Goal: Task Accomplishment & Management: Manage account settings

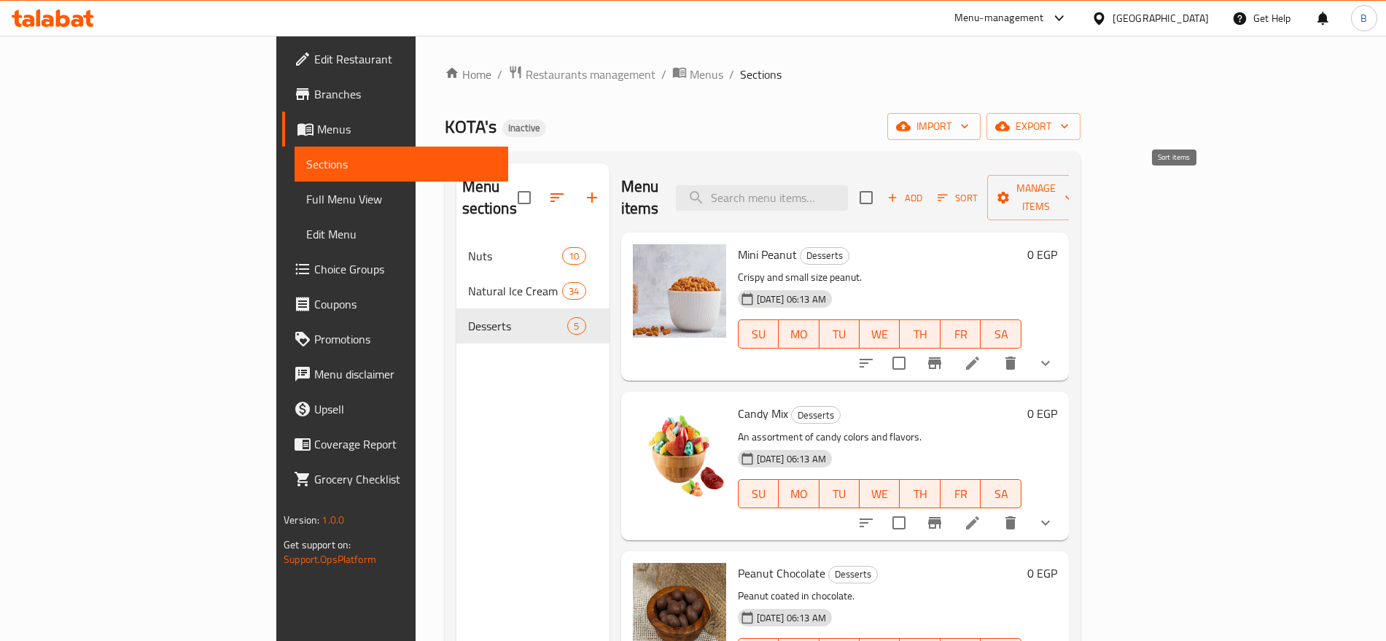
click at [987, 187] on span "Sort" at bounding box center [957, 198] width 59 height 23
click at [1074, 193] on span "Manage items" at bounding box center [1036, 197] width 74 height 36
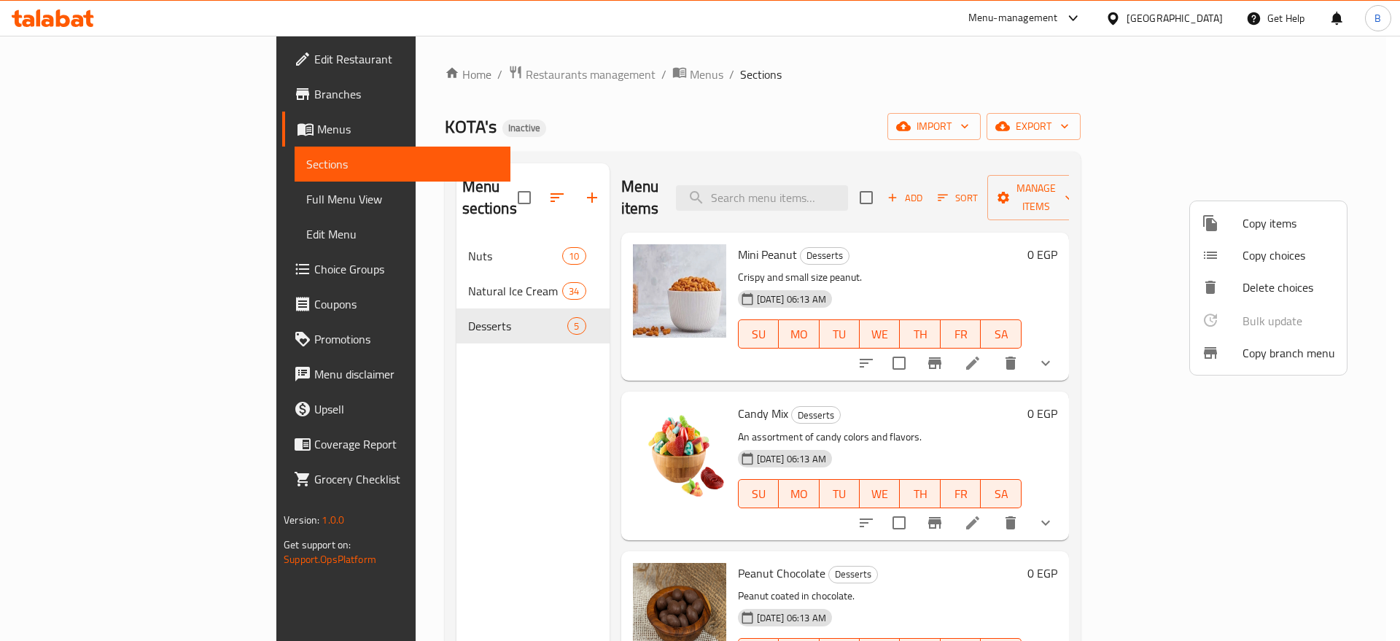
click at [1197, 117] on div at bounding box center [700, 320] width 1400 height 641
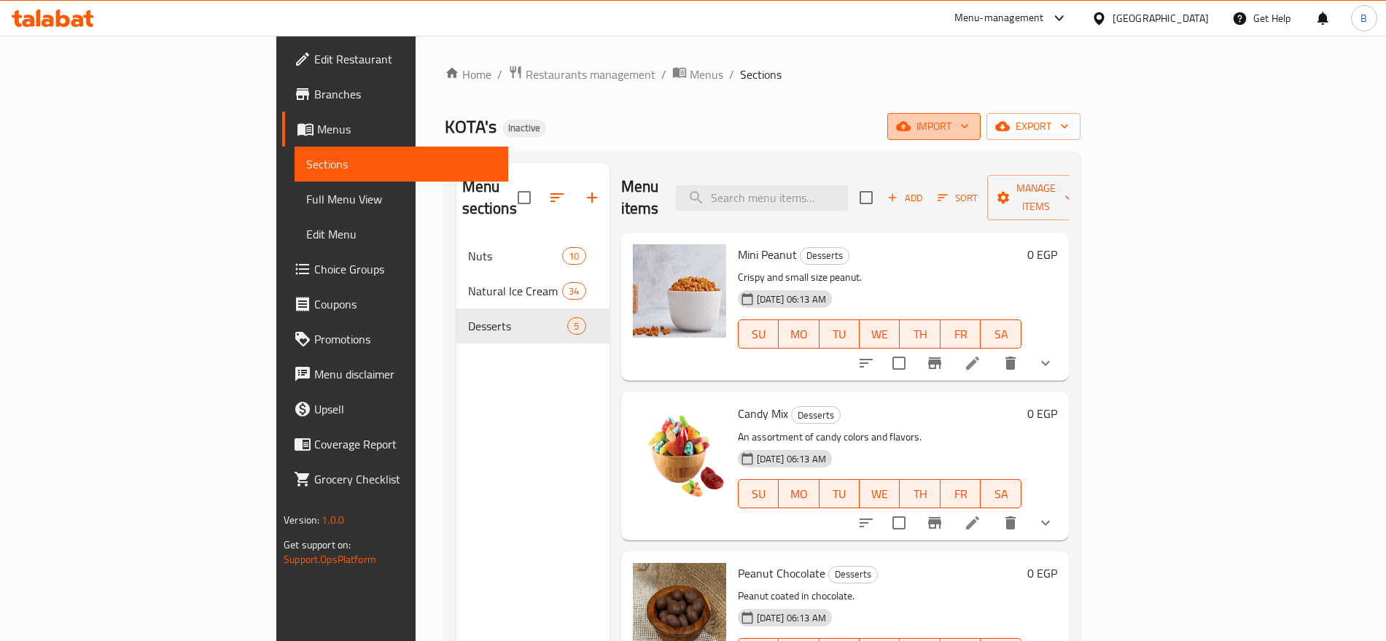
click at [981, 136] on button "import" at bounding box center [934, 126] width 93 height 27
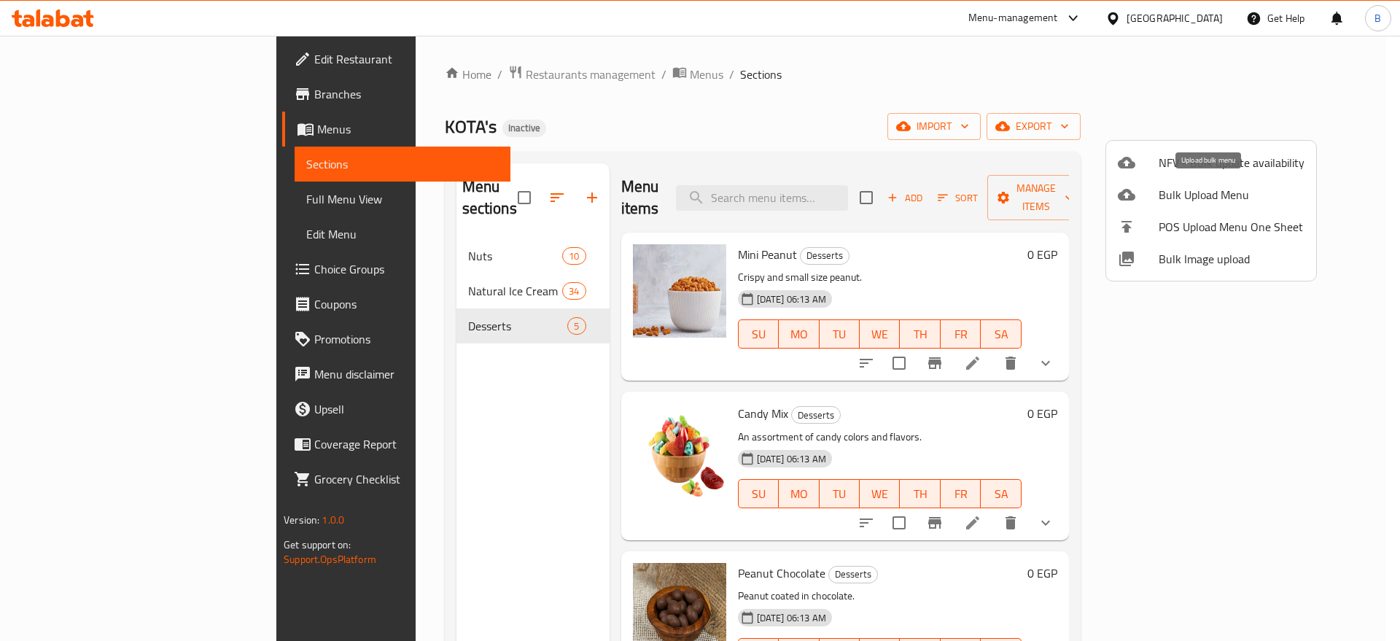
click at [1208, 201] on span "Bulk Upload Menu" at bounding box center [1232, 195] width 146 height 18
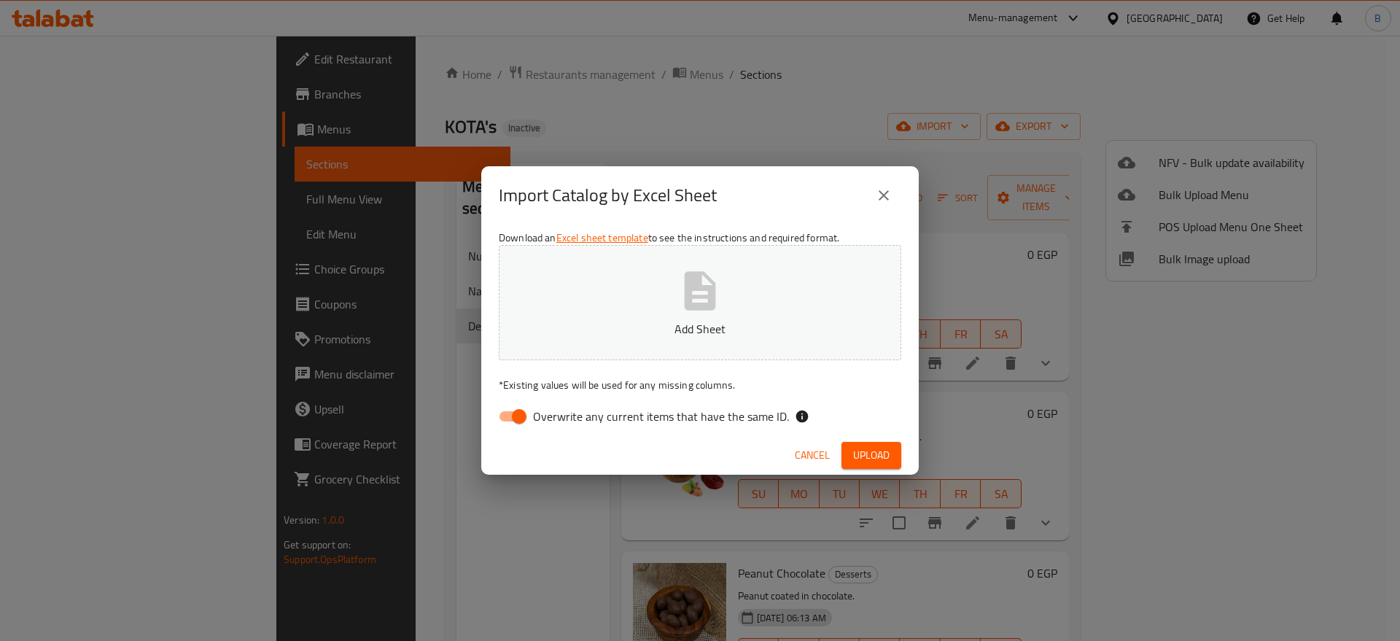
click at [546, 413] on span "Overwrite any current items that have the same ID." at bounding box center [661, 417] width 256 height 18
click at [546, 413] on input "Overwrite any current items that have the same ID." at bounding box center [519, 417] width 83 height 28
checkbox input "false"
click at [667, 296] on button "Add Sheet" at bounding box center [700, 302] width 403 height 115
click at [880, 449] on span "Upload" at bounding box center [871, 455] width 36 height 18
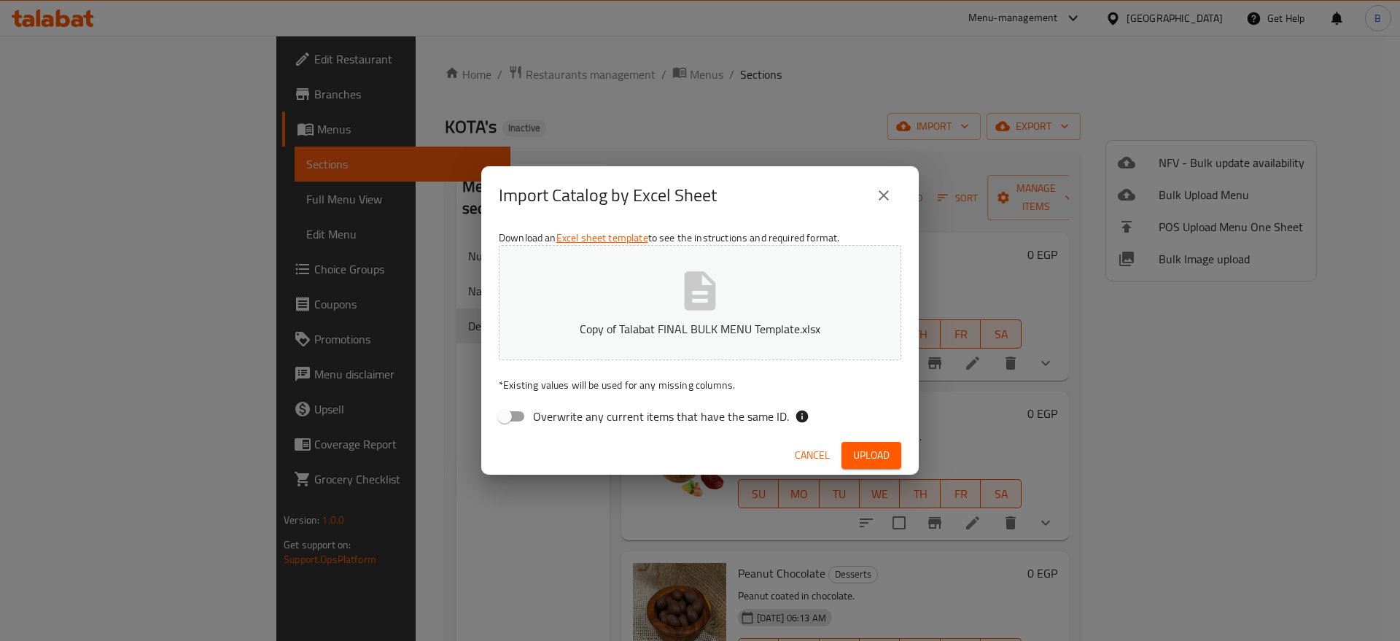
click at [817, 452] on span "Cancel" at bounding box center [812, 455] width 35 height 18
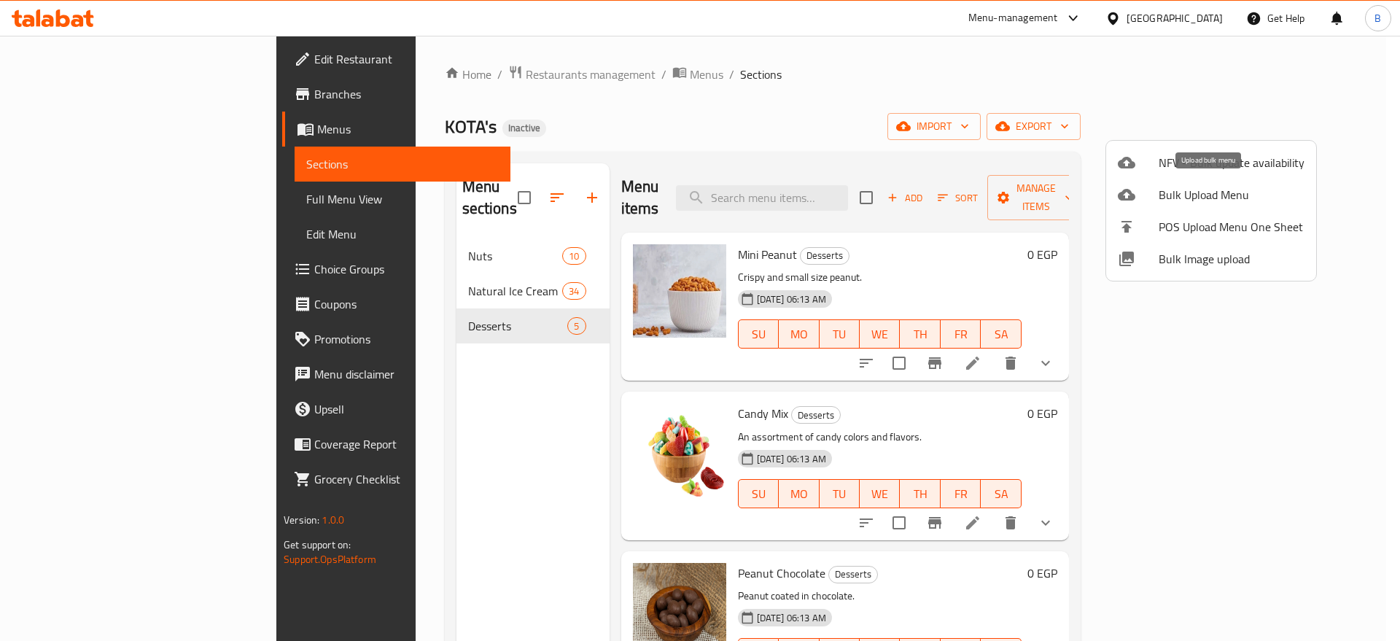
click at [1192, 200] on span "Bulk Upload Menu" at bounding box center [1232, 195] width 146 height 18
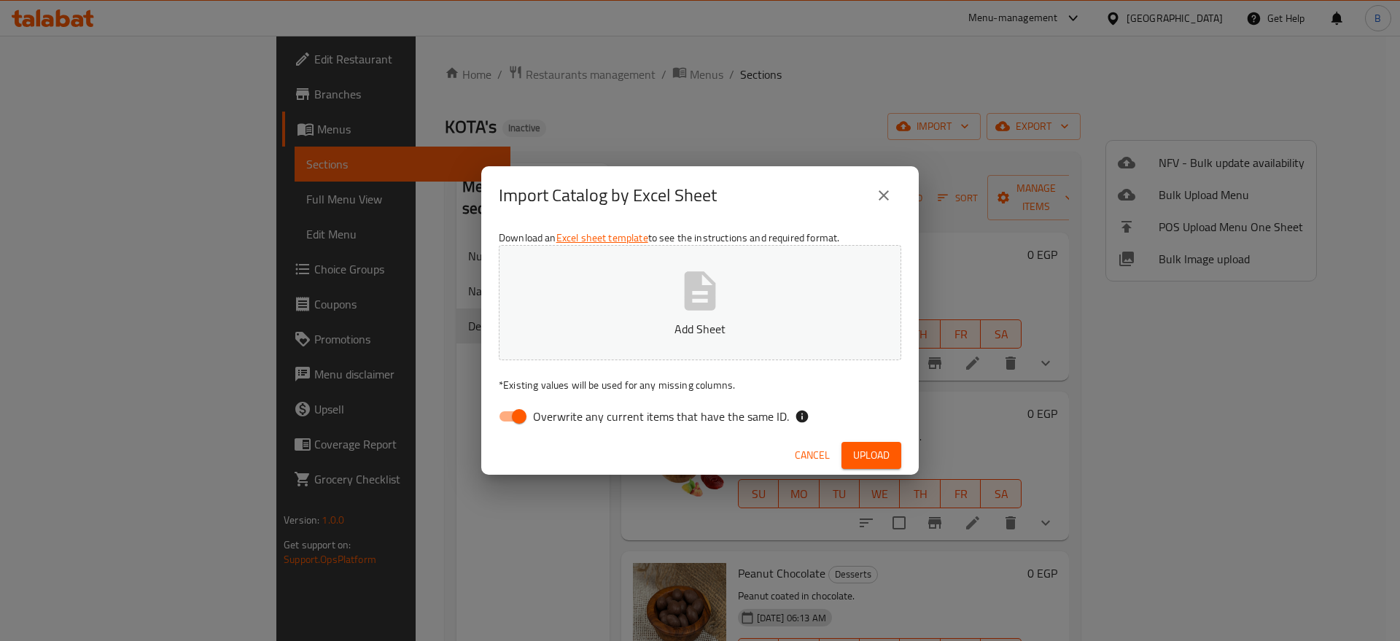
click at [529, 416] on input "Overwrite any current items that have the same ID." at bounding box center [519, 417] width 83 height 28
checkbox input "false"
click at [683, 320] on p "Add Sheet" at bounding box center [699, 329] width 357 height 18
click at [875, 457] on span "Upload" at bounding box center [871, 455] width 36 height 18
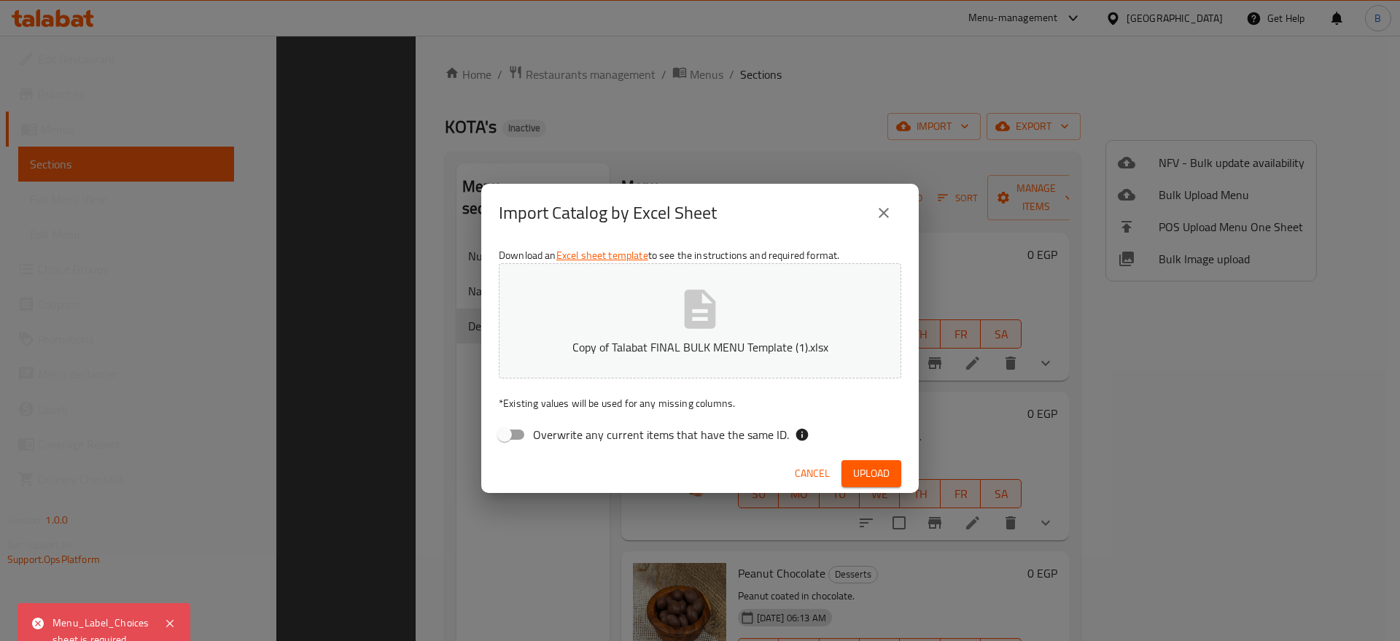
scroll to position [204, 0]
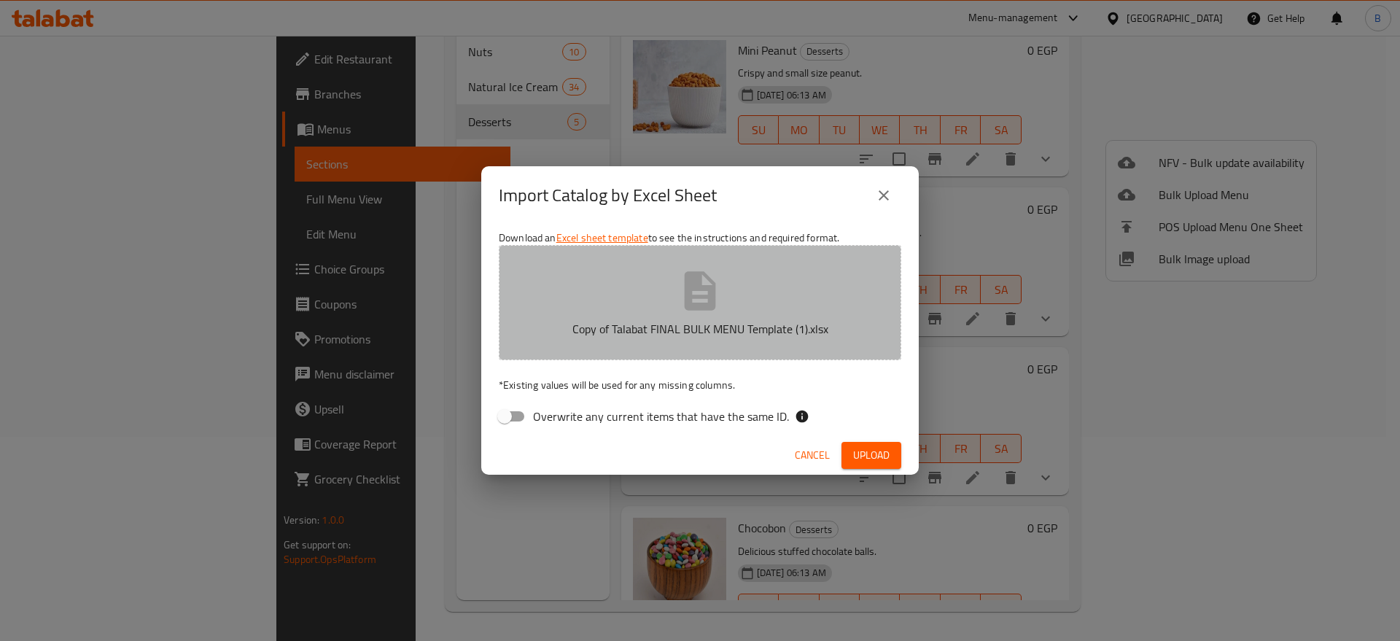
click at [868, 260] on button "Copy of Talabat FINAL BULK MENU Template (1).xlsx" at bounding box center [700, 302] width 403 height 115
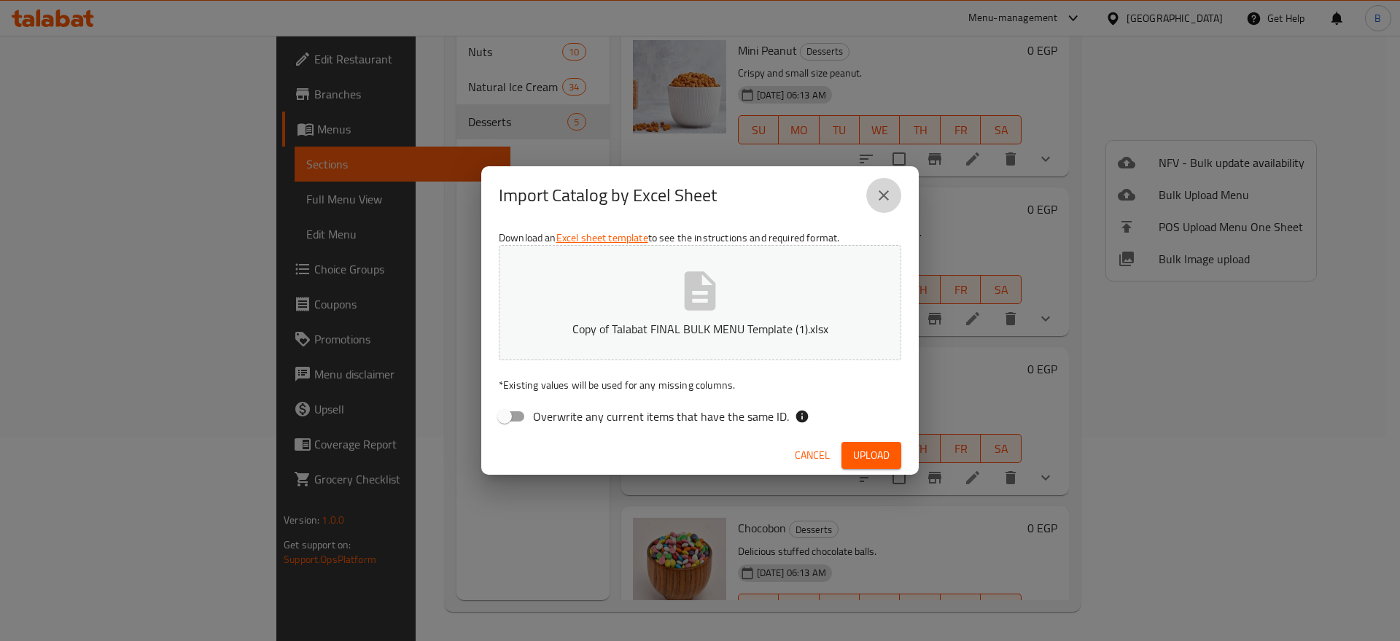
click at [886, 187] on icon "close" at bounding box center [884, 196] width 18 height 18
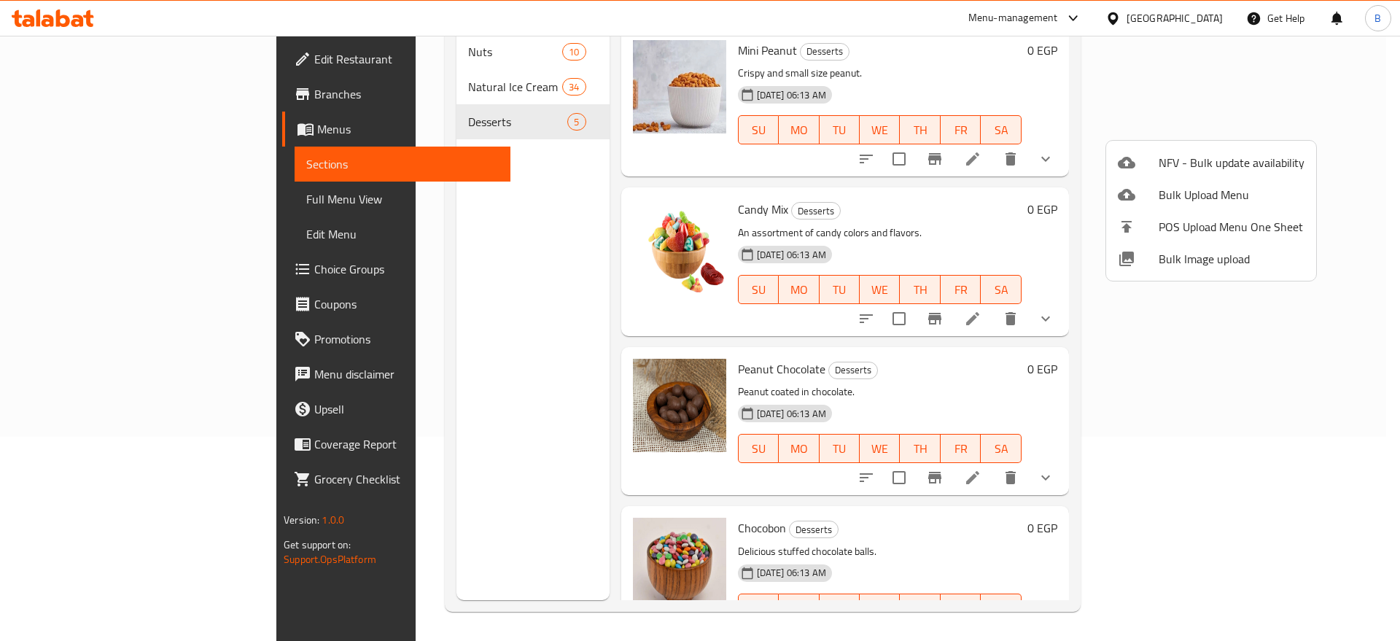
click at [920, 182] on div at bounding box center [700, 320] width 1400 height 641
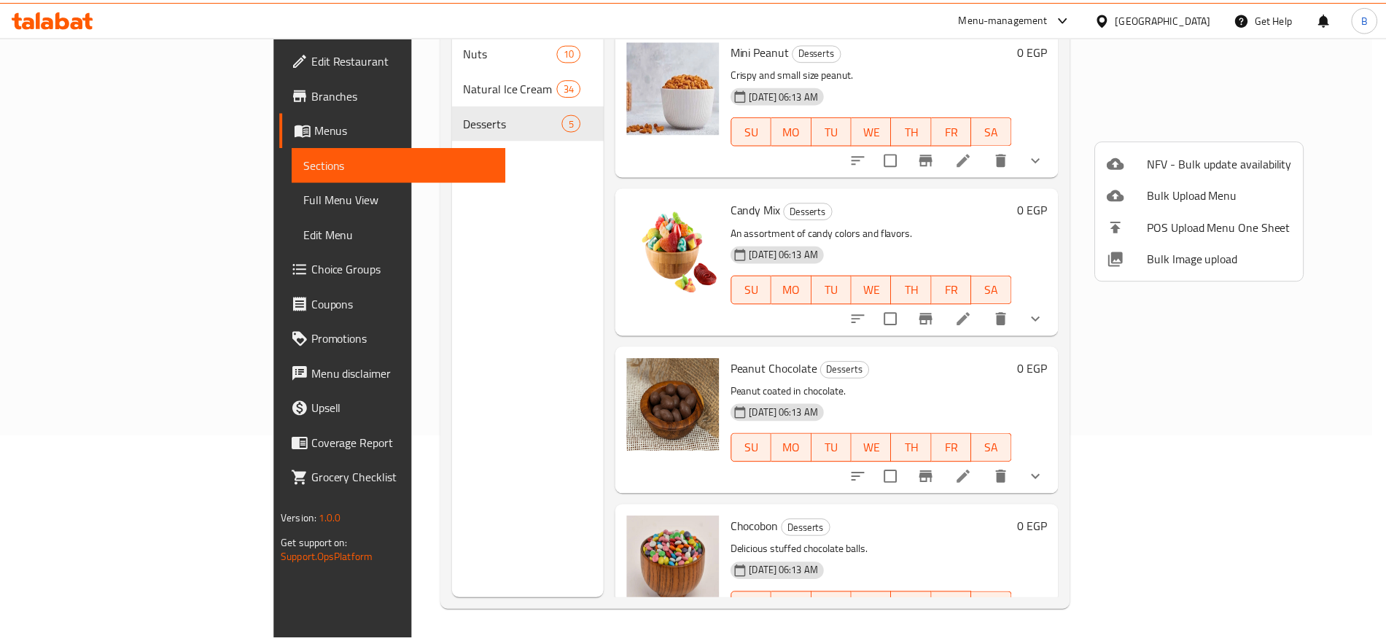
scroll to position [0, 0]
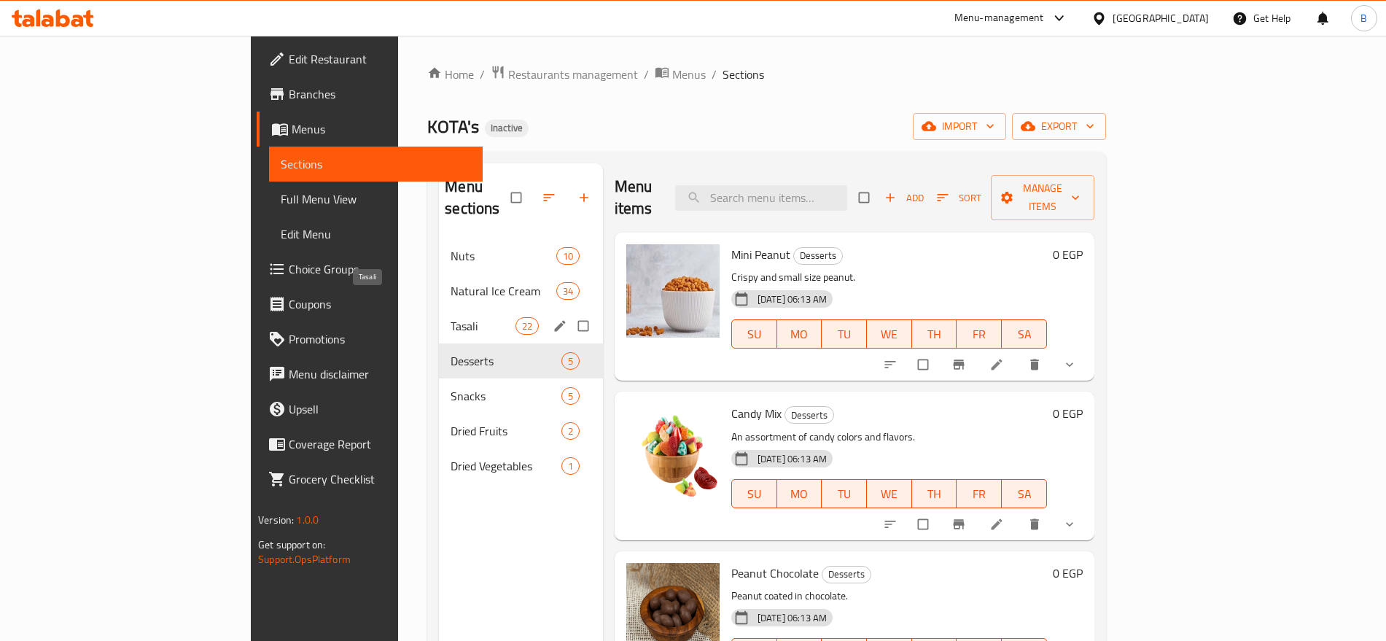
click at [451, 317] on span "Tasali" at bounding box center [483, 326] width 64 height 18
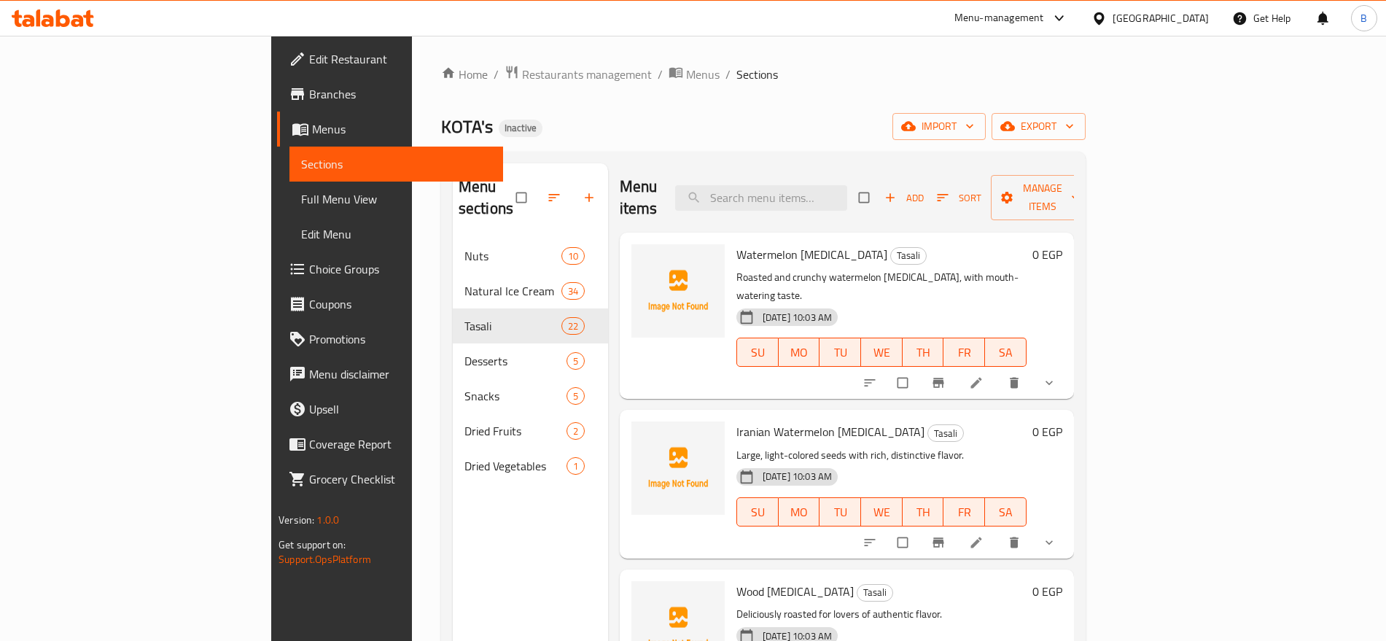
click at [737, 244] on span "Watermelon Pulp" at bounding box center [812, 255] width 151 height 22
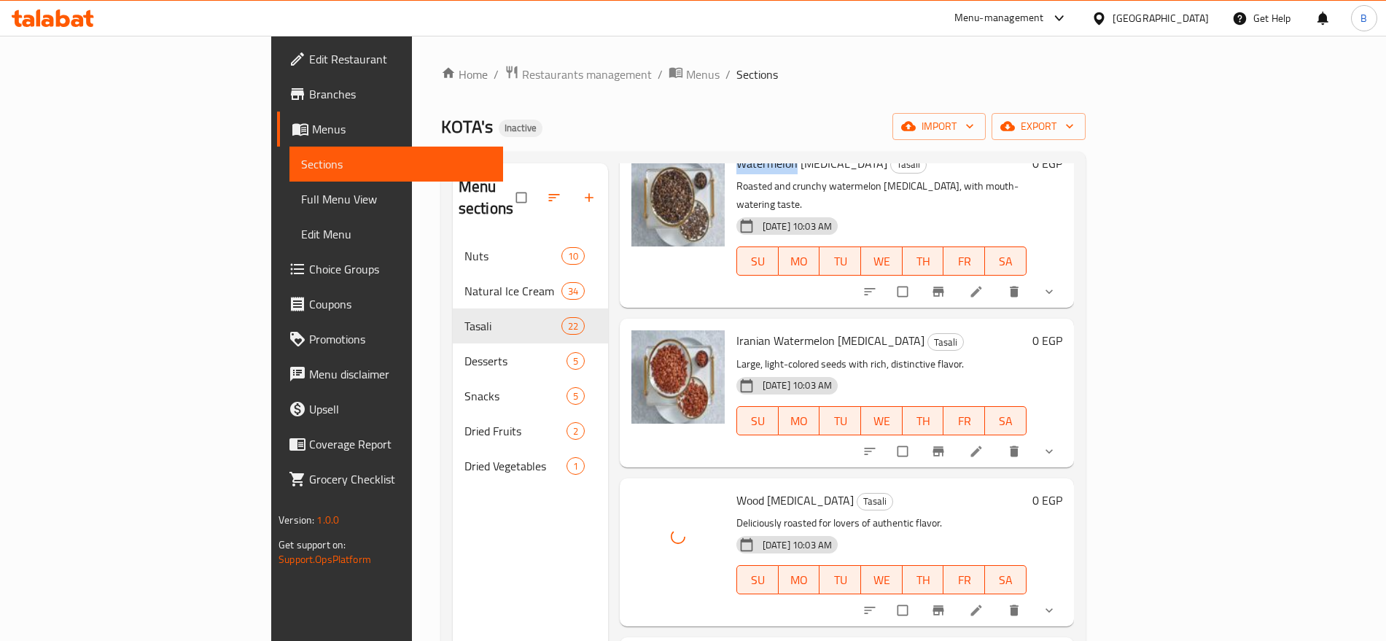
scroll to position [182, 0]
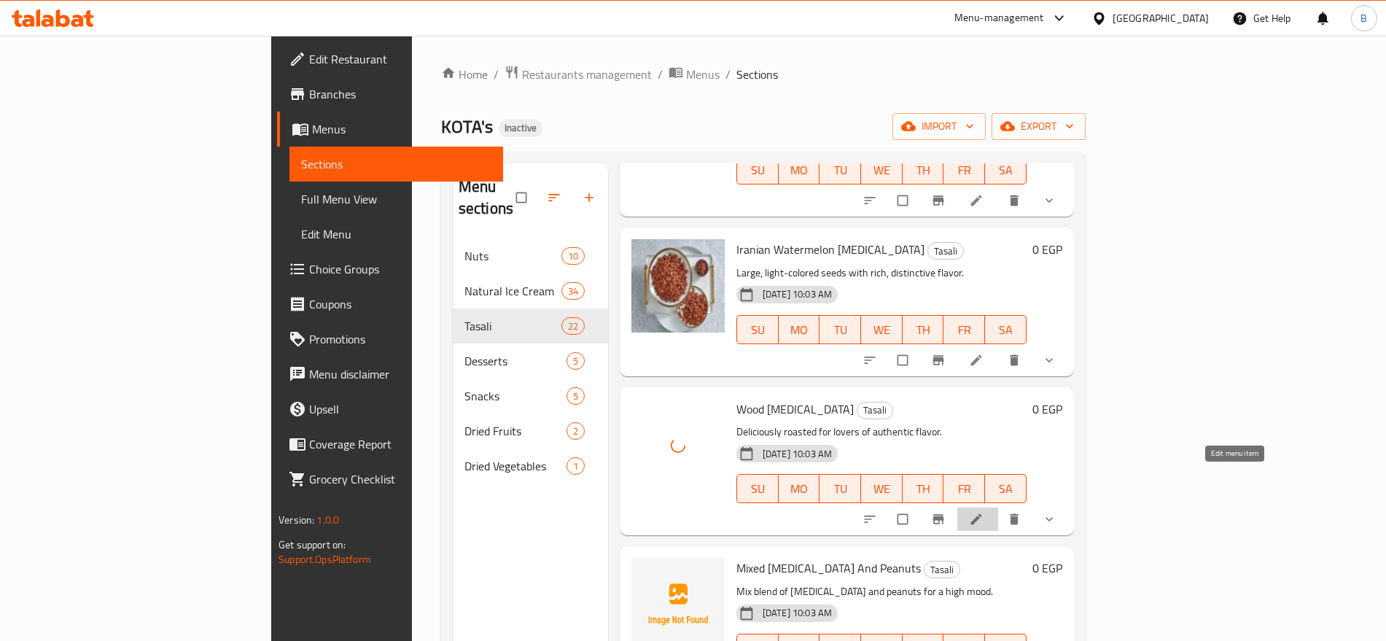
click at [984, 512] on icon at bounding box center [976, 519] width 15 height 15
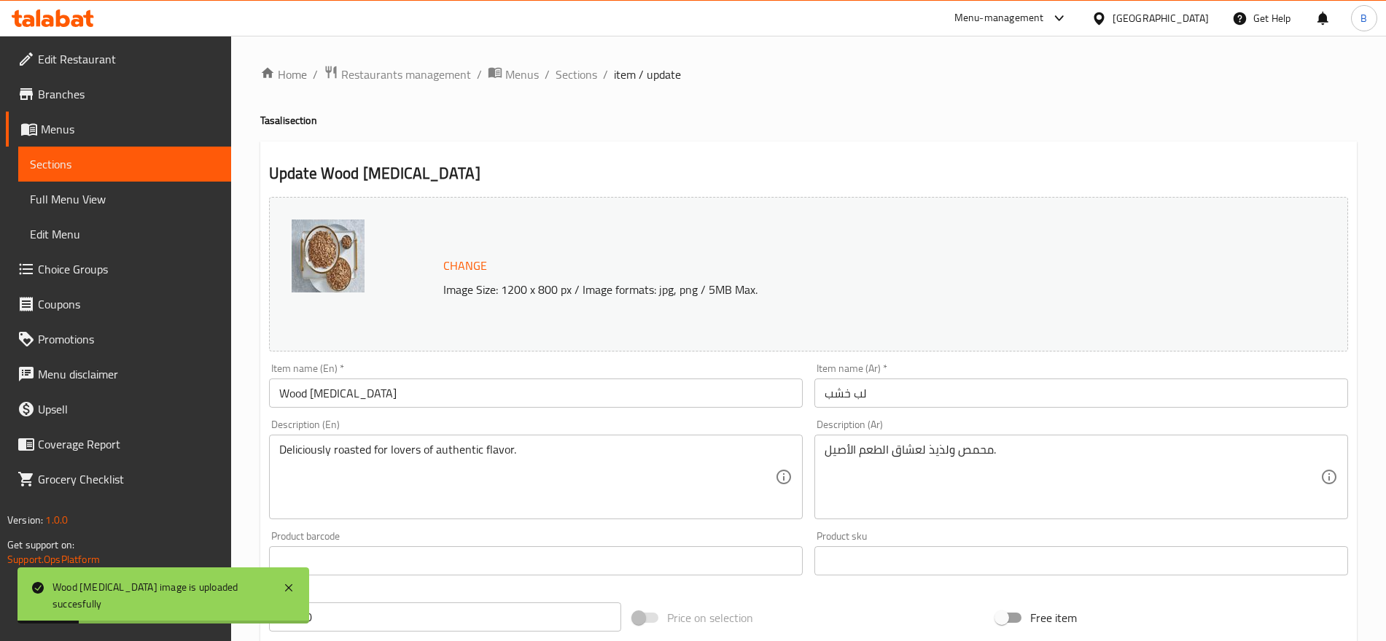
click at [851, 395] on input "لب خشب" at bounding box center [1082, 393] width 534 height 29
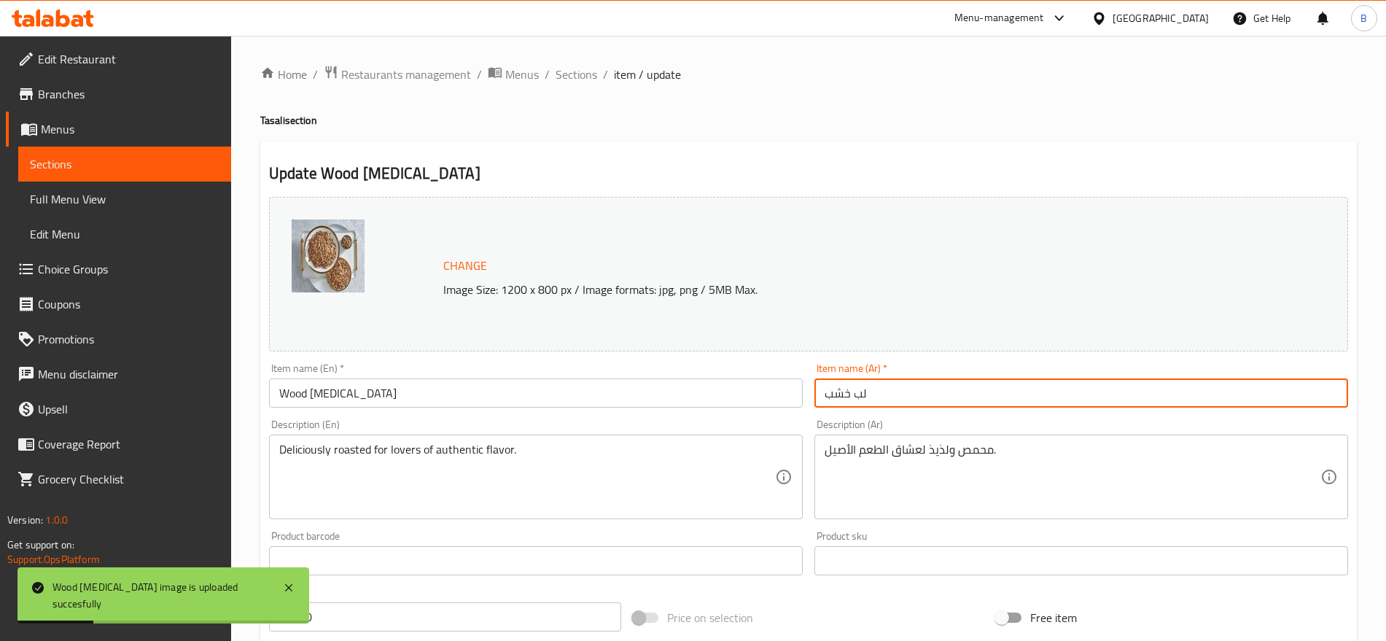
click at [851, 395] on input "لب خشب" at bounding box center [1082, 393] width 534 height 29
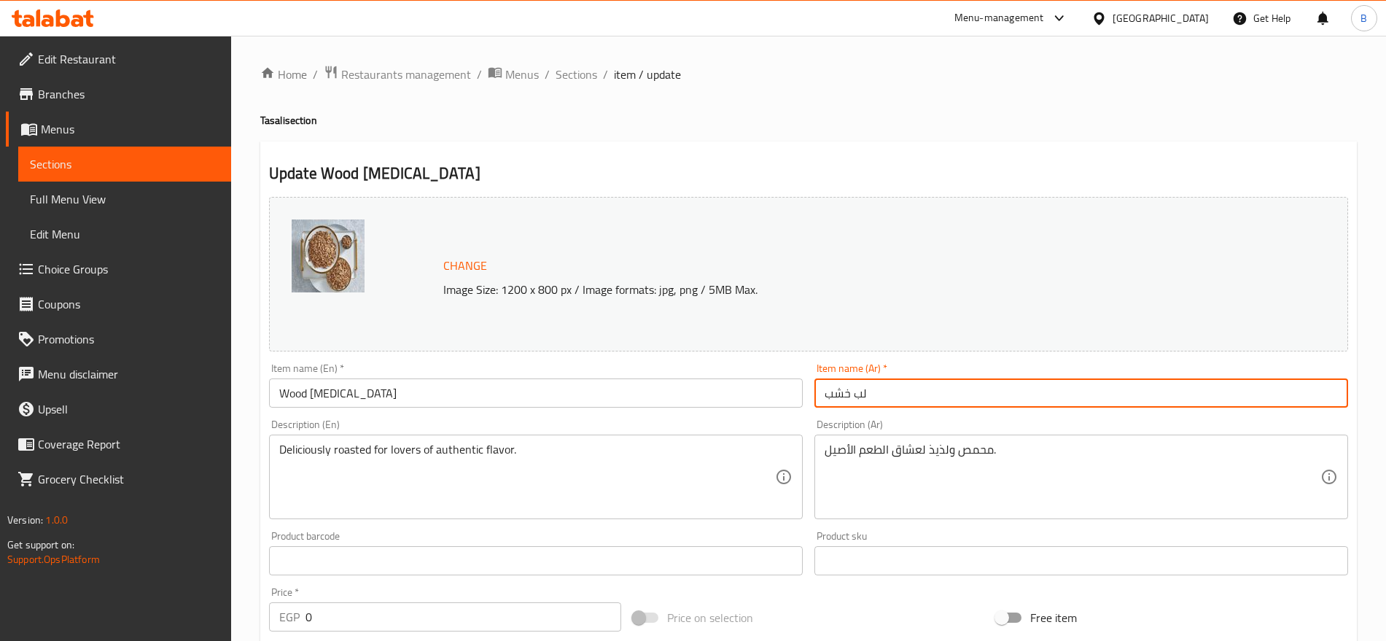
click at [306, 394] on input "Wood Pulp" at bounding box center [536, 393] width 534 height 29
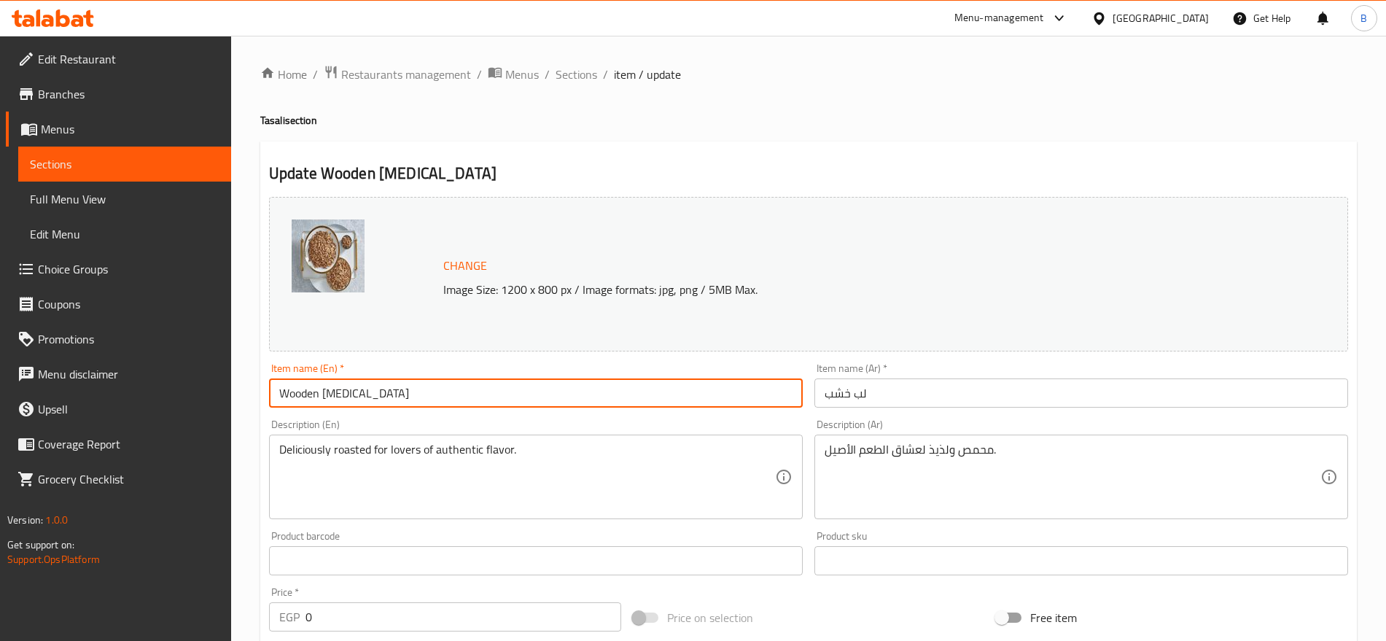
click at [325, 405] on input "Wooden Pulp" at bounding box center [536, 393] width 534 height 29
click at [324, 404] on input "Wooden Pulp" at bounding box center [536, 393] width 534 height 29
click at [299, 389] on input "Wooden Pulp" at bounding box center [536, 393] width 534 height 29
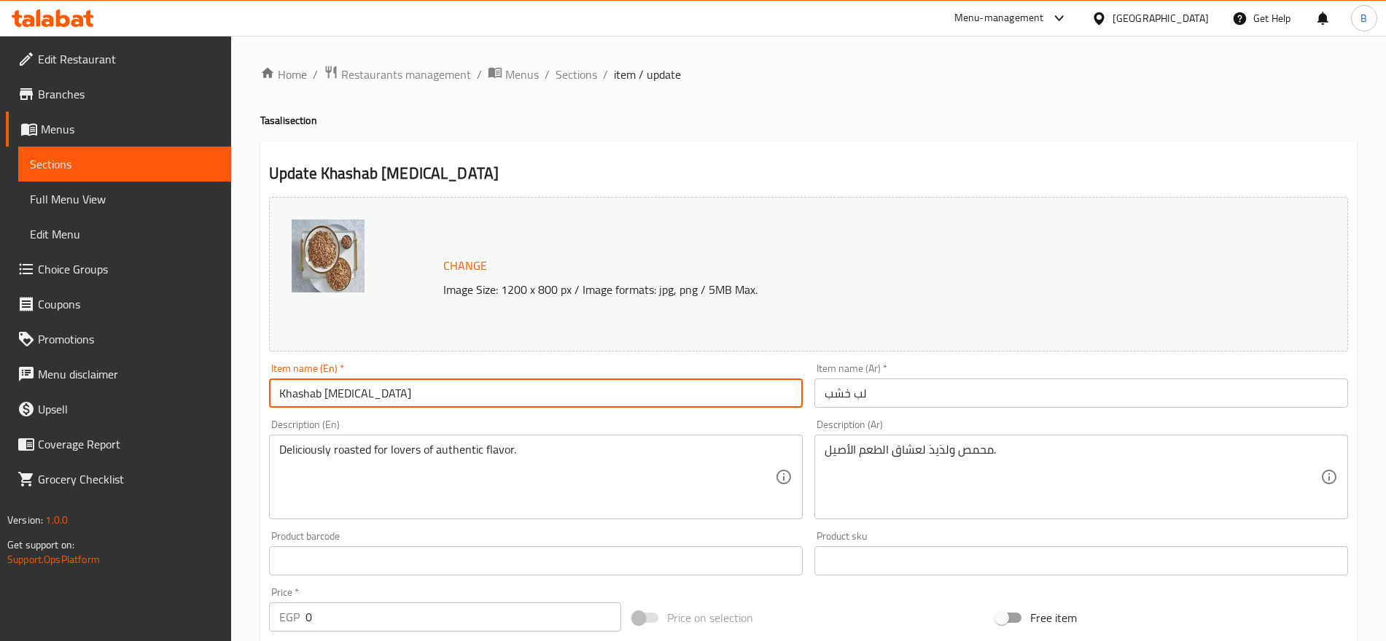
click at [317, 392] on input "Khashab Pulp" at bounding box center [536, 393] width 534 height 29
type input "Khashab Pulp"
click at [326, 393] on input "Khashab Pulp" at bounding box center [536, 393] width 534 height 29
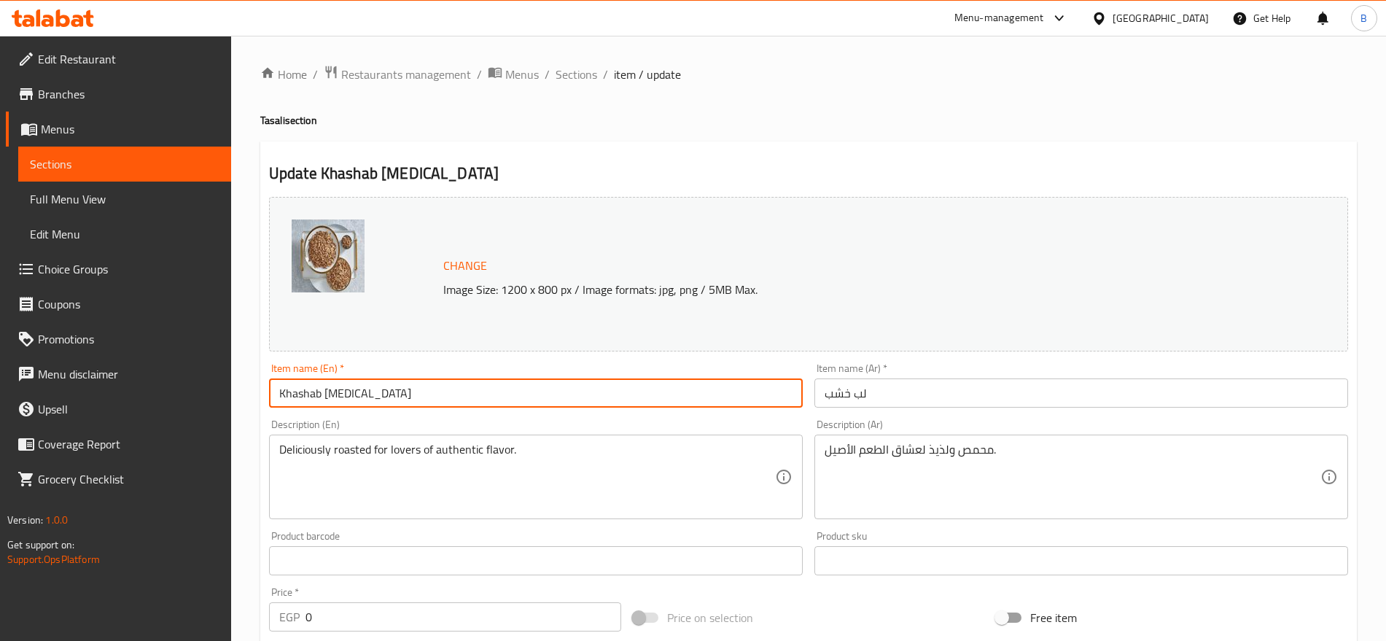
click at [326, 393] on input "Khashab Pulp" at bounding box center [536, 393] width 534 height 29
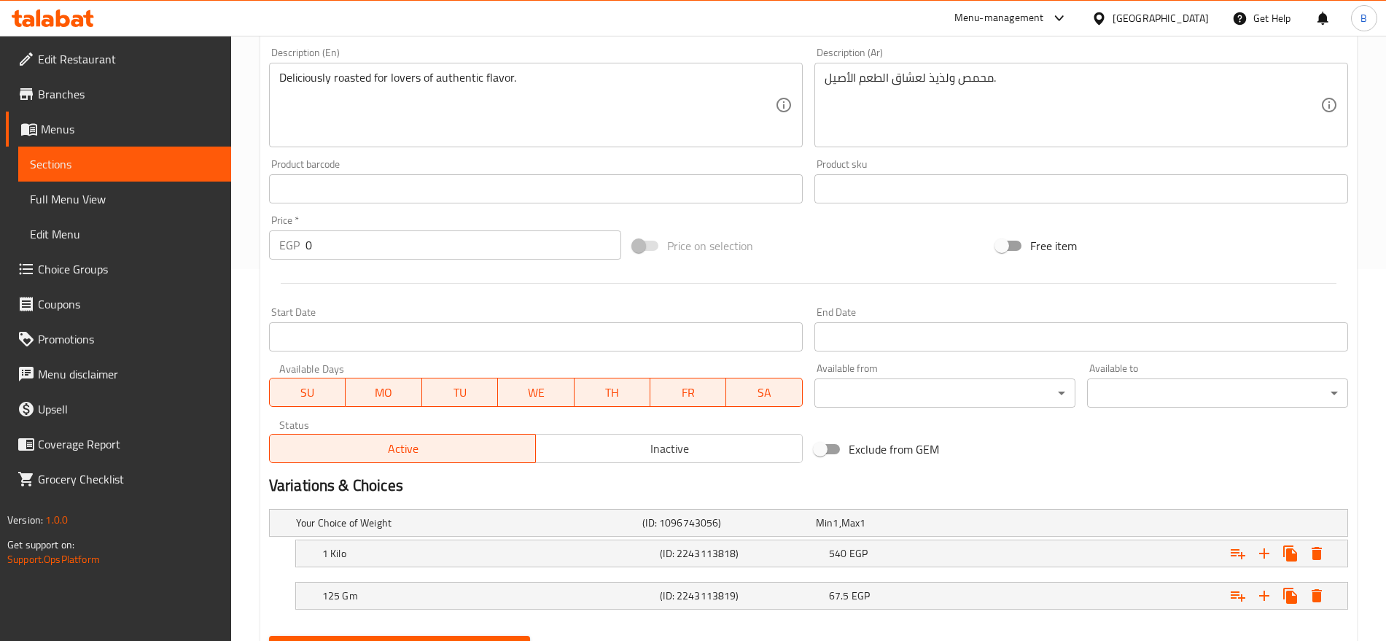
scroll to position [443, 0]
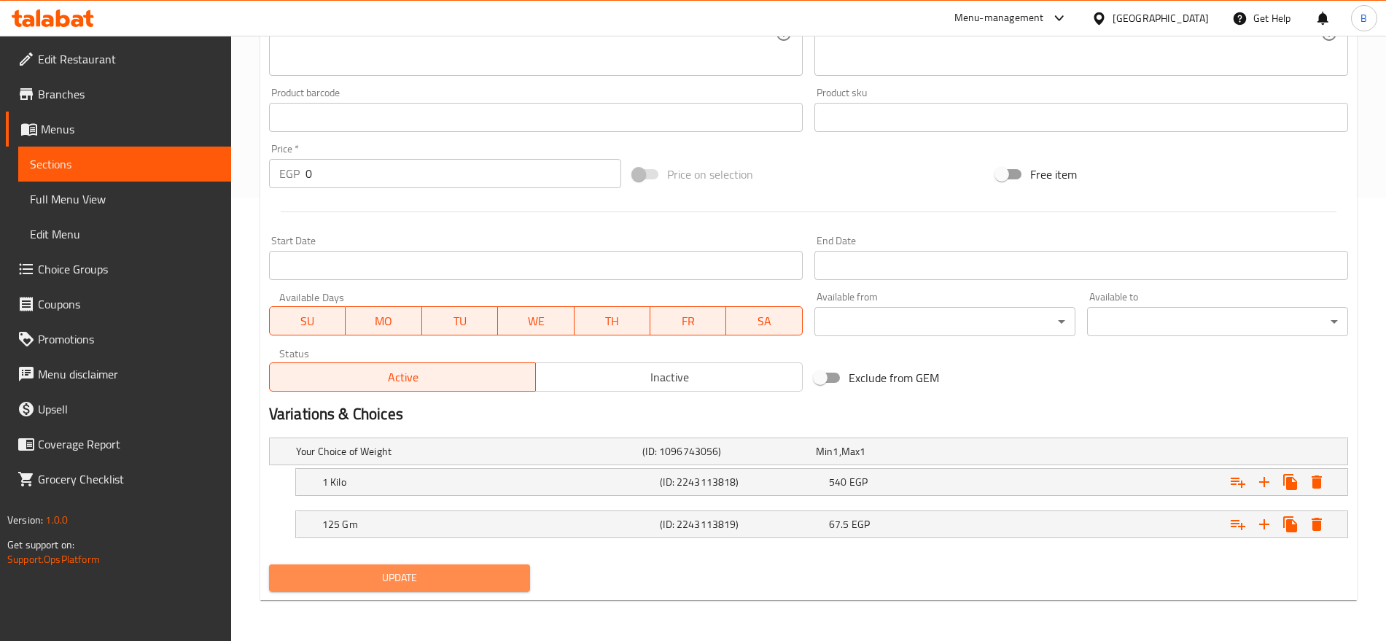
click at [454, 583] on span "Update" at bounding box center [400, 578] width 238 height 18
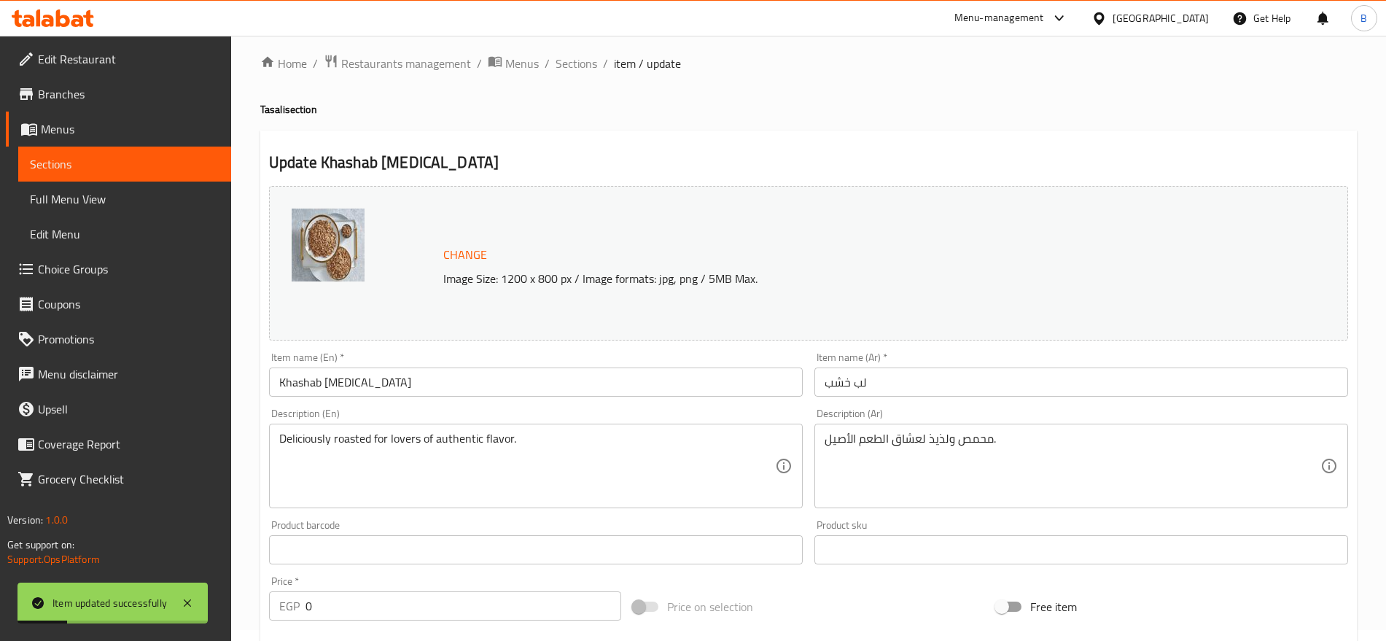
scroll to position [0, 0]
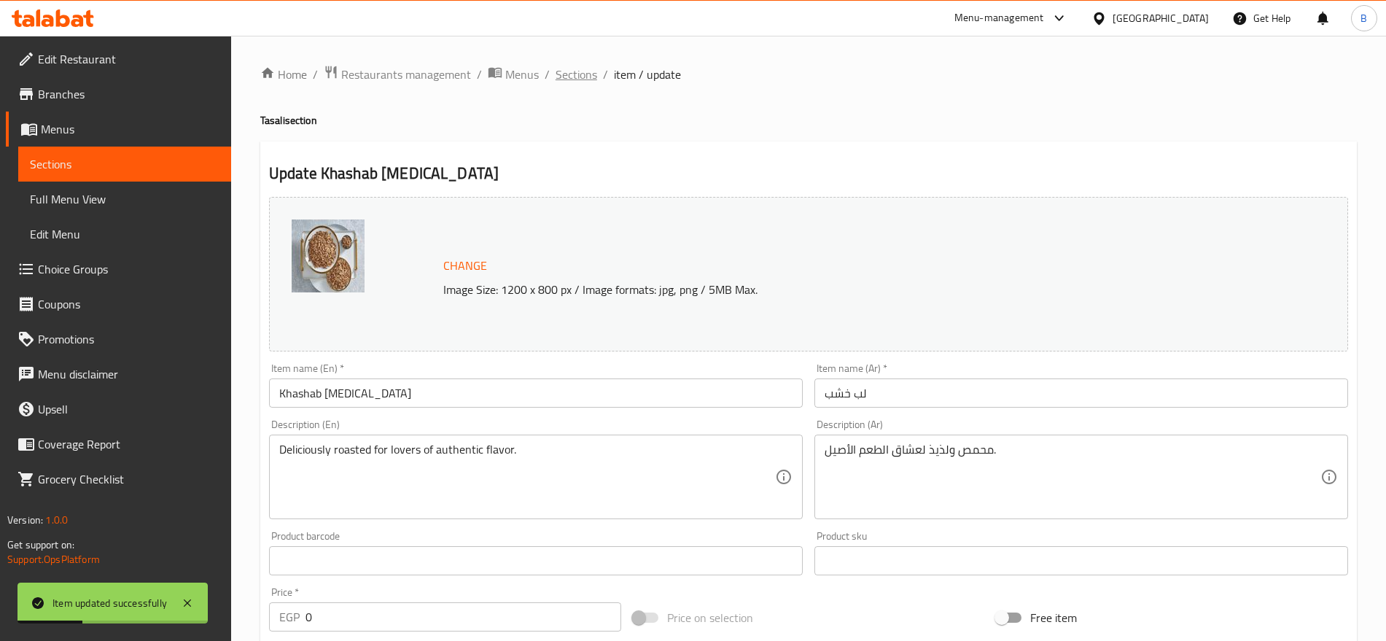
click at [582, 76] on span "Sections" at bounding box center [577, 75] width 42 height 18
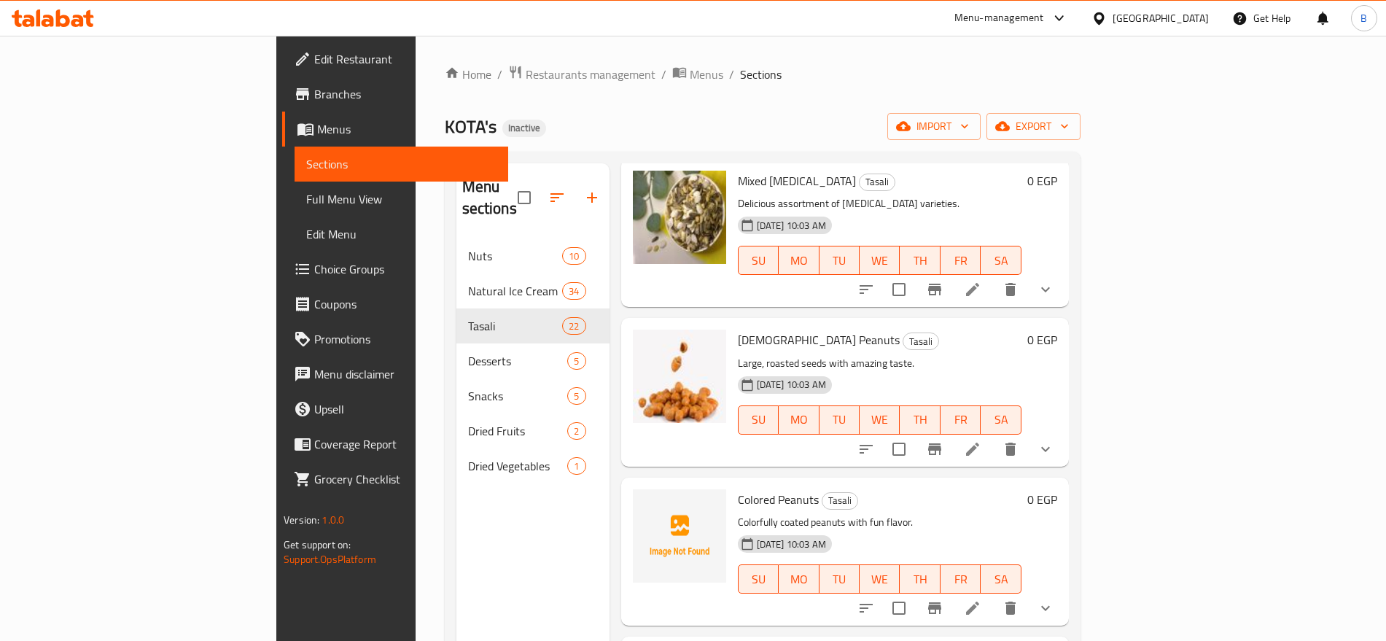
scroll to position [820, 0]
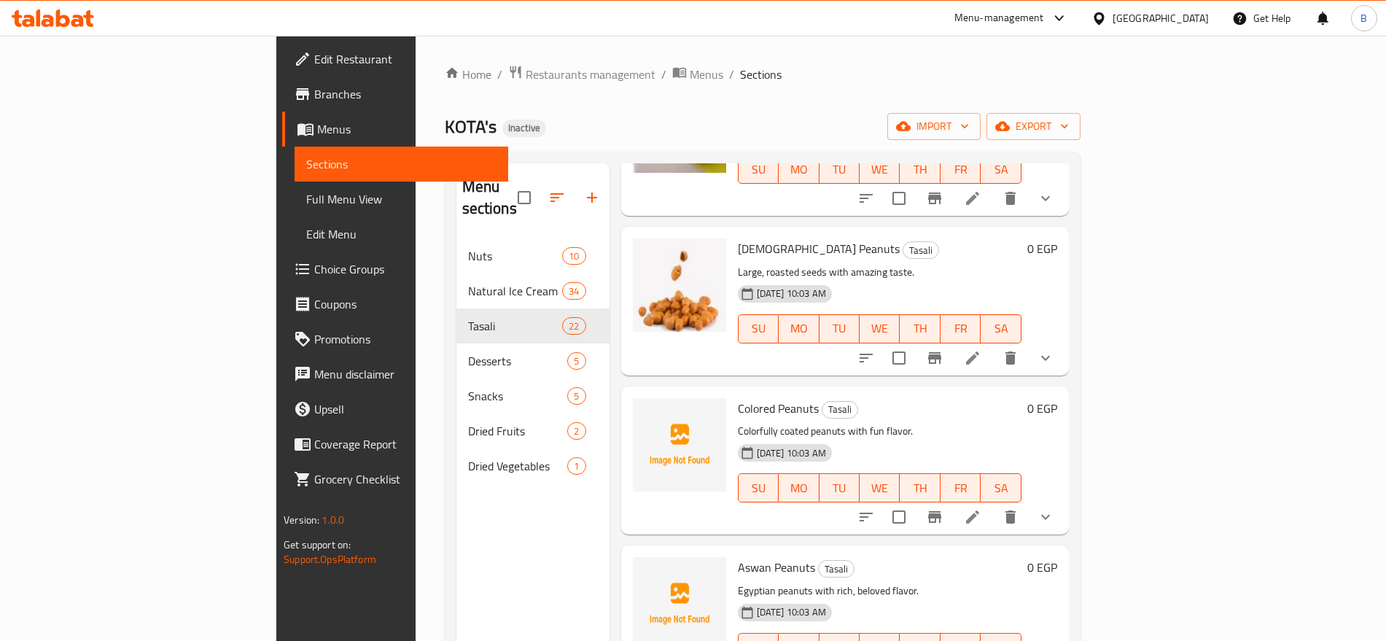
click at [738, 397] on span "Colored Peanuts" at bounding box center [778, 408] width 81 height 22
copy span "Colored"
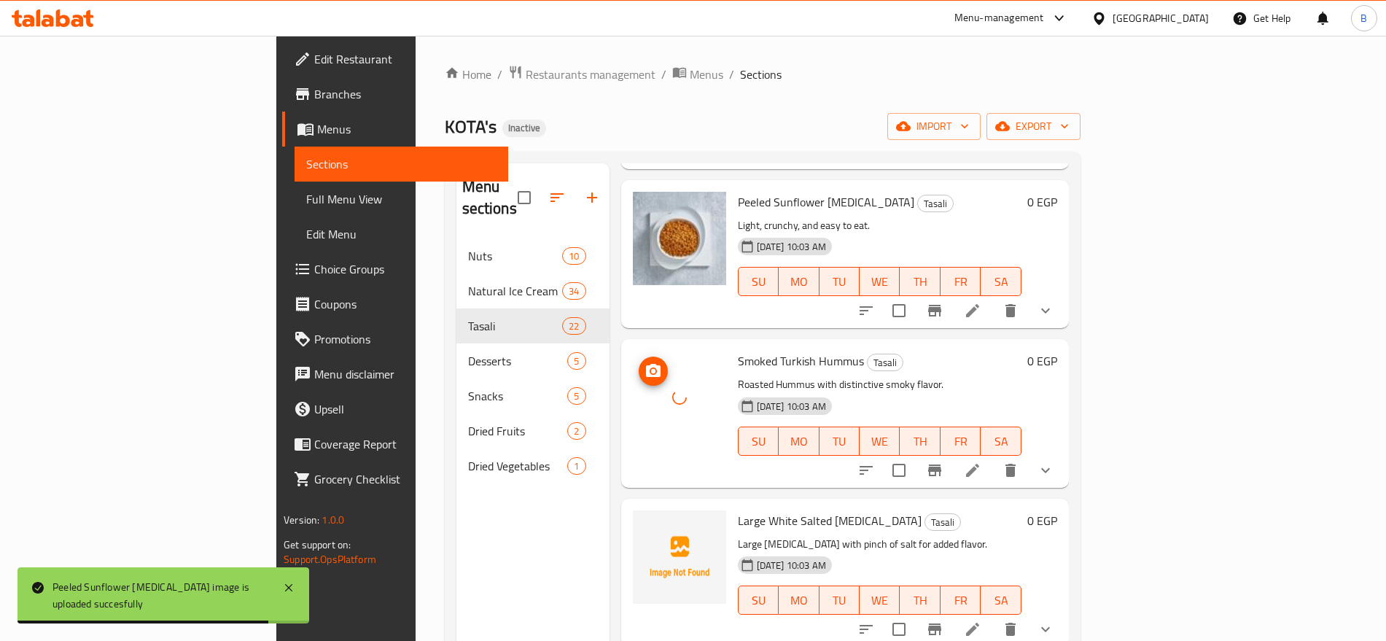
scroll to position [1732, 0]
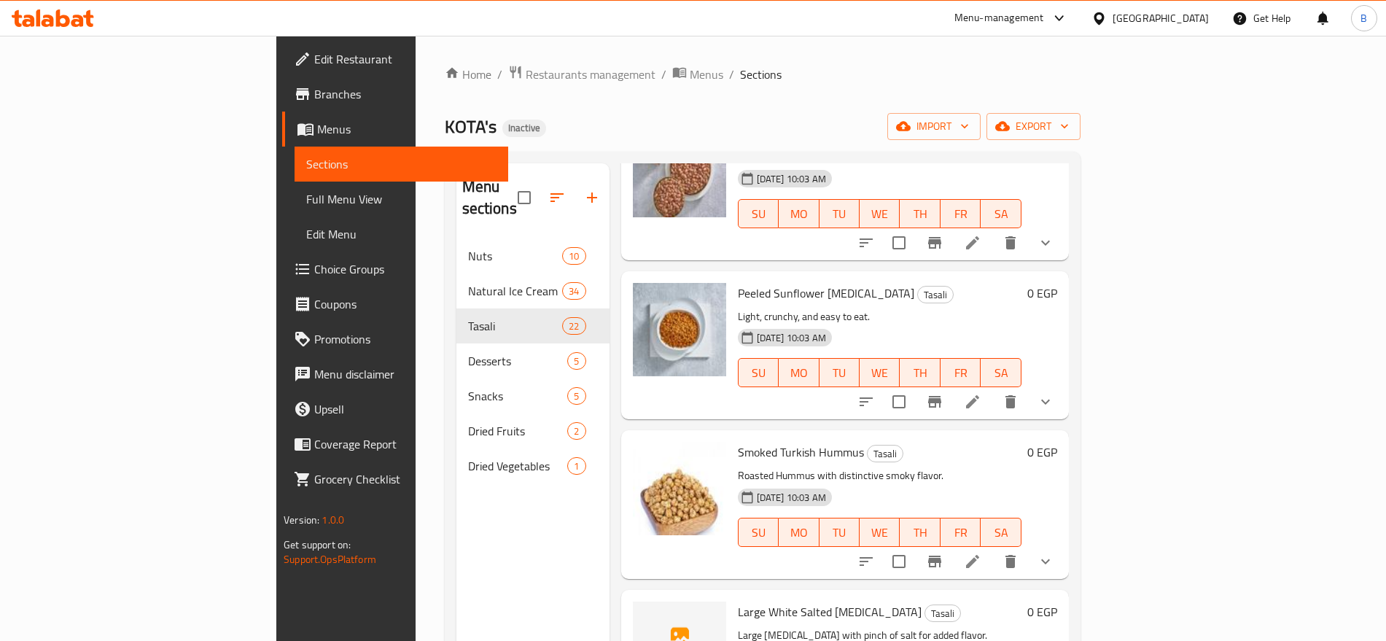
click at [738, 282] on span "Peeled Sunflower [MEDICAL_DATA]" at bounding box center [826, 293] width 176 height 22
click at [979, 395] on icon at bounding box center [972, 401] width 13 height 13
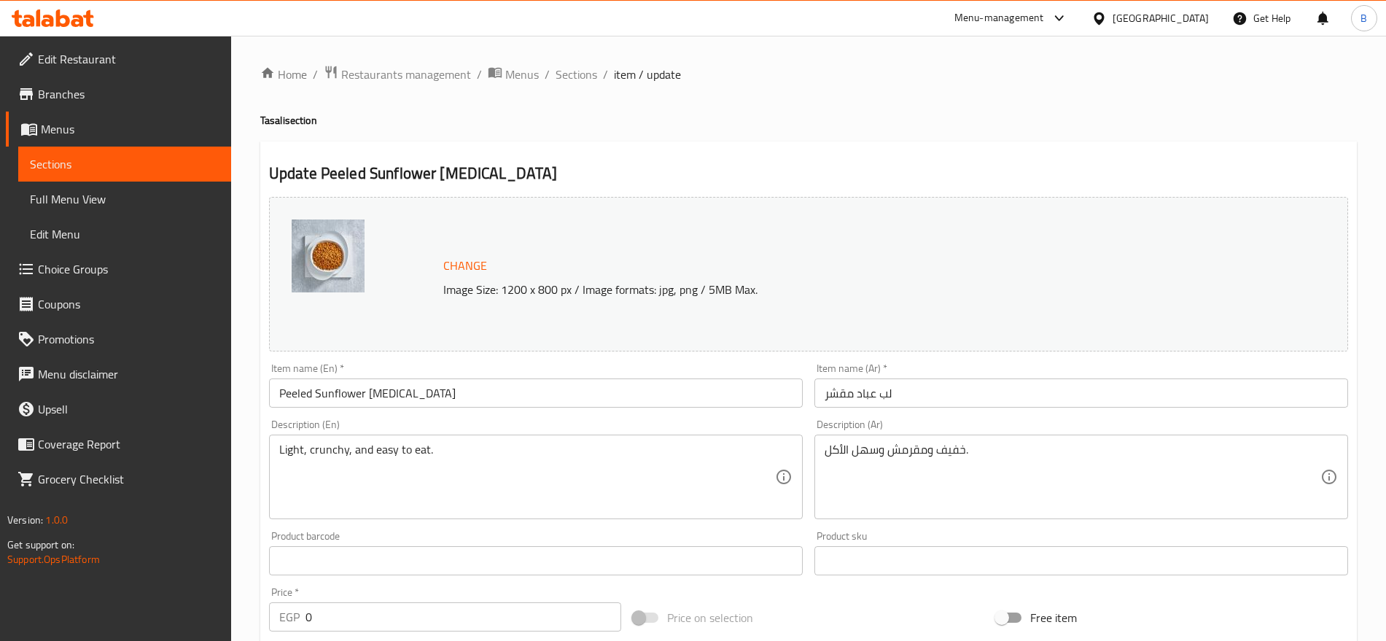
click at [868, 391] on input "لب عباد مقشر" at bounding box center [1082, 393] width 534 height 29
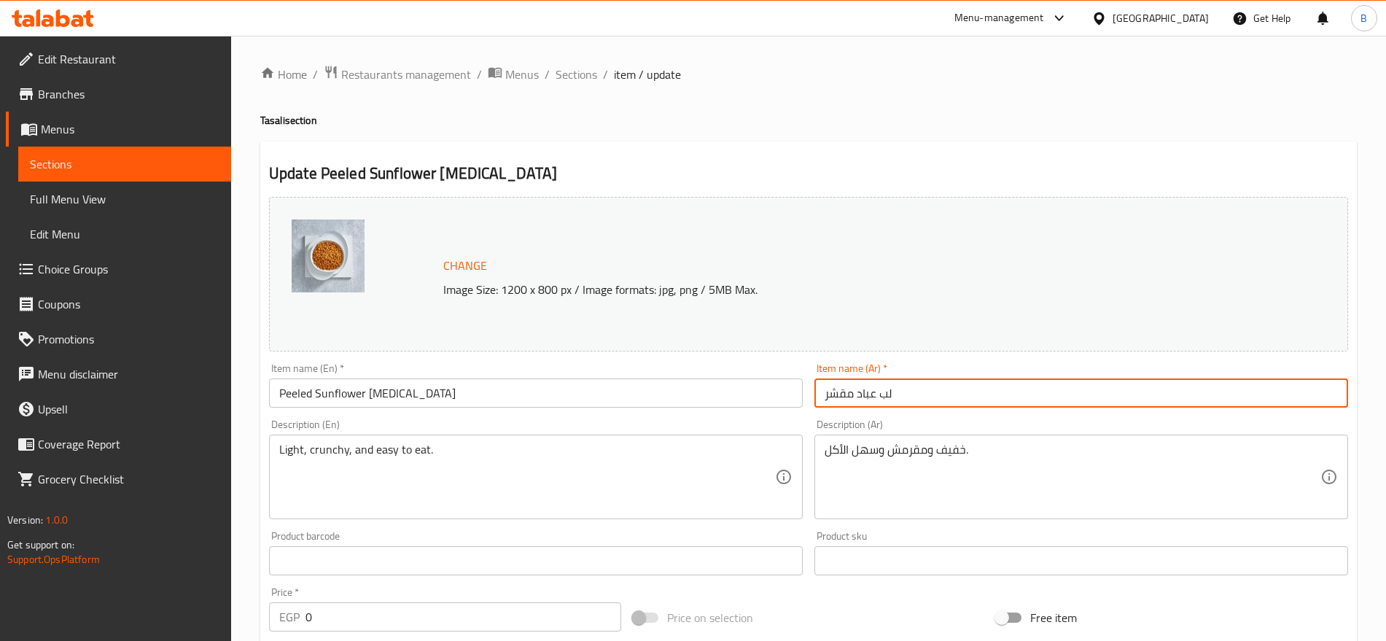
click at [868, 391] on input "لب عباد مقشر" at bounding box center [1082, 393] width 534 height 29
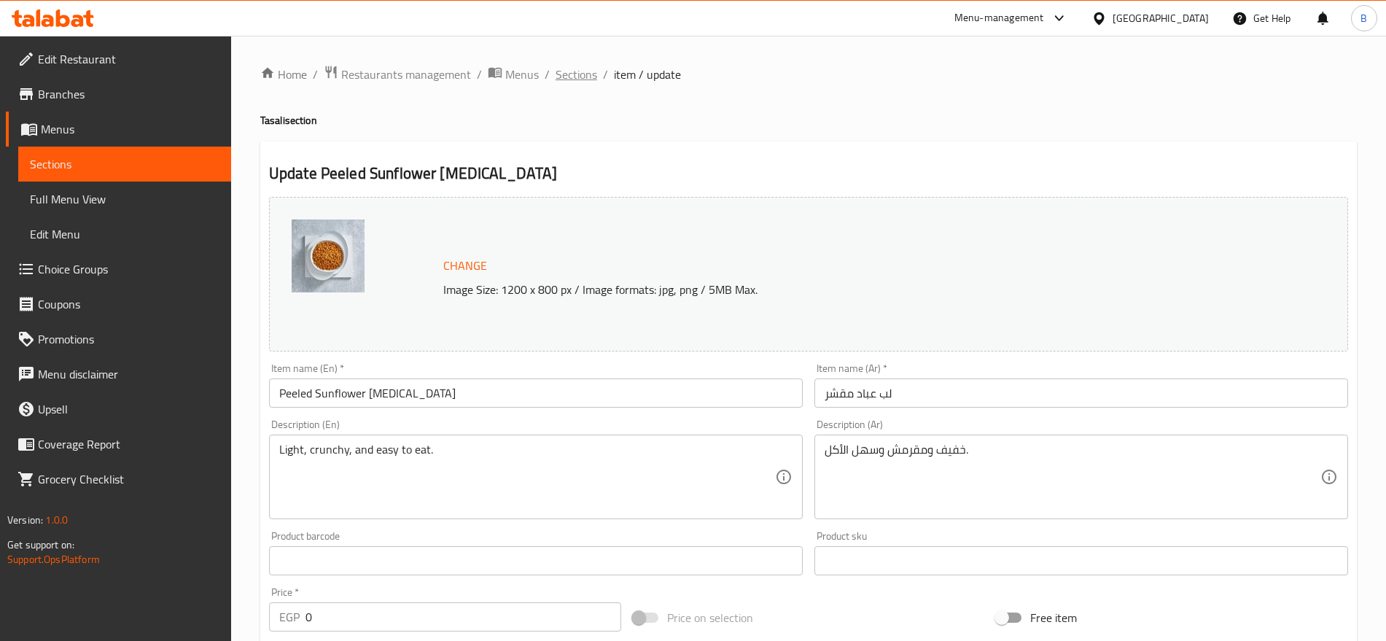
click at [577, 83] on span "Sections" at bounding box center [577, 75] width 42 height 18
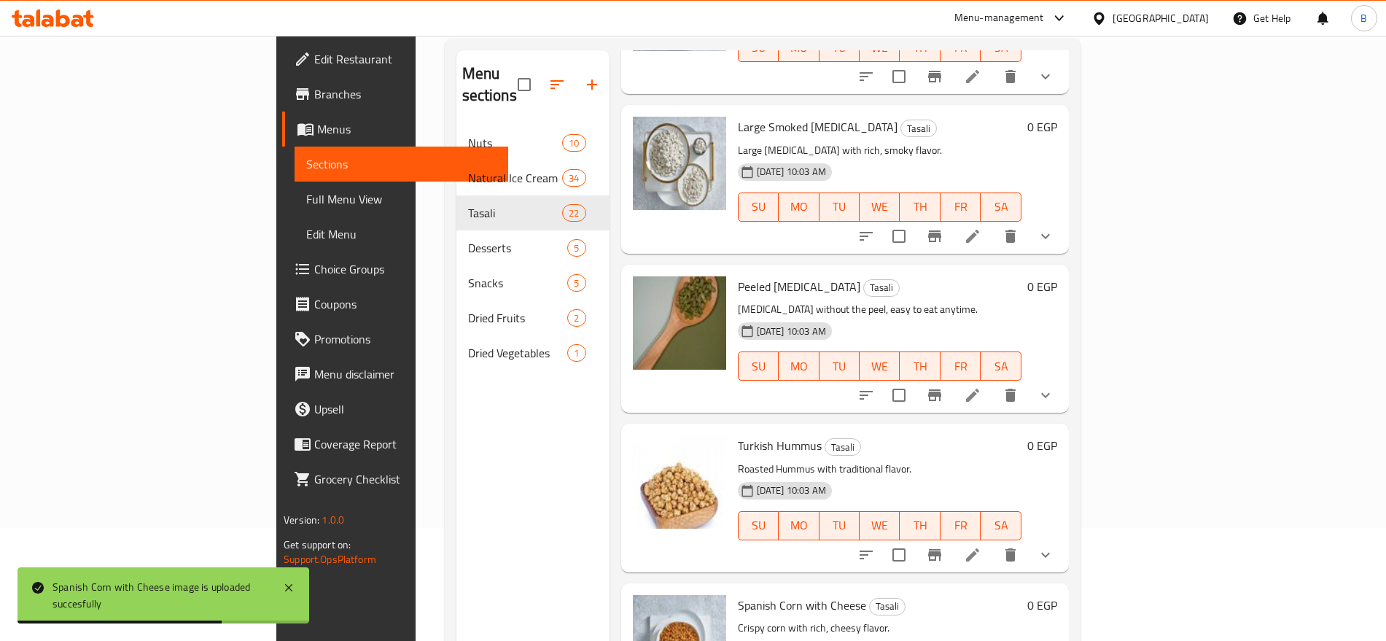
scroll to position [204, 0]
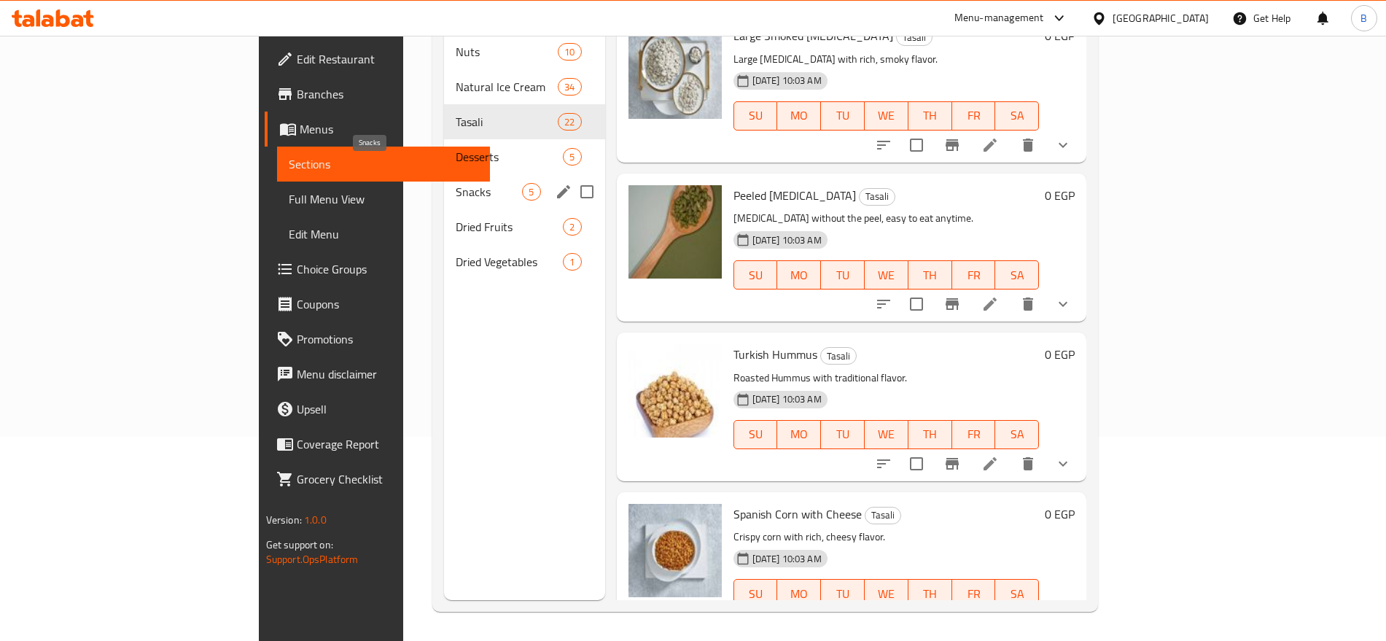
click at [456, 183] on span "Snacks" at bounding box center [489, 192] width 66 height 18
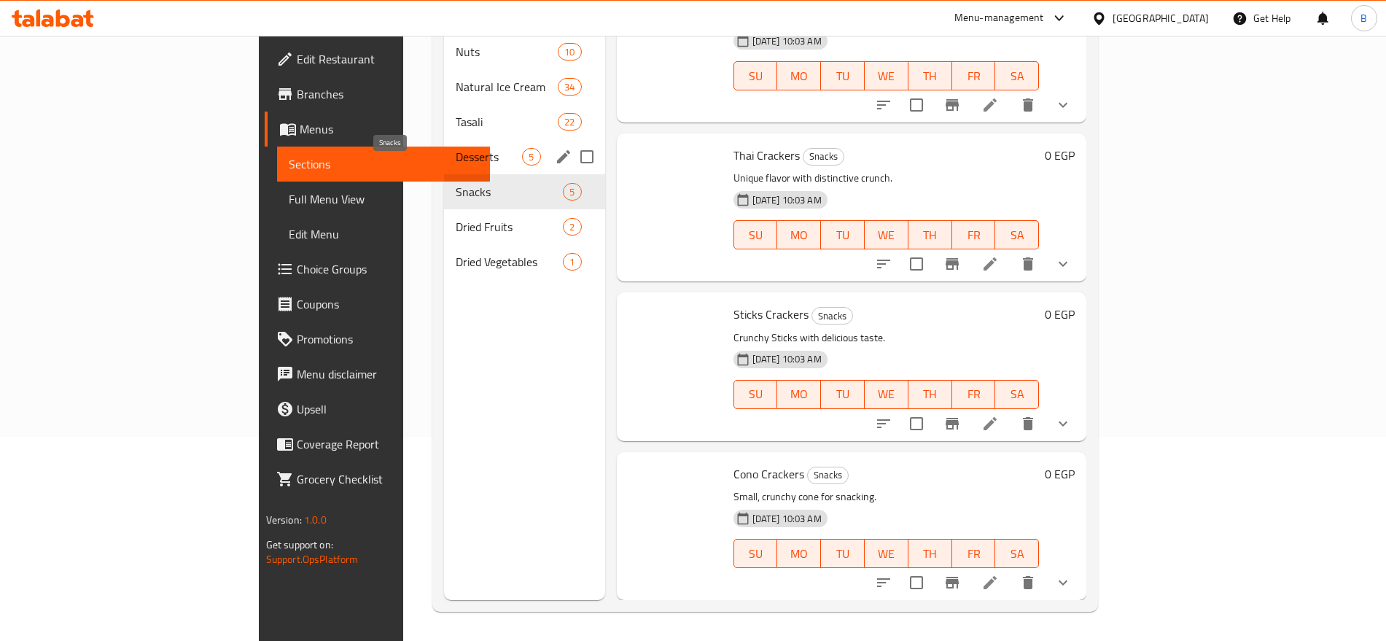
scroll to position [192, 0]
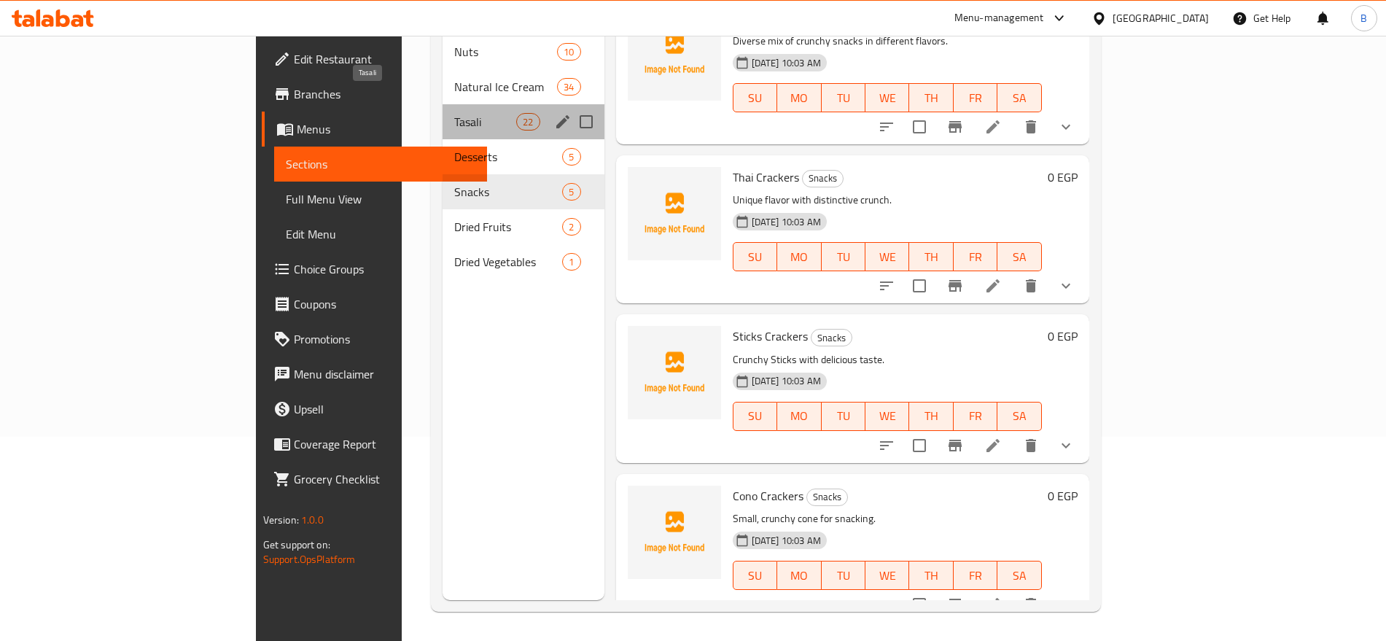
click at [454, 113] on span "Tasali" at bounding box center [485, 122] width 62 height 18
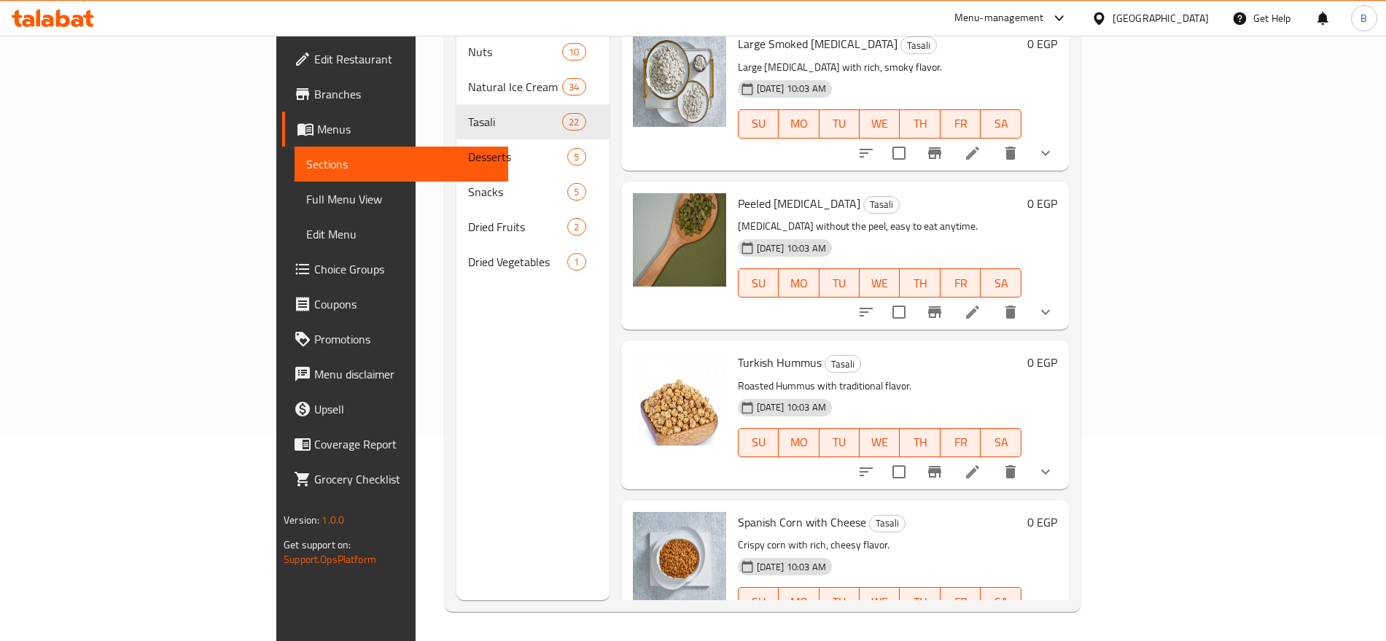
scroll to position [2900, 0]
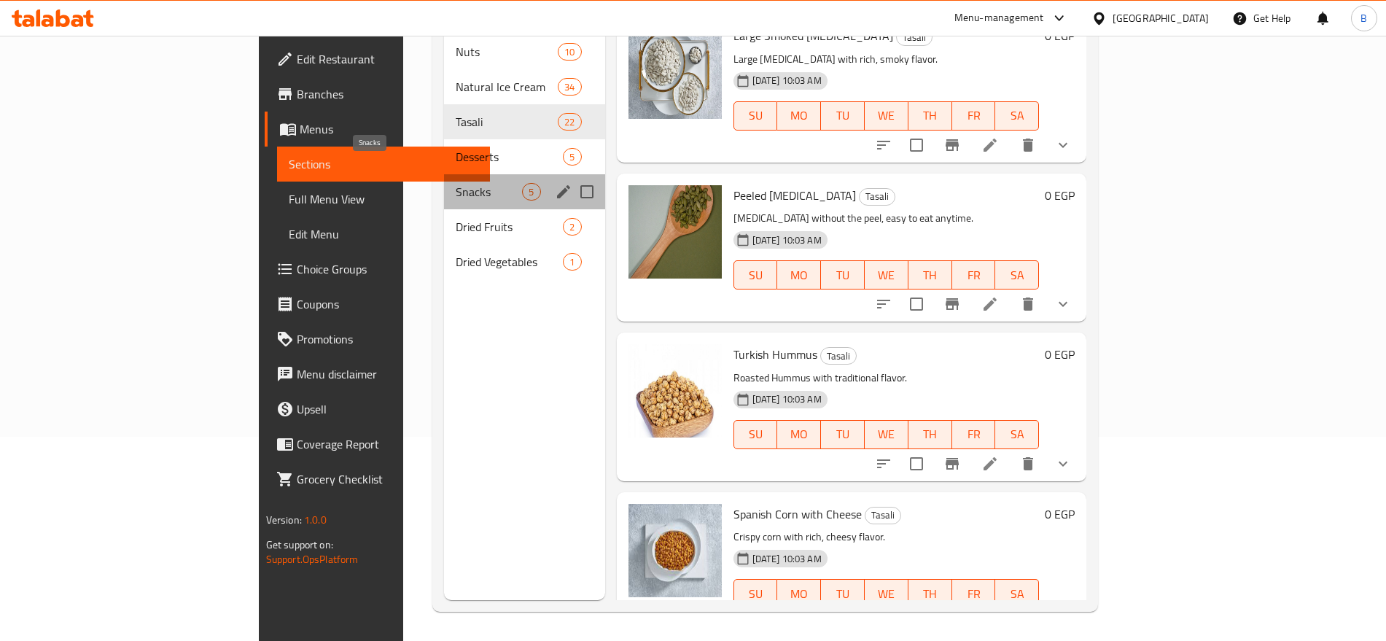
click at [456, 183] on span "Snacks" at bounding box center [489, 192] width 66 height 18
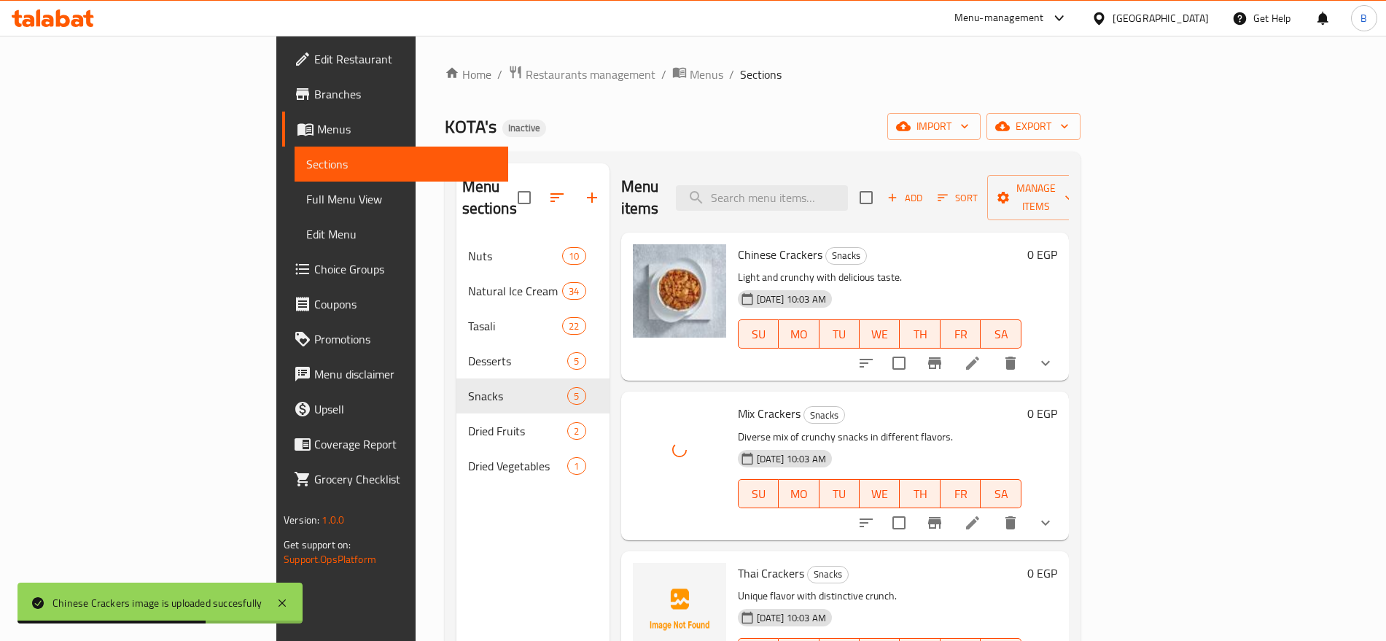
click at [633, 624] on img at bounding box center [679, 609] width 93 height 93
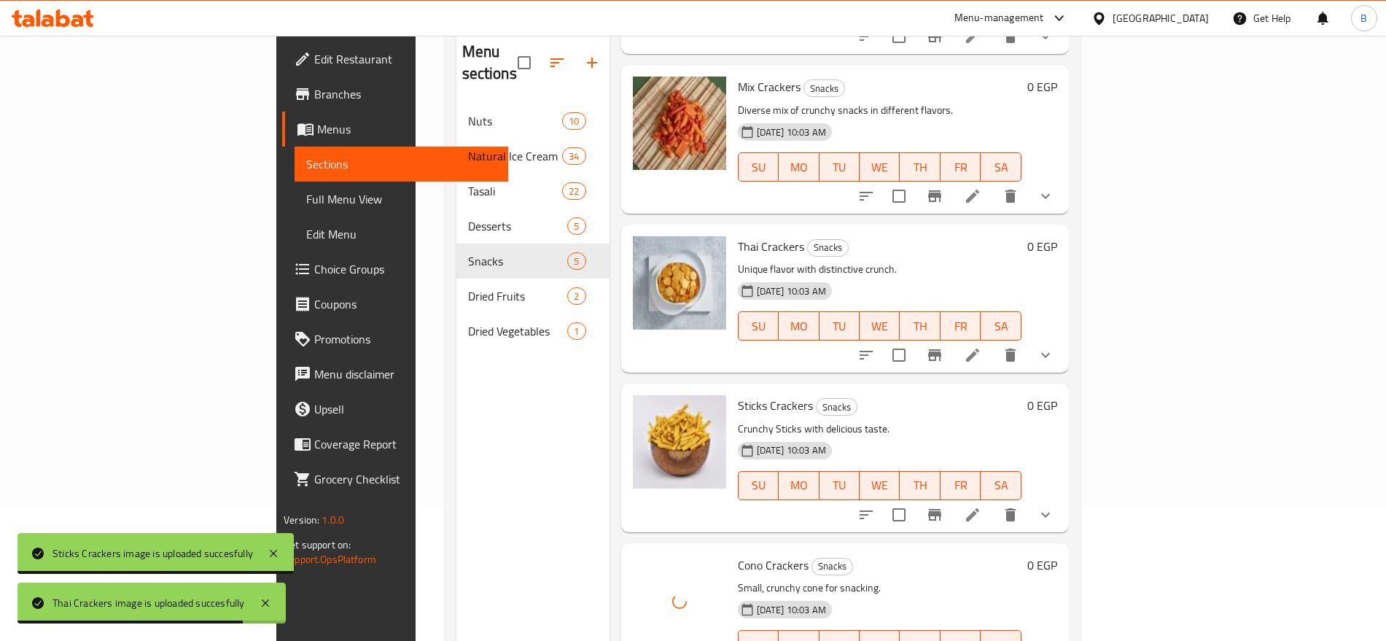
scroll to position [204, 0]
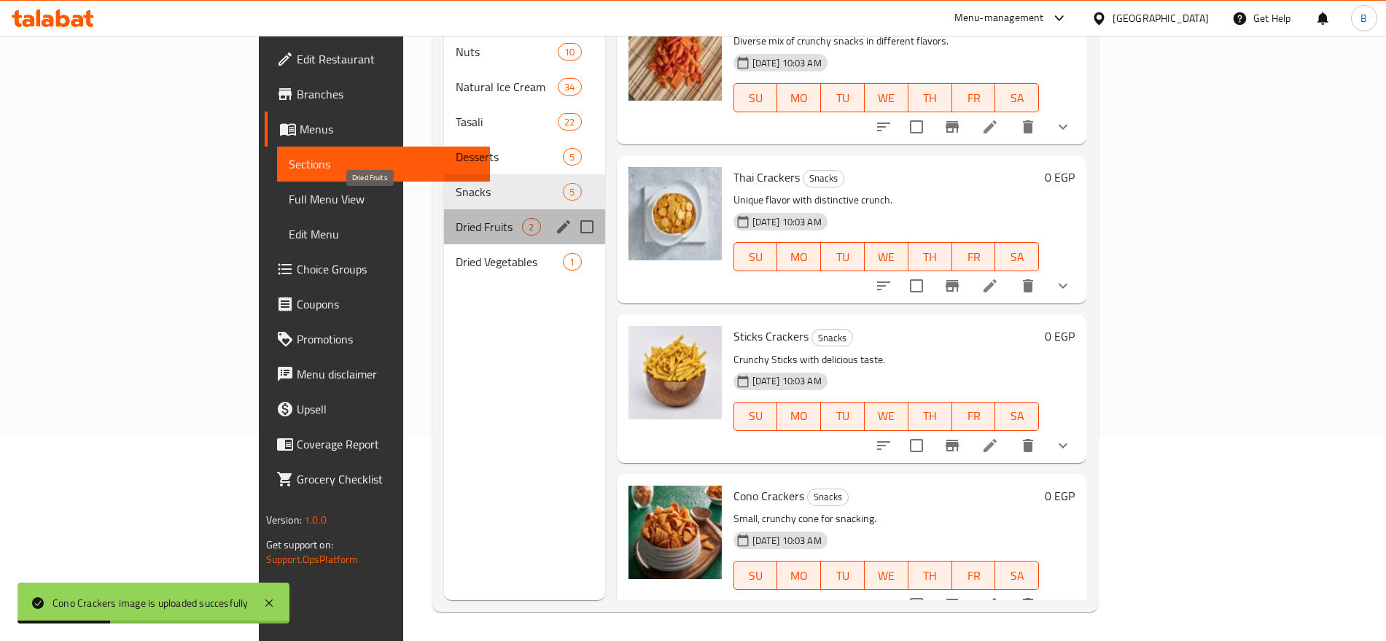
click at [456, 218] on span "Dried Fruits" at bounding box center [489, 227] width 66 height 18
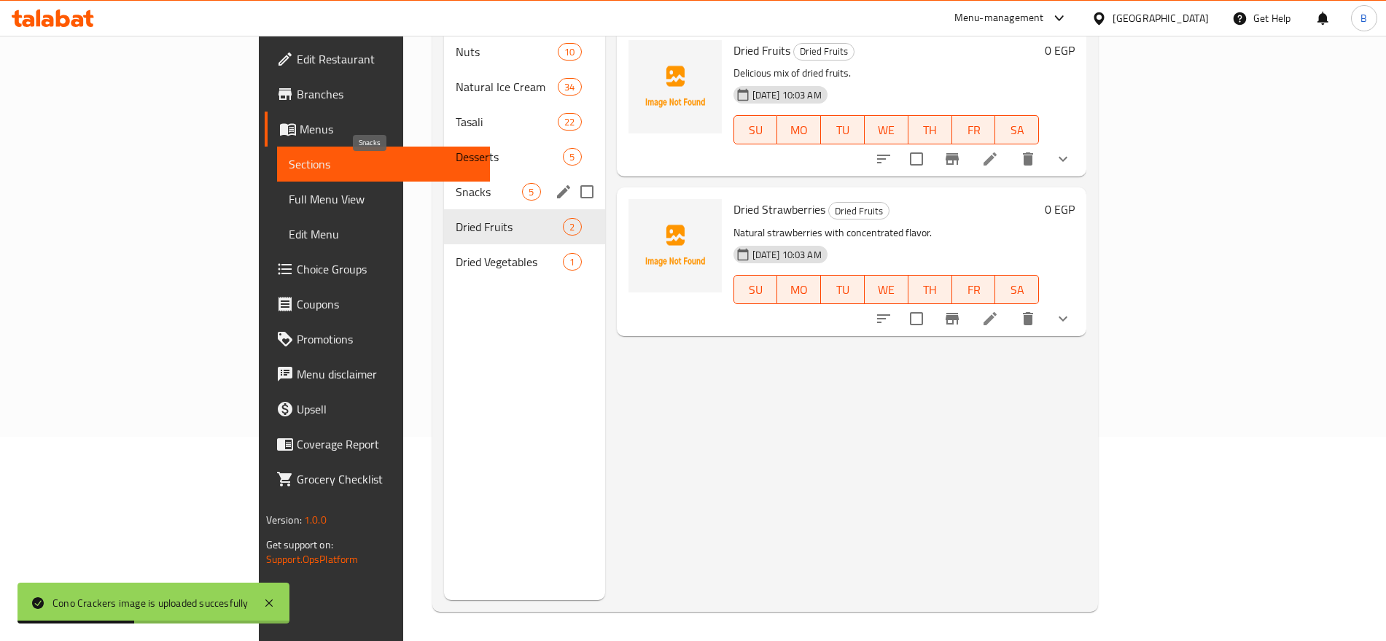
click at [456, 183] on span "Snacks" at bounding box center [489, 192] width 66 height 18
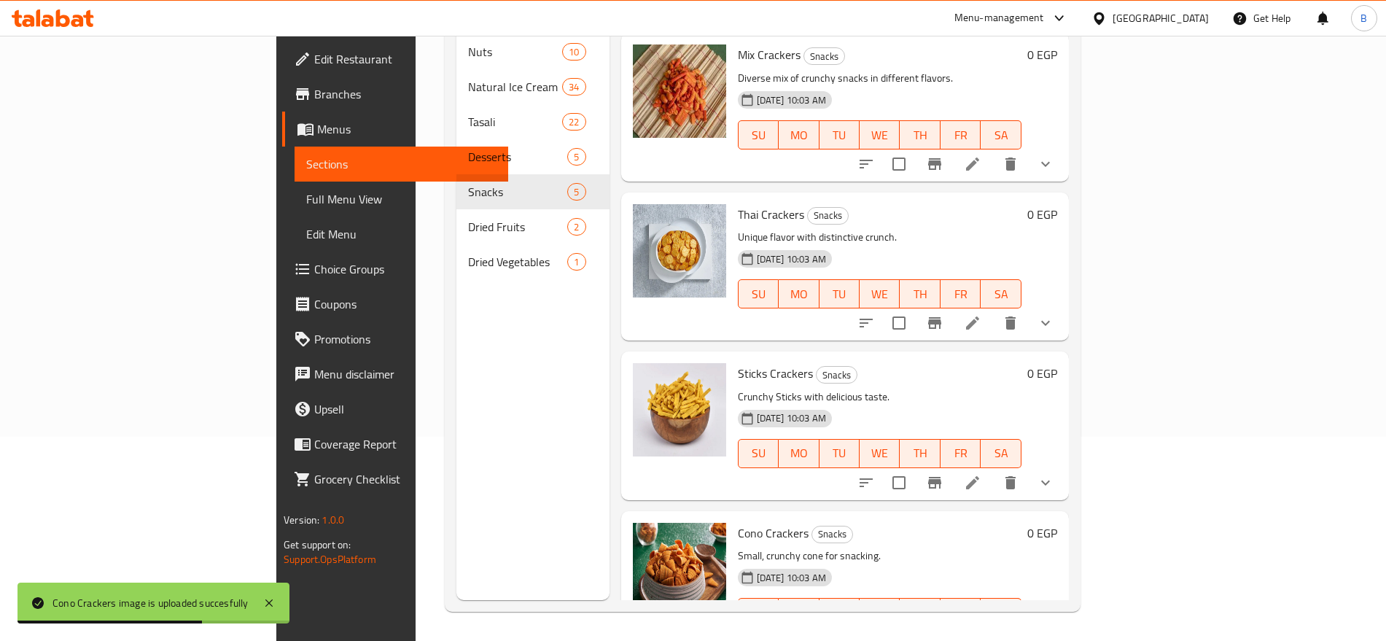
scroll to position [192, 0]
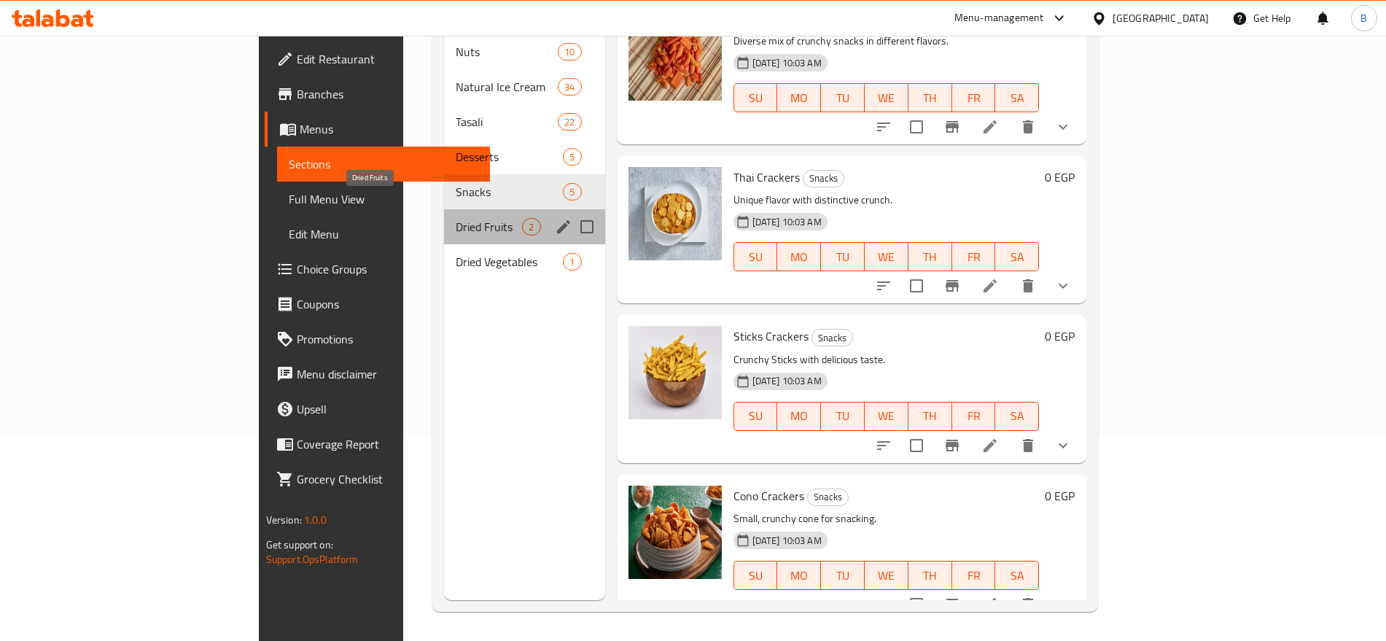
click at [456, 218] on span "Dried Fruits" at bounding box center [489, 227] width 66 height 18
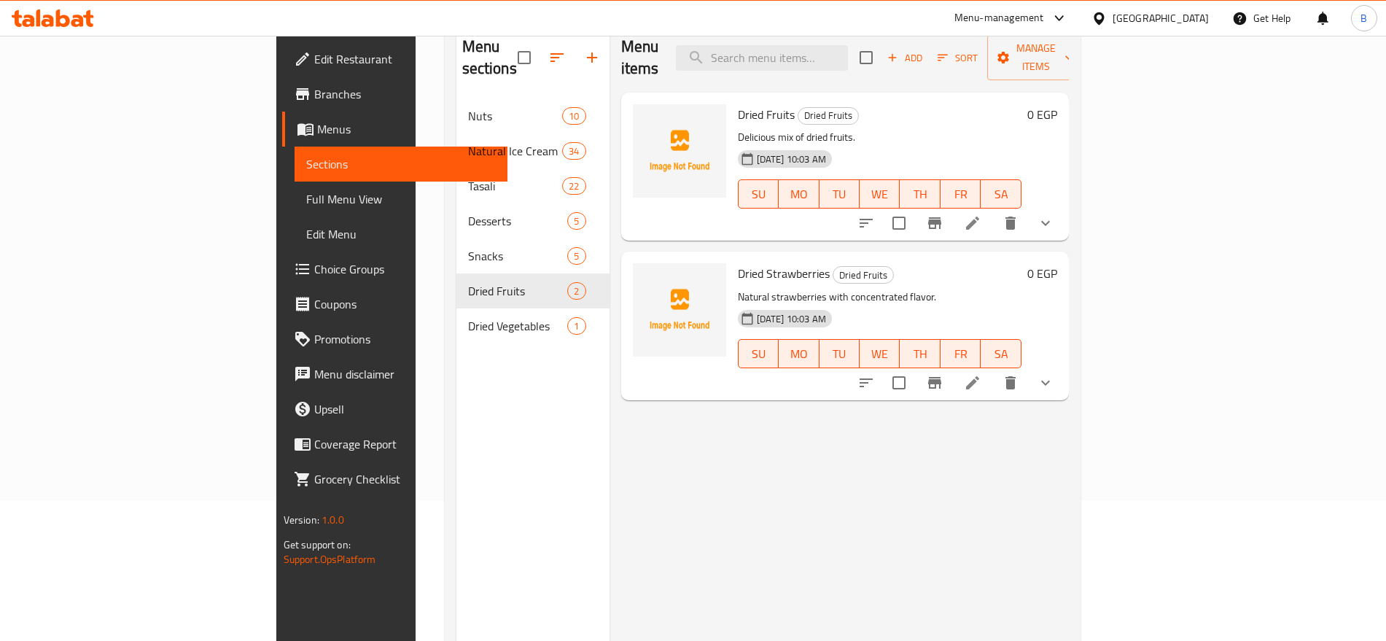
scroll to position [113, 0]
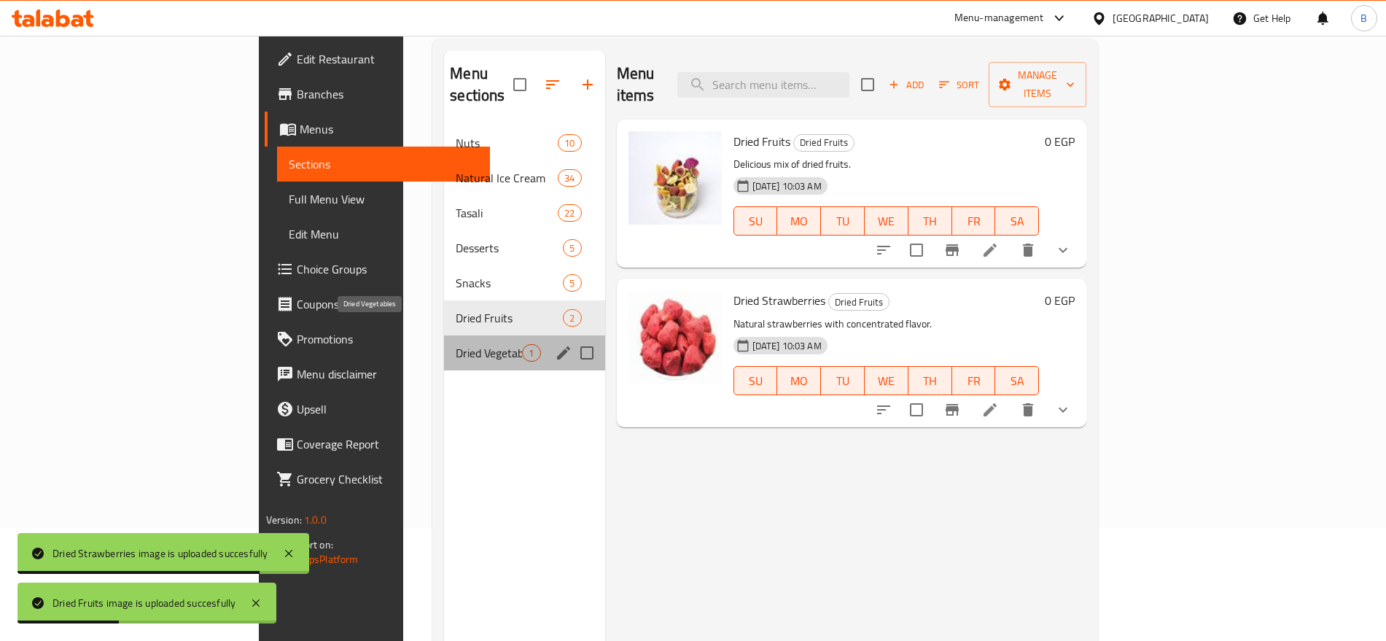
click at [456, 344] on span "Dried Vegetables" at bounding box center [489, 353] width 66 height 18
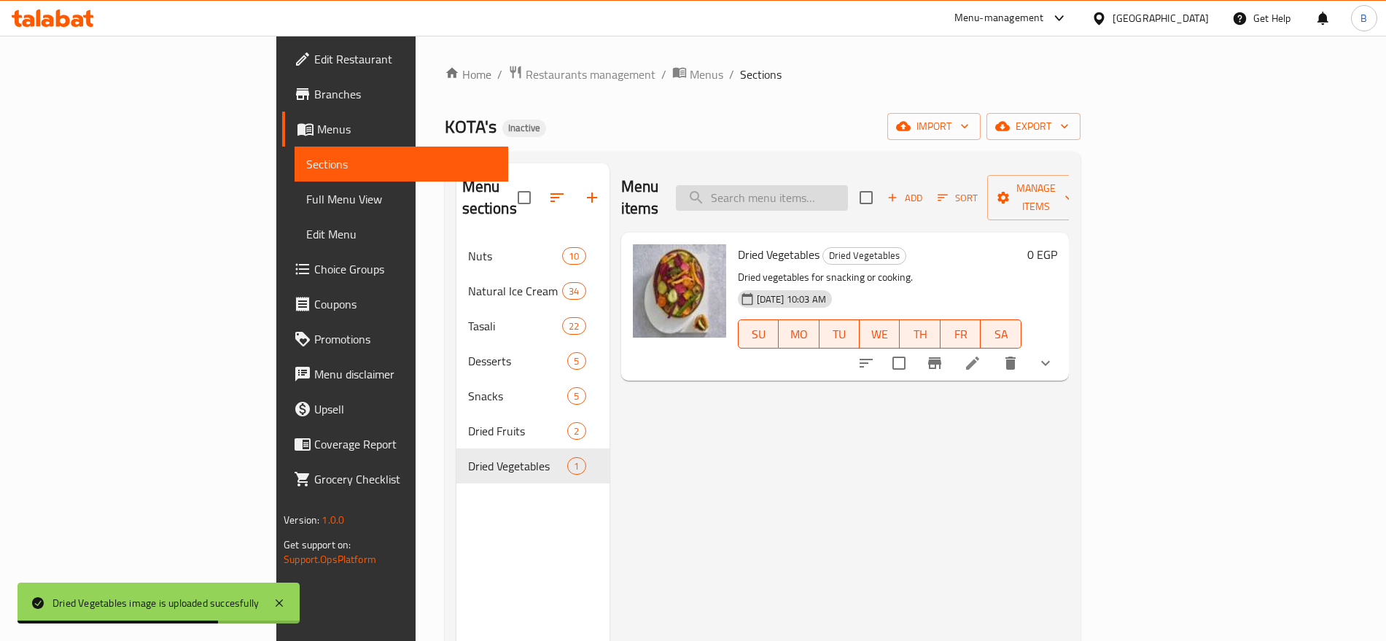
click at [848, 186] on input "search" at bounding box center [762, 198] width 172 height 26
paste input "Peeled Sunflower [MEDICAL_DATA]"
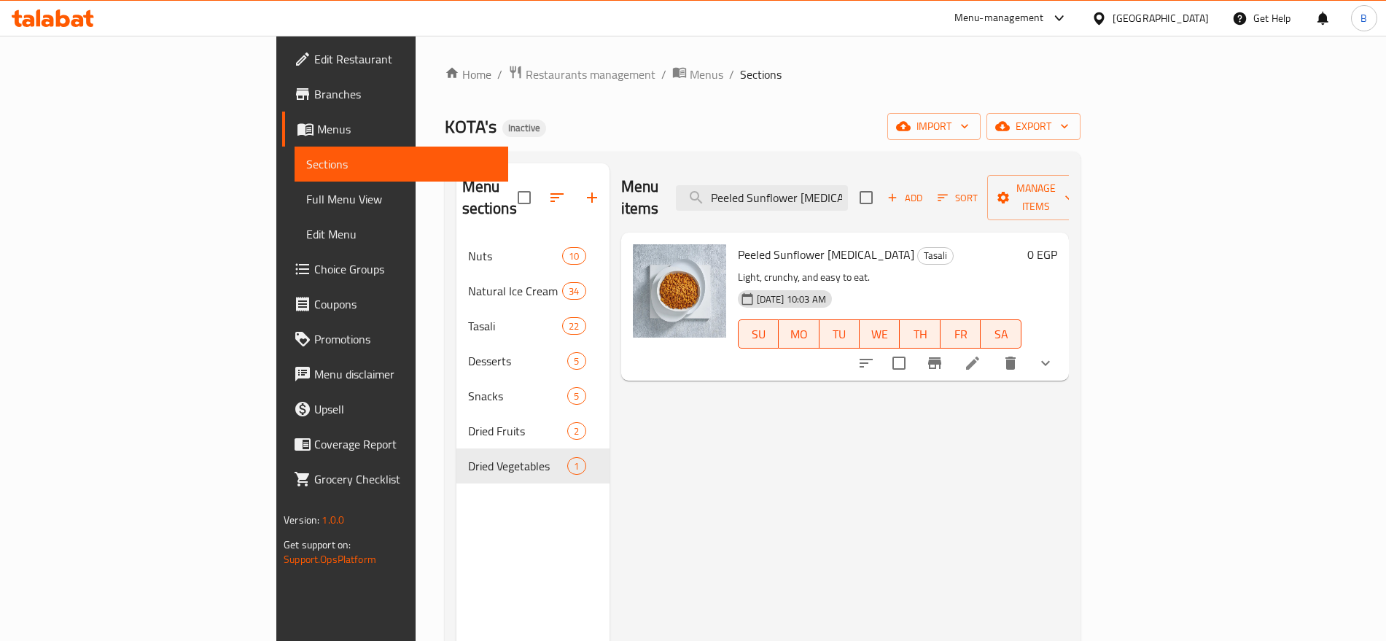
type input "Peeled Sunflower [MEDICAL_DATA]"
click at [993, 350] on li at bounding box center [972, 363] width 41 height 26
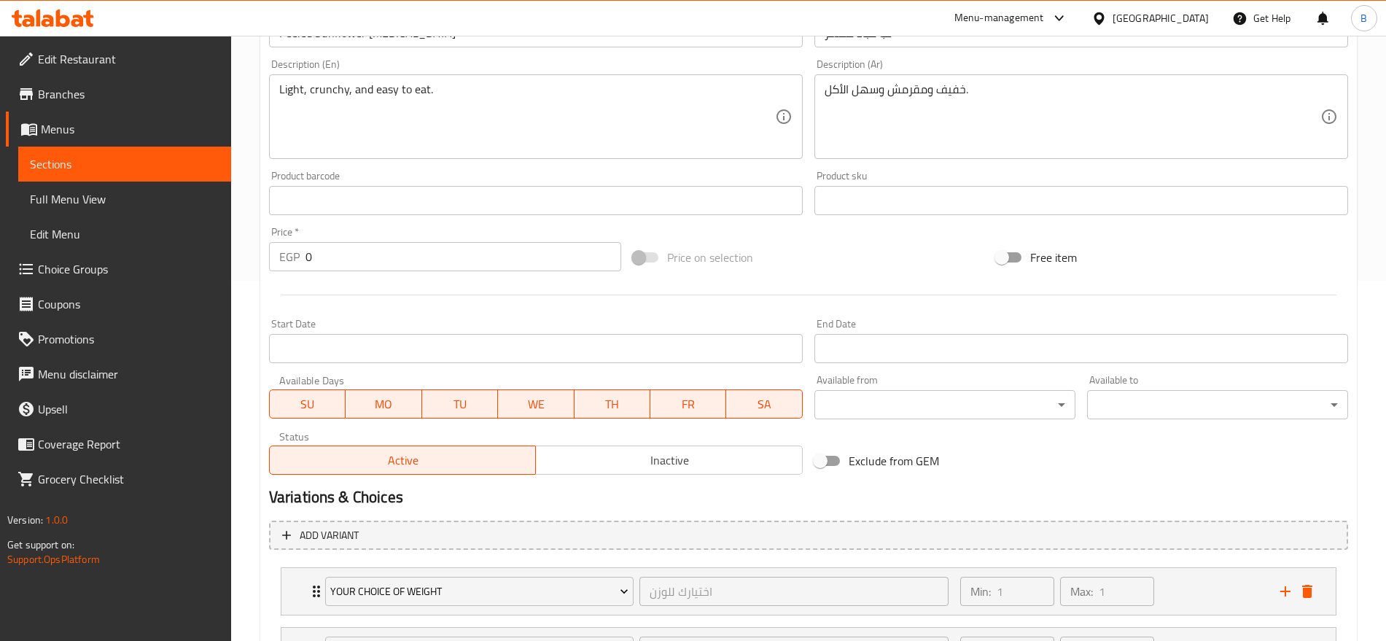
scroll to position [494, 0]
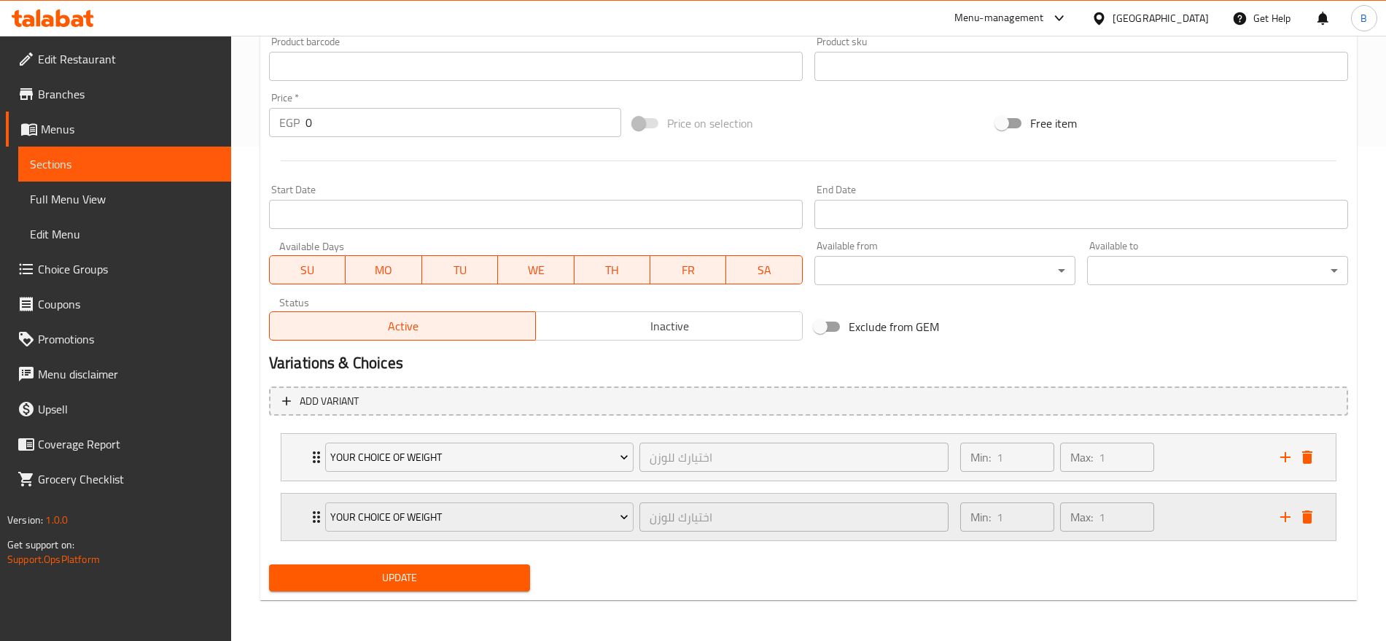
click at [1192, 513] on div "Min: 1 ​ Max: 1 ​" at bounding box center [1112, 517] width 320 height 47
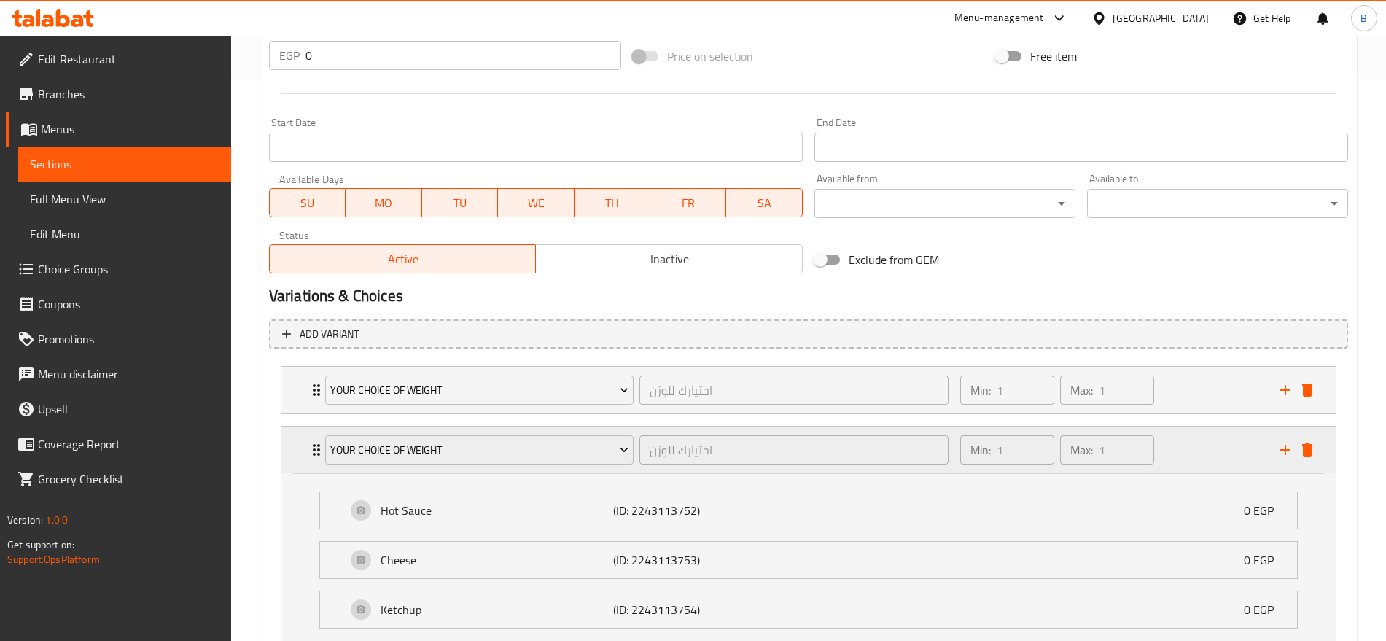
scroll to position [673, 0]
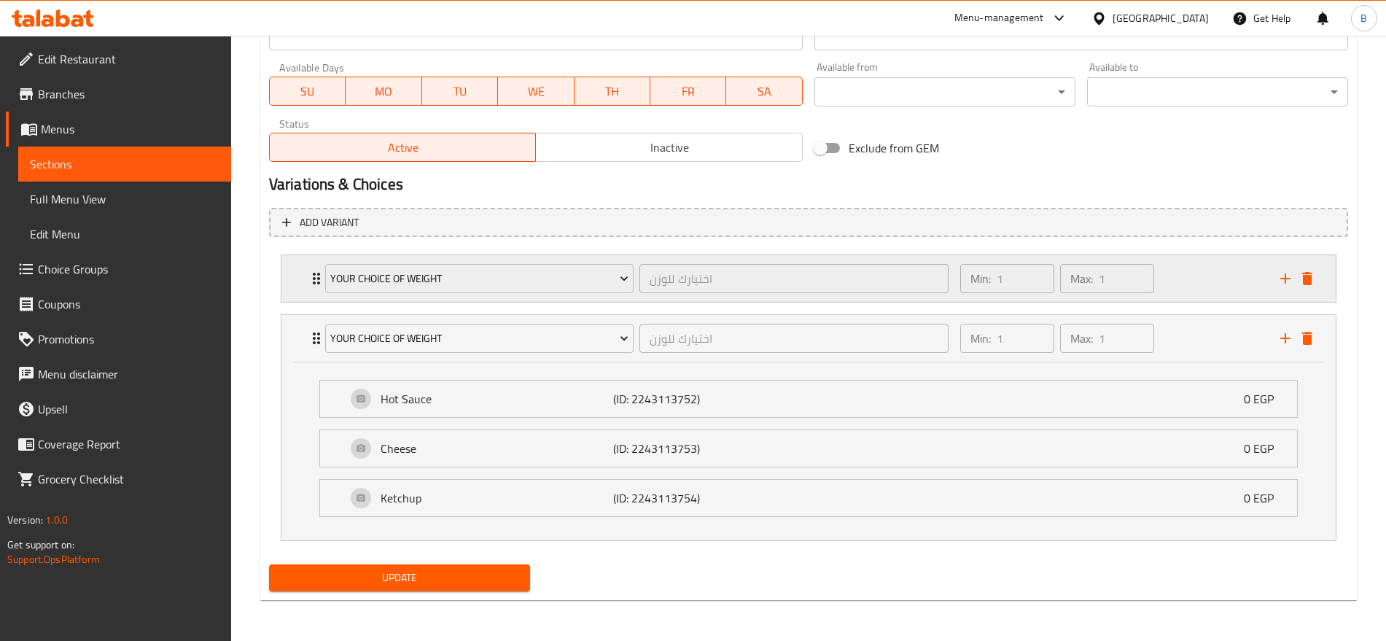
click at [1201, 285] on div "Min: 1 ​ Max: 1 ​" at bounding box center [1112, 278] width 320 height 47
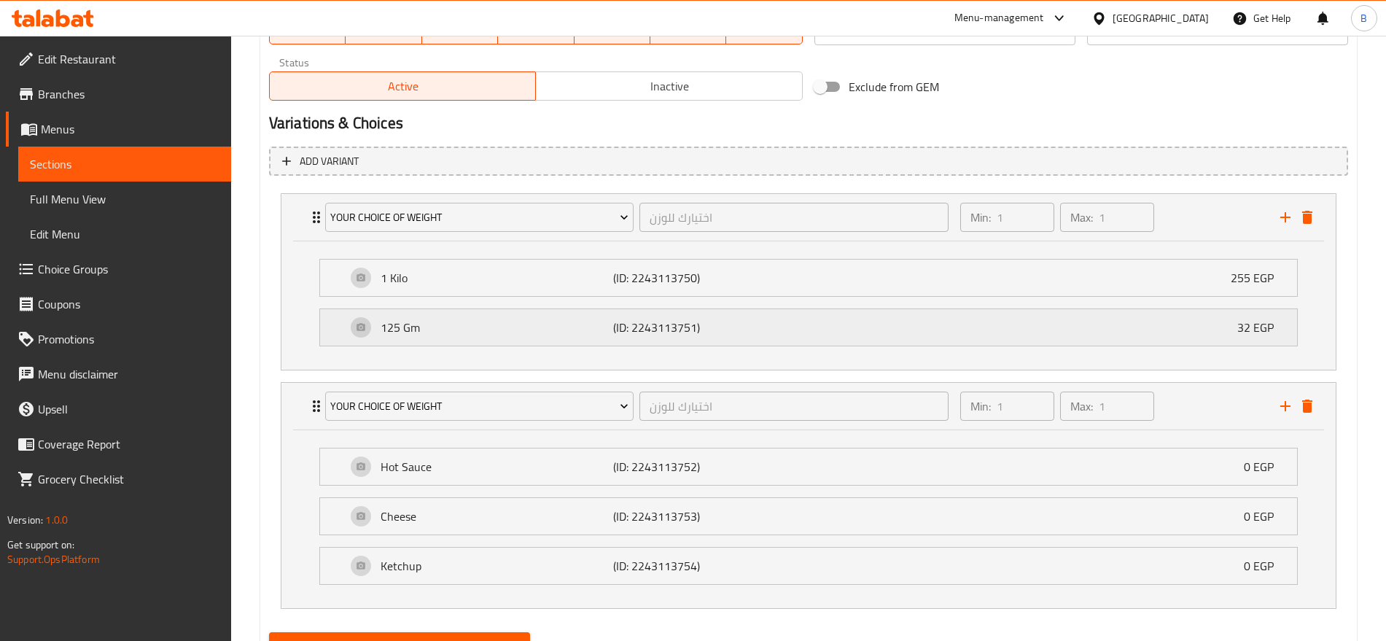
scroll to position [764, 0]
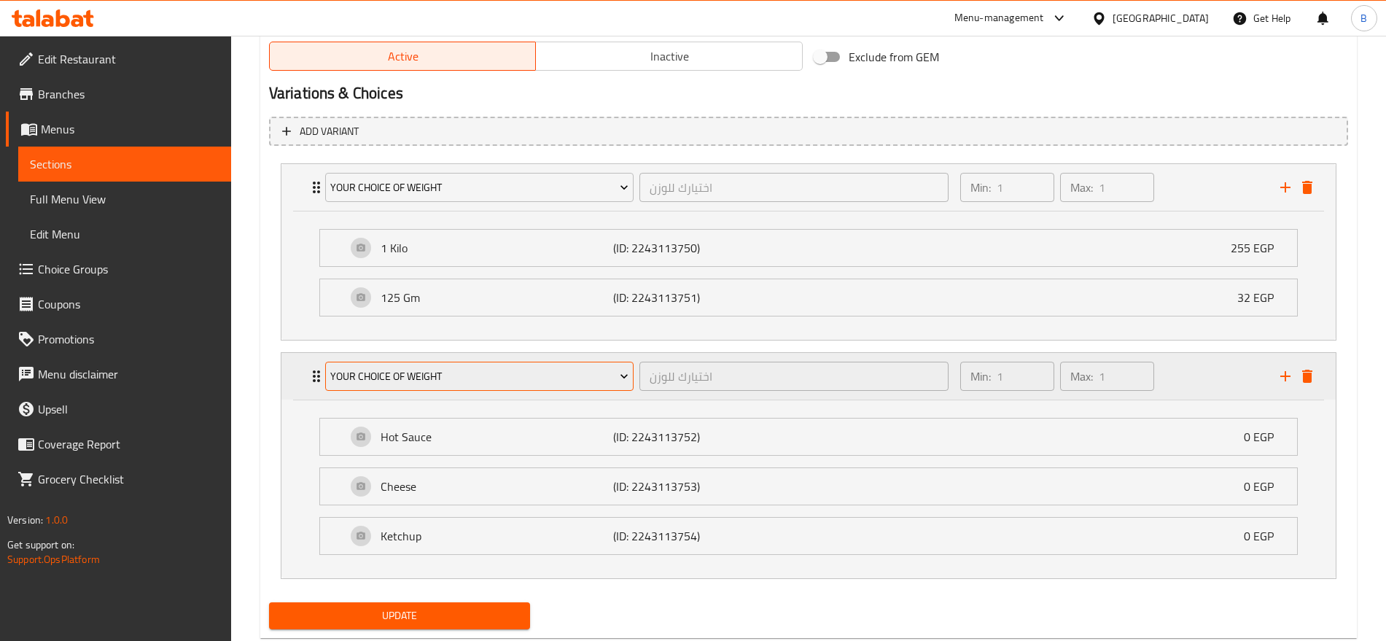
click at [519, 372] on span "Your Choice of Weight" at bounding box center [479, 377] width 298 height 18
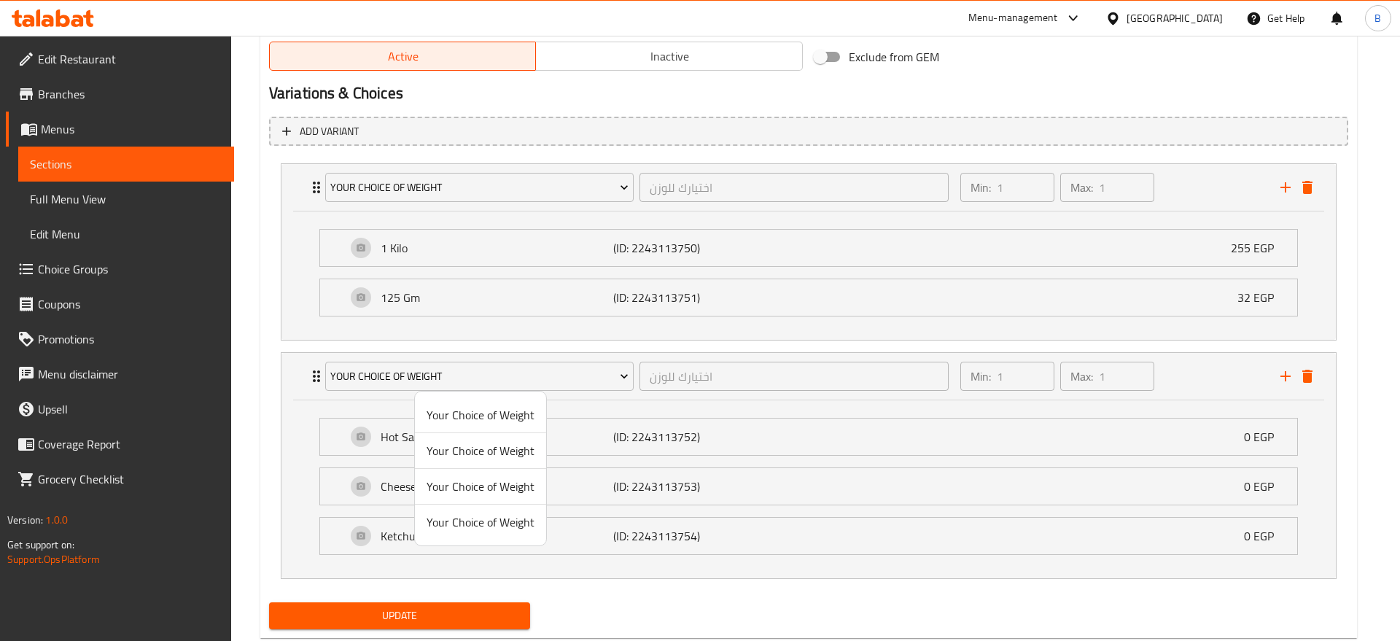
click at [530, 375] on div at bounding box center [700, 320] width 1400 height 641
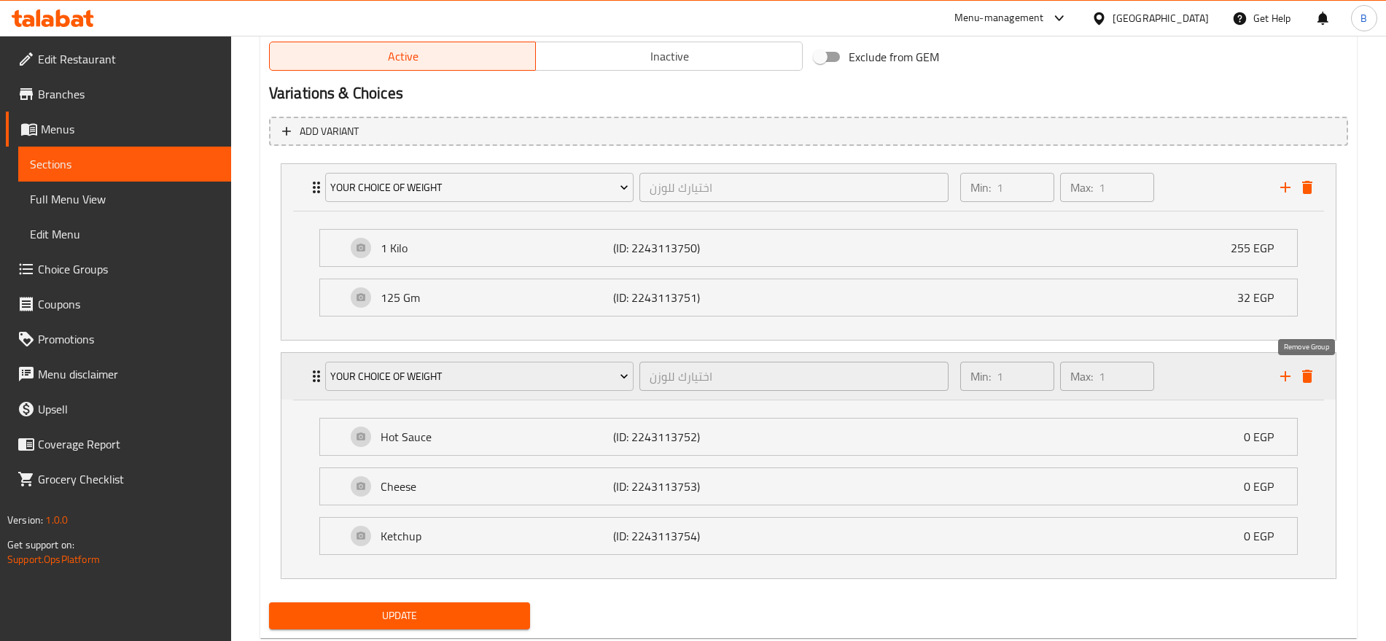
click at [1306, 380] on icon "delete" at bounding box center [1308, 376] width 10 height 13
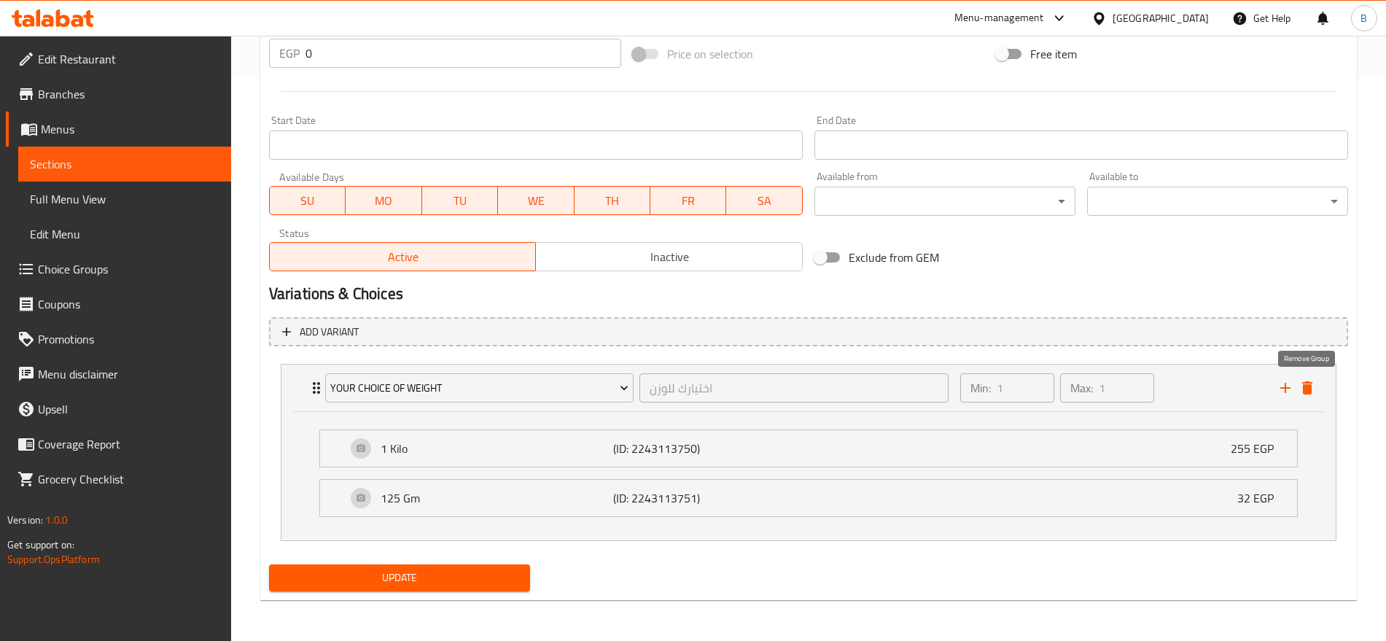
scroll to position [564, 0]
click at [480, 571] on span "Update" at bounding box center [400, 578] width 238 height 18
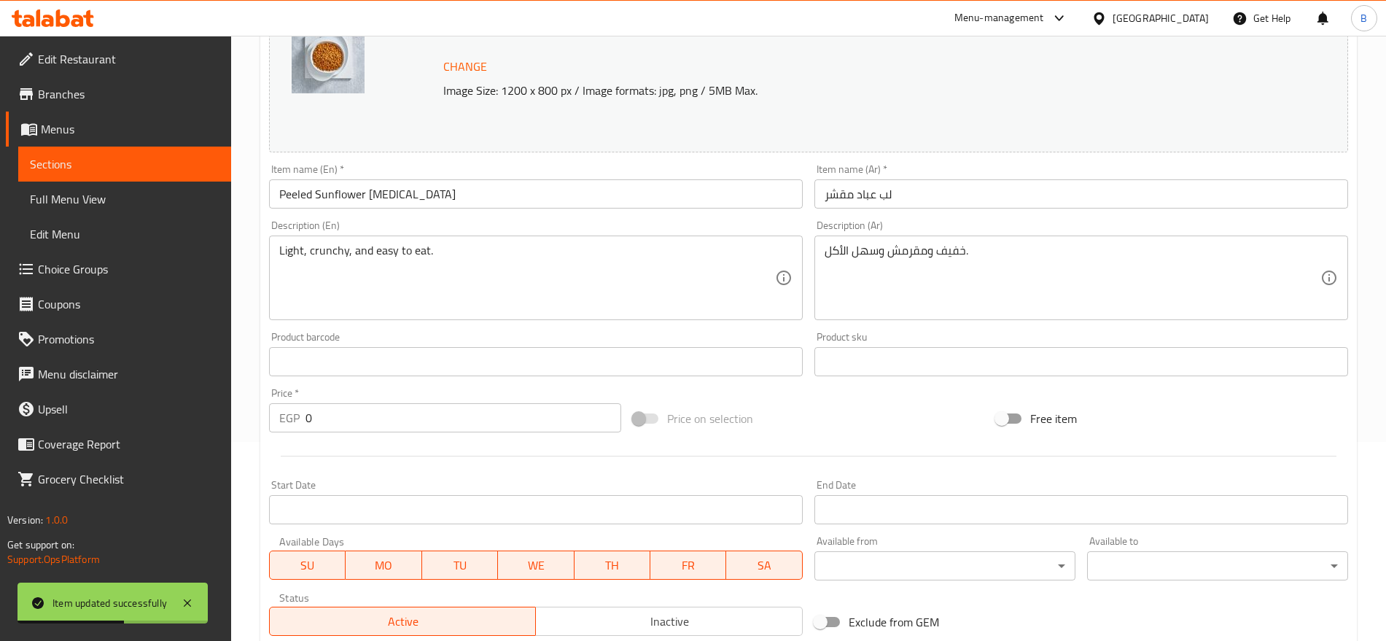
scroll to position [0, 0]
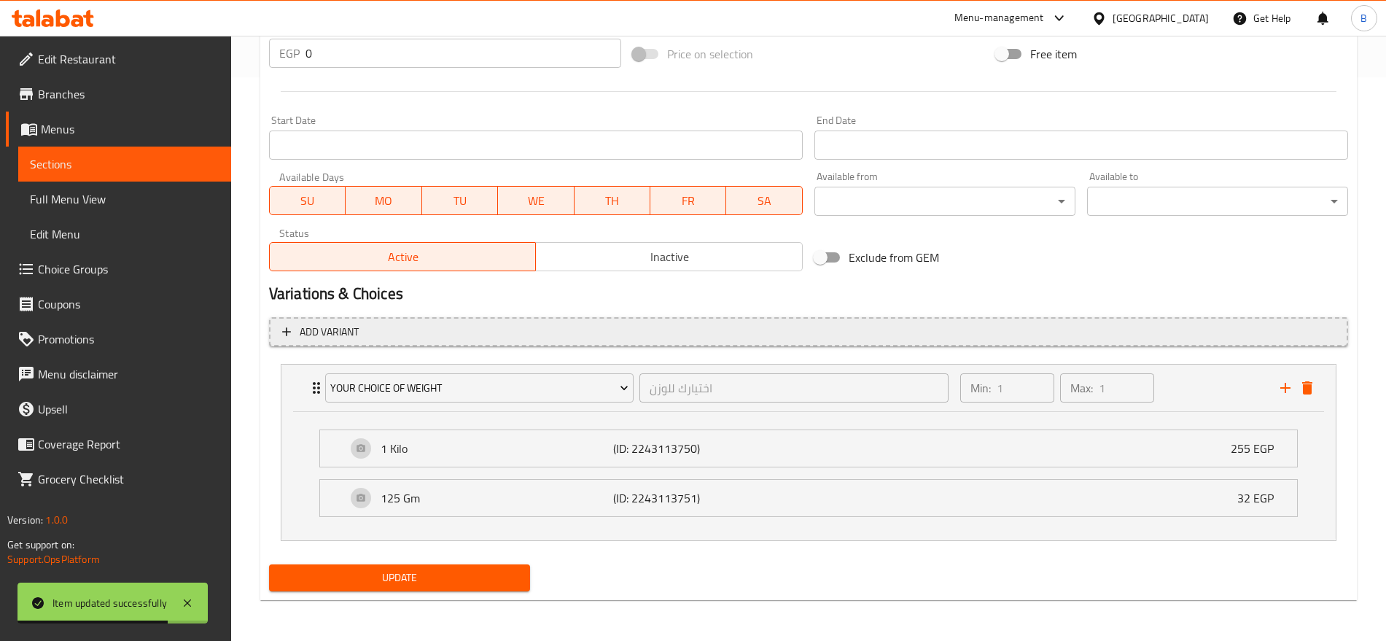
click at [774, 336] on span "Add variant" at bounding box center [808, 332] width 1053 height 18
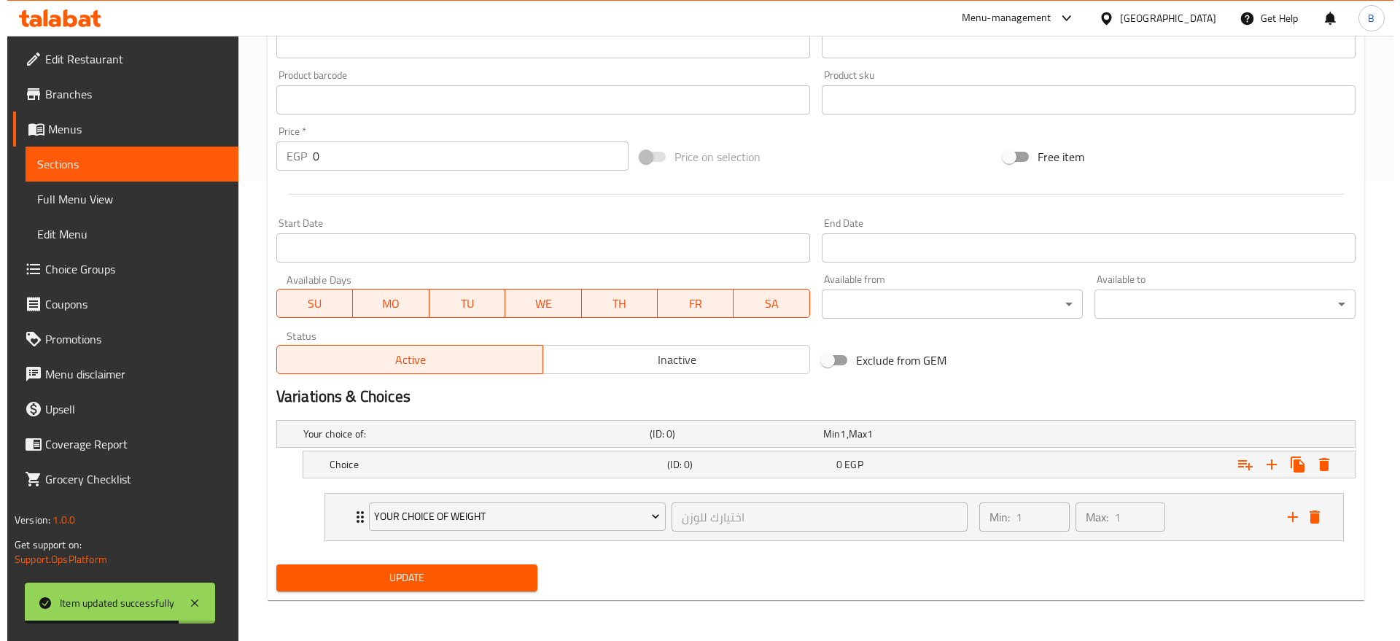
scroll to position [461, 0]
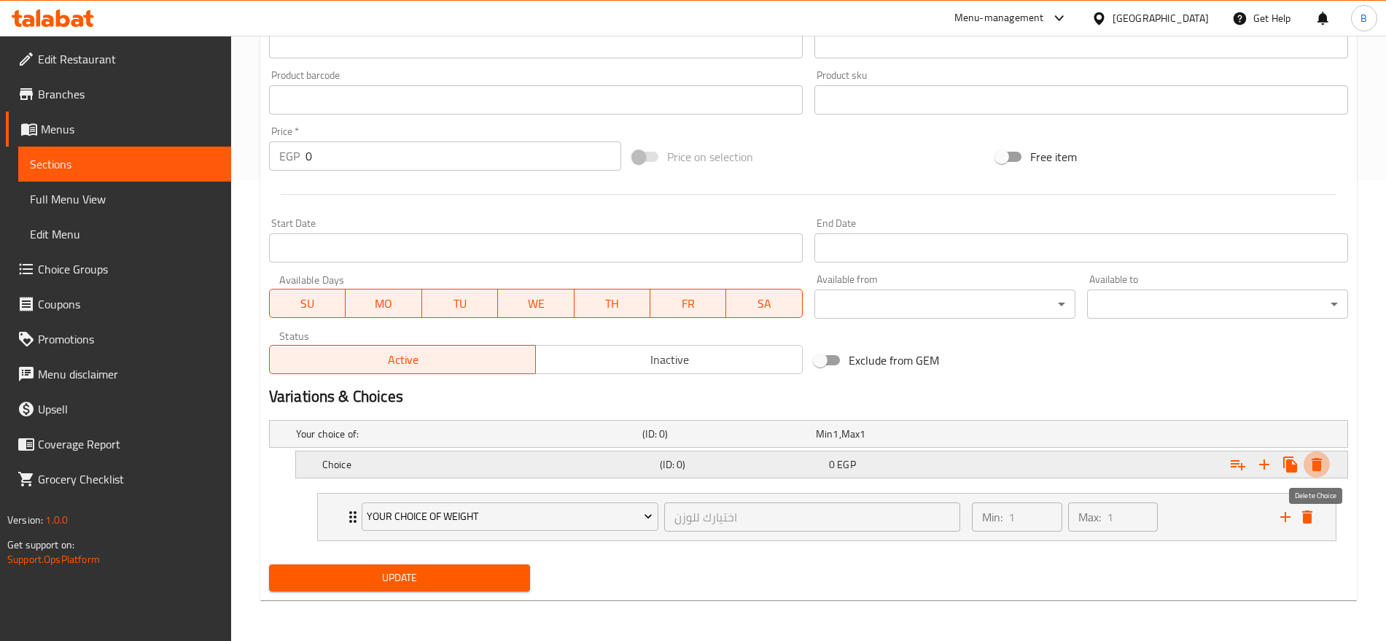
click at [1317, 461] on icon "Expand" at bounding box center [1317, 464] width 10 height 13
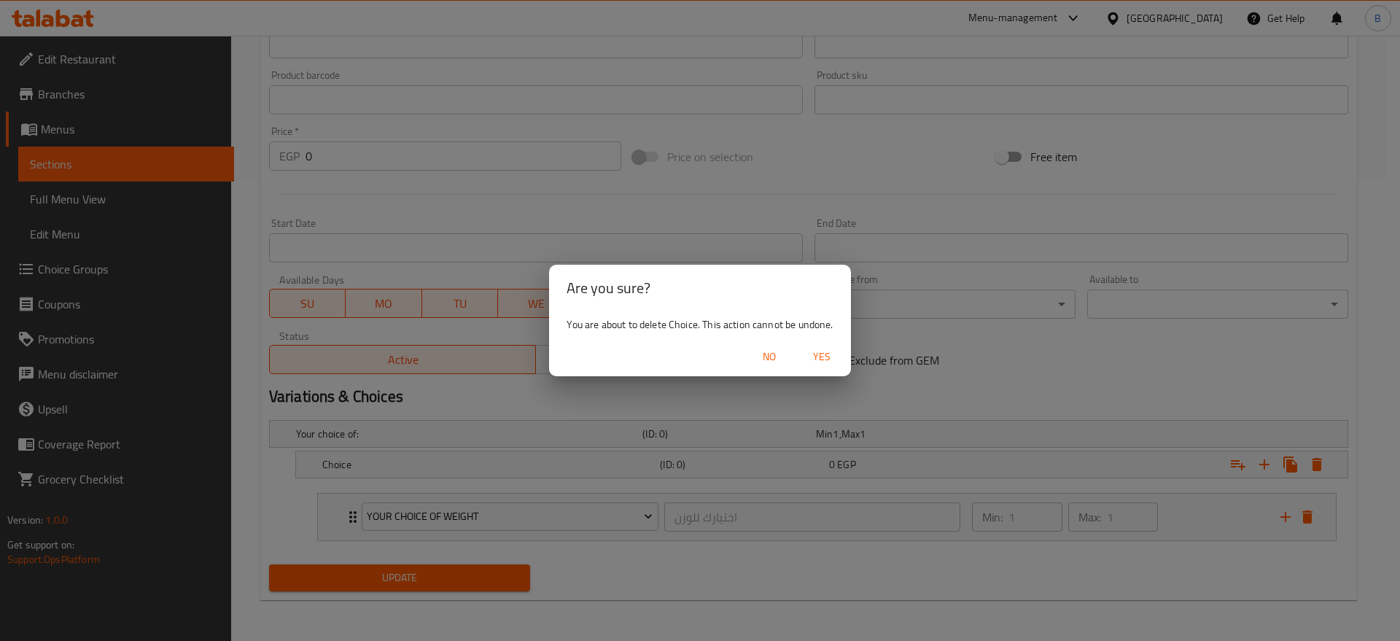
click at [827, 355] on span "Yes" at bounding box center [821, 357] width 35 height 18
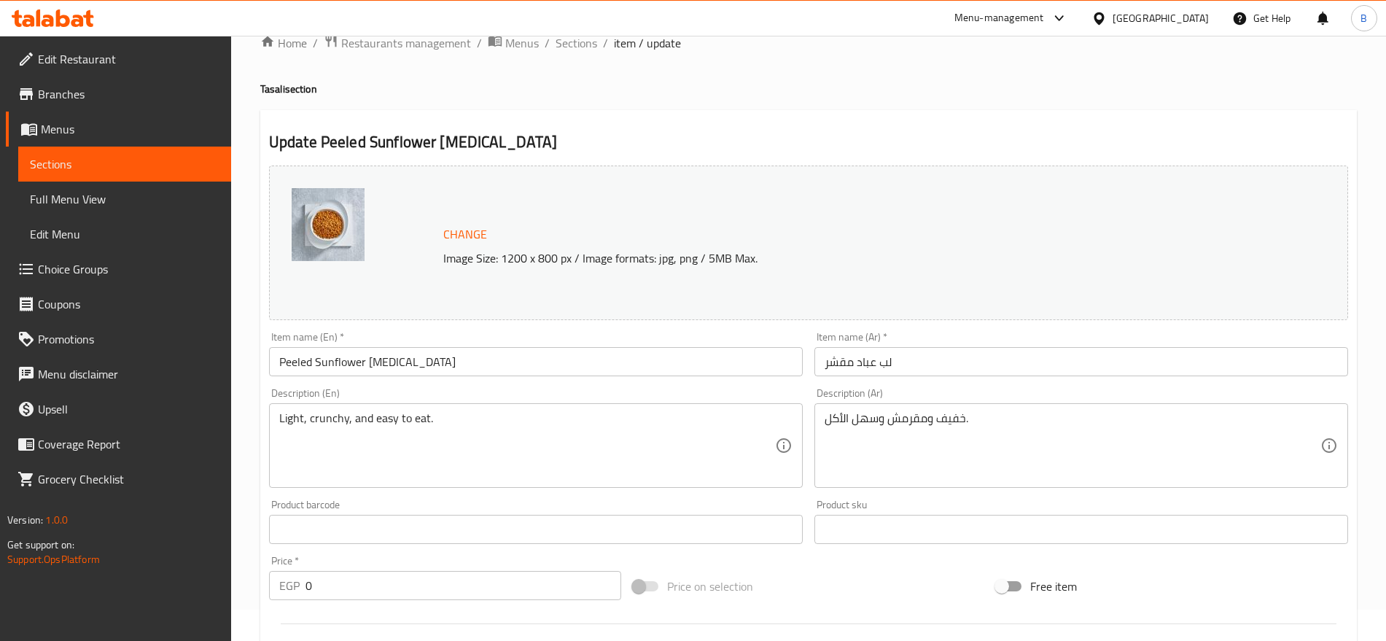
scroll to position [0, 0]
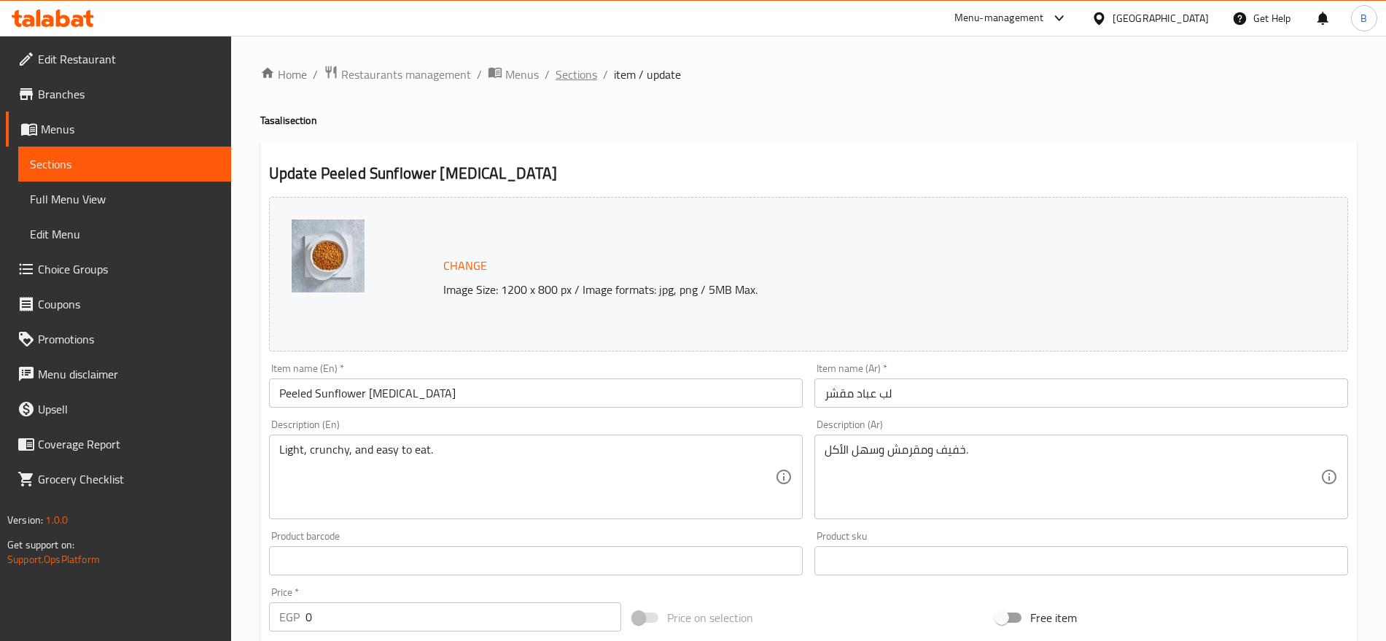
click at [574, 73] on span "Sections" at bounding box center [577, 75] width 42 height 18
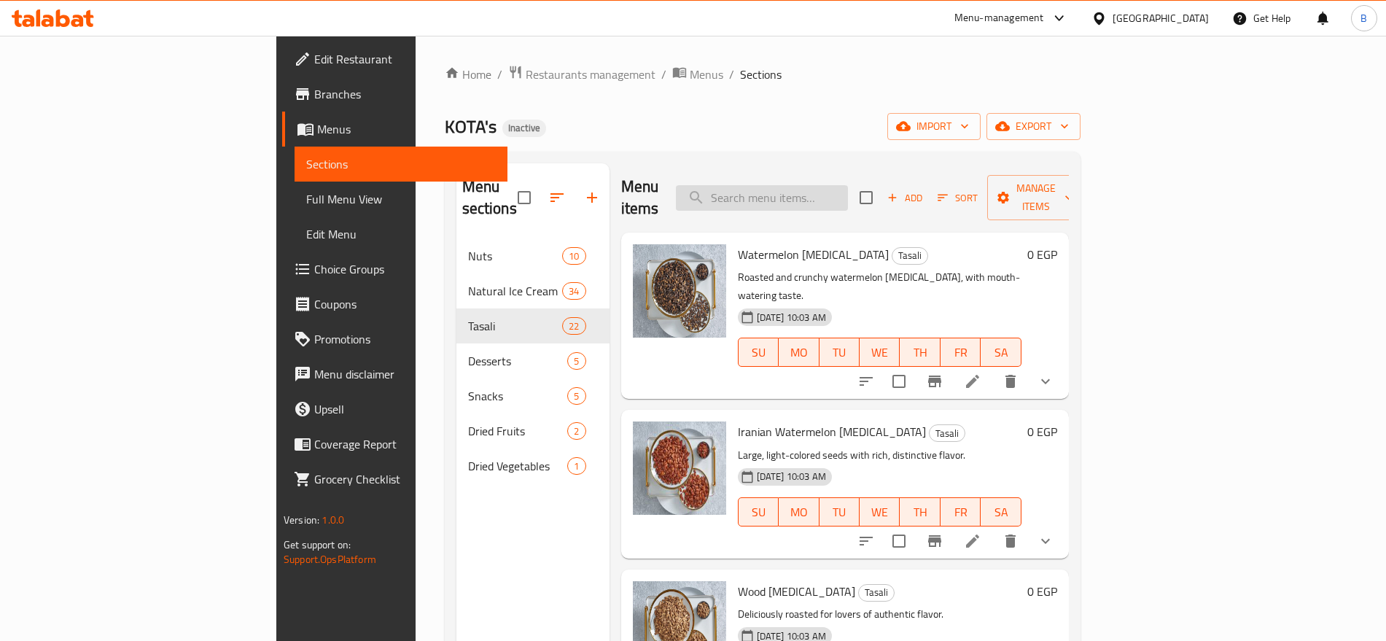
click at [828, 187] on input "search" at bounding box center [762, 198] width 172 height 26
paste input "Chinese Crackers"
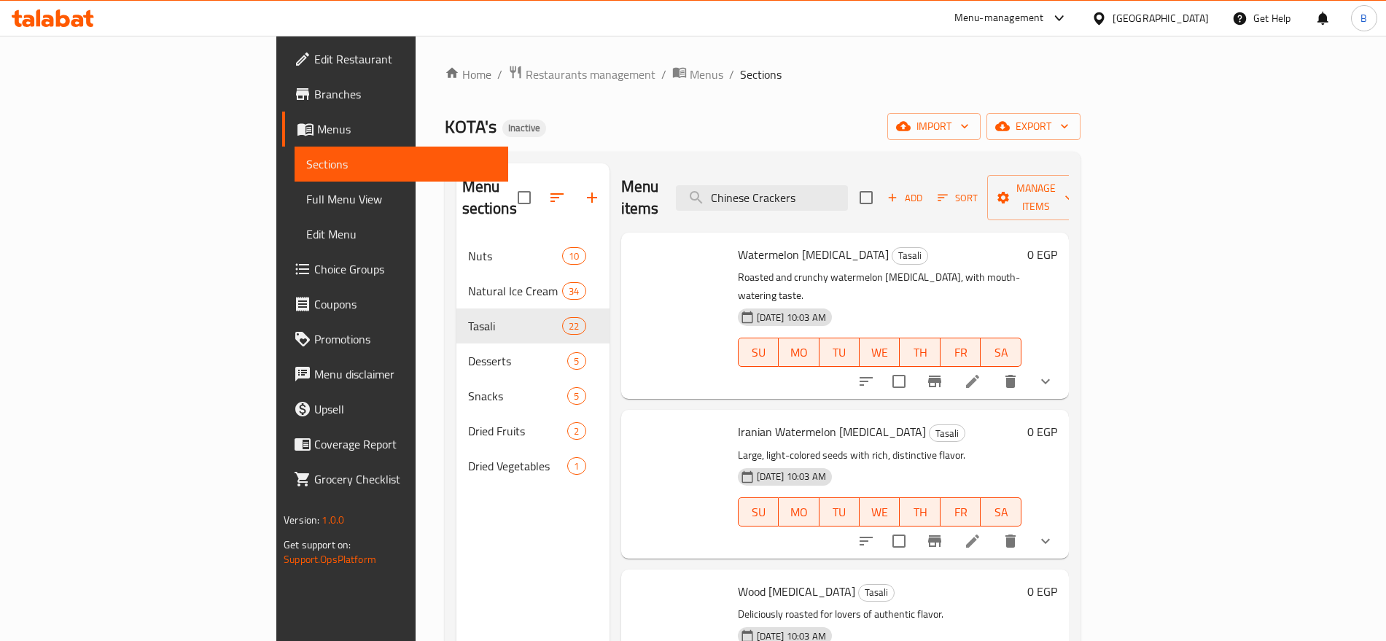
click at [1063, 364] on button "show more" at bounding box center [1045, 381] width 35 height 35
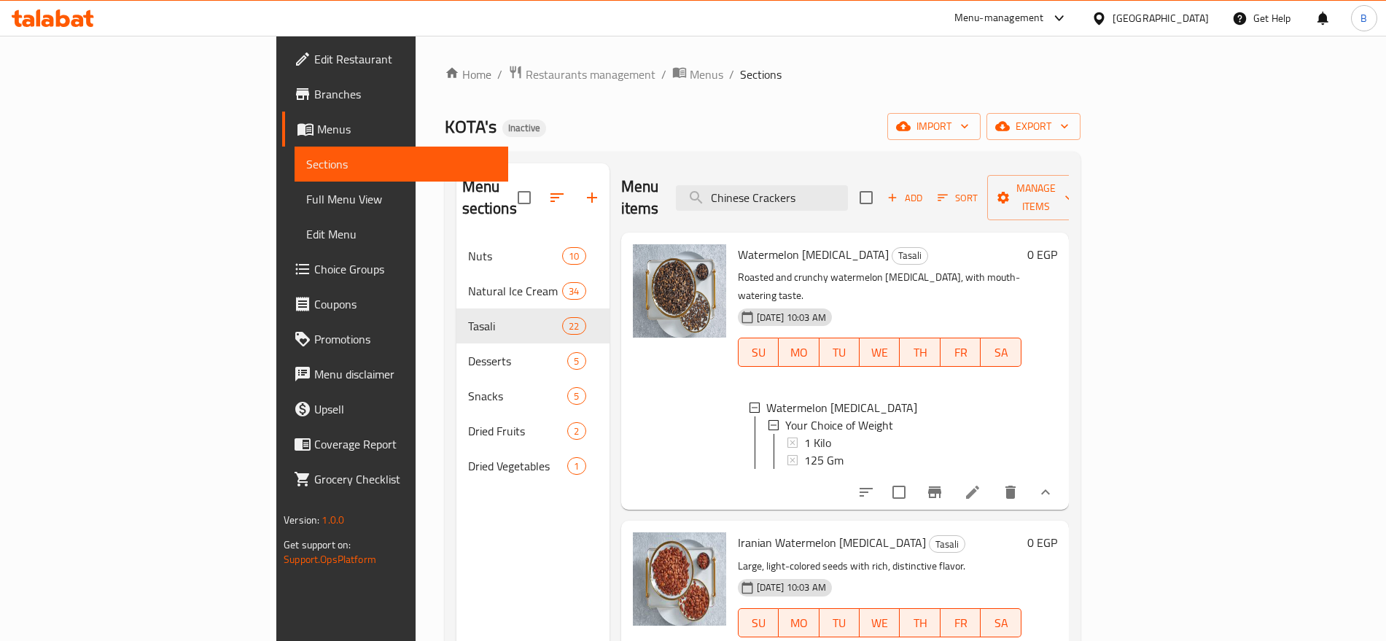
click at [915, 208] on div "Menu items Chinese Crackers Add Sort Manage items" at bounding box center [845, 197] width 448 height 69
click at [848, 193] on input "Chinese Crackers" at bounding box center [762, 198] width 172 height 26
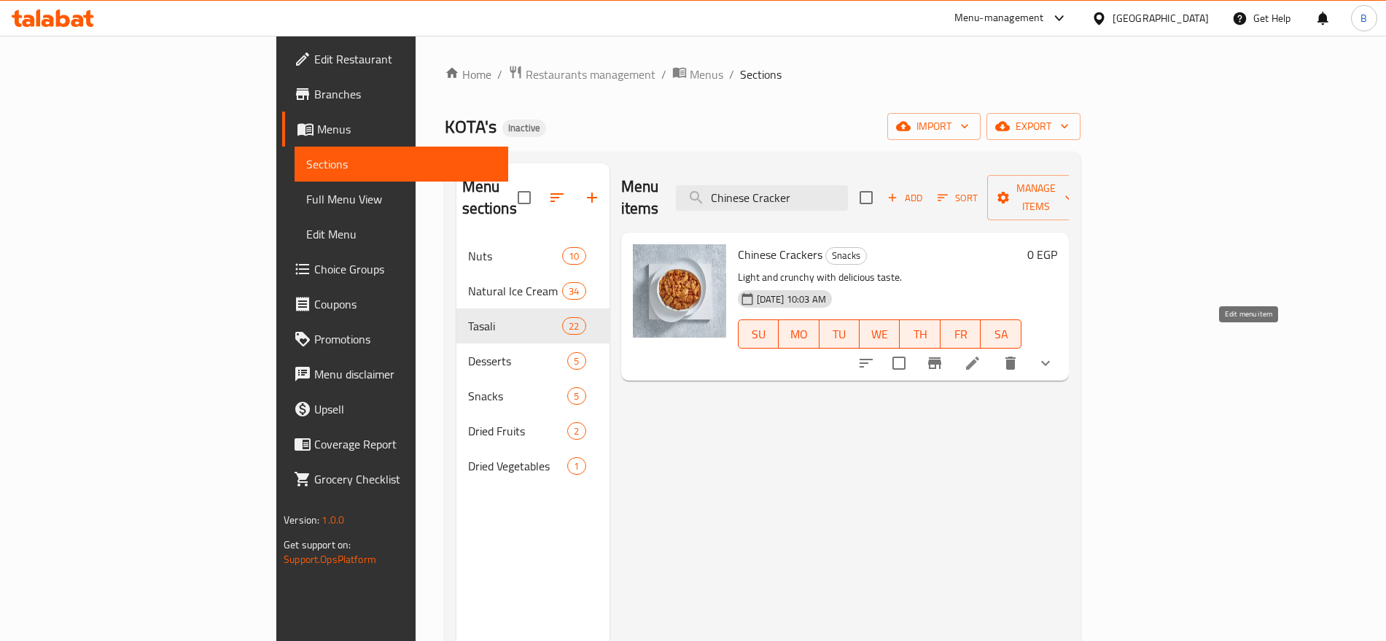
type input "Chinese Cracker"
click at [982, 354] on icon at bounding box center [973, 363] width 18 height 18
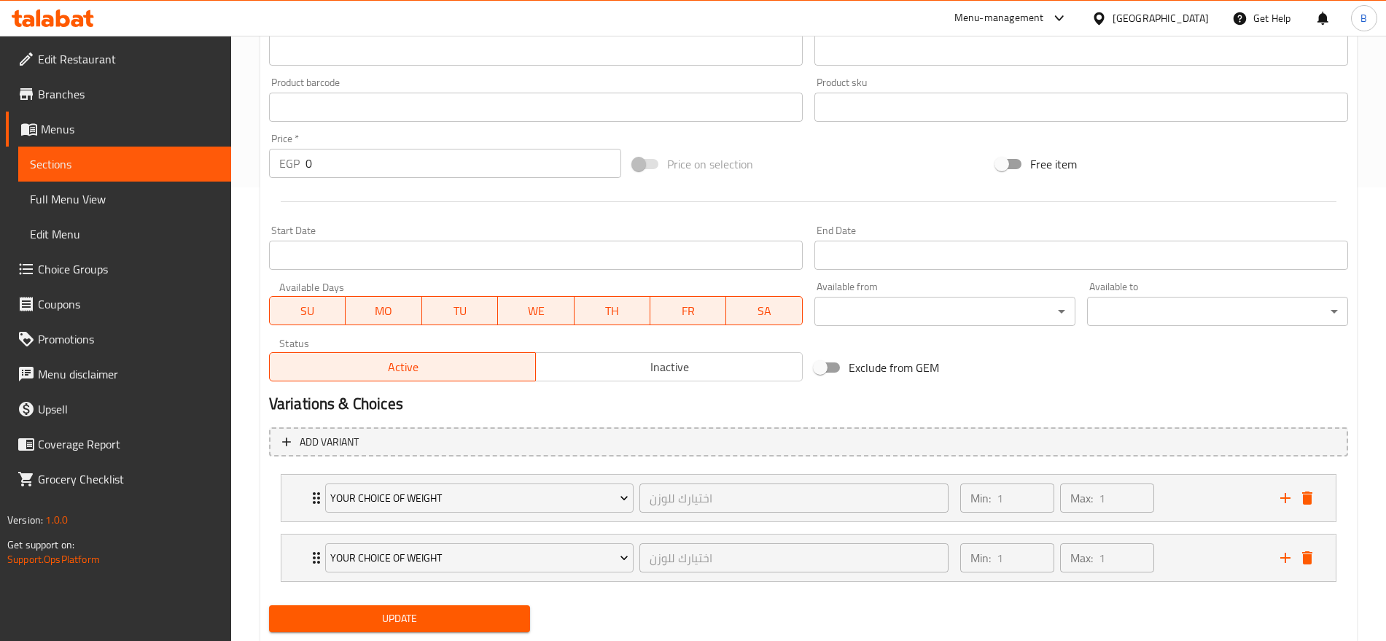
scroll to position [494, 0]
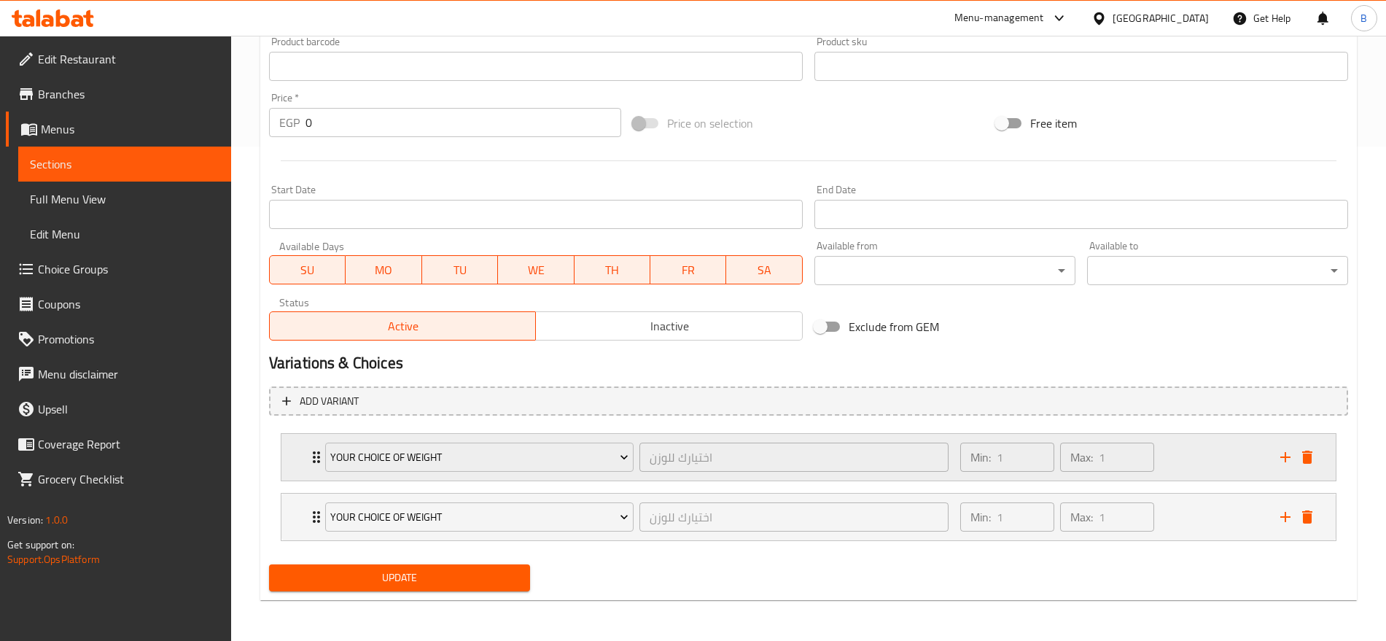
click at [1230, 451] on div "Min: 1 ​ Max: 1 ​" at bounding box center [1112, 457] width 320 height 47
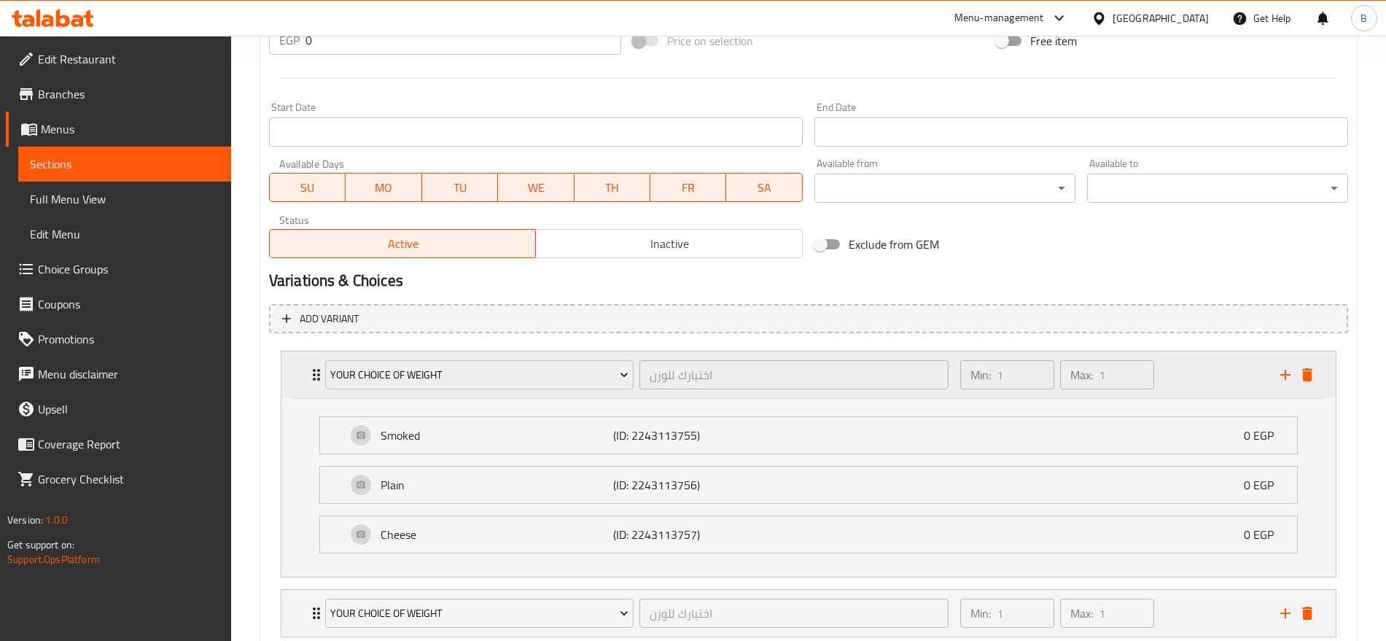
scroll to position [673, 0]
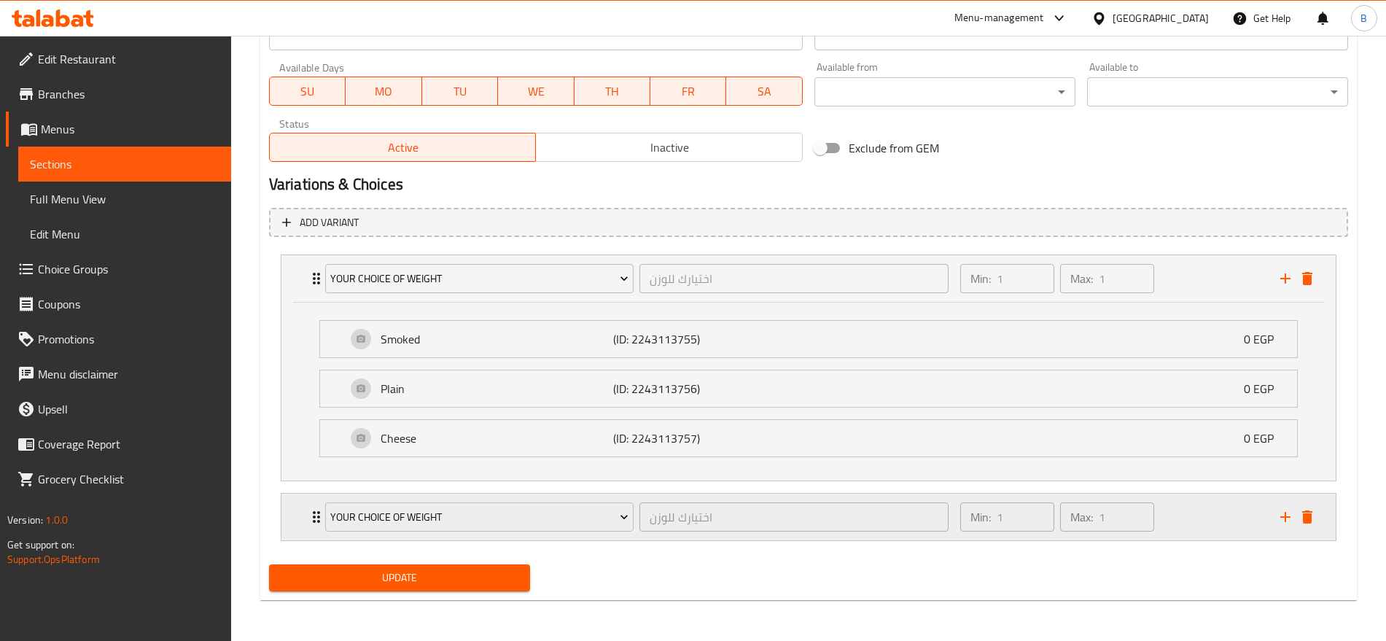
click at [1207, 524] on div "Min: 1 ​ Max: 1 ​" at bounding box center [1112, 517] width 320 height 47
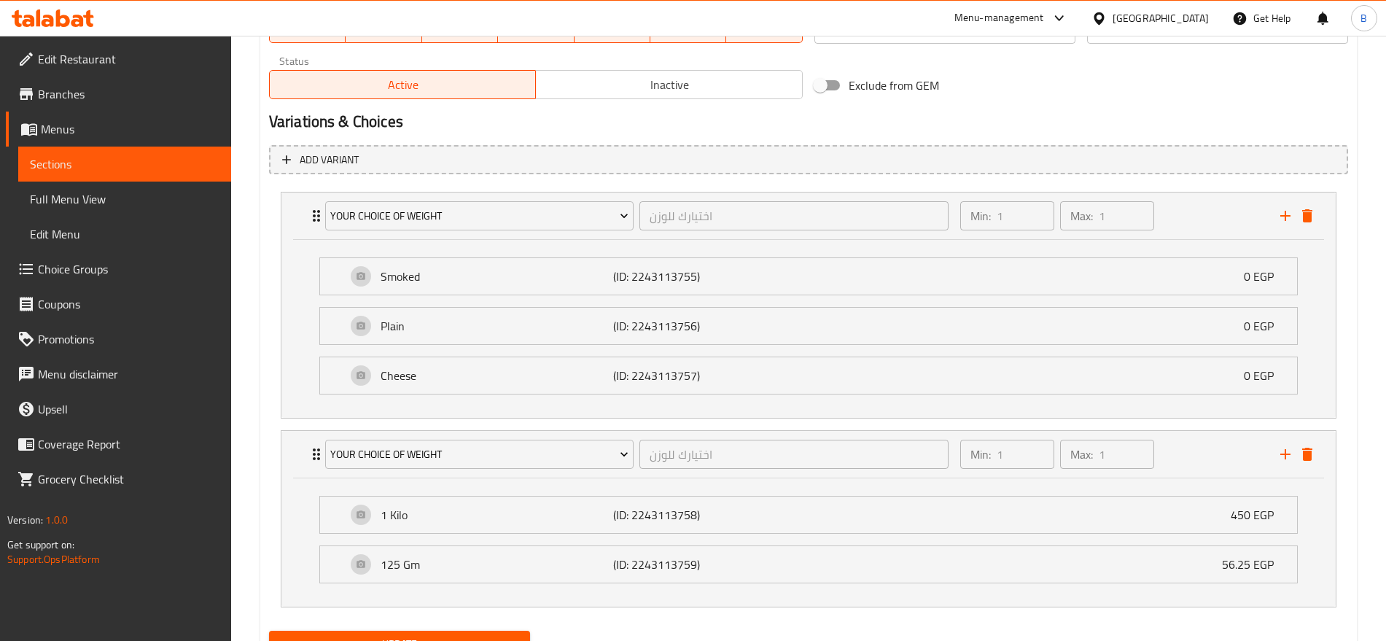
scroll to position [802, 0]
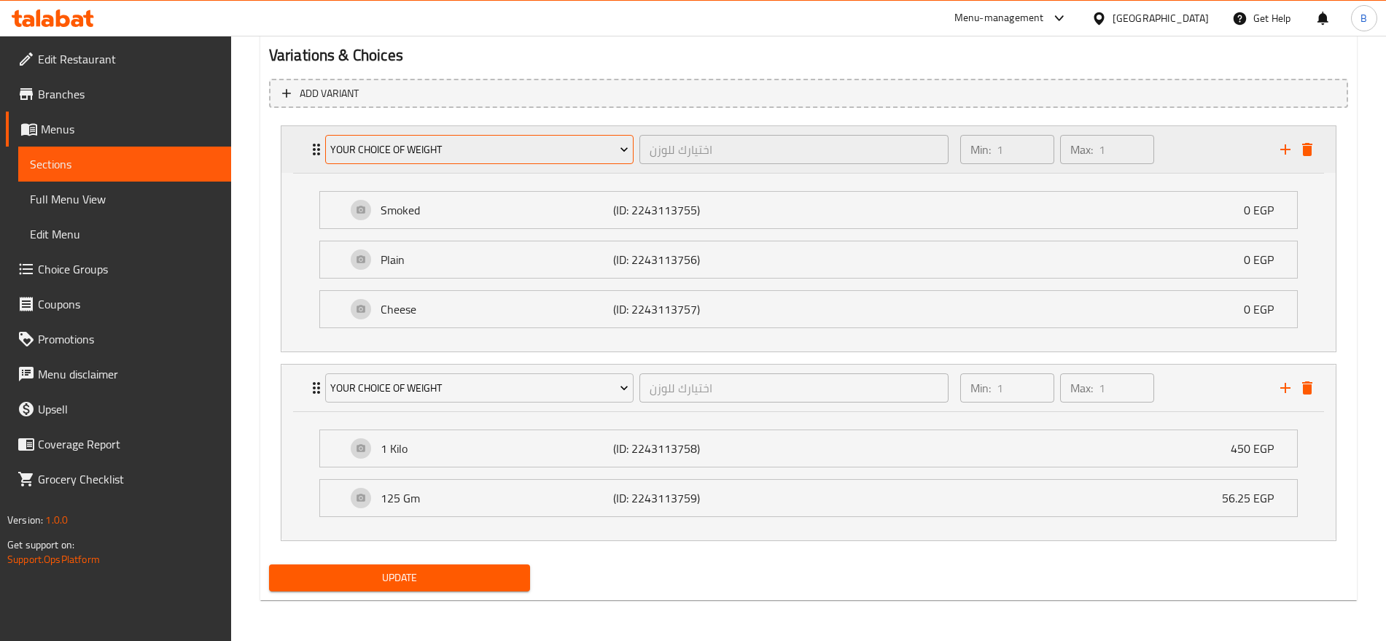
click at [478, 155] on span "Your Choice of Weight" at bounding box center [479, 150] width 298 height 18
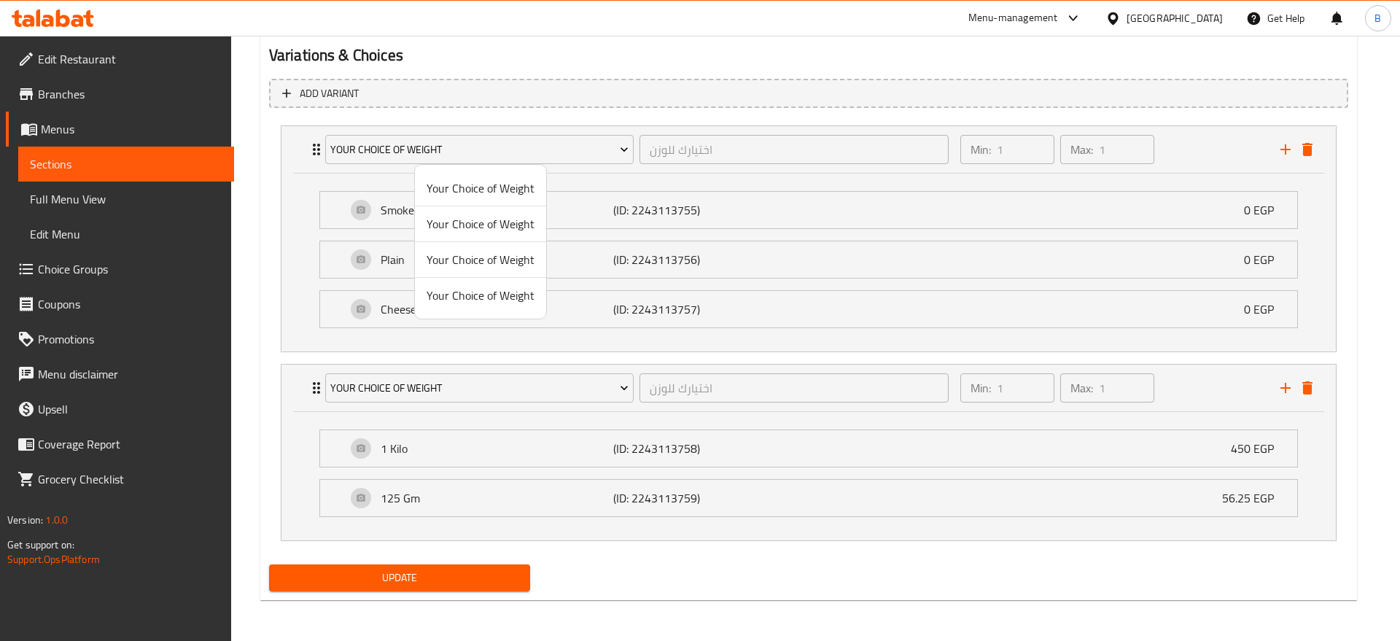
click at [69, 212] on div at bounding box center [700, 320] width 1400 height 641
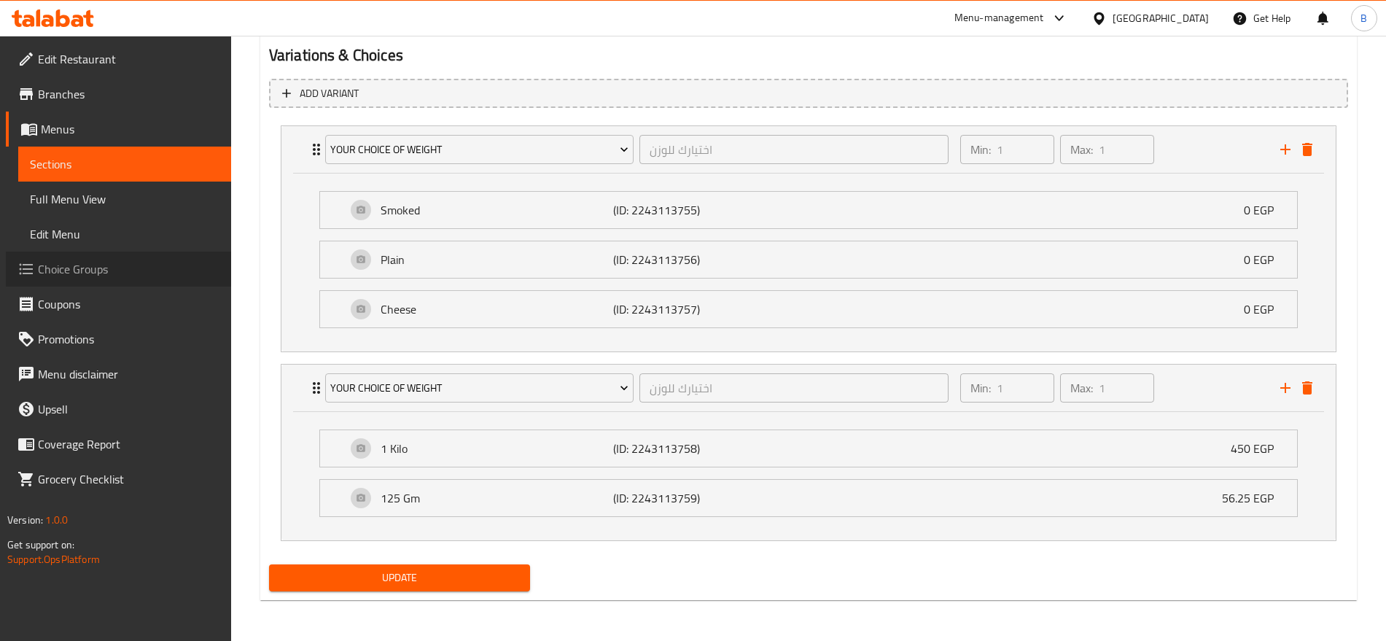
click at [78, 275] on span "Choice Groups" at bounding box center [129, 269] width 182 height 18
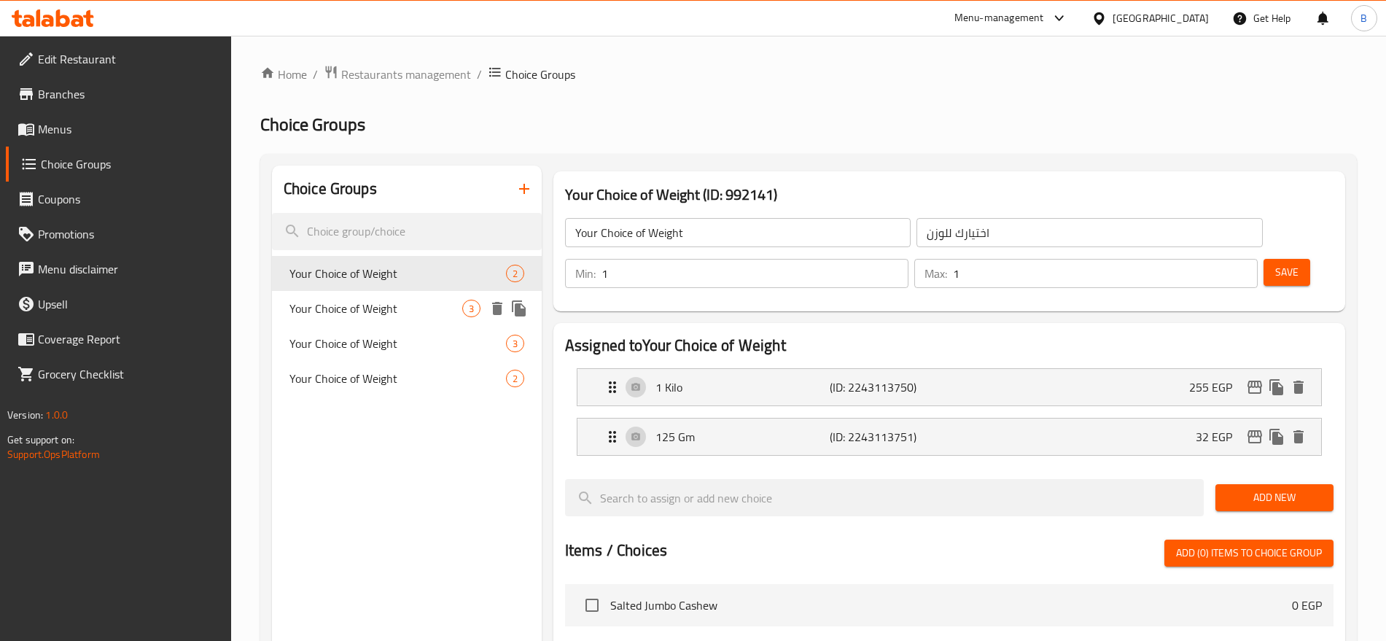
click at [398, 308] on span "Your Choice of Weight" at bounding box center [376, 309] width 173 height 18
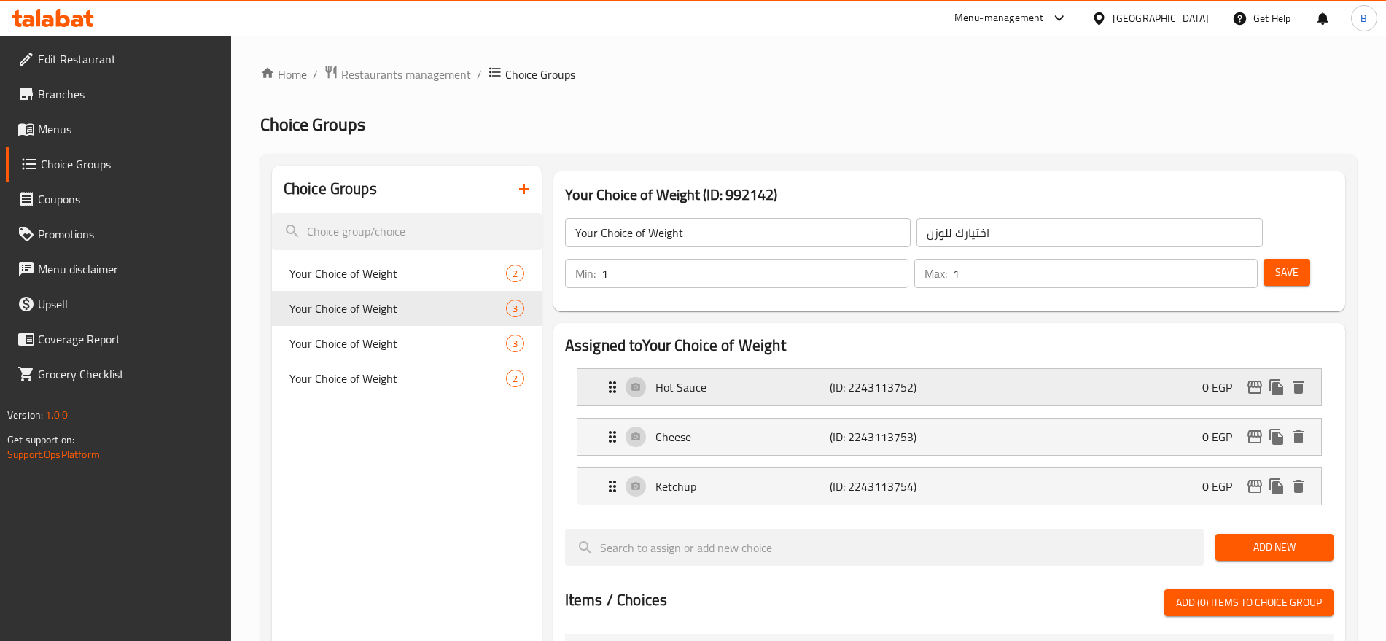
click at [752, 369] on div "Hot Sauce (ID: 2243113752) 0 EGP" at bounding box center [954, 387] width 700 height 36
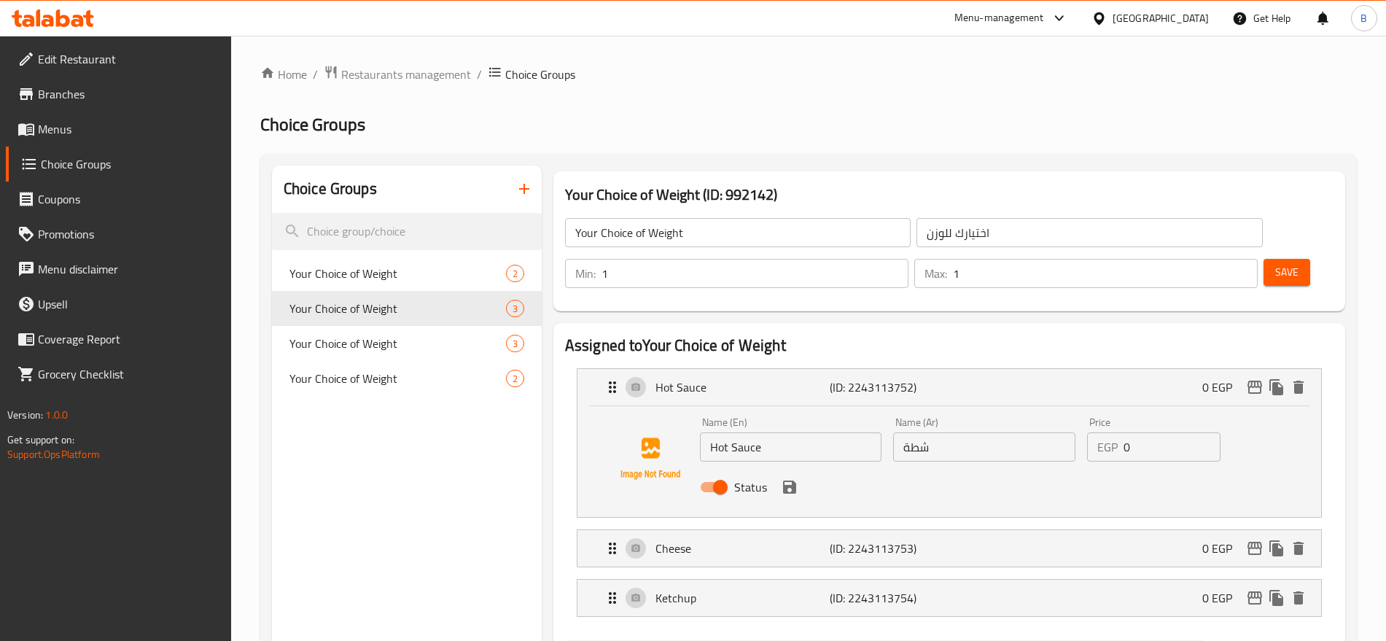
click at [746, 432] on input "Hot Sauce" at bounding box center [791, 446] width 182 height 29
type input "Spicy"
click at [890, 335] on h2 "Assigned to Your Choice of Weight" at bounding box center [949, 346] width 769 height 22
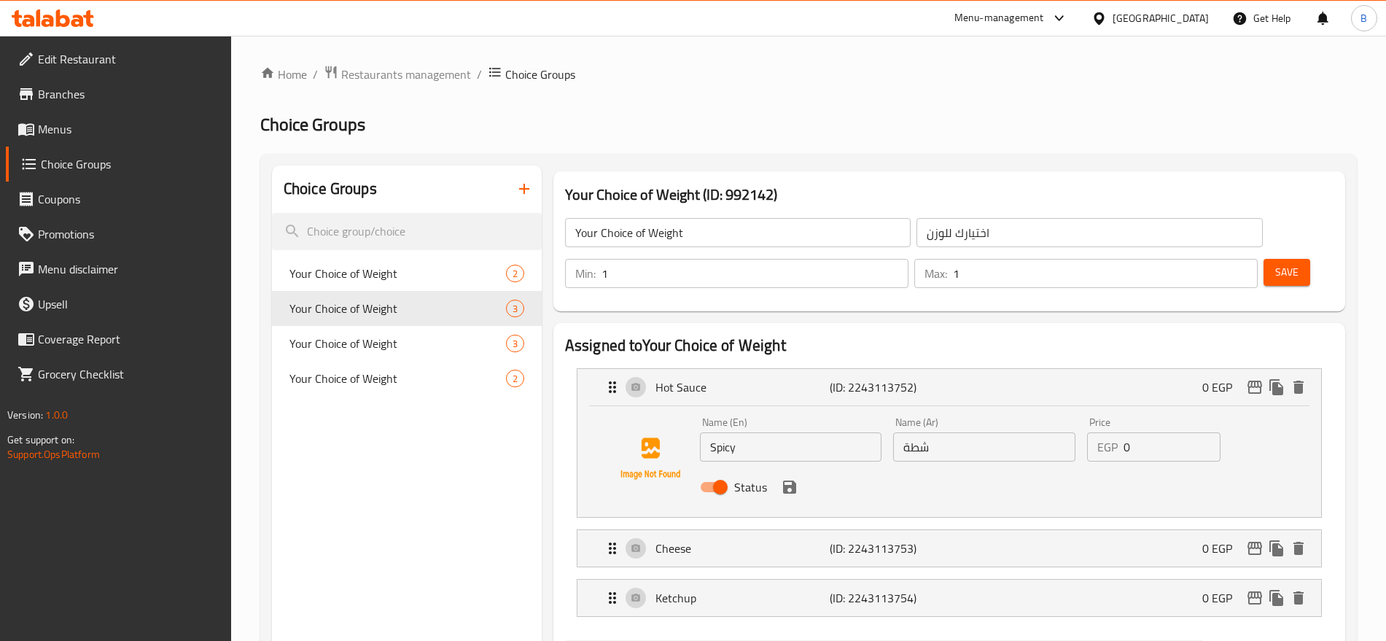
click at [661, 232] on input "Your Choice of Weight" at bounding box center [738, 232] width 346 height 29
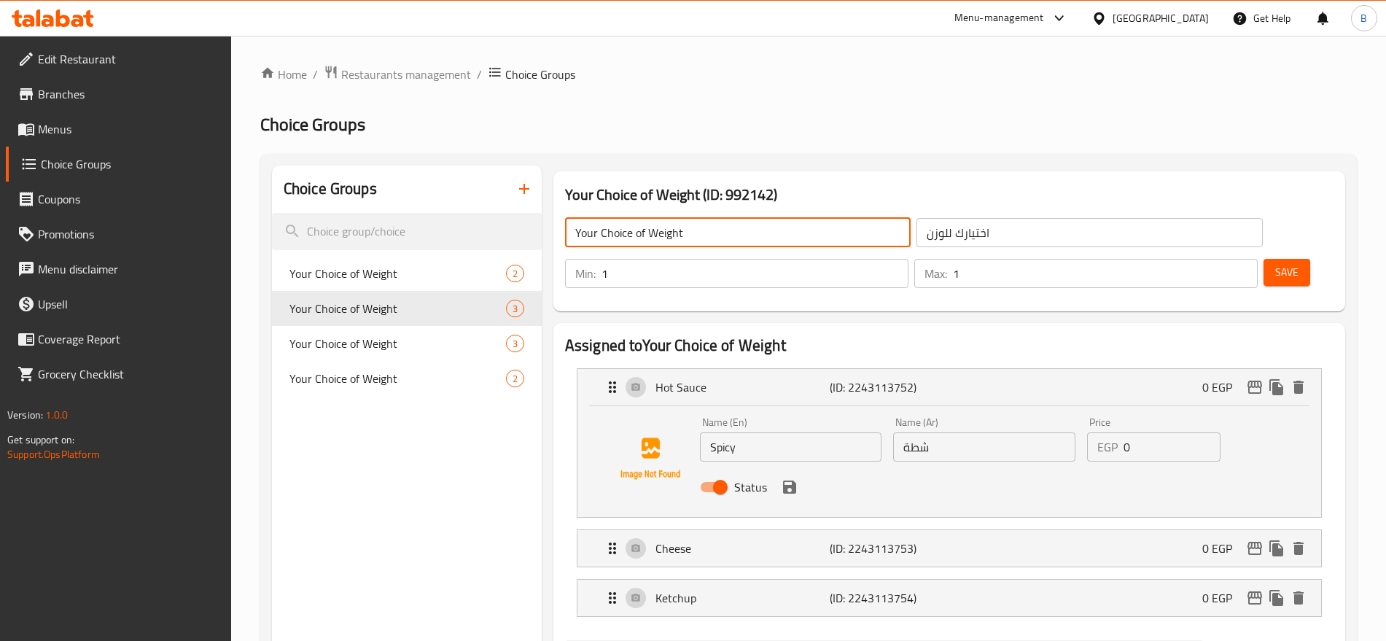
click at [661, 232] on input "Your Choice of Weight" at bounding box center [738, 232] width 346 height 29
type input "Your Choice of Flavour"
click at [925, 233] on input "اختيارك للوزن" at bounding box center [1090, 232] width 346 height 29
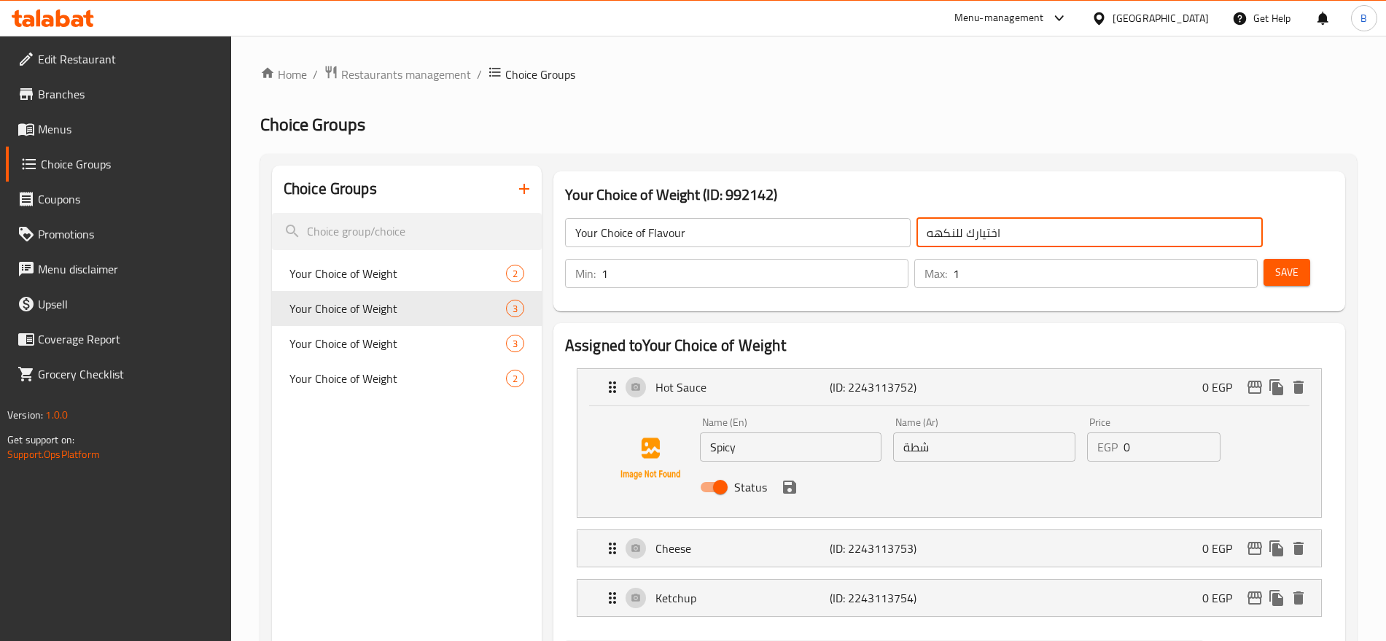
type input "اختيارك للنكهه"
click at [1276, 263] on span "Save" at bounding box center [1287, 272] width 23 height 18
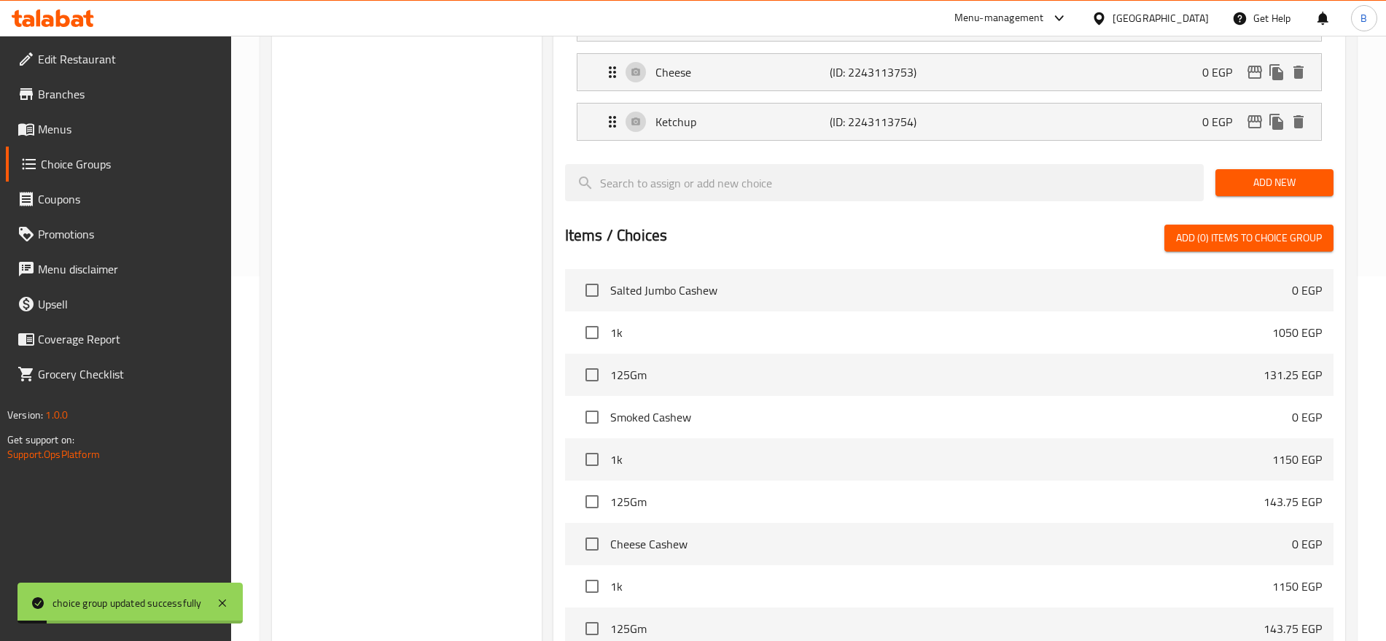
scroll to position [91, 0]
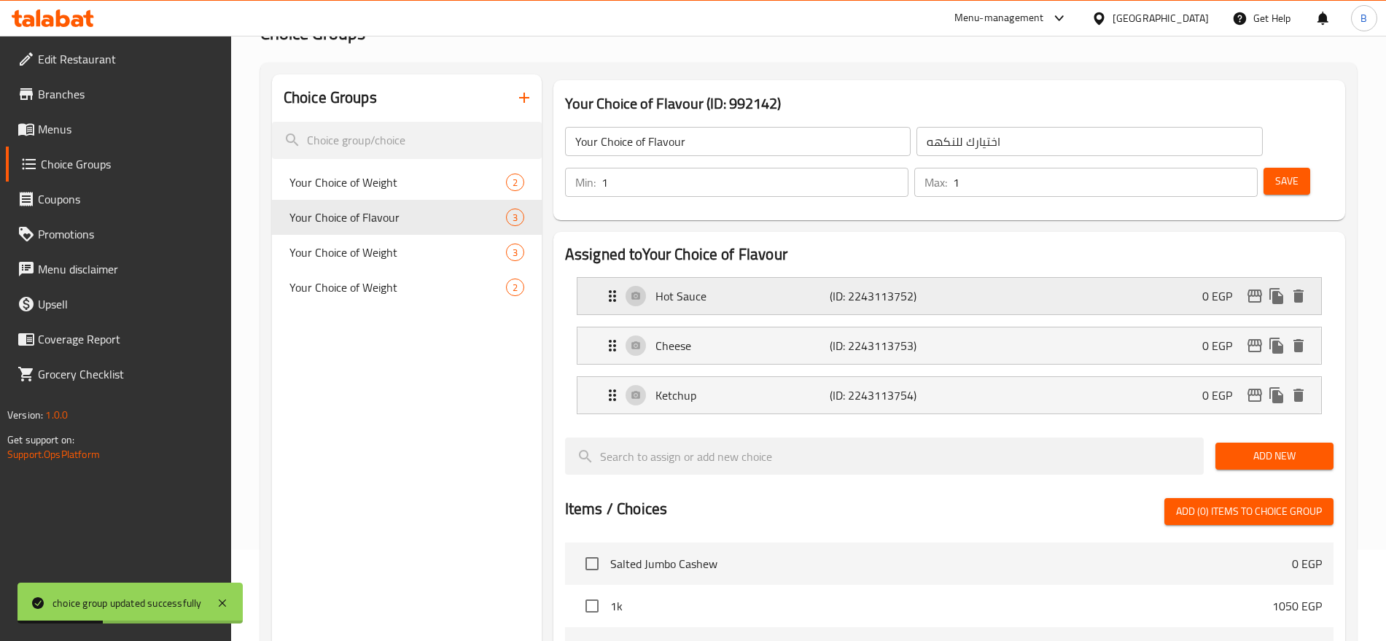
click at [823, 287] on p "Hot Sauce" at bounding box center [743, 296] width 174 height 18
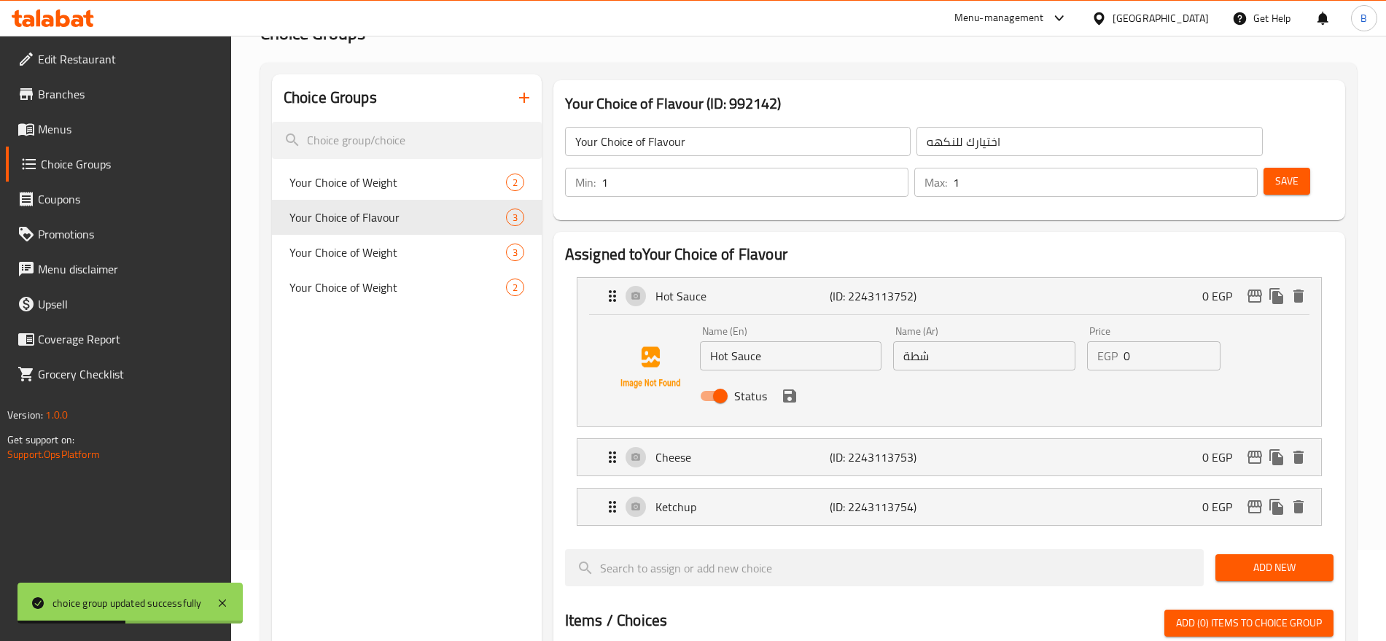
click at [750, 341] on input "Hot Sauce" at bounding box center [791, 355] width 182 height 29
click at [1276, 172] on span "Save" at bounding box center [1287, 181] width 23 height 18
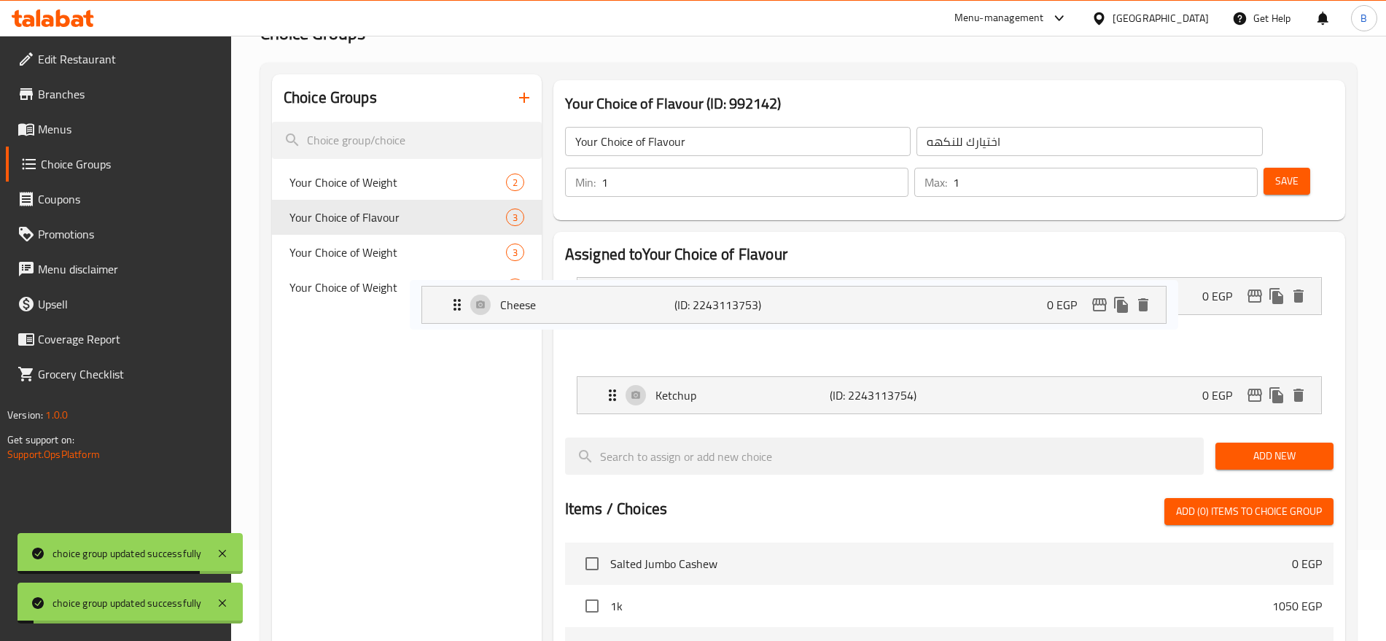
drag, startPoint x: 777, startPoint y: 320, endPoint x: 610, endPoint y: 314, distance: 167.1
click at [610, 314] on nav "Hot Sauce (ID: 2243113752) 0 EGP Name (En) Hot Sauce Name (En) Name (Ar) شطة Na…" at bounding box center [949, 345] width 769 height 160
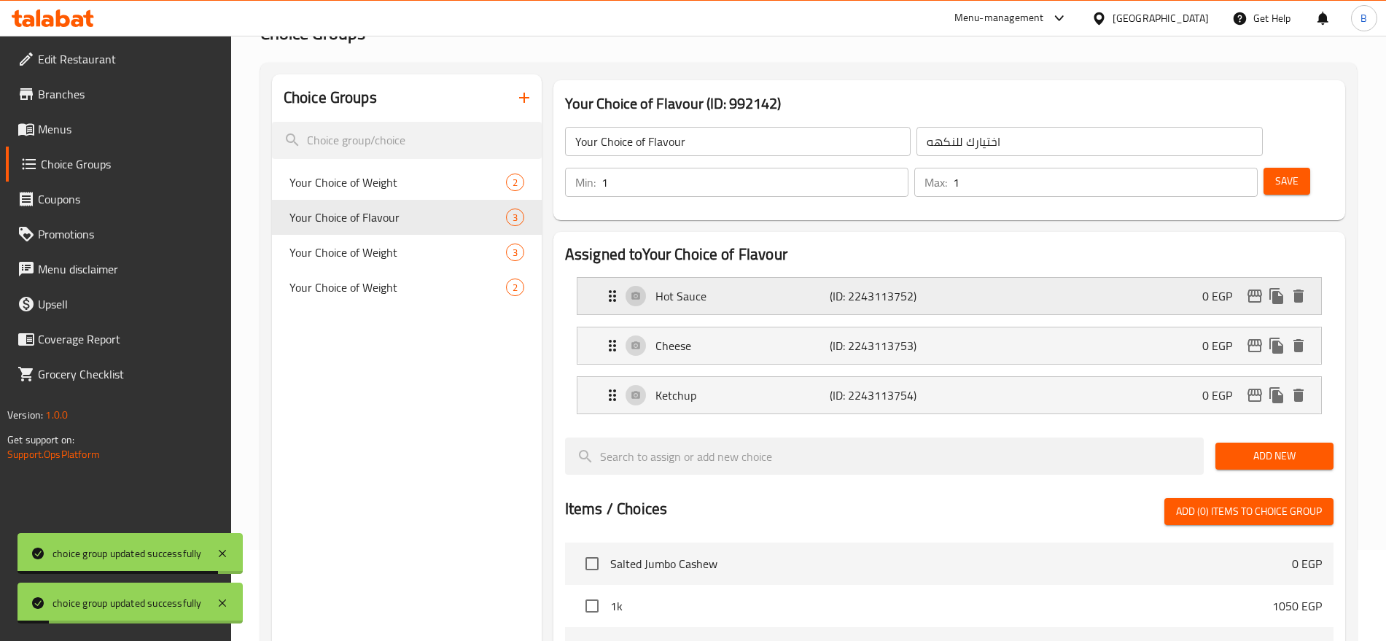
click at [818, 287] on p "Hot Sauce" at bounding box center [743, 296] width 174 height 18
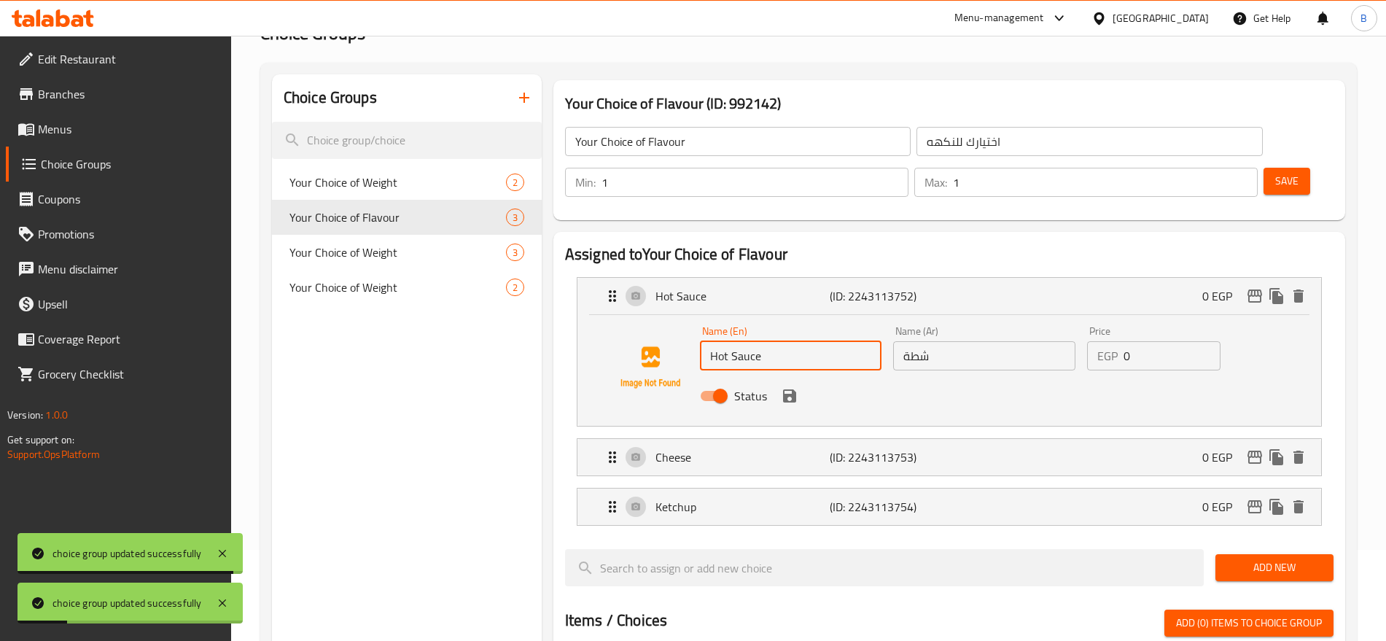
click at [731, 341] on input "Hot Sauce" at bounding box center [791, 355] width 182 height 29
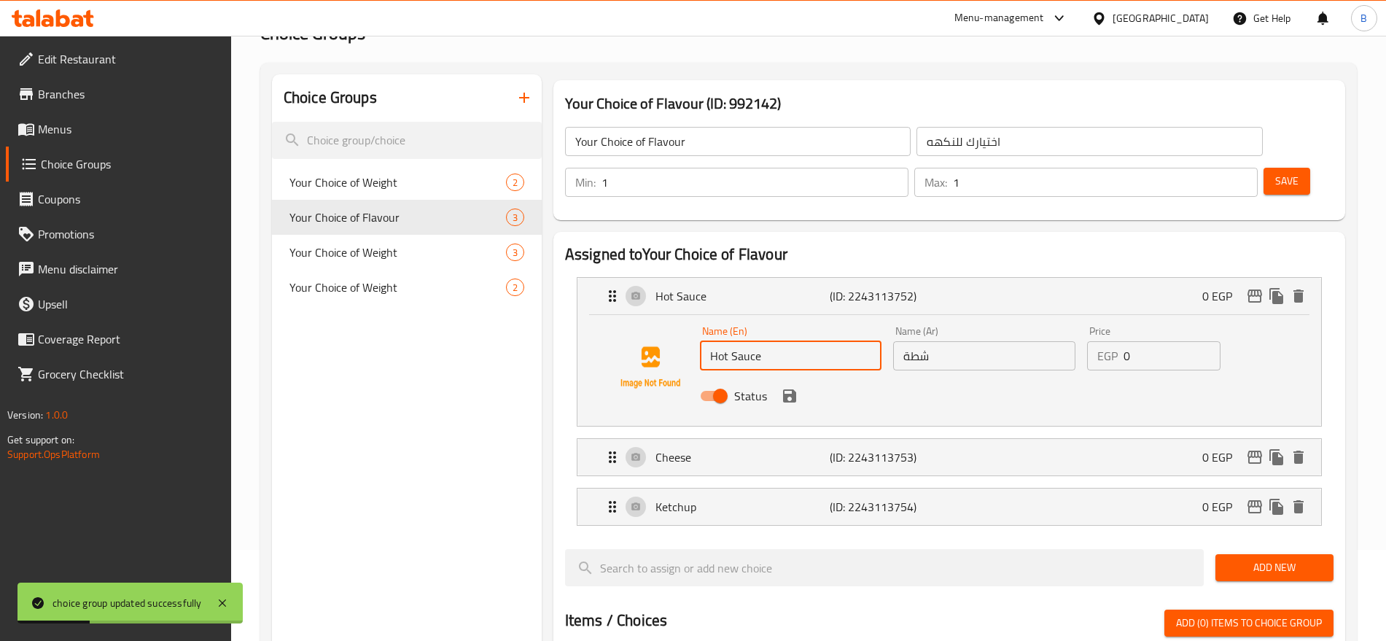
type input "س"
drag, startPoint x: 1036, startPoint y: 360, endPoint x: 1011, endPoint y: 365, distance: 26.0
click at [1036, 376] on div "Status" at bounding box center [984, 395] width 581 height 39
click at [1105, 381] on div "Name (En) Spicy Name (En) Name (Ar) شطة Name (Ar) Price EGP 0 Price Status" at bounding box center [950, 370] width 744 height 111
click at [1089, 376] on div "Status" at bounding box center [984, 395] width 581 height 39
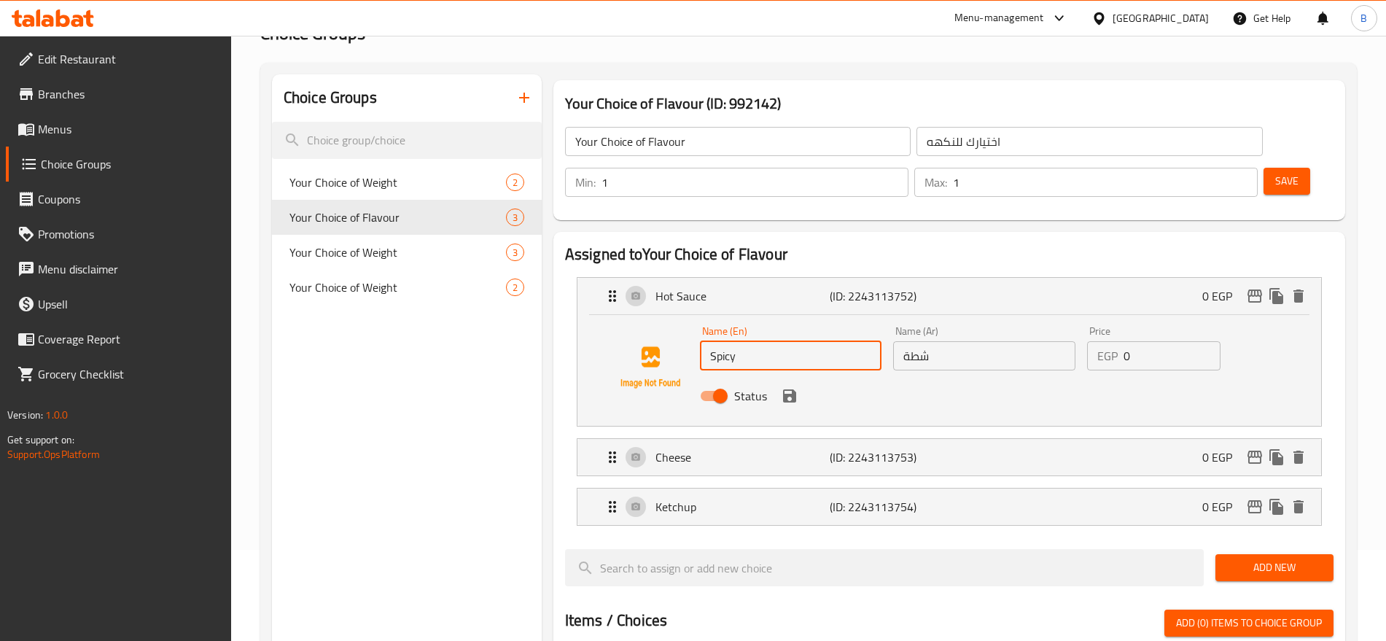
type input "Spicy"
click at [977, 244] on h2 "Assigned to Your Choice of Flavour" at bounding box center [949, 255] width 769 height 22
click at [789, 387] on icon "save" at bounding box center [790, 396] width 18 height 18
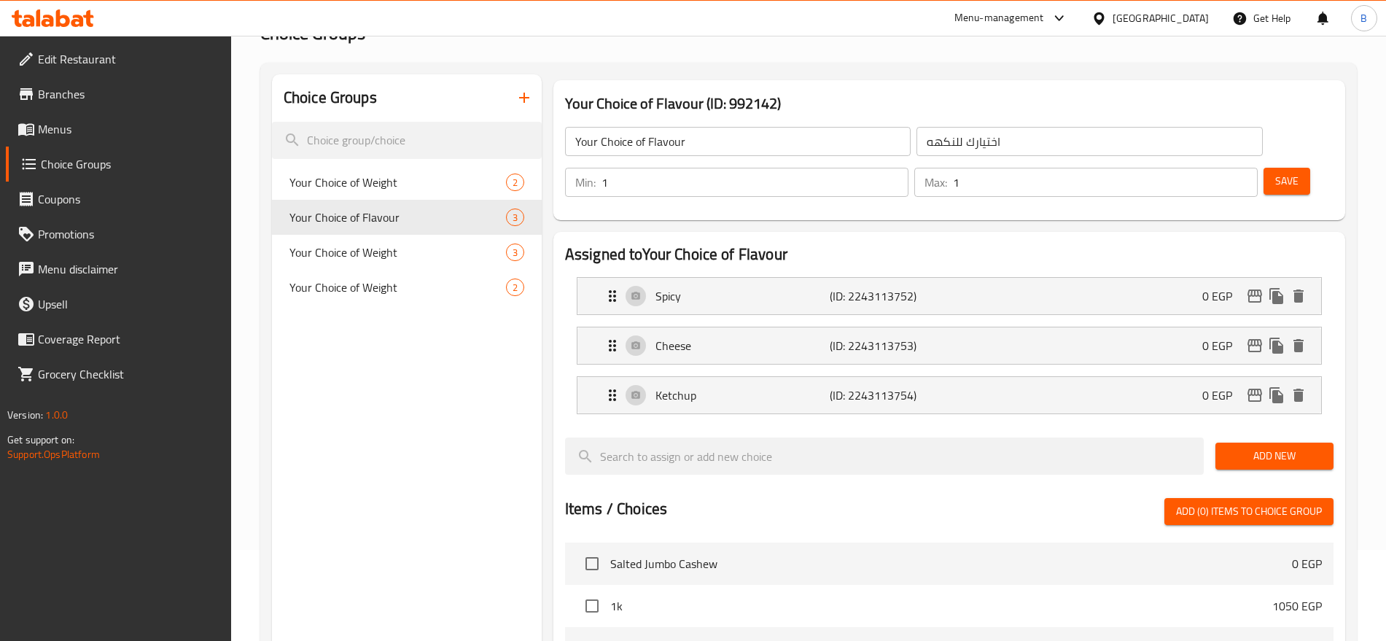
click at [1264, 168] on button "Save" at bounding box center [1287, 181] width 47 height 27
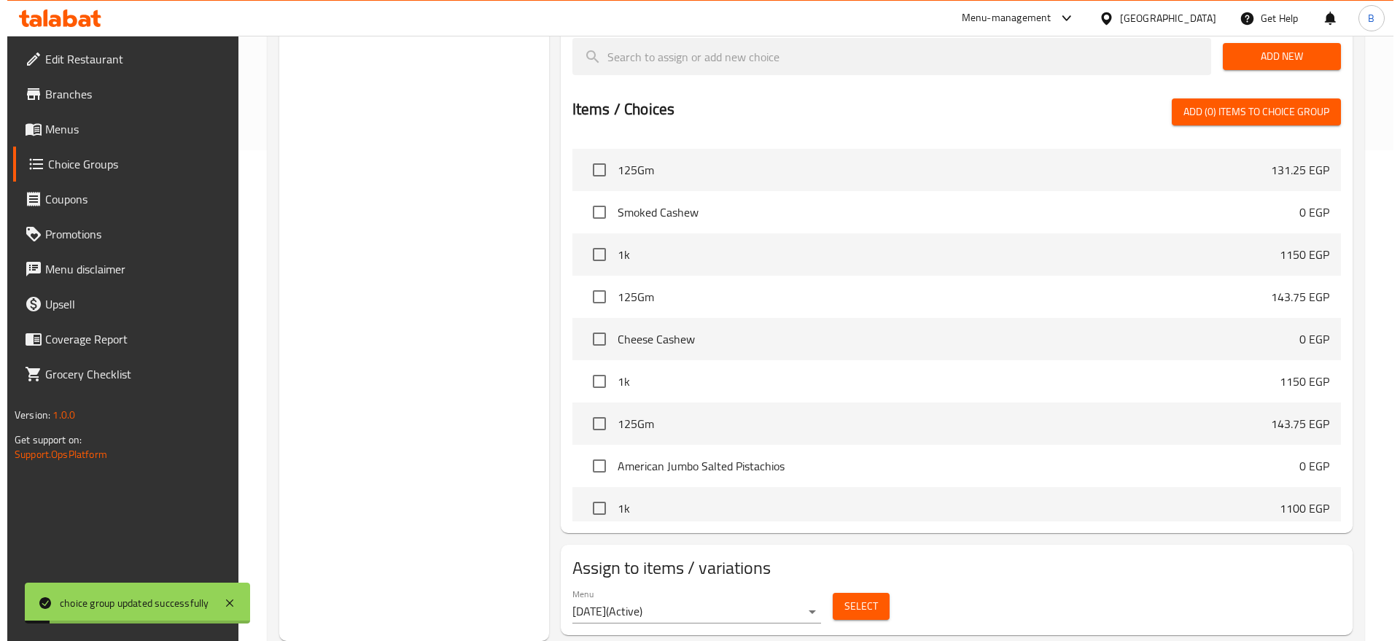
scroll to position [0, 0]
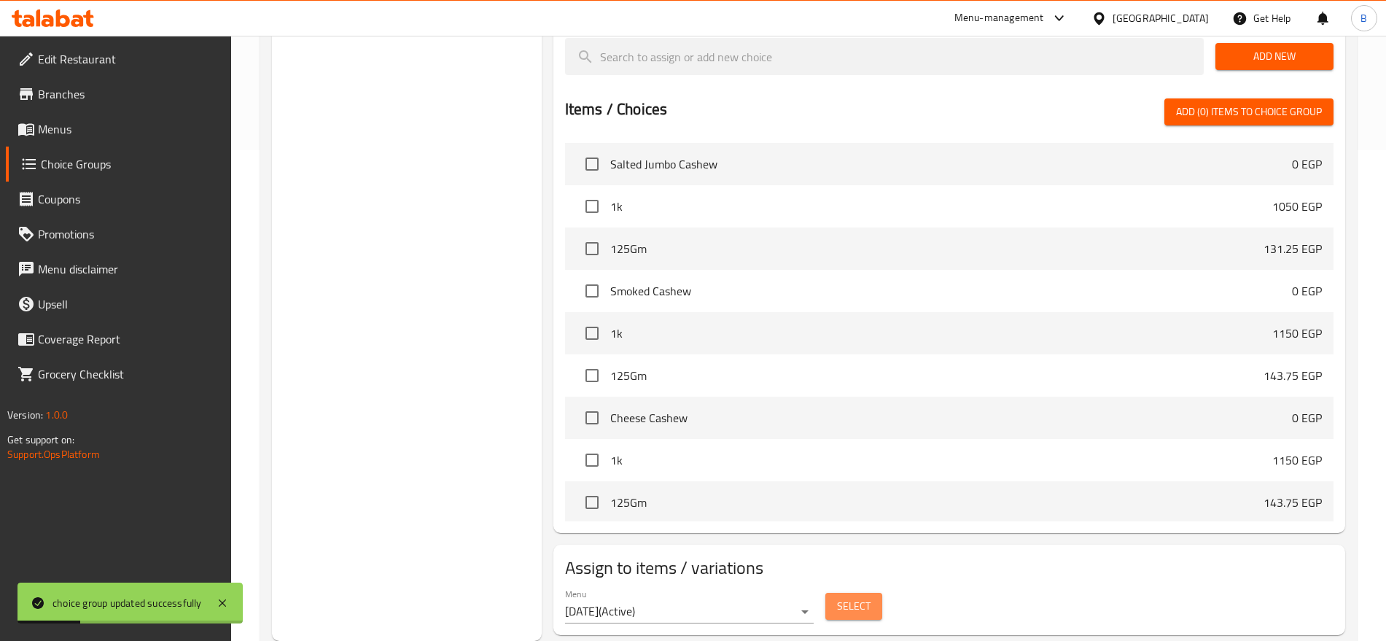
click at [853, 597] on span "Select" at bounding box center [854, 606] width 34 height 18
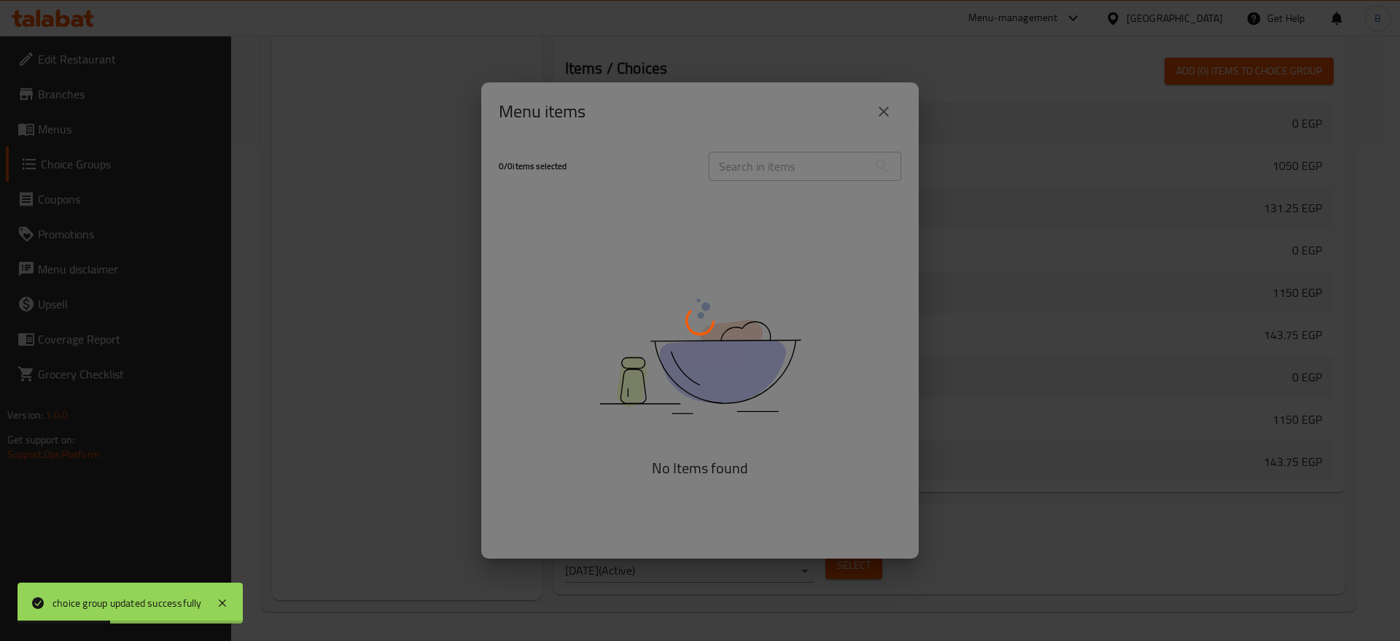
click at [787, 160] on div at bounding box center [700, 320] width 1400 height 641
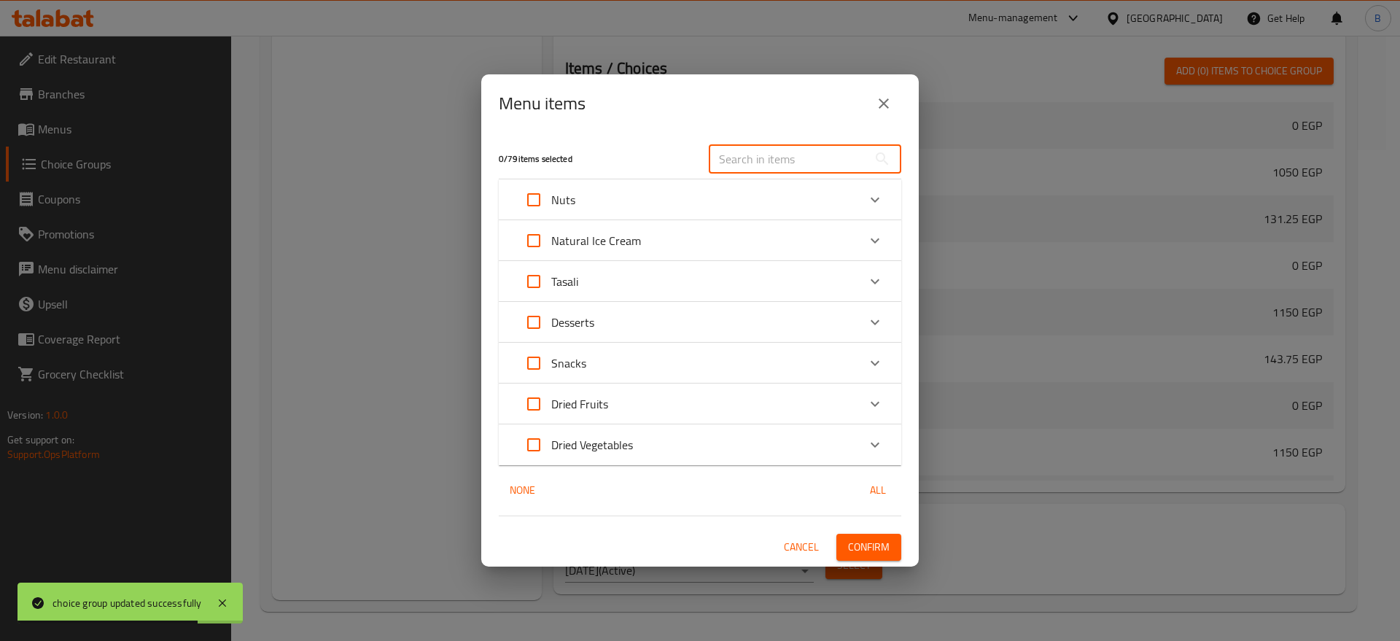
click at [761, 163] on input "text" at bounding box center [788, 158] width 159 height 29
paste input "Chinese Crackers"
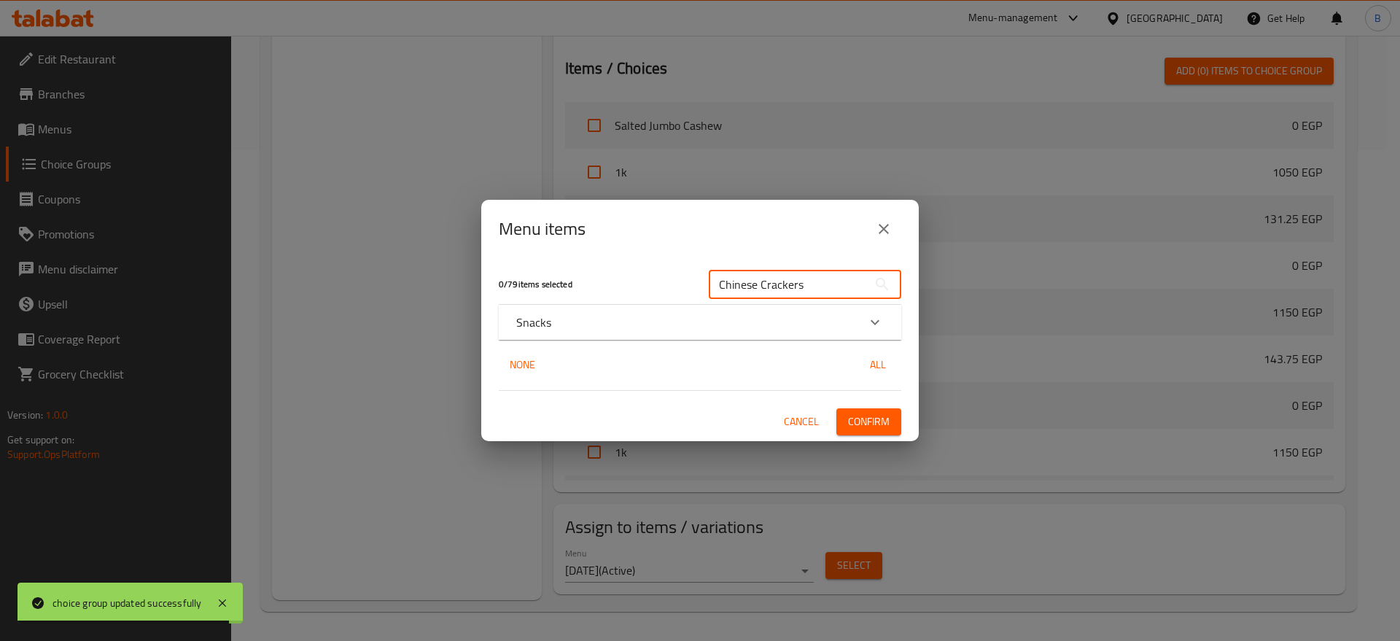
type input "Chinese Crackers"
click at [634, 324] on div "Snacks" at bounding box center [686, 323] width 341 height 18
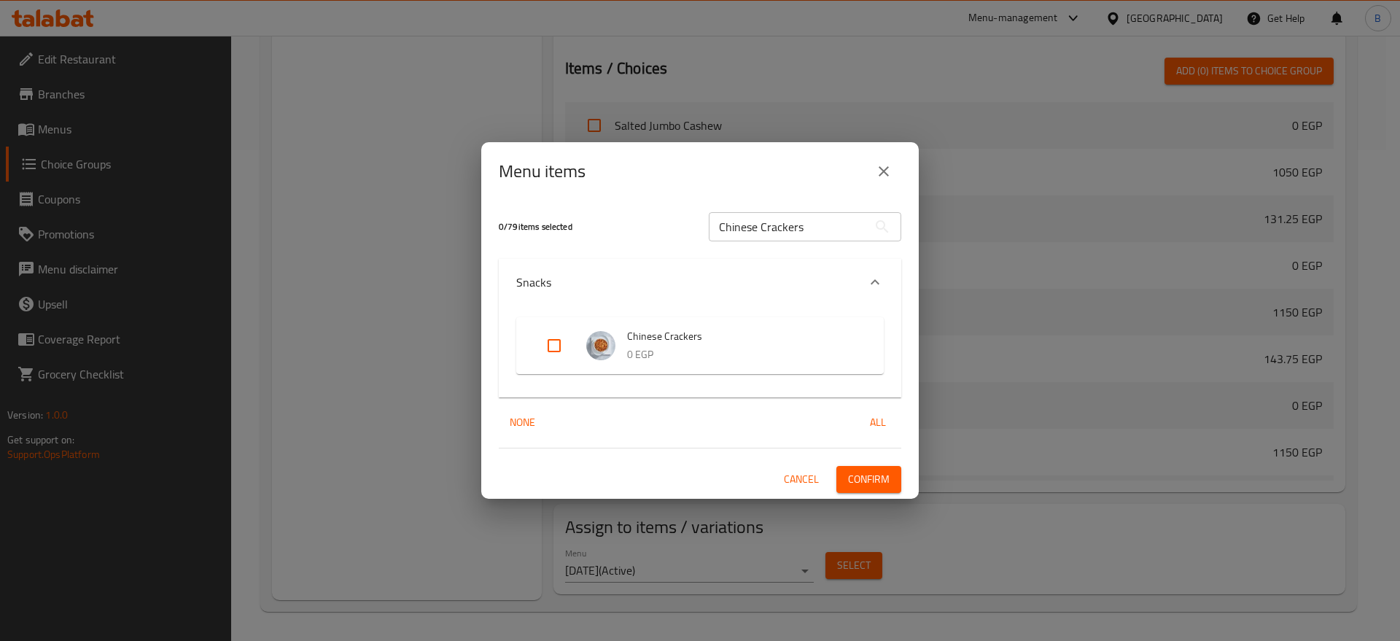
click at [557, 351] on input "Expand" at bounding box center [554, 345] width 35 height 35
checkbox input "true"
click at [870, 473] on span "Confirm" at bounding box center [869, 479] width 42 height 18
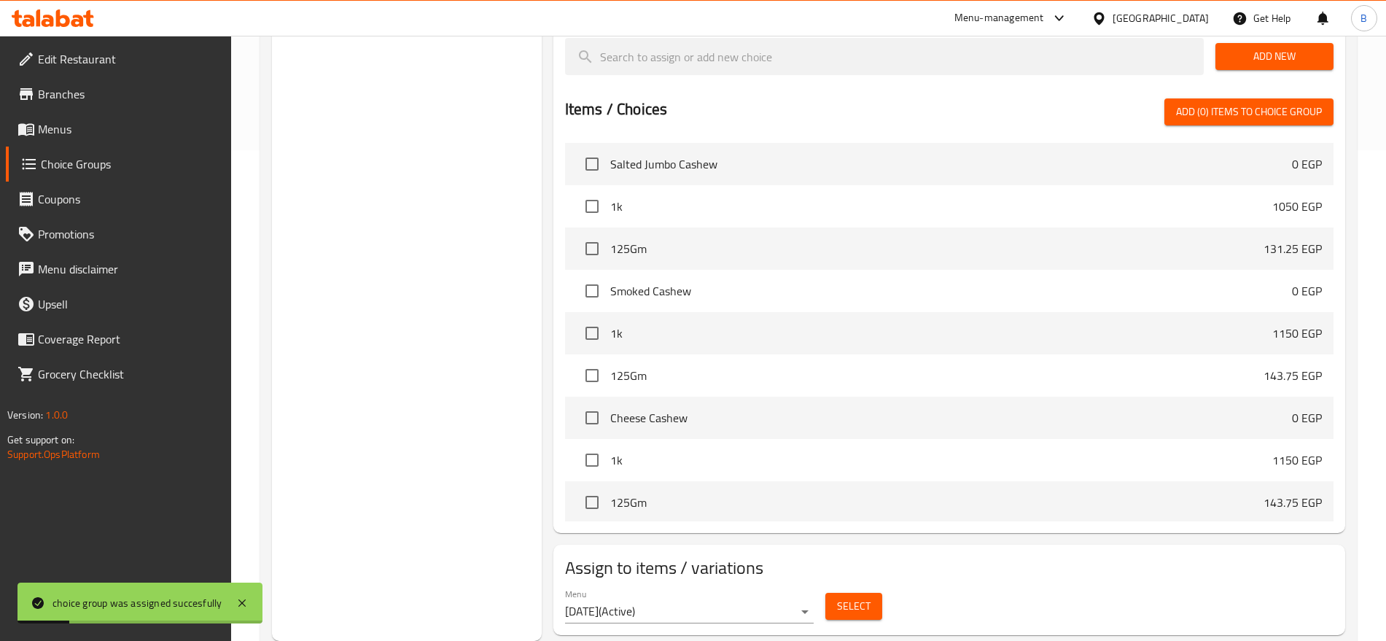
click at [851, 597] on span "Select" at bounding box center [854, 606] width 34 height 18
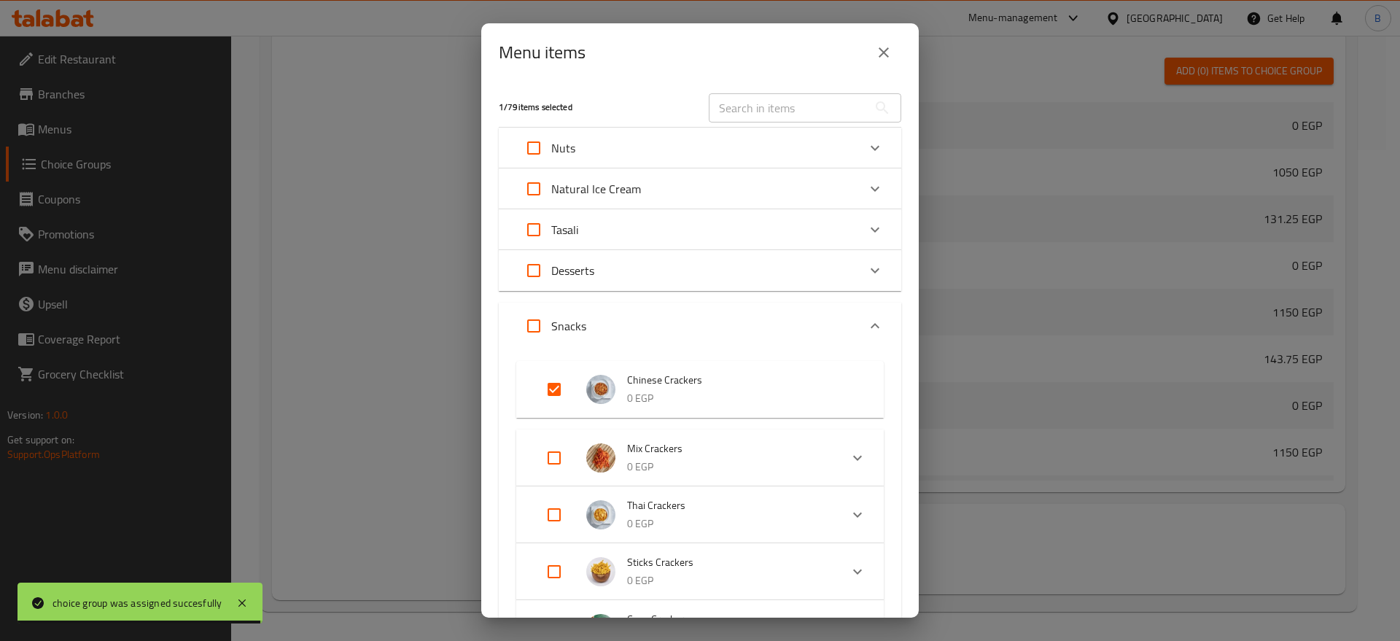
click at [791, 104] on input "text" at bounding box center [788, 107] width 159 height 29
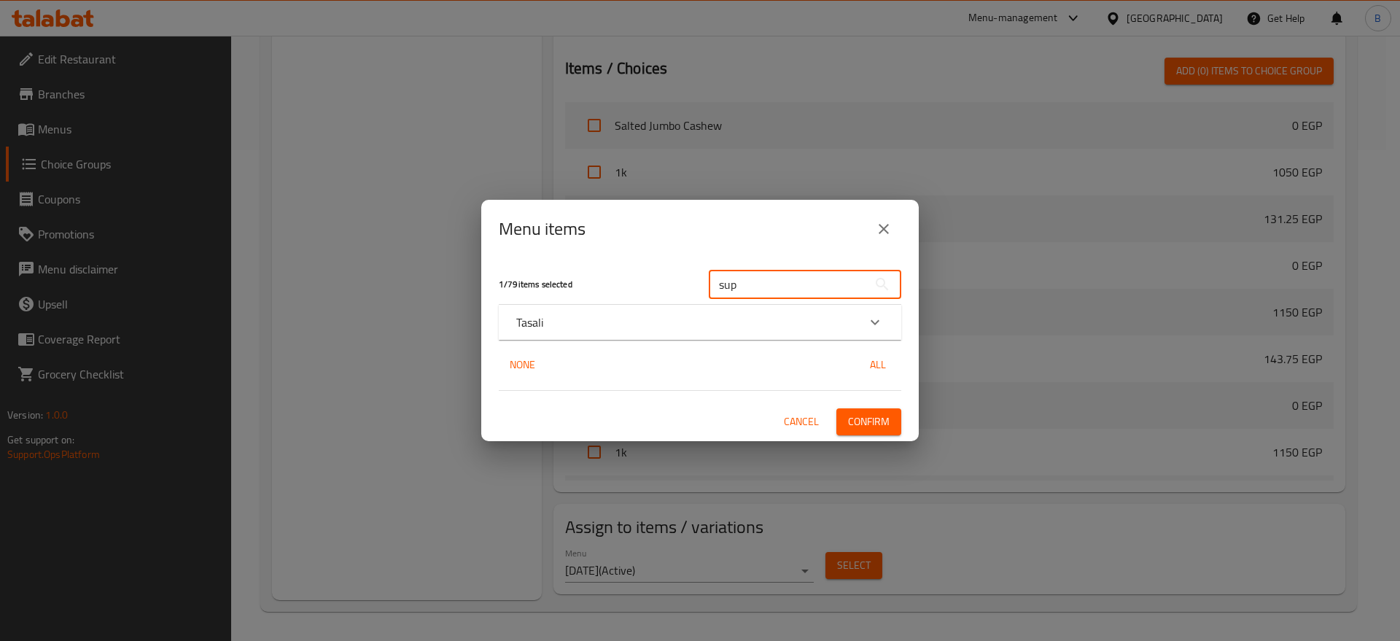
type input "sup"
click at [659, 315] on div "Tasali" at bounding box center [686, 323] width 341 height 18
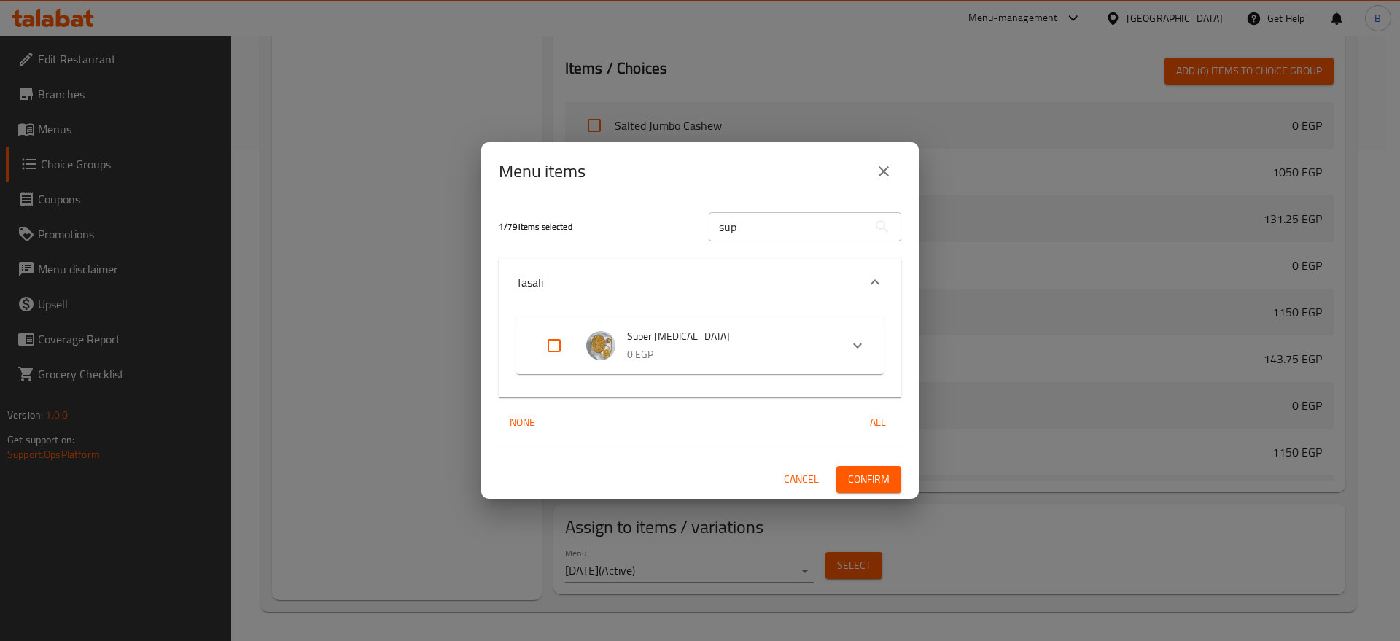
click at [556, 349] on input "Expand" at bounding box center [554, 345] width 35 height 35
checkbox input "true"
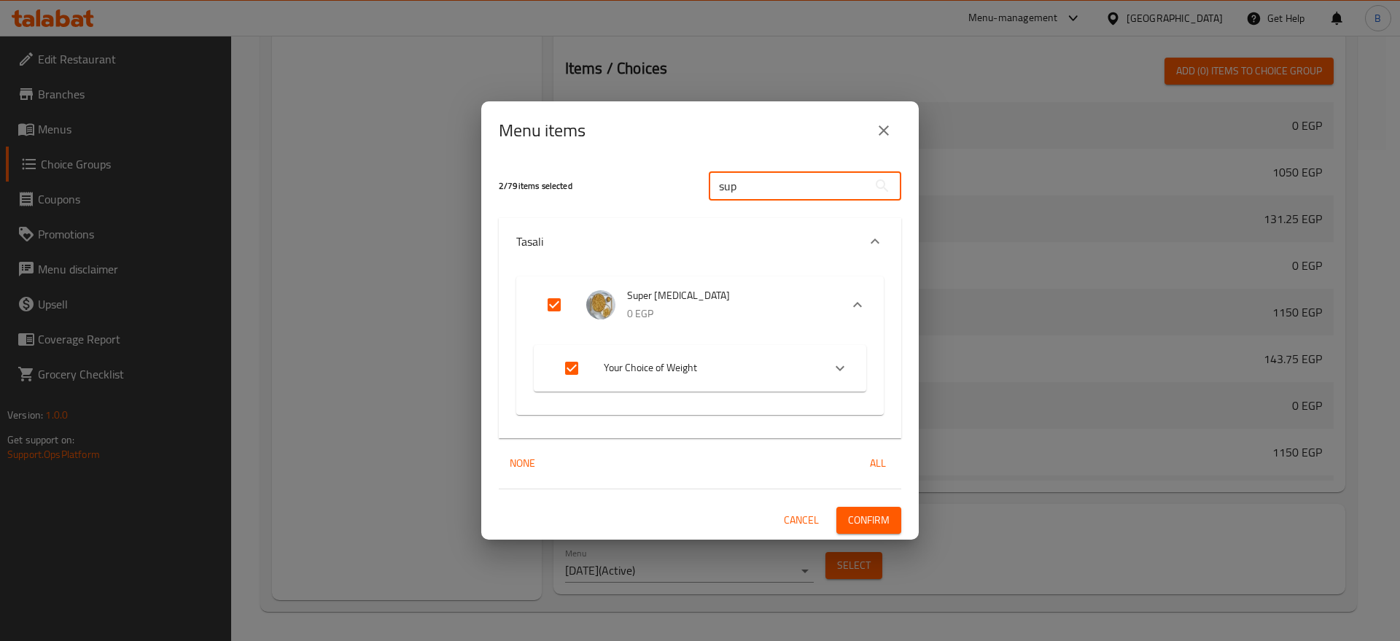
click at [758, 189] on input "sup" at bounding box center [788, 185] width 159 height 29
drag, startPoint x: 761, startPoint y: 187, endPoint x: 674, endPoint y: 185, distance: 87.5
click at [674, 185] on div "2 / 79 items selected sup ​" at bounding box center [700, 186] width 420 height 58
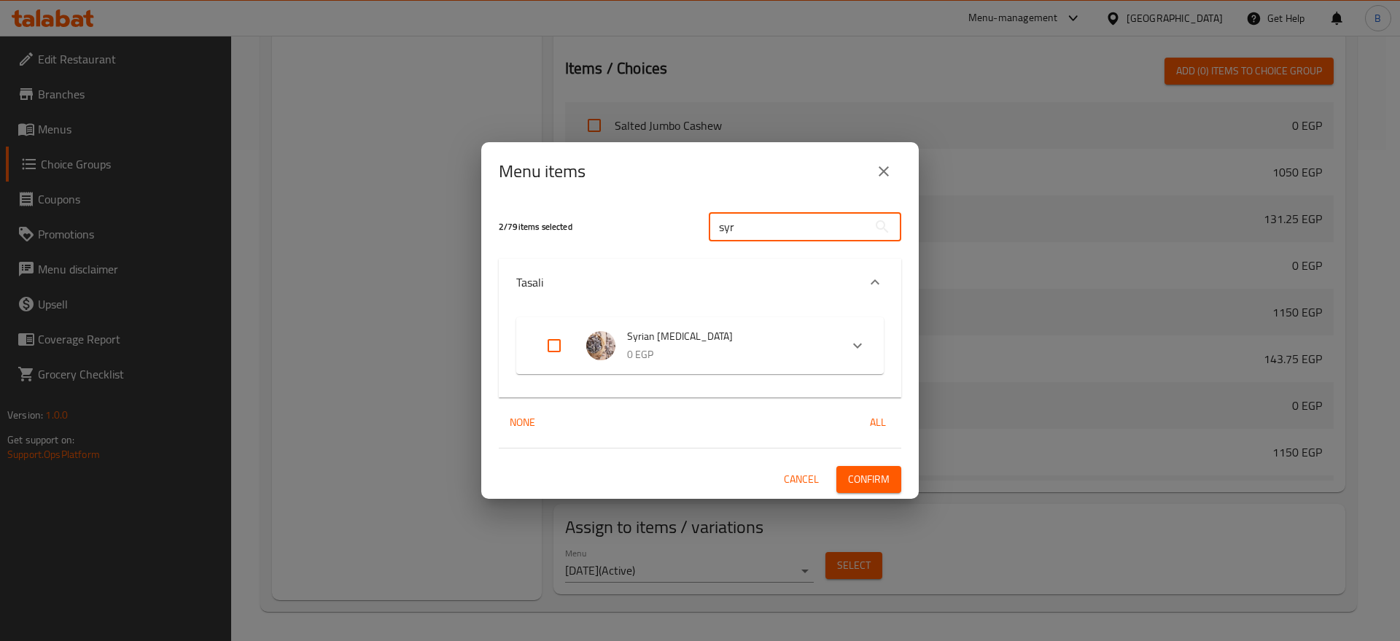
type input "syr"
click at [560, 343] on input "Expand" at bounding box center [554, 345] width 35 height 35
checkbox input "true"
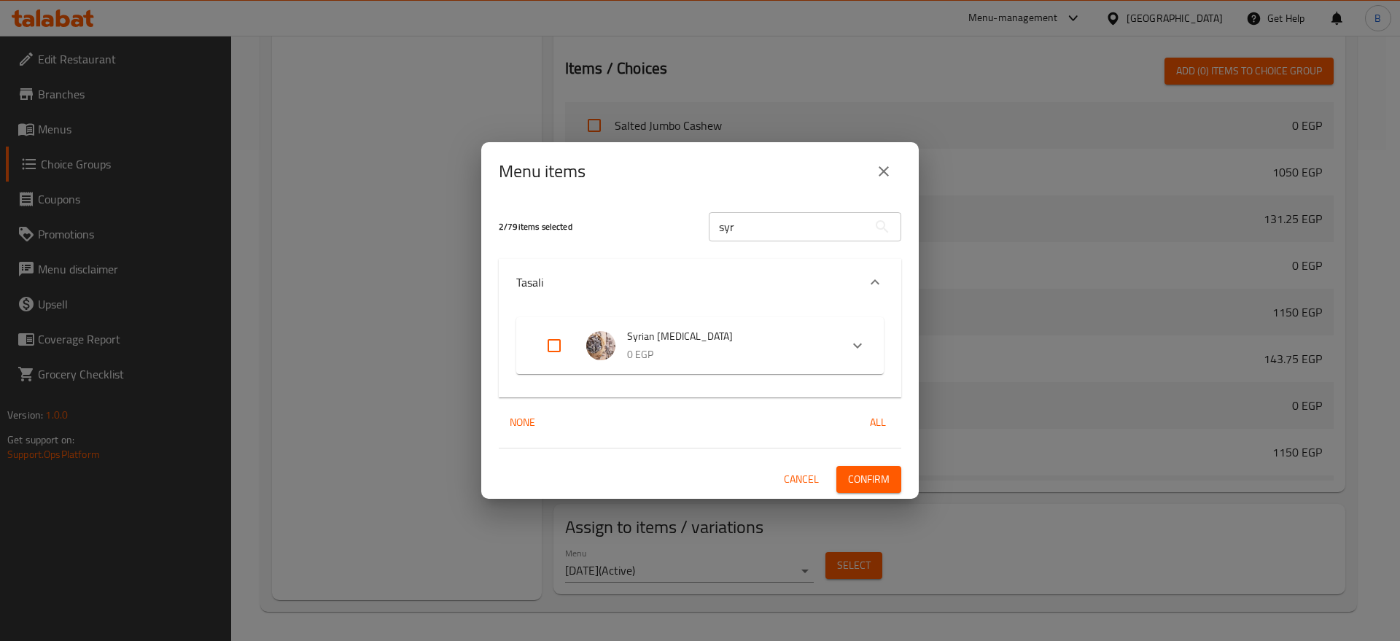
checkbox input "true"
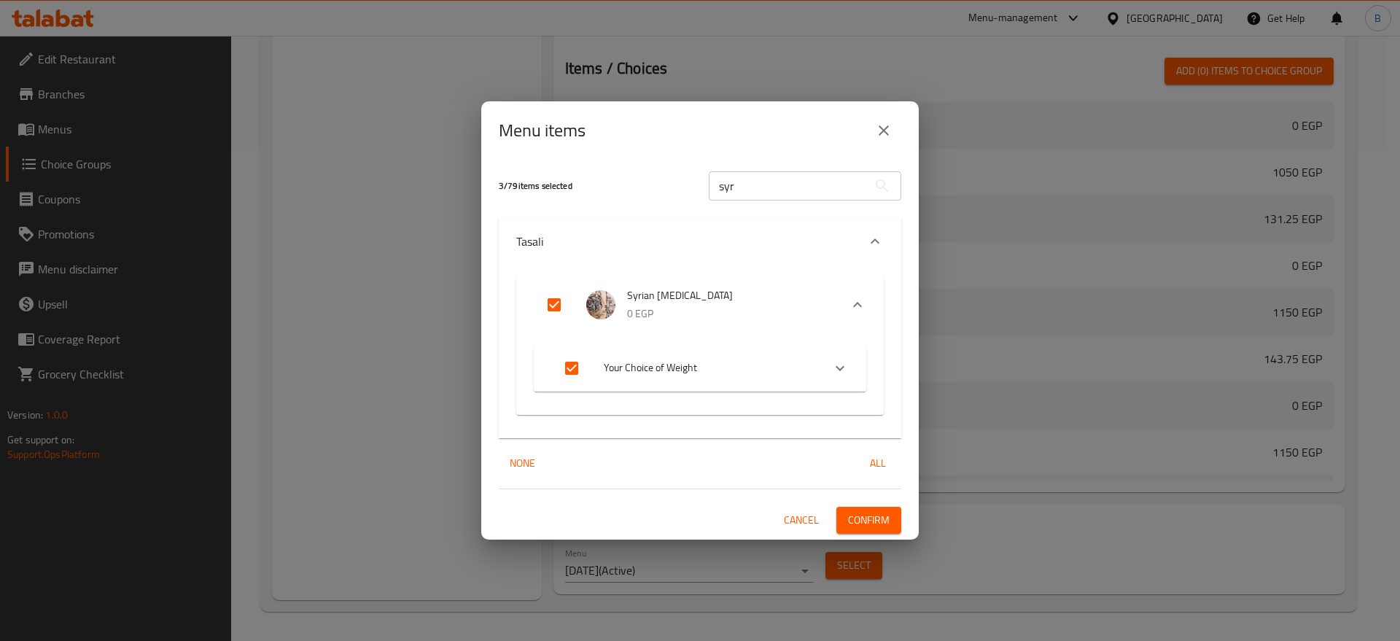
click at [860, 517] on span "Confirm" at bounding box center [869, 520] width 42 height 18
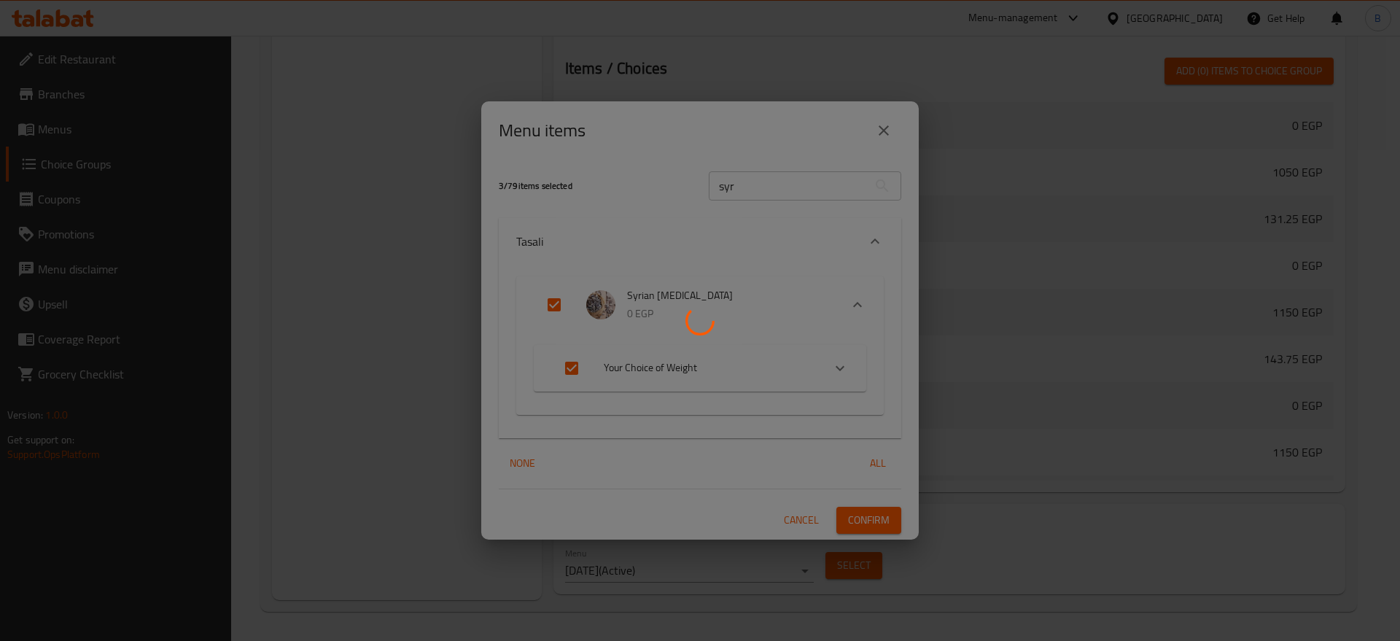
click at [575, 369] on input "Expand" at bounding box center [571, 368] width 35 height 35
checkbox input "false"
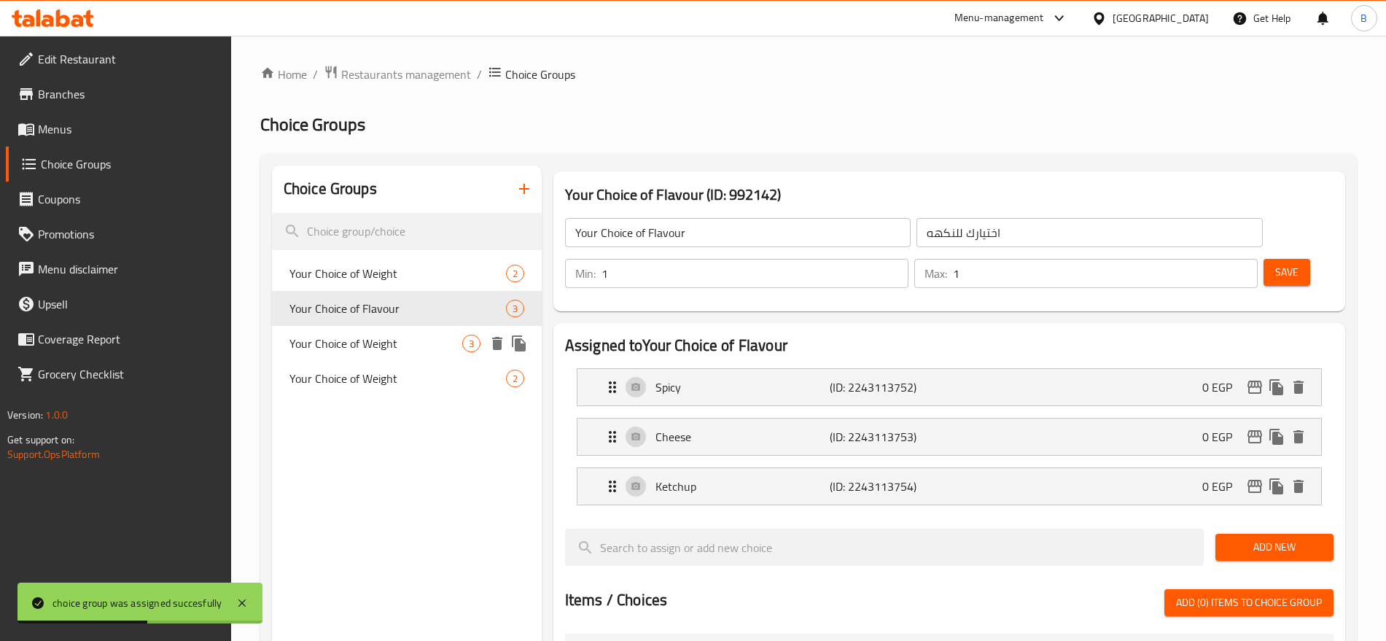
click at [414, 345] on span "Your Choice of Weight" at bounding box center [376, 344] width 173 height 18
type input "Your Choice of Weight"
type input "اختيارك للوزن"
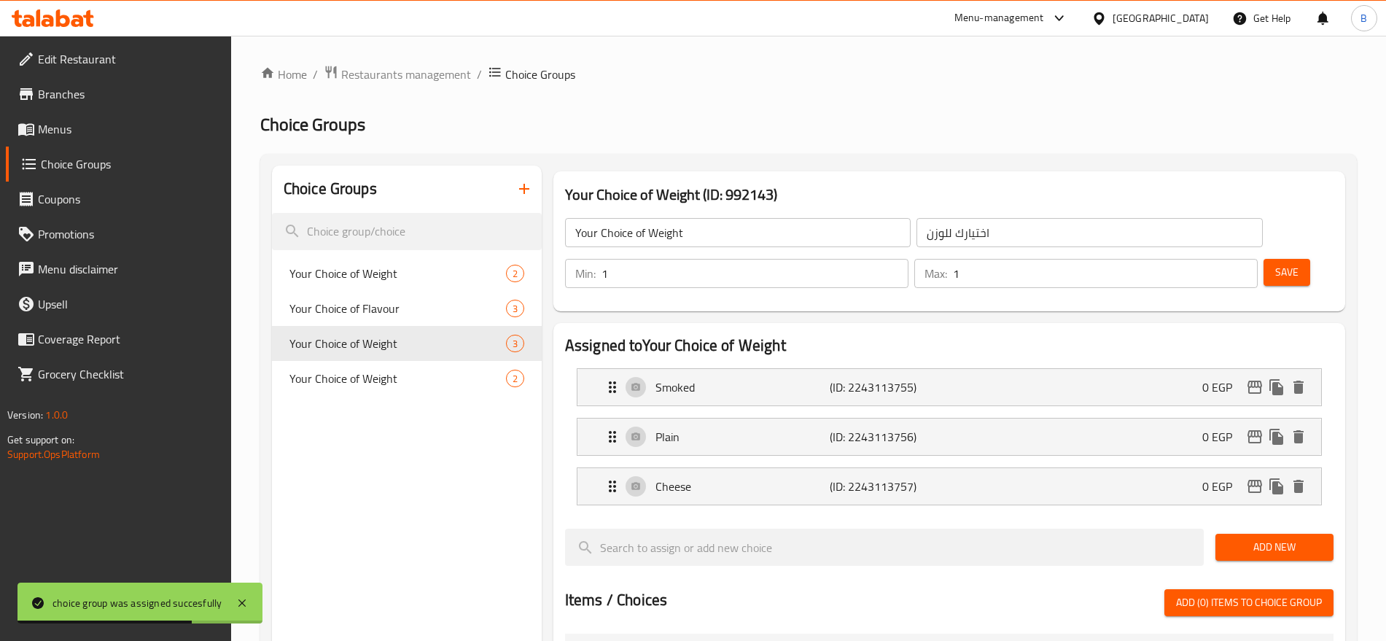
click at [672, 221] on input "Your Choice of Weight" at bounding box center [738, 232] width 346 height 29
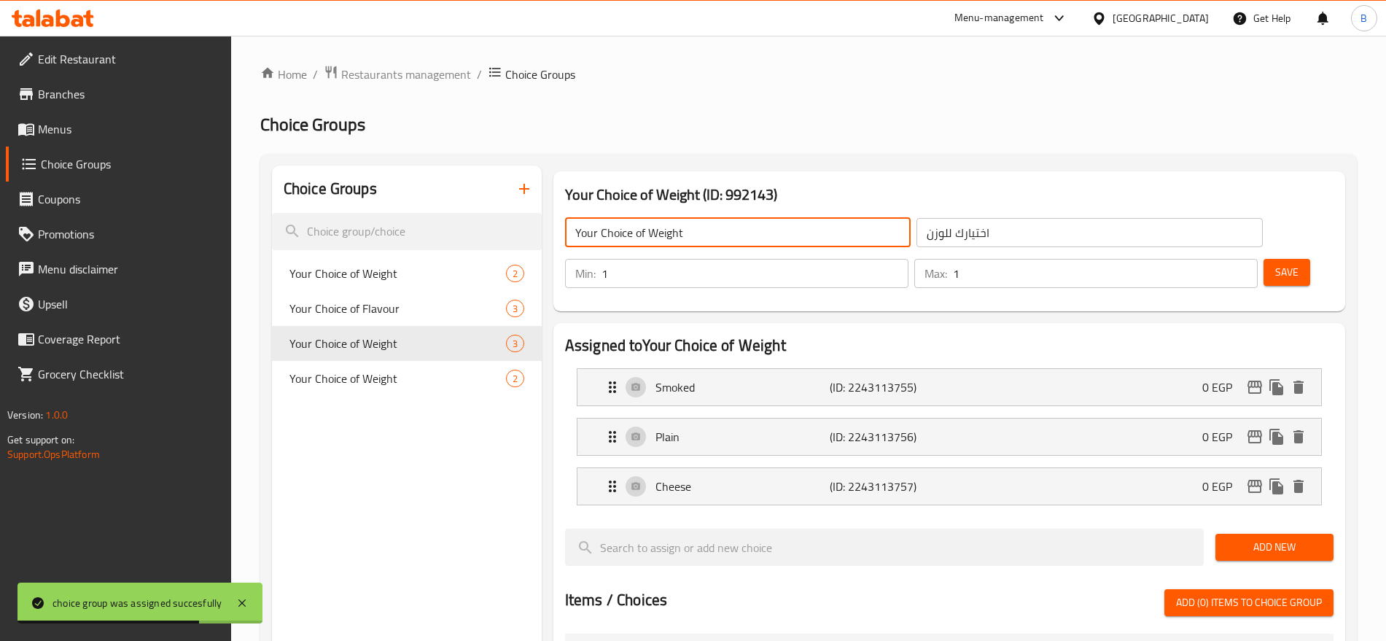
click at [672, 221] on input "Your Choice of Weight" at bounding box center [738, 232] width 346 height 29
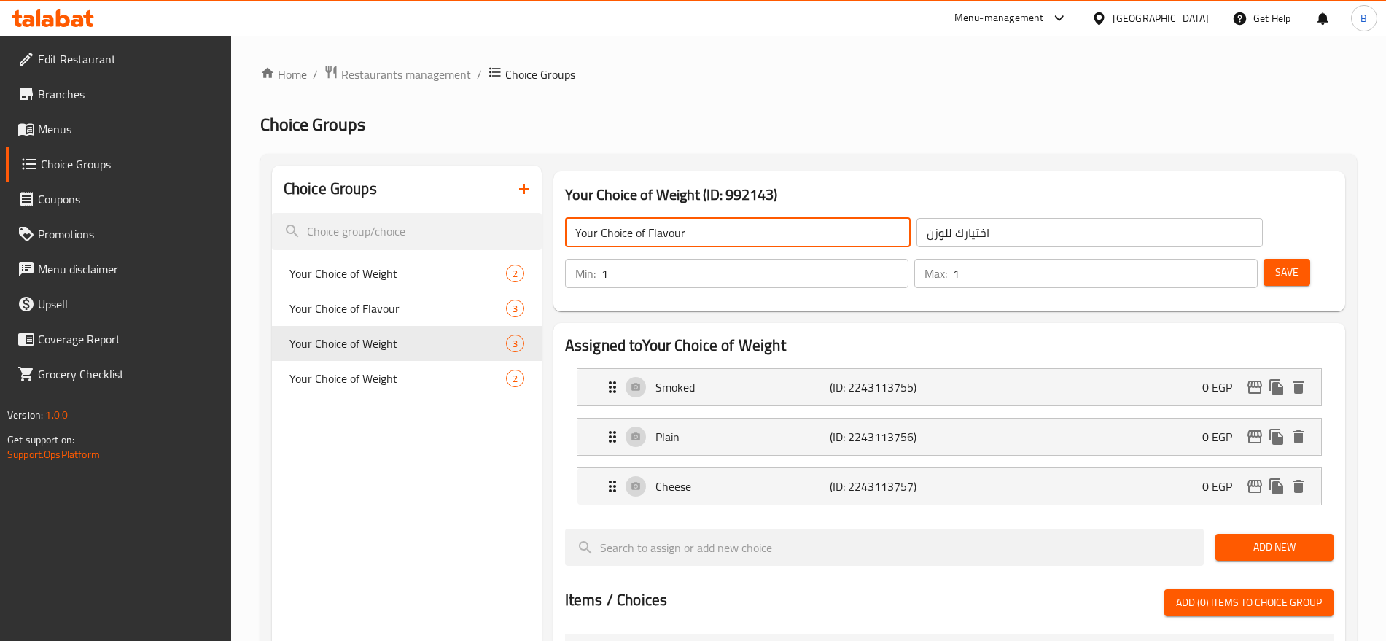
type input "Your Choice of Flavour"
click at [926, 228] on input "اختيارك للوزن" at bounding box center [1090, 232] width 346 height 29
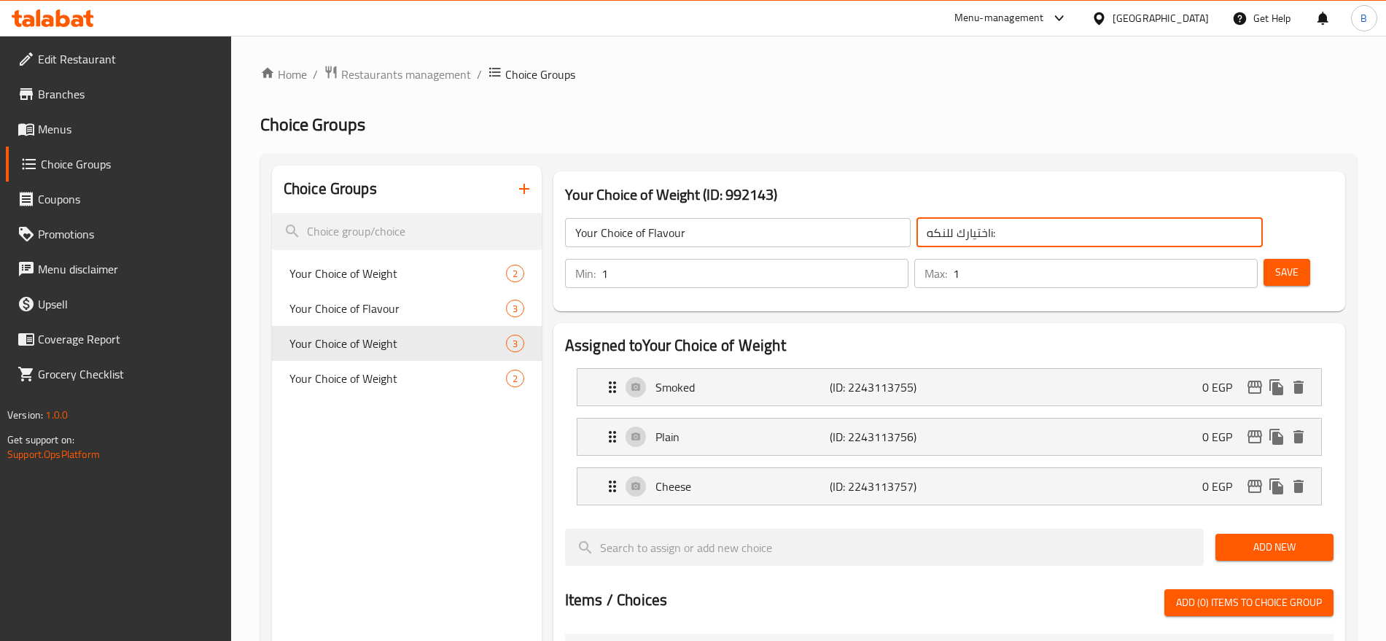
type input "اختيارك للنكهi:"
click at [756, 246] on input "Your Choice of Flavour" at bounding box center [738, 232] width 346 height 29
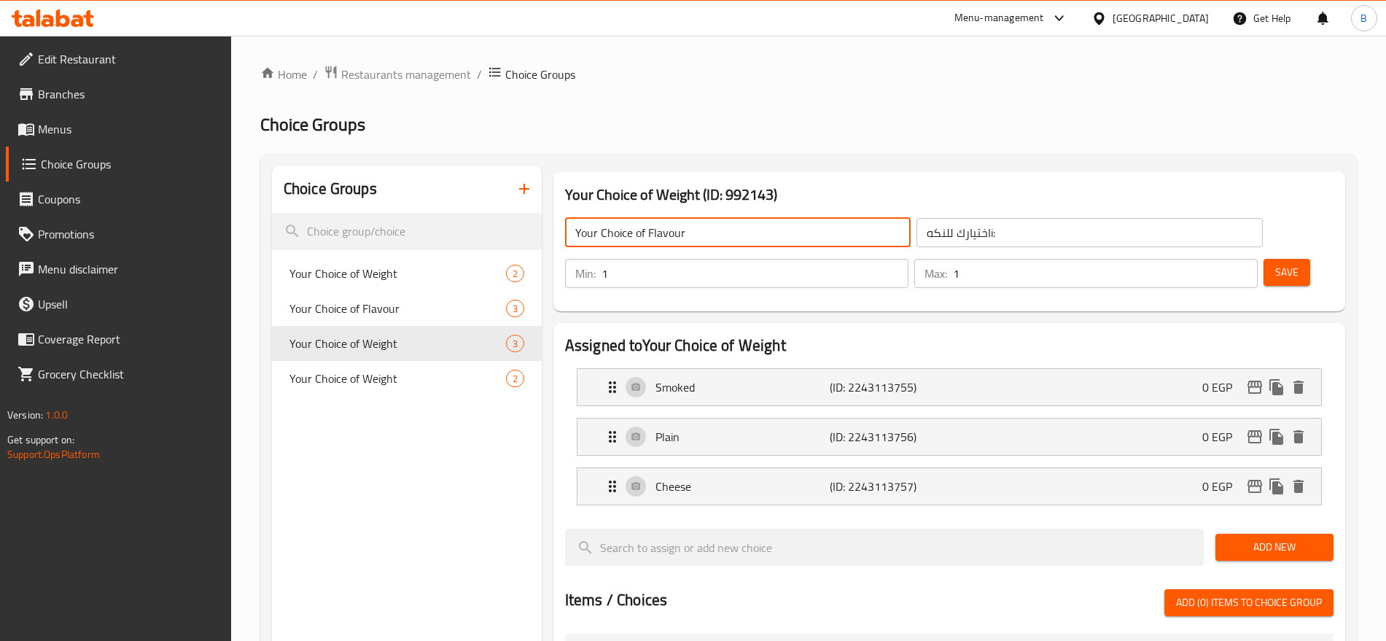
click at [746, 227] on input "Your Choice of Flavour" at bounding box center [738, 232] width 346 height 29
type input "Your Choice of Flavour:"
click at [971, 225] on input "اختيارك للنكهi:" at bounding box center [1090, 232] width 346 height 29
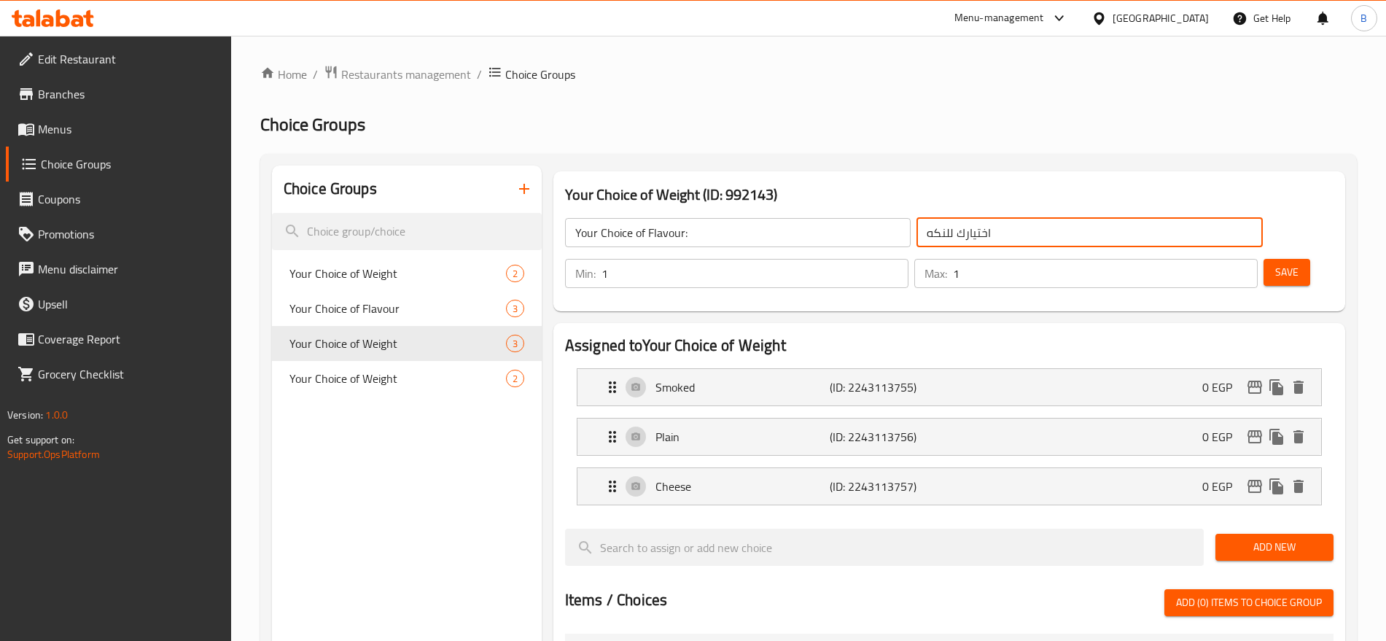
type input "اختيارك للنكهة:"
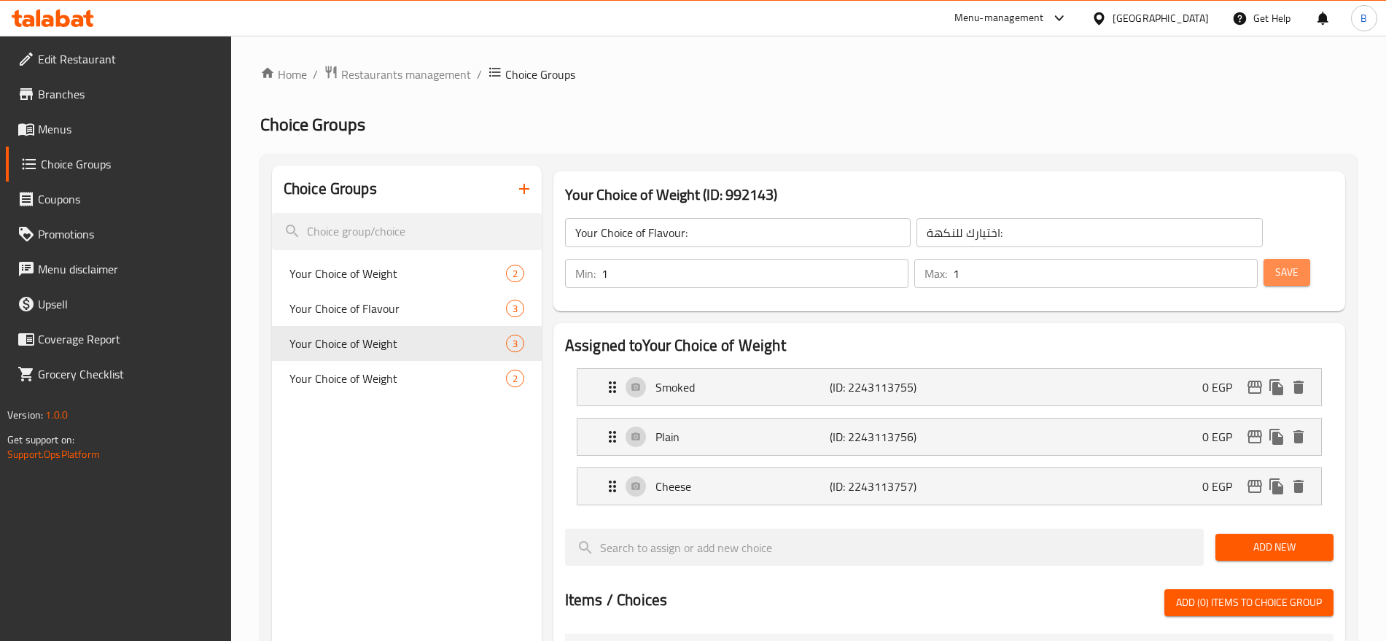
click at [1275, 259] on button "Save" at bounding box center [1287, 272] width 47 height 27
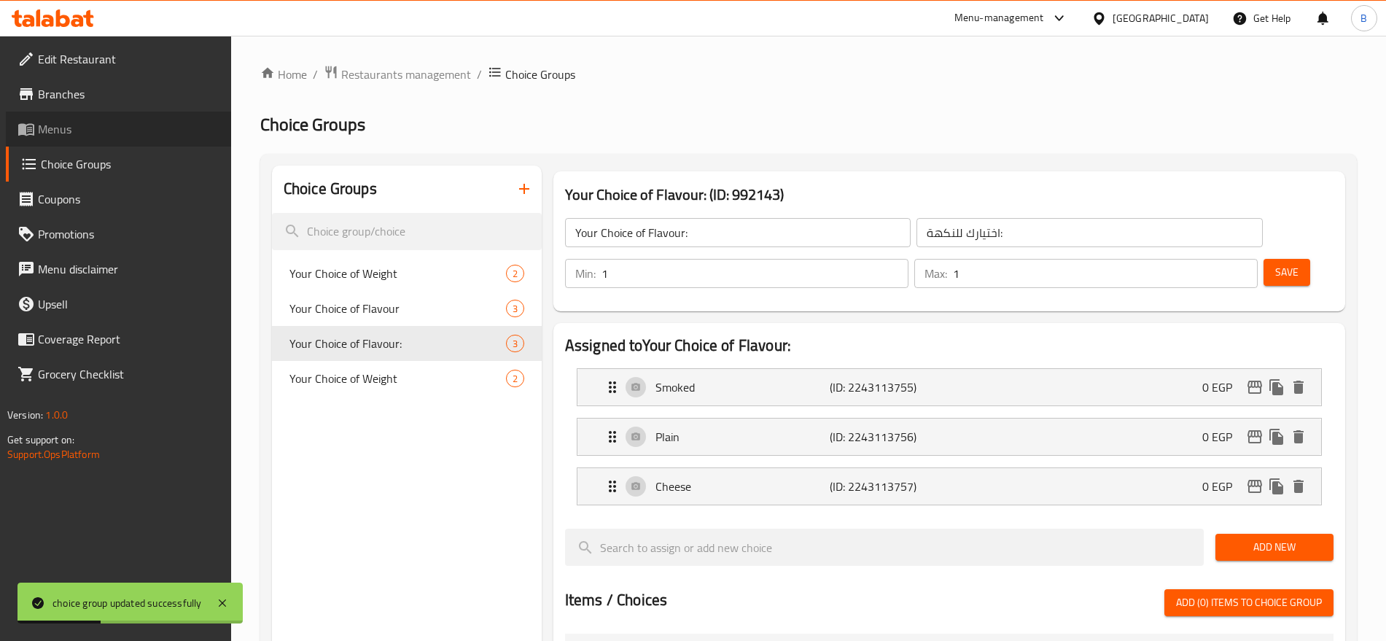
click at [87, 133] on span "Menus" at bounding box center [129, 129] width 182 height 18
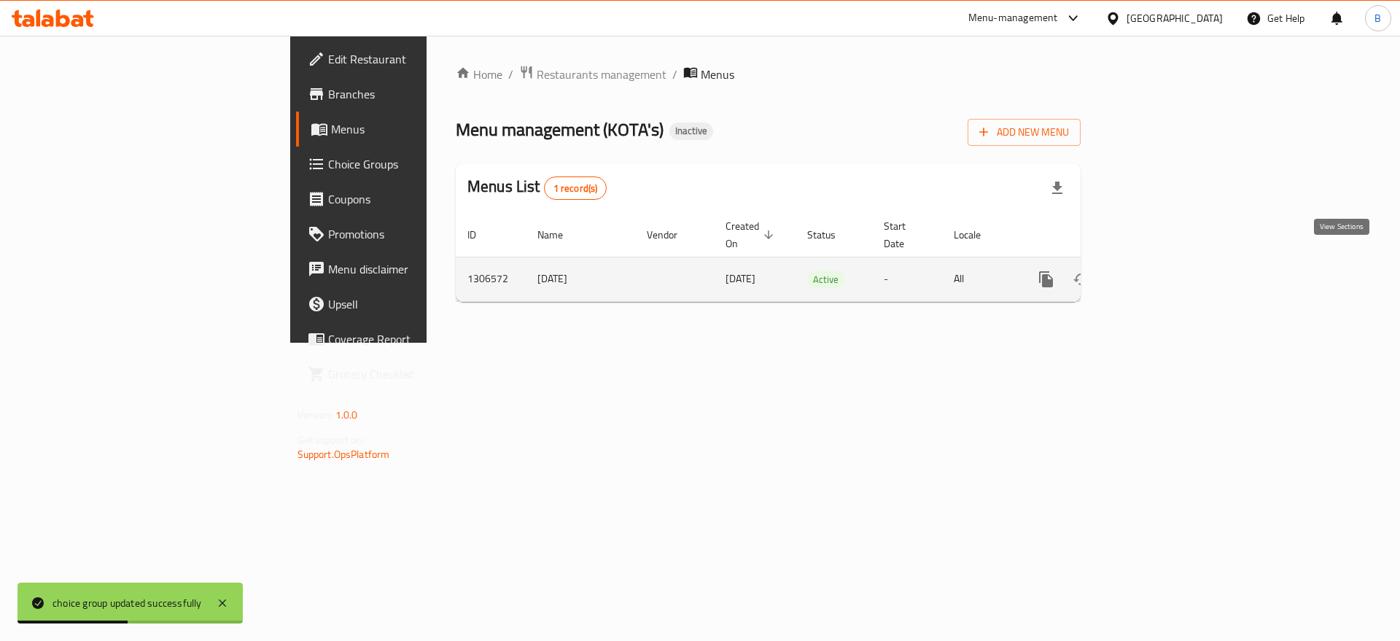
click at [1160, 271] on icon "enhanced table" at bounding box center [1152, 280] width 18 height 18
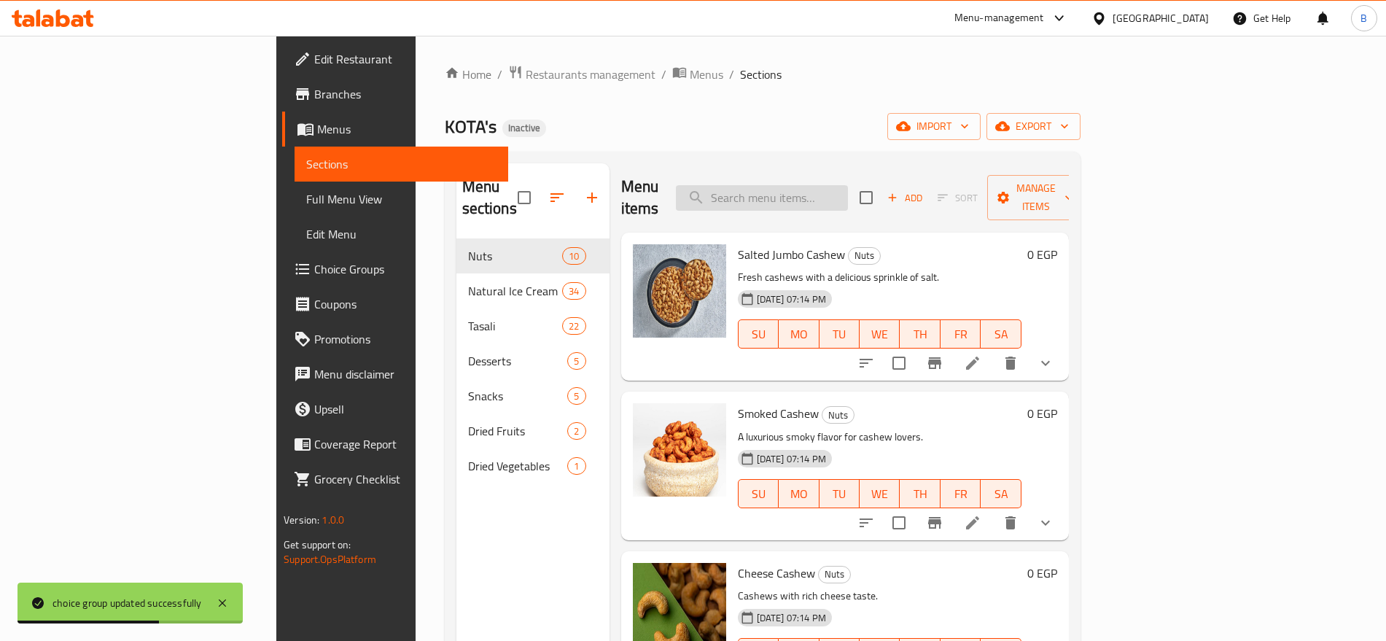
click at [848, 197] on input "search" at bounding box center [762, 198] width 172 height 26
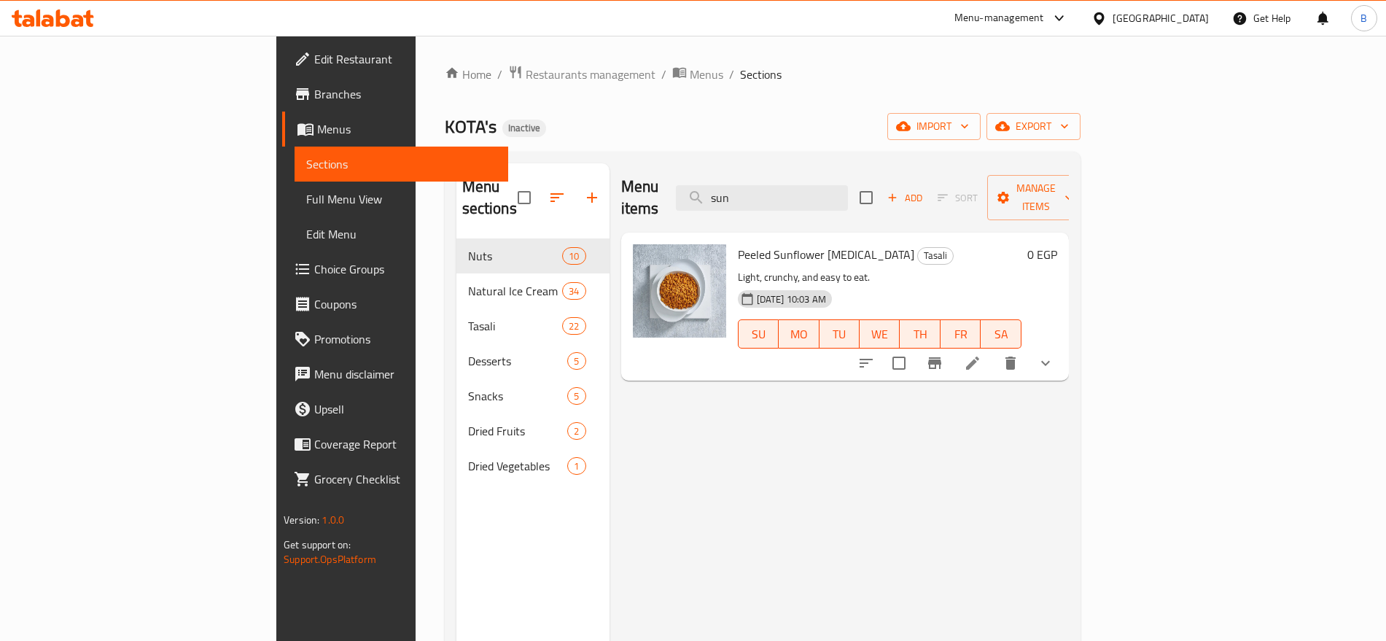
type input "sun"
click at [1055, 354] on icon "show more" at bounding box center [1046, 363] width 18 height 18
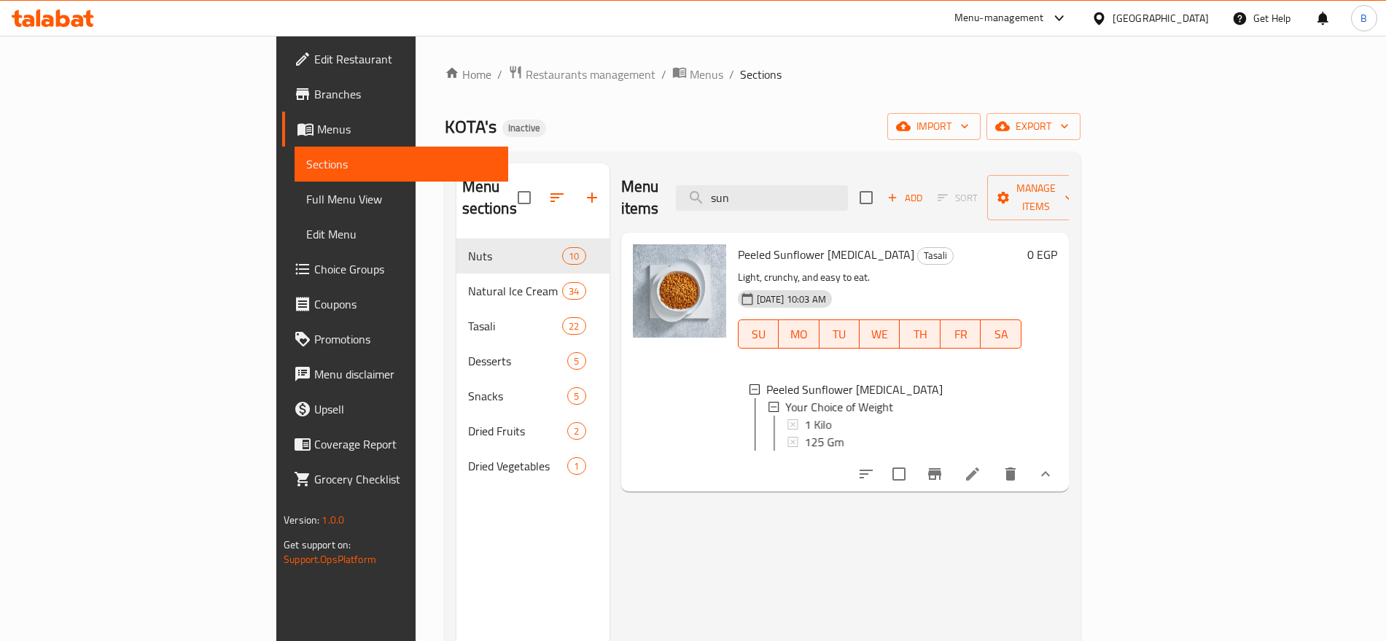
scroll to position [2, 0]
click at [979, 467] on icon at bounding box center [972, 473] width 13 height 13
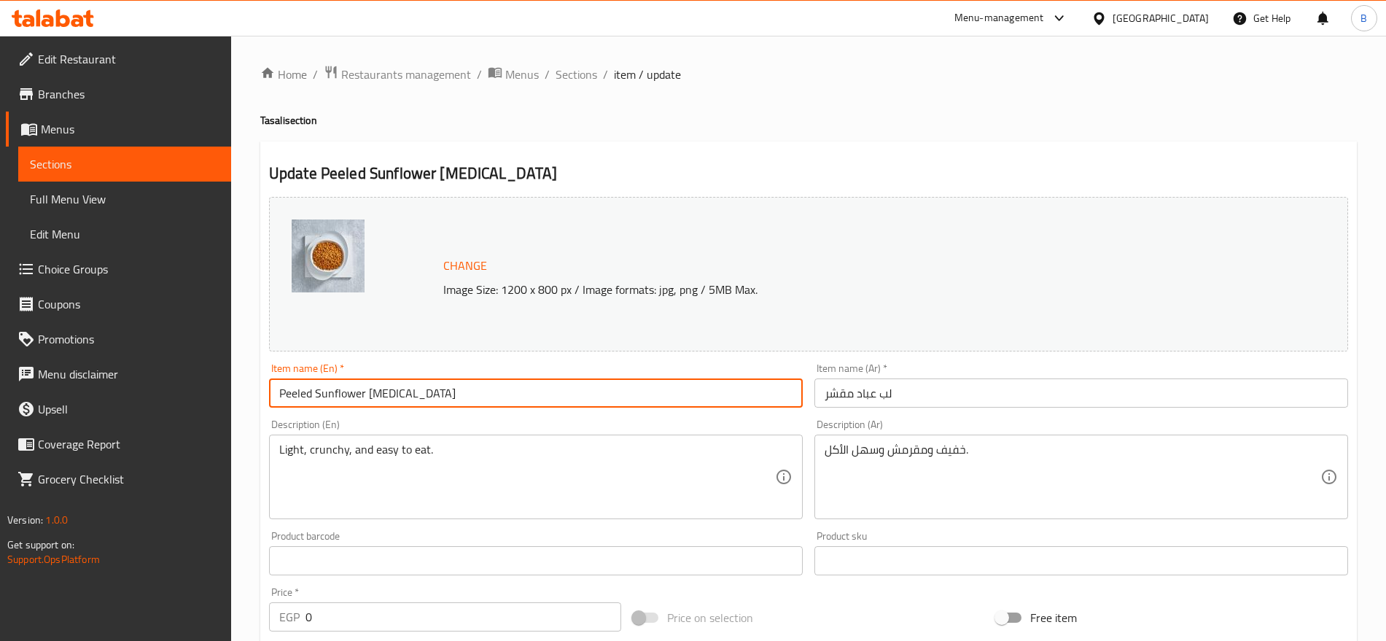
drag, startPoint x: 250, startPoint y: 353, endPoint x: 237, endPoint y: 302, distance: 52.7
click at [250, 353] on div "Home / Restaurants management / Menus / Sections / item / update Tasali section…" at bounding box center [808, 556] width 1155 height 1040
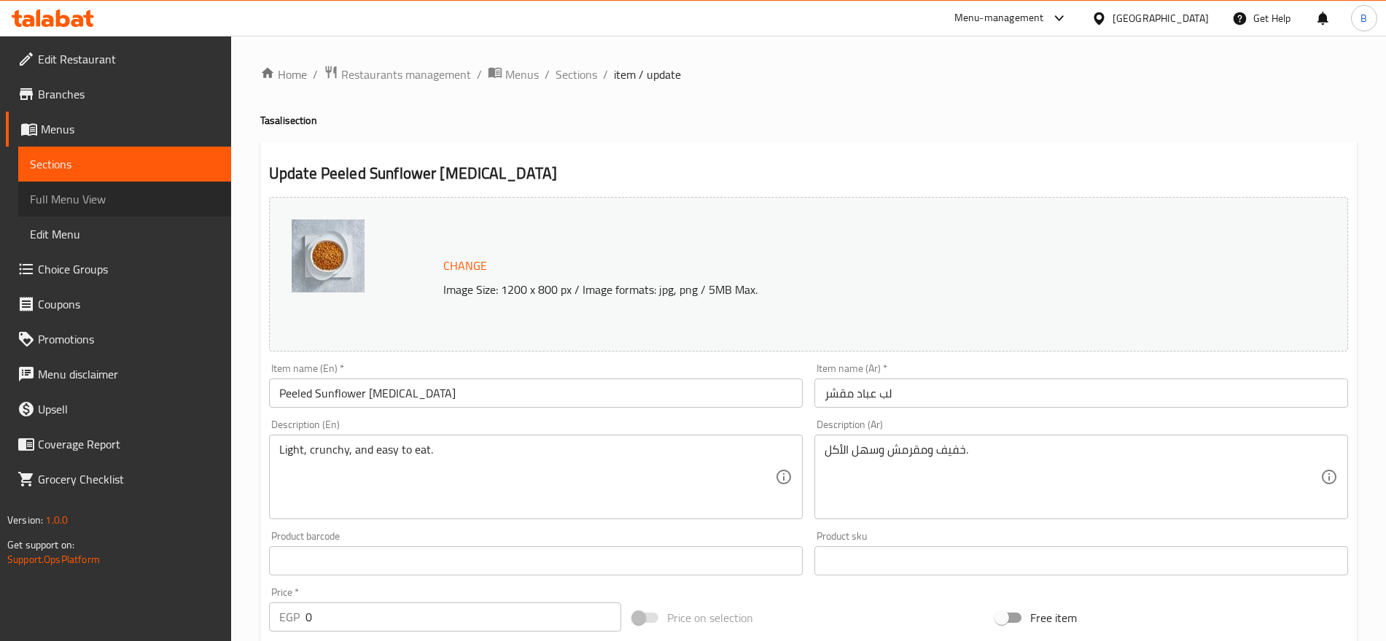
click at [83, 210] on link "Full Menu View" at bounding box center [124, 199] width 213 height 35
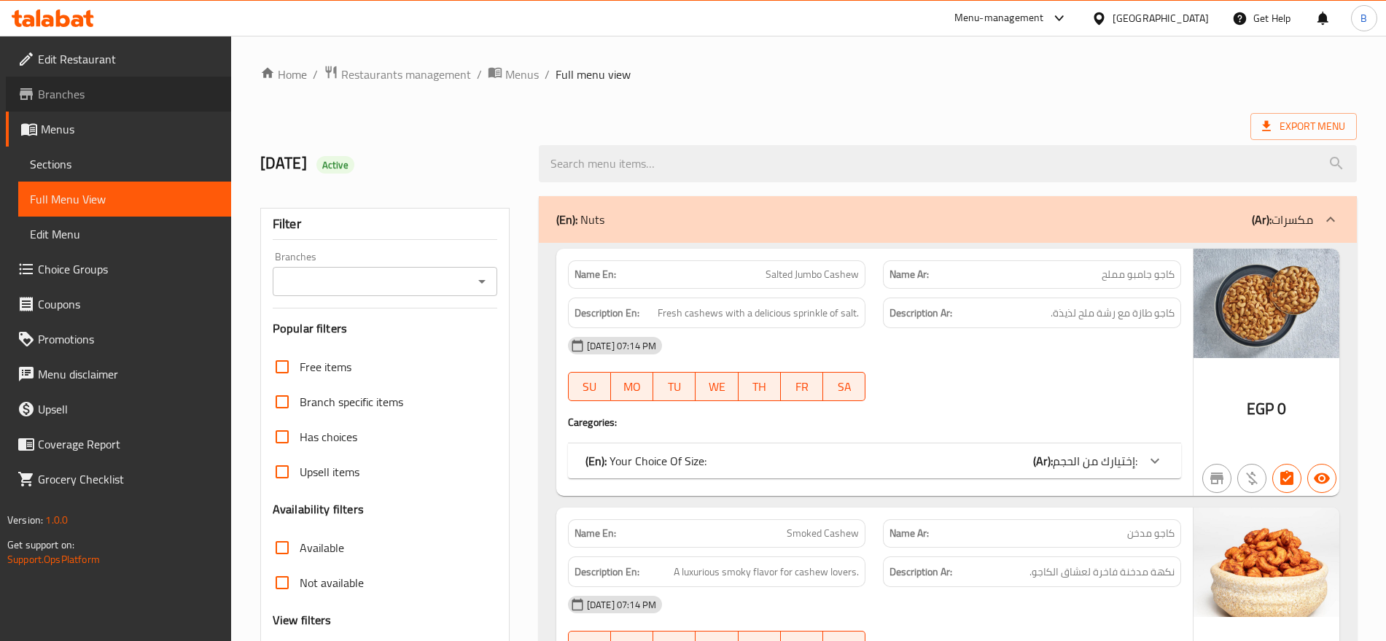
click at [82, 102] on span "Branches" at bounding box center [129, 94] width 182 height 18
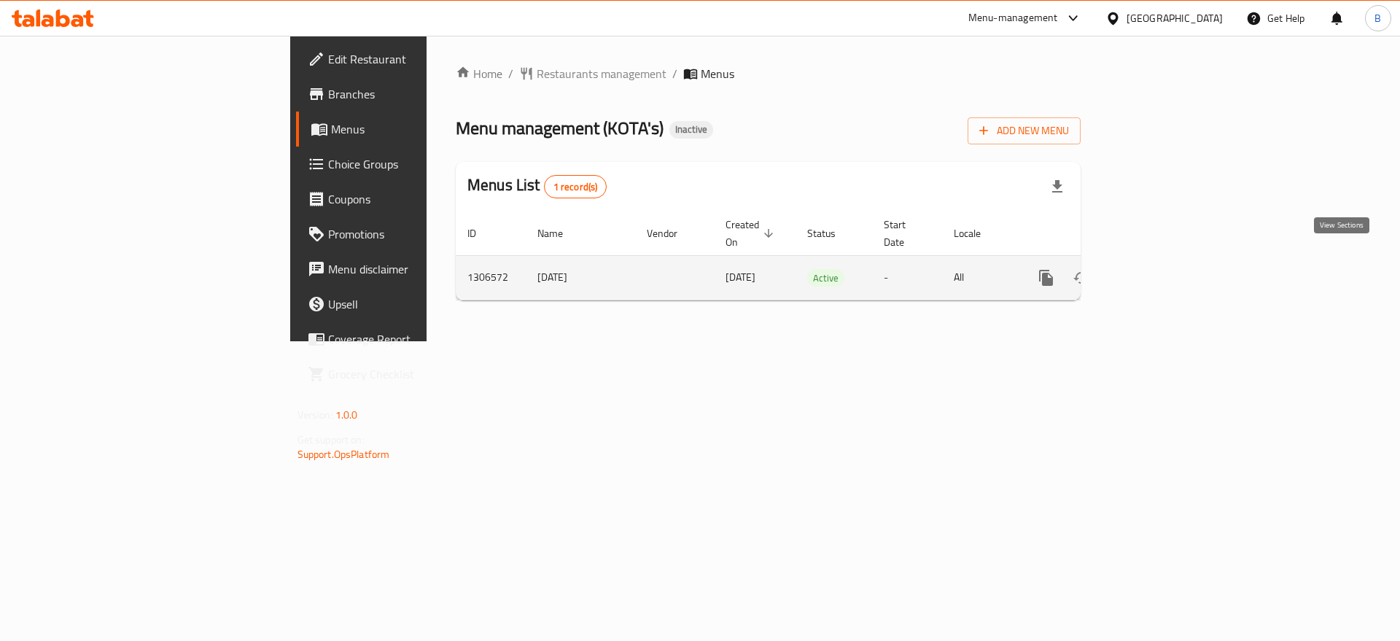
click at [1160, 269] on icon "enhanced table" at bounding box center [1152, 278] width 18 height 18
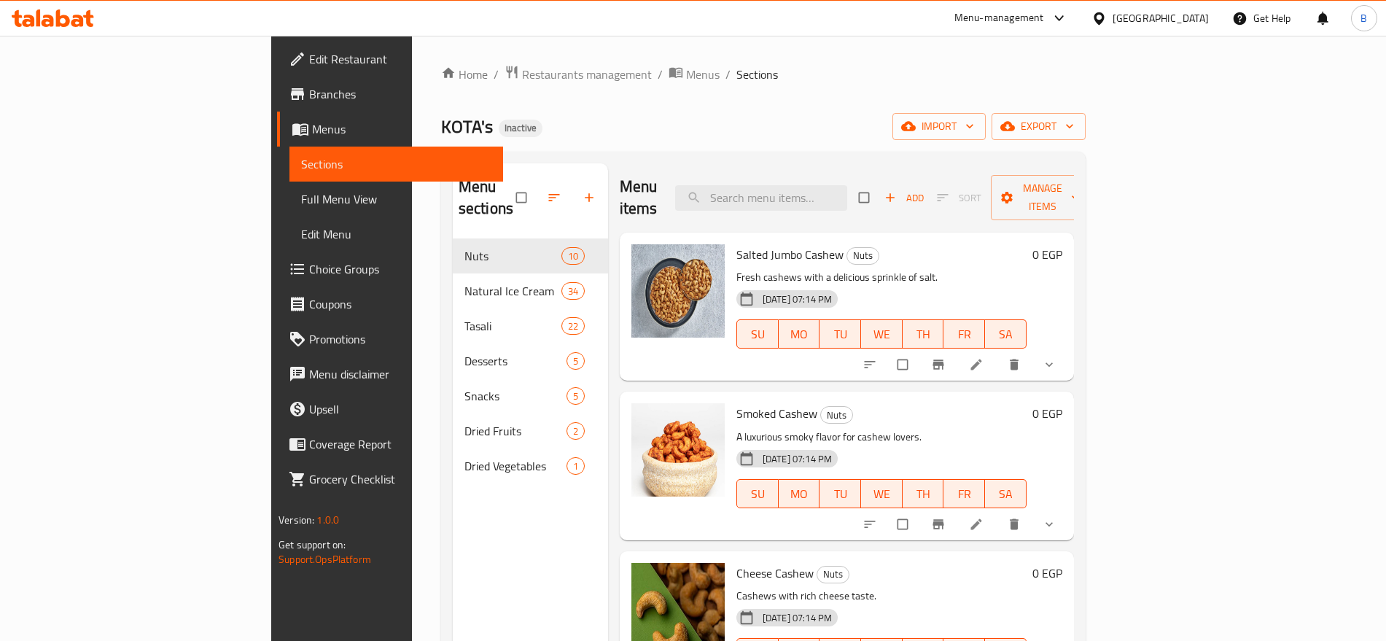
click at [309, 262] on span "Choice Groups" at bounding box center [400, 269] width 182 height 18
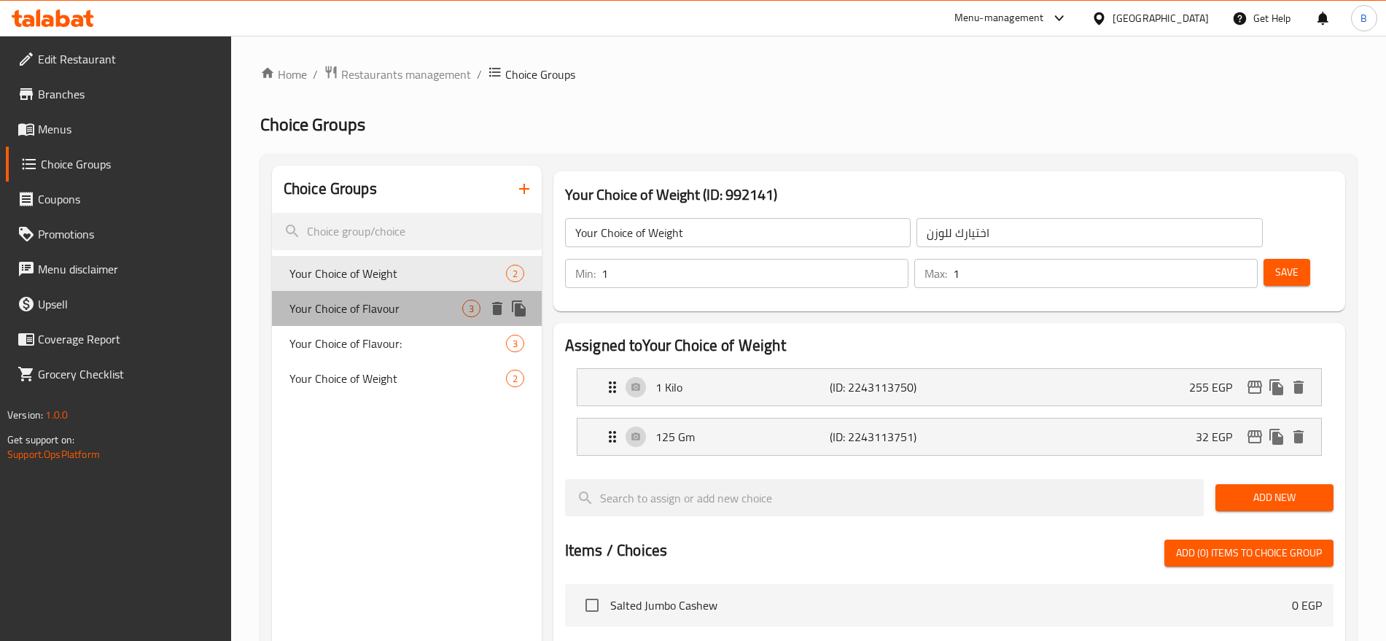
click at [424, 305] on span "Your Choice of Flavour" at bounding box center [376, 309] width 173 height 18
type input "Your Choice of Flavour"
type input "اختيارك للنكهه"
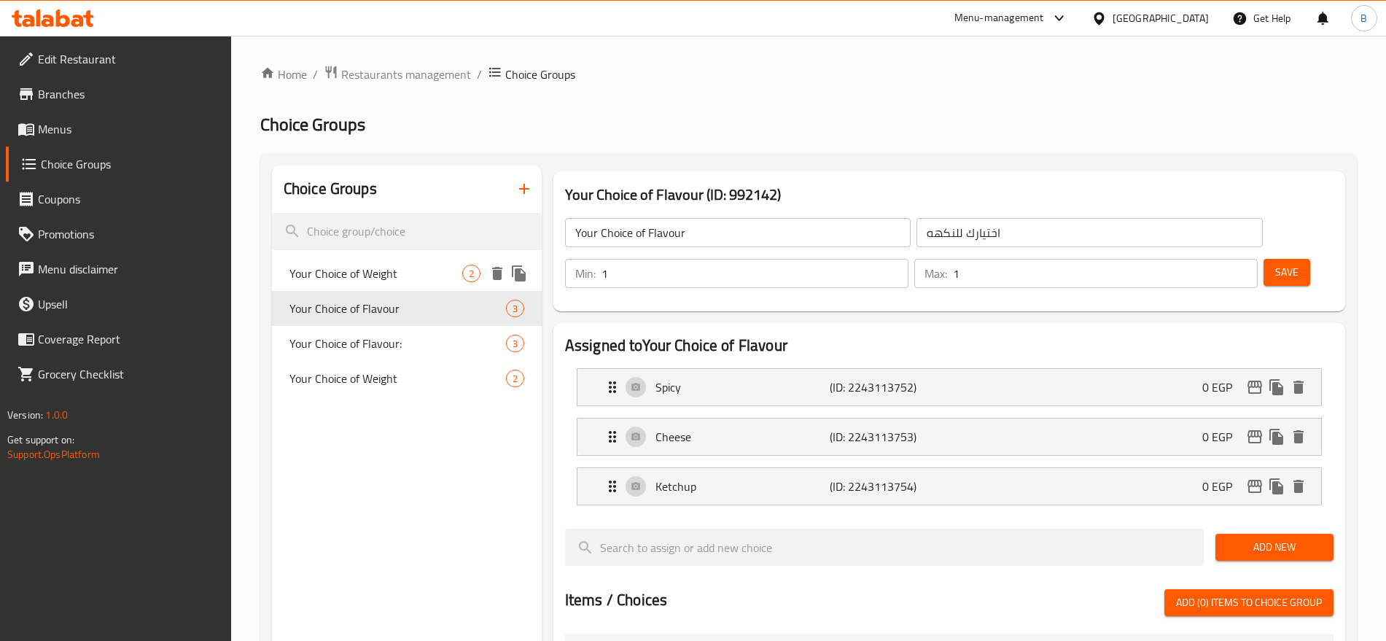
click at [447, 275] on span "Your Choice of Weight" at bounding box center [376, 274] width 173 height 18
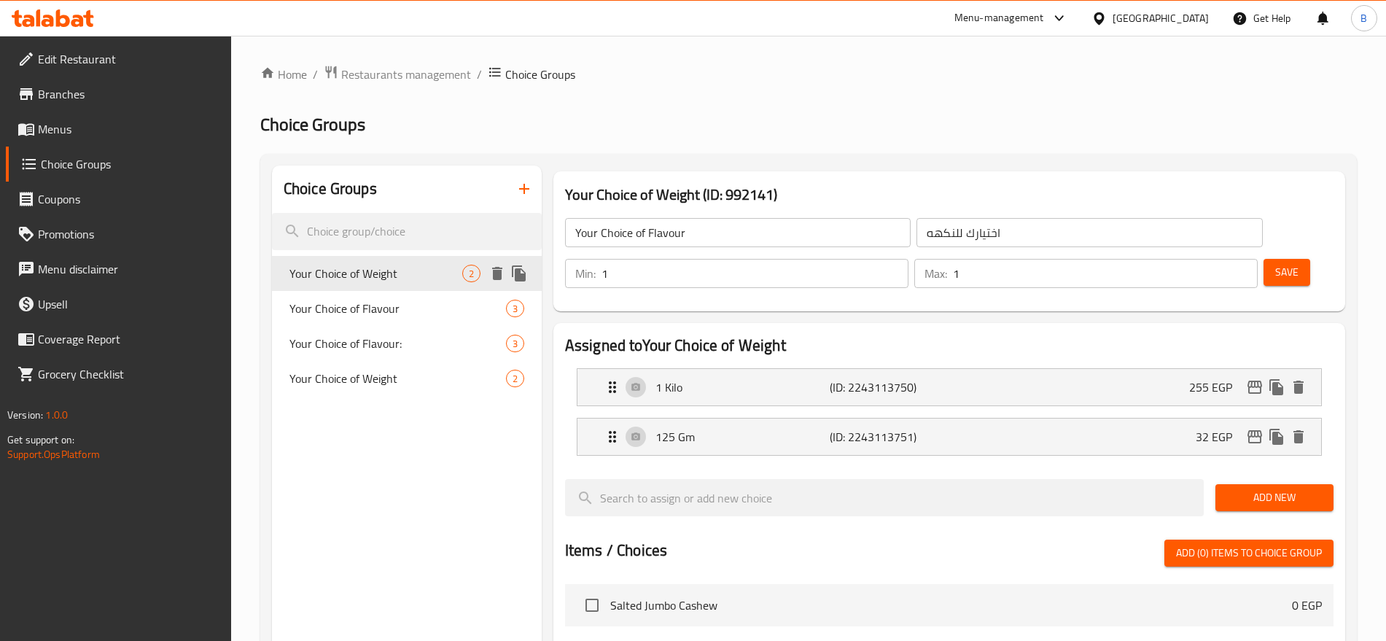
type input "Your Choice of Weight"
type input "اختيارك للوزن"
click at [422, 311] on span "Your Choice of Flavour" at bounding box center [376, 309] width 173 height 18
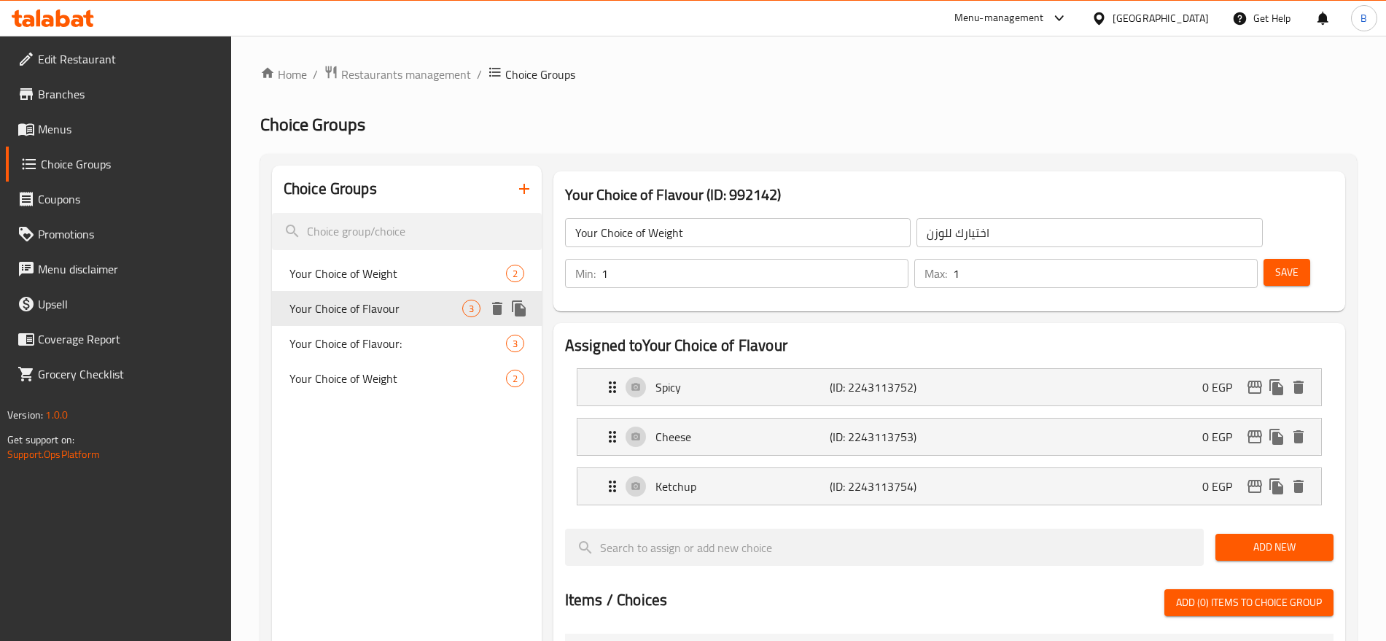
type input "Your Choice of Flavour"
type input "اختيارك للنكهه"
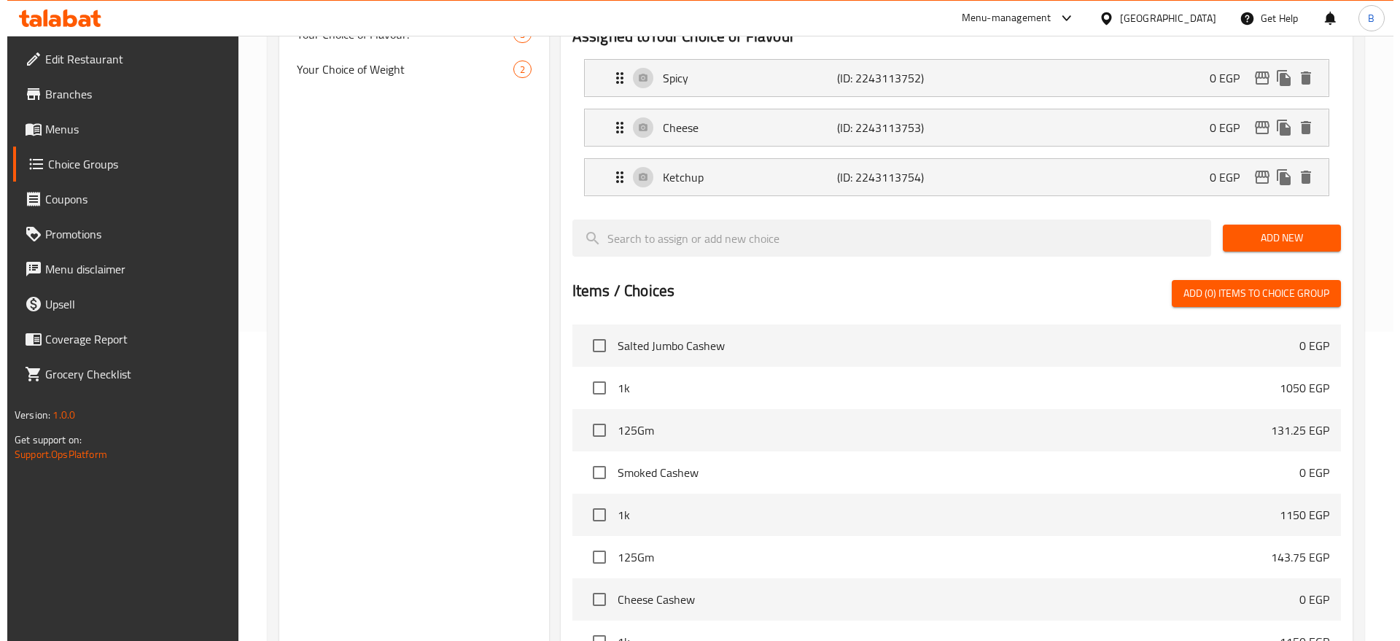
scroll to position [491, 0]
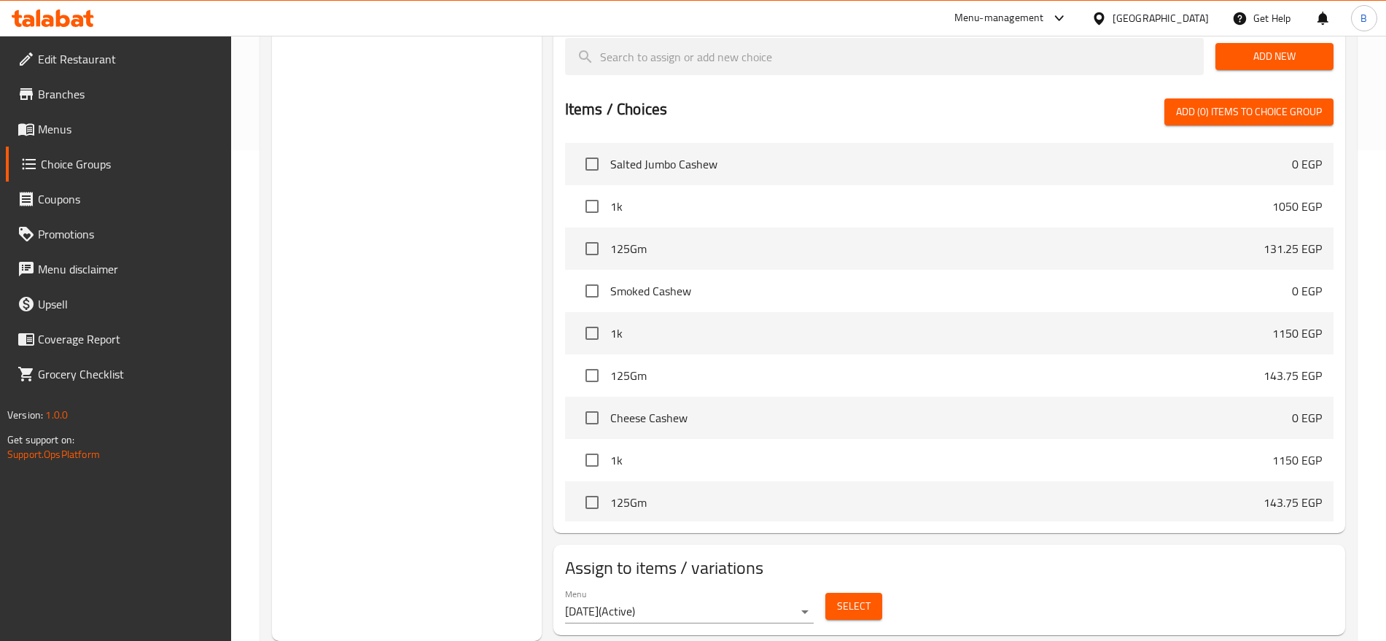
click at [852, 597] on span "Select" at bounding box center [854, 606] width 34 height 18
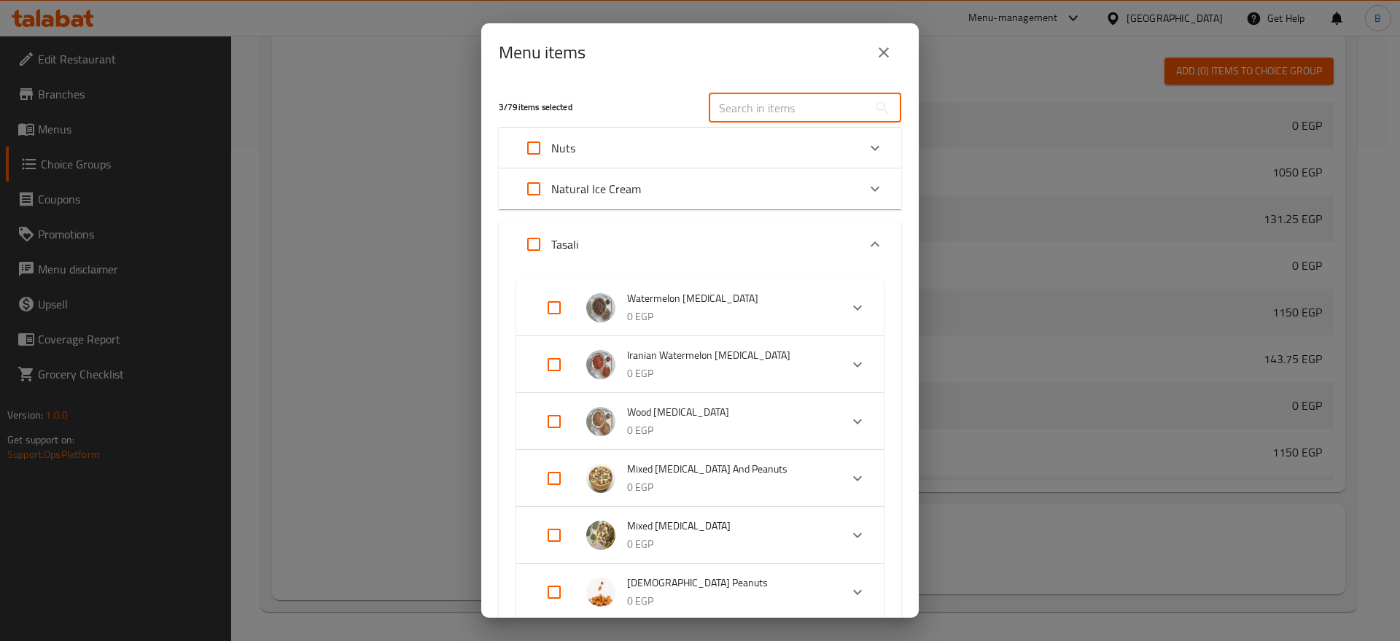
click at [768, 102] on input "text" at bounding box center [788, 107] width 159 height 29
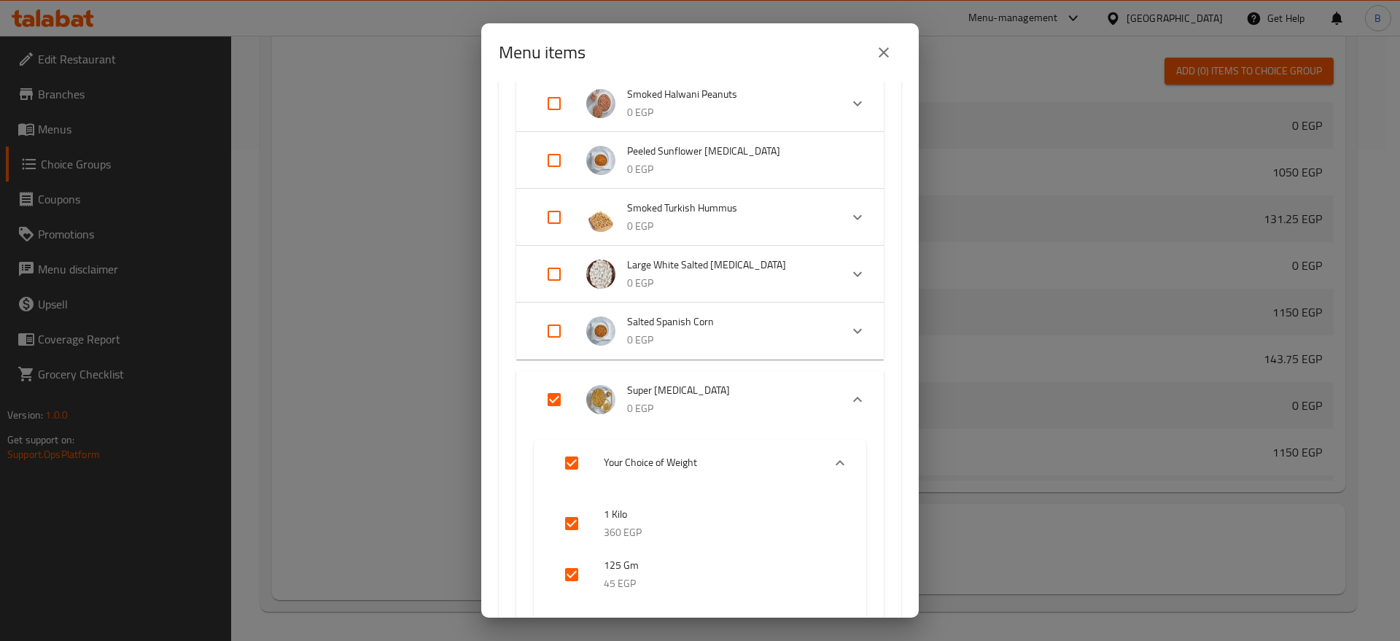
scroll to position [912, 0]
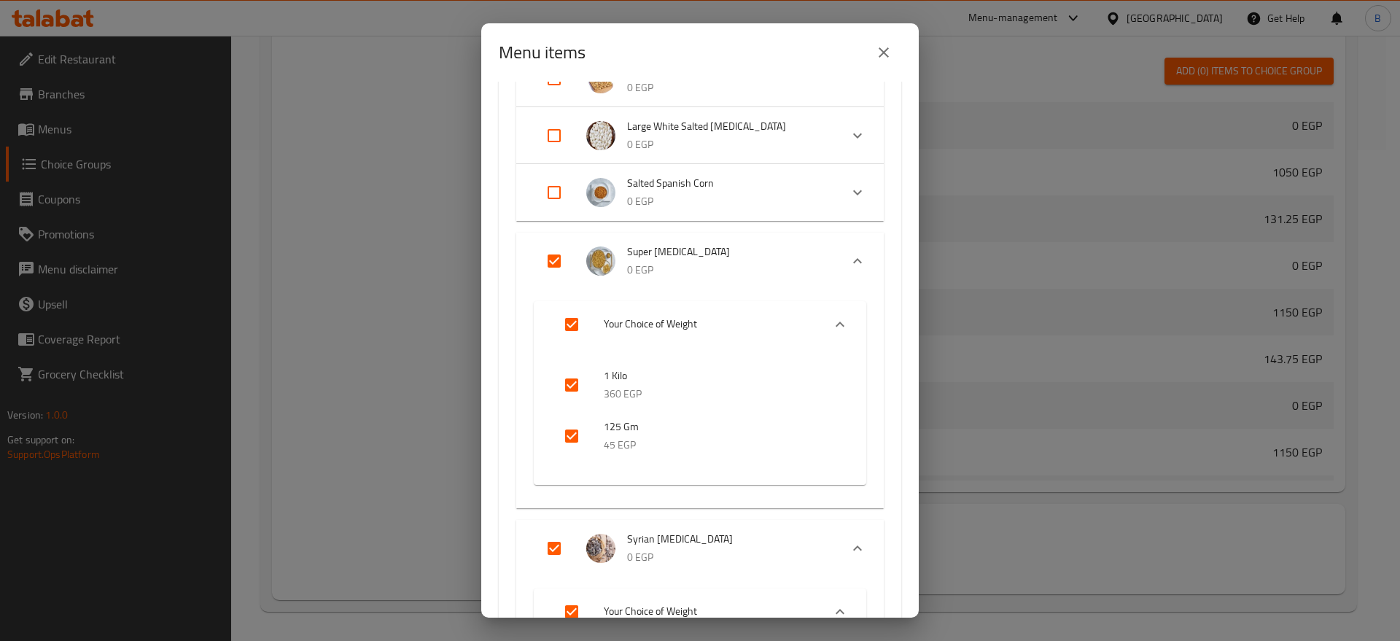
click at [572, 319] on input "Expand" at bounding box center [571, 324] width 35 height 35
checkbox input "false"
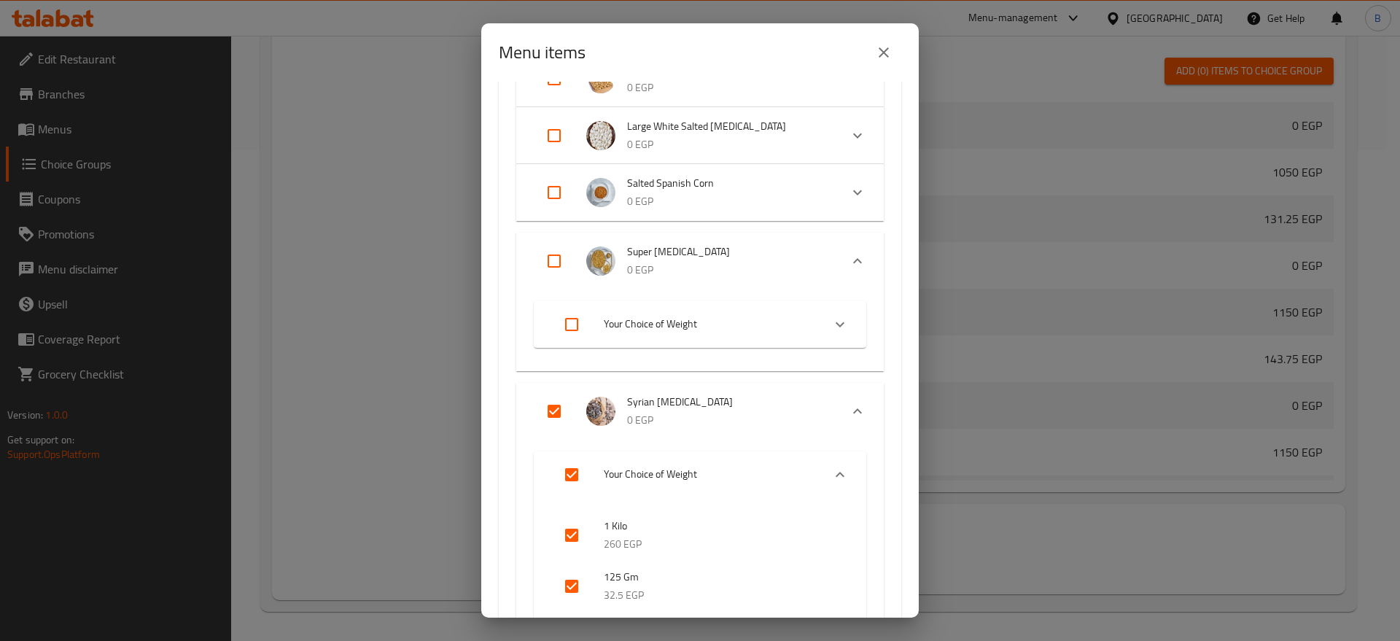
click at [552, 257] on input "Expand" at bounding box center [554, 261] width 35 height 35
checkbox input "true"
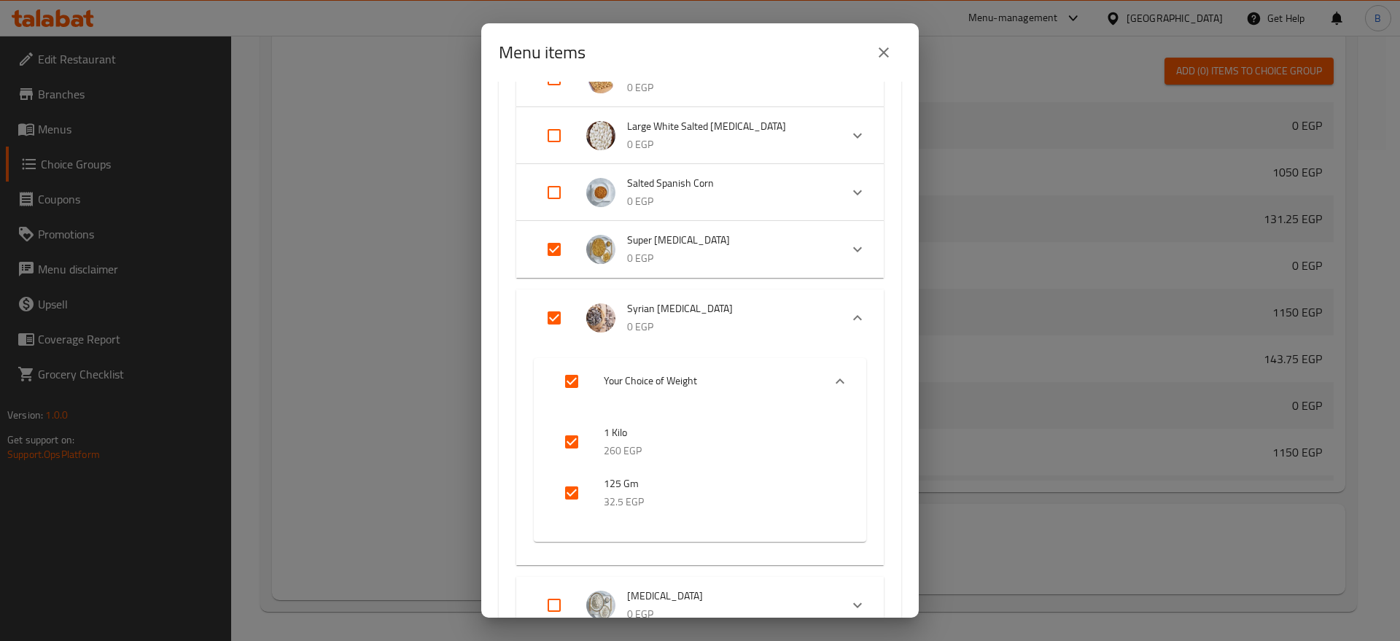
click at [784, 244] on span "Super [MEDICAL_DATA]" at bounding box center [727, 240] width 201 height 18
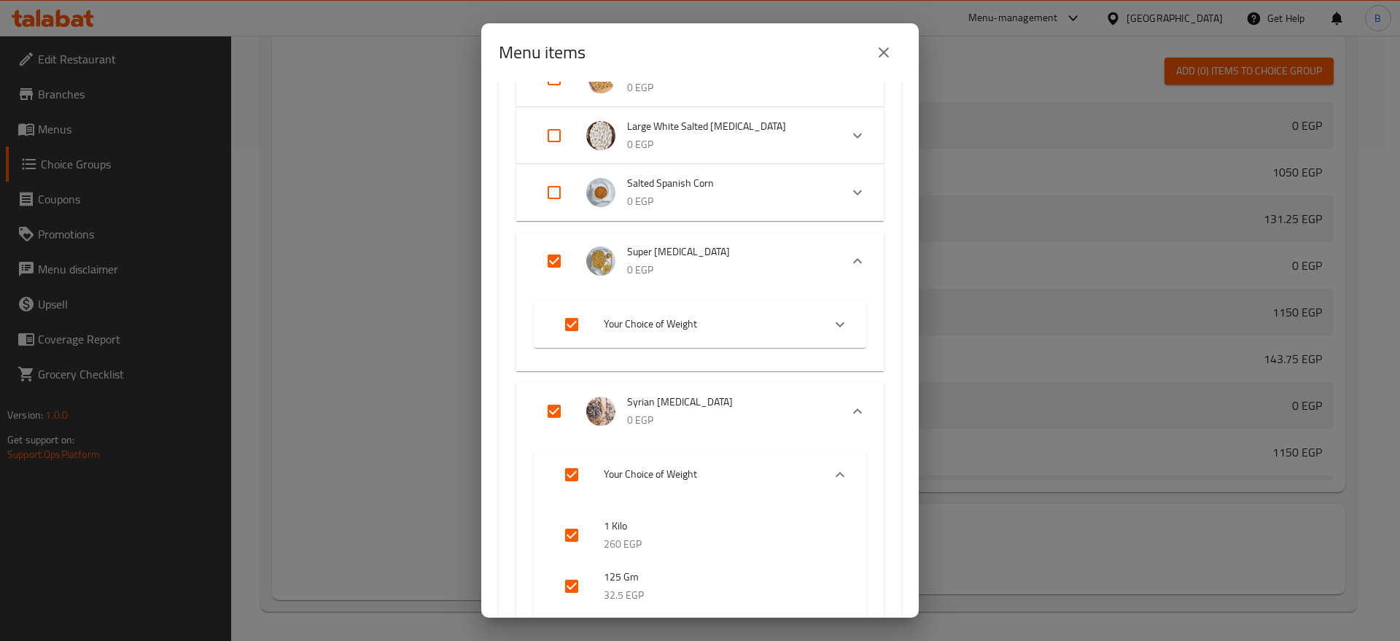
click at [784, 244] on span "Super [MEDICAL_DATA]" at bounding box center [727, 252] width 201 height 18
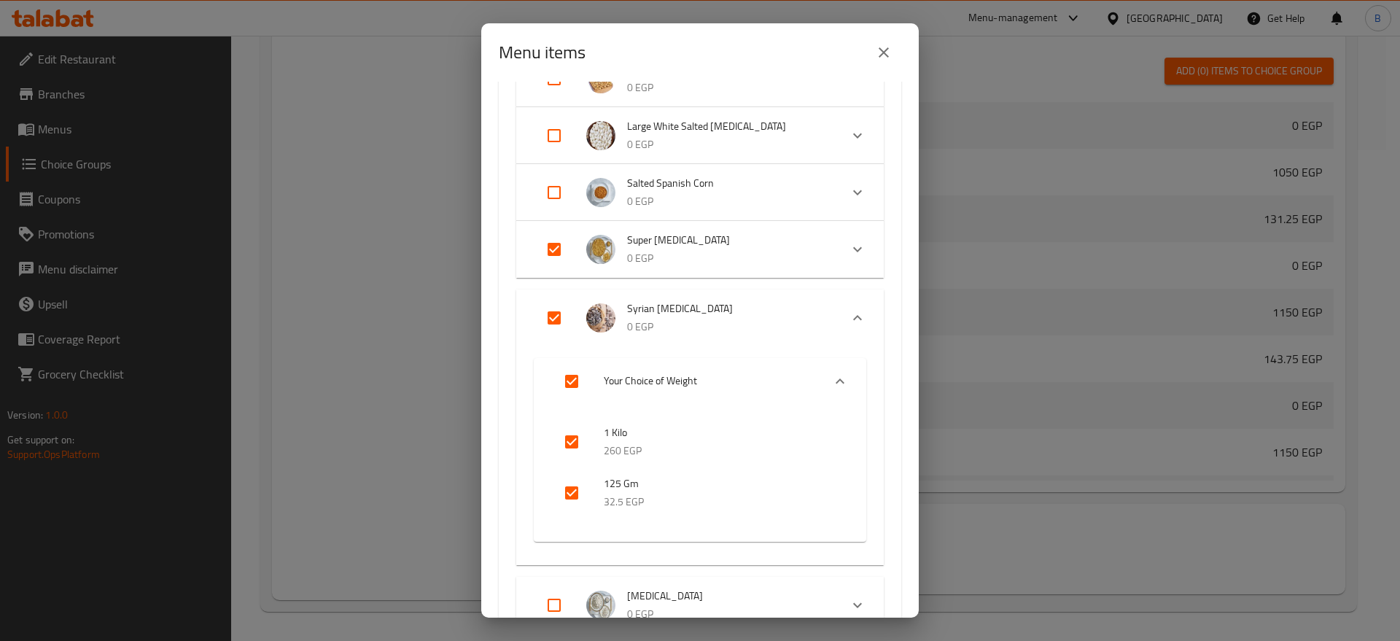
click at [757, 322] on p "0 EGP" at bounding box center [727, 327] width 201 height 18
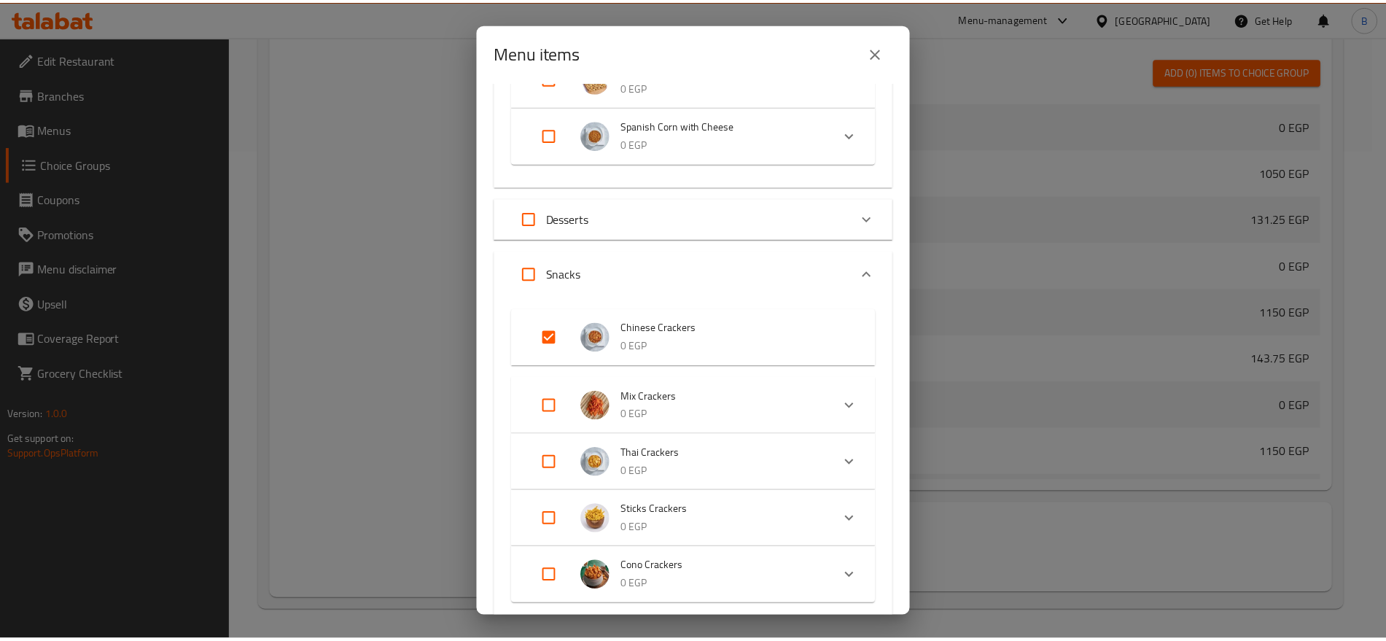
scroll to position [1573, 0]
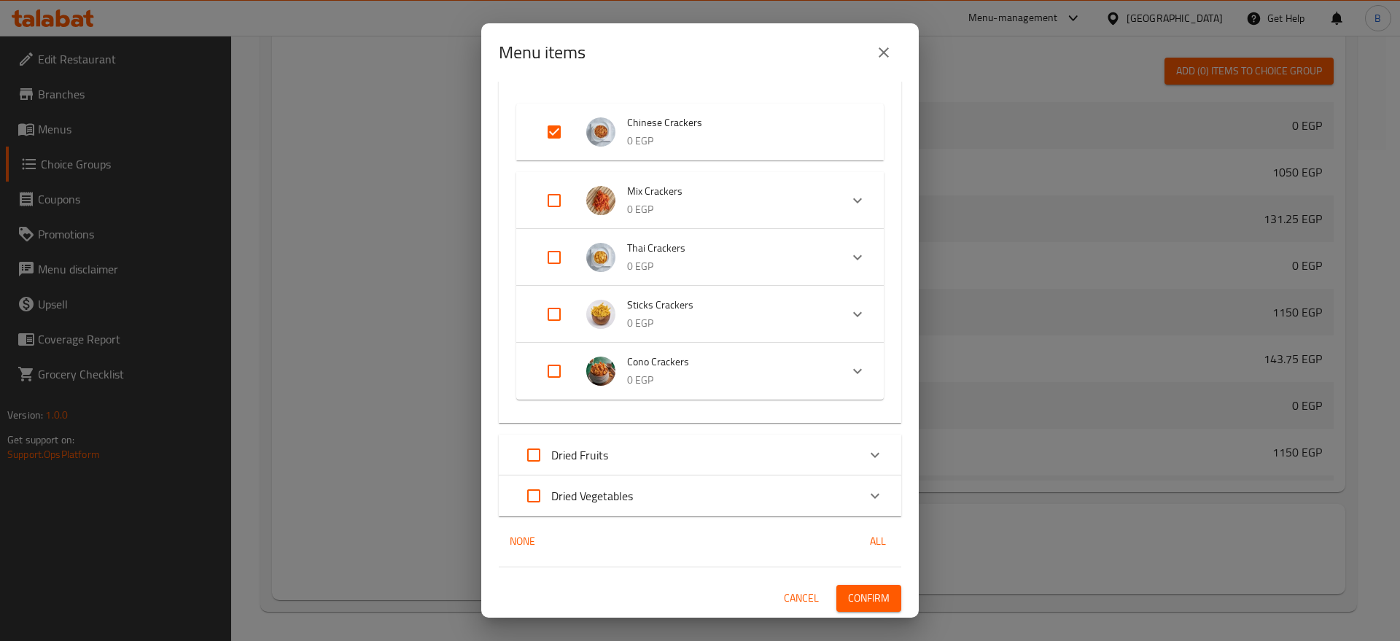
click at [871, 589] on span "Confirm" at bounding box center [869, 598] width 42 height 18
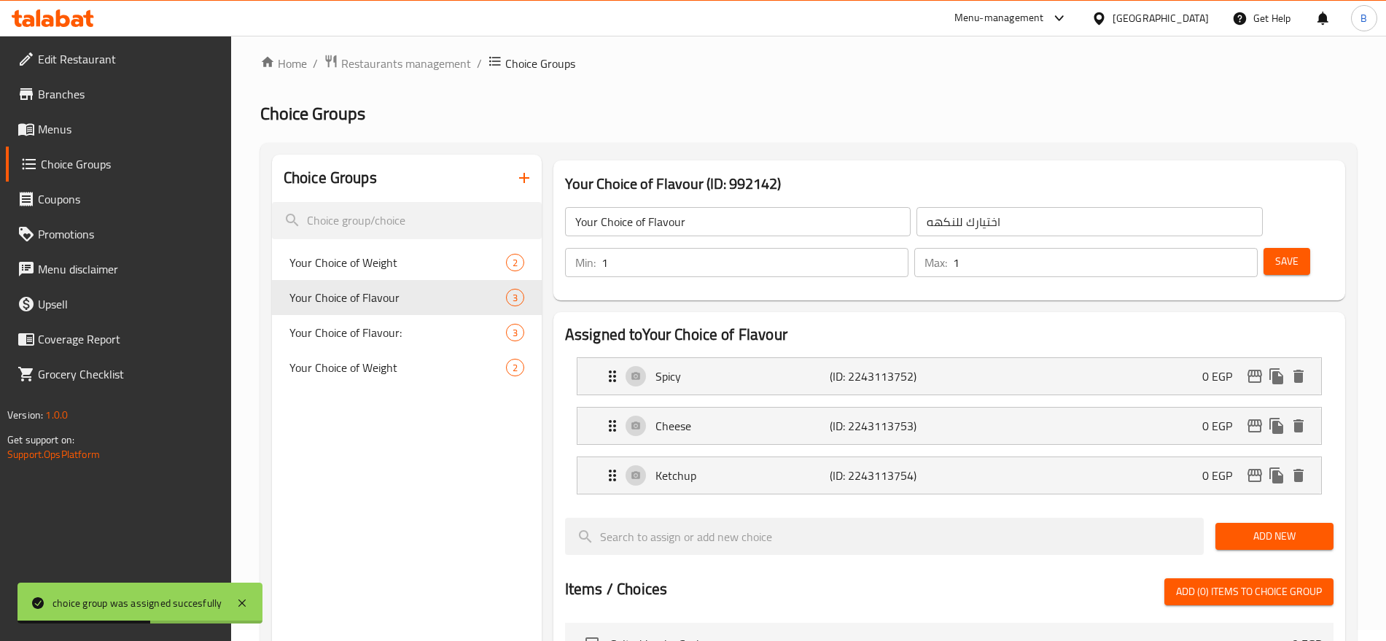
scroll to position [0, 0]
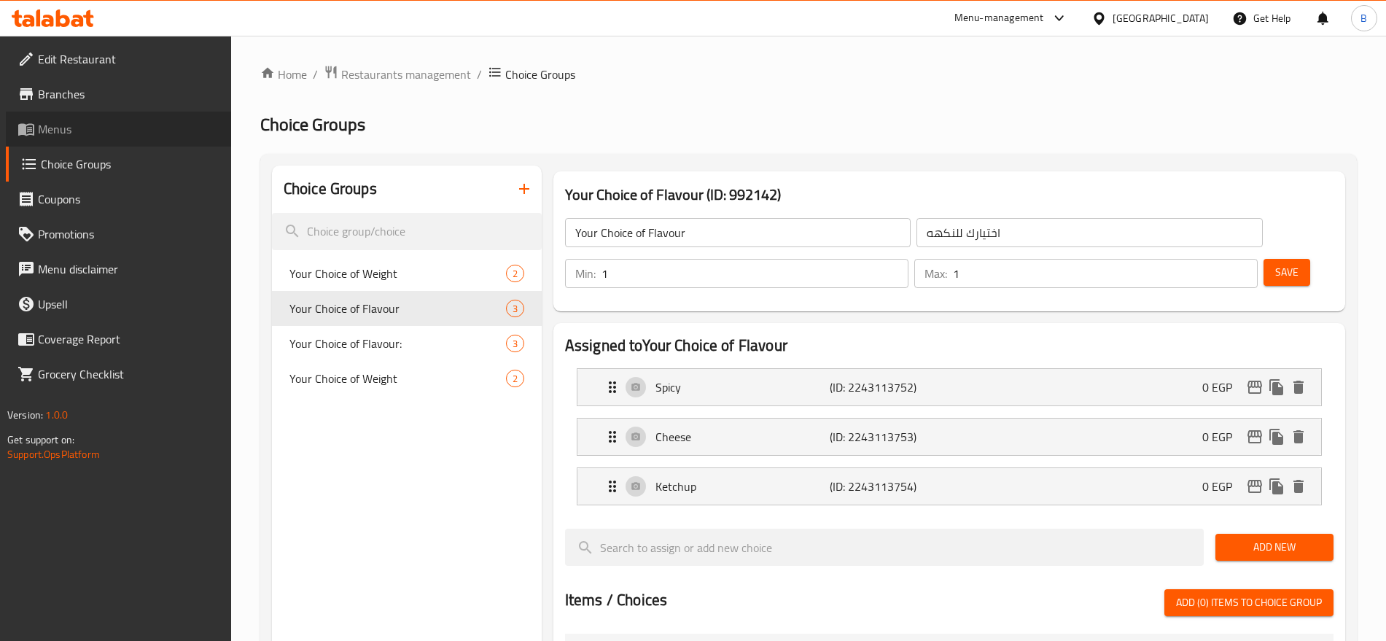
click at [74, 131] on span "Menus" at bounding box center [129, 129] width 182 height 18
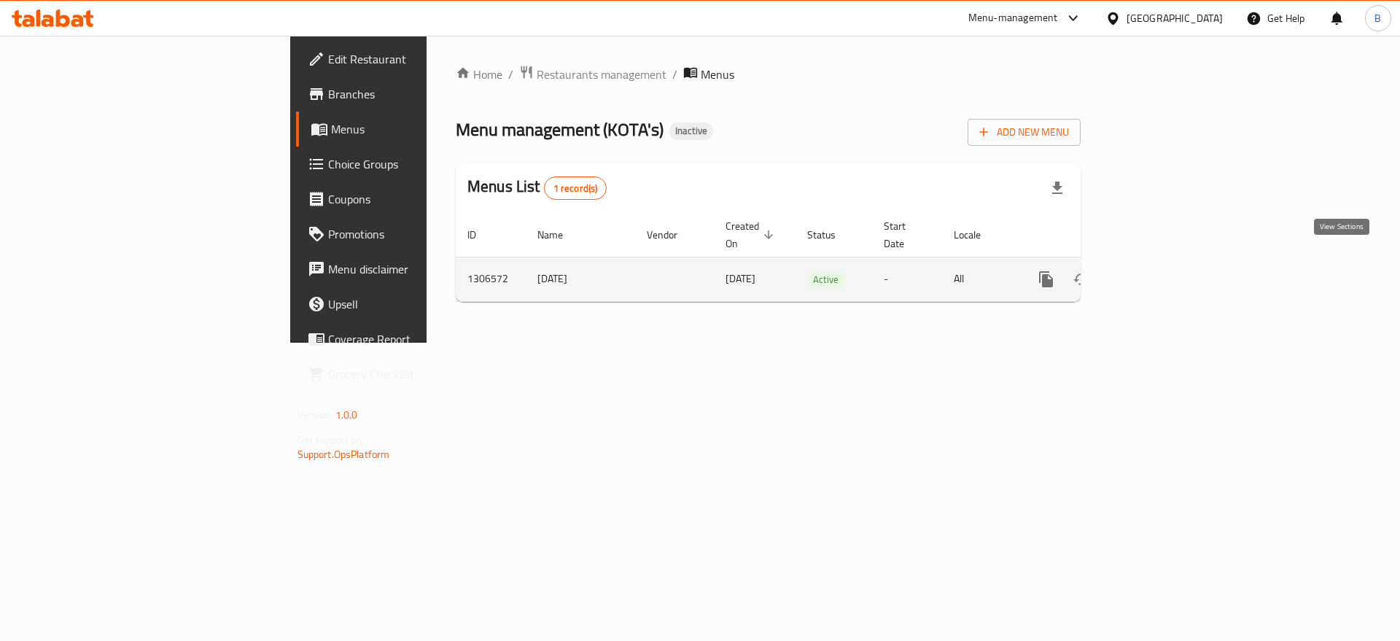
click at [1169, 266] on link "enhanced table" at bounding box center [1151, 279] width 35 height 35
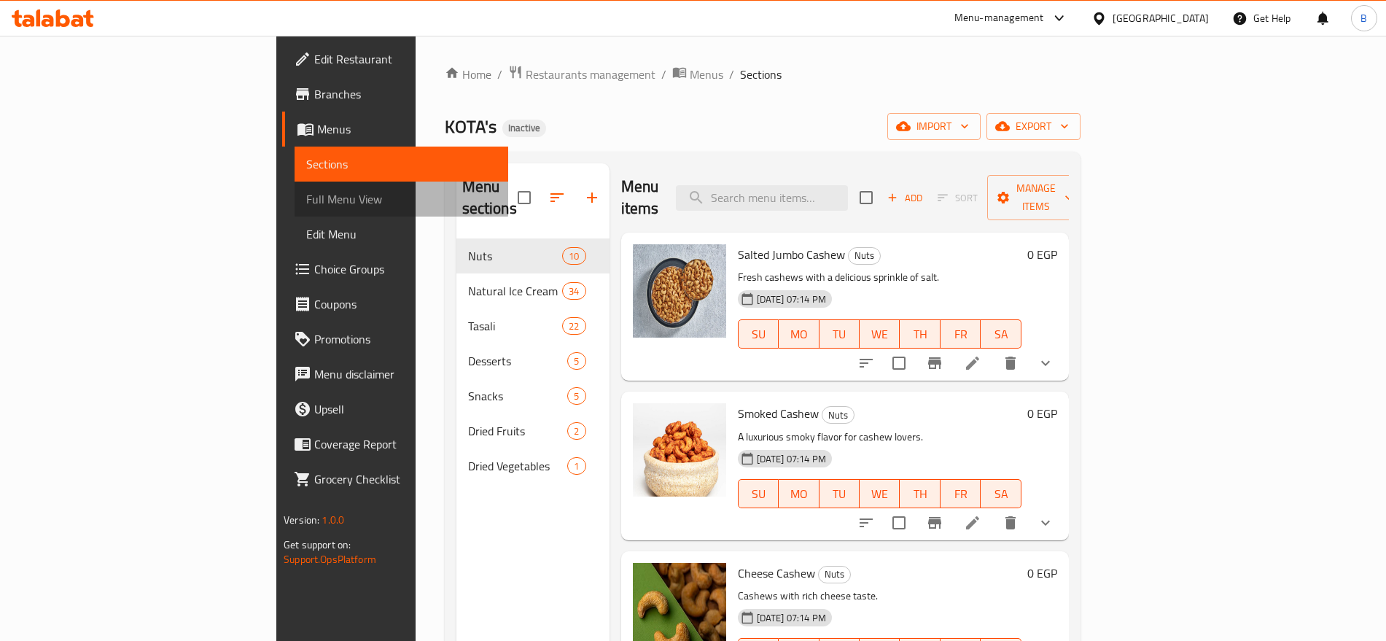
click at [306, 199] on span "Full Menu View" at bounding box center [401, 199] width 190 height 18
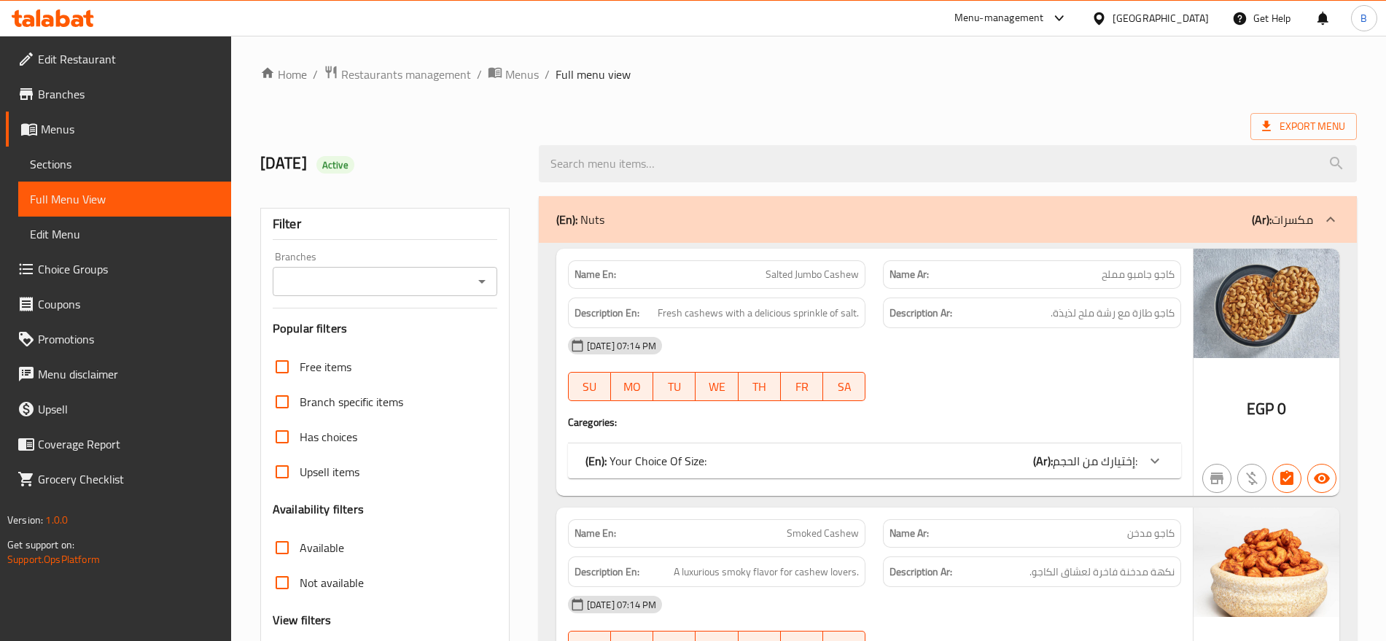
click at [735, 82] on ol "Home / Restaurants management / Menus / Full menu view" at bounding box center [808, 74] width 1097 height 19
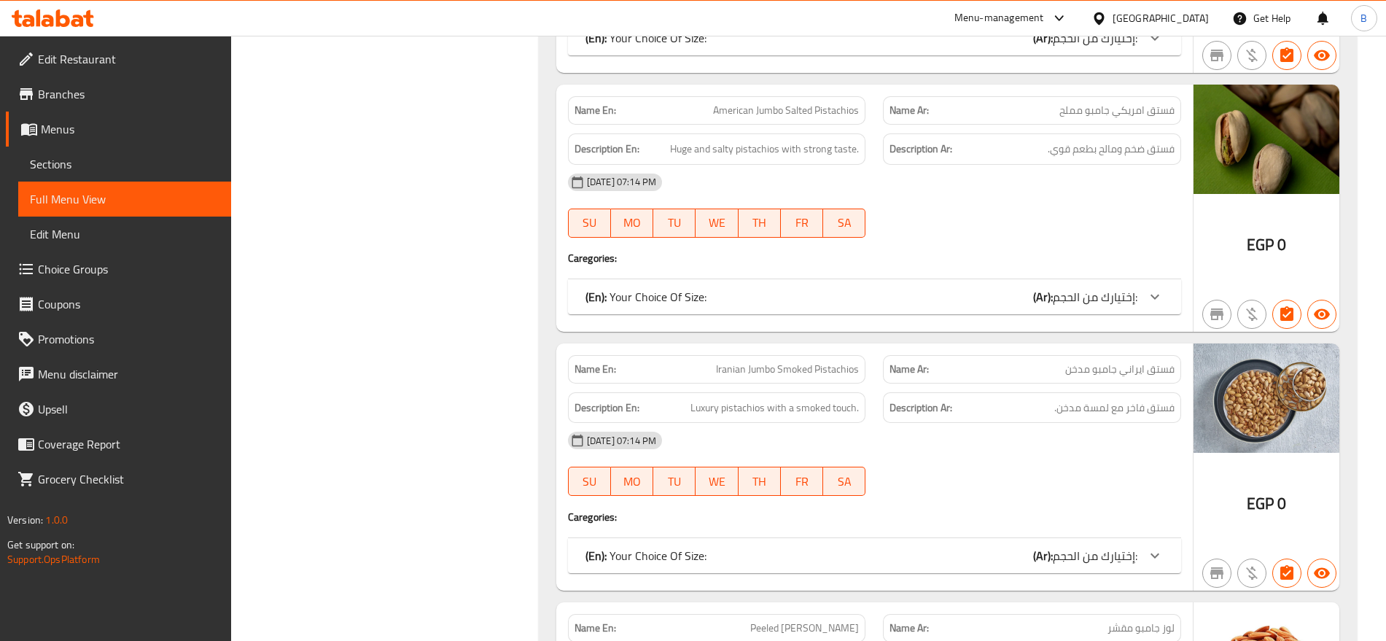
scroll to position [0, 0]
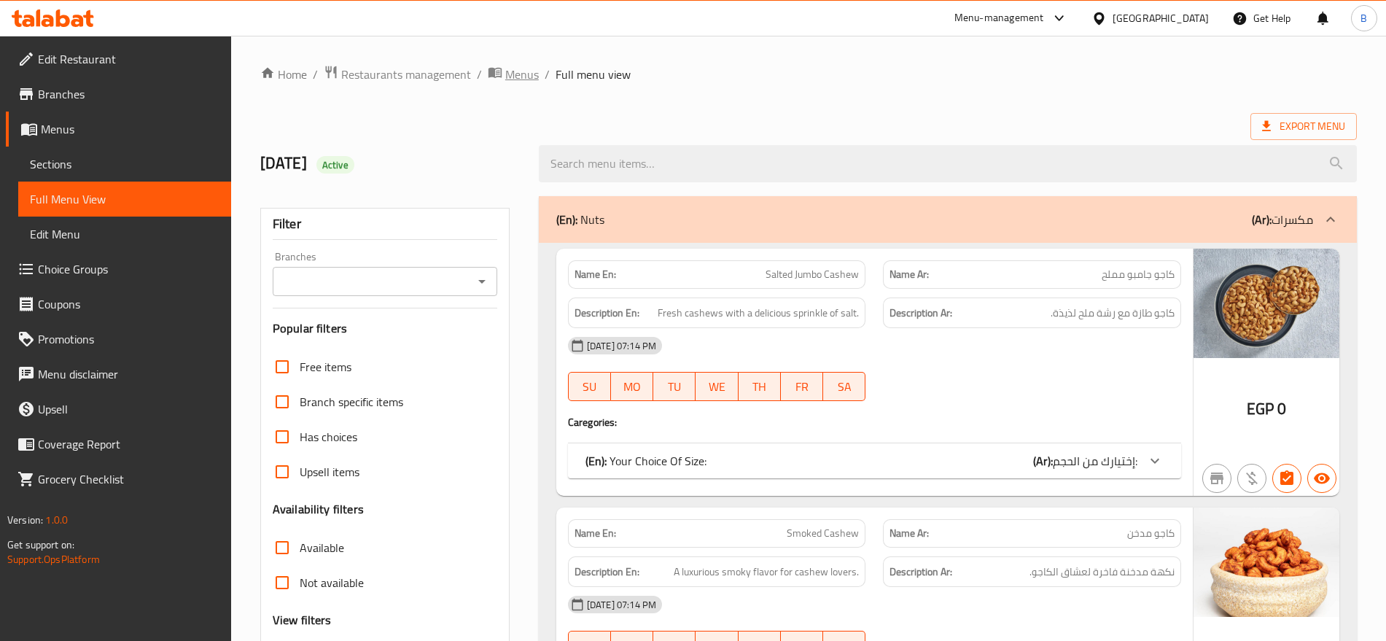
click at [502, 80] on span "breadcrumb" at bounding box center [497, 74] width 18 height 19
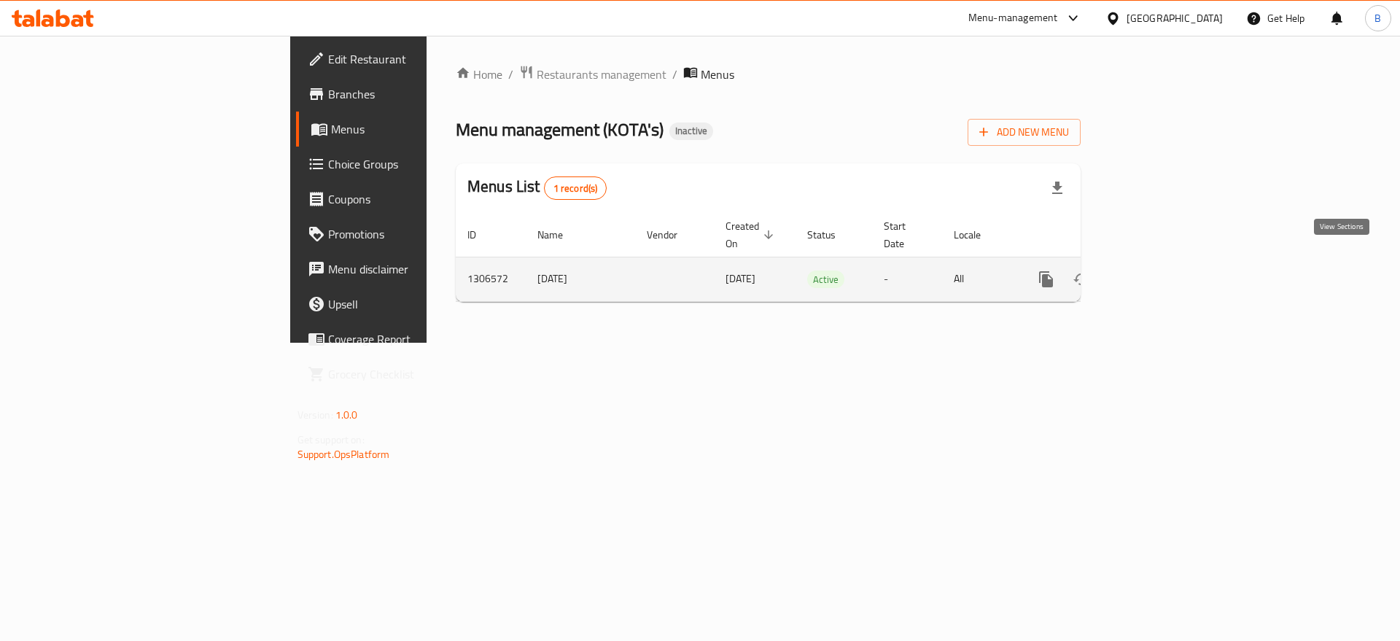
click at [1158, 273] on icon "enhanced table" at bounding box center [1151, 279] width 13 height 13
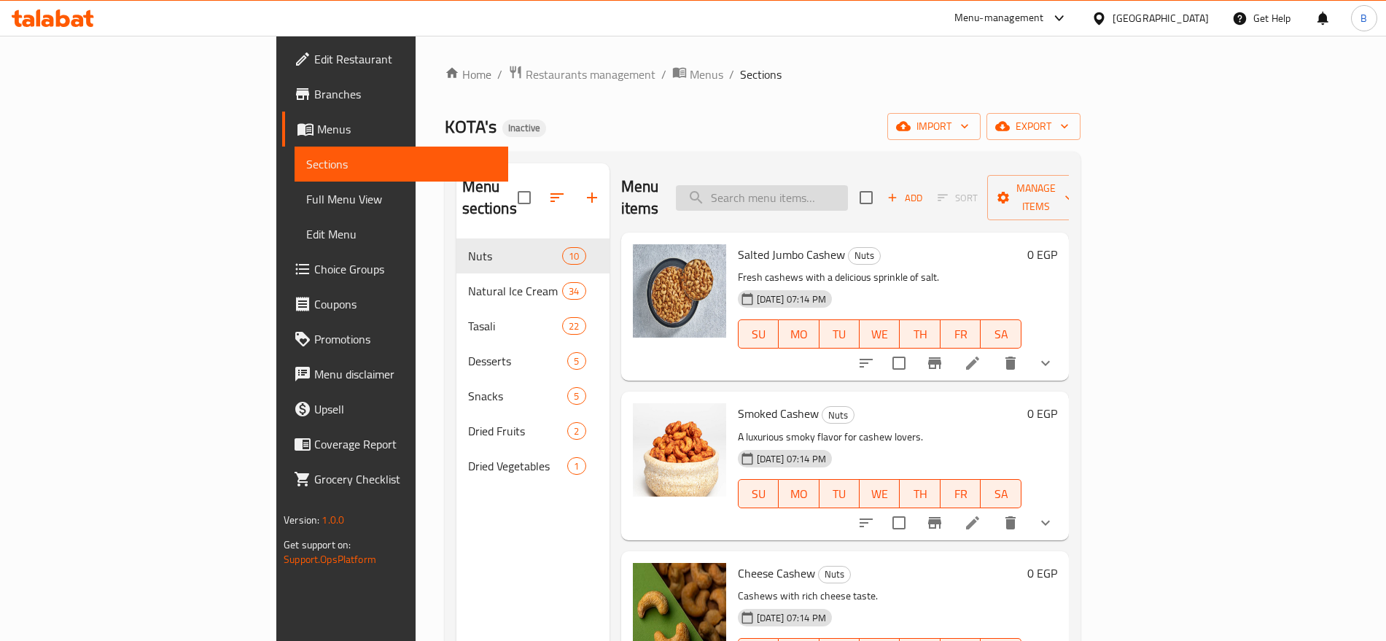
click at [845, 187] on input "search" at bounding box center [762, 198] width 172 height 26
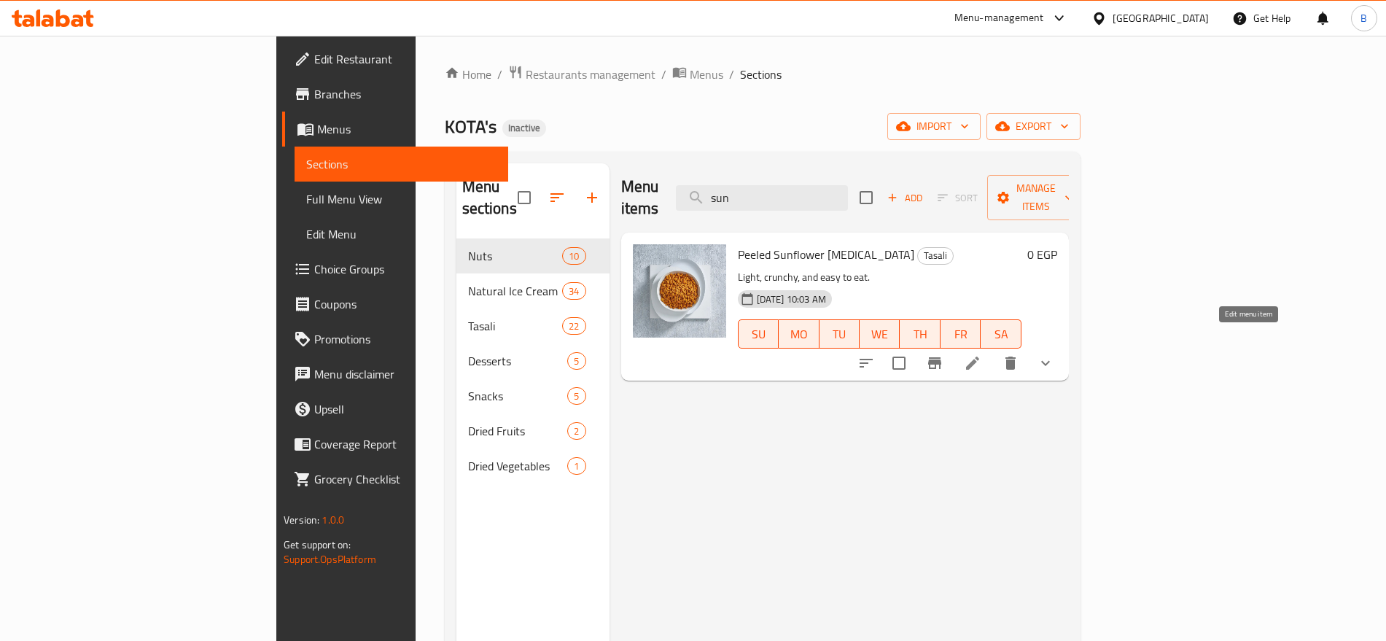
type input "sun"
click at [979, 357] on icon at bounding box center [972, 363] width 13 height 13
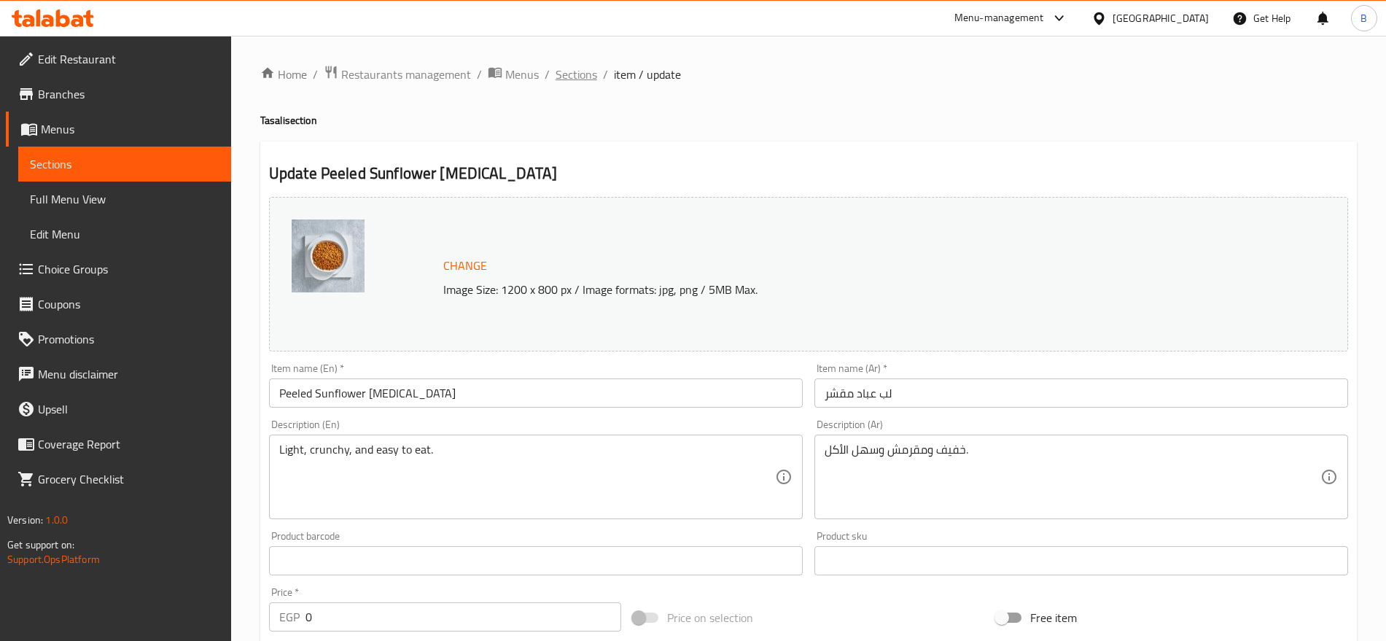
click at [564, 82] on span "Sections" at bounding box center [577, 75] width 42 height 18
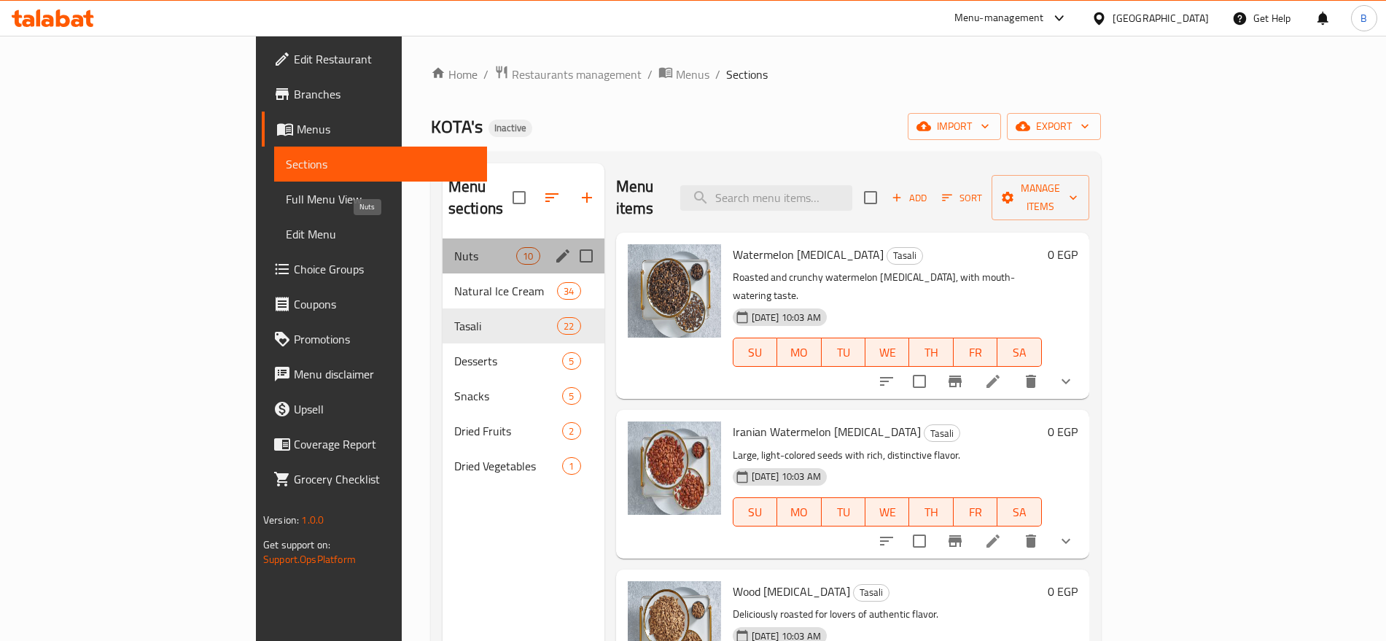
click at [454, 247] on span "Nuts" at bounding box center [485, 256] width 62 height 18
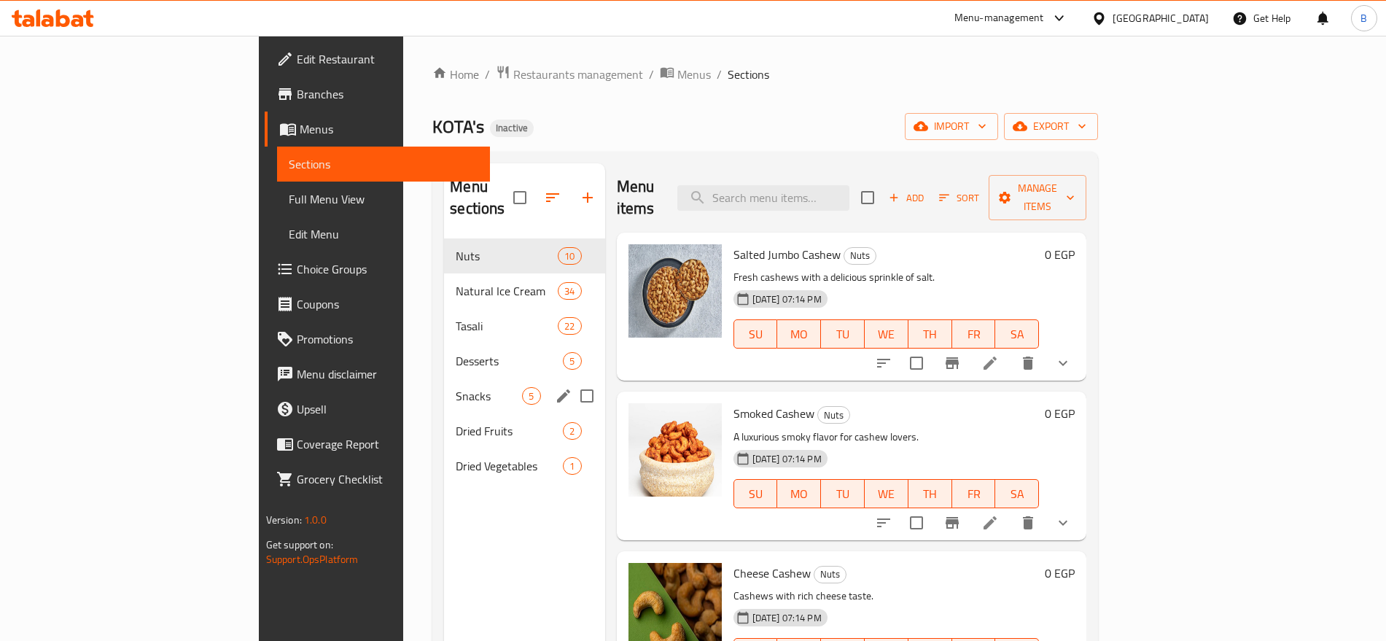
click at [444, 387] on div "Snacks 5" at bounding box center [524, 396] width 160 height 35
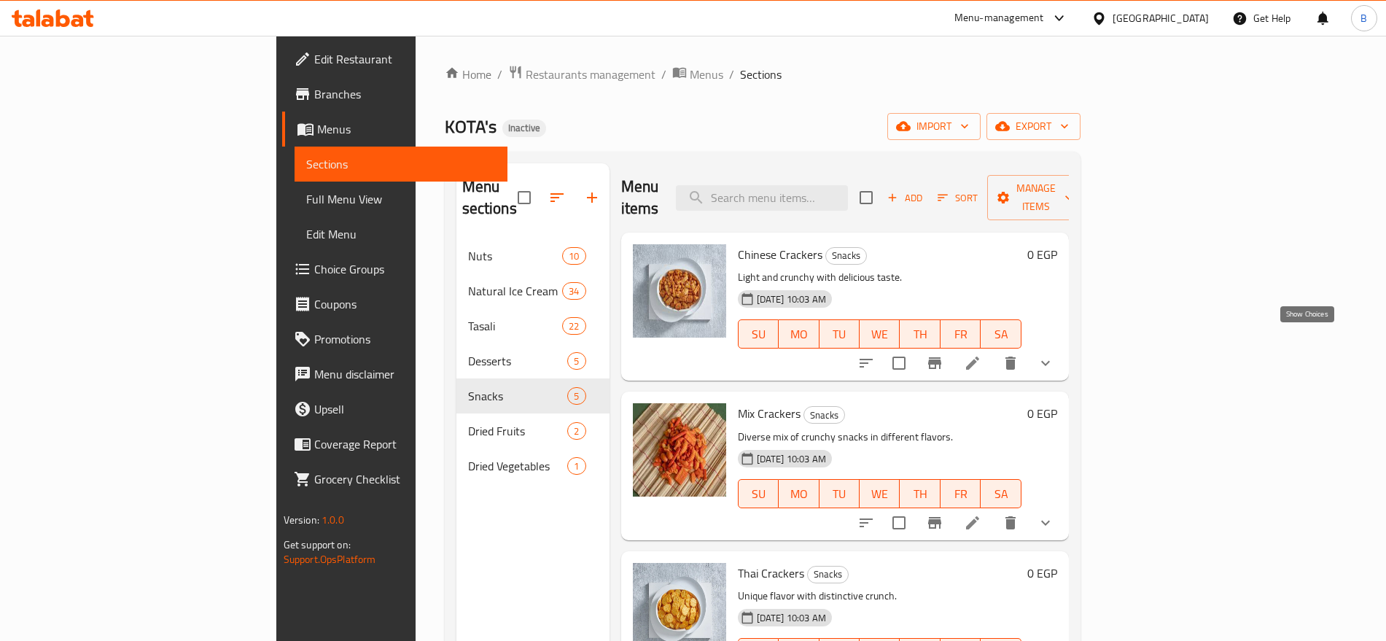
drag, startPoint x: 1310, startPoint y: 334, endPoint x: 1271, endPoint y: 346, distance: 40.6
click at [1055, 354] on icon "show more" at bounding box center [1046, 363] width 18 height 18
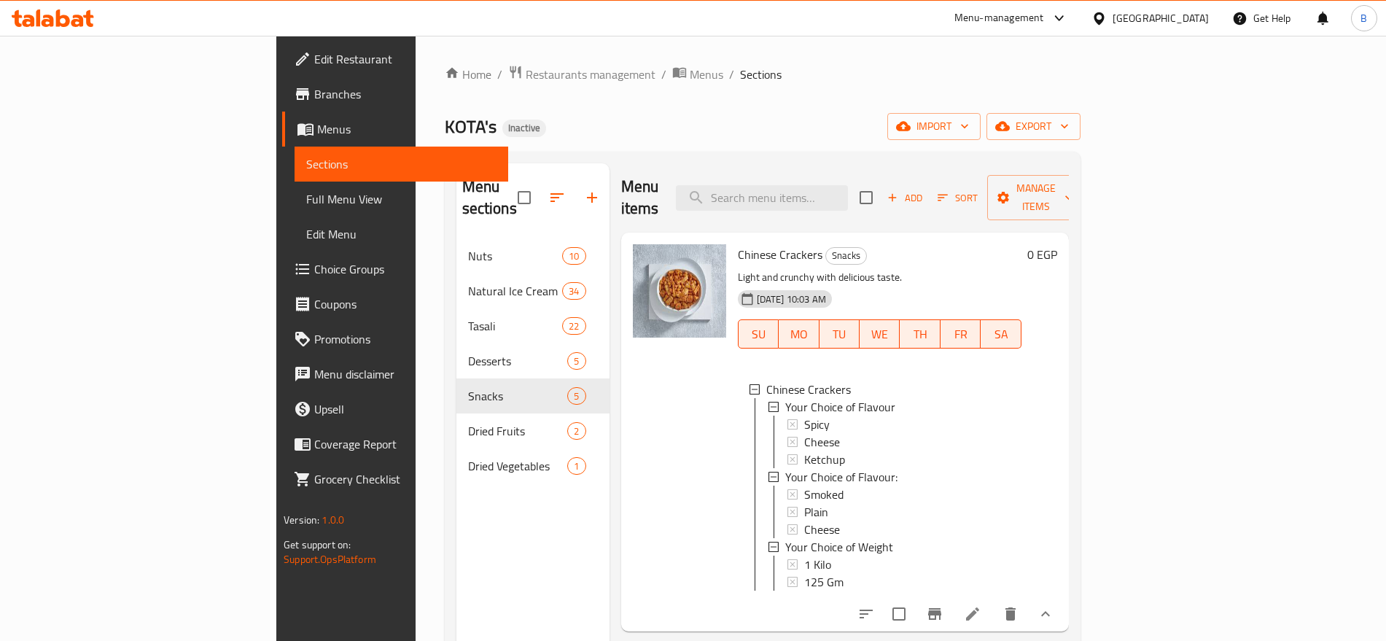
scroll to position [2, 0]
click at [982, 610] on icon at bounding box center [973, 614] width 18 height 18
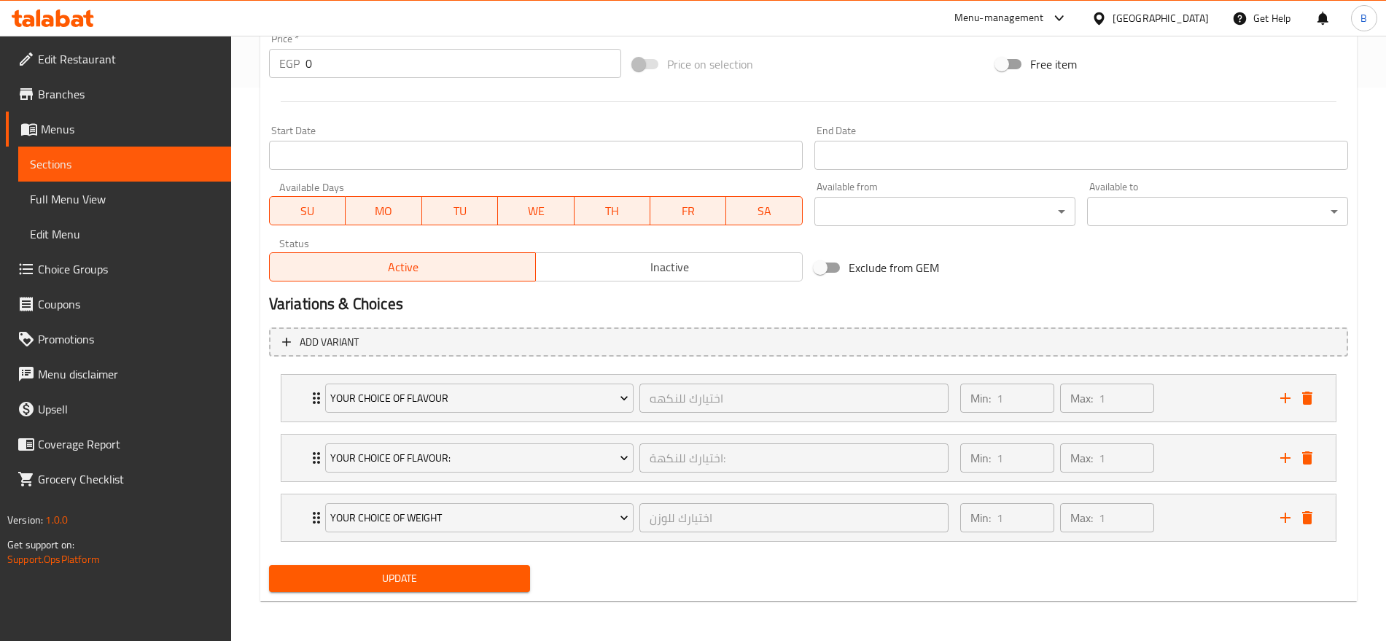
scroll to position [554, 0]
click at [1198, 396] on div "Min: 1 ​ Max: 1 ​" at bounding box center [1112, 397] width 320 height 47
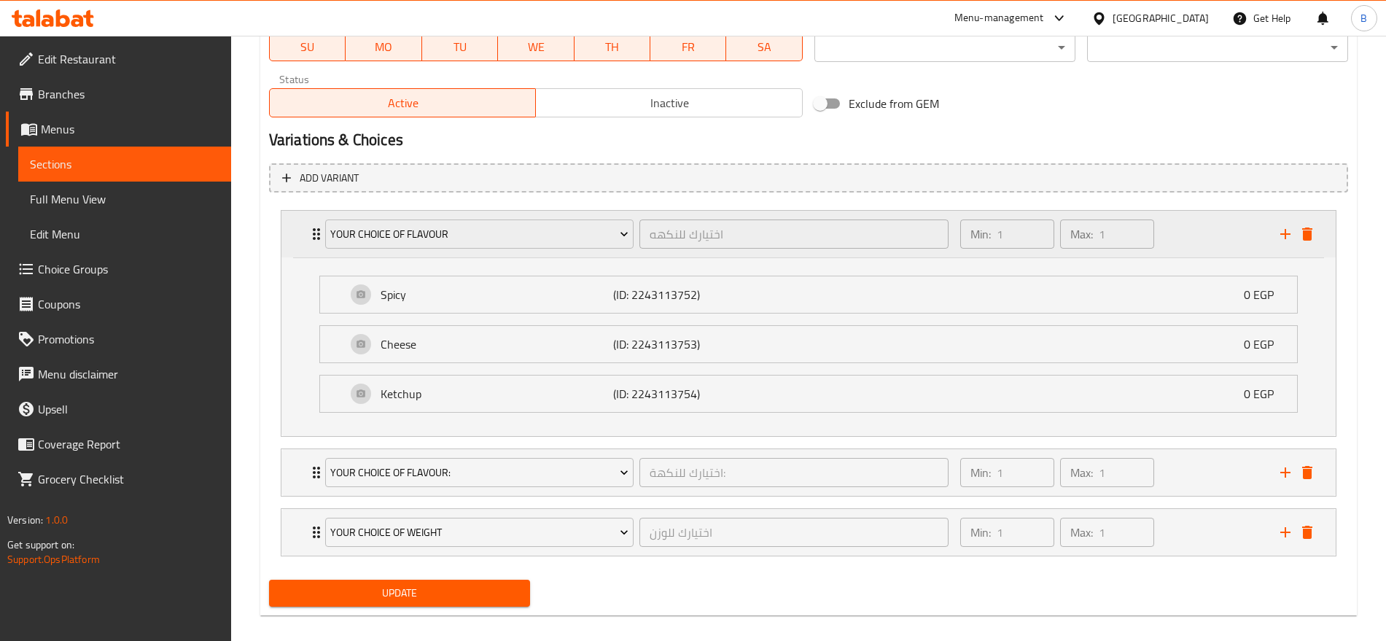
scroll to position [733, 0]
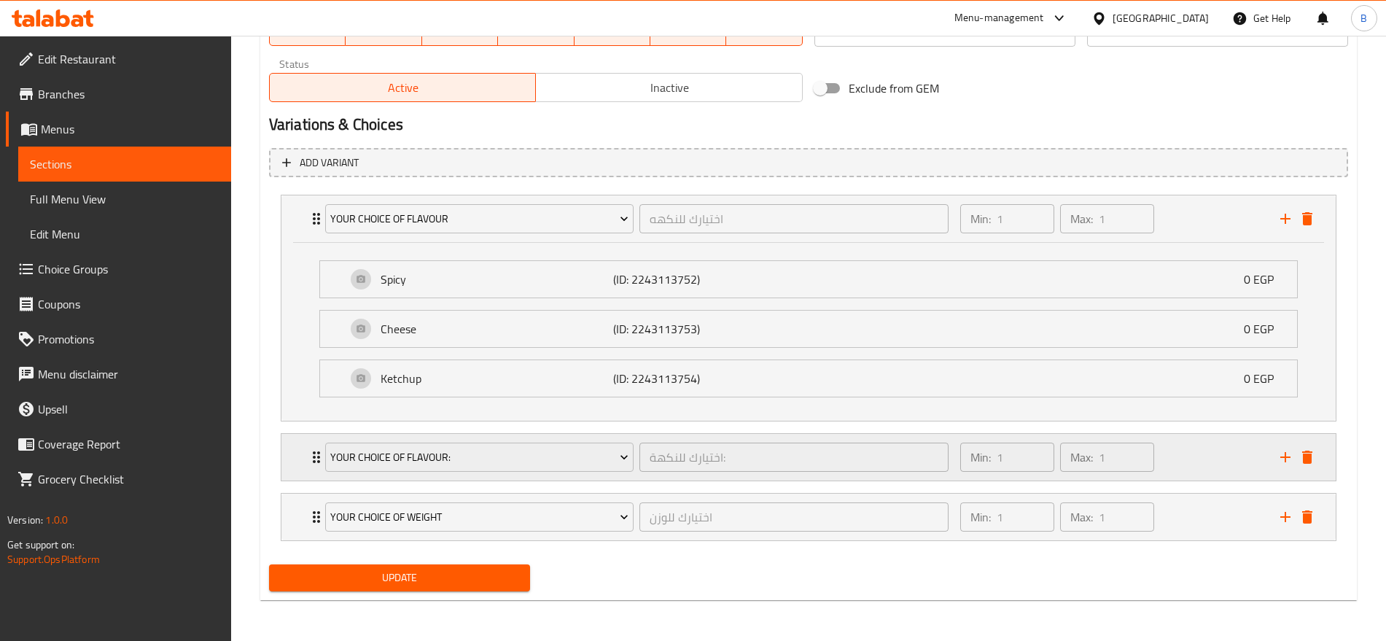
click at [1208, 454] on div "Min: 1 ​ Max: 1 ​" at bounding box center [1112, 457] width 320 height 47
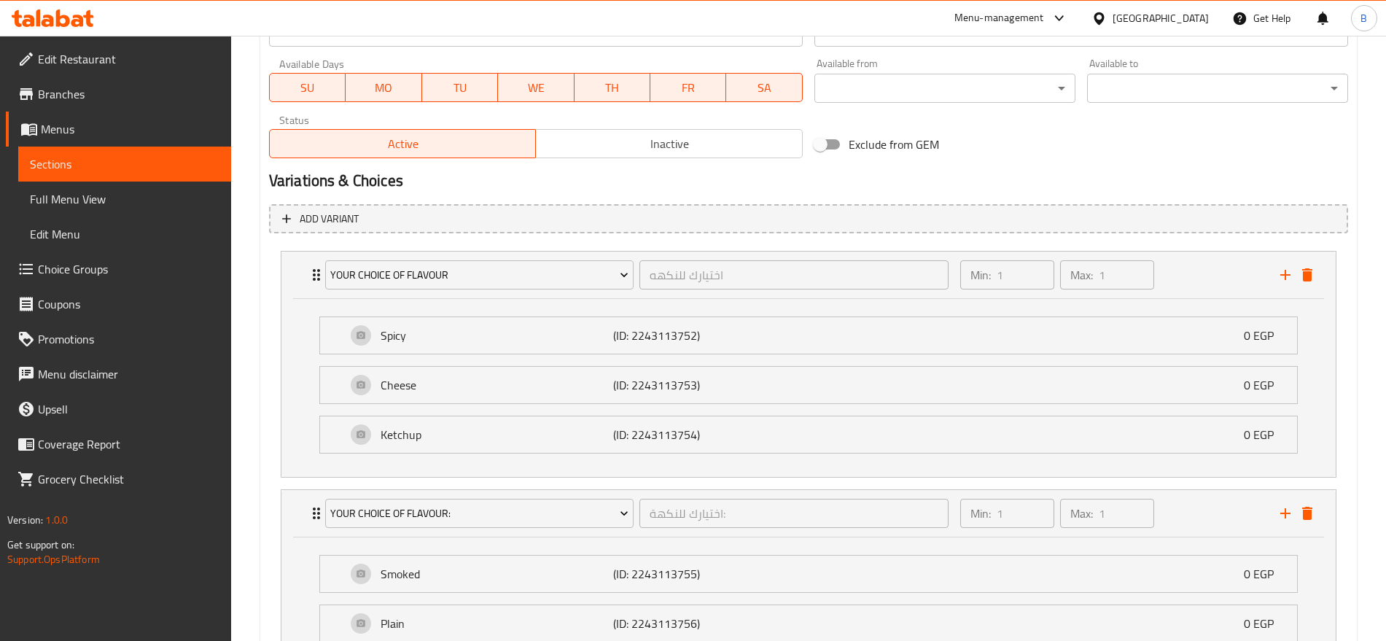
scroll to position [824, 0]
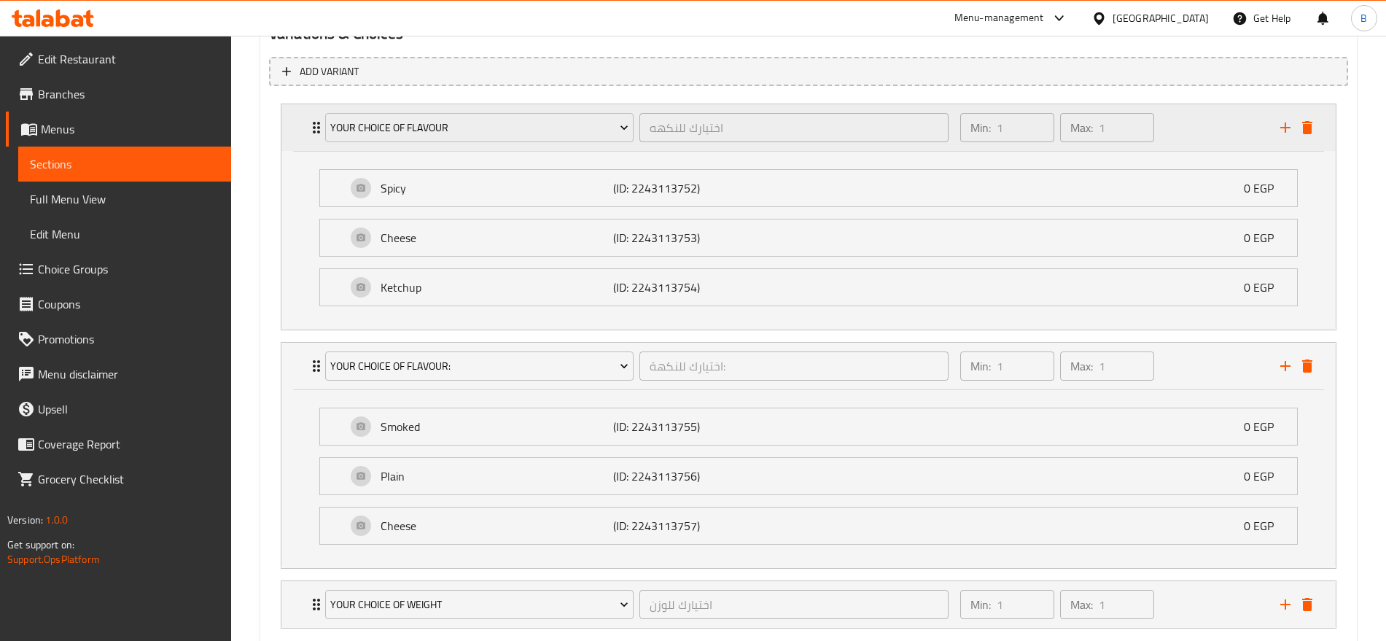
click at [1307, 131] on icon "delete" at bounding box center [1308, 127] width 10 height 13
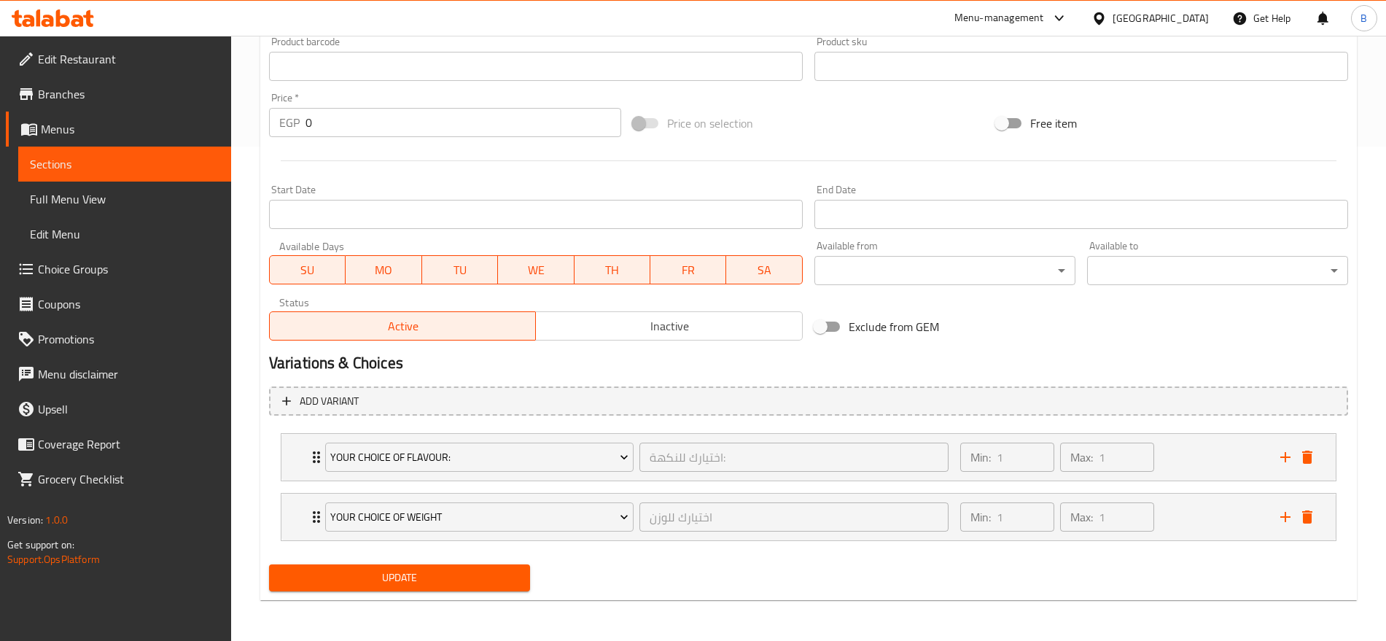
scroll to position [494, 0]
click at [481, 575] on span "Update" at bounding box center [400, 578] width 238 height 18
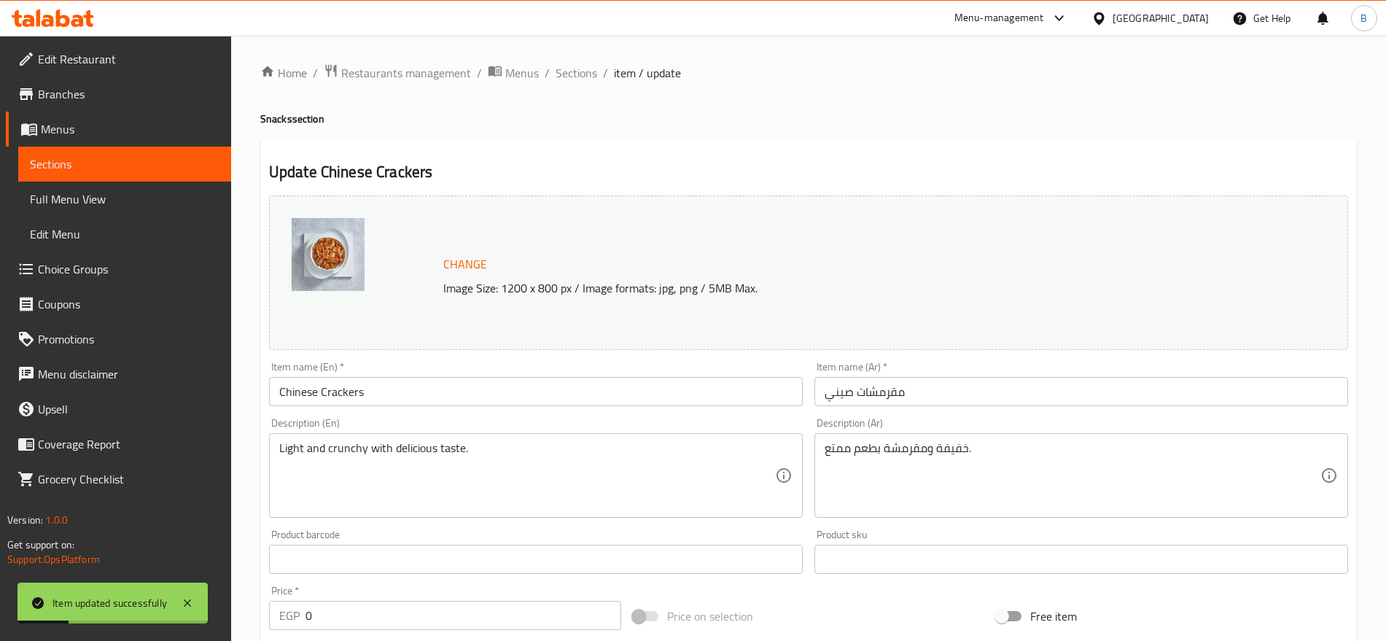
scroll to position [0, 0]
click at [564, 75] on span "Sections" at bounding box center [577, 75] width 42 height 18
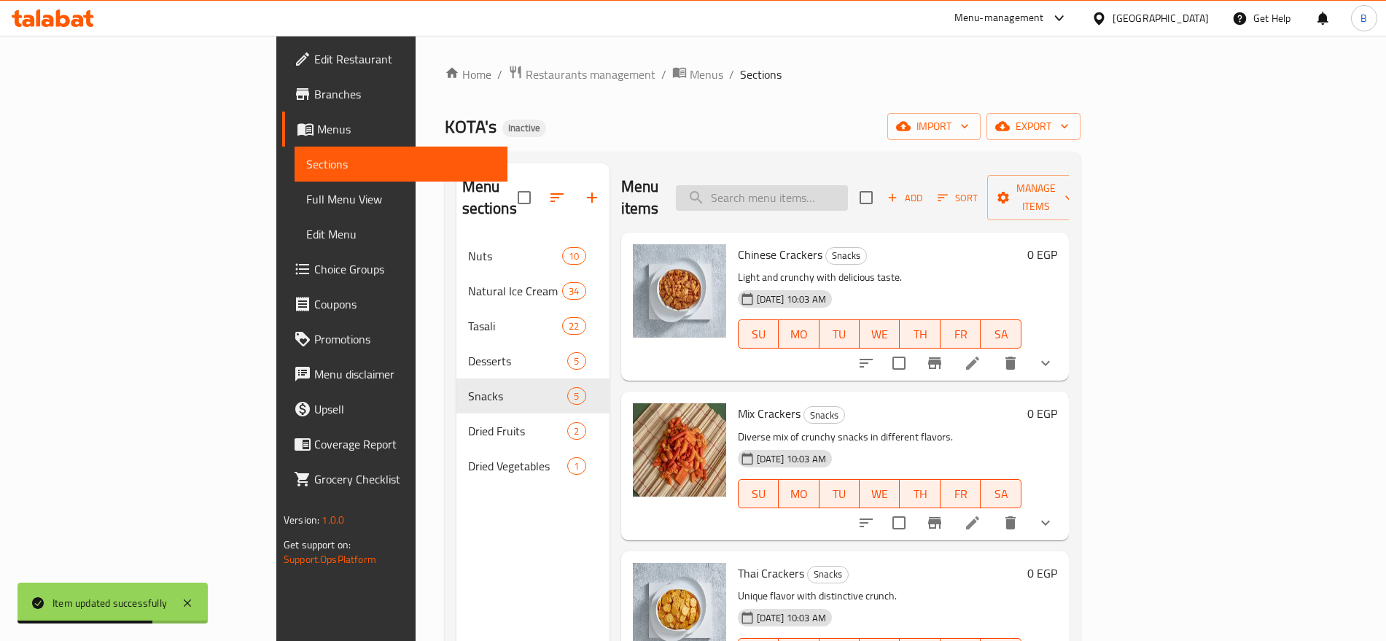
click at [848, 190] on input "search" at bounding box center [762, 198] width 172 height 26
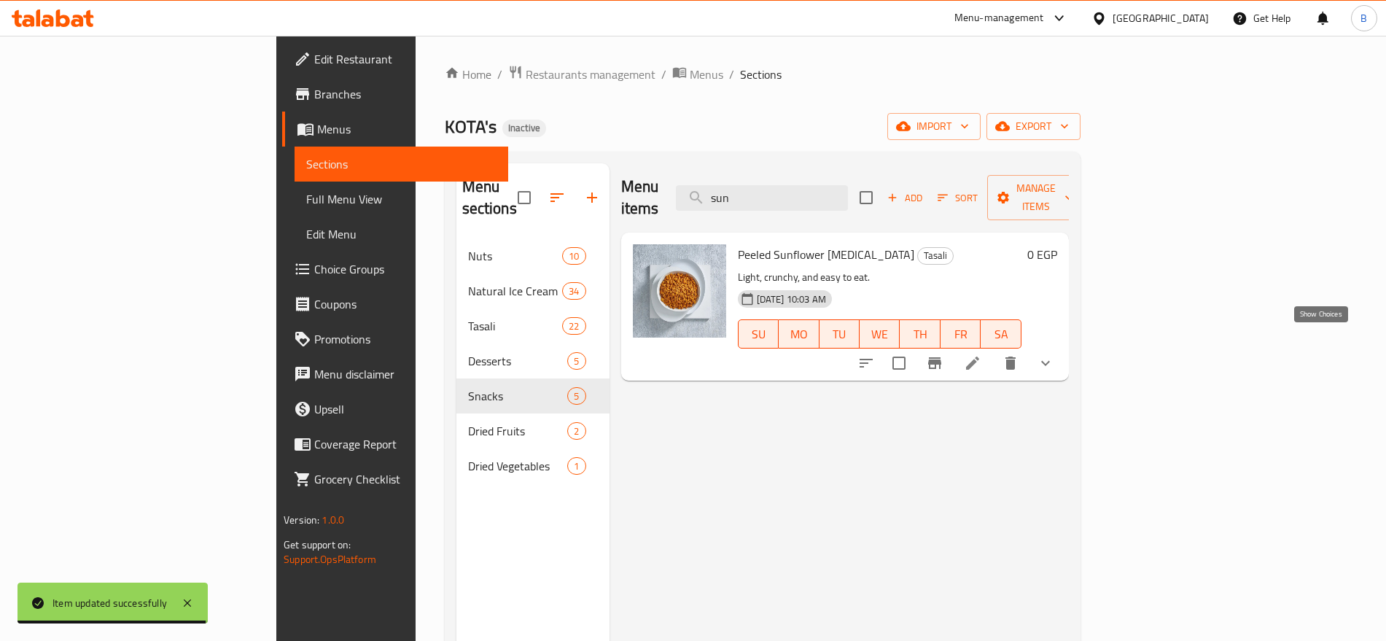
click at [1055, 354] on icon "show more" at bounding box center [1046, 363] width 18 height 18
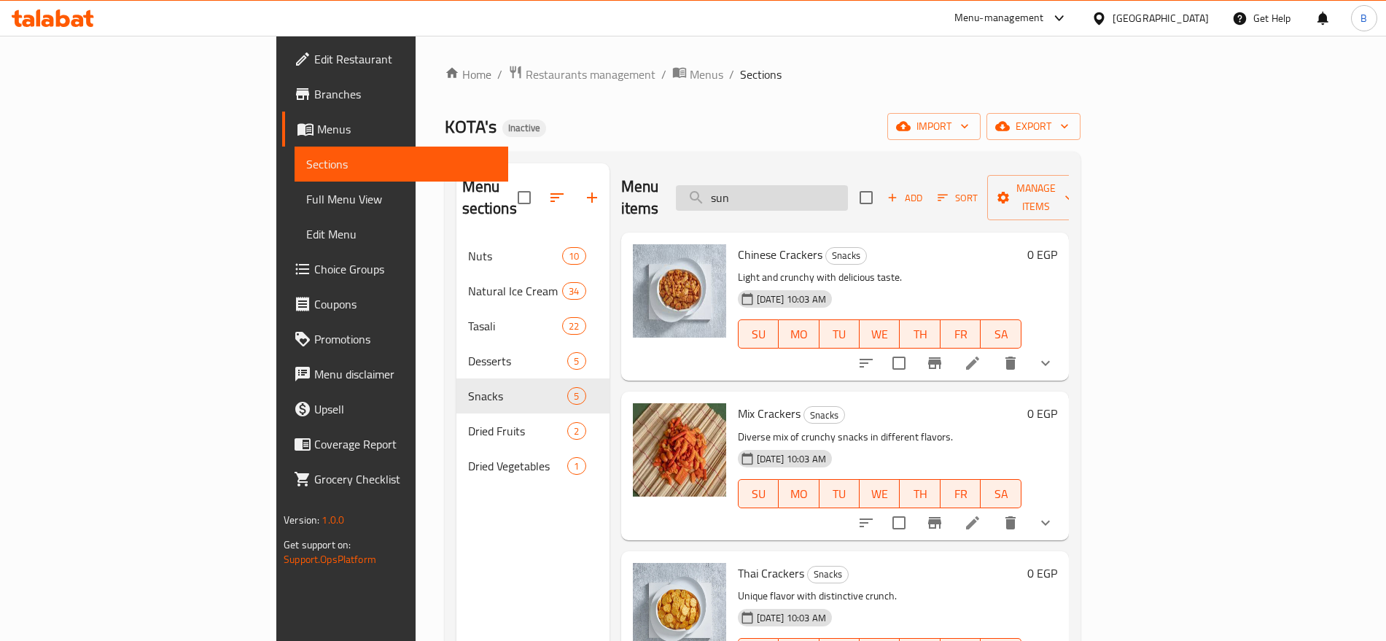
click at [848, 191] on input "sun" at bounding box center [762, 198] width 172 height 26
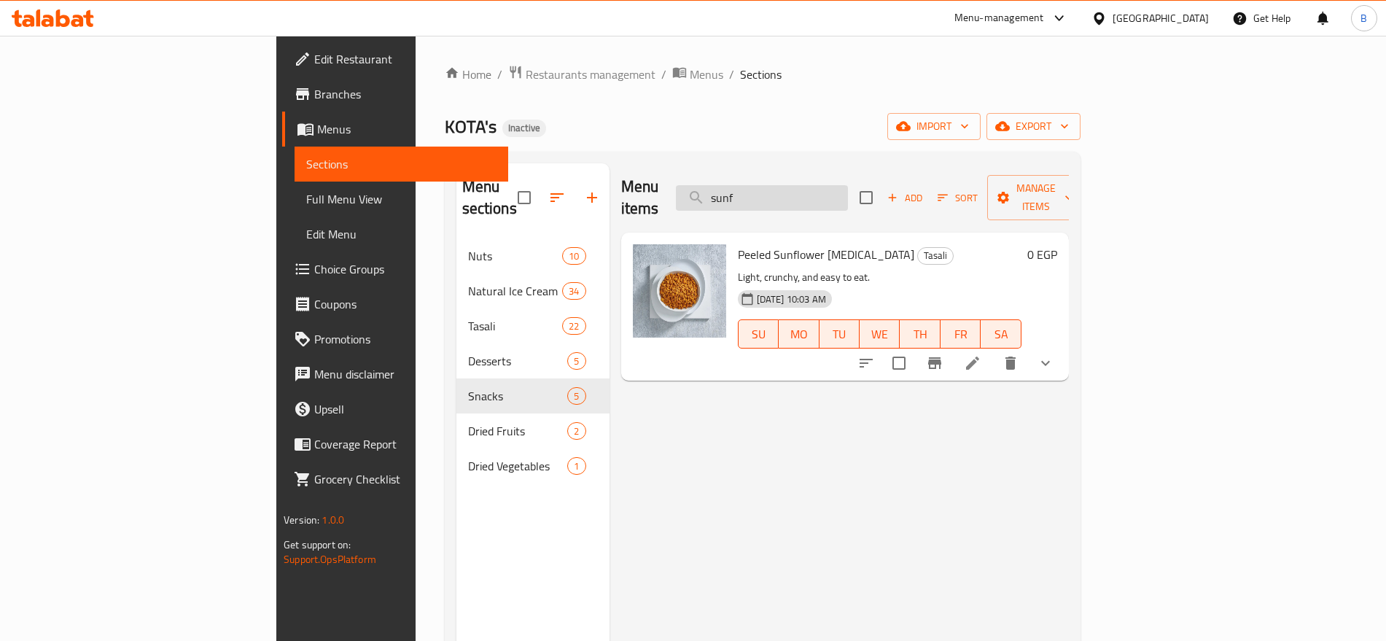
type input "sun"
click at [1050, 361] on icon "show more" at bounding box center [1045, 363] width 9 height 5
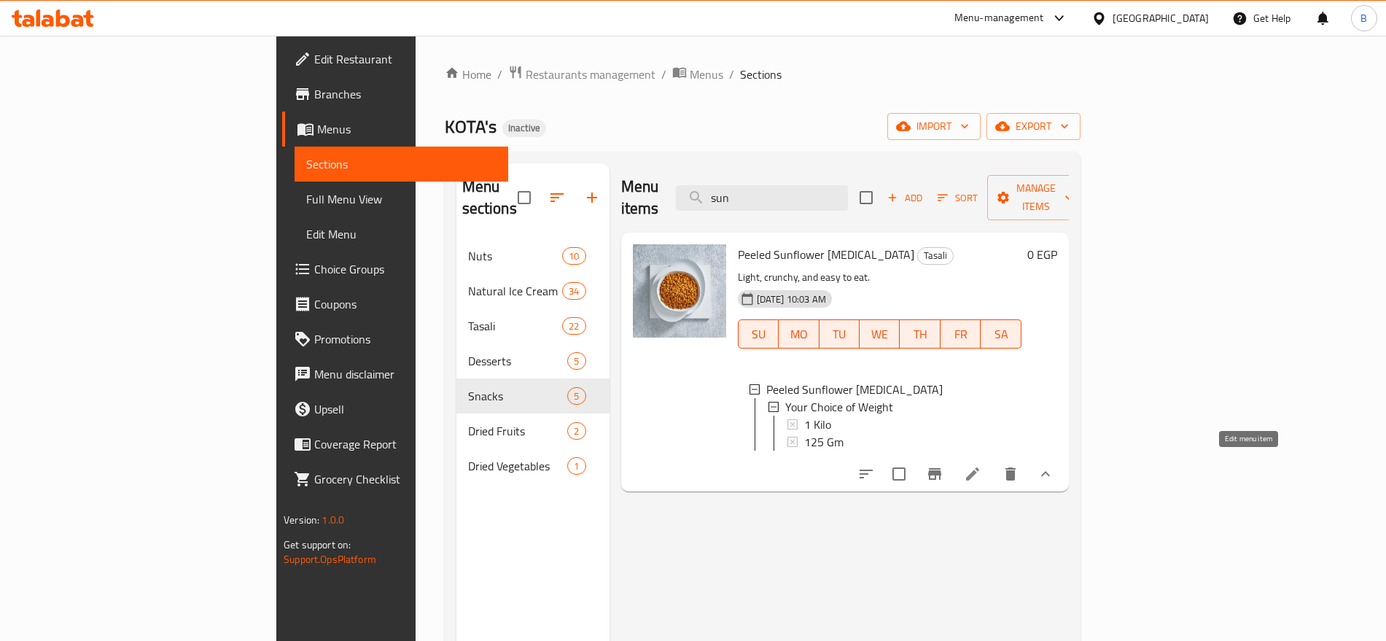
click at [982, 465] on icon at bounding box center [973, 474] width 18 height 18
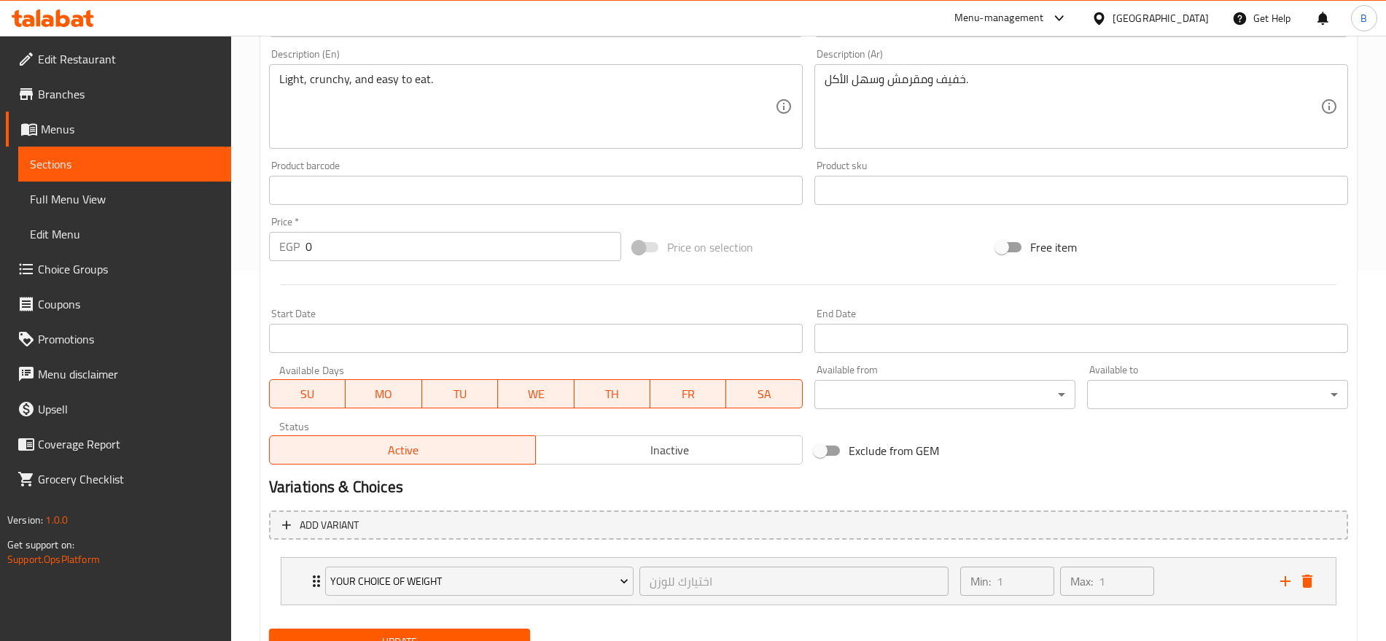
scroll to position [435, 0]
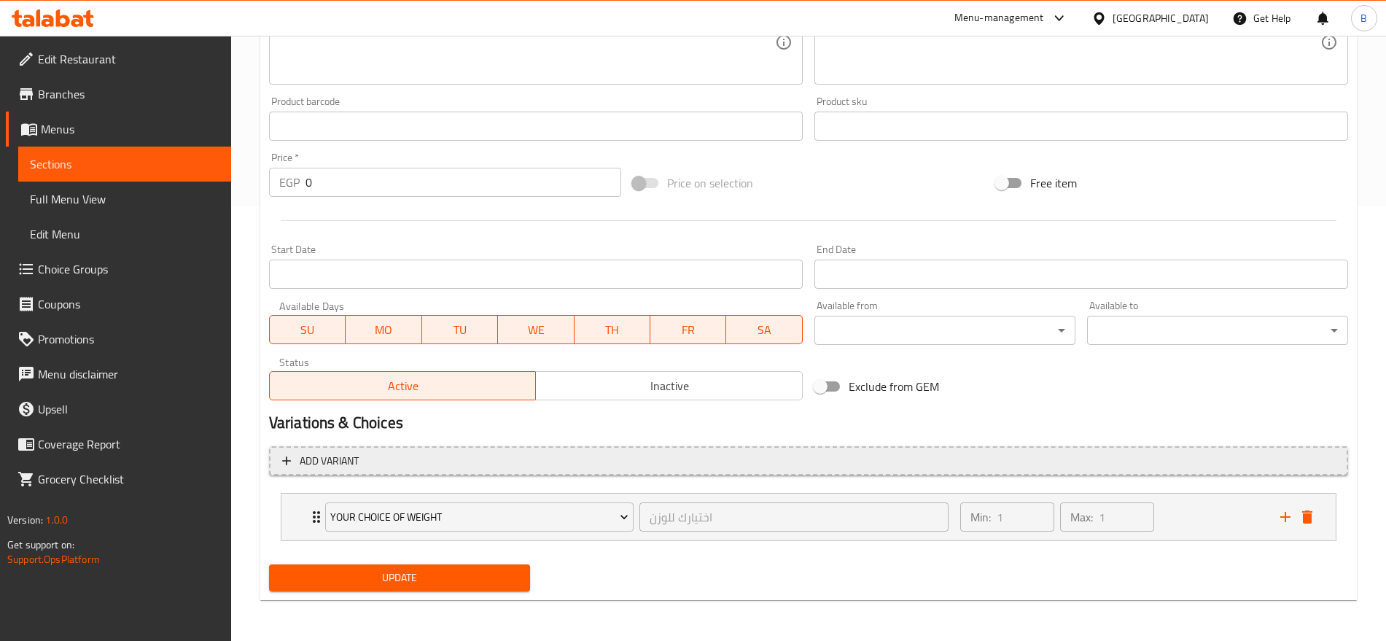
click at [576, 449] on button "Add variant" at bounding box center [808, 461] width 1079 height 30
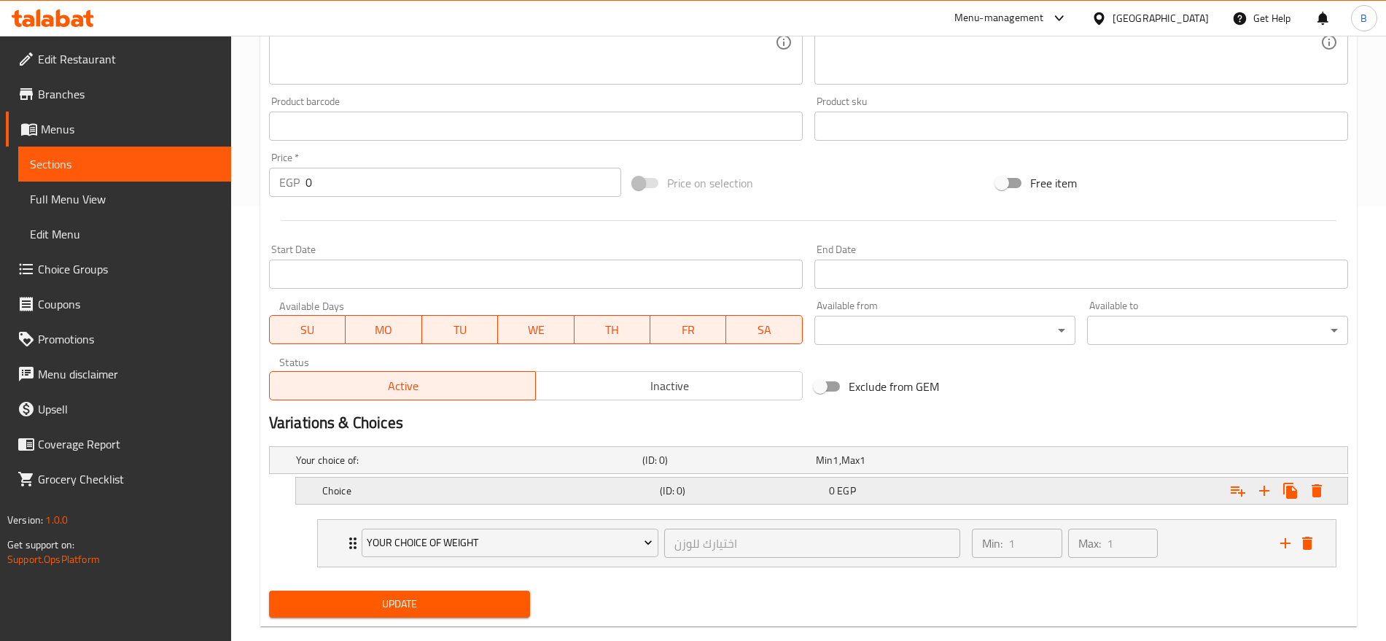
click at [524, 467] on h5 "Choice" at bounding box center [466, 460] width 341 height 15
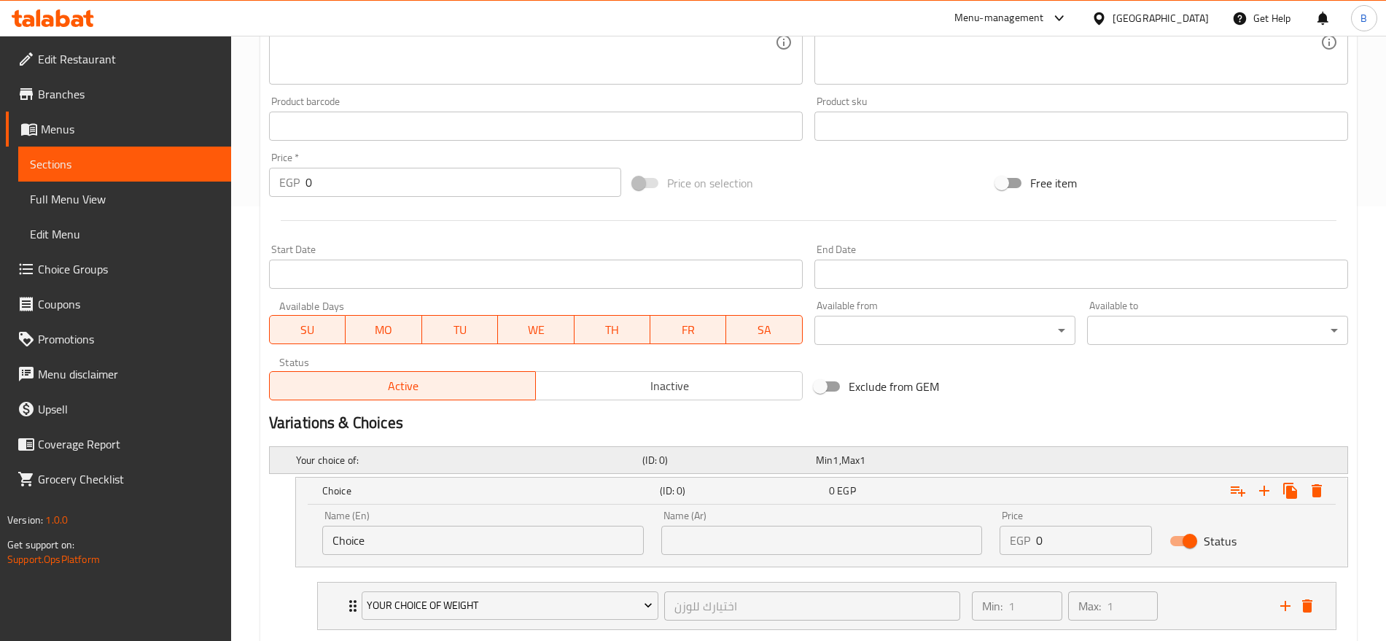
click at [524, 453] on h5 "Your choice of:" at bounding box center [466, 460] width 341 height 15
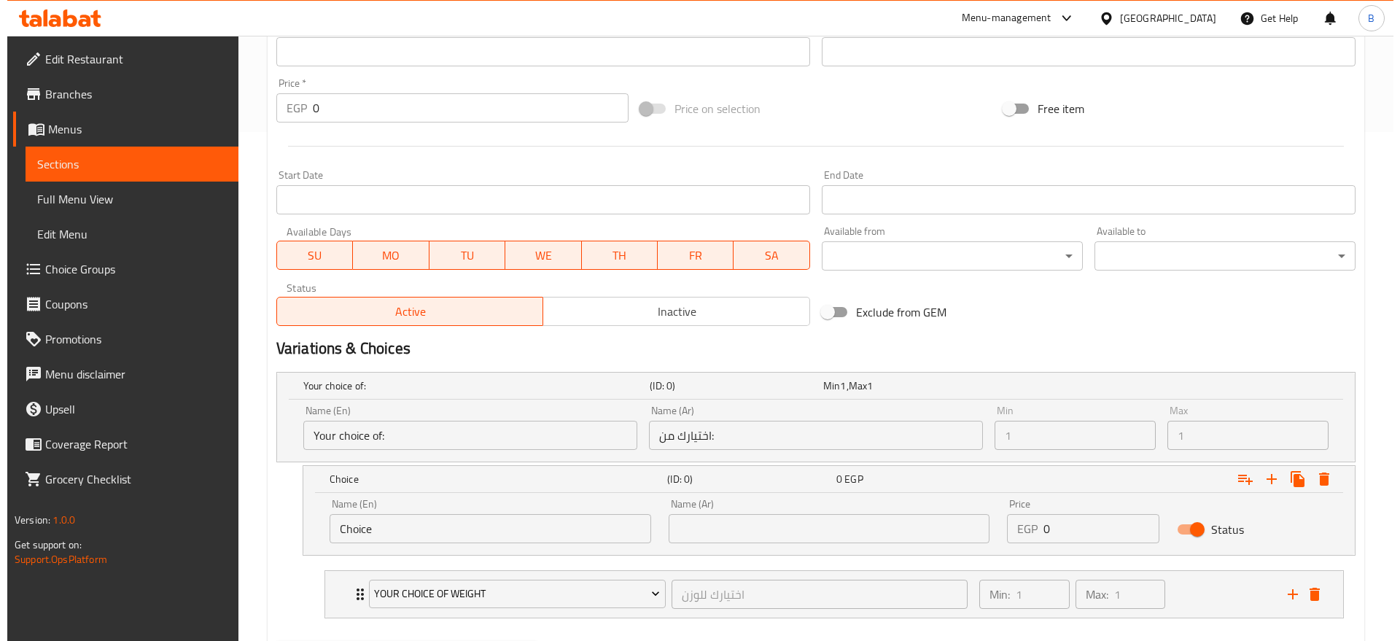
scroll to position [586, 0]
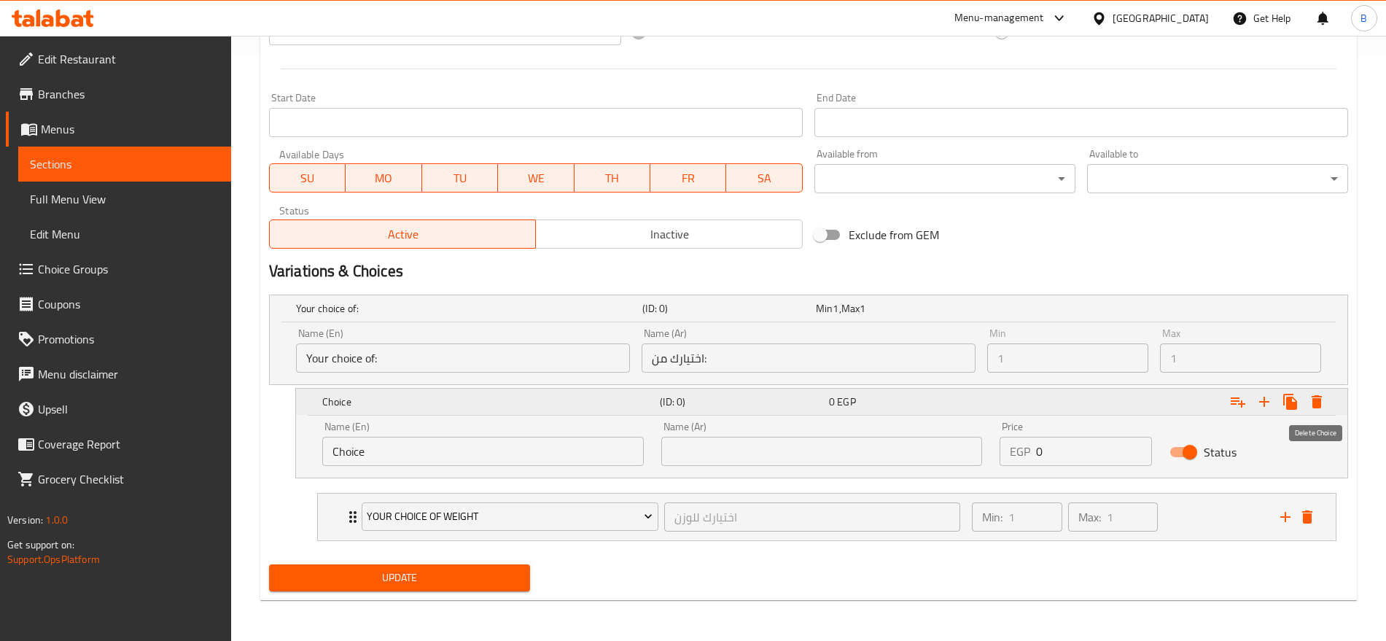
click at [1313, 402] on icon "Expand" at bounding box center [1317, 402] width 18 height 18
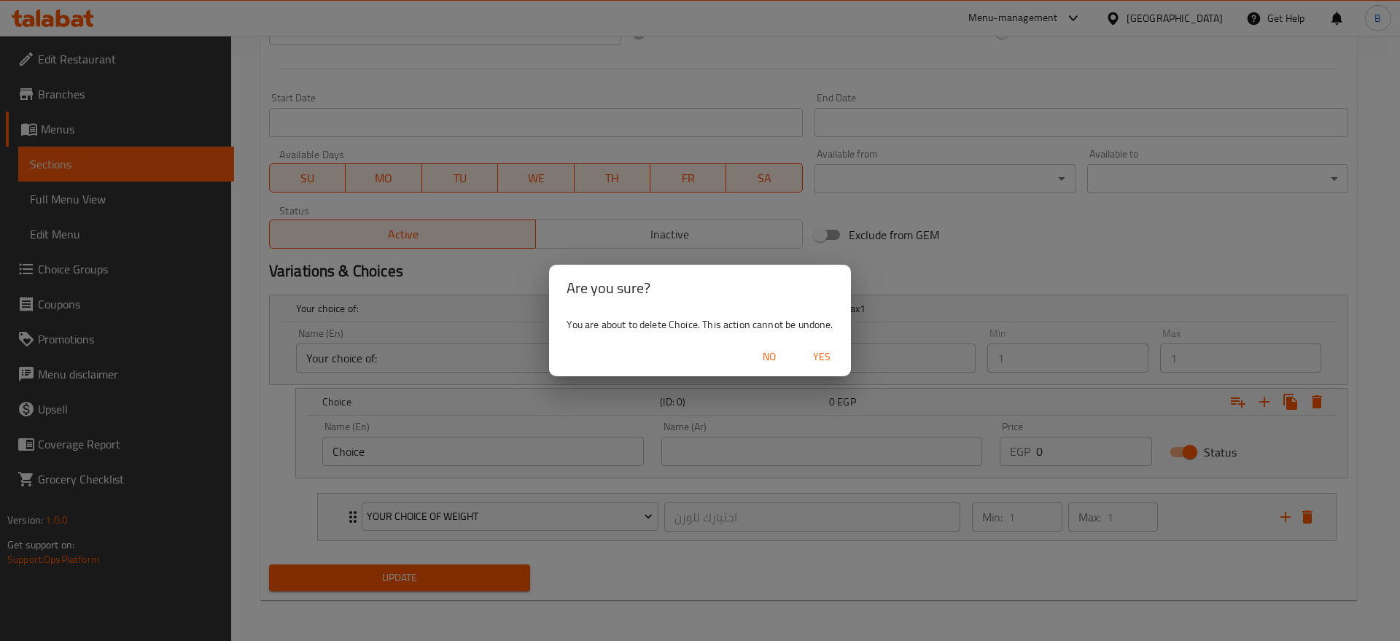
click at [826, 354] on span "Yes" at bounding box center [821, 357] width 35 height 18
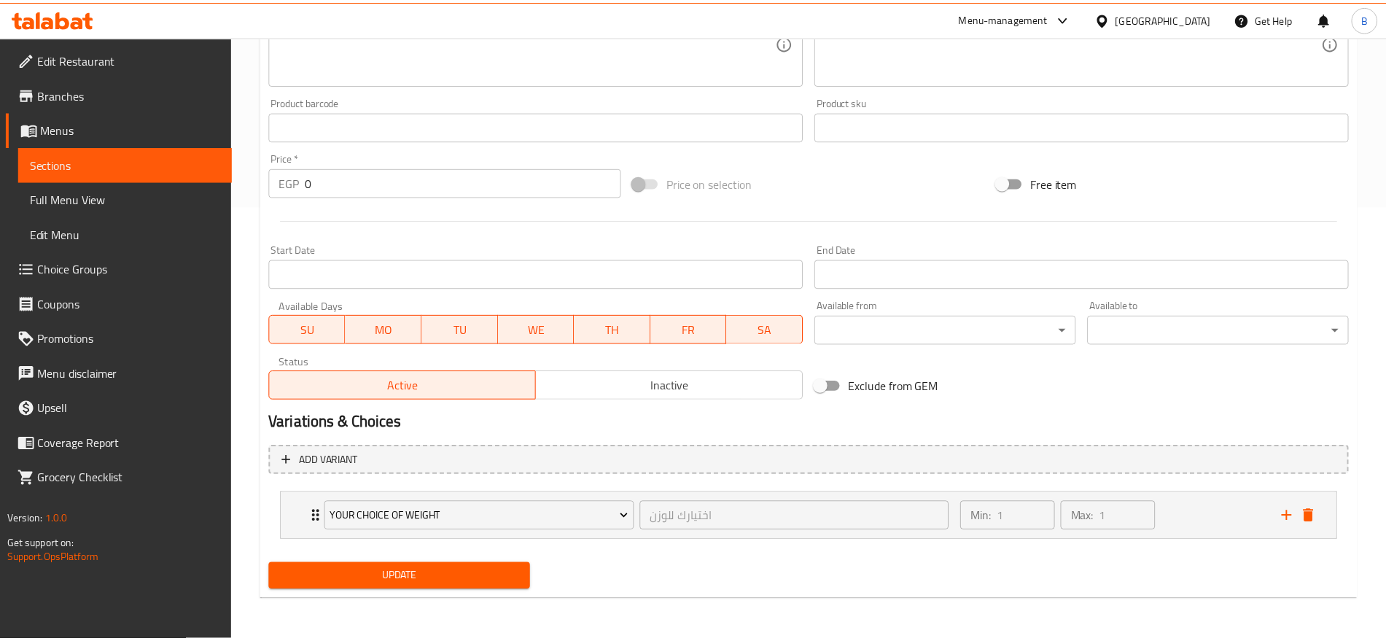
scroll to position [435, 0]
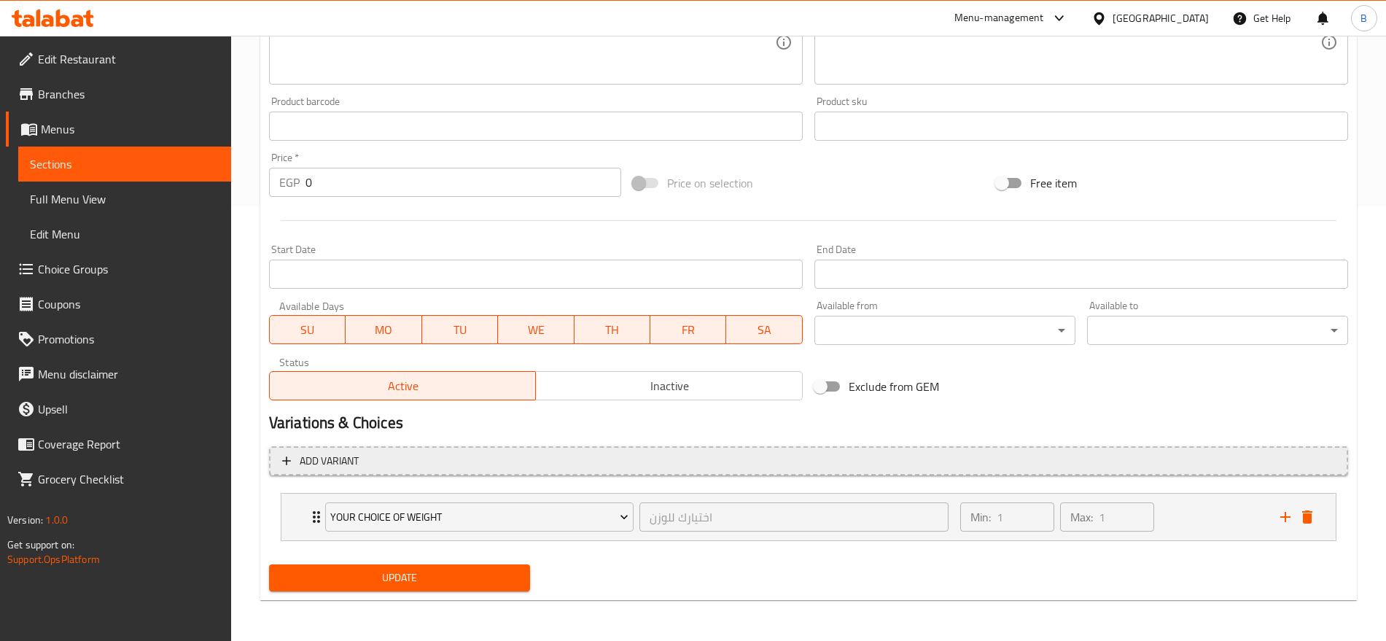
click at [412, 460] on span "Add variant" at bounding box center [808, 461] width 1053 height 18
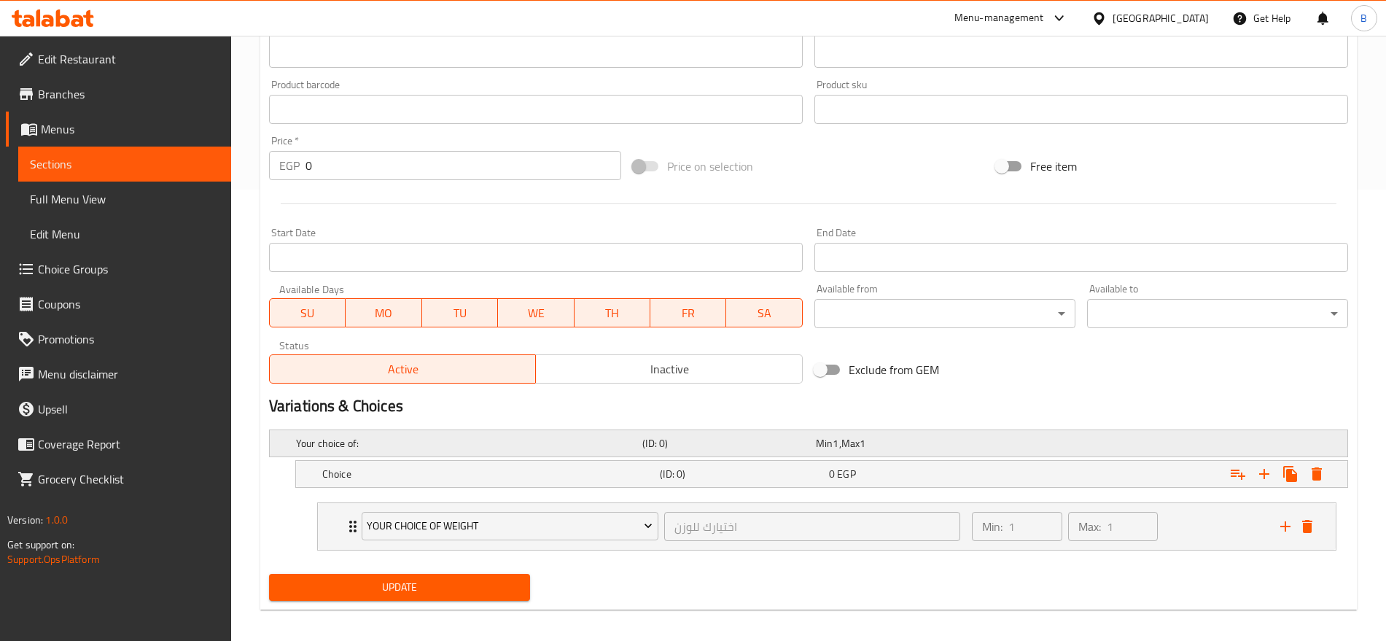
scroll to position [461, 0]
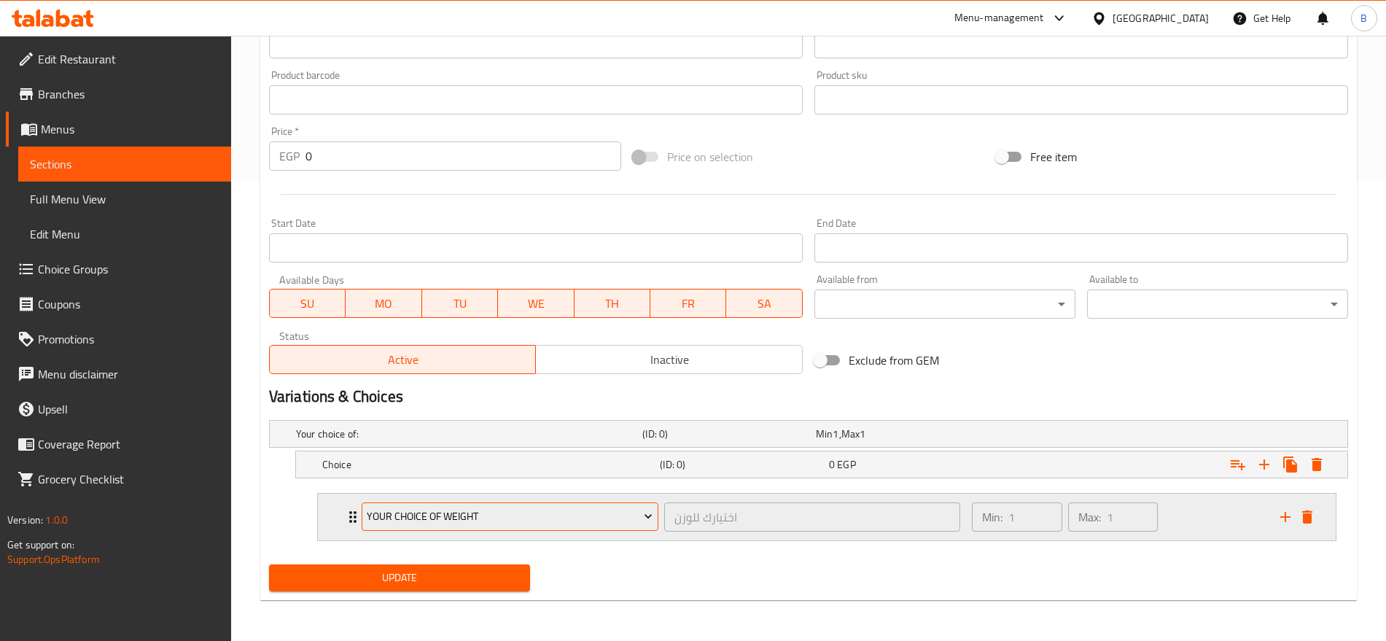
click at [570, 524] on span "Your Choice of Weight" at bounding box center [510, 517] width 286 height 18
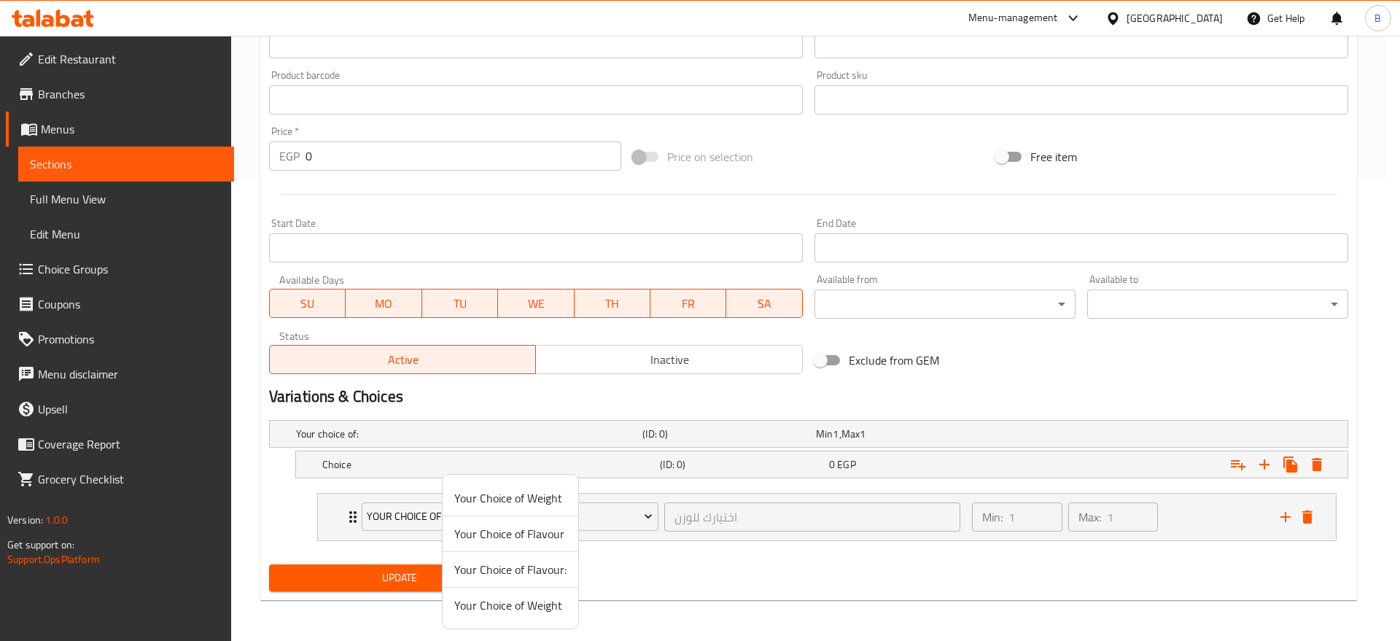
click at [549, 532] on span "Your Choice of Flavour" at bounding box center [510, 534] width 112 height 18
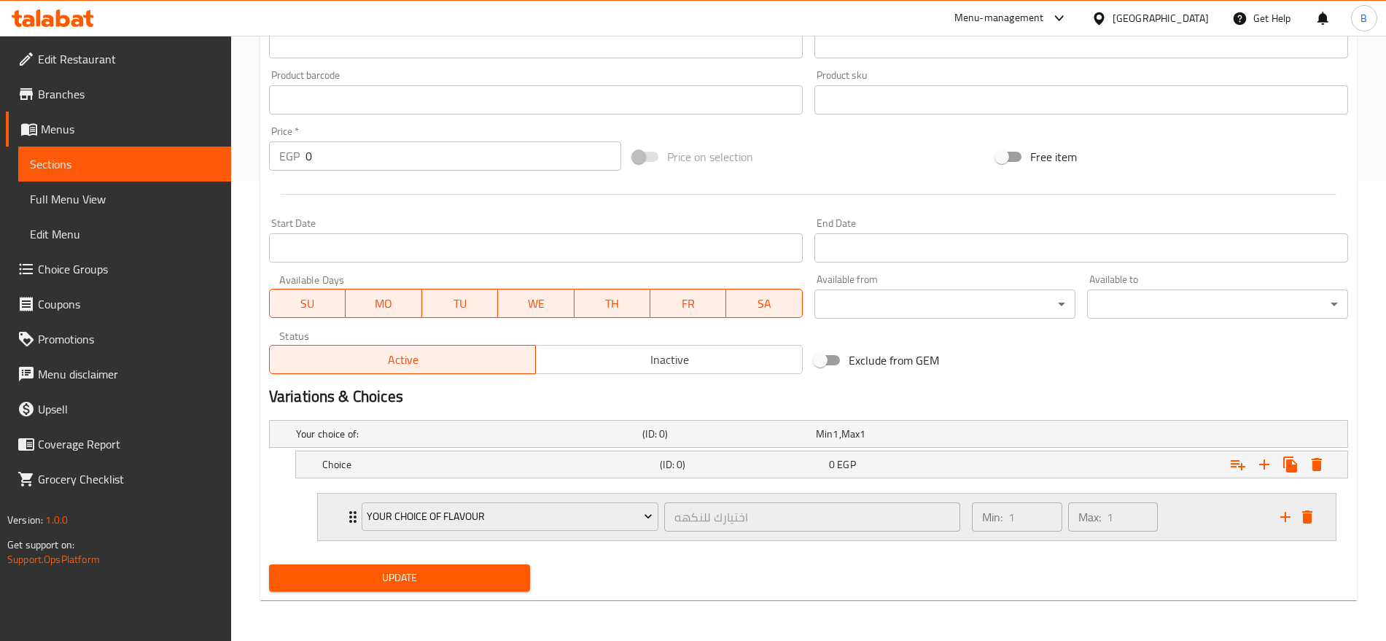
click at [1233, 501] on div "Min: 1 ​ Max: 1 ​" at bounding box center [1117, 517] width 308 height 47
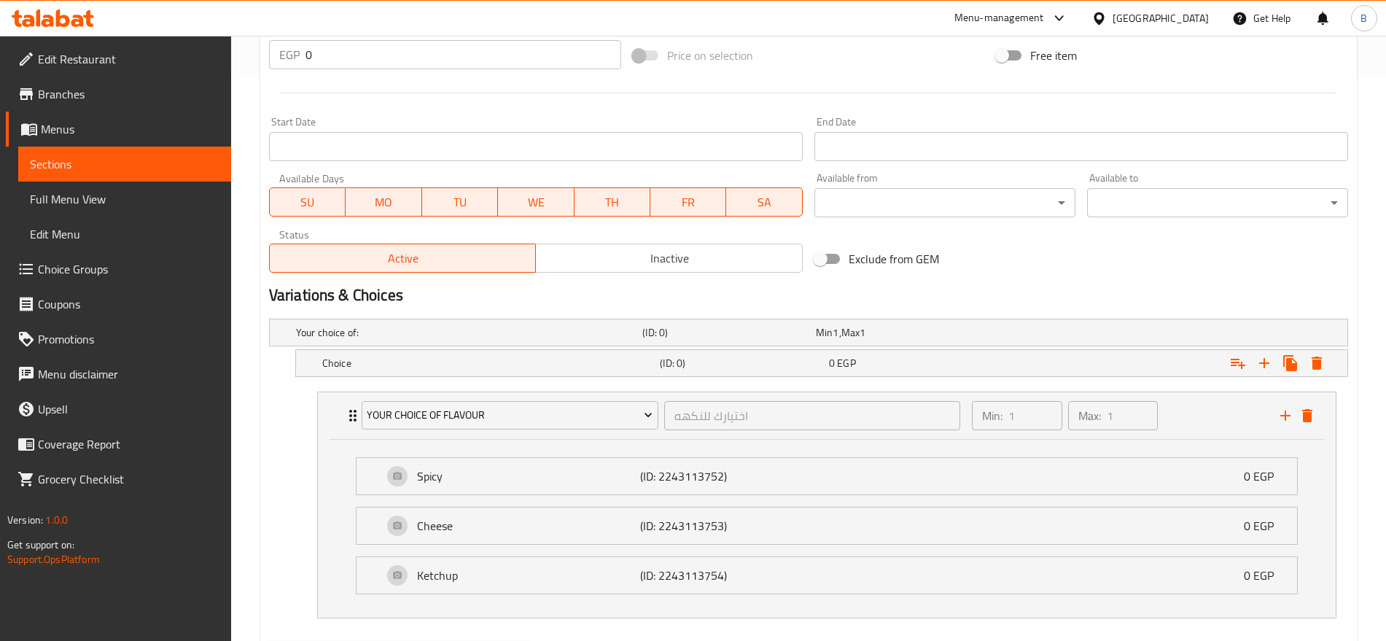
scroll to position [640, 0]
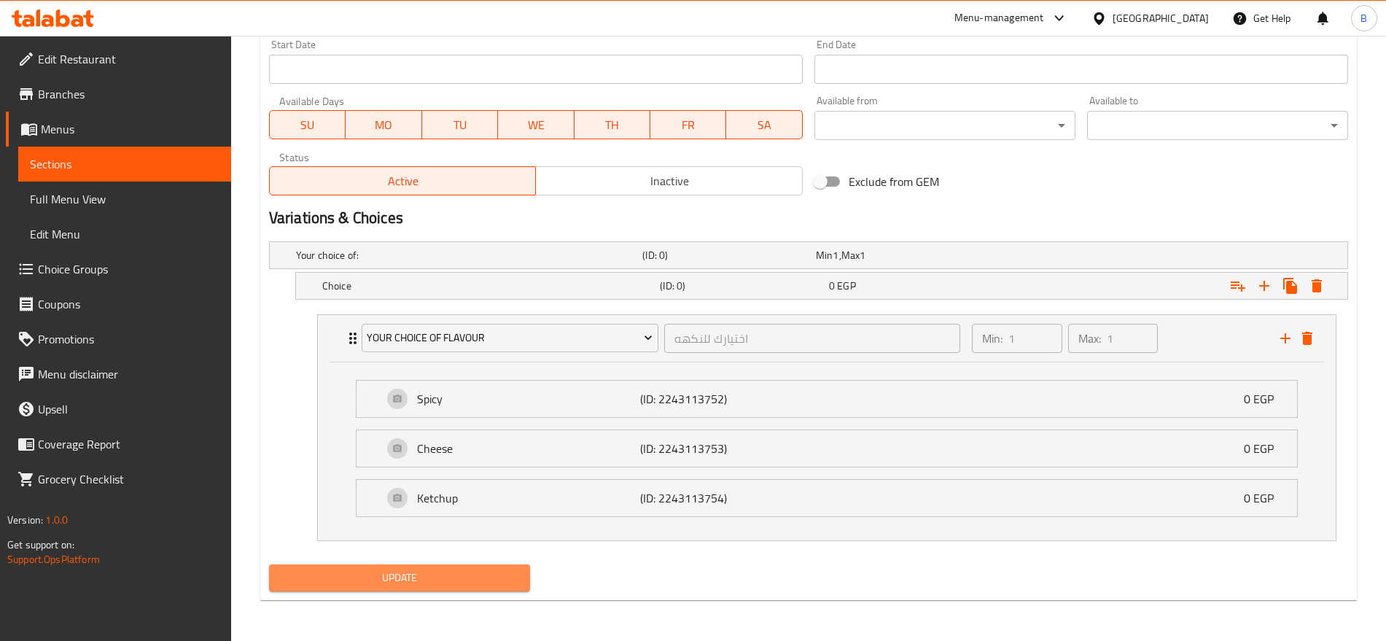
click at [432, 578] on span "Update" at bounding box center [400, 578] width 238 height 18
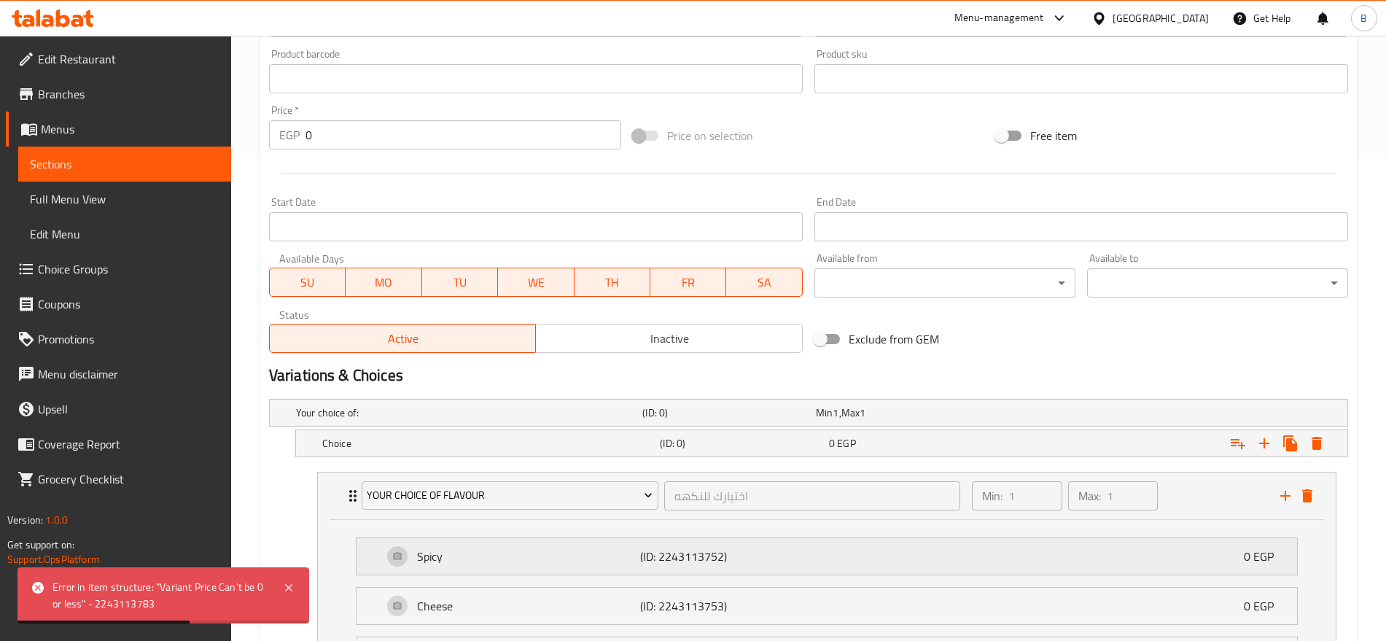
scroll to position [547, 0]
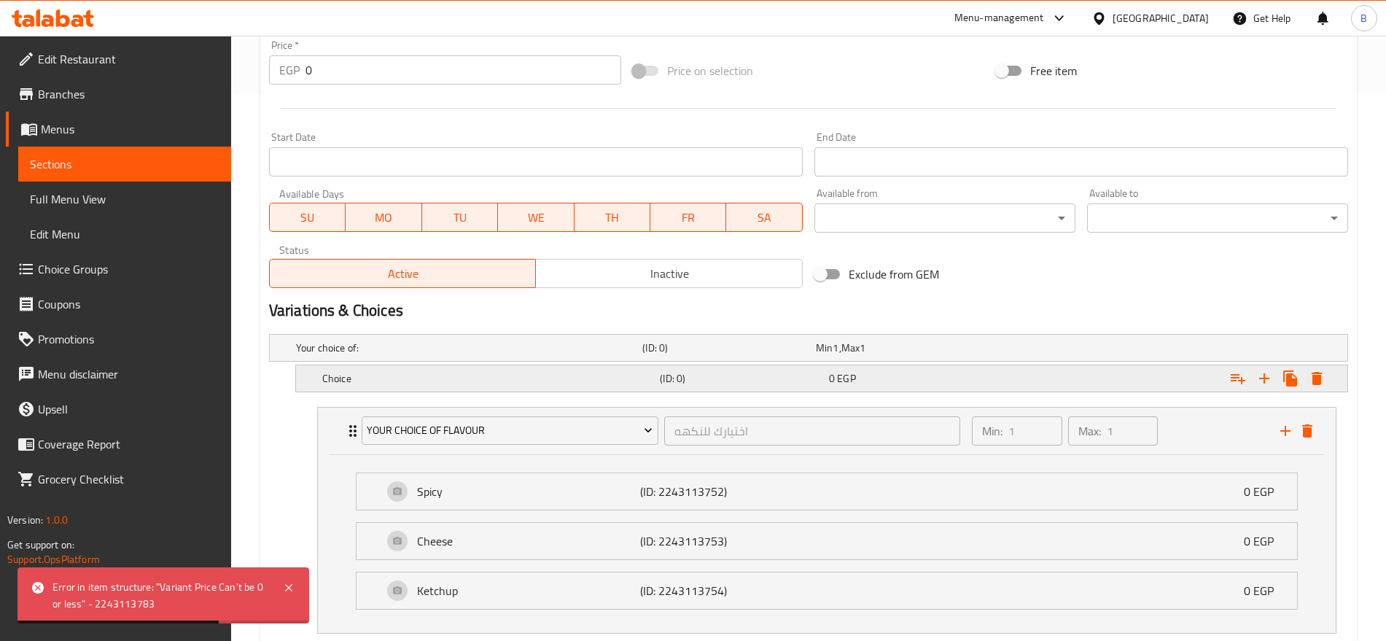
click at [606, 355] on h5 "Choice" at bounding box center [466, 348] width 341 height 15
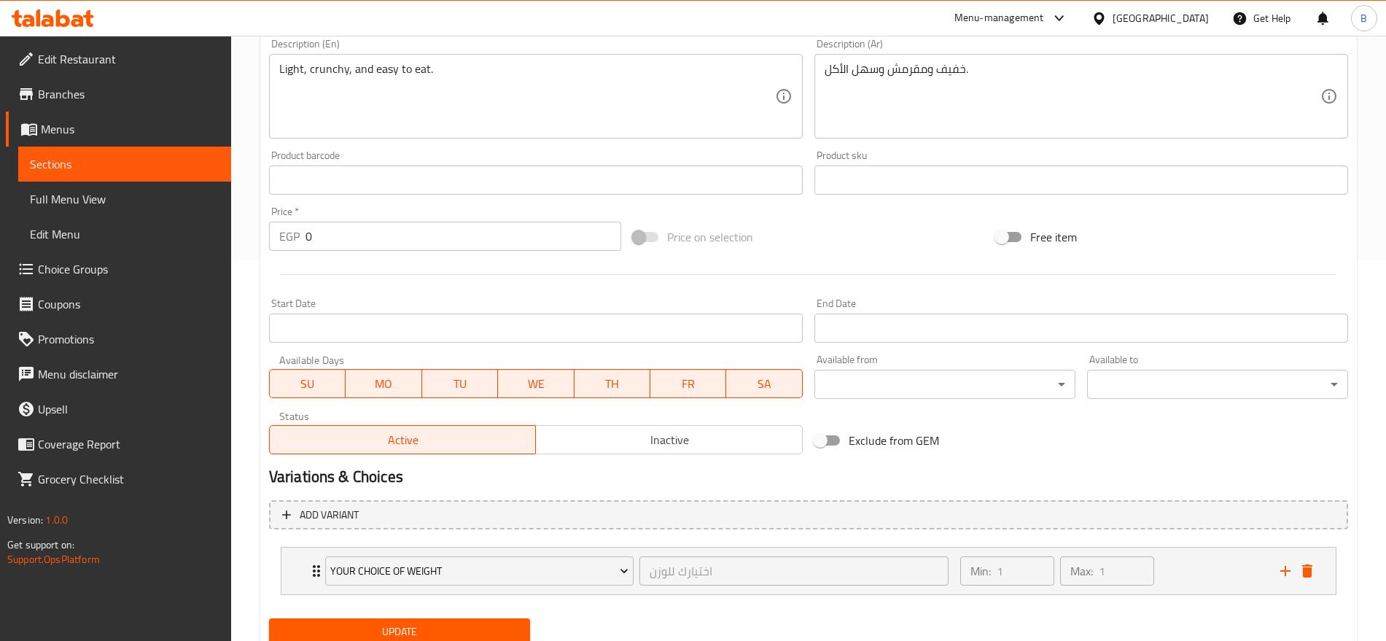
scroll to position [435, 0]
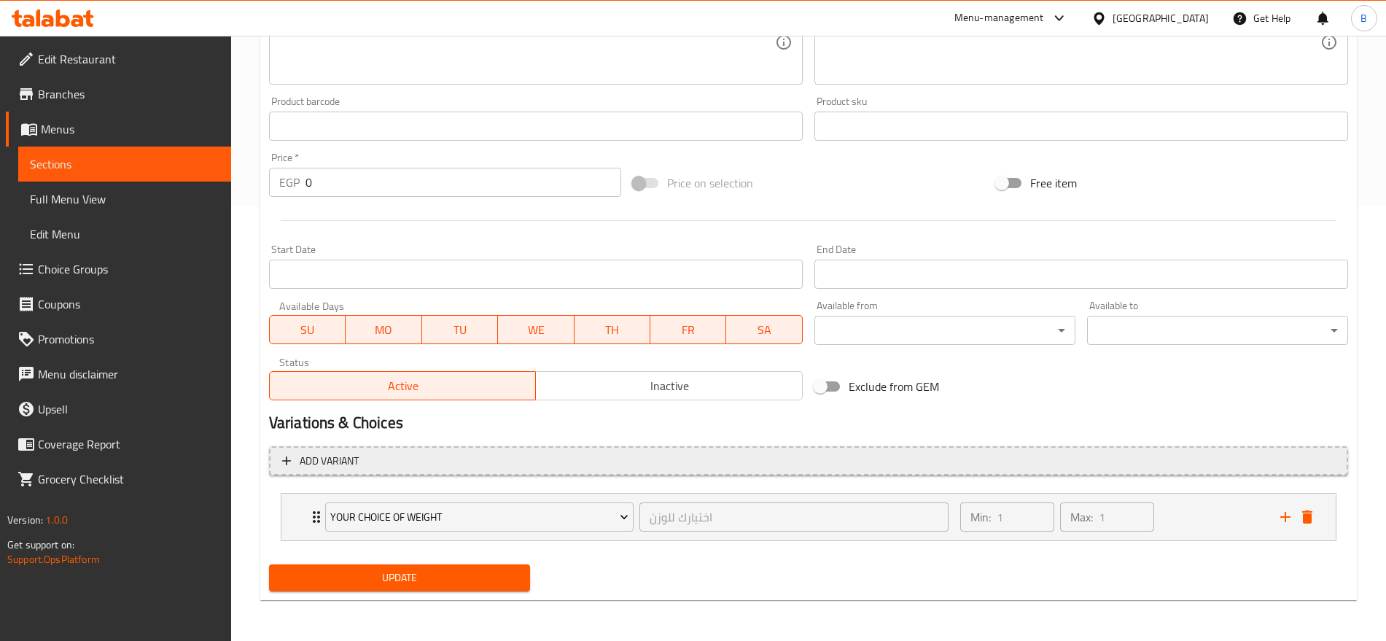
click at [308, 457] on span "Add variant" at bounding box center [329, 461] width 59 height 18
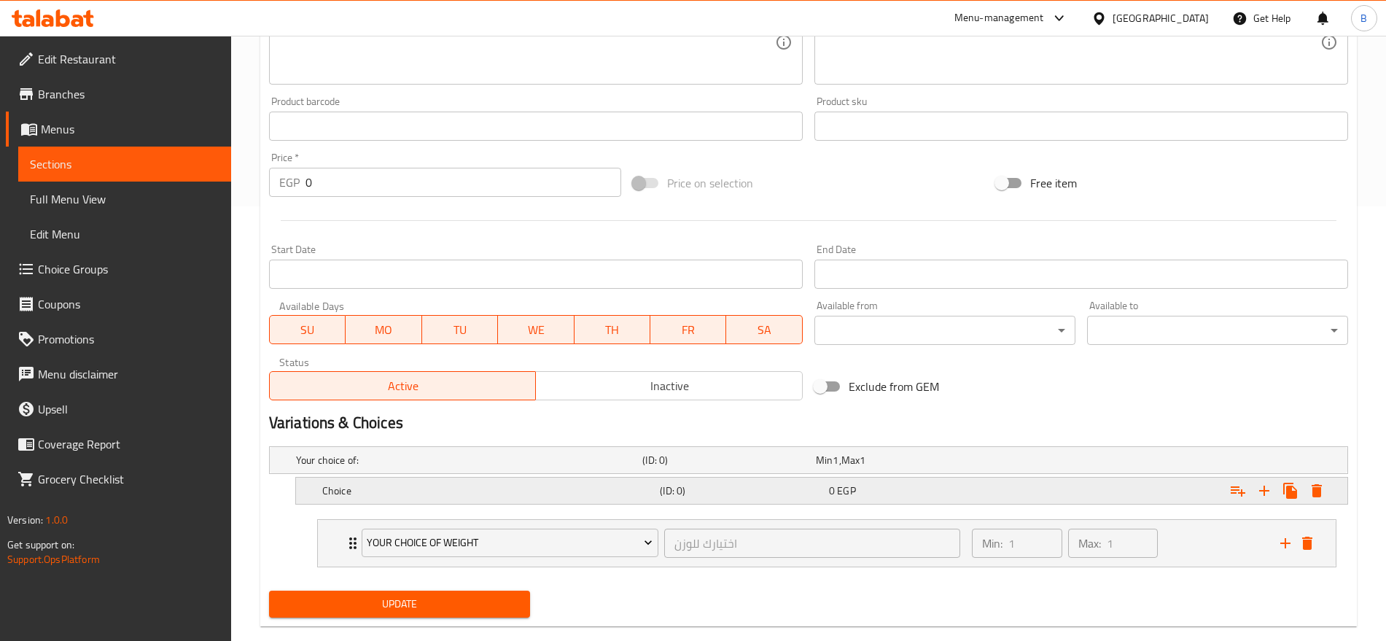
click at [535, 467] on h5 "Choice" at bounding box center [466, 460] width 341 height 15
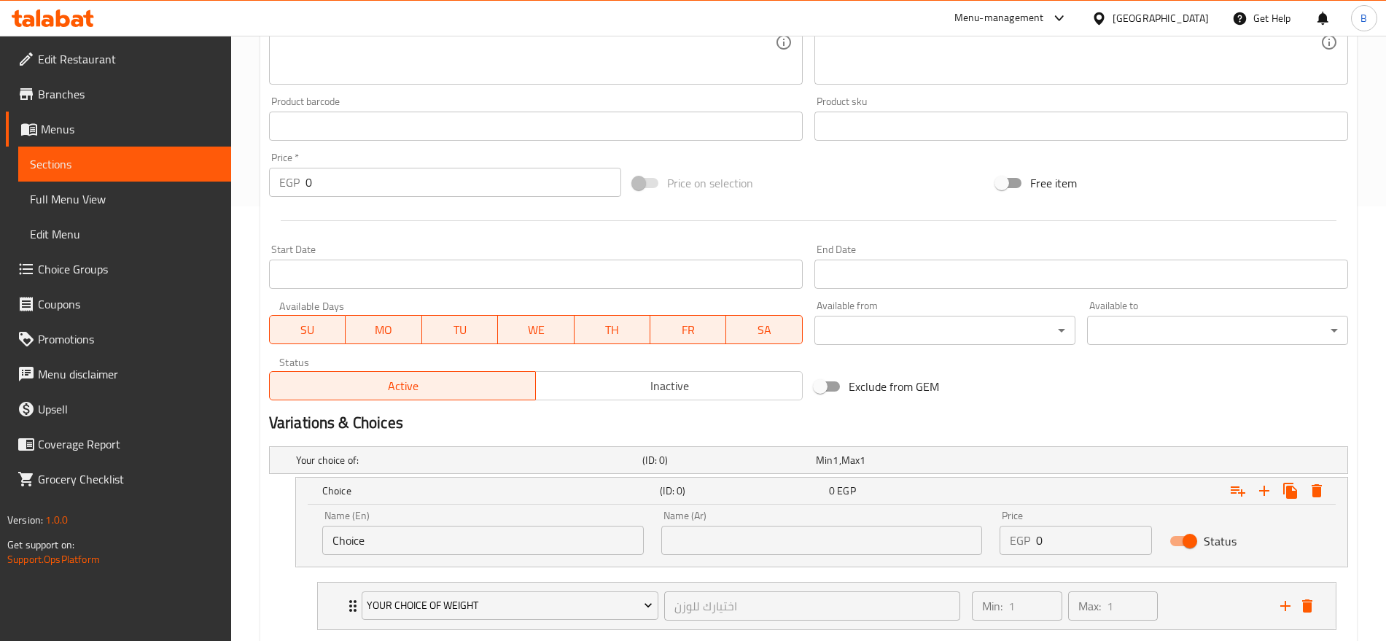
click at [462, 529] on input "Choice" at bounding box center [483, 540] width 322 height 29
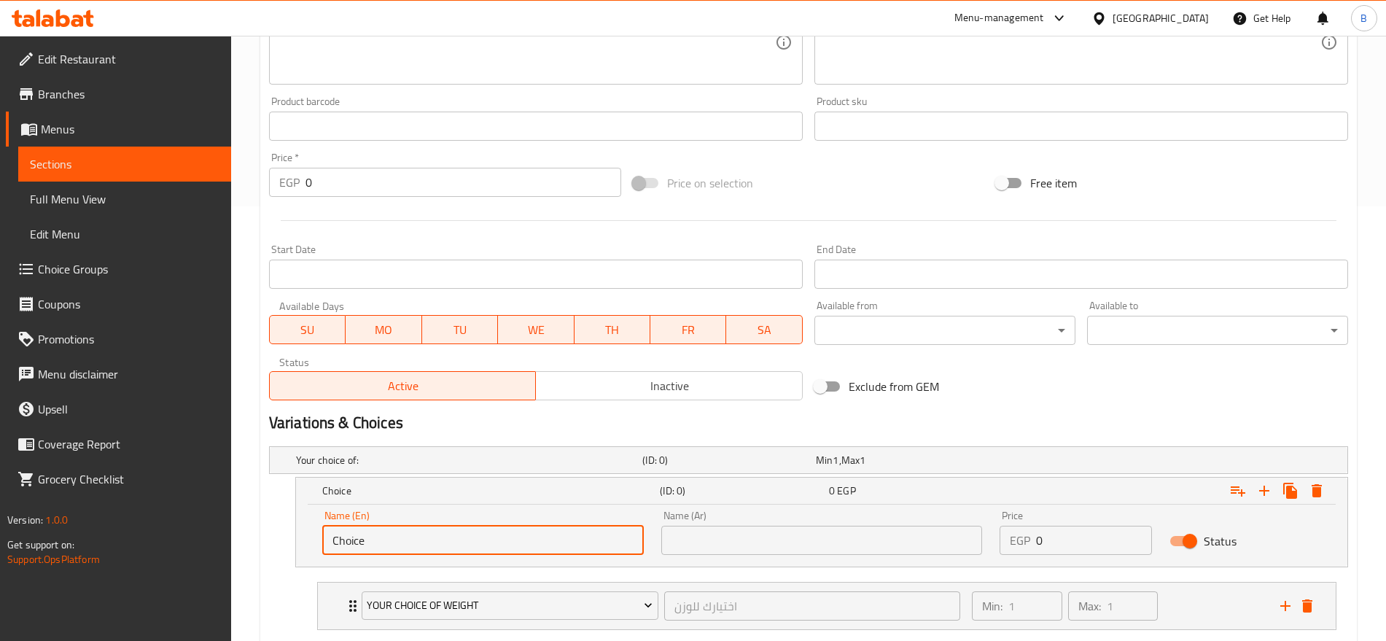
click at [462, 529] on input "Choice" at bounding box center [483, 540] width 322 height 29
type input "Your Choice of Flavour"
click at [702, 540] on input "text" at bounding box center [822, 540] width 322 height 29
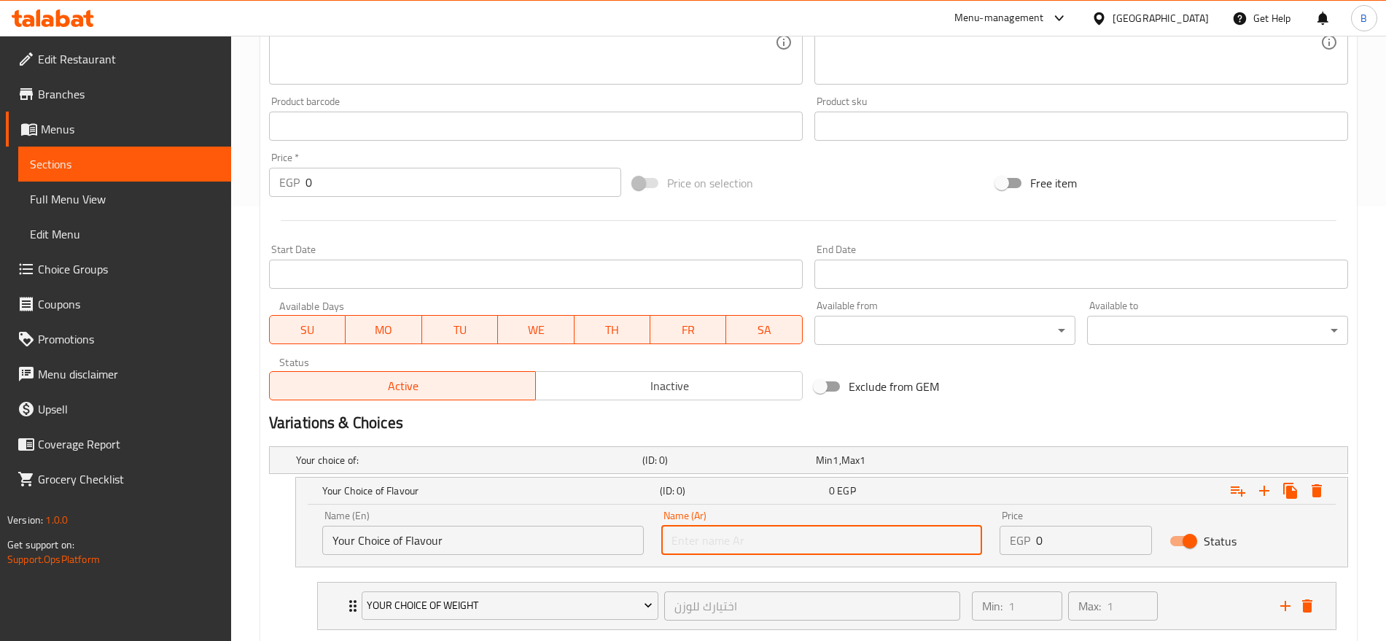
type input "h"
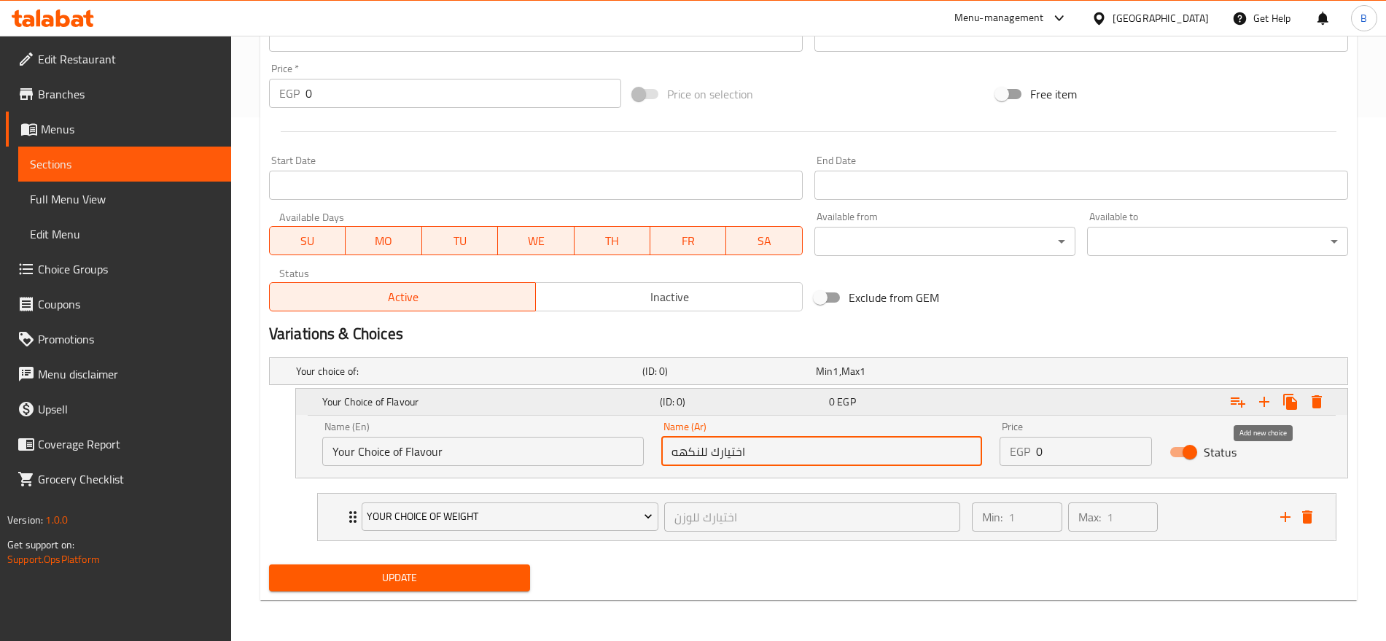
type input "اختيارك للنكهه"
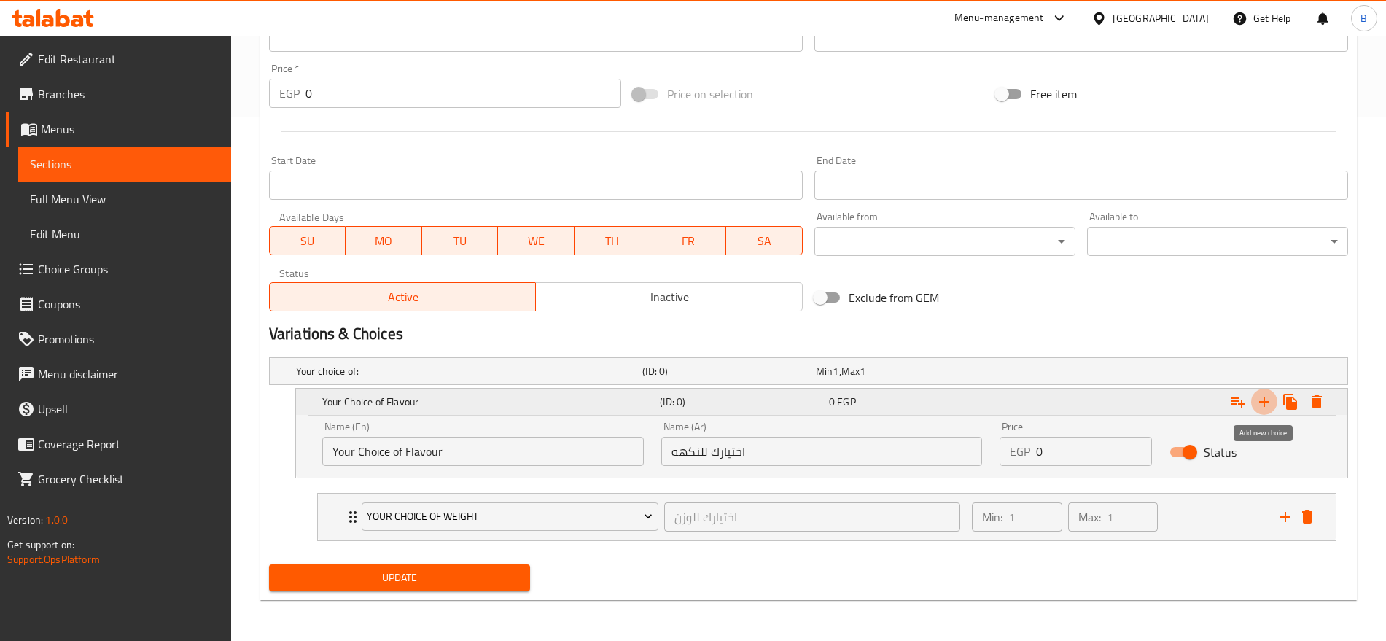
click at [1267, 400] on icon "Expand" at bounding box center [1264, 402] width 10 height 10
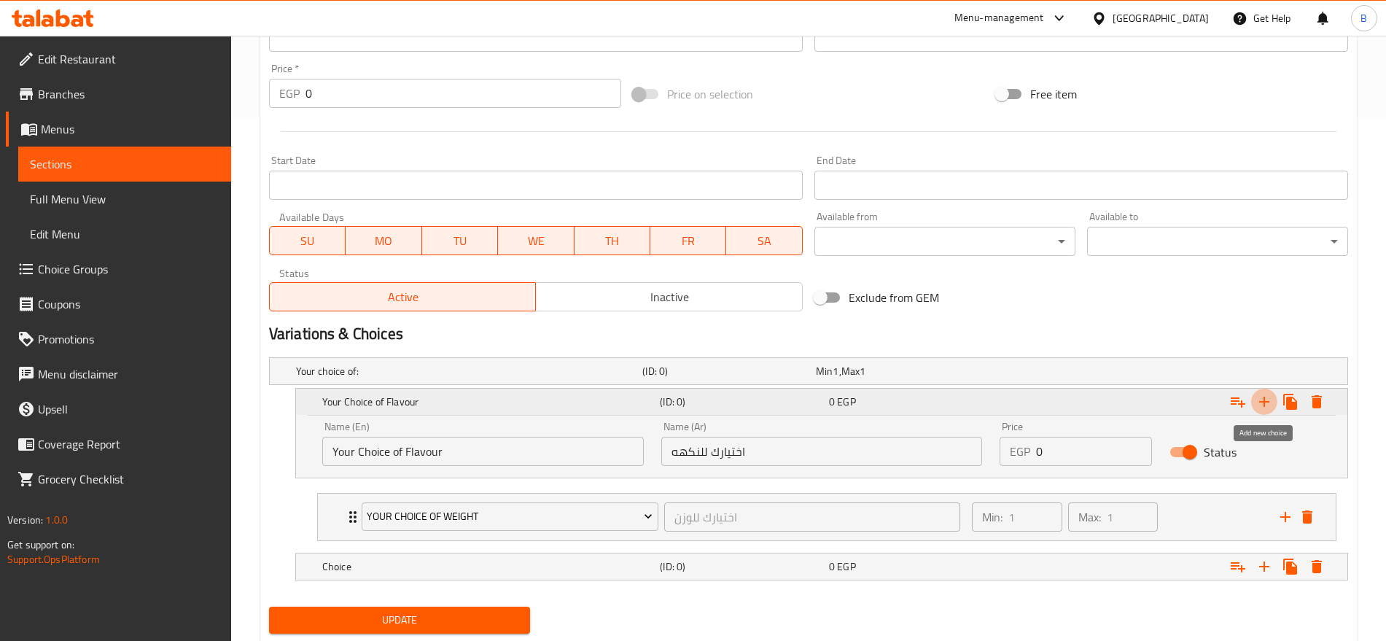
click at [1268, 405] on icon "Expand" at bounding box center [1265, 402] width 18 height 18
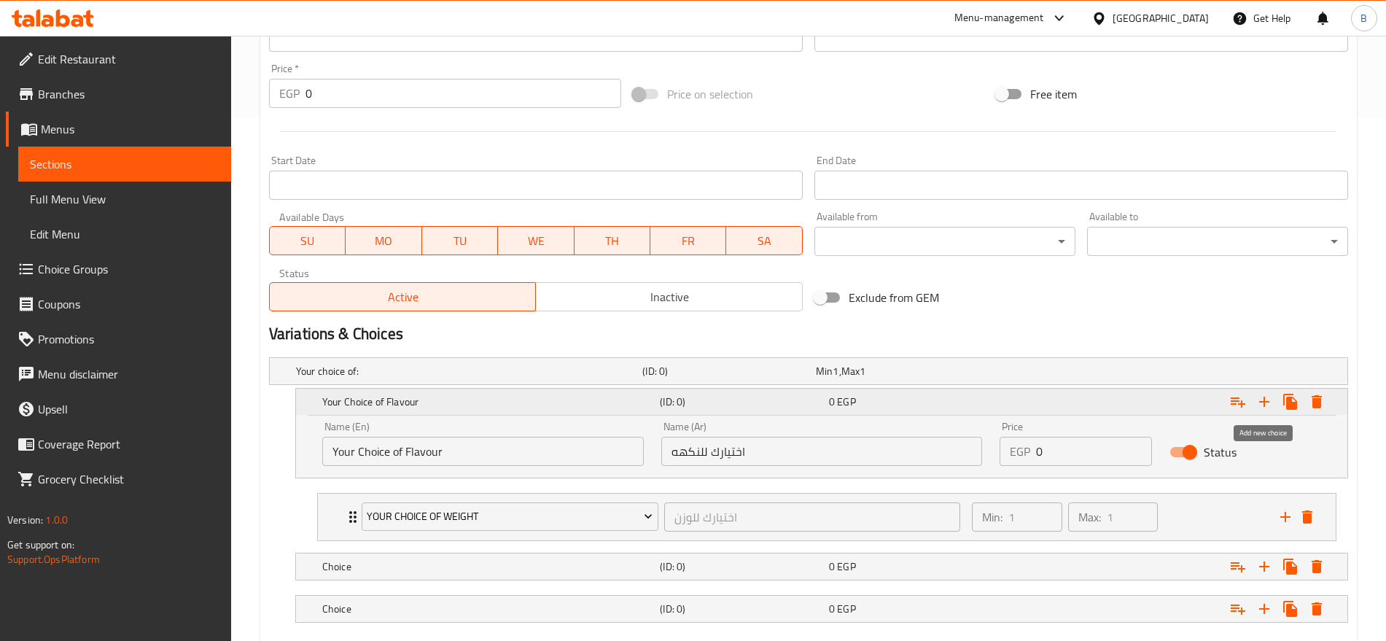
click at [1268, 405] on icon "Expand" at bounding box center [1265, 402] width 18 height 18
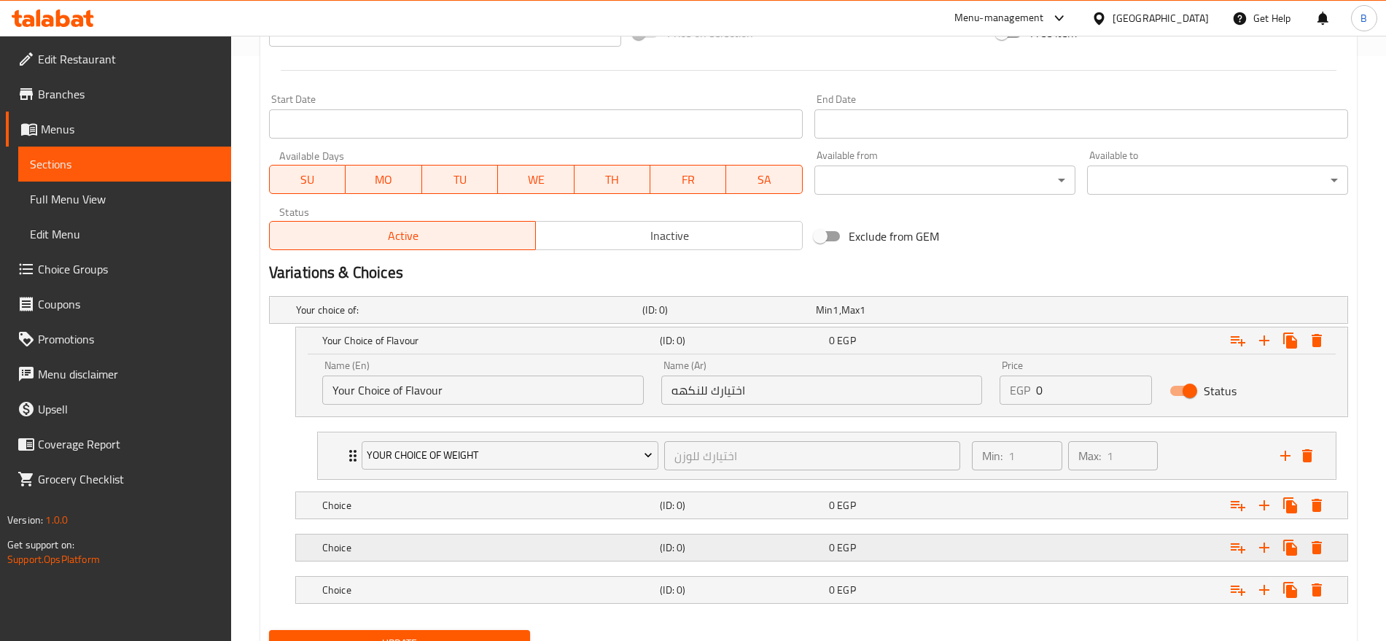
scroll to position [651, 0]
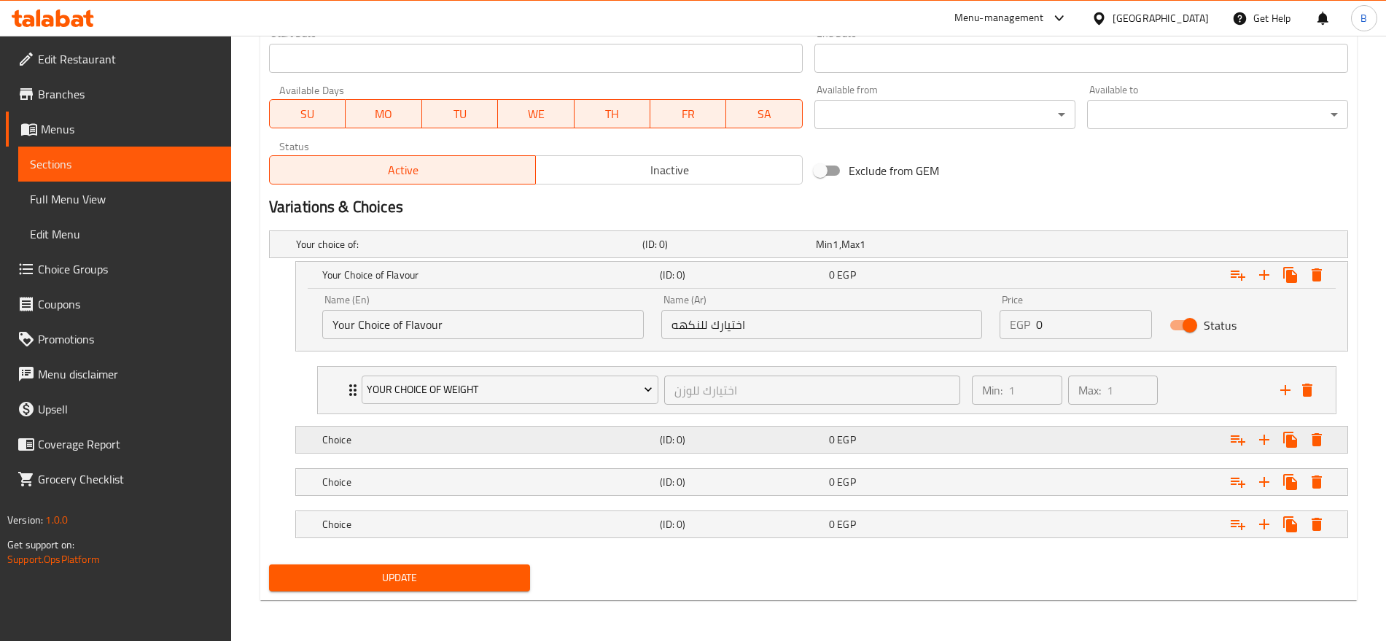
click at [587, 252] on h5 "Choice" at bounding box center [466, 244] width 341 height 15
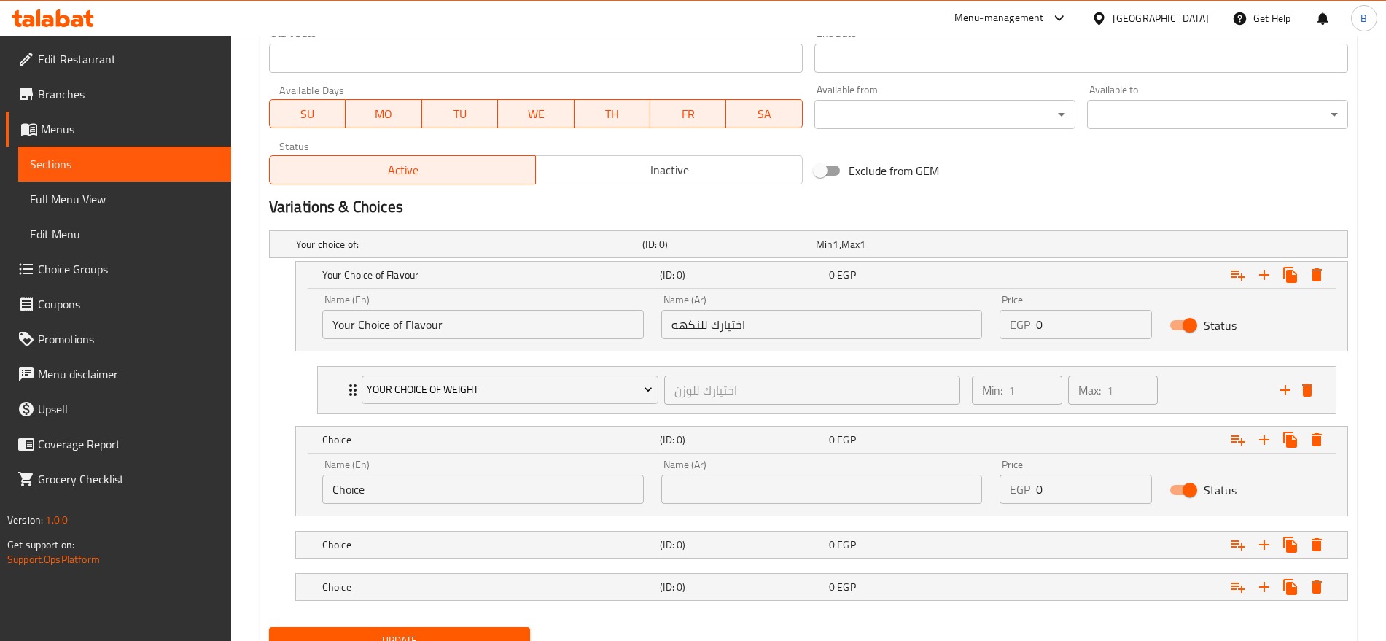
click at [417, 492] on input "Choice" at bounding box center [483, 489] width 322 height 29
type input "س"
click at [388, 252] on h5 "Choice" at bounding box center [466, 244] width 341 height 15
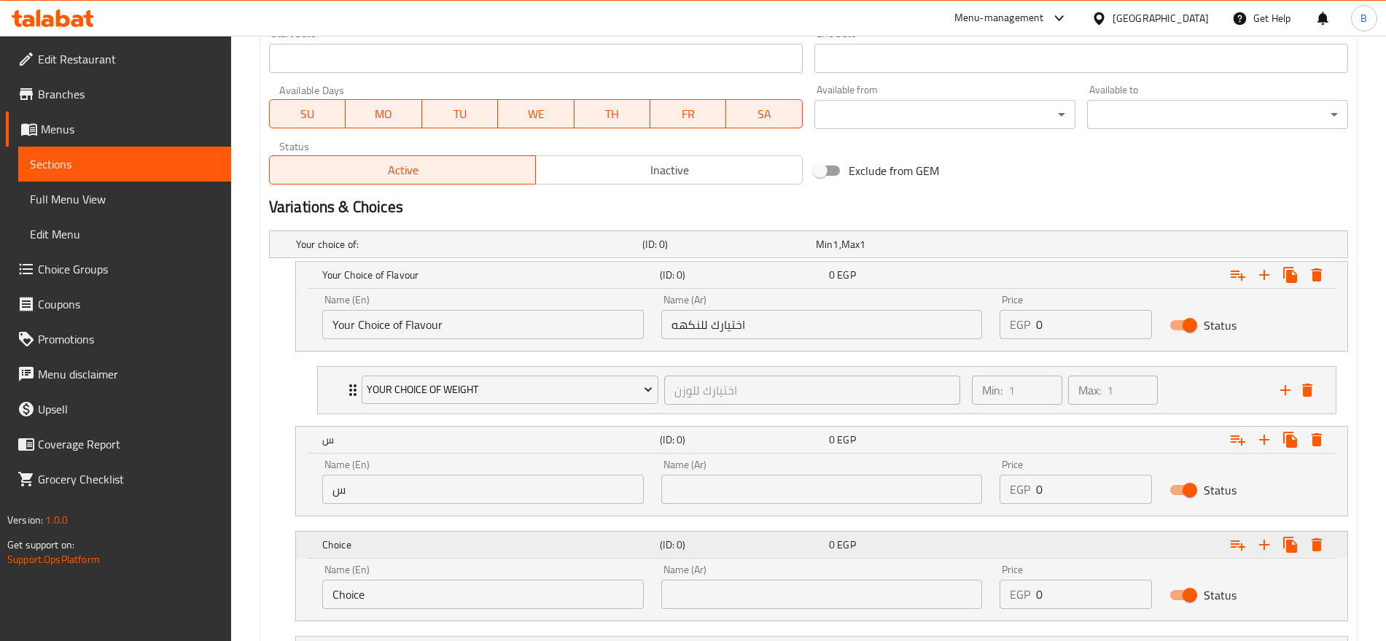
click at [388, 282] on h5 "Choice" at bounding box center [488, 275] width 332 height 15
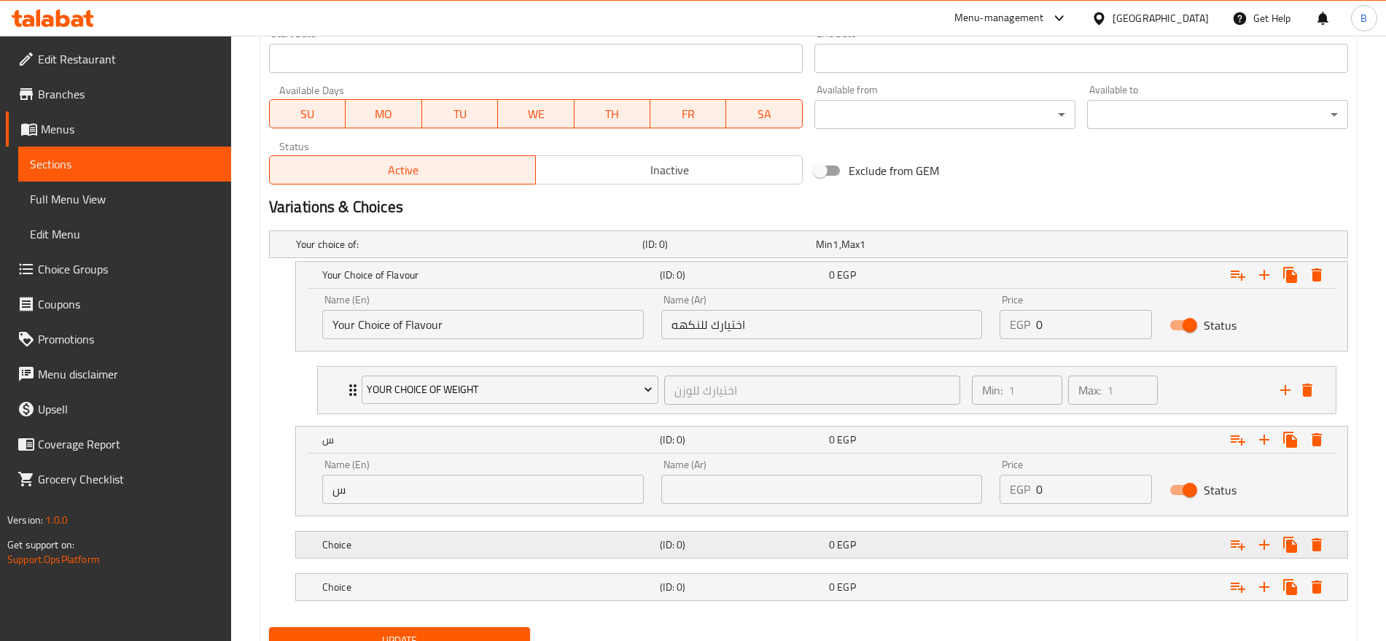
click at [388, 252] on h5 "Choice" at bounding box center [466, 244] width 341 height 15
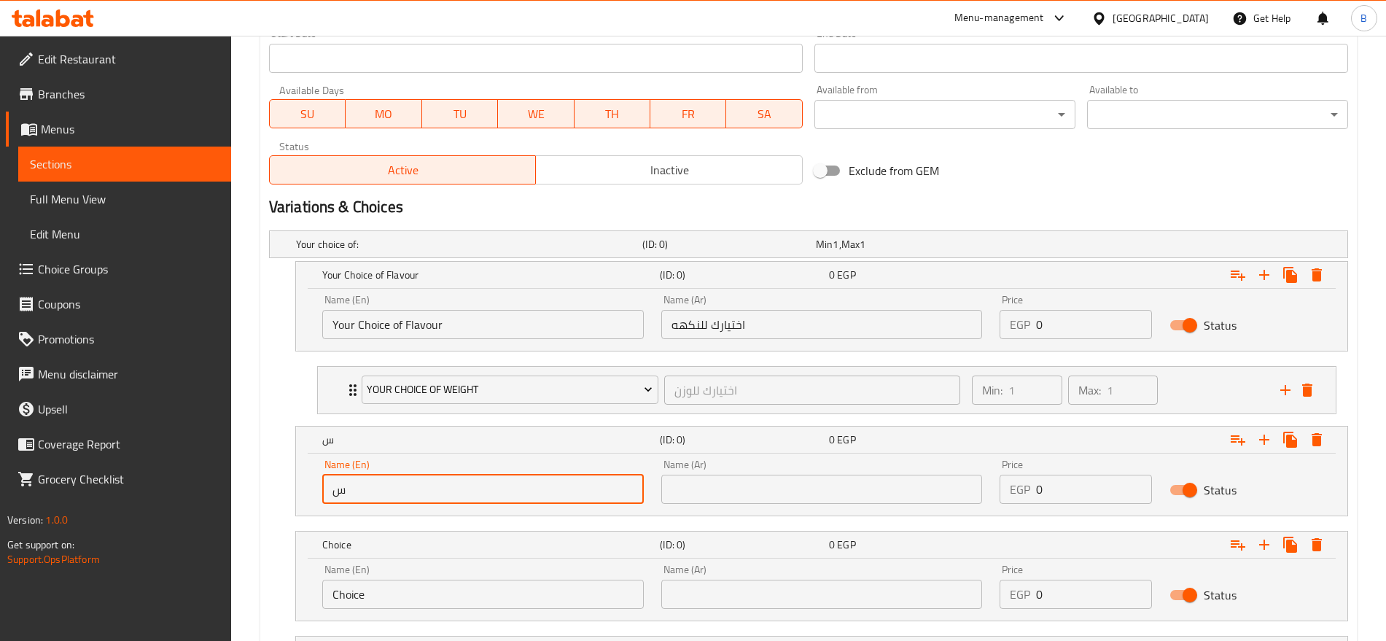
click at [393, 489] on input "س" at bounding box center [483, 489] width 322 height 29
type input "a"
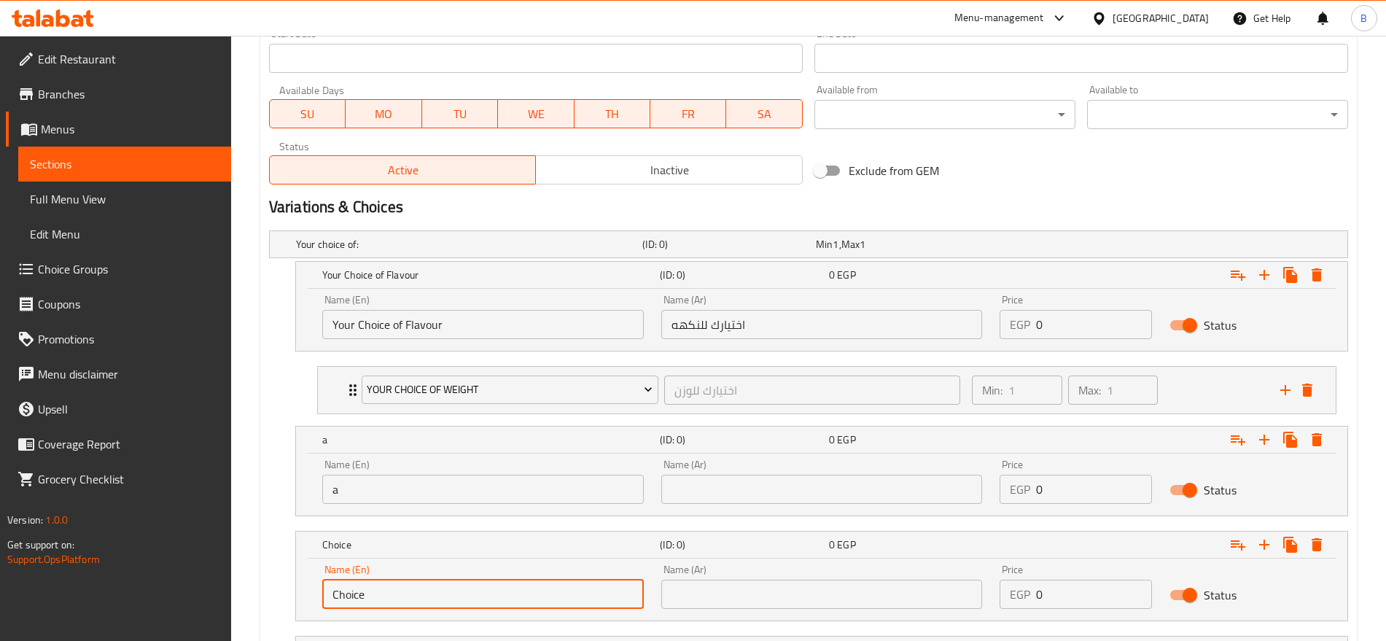
click at [387, 591] on input "Choice" at bounding box center [483, 594] width 322 height 29
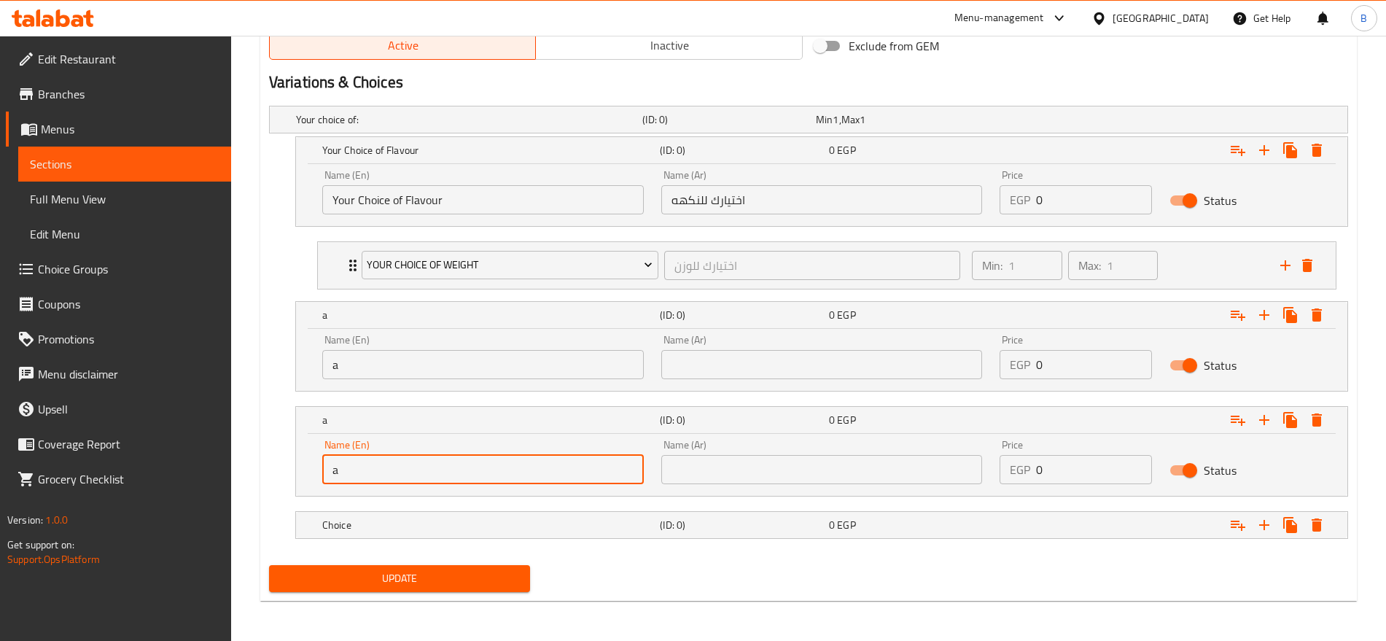
scroll to position [776, 0]
type input "a"
click at [410, 126] on h5 "Choice" at bounding box center [466, 119] width 341 height 15
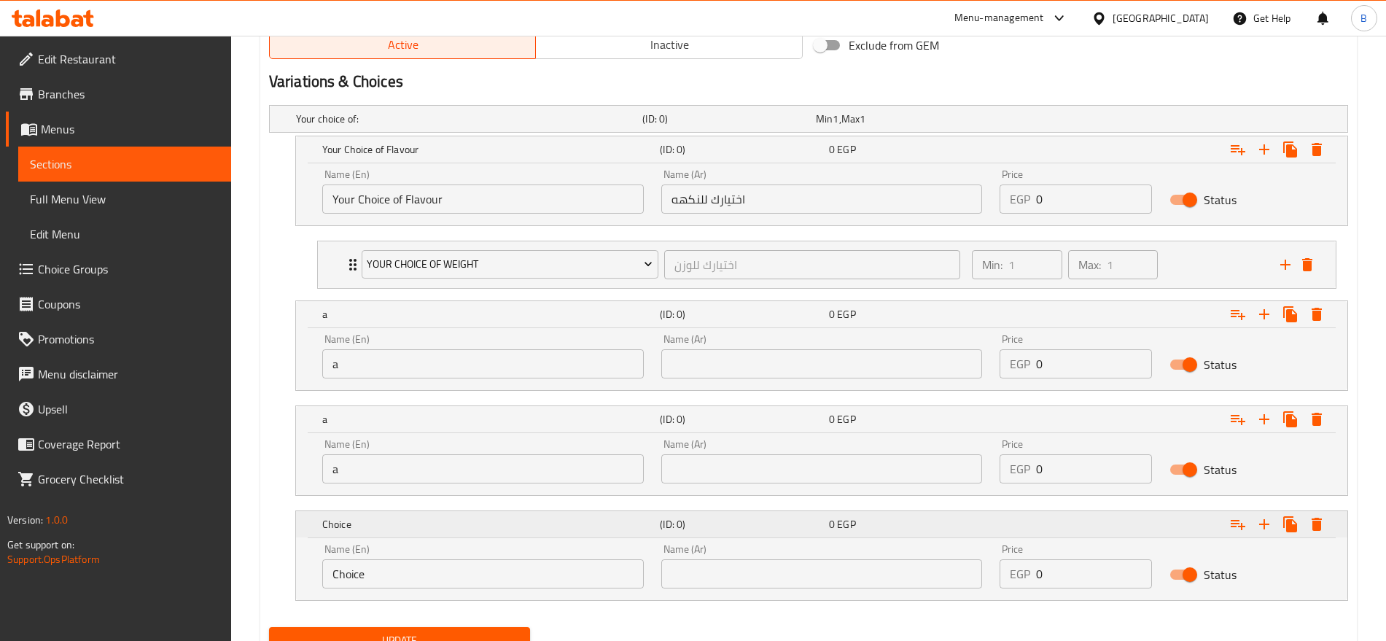
click at [410, 157] on h5 "Choice" at bounding box center [488, 149] width 332 height 15
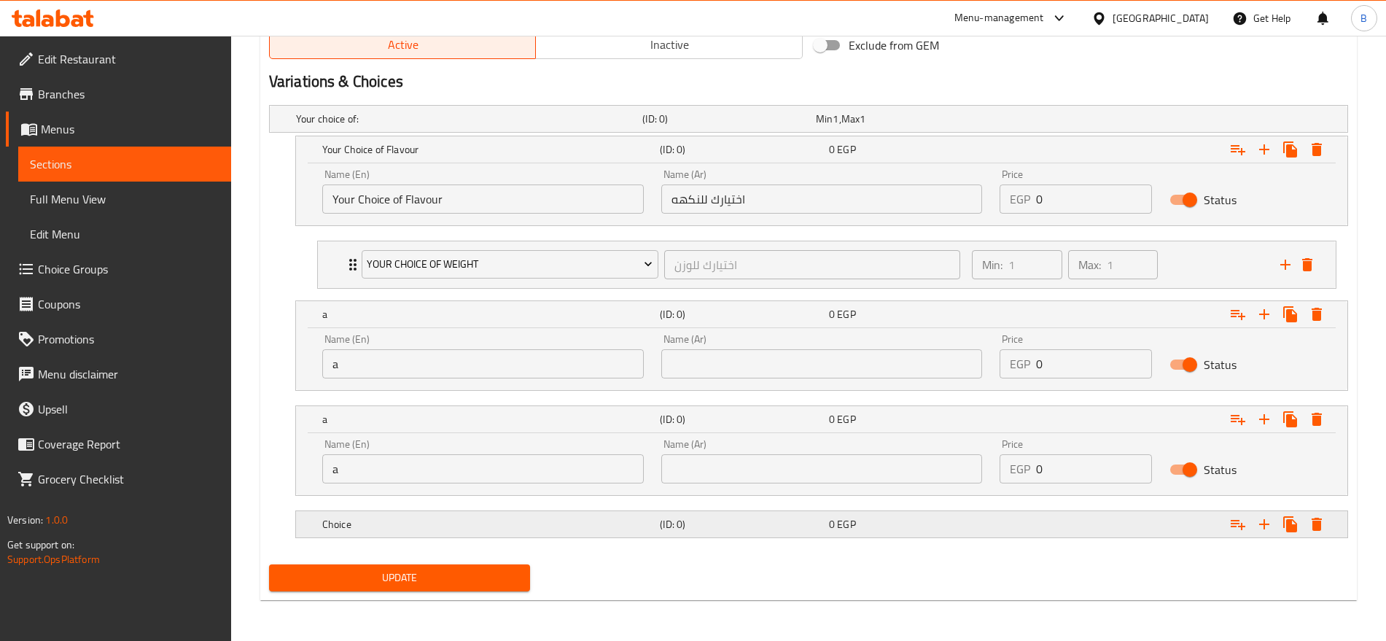
click at [398, 126] on h5 "Choice" at bounding box center [466, 119] width 341 height 15
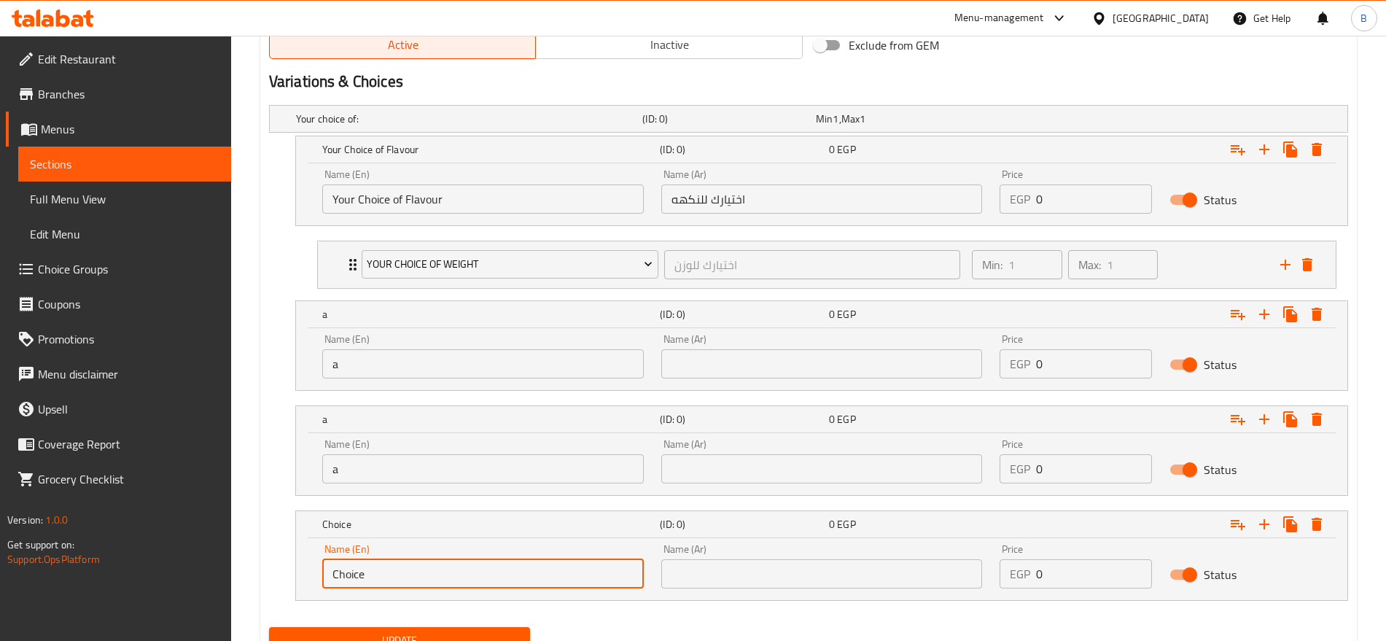
click at [347, 559] on input "Choice" at bounding box center [483, 573] width 322 height 29
click at [349, 567] on input "Choice" at bounding box center [483, 573] width 322 height 29
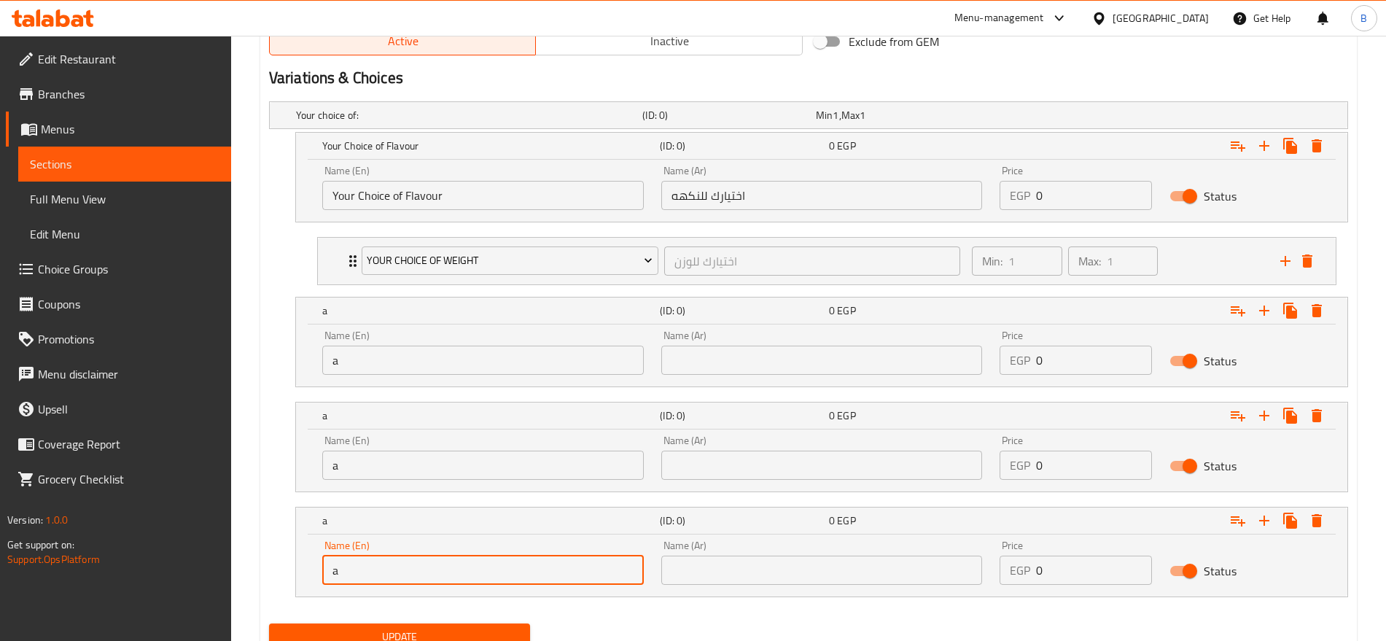
scroll to position [839, 0]
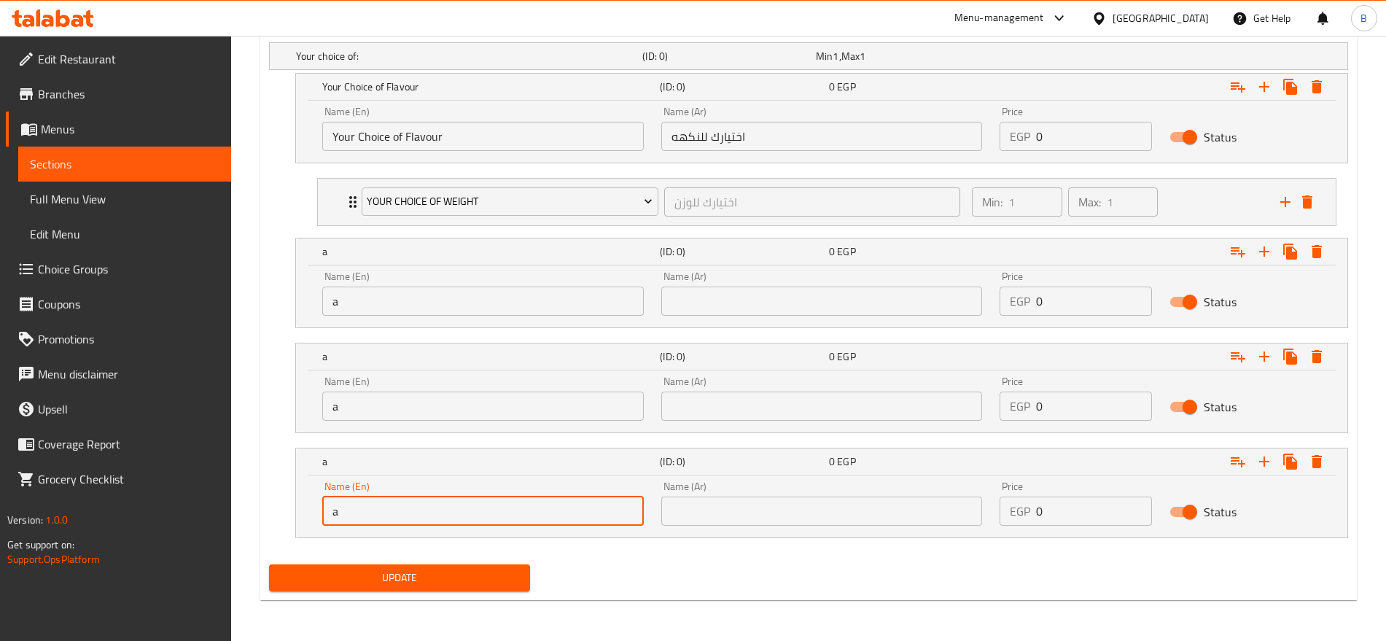
type input "a"
click at [451, 572] on span "Update" at bounding box center [400, 578] width 238 height 18
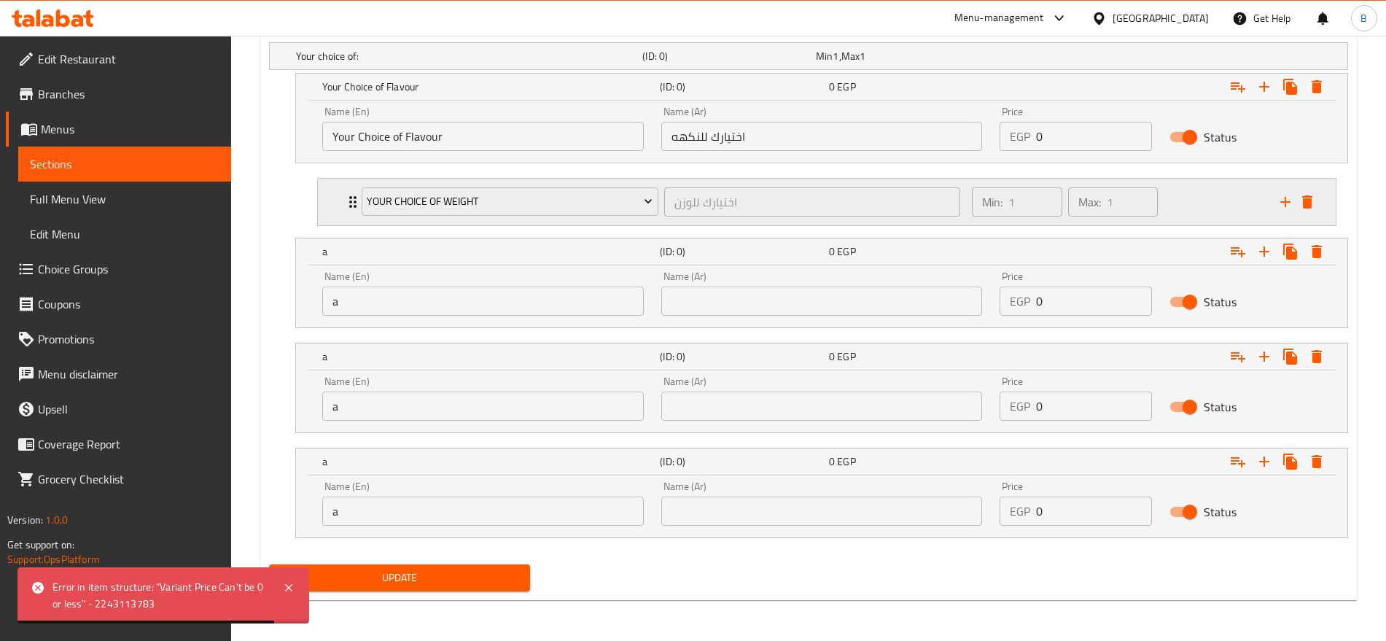
click at [1187, 213] on div "Min: 1 ​ Max: 1 ​" at bounding box center [1117, 202] width 308 height 47
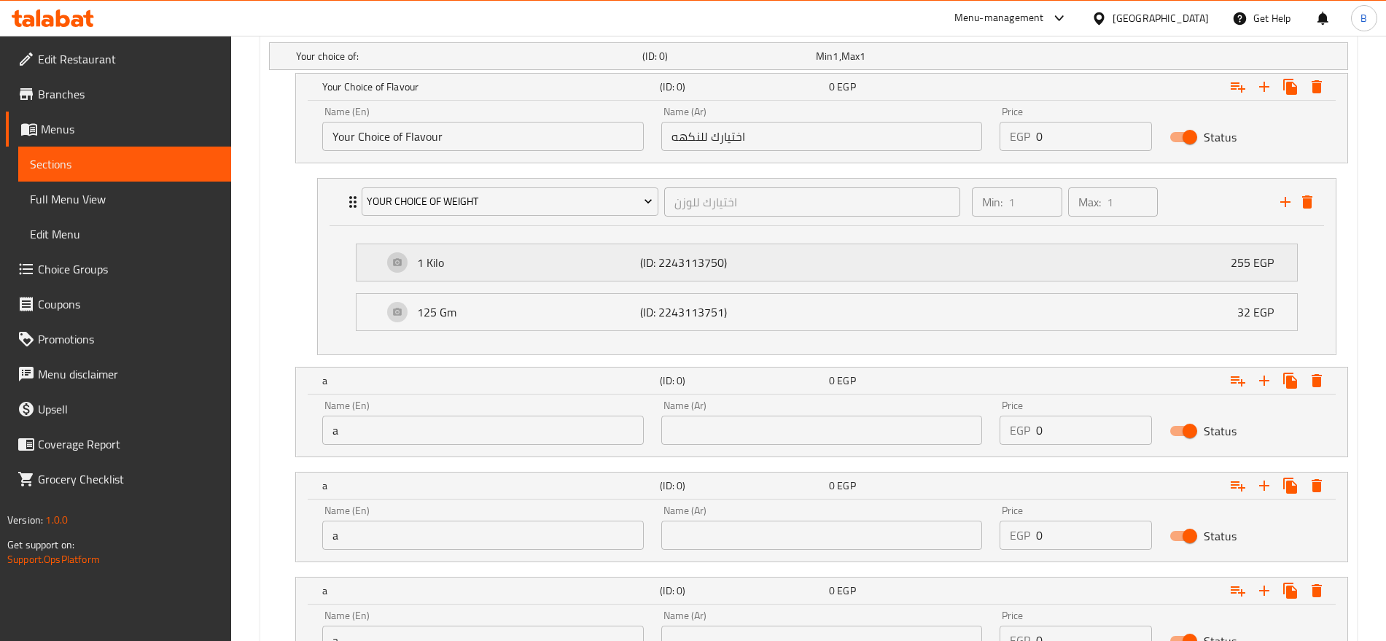
click at [850, 271] on div "1 Kilo (ID: 2243113750) 255 EGP" at bounding box center [831, 262] width 897 height 36
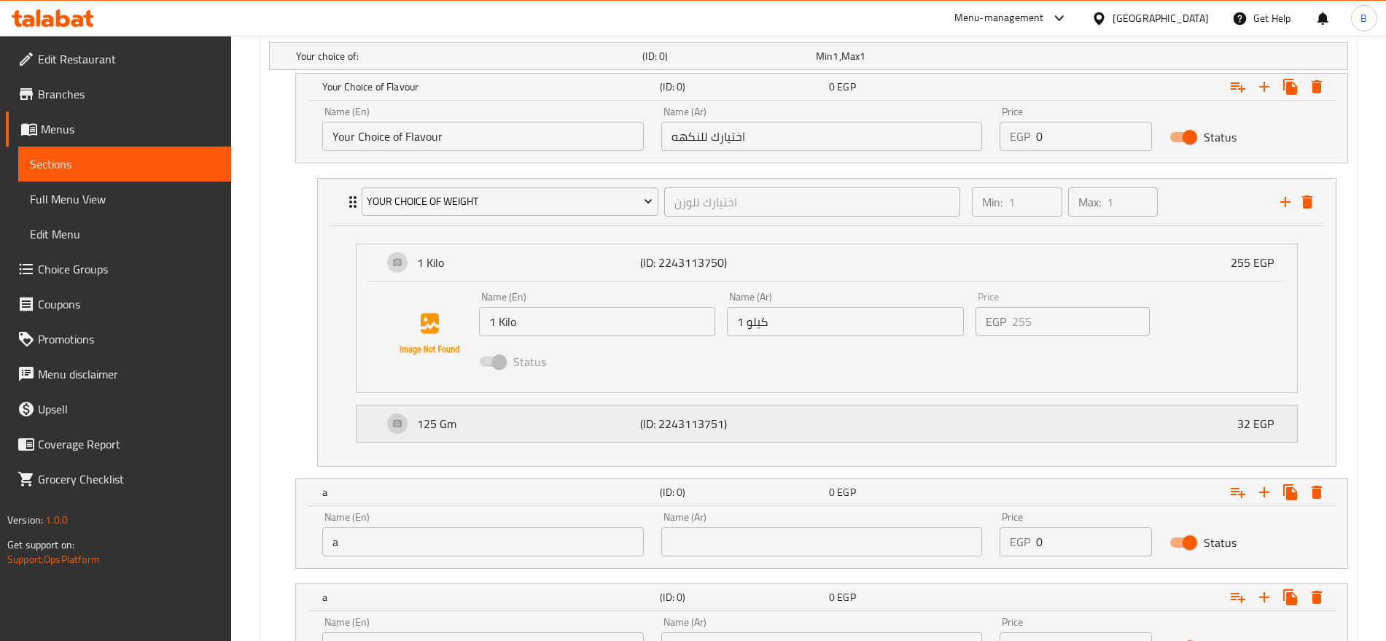
click at [871, 430] on div "125 Gm (ID: 2243113751) 32 EGP" at bounding box center [831, 423] width 897 height 36
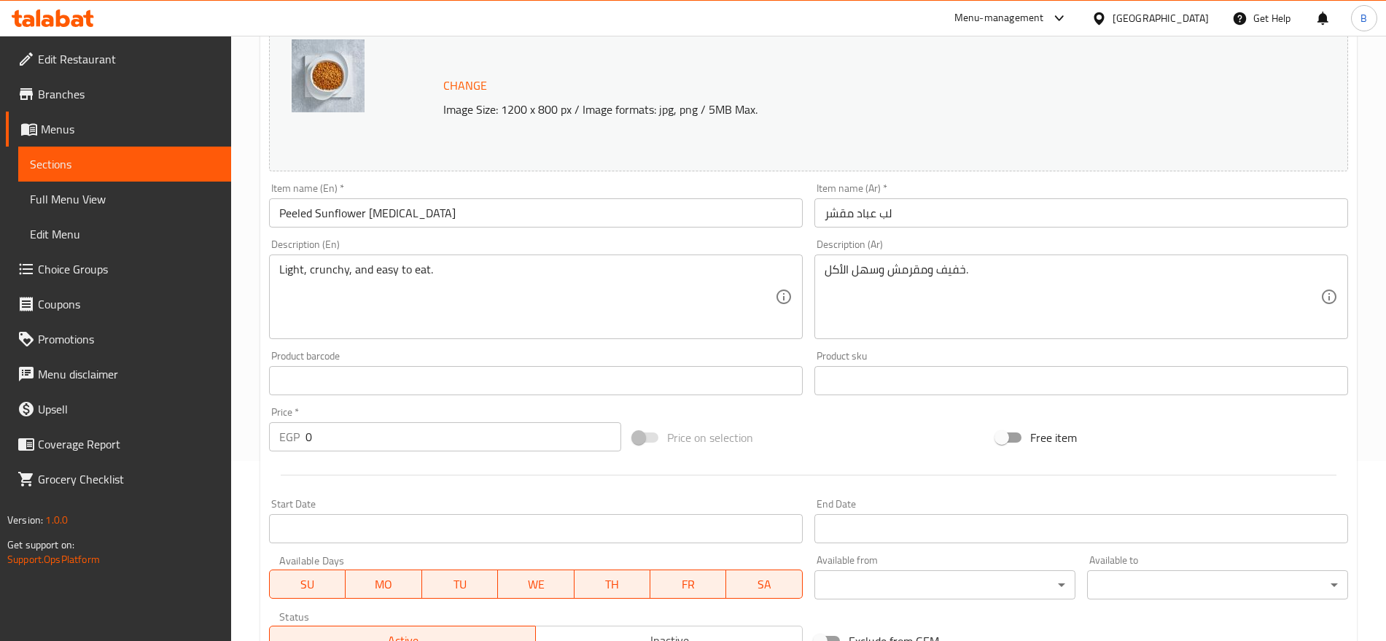
scroll to position [109, 0]
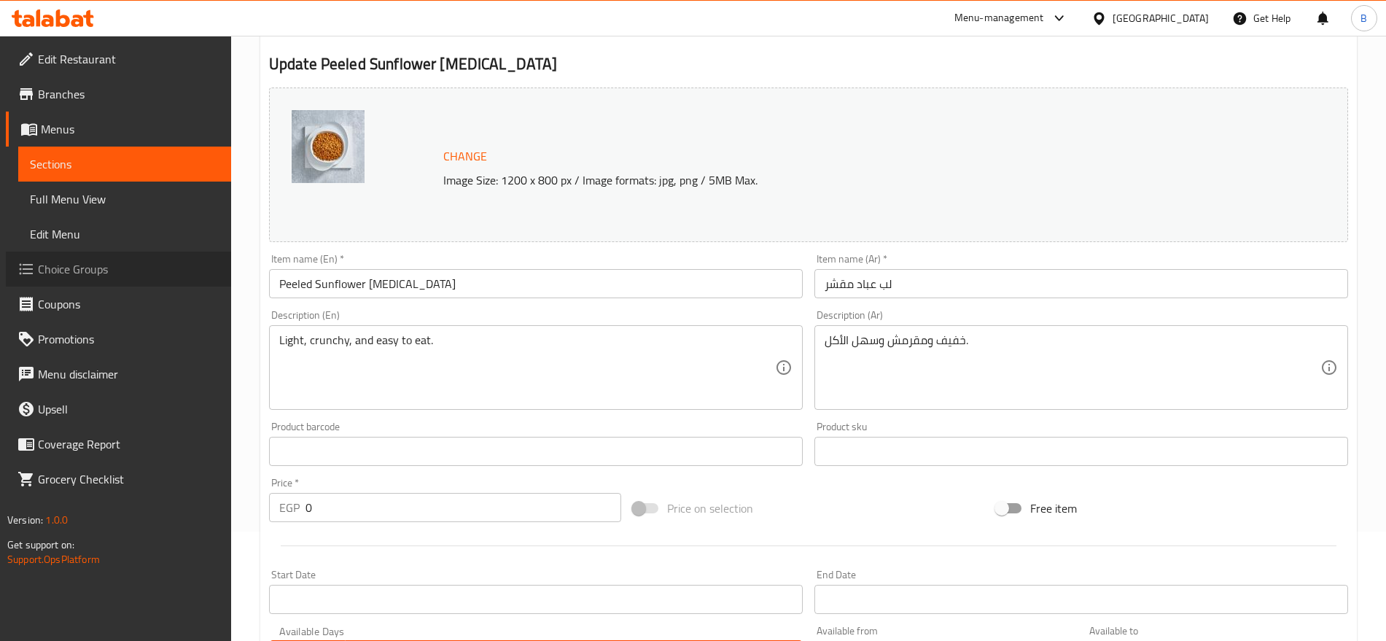
click at [87, 278] on span "Choice Groups" at bounding box center [129, 269] width 182 height 18
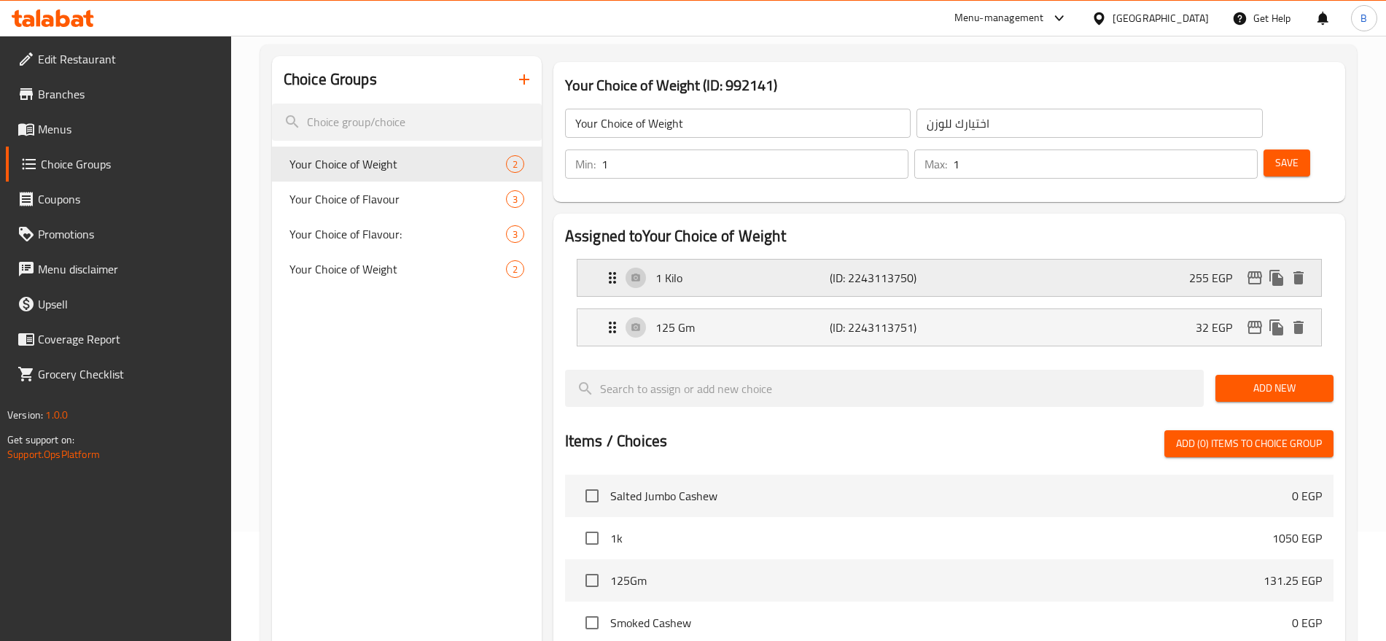
click at [1009, 260] on div "1 Kilo (ID: 2243113750) 255 EGP" at bounding box center [954, 278] width 700 height 36
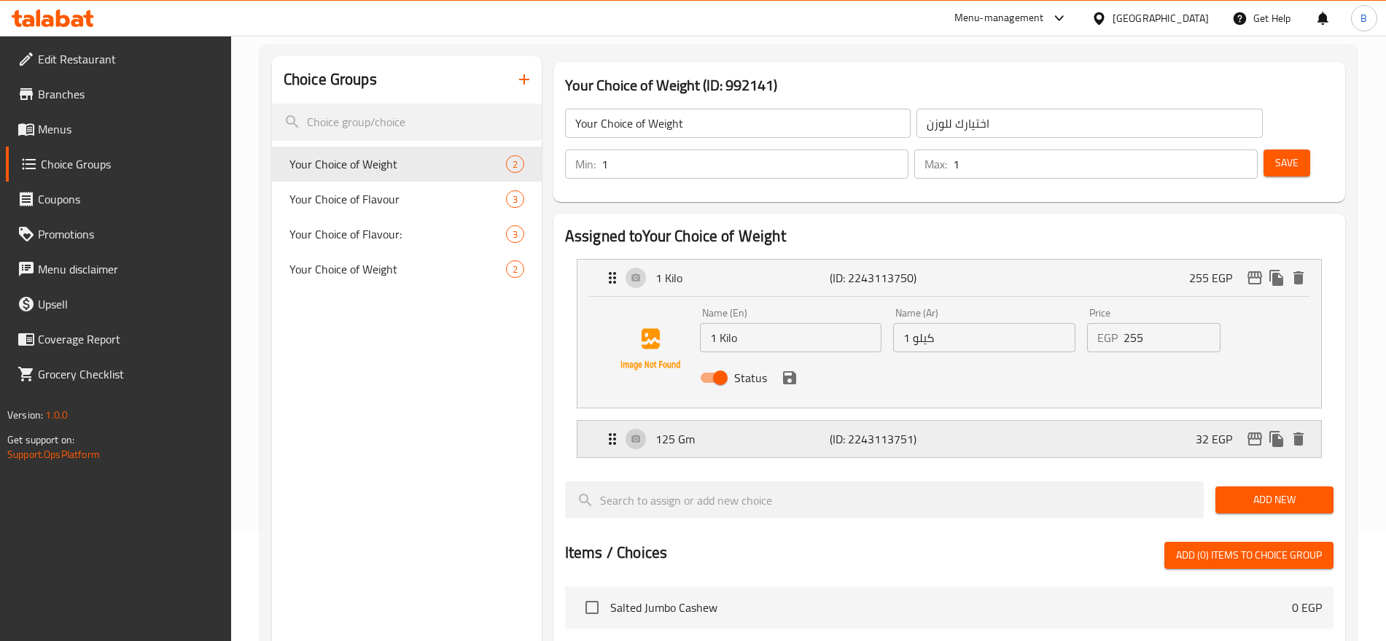
click at [1014, 421] on div "125 Gm (ID: 2243113751) 32 EGP" at bounding box center [954, 439] width 700 height 36
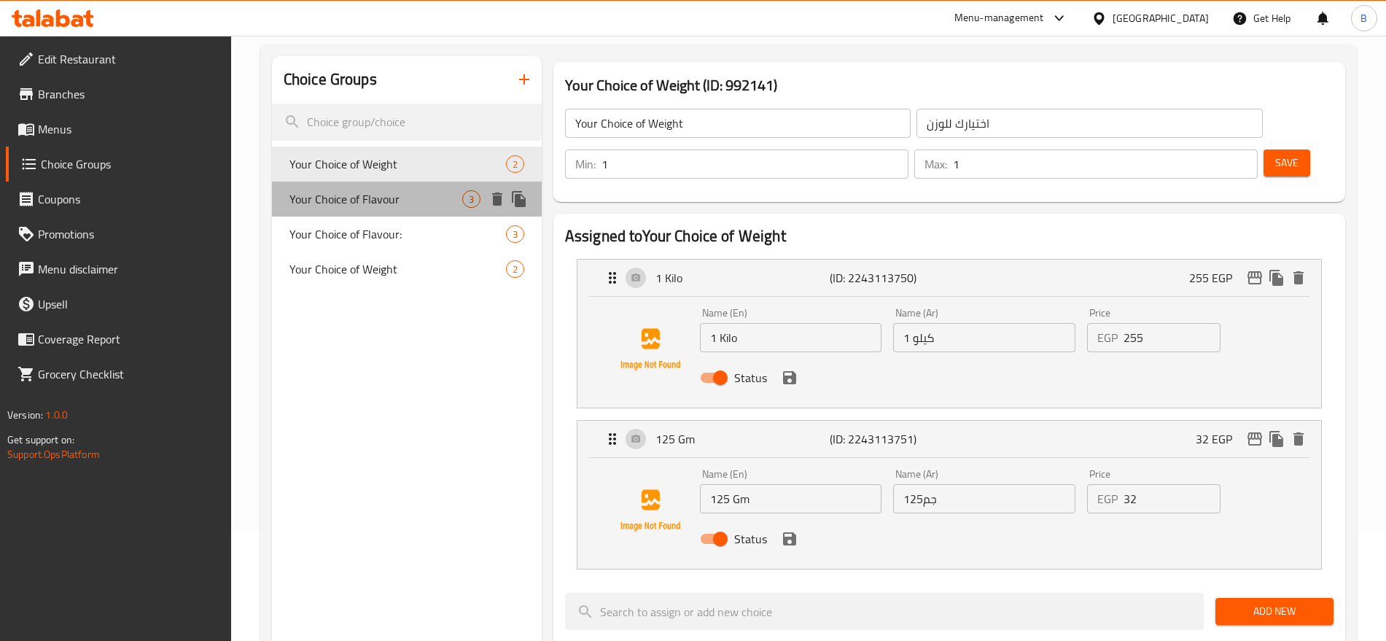
click at [367, 195] on span "Your Choice of Flavour" at bounding box center [376, 199] width 173 height 18
type input "Your Choice of Flavour"
type input "اختيارك للنكهه"
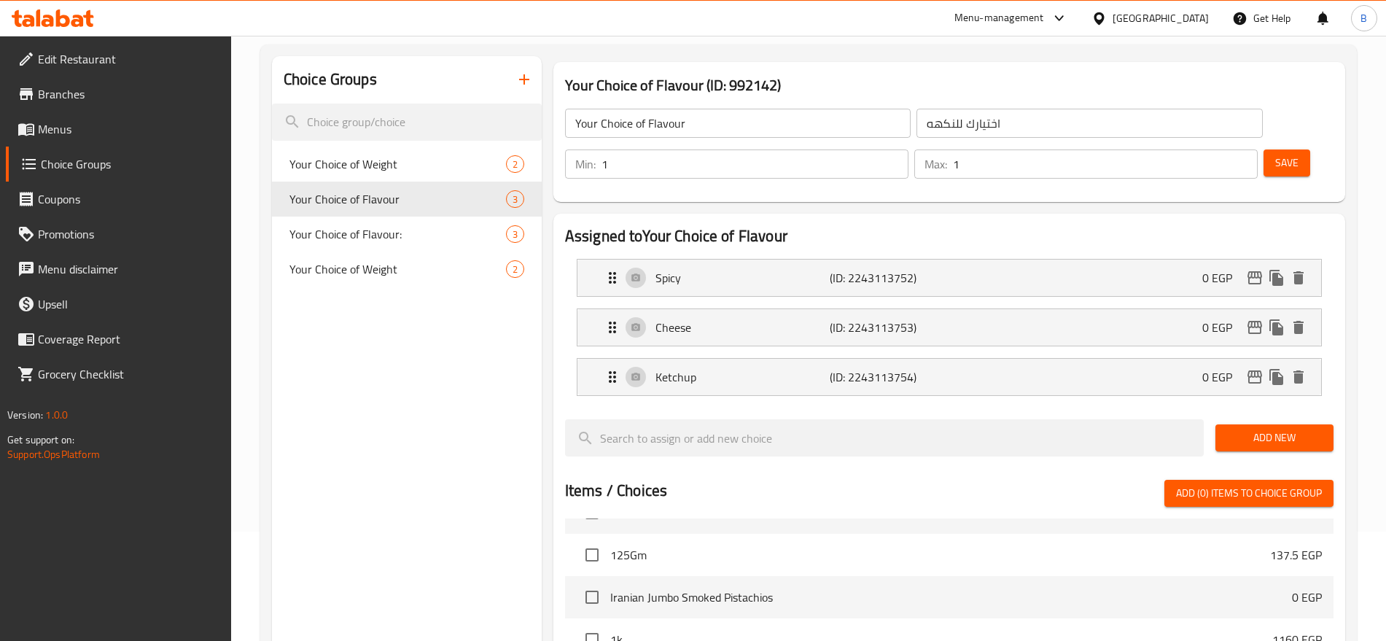
scroll to position [1003, 0]
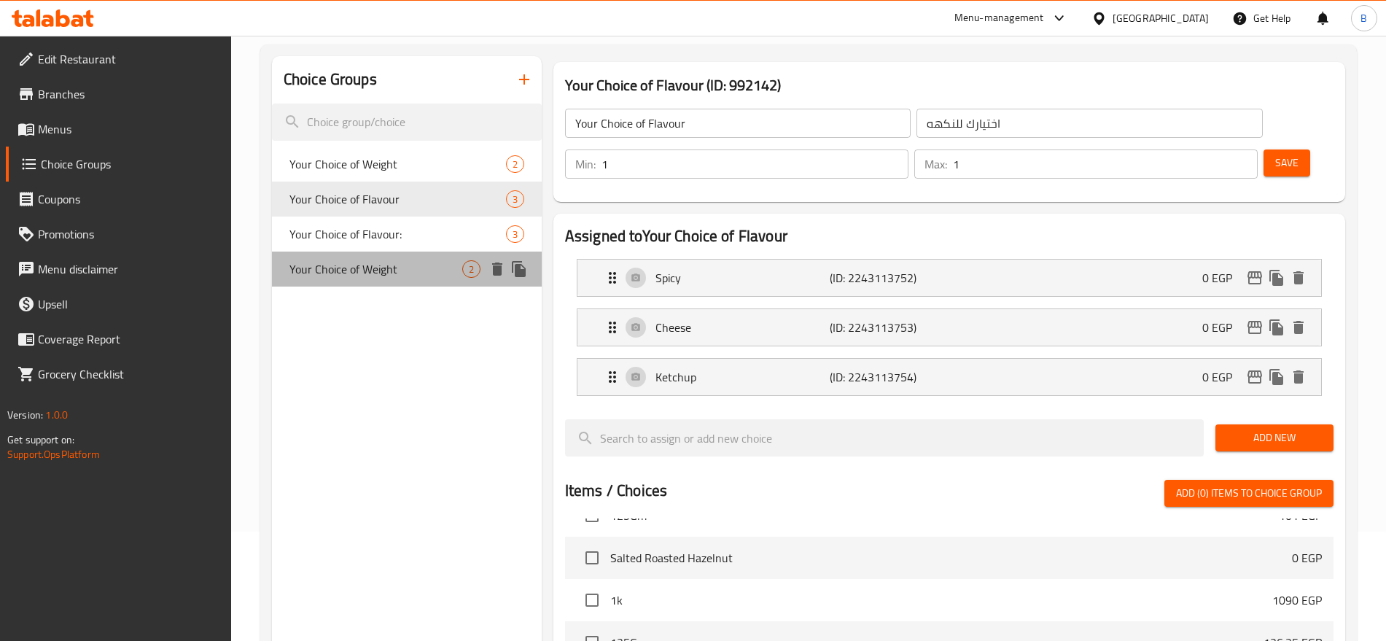
click at [389, 267] on span "Your Choice of Weight" at bounding box center [376, 269] width 173 height 18
type input "Your Choice of Weight"
type input "اختيارك للوزن"
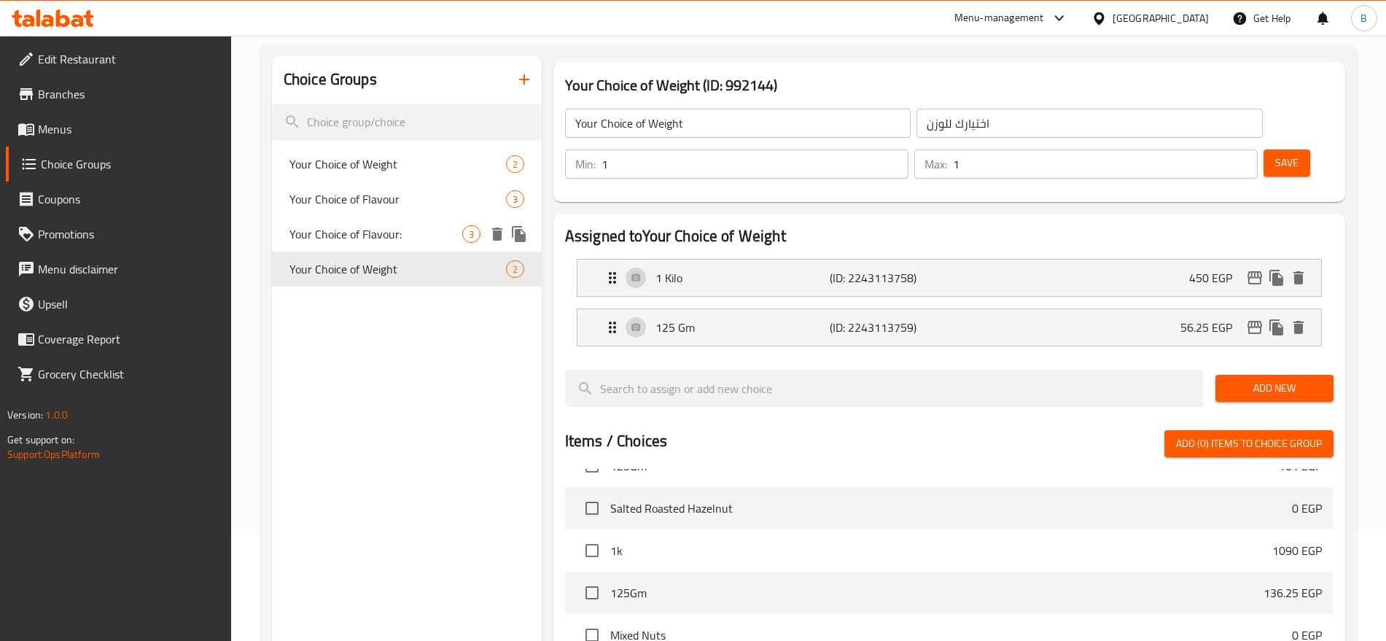
drag, startPoint x: 403, startPoint y: 236, endPoint x: 414, endPoint y: 230, distance: 12.4
click at [408, 236] on span "Your Choice of Flavour:" at bounding box center [376, 234] width 173 height 18
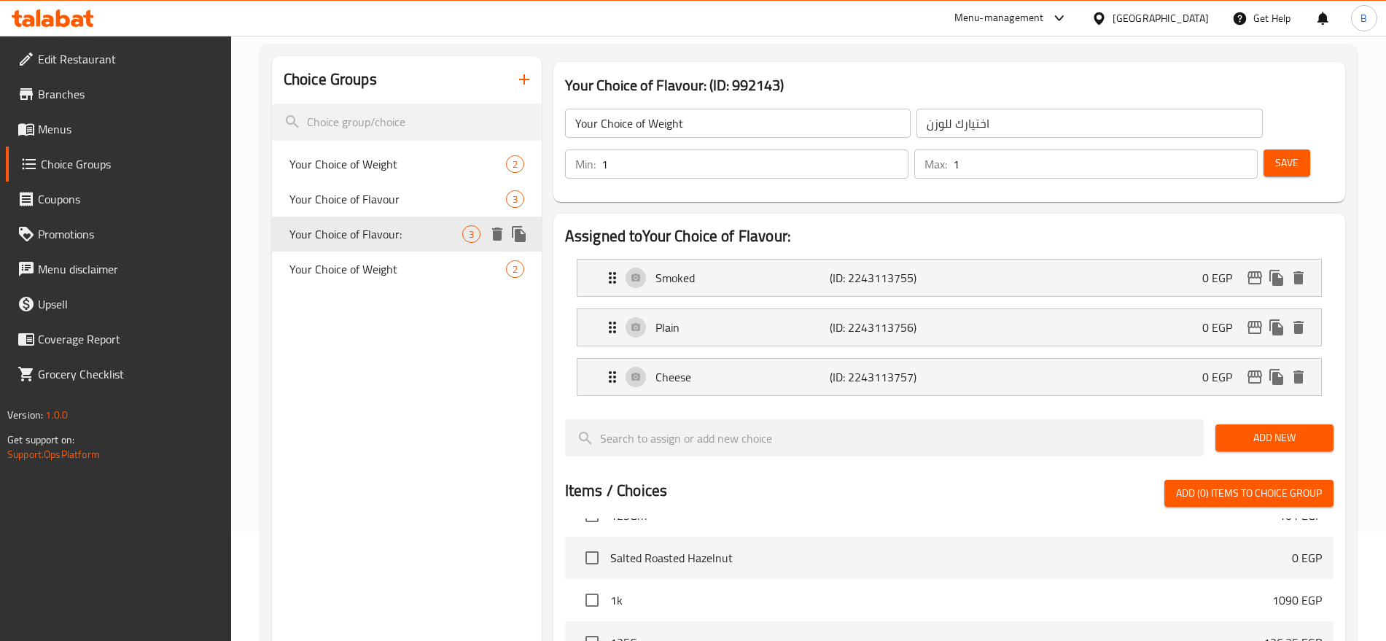
type input "Your Choice of Flavour:"
type input "اختيارك للنكهة:"
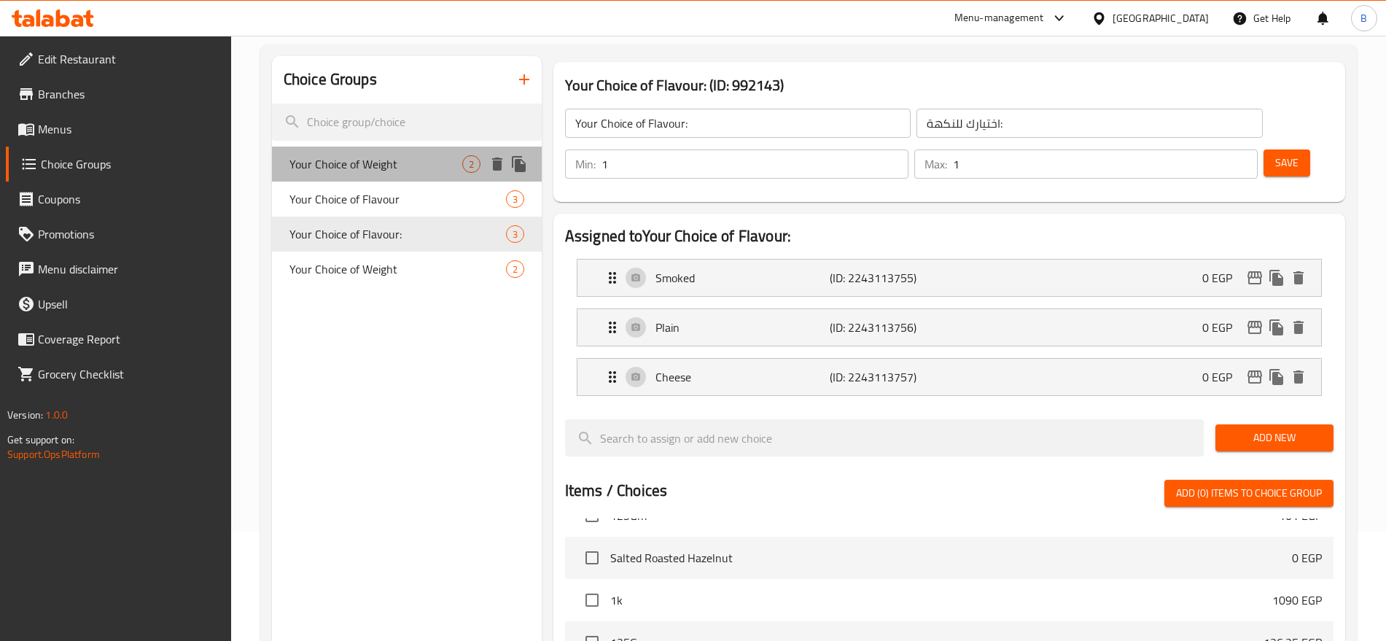
click at [400, 166] on span "Your Choice of Weight" at bounding box center [376, 164] width 173 height 18
type input "Your Choice of Weight"
type input "اختيارك للوزن"
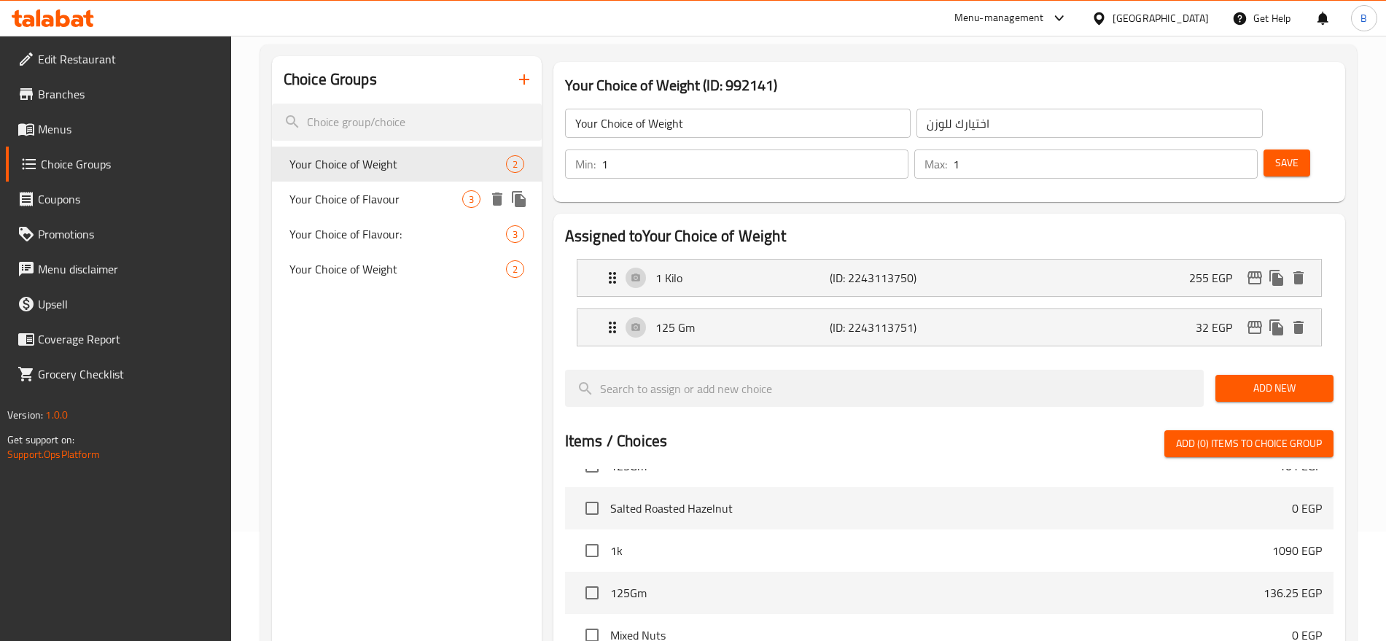
click at [400, 195] on span "Your Choice of Flavour" at bounding box center [376, 199] width 173 height 18
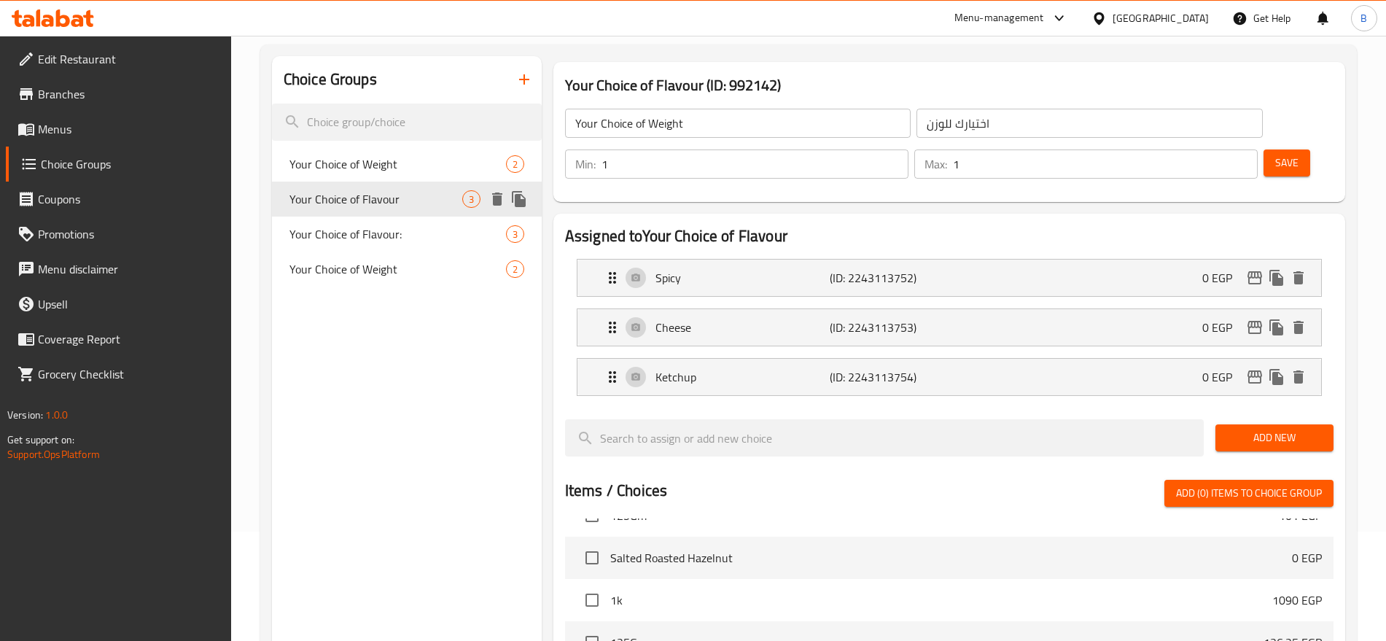
type input "Your Choice of Flavour"
type input "اختيارك للنكهه"
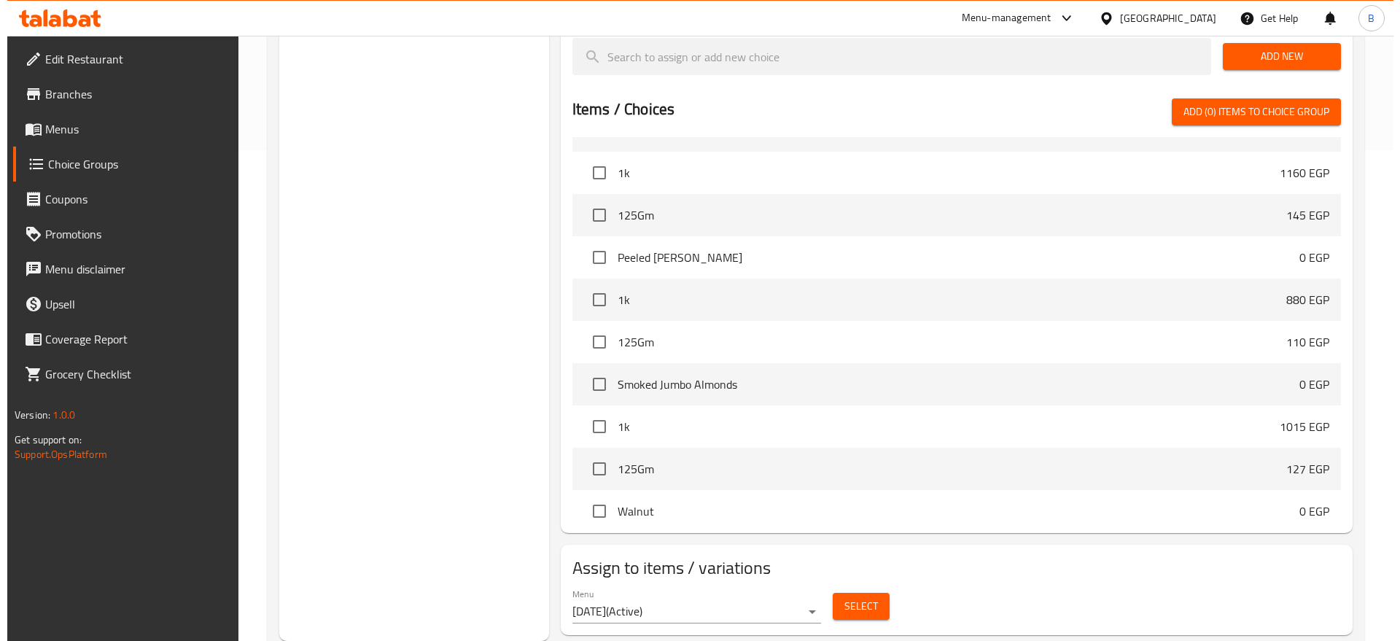
scroll to position [638, 0]
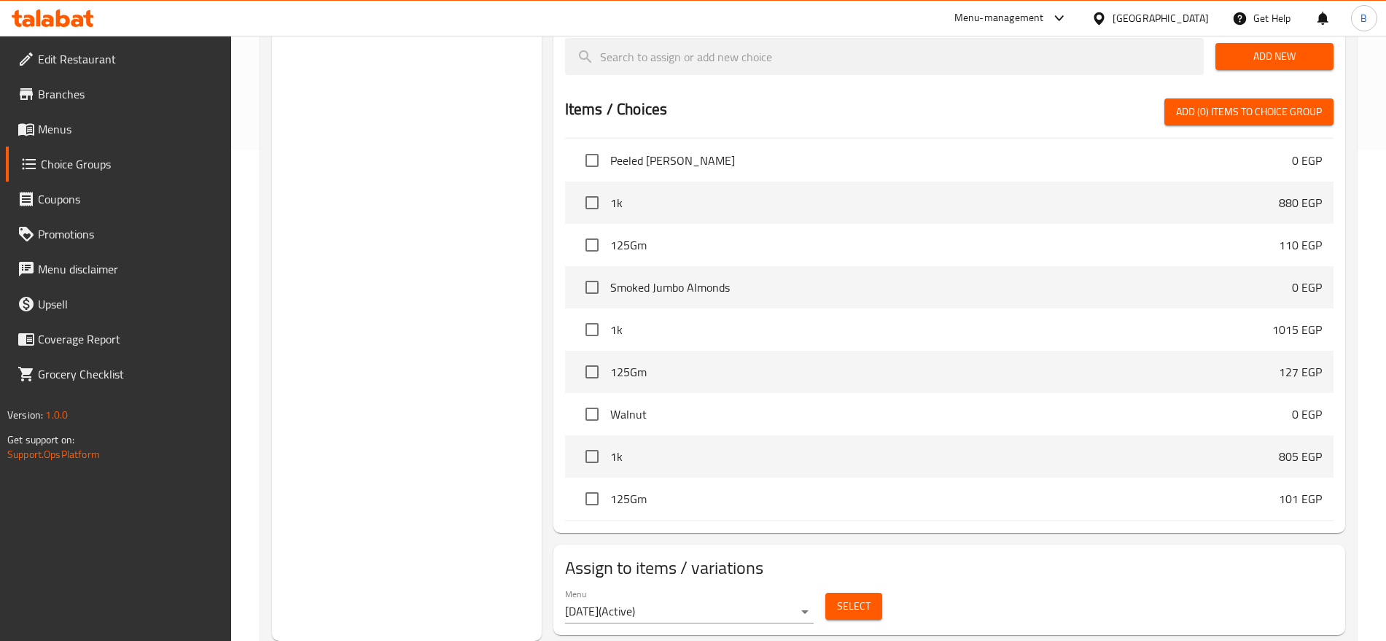
click at [887, 587] on div "Select" at bounding box center [854, 606] width 69 height 39
click at [859, 597] on span "Select" at bounding box center [854, 606] width 34 height 18
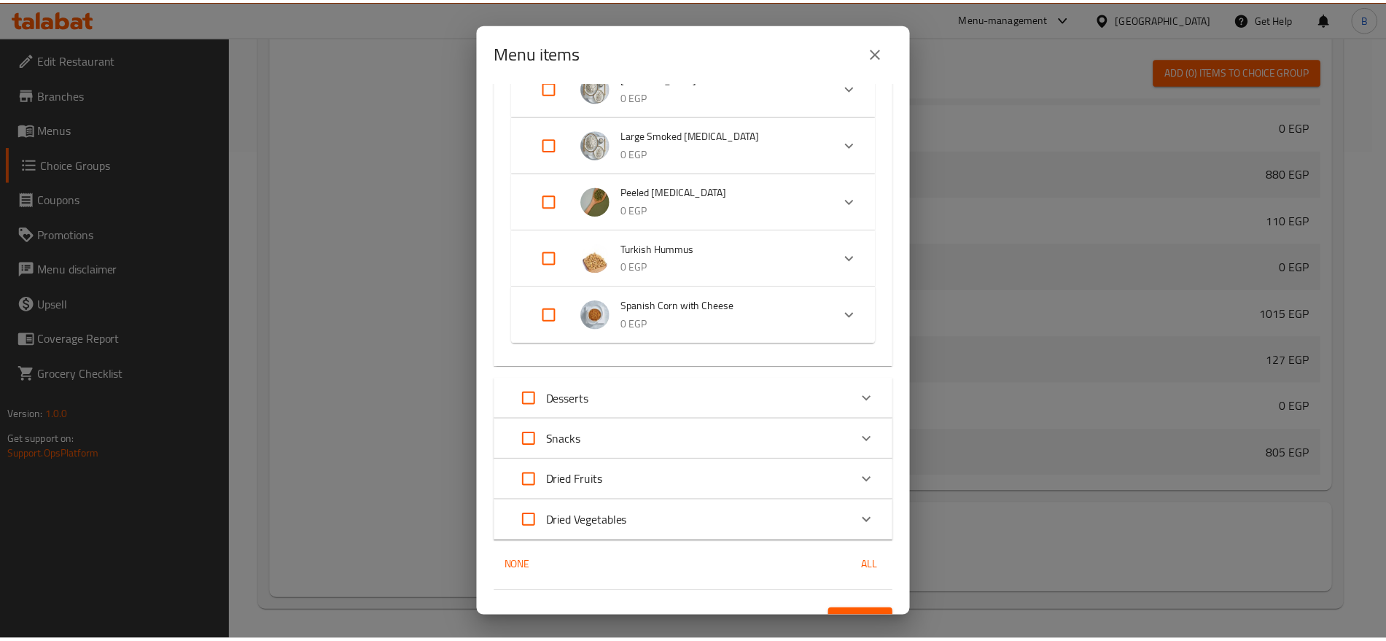
scroll to position [1685, 0]
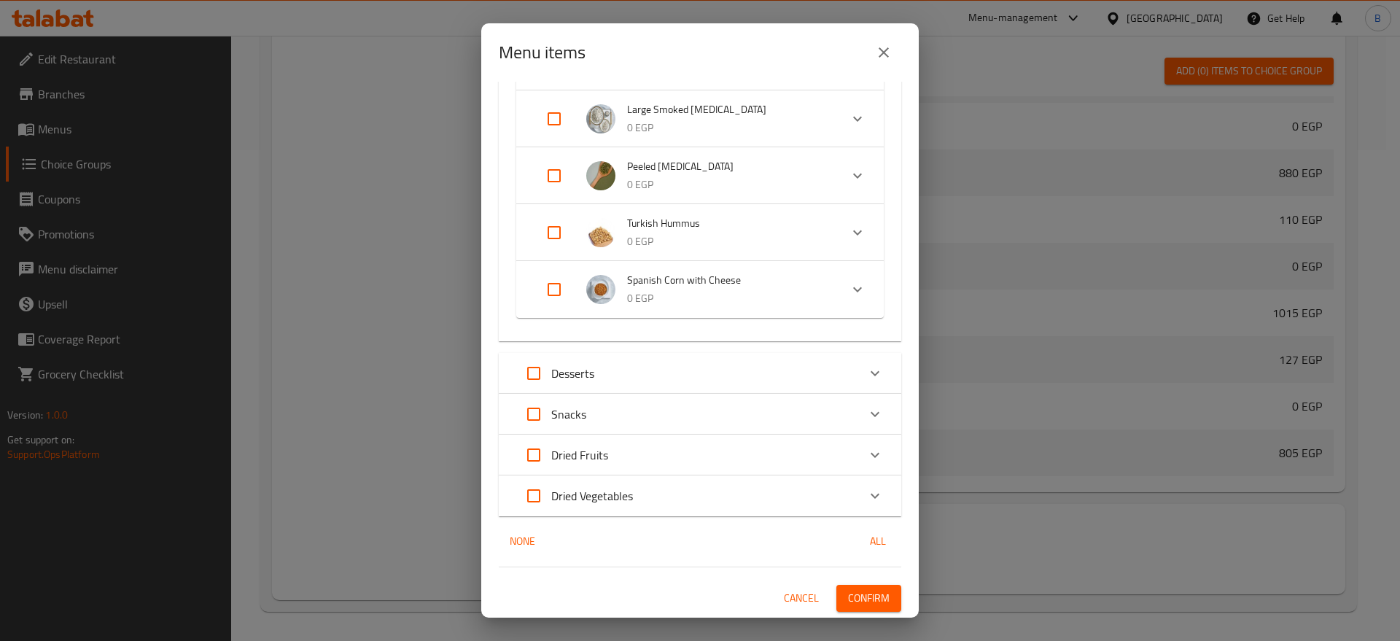
click at [848, 591] on span "Confirm" at bounding box center [869, 598] width 42 height 18
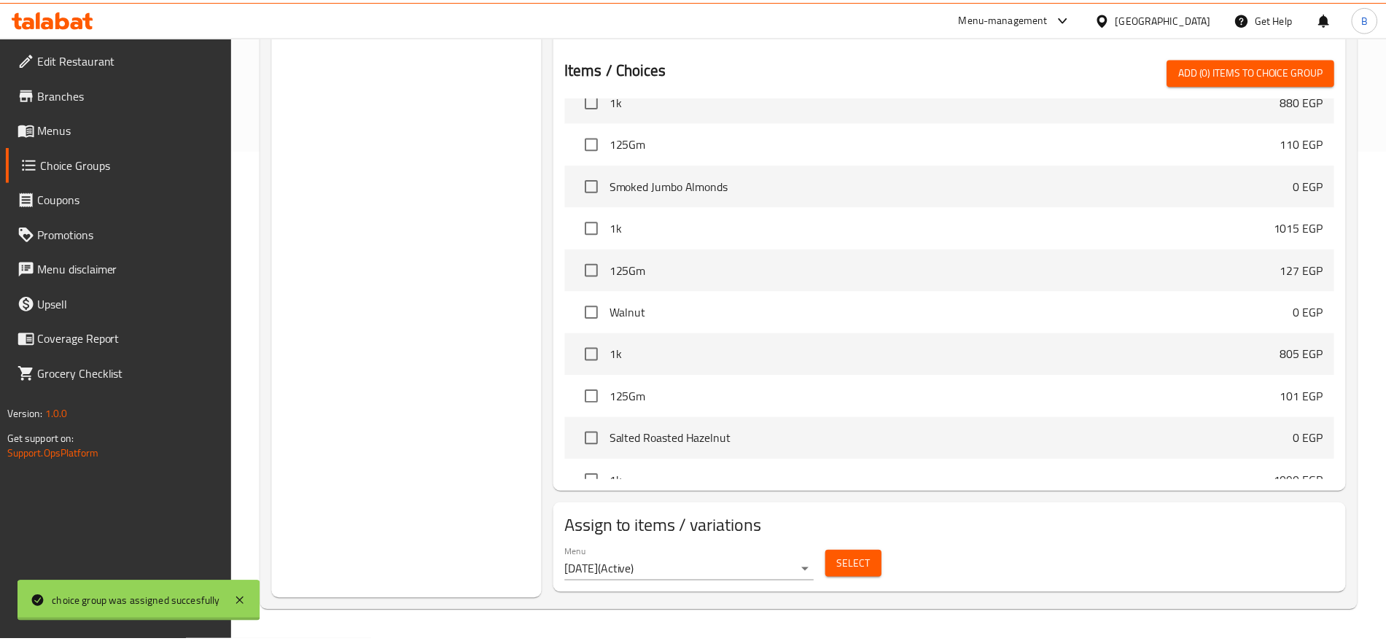
scroll to position [638, 0]
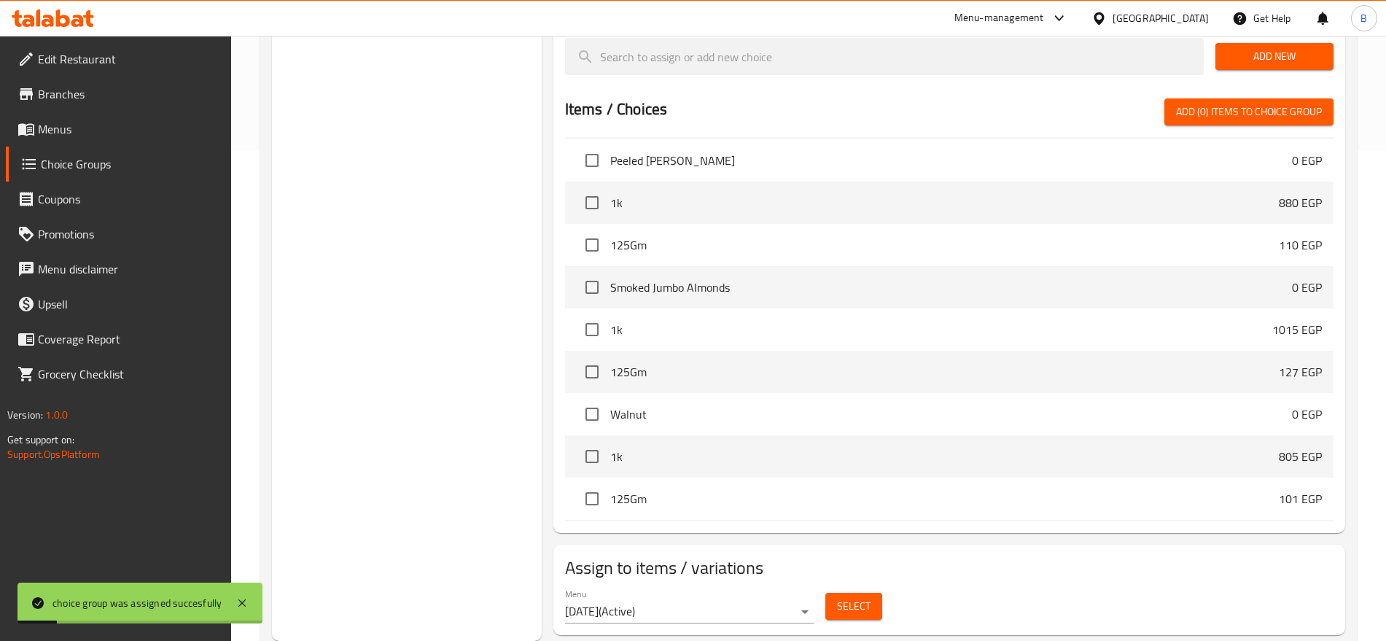
click at [85, 123] on span "Menus" at bounding box center [129, 129] width 182 height 18
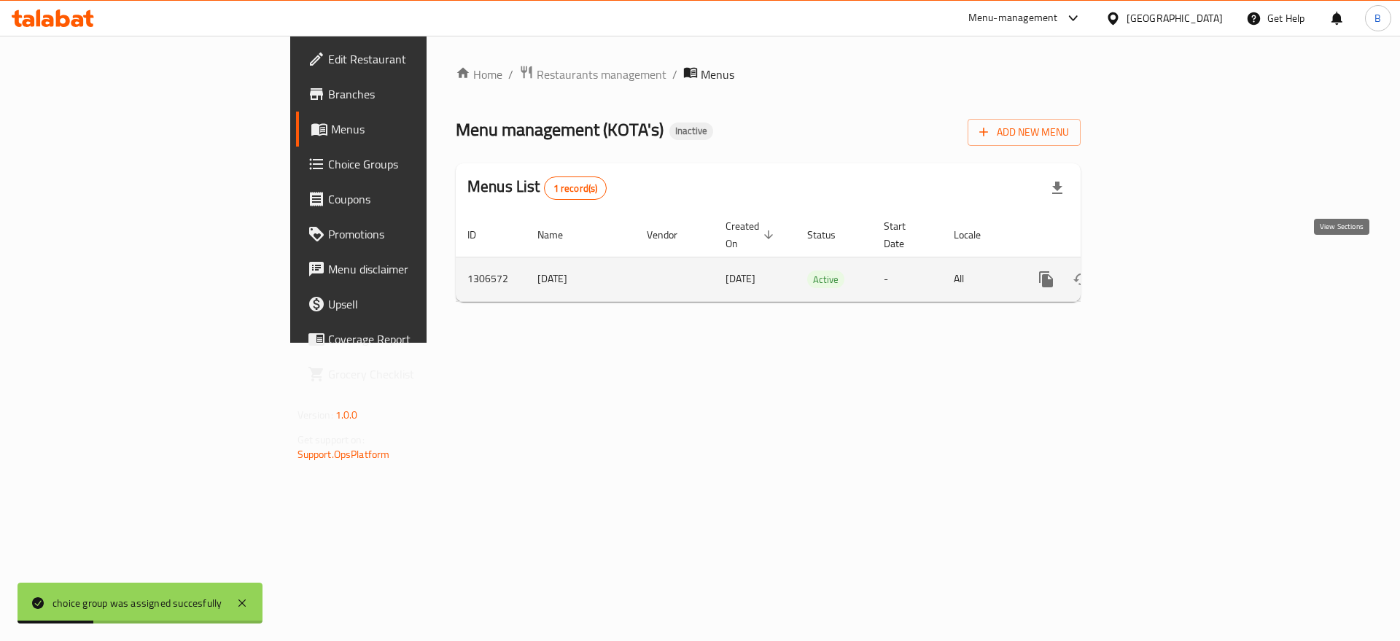
click at [1160, 271] on icon "enhanced table" at bounding box center [1152, 280] width 18 height 18
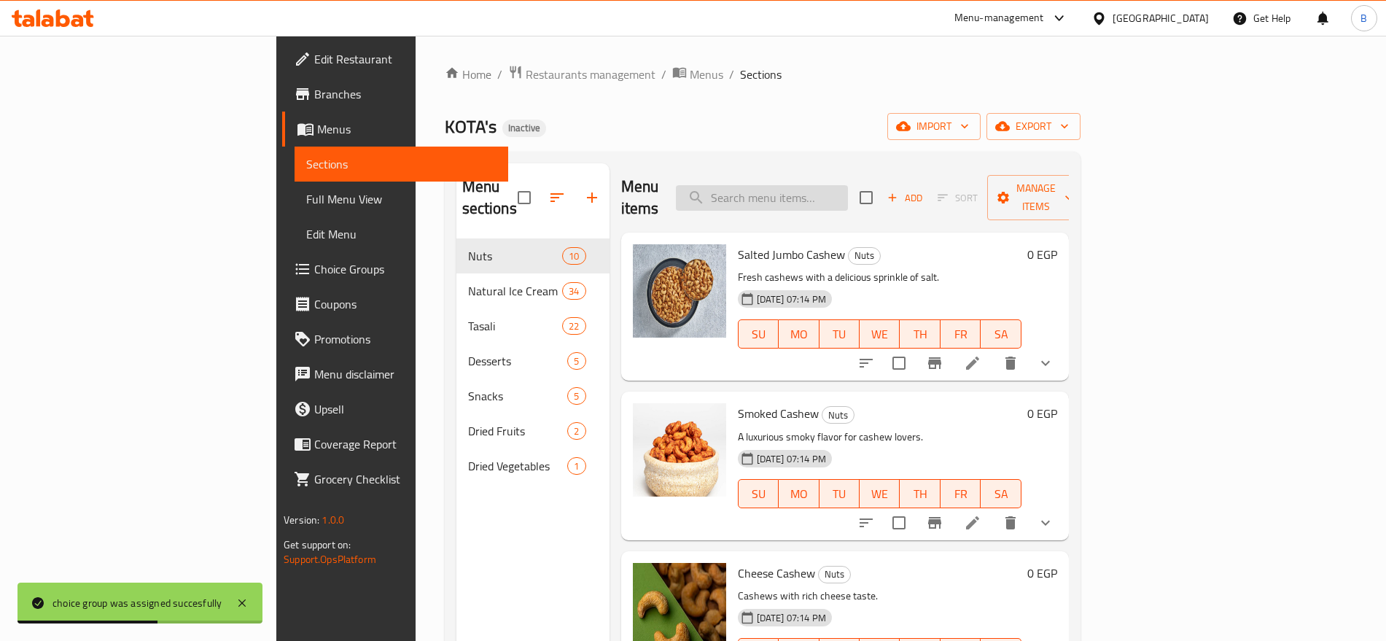
click at [828, 185] on input "search" at bounding box center [762, 198] width 172 height 26
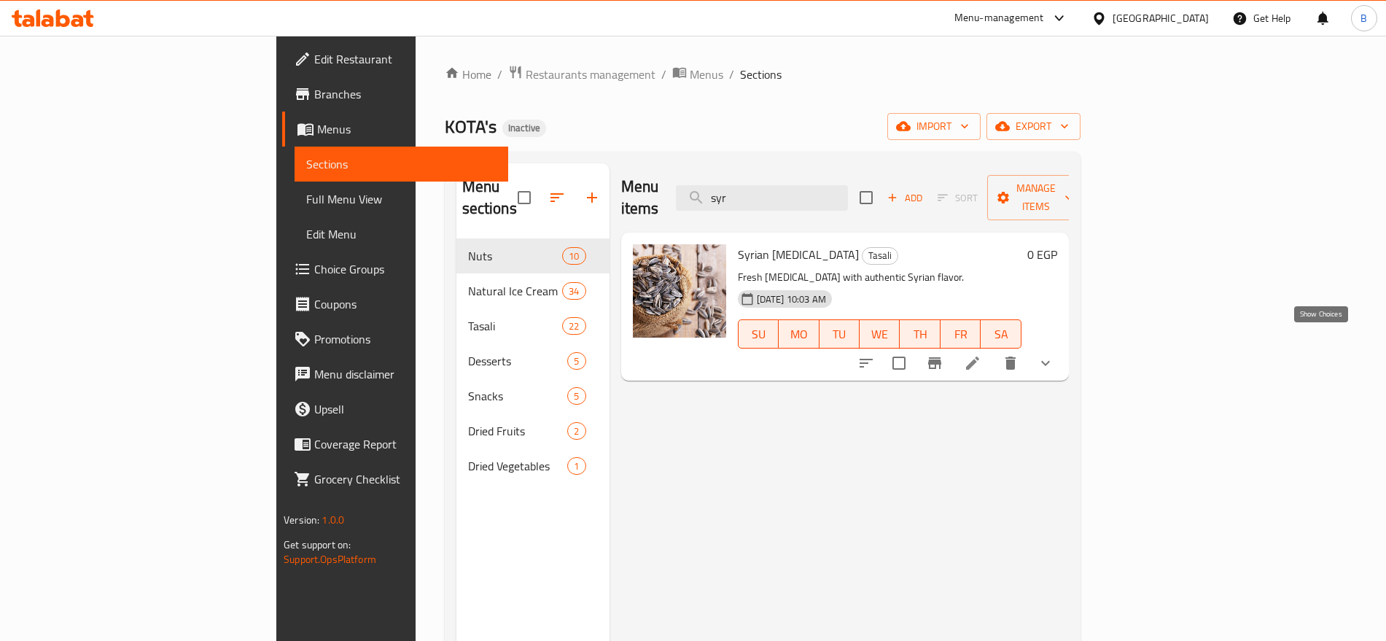
type input "syr"
click at [1055, 354] on icon "show more" at bounding box center [1046, 363] width 18 height 18
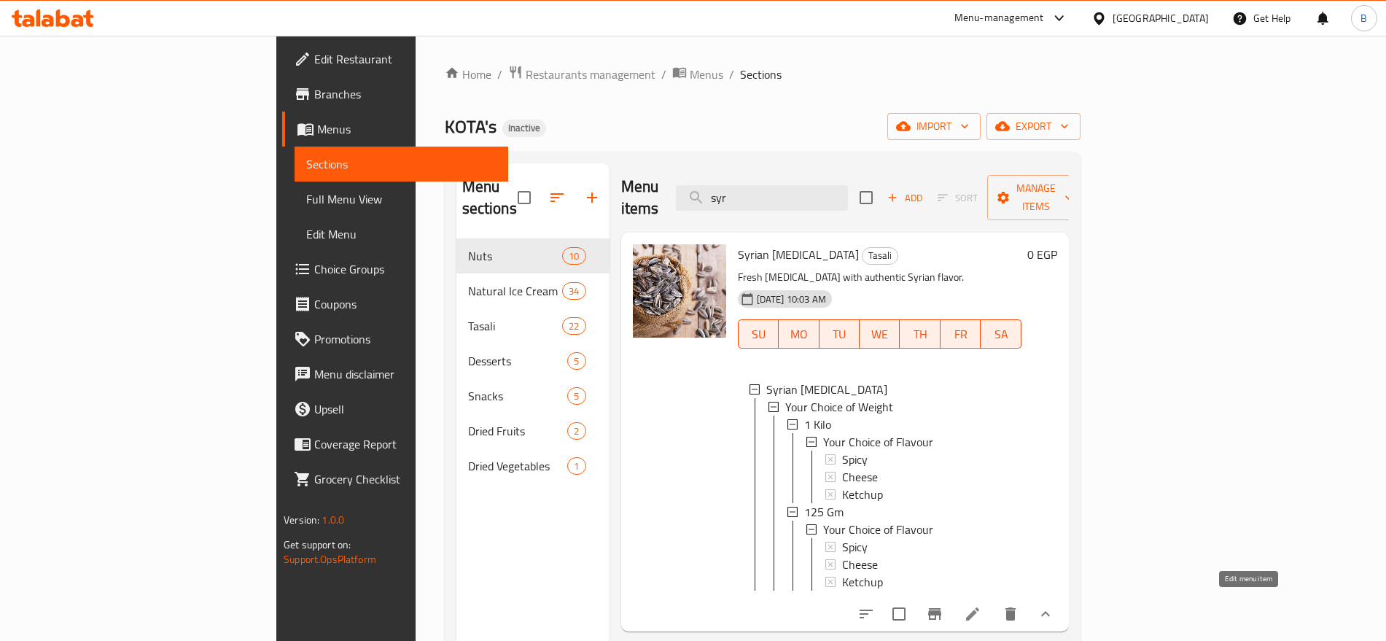
click at [982, 605] on icon at bounding box center [973, 614] width 18 height 18
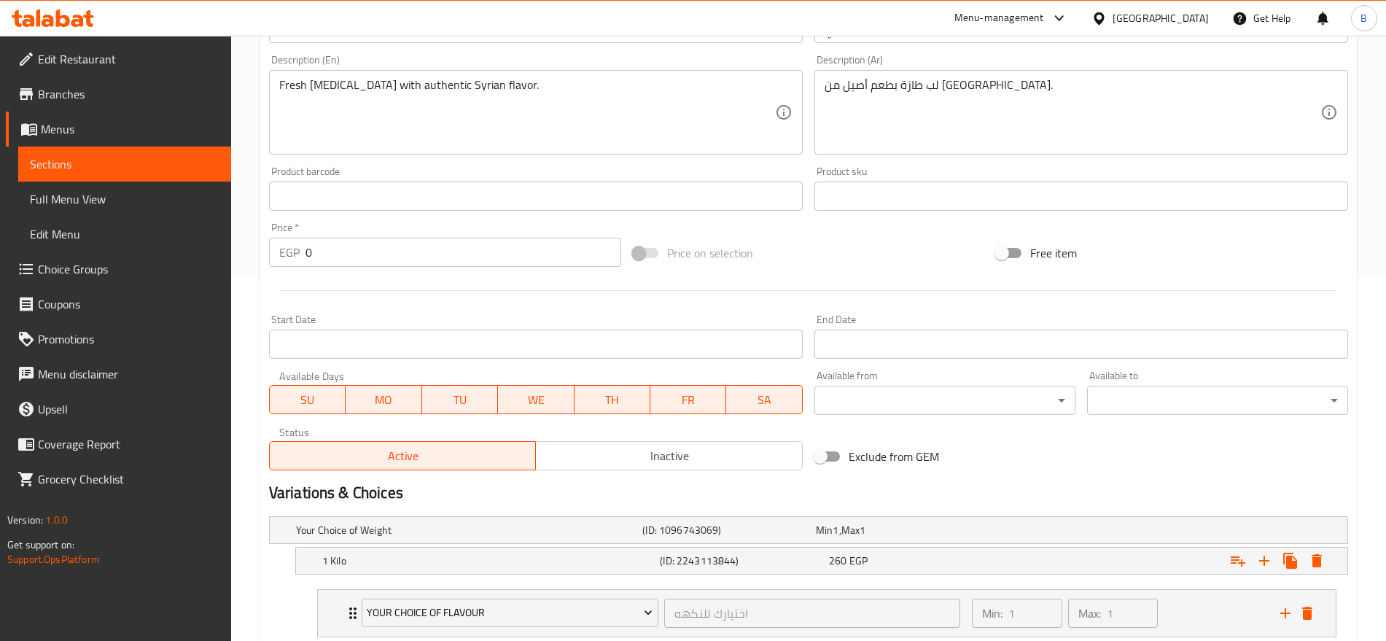
scroll to position [563, 0]
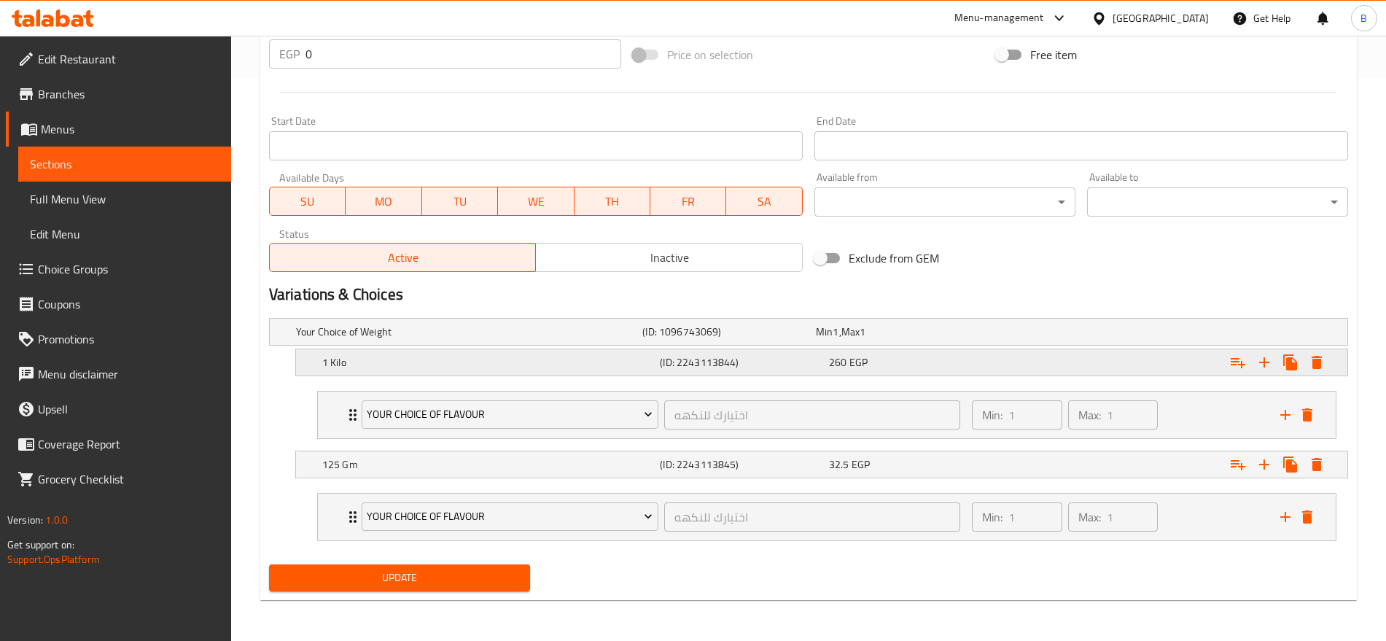
click at [957, 339] on div "260 EGP" at bounding box center [900, 332] width 168 height 15
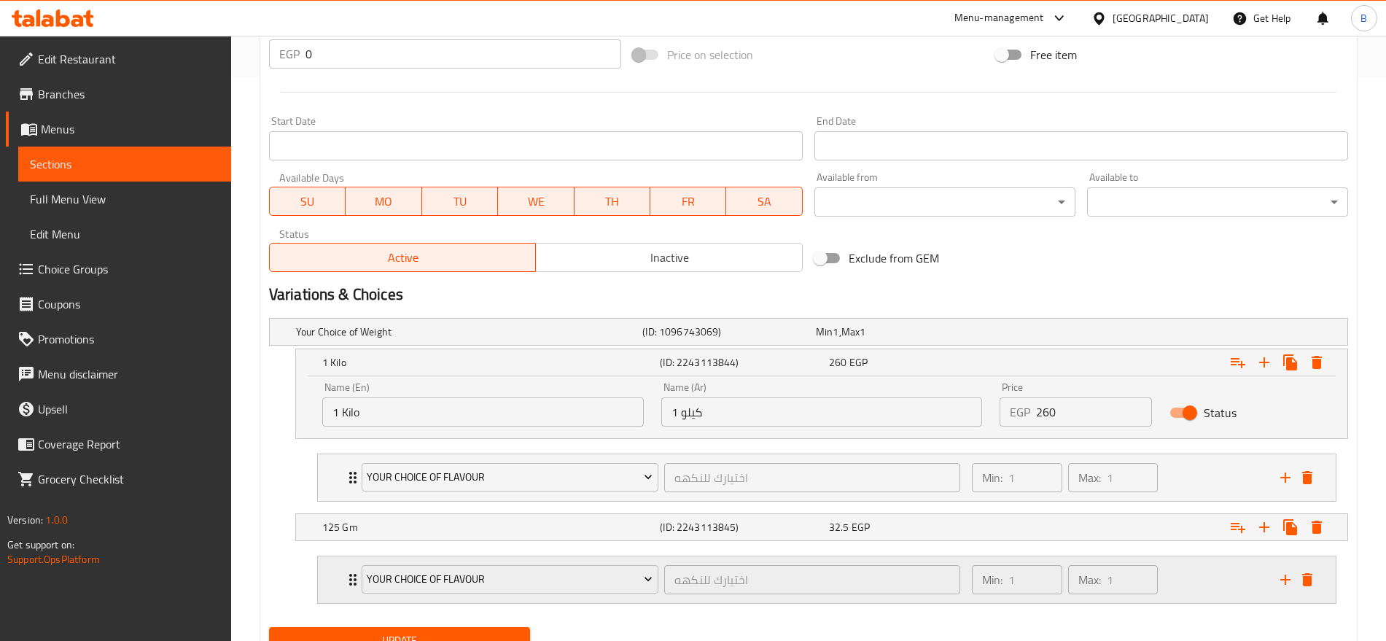
click at [1207, 571] on div "Min: 1 ​ Max: 1 ​" at bounding box center [1117, 579] width 308 height 47
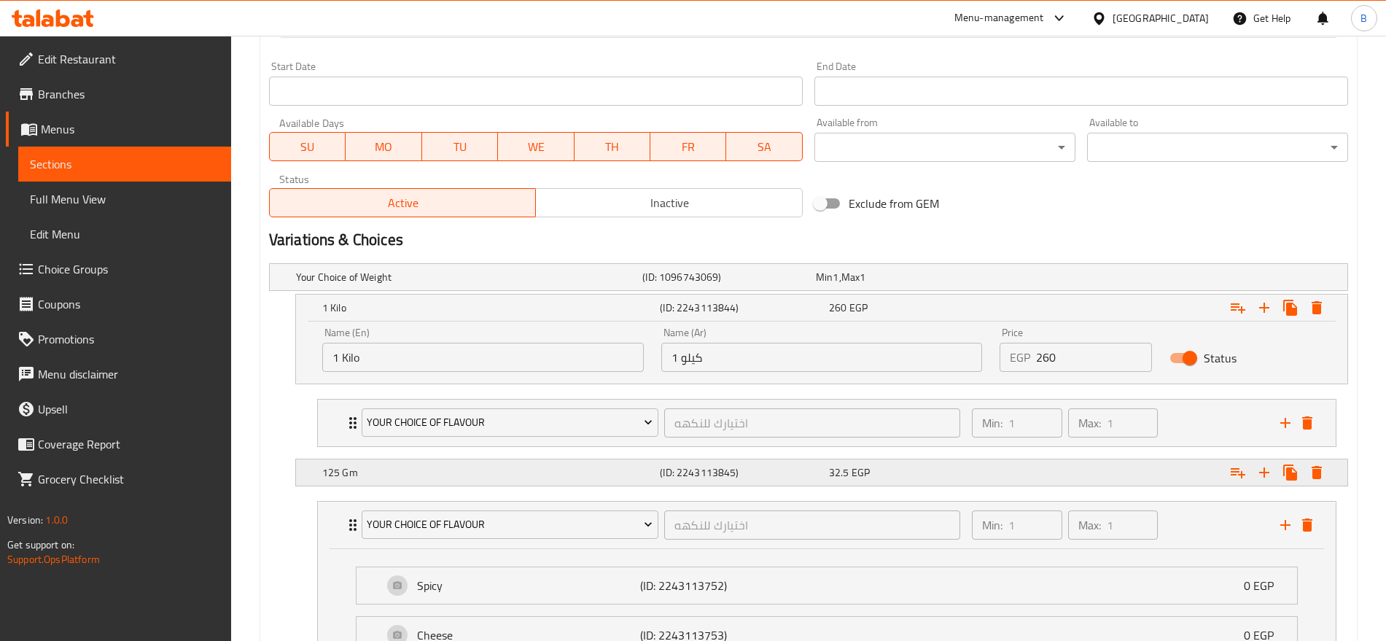
scroll to position [804, 0]
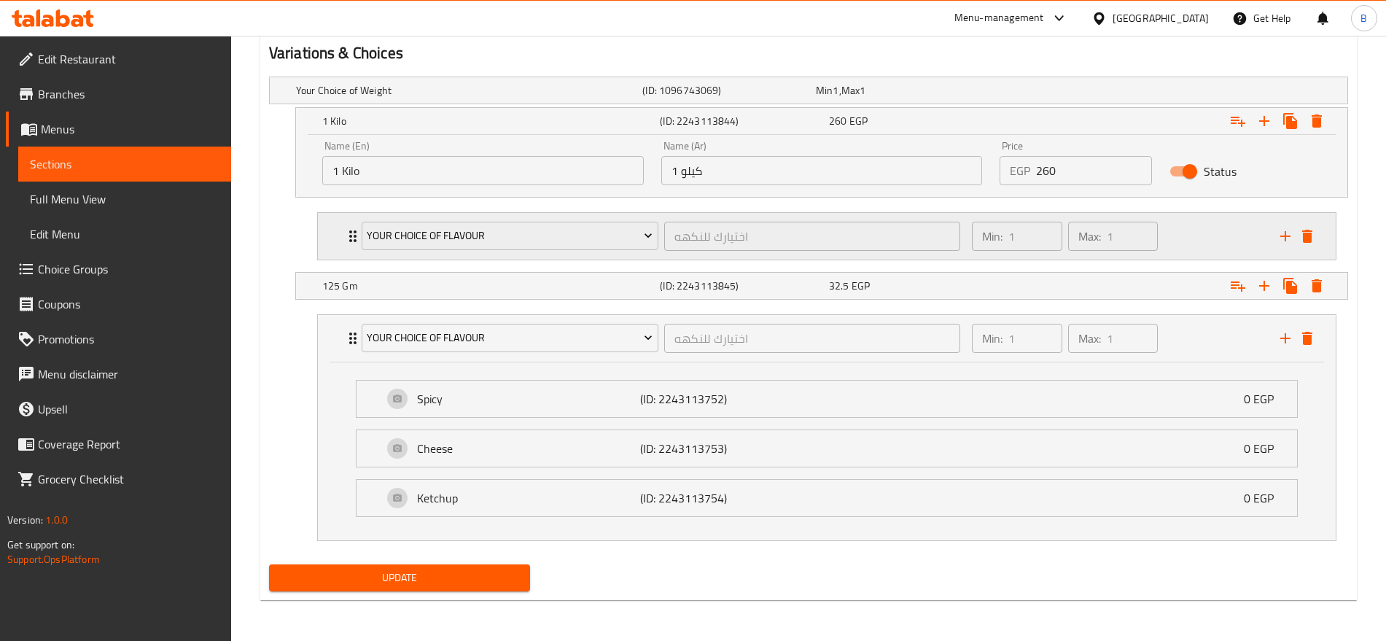
click at [1206, 231] on div "Min: 1 ​ Max: 1 ​" at bounding box center [1117, 236] width 308 height 47
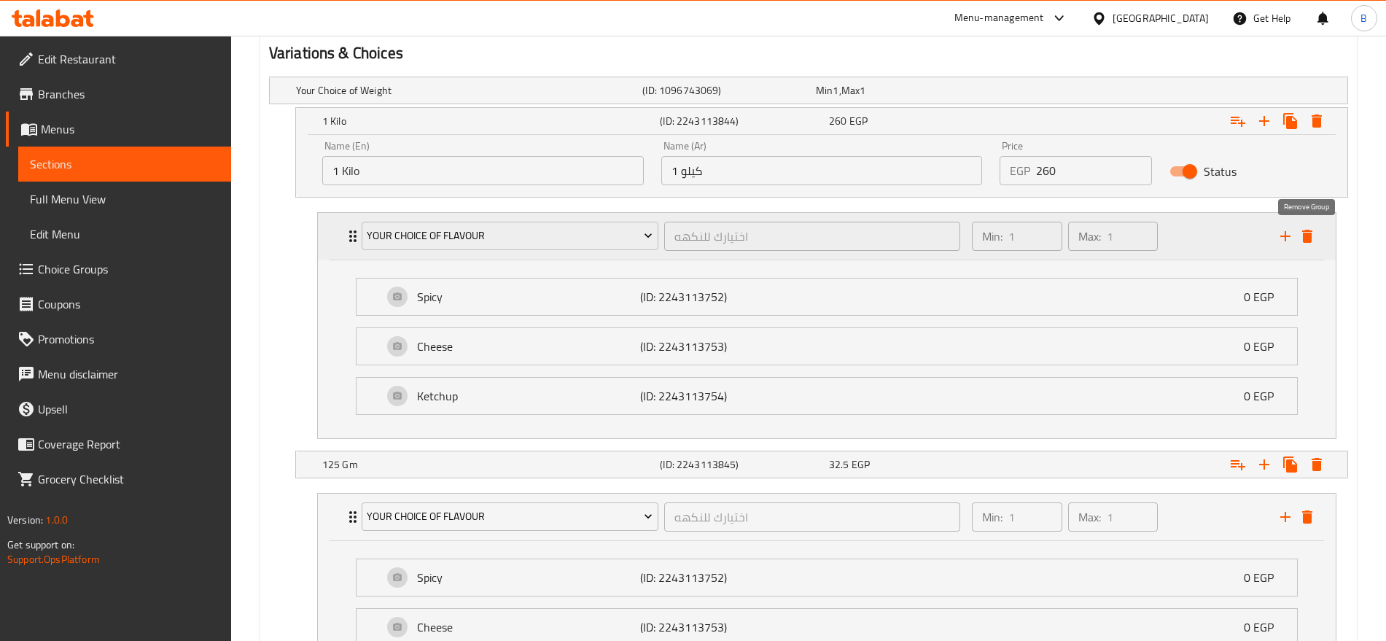
click at [1312, 241] on icon "delete" at bounding box center [1308, 237] width 18 height 18
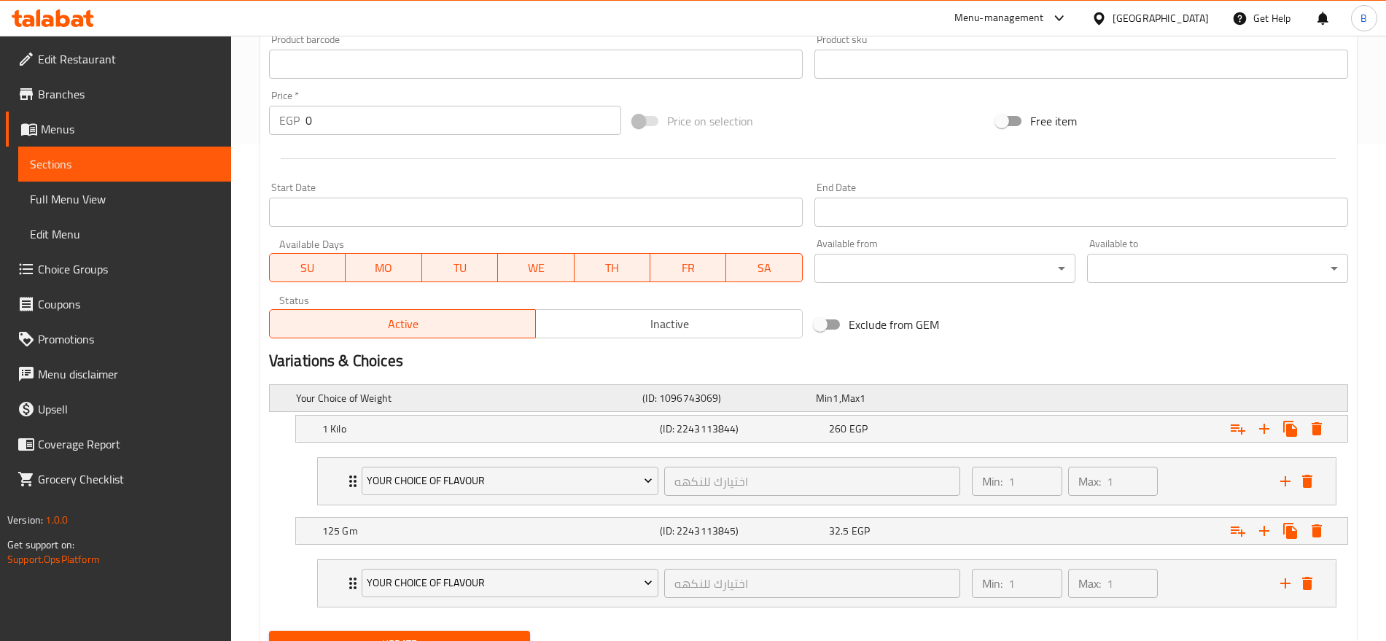
scroll to position [563, 0]
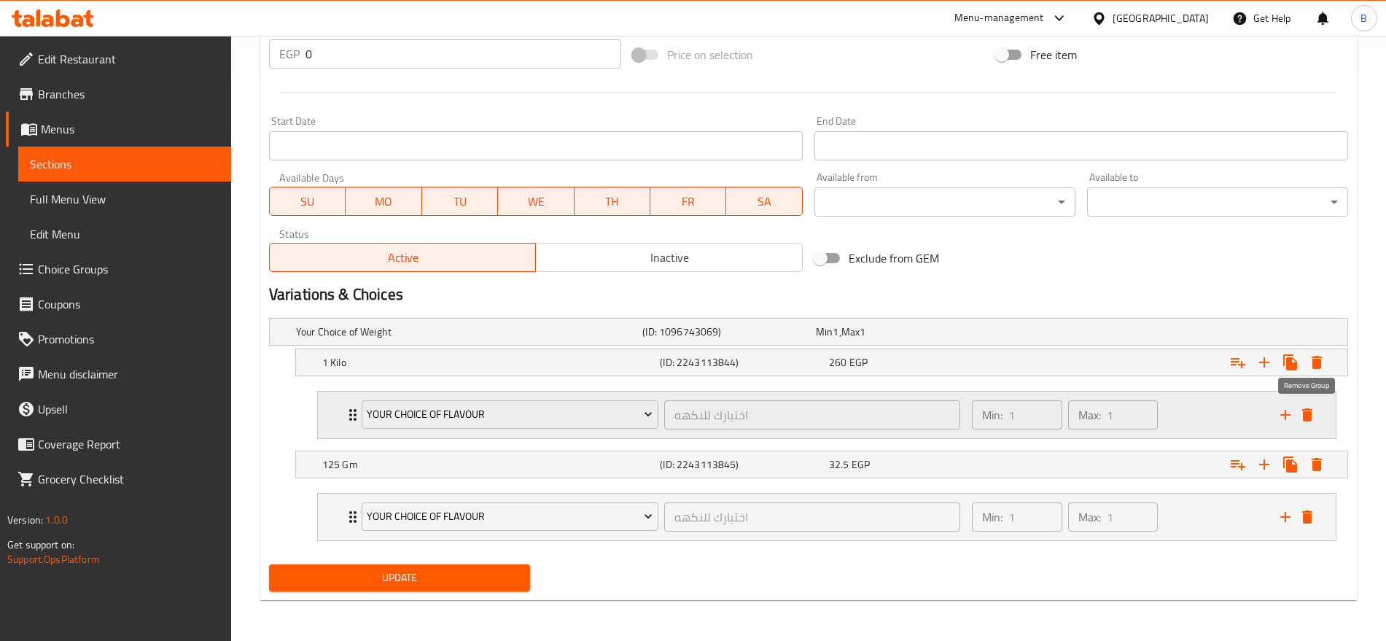
click at [1313, 416] on icon "delete" at bounding box center [1308, 415] width 18 height 18
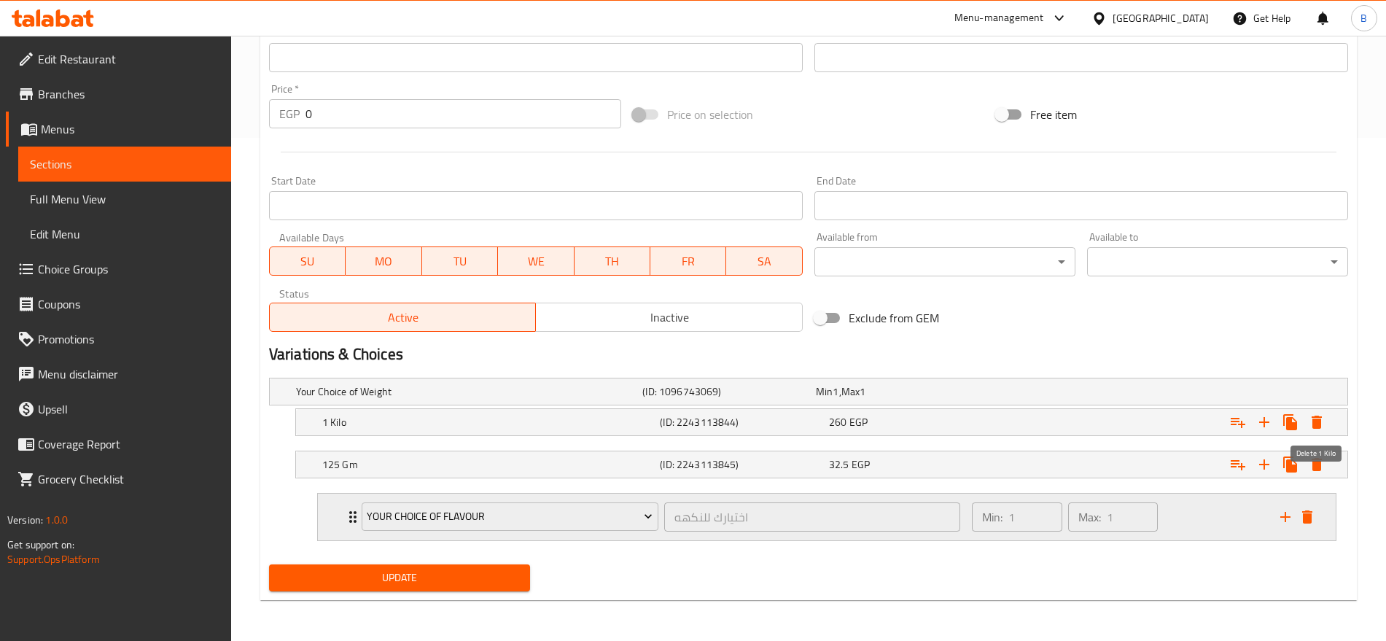
scroll to position [503, 0]
click at [429, 399] on h5 "1 Kilo" at bounding box center [466, 391] width 341 height 15
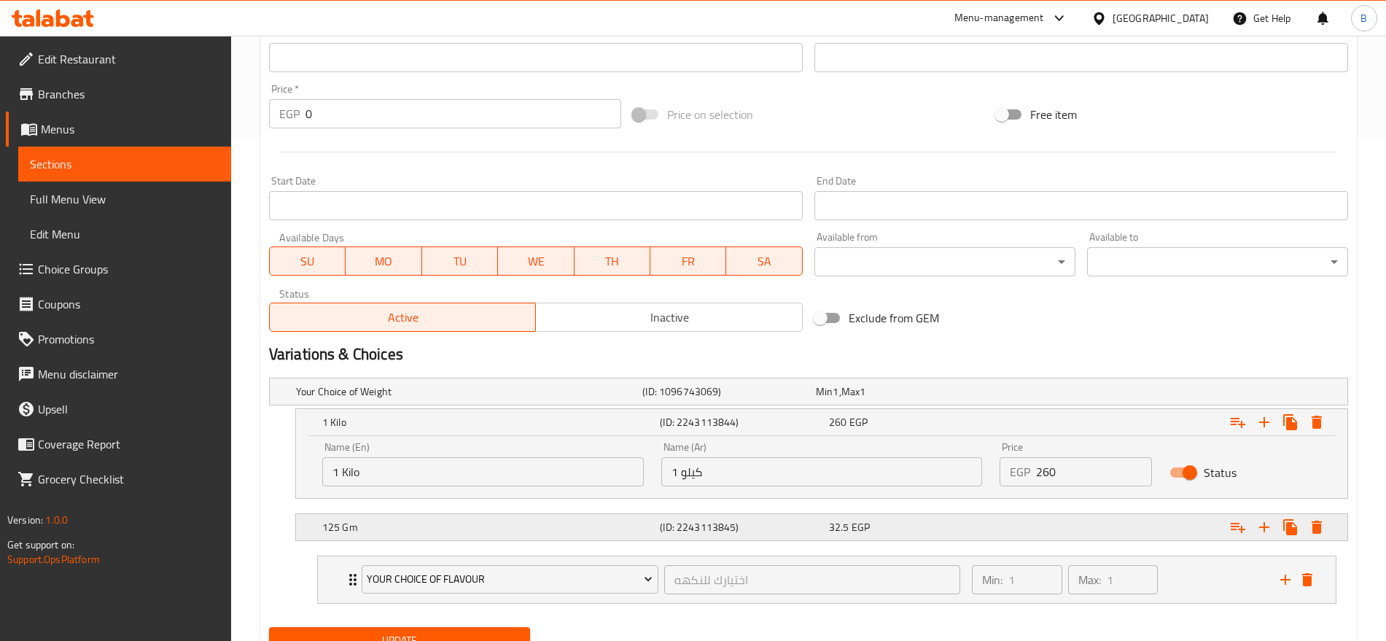
click at [470, 399] on h5 "125 Gm" at bounding box center [466, 391] width 341 height 15
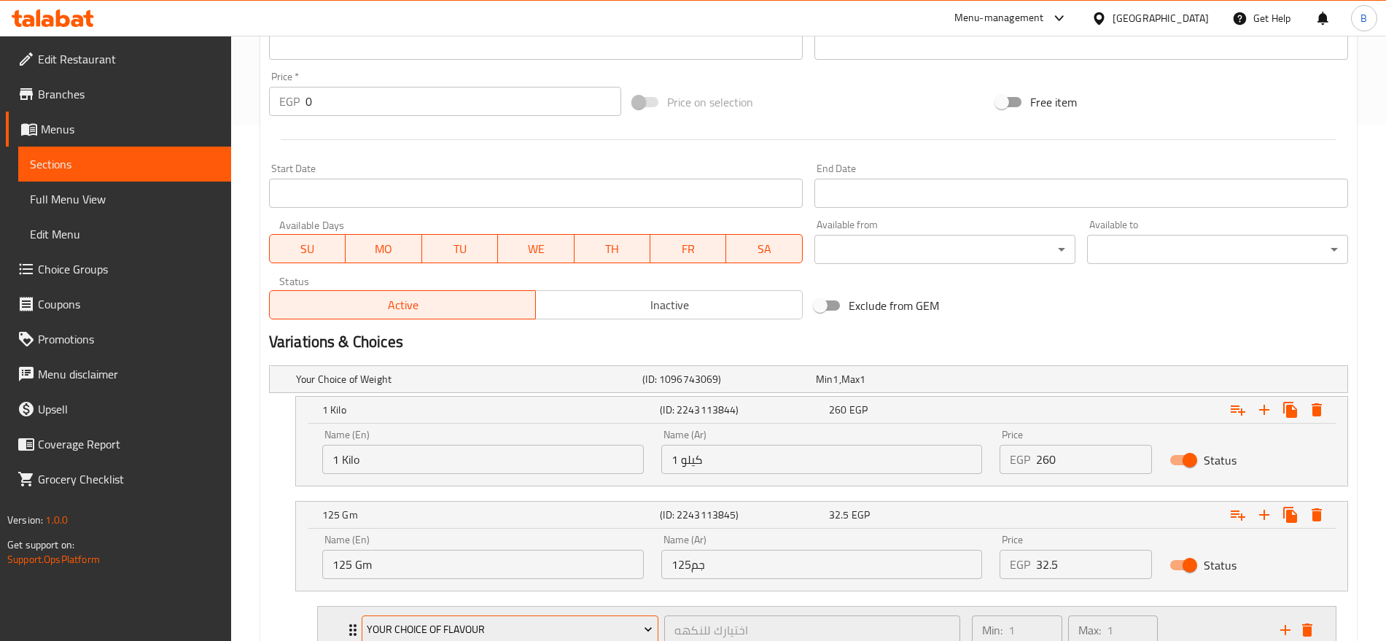
scroll to position [629, 0]
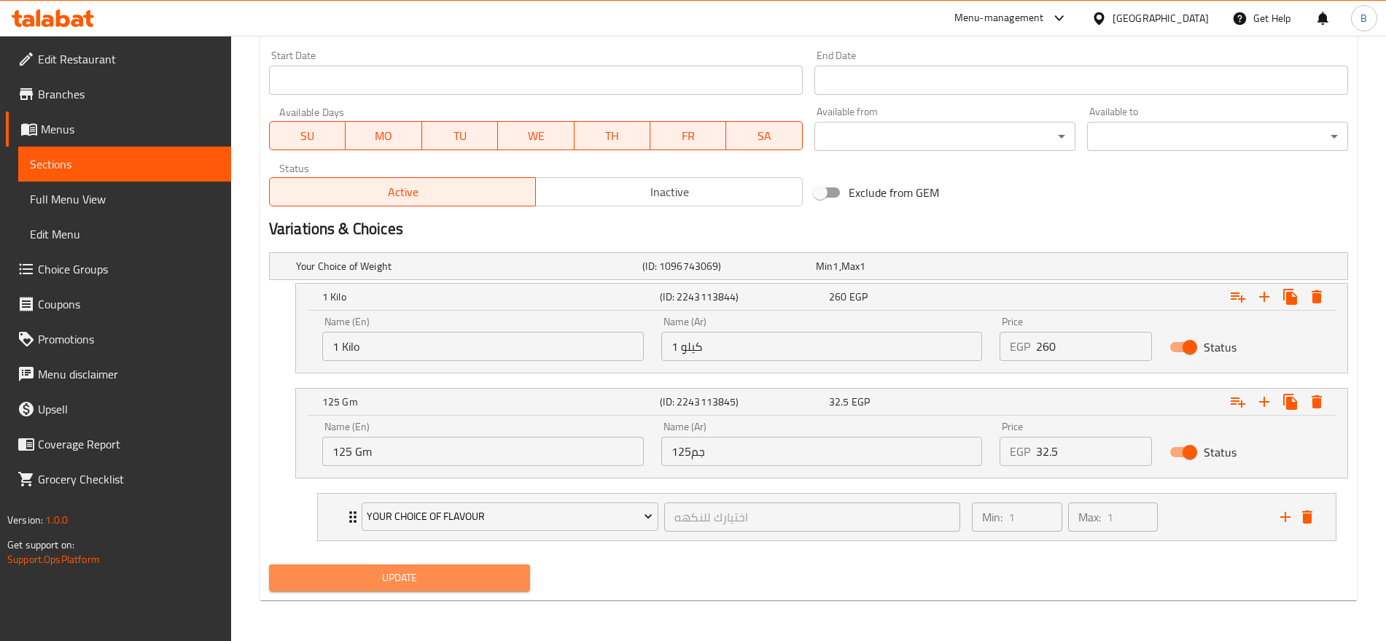
click at [422, 574] on span "Update" at bounding box center [400, 578] width 238 height 18
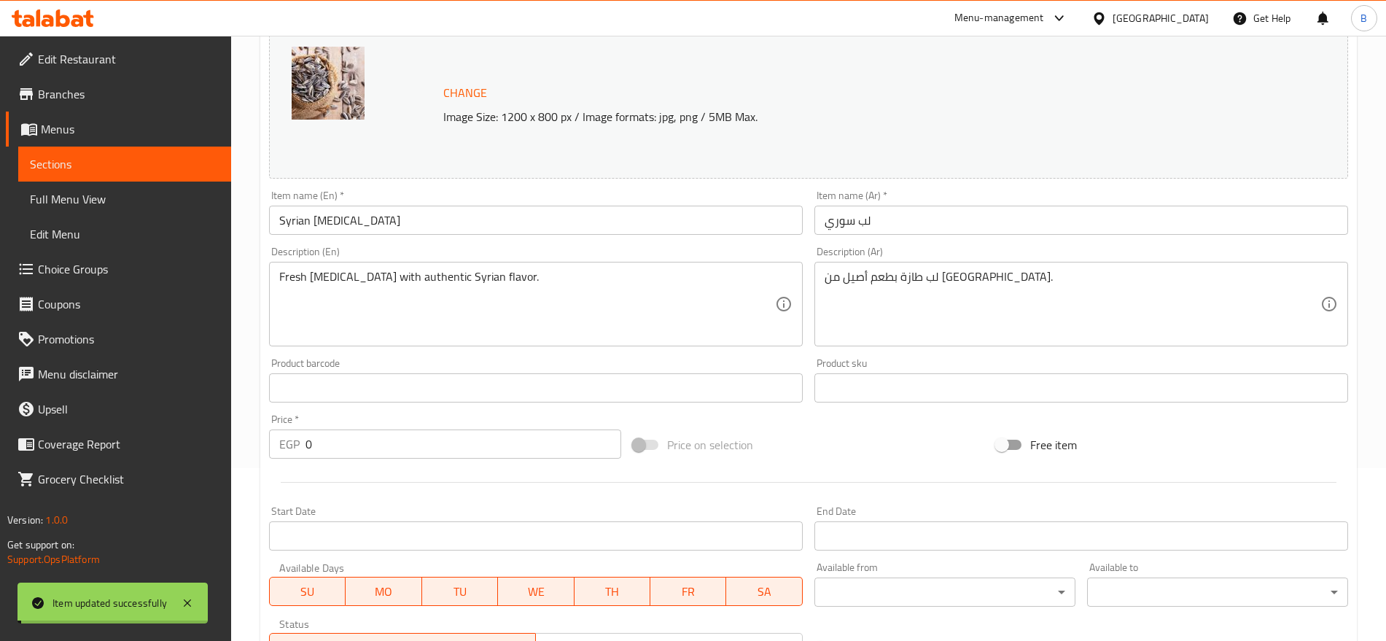
scroll to position [0, 0]
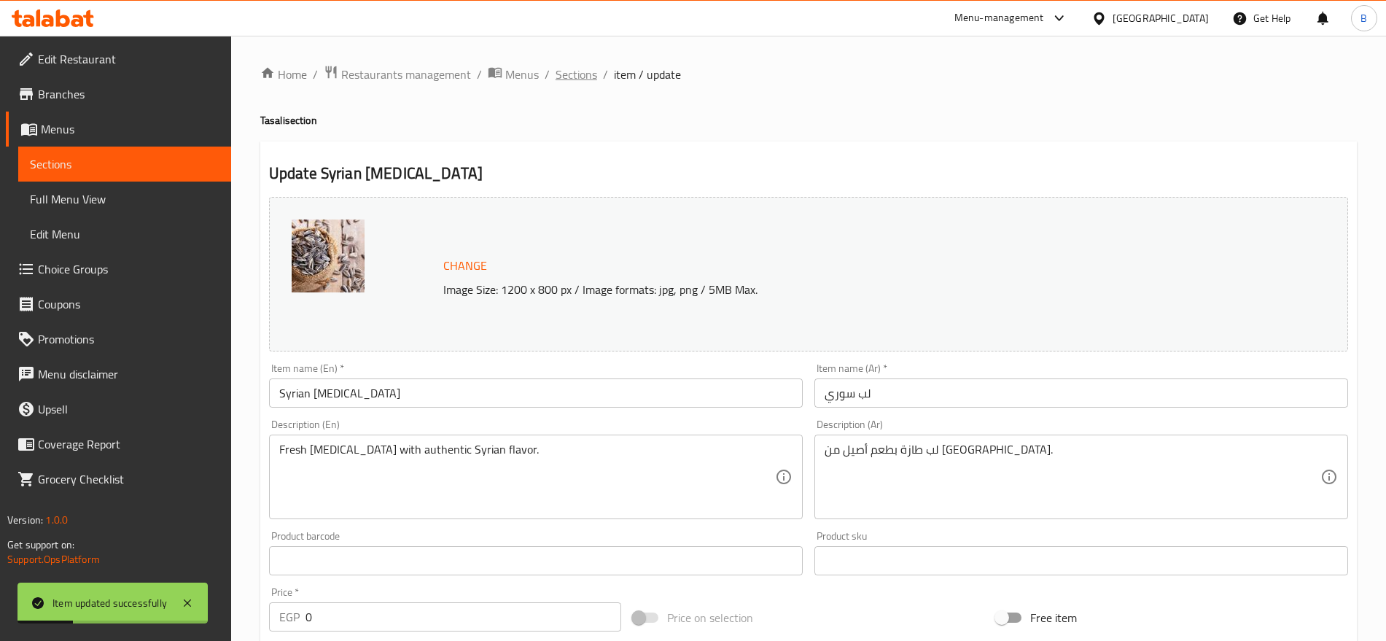
click at [568, 80] on span "Sections" at bounding box center [577, 75] width 42 height 18
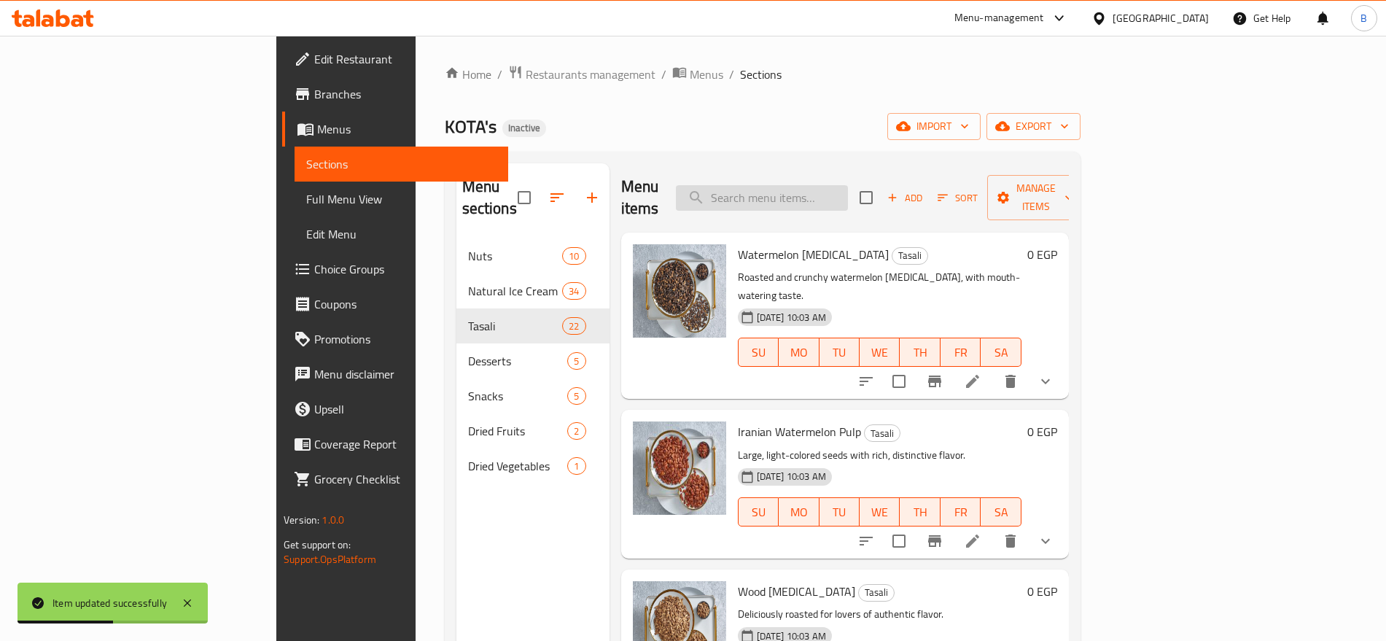
click at [818, 185] on input "search" at bounding box center [762, 198] width 172 height 26
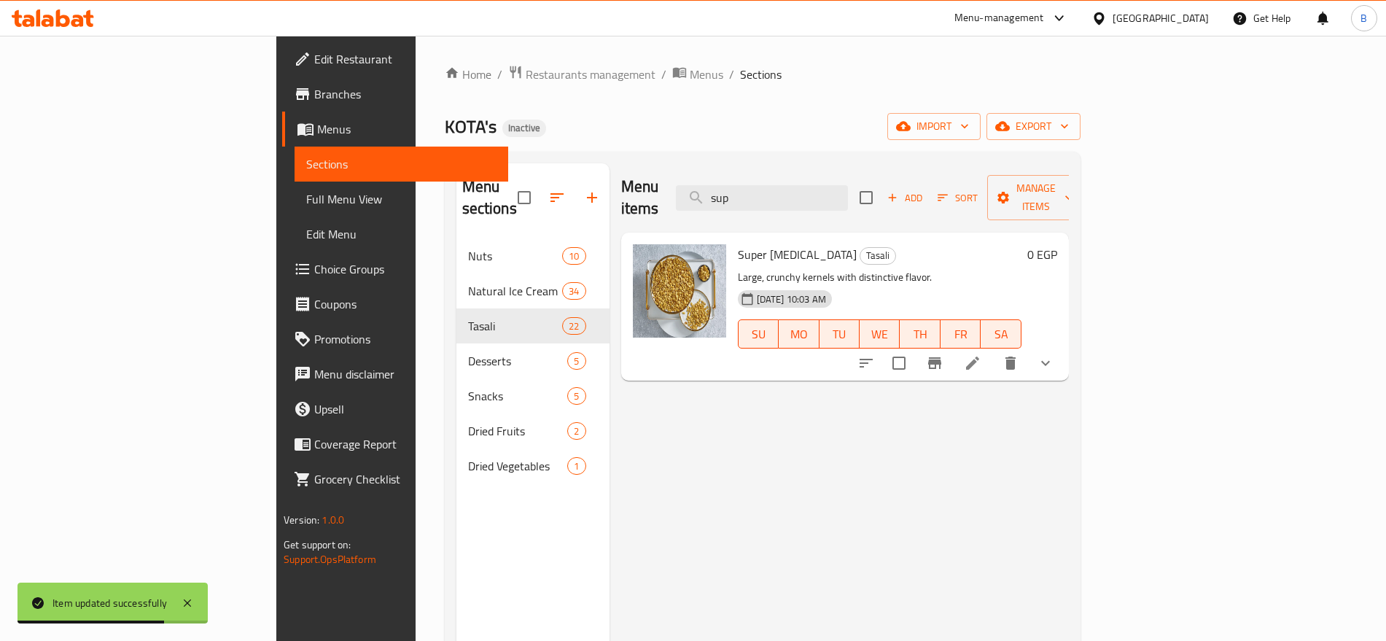
type input "sup"
click at [1063, 346] on button "show more" at bounding box center [1045, 363] width 35 height 35
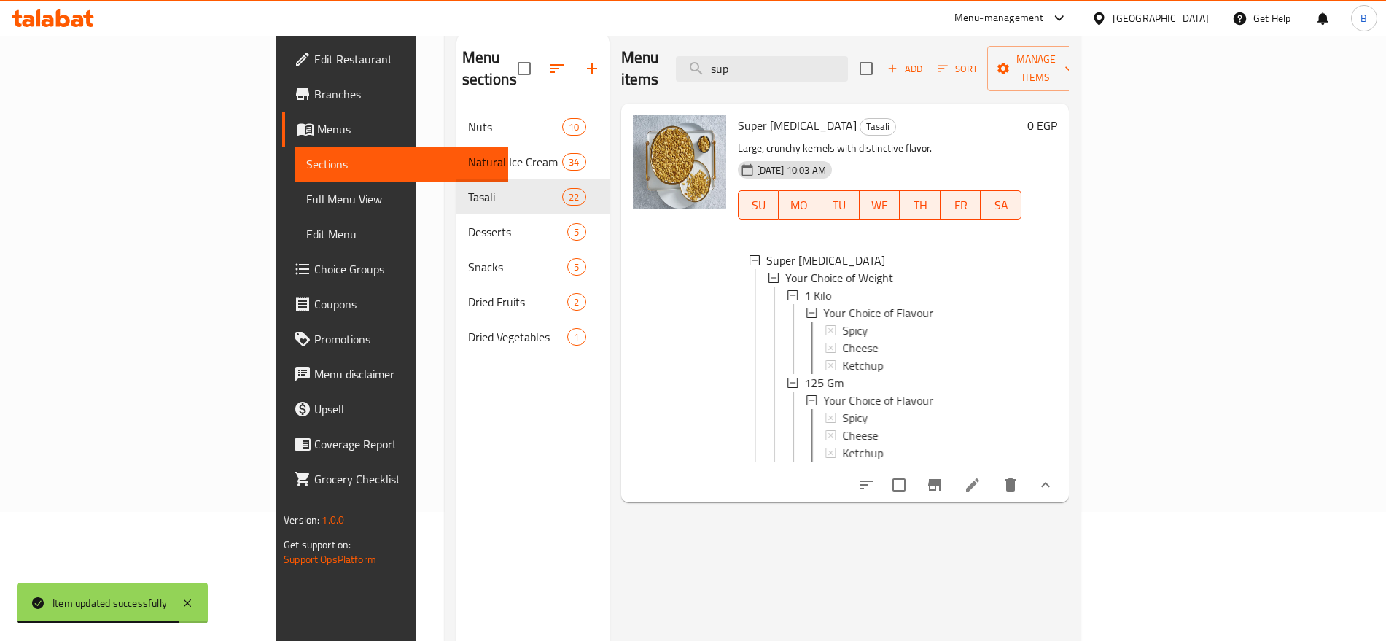
scroll to position [204, 0]
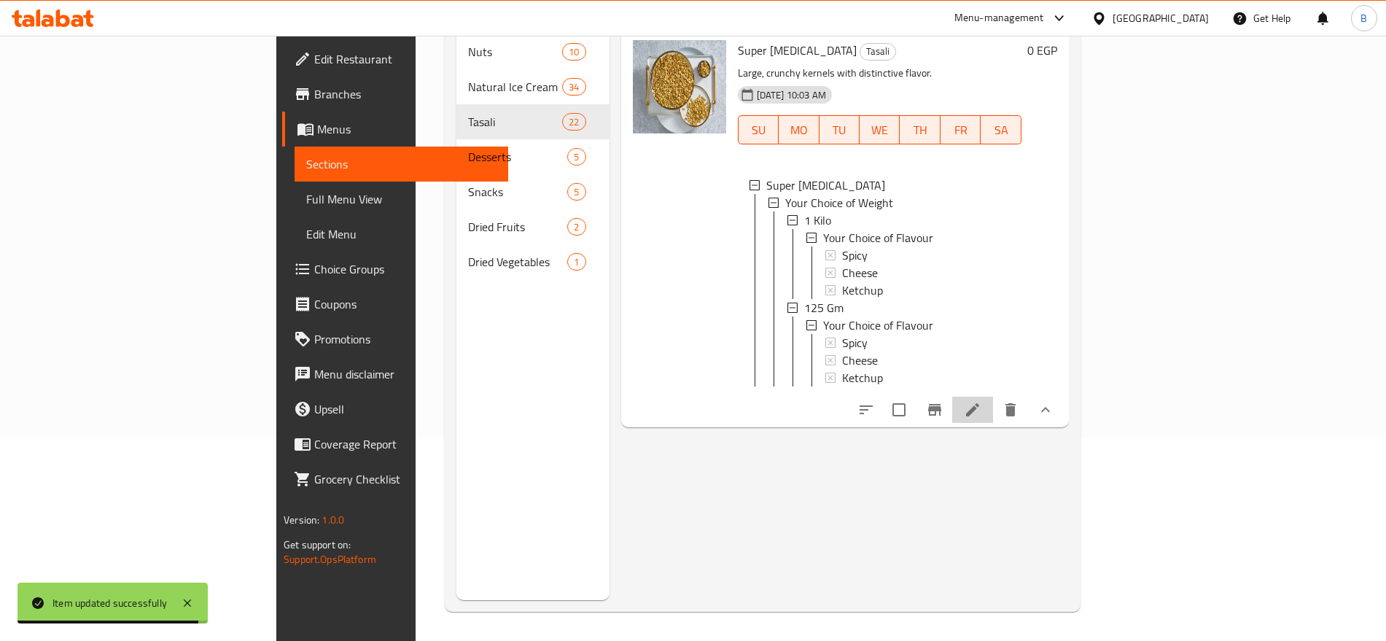
click at [993, 400] on li at bounding box center [972, 410] width 41 height 26
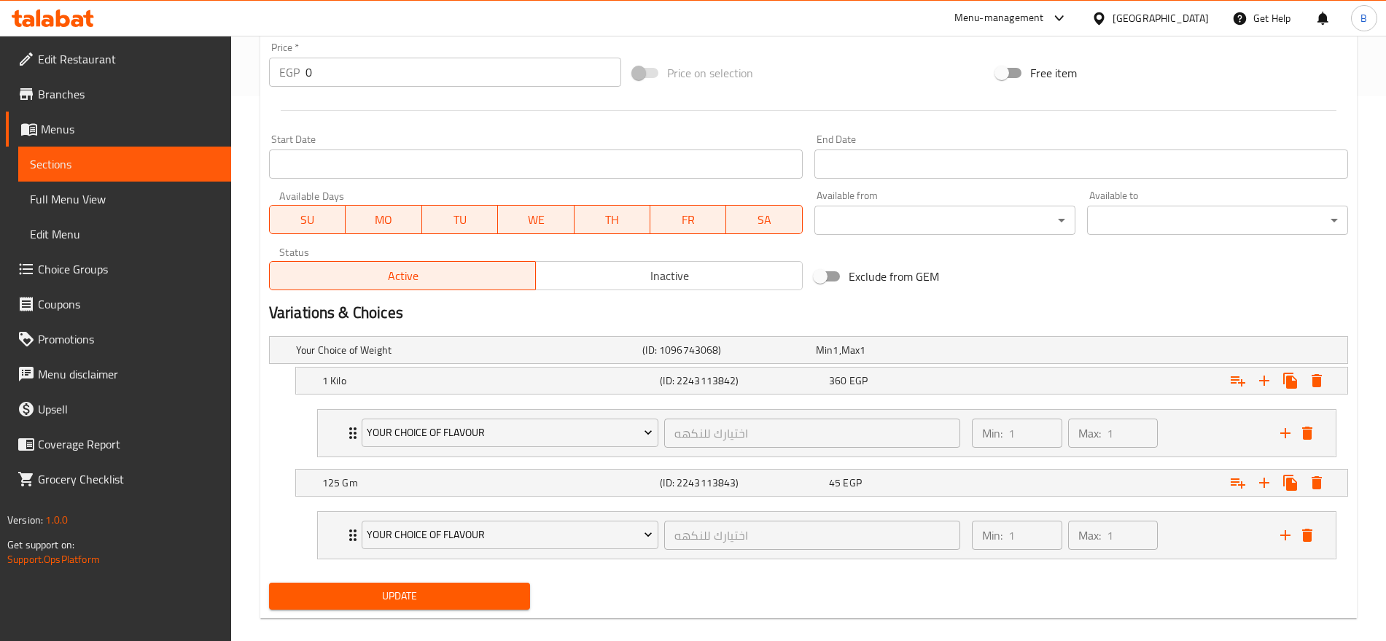
scroll to position [563, 0]
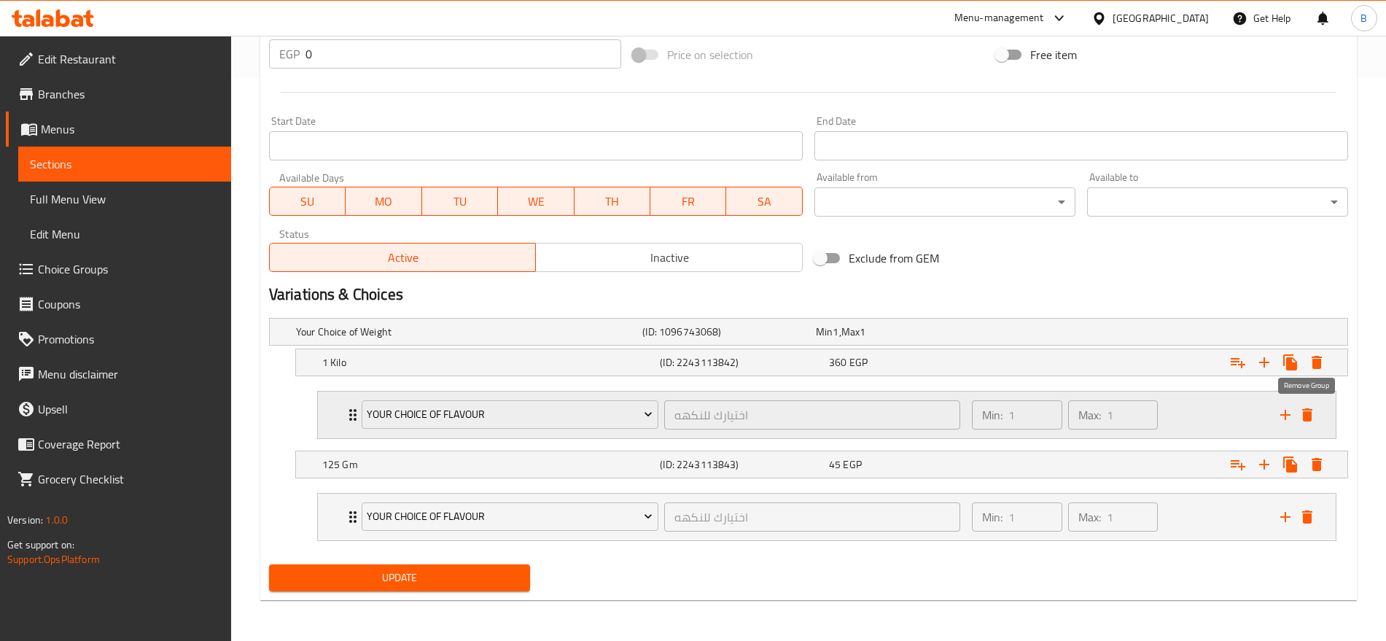
click at [1308, 418] on icon "delete" at bounding box center [1308, 414] width 10 height 13
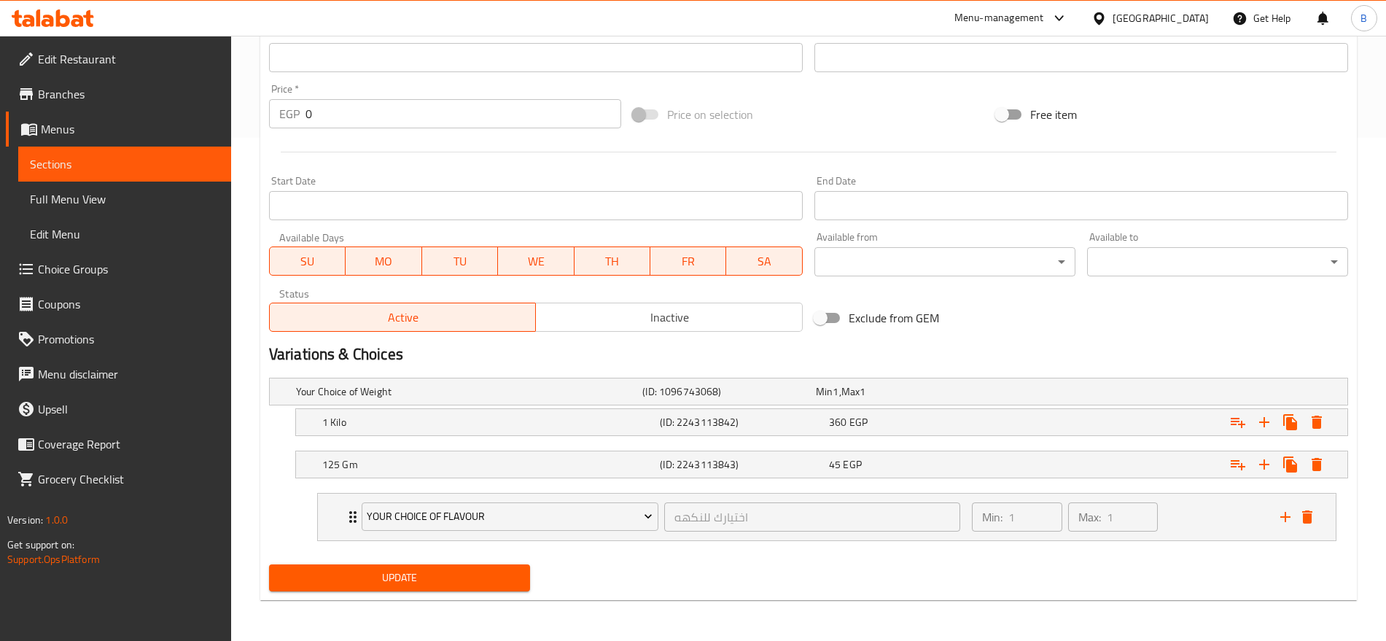
click at [413, 584] on span "Update" at bounding box center [400, 578] width 238 height 18
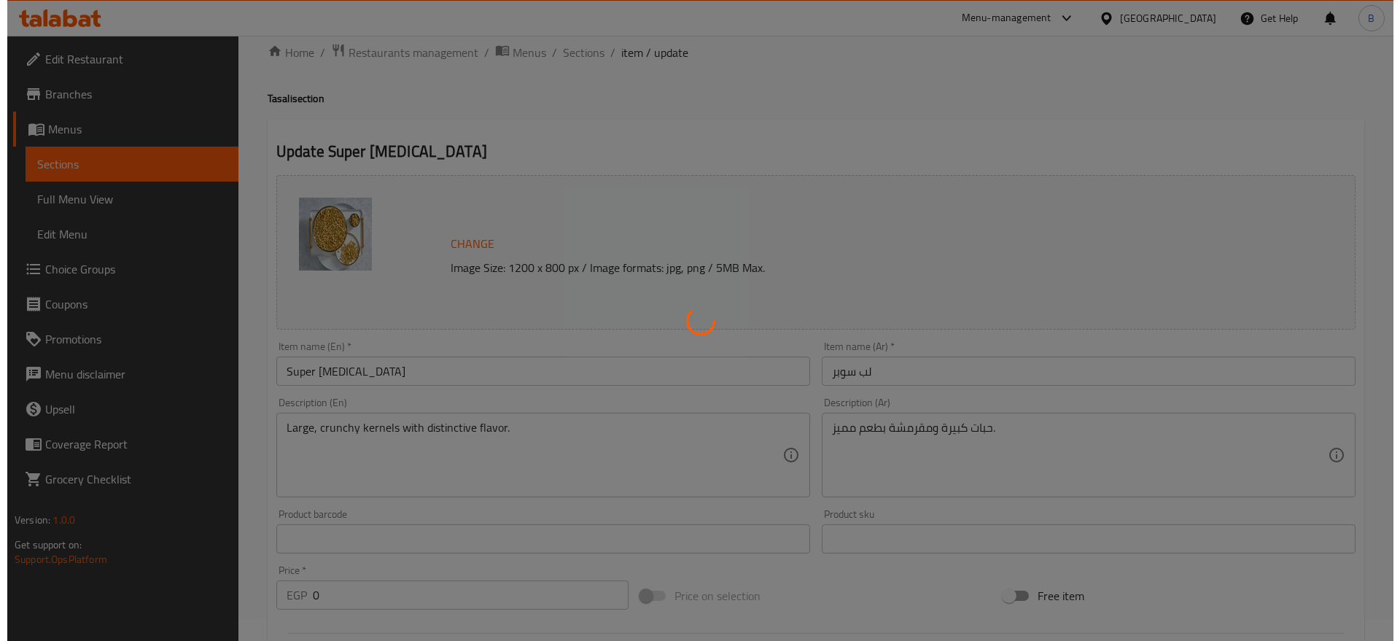
scroll to position [0, 0]
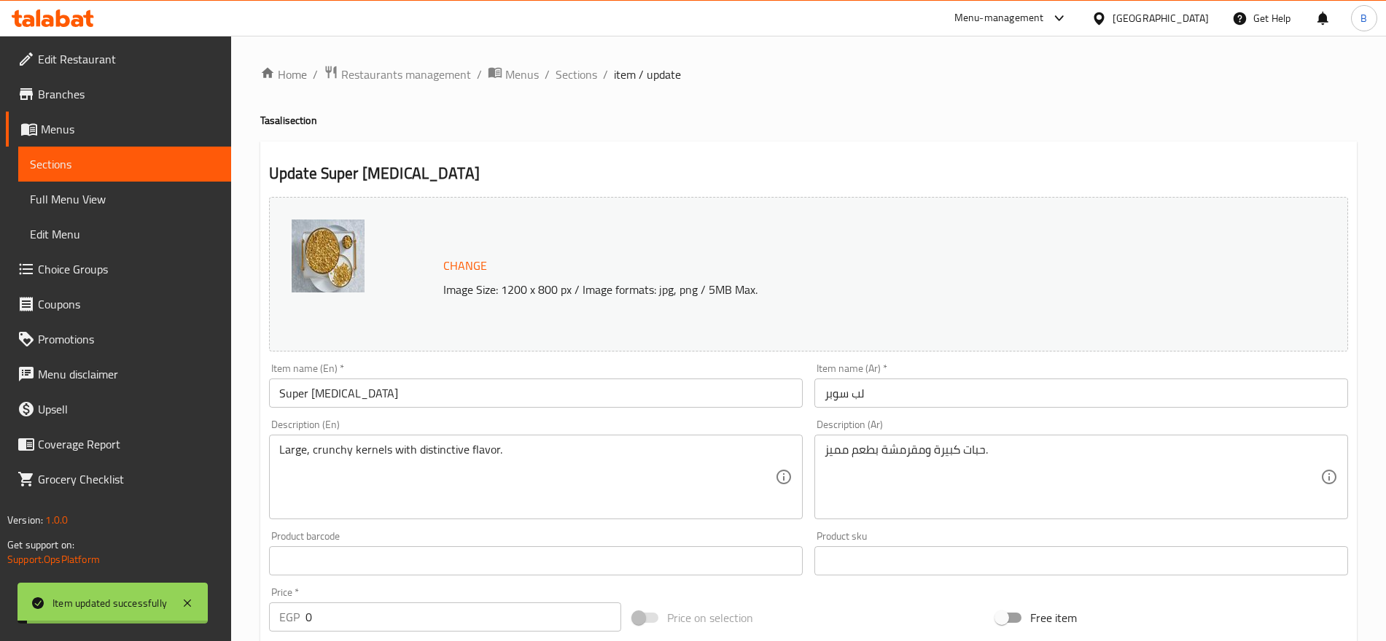
drag, startPoint x: 567, startPoint y: 74, endPoint x: 635, endPoint y: 101, distance: 73.3
click at [567, 74] on span "Sections" at bounding box center [577, 75] width 42 height 18
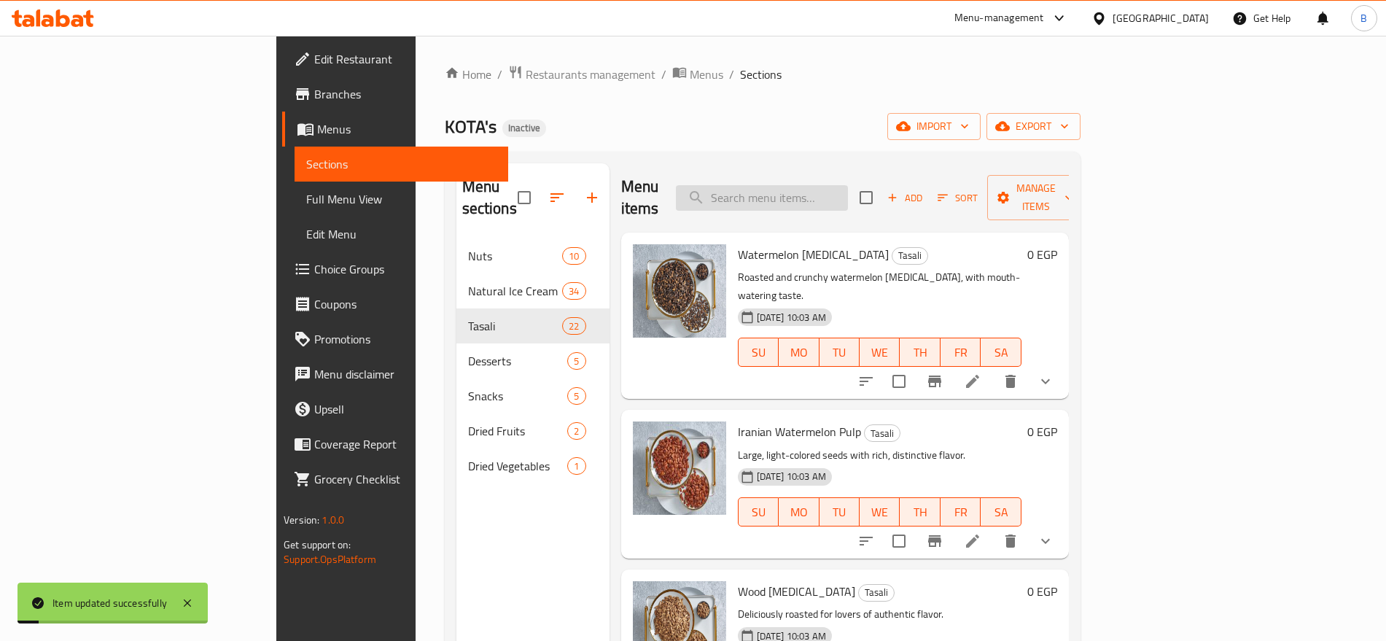
click at [842, 185] on input "search" at bounding box center [762, 198] width 172 height 26
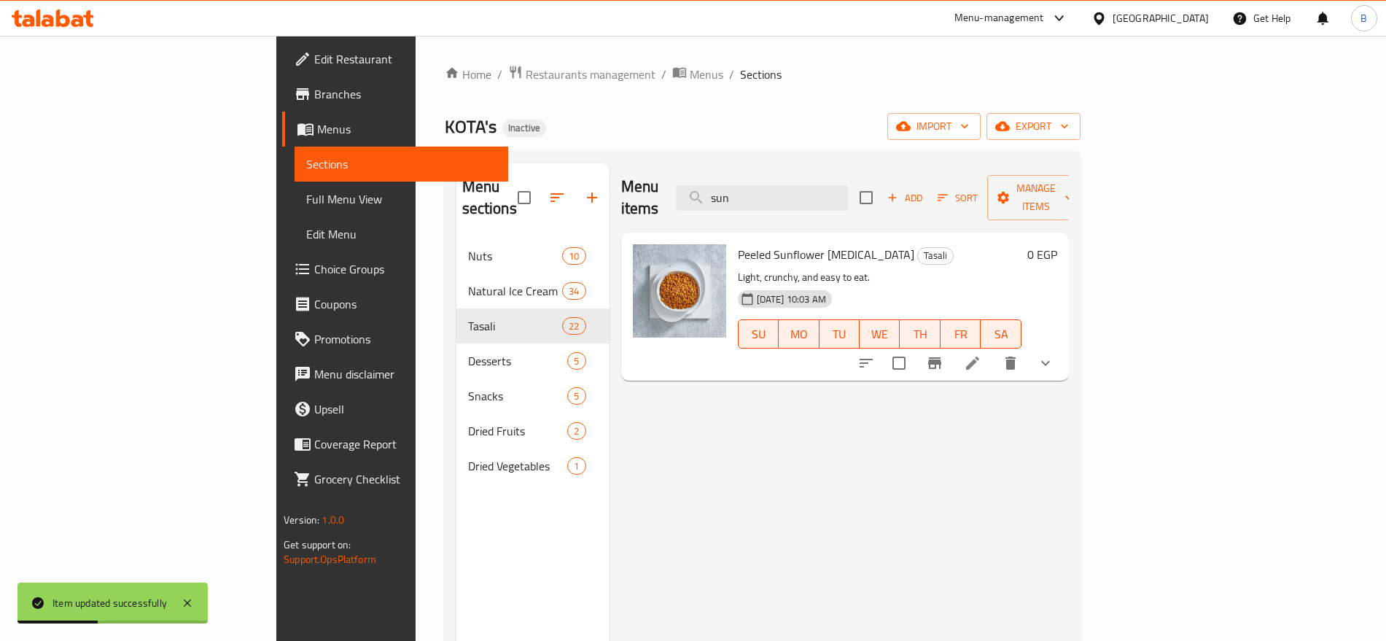
type input "sun"
click at [979, 357] on icon at bounding box center [972, 363] width 13 height 13
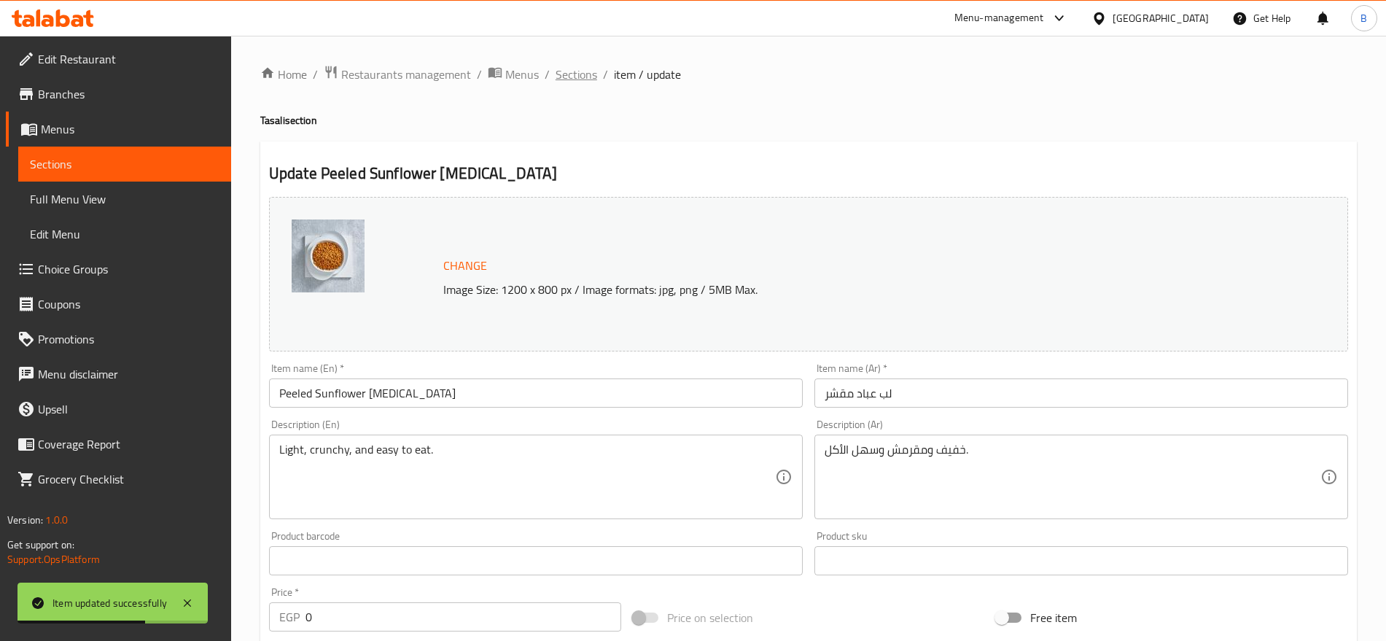
click at [559, 70] on span "Sections" at bounding box center [577, 75] width 42 height 18
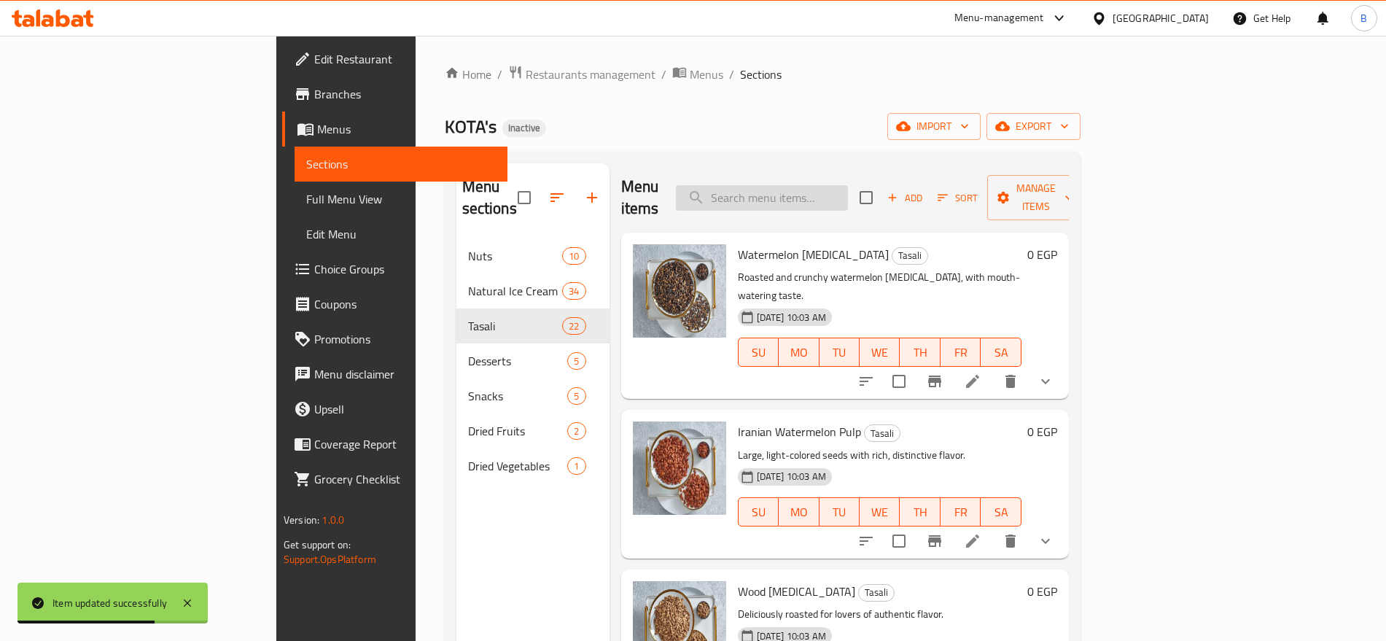
click at [840, 185] on input "search" at bounding box center [762, 198] width 172 height 26
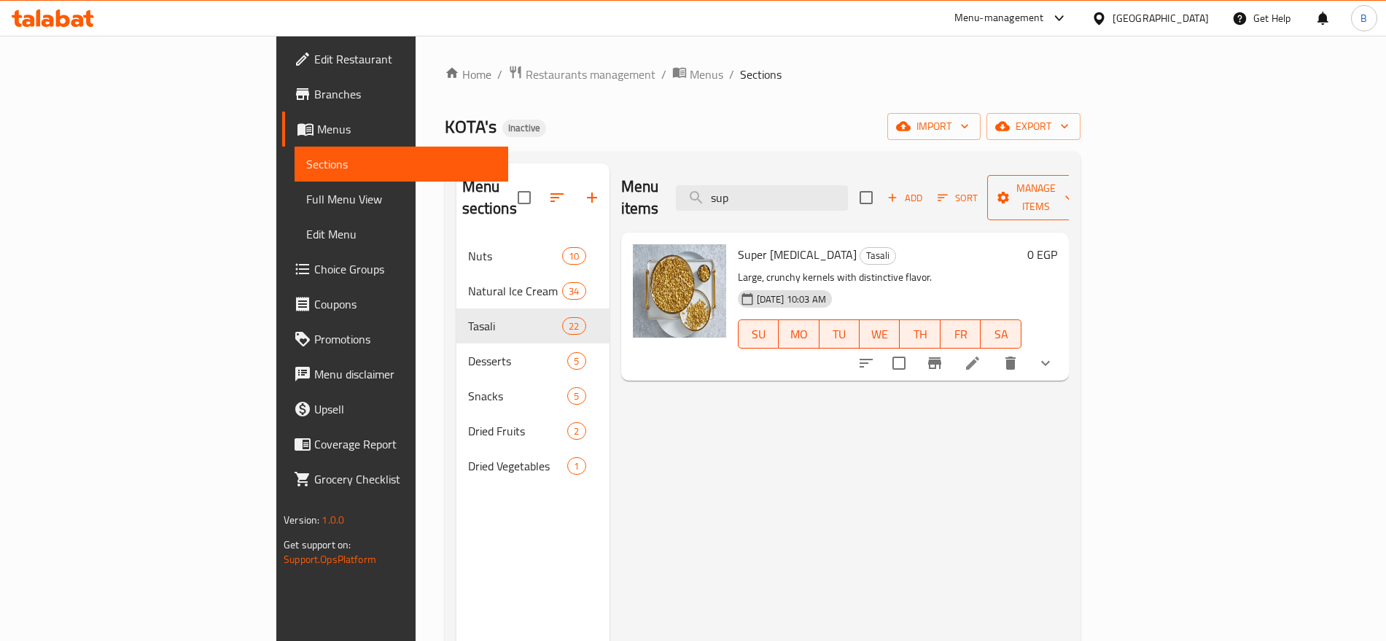
type input "sup"
click at [1074, 193] on span "Manage items" at bounding box center [1036, 197] width 74 height 36
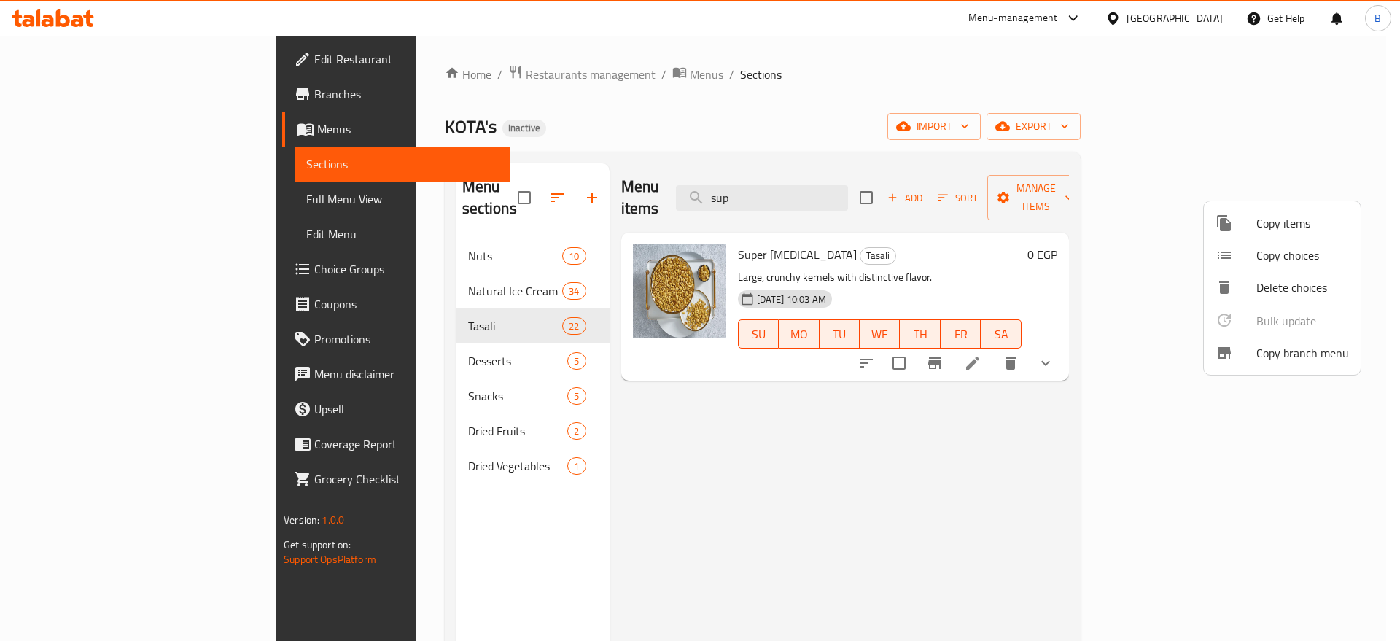
click at [1293, 260] on span "Copy choices" at bounding box center [1303, 256] width 93 height 18
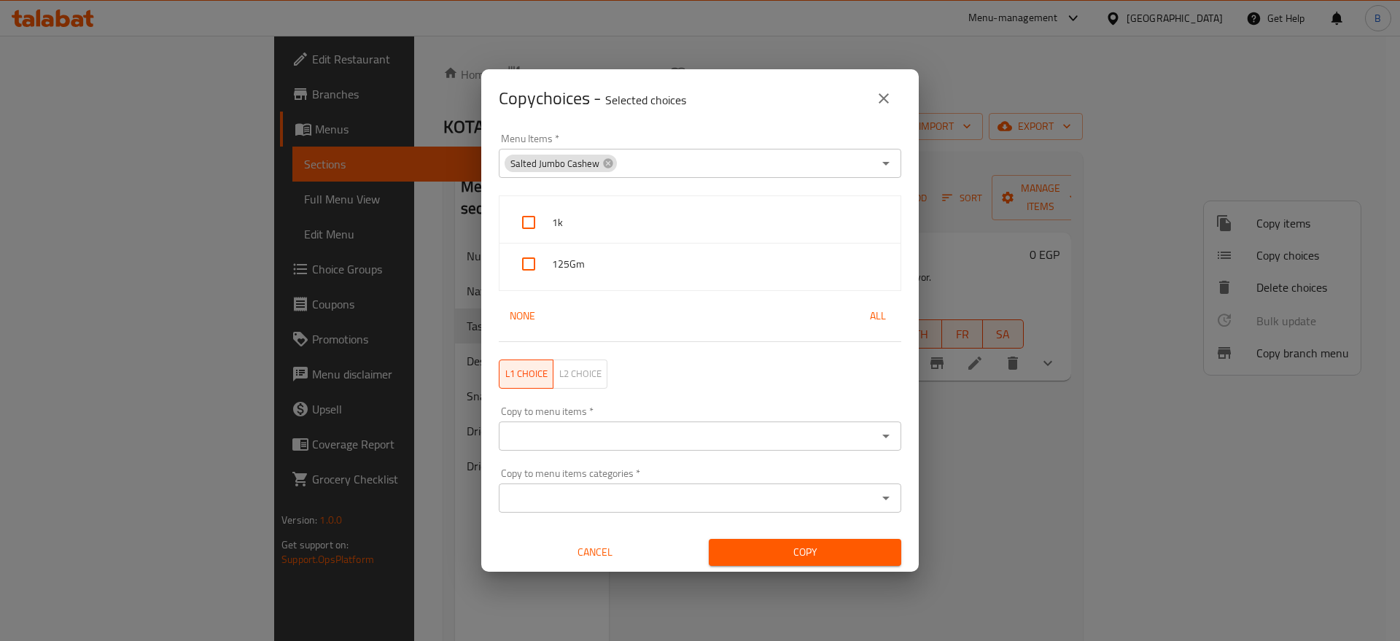
click at [598, 164] on span "Salted Jumbo Cashew" at bounding box center [555, 164] width 101 height 14
click at [613, 161] on div "Salted Jumbo Cashew" at bounding box center [561, 164] width 112 height 18
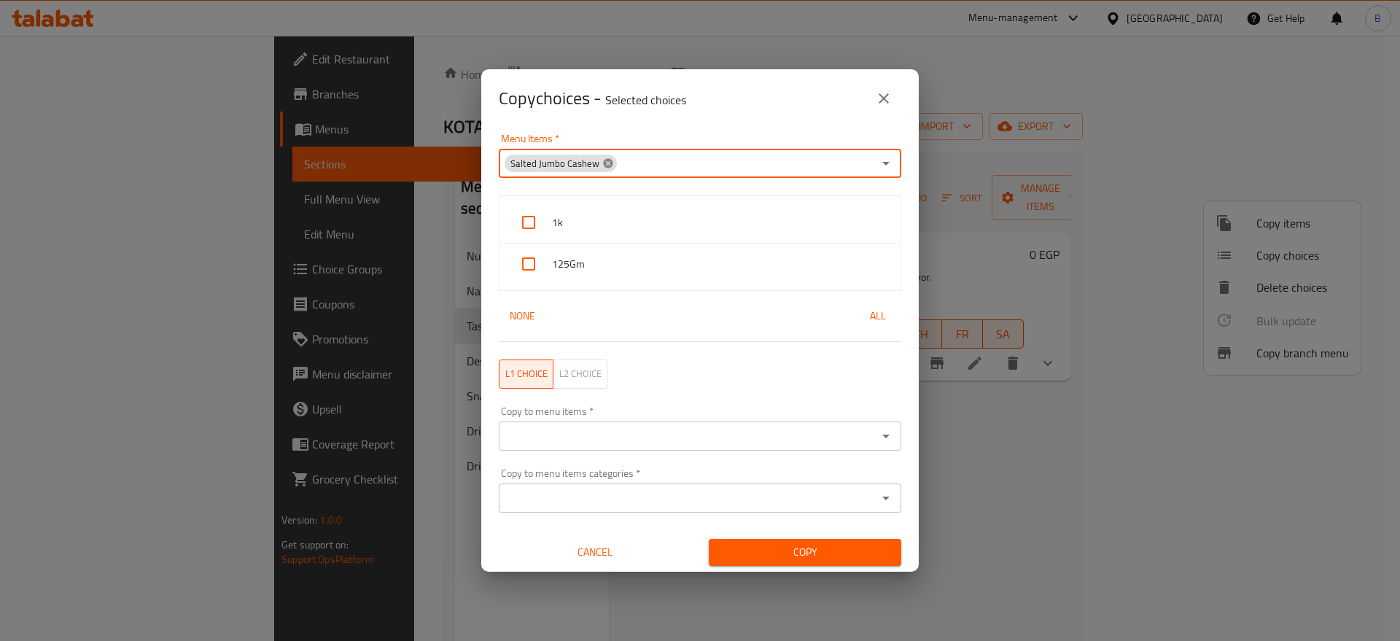
click at [610, 162] on icon at bounding box center [608, 164] width 12 height 12
click at [602, 163] on input "Menu Items   *" at bounding box center [688, 163] width 370 height 20
type input "super"
click at [616, 204] on li "Super Pulp" at bounding box center [692, 209] width 389 height 44
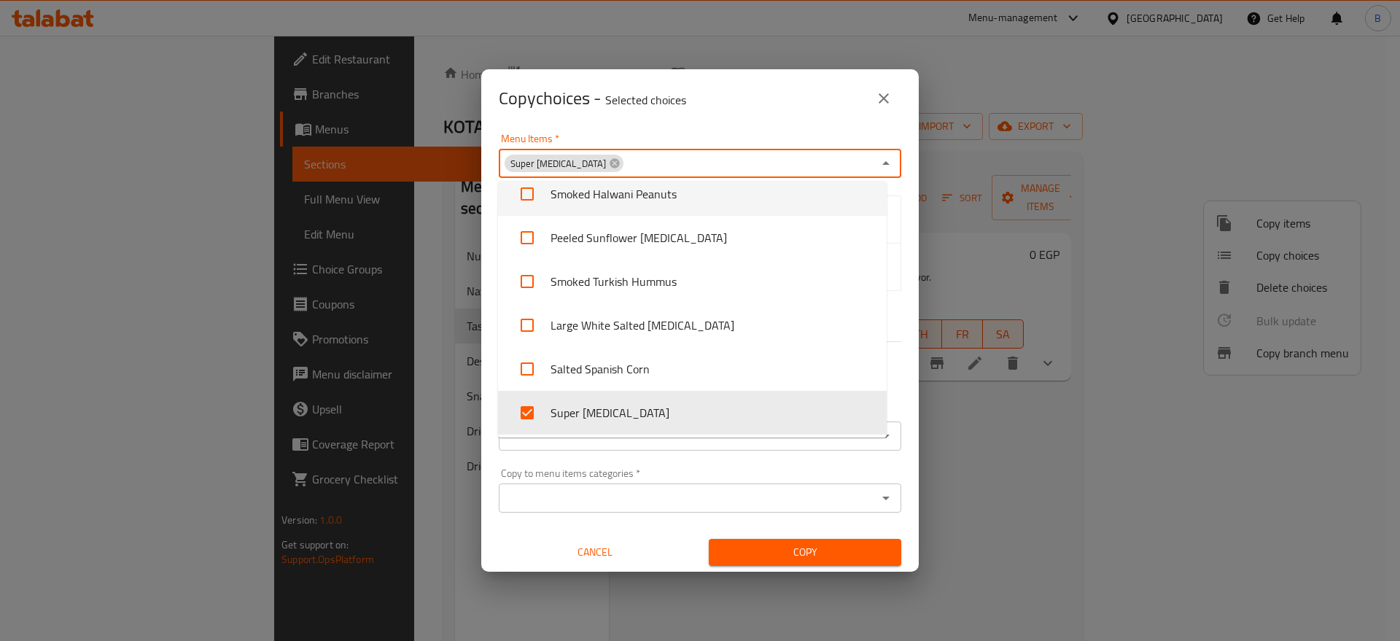
click at [699, 139] on div "Menu Items   * Super Pulp Menu Items *" at bounding box center [700, 155] width 403 height 44
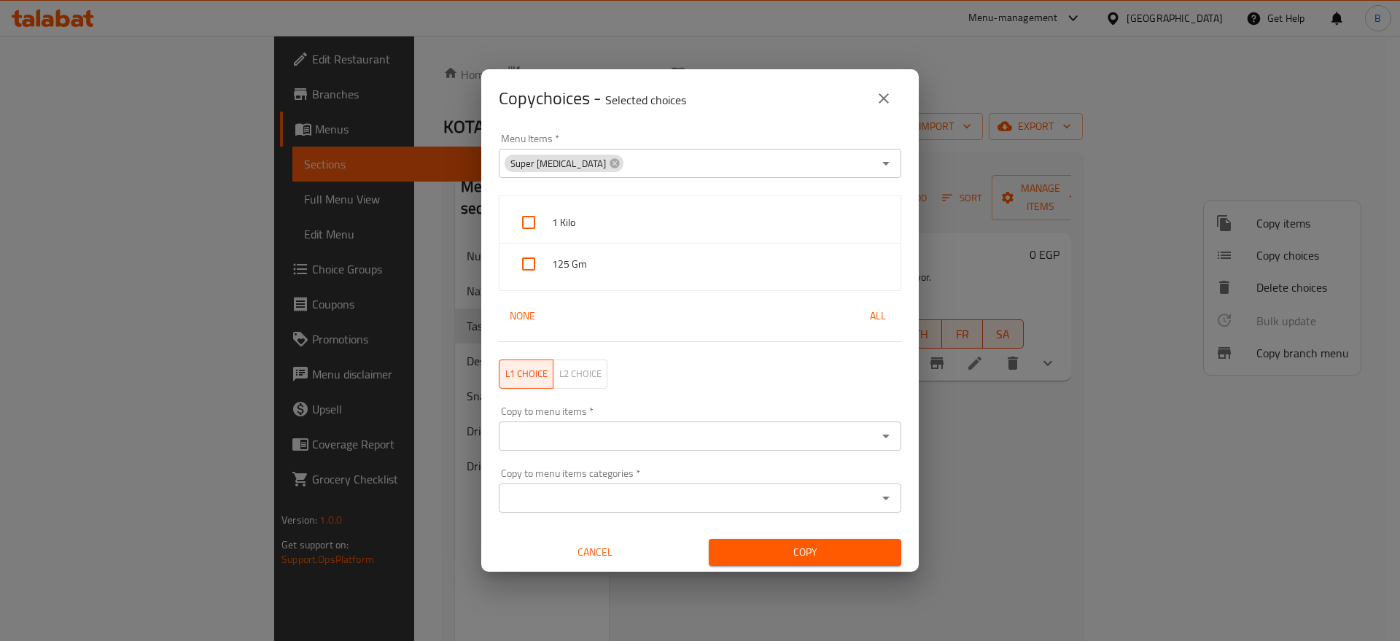
click at [800, 90] on div "Copy choices - Selected choices 0" at bounding box center [700, 98] width 403 height 35
click at [610, 163] on icon at bounding box center [614, 159] width 9 height 9
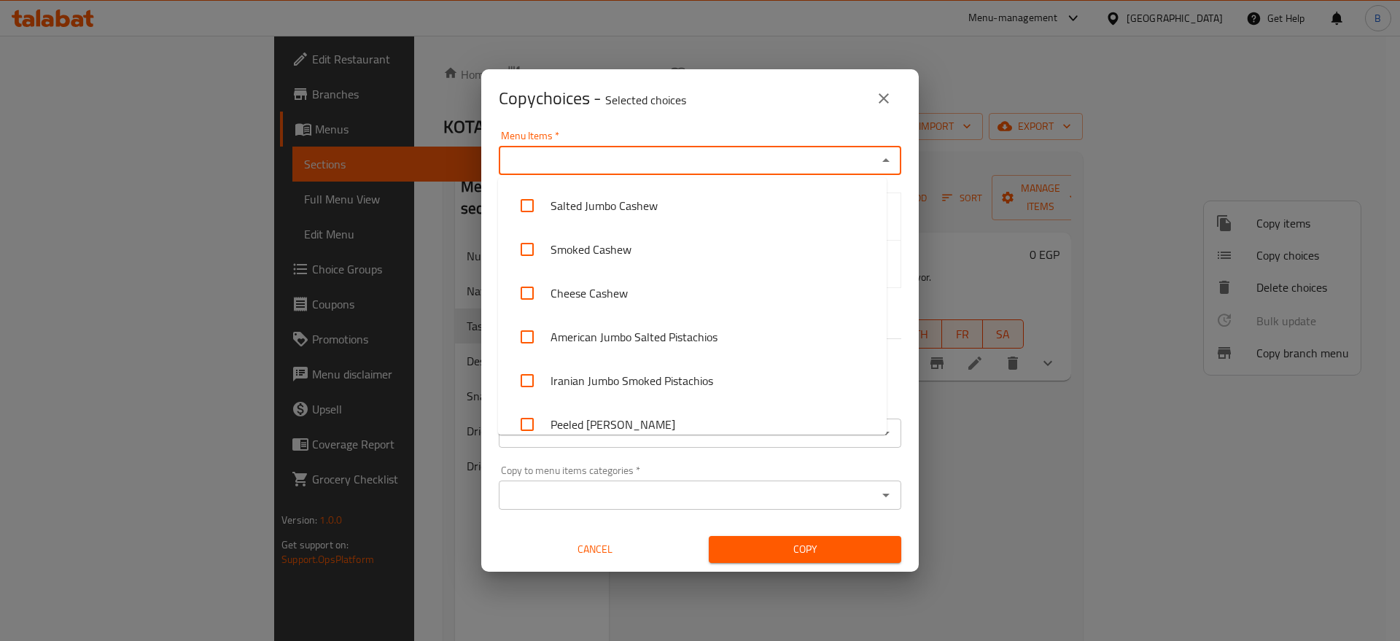
click at [565, 158] on input "Menu Items   *" at bounding box center [688, 160] width 370 height 20
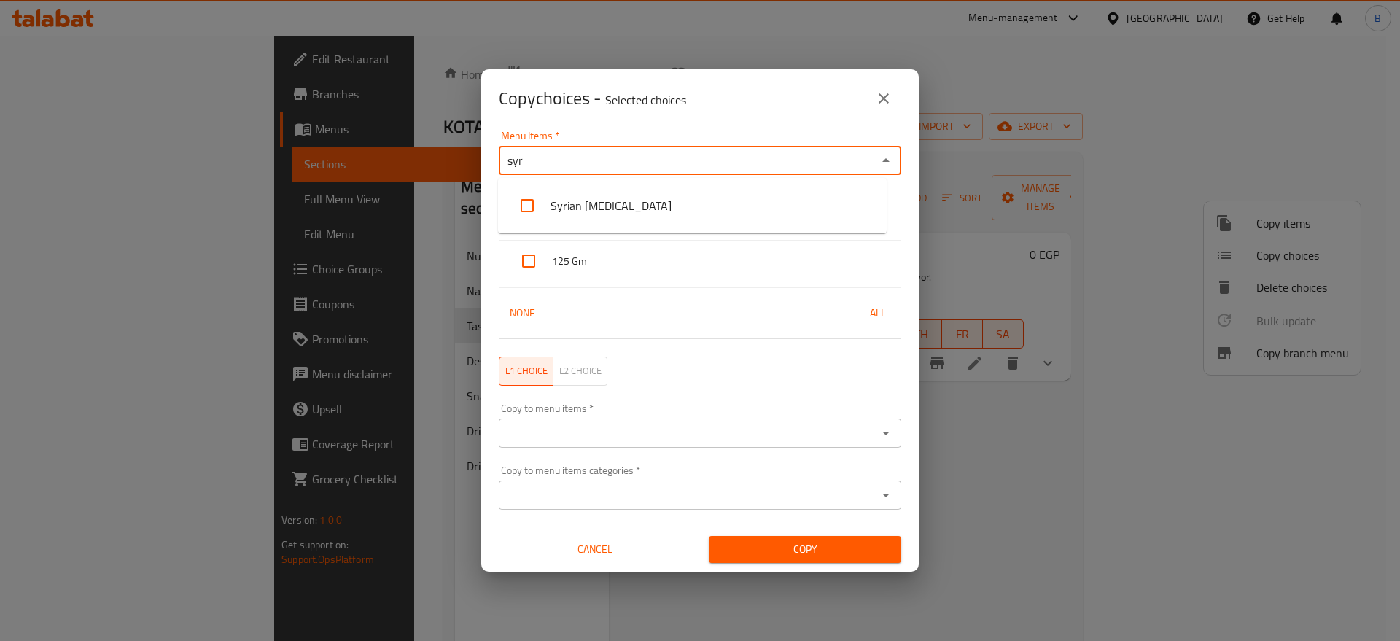
type input "syri"
click at [630, 212] on li "Syrian Pulp" at bounding box center [692, 206] width 389 height 44
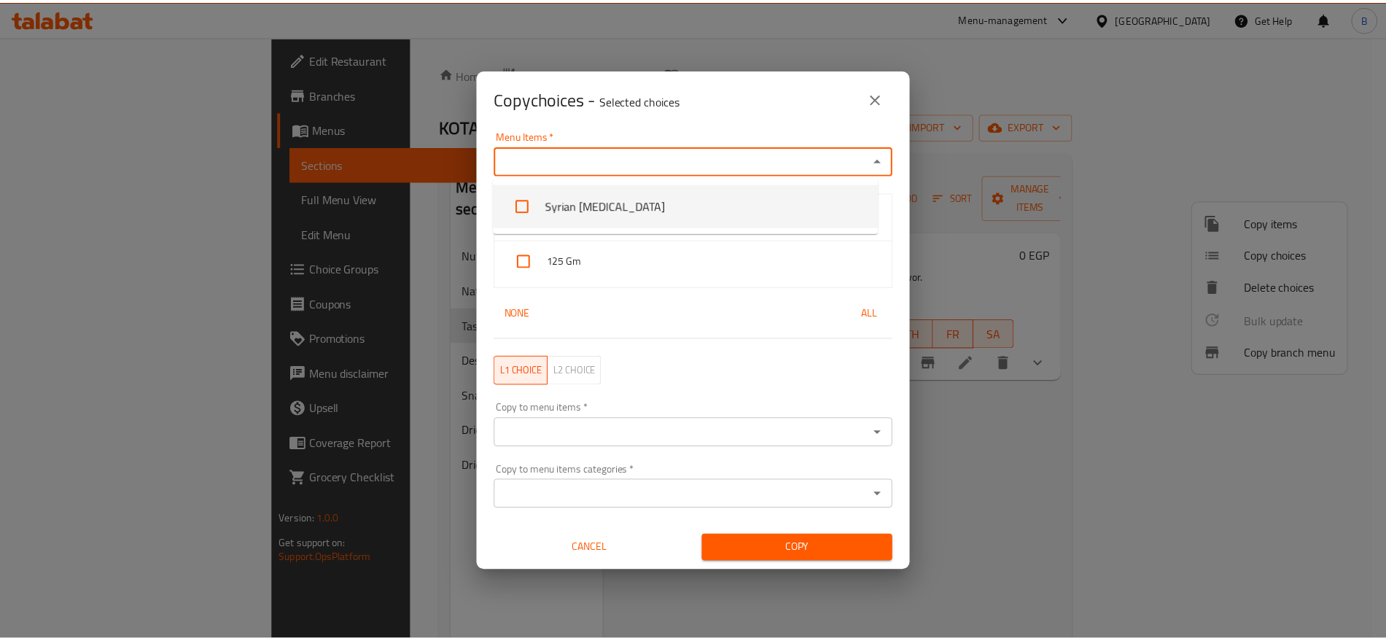
scroll to position [2421, 0]
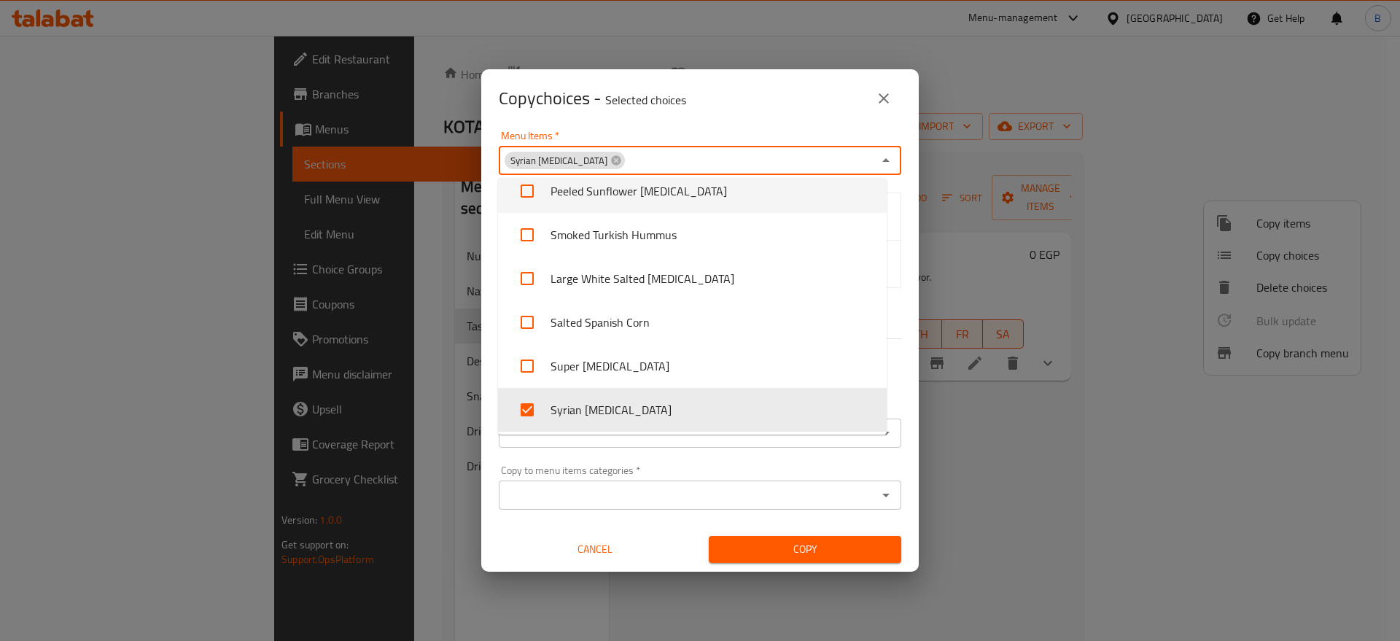
click at [686, 127] on div "Menu Items   * Syrian Pulp Menu Items *" at bounding box center [700, 153] width 420 height 62
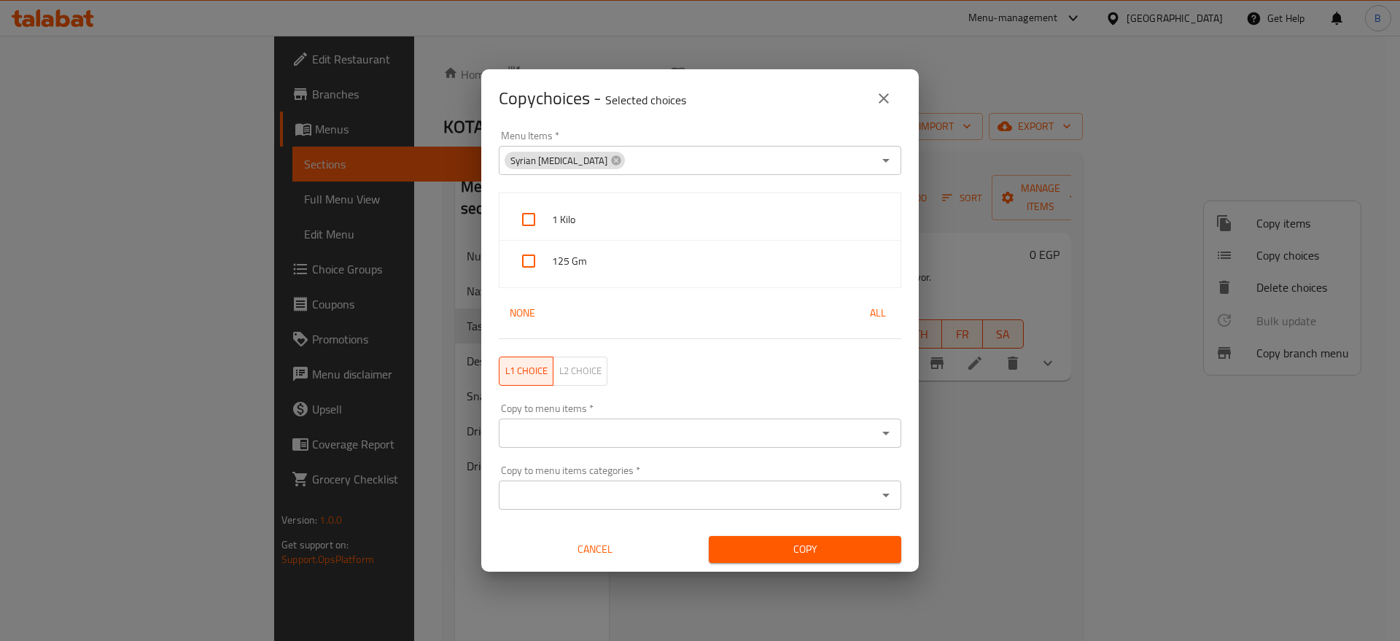
click at [574, 372] on span "L2 choice" at bounding box center [580, 370] width 42 height 17
click at [513, 370] on span "L1 choice" at bounding box center [526, 370] width 42 height 17
click at [532, 222] on input "checkbox" at bounding box center [528, 219] width 35 height 35
checkbox input "true"
click at [537, 268] on input "checkbox" at bounding box center [528, 261] width 35 height 35
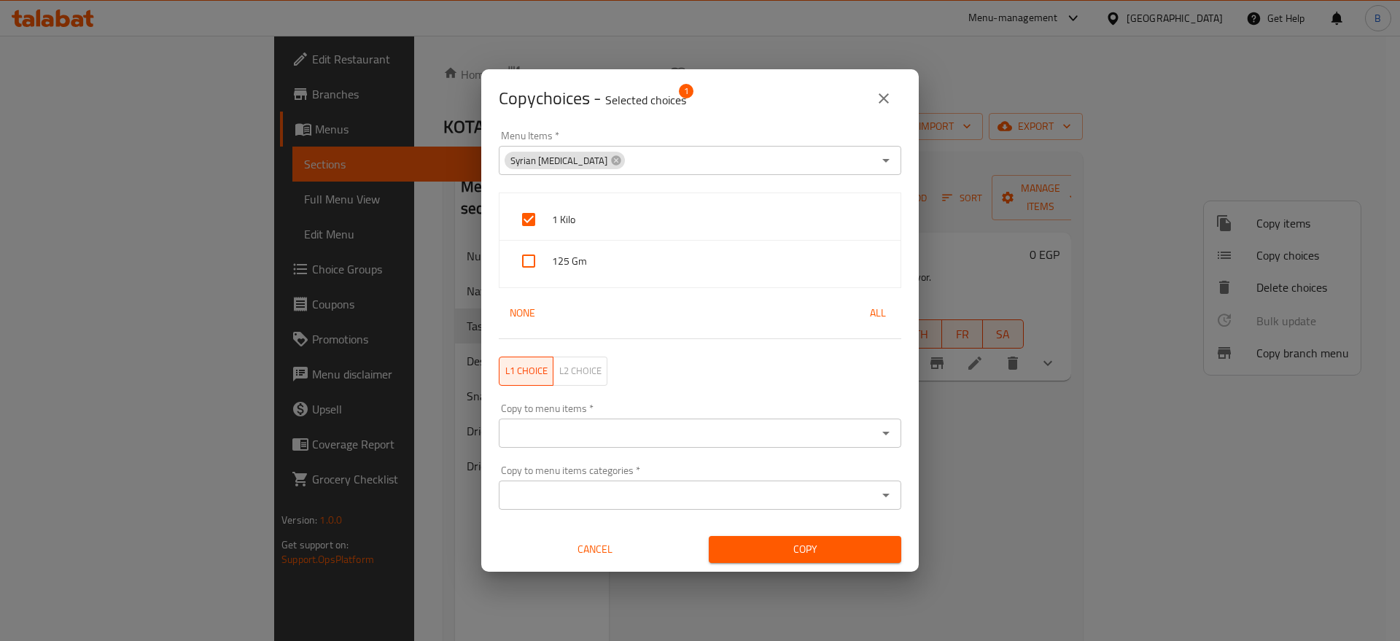
checkbox input "true"
click at [882, 99] on icon "close" at bounding box center [884, 98] width 10 height 10
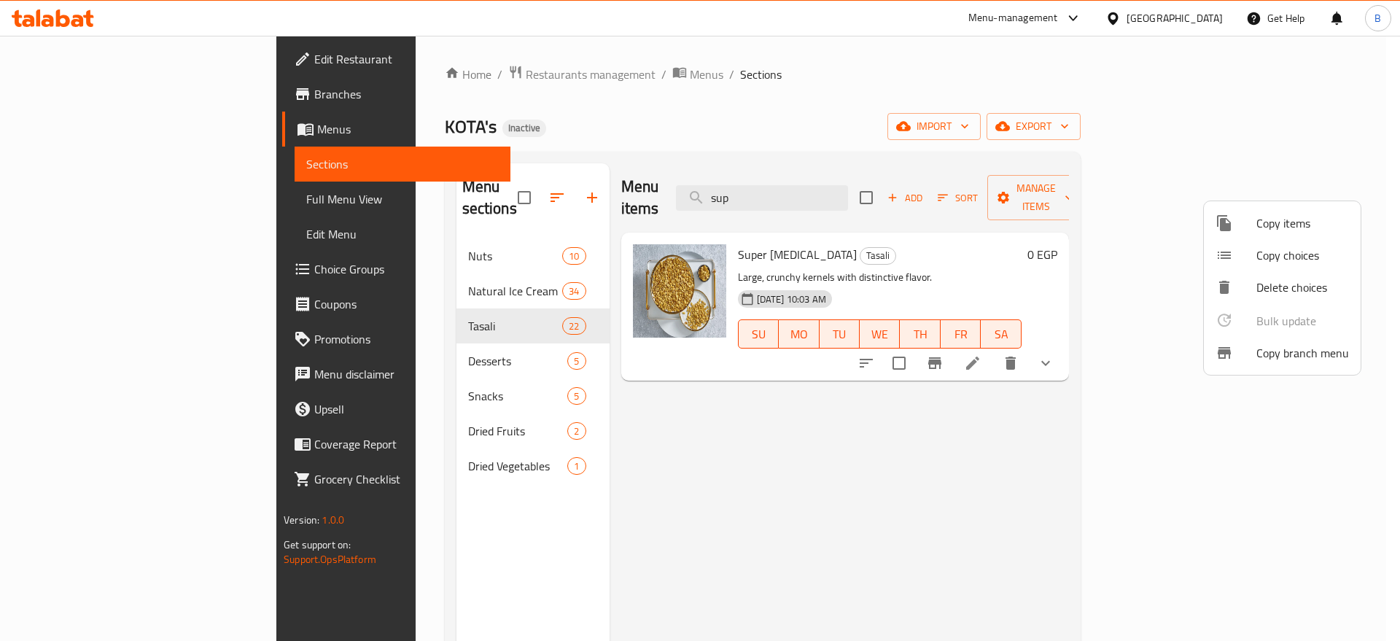
click at [881, 434] on div at bounding box center [700, 320] width 1400 height 641
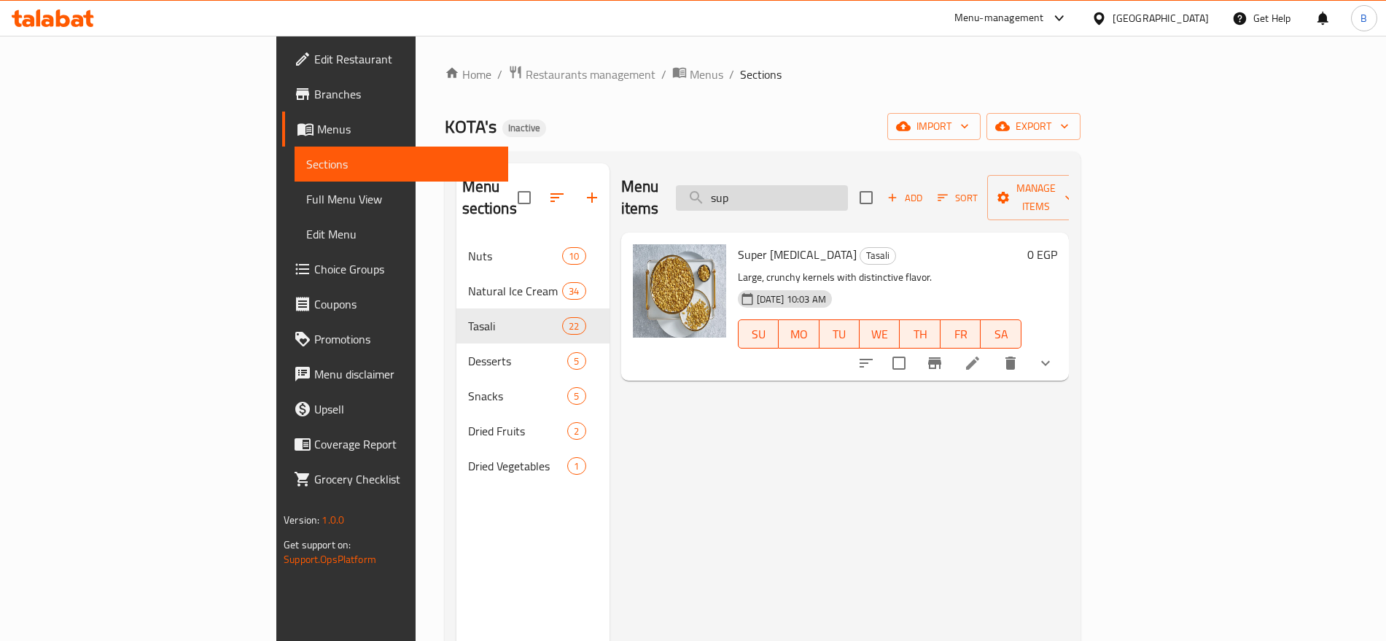
click at [848, 193] on input "sup" at bounding box center [762, 198] width 172 height 26
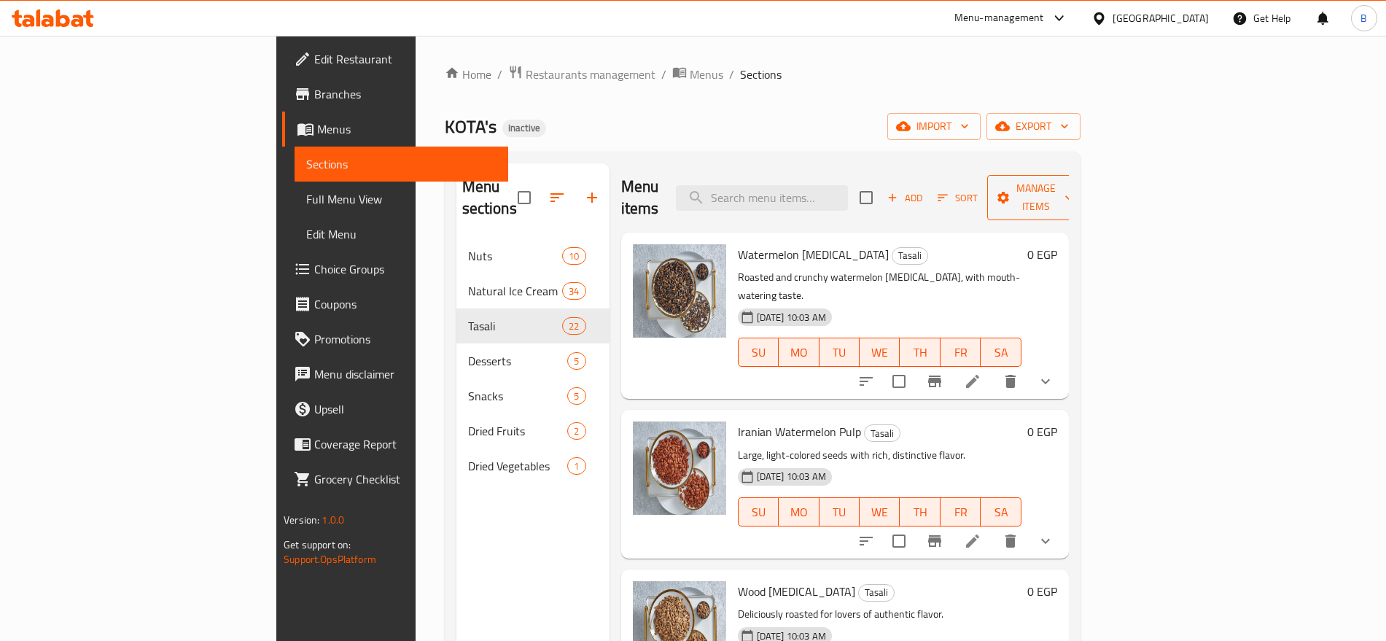
click at [1074, 184] on span "Manage items" at bounding box center [1036, 197] width 74 height 36
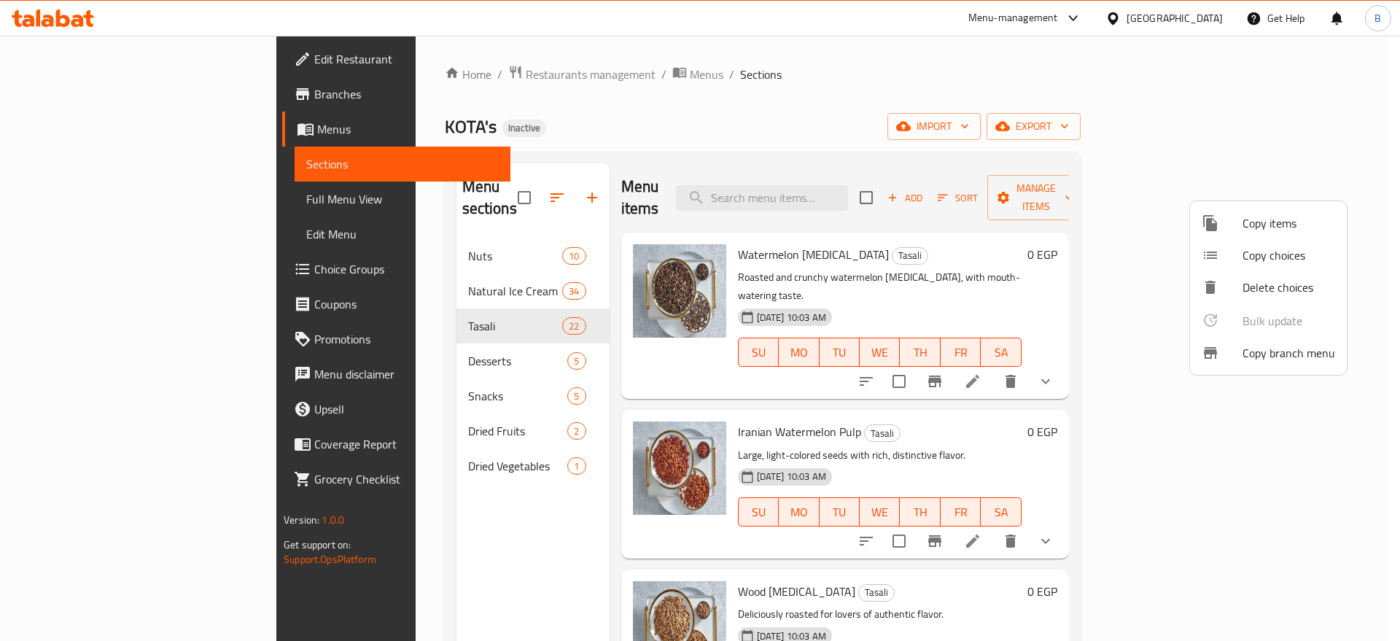
click at [1297, 128] on div at bounding box center [700, 320] width 1400 height 641
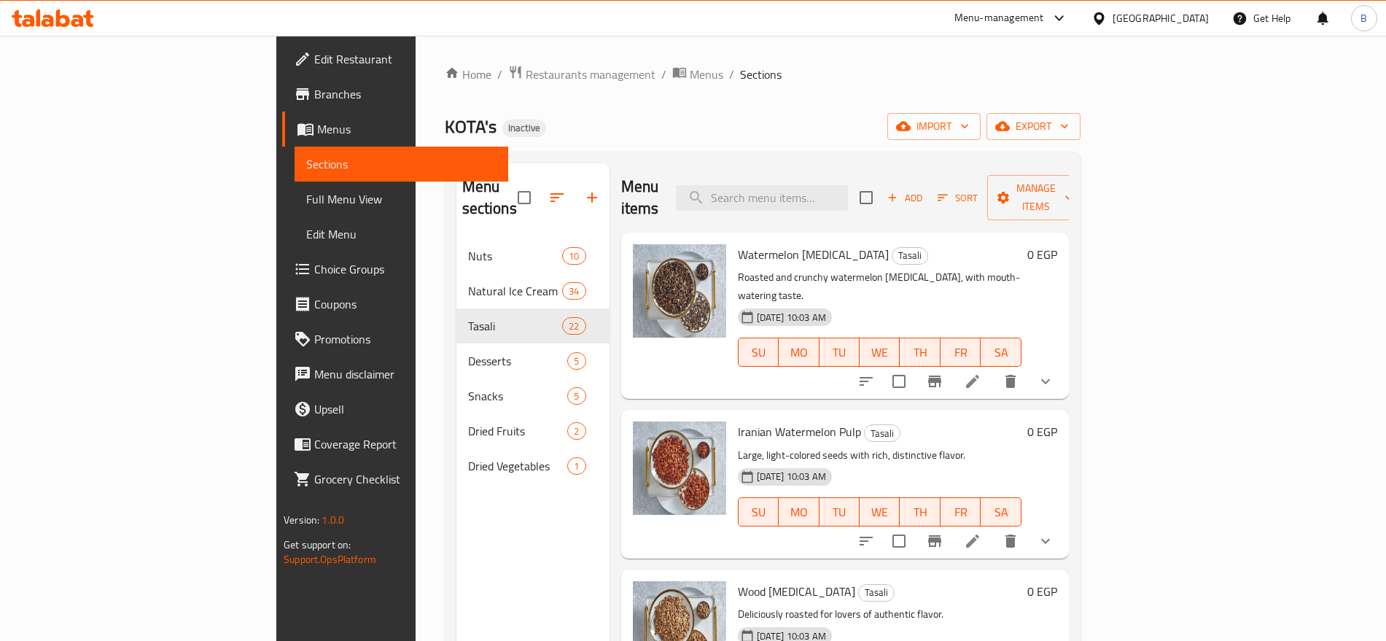
click at [1069, 128] on span "export" at bounding box center [1033, 126] width 71 height 18
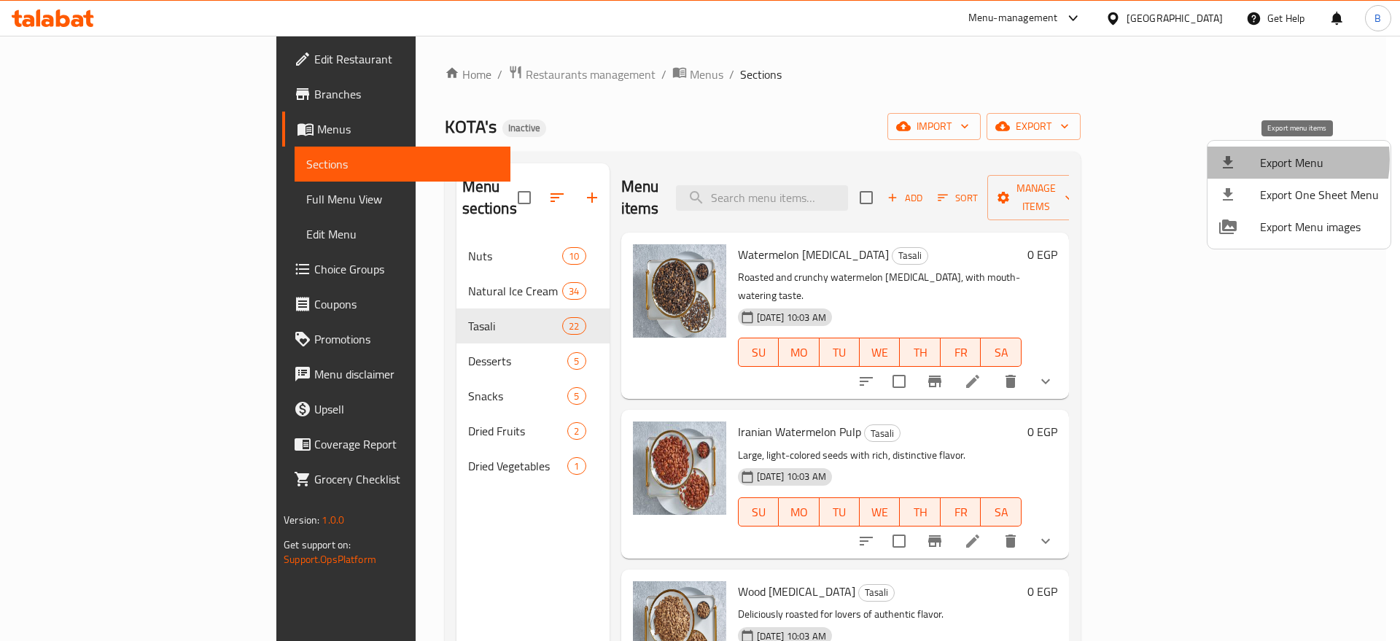
click at [1273, 160] on span "Export Menu" at bounding box center [1319, 163] width 119 height 18
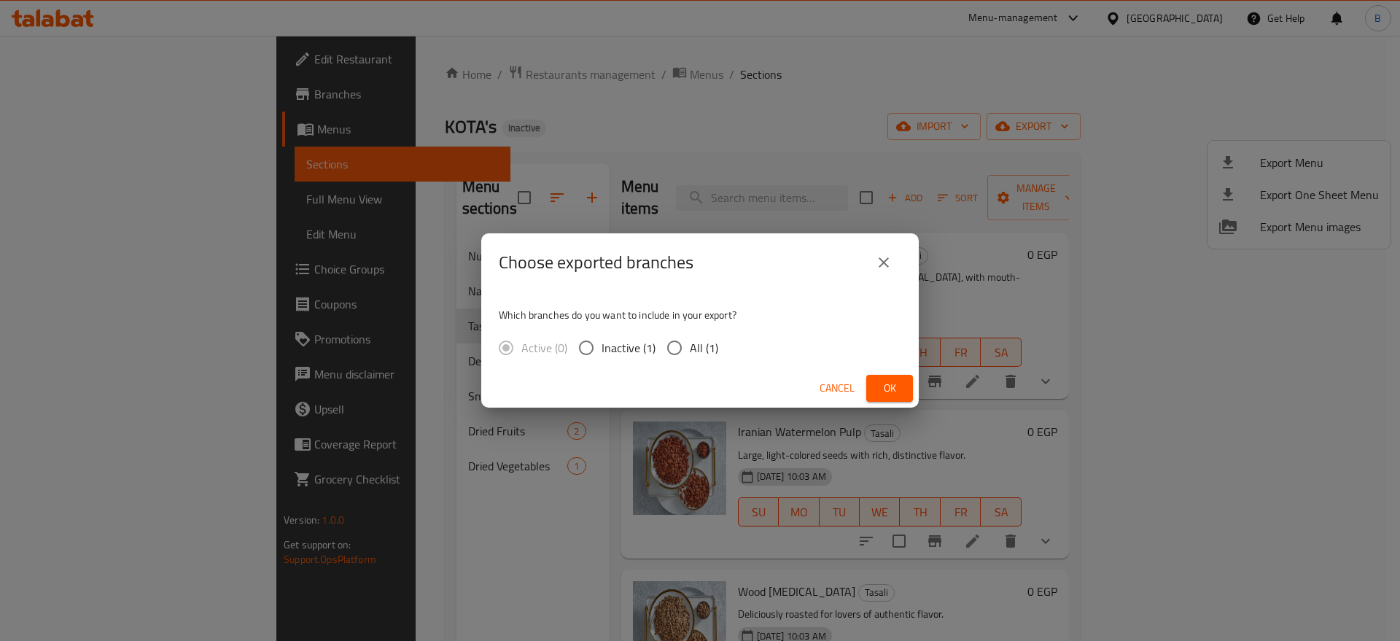
click at [699, 352] on span "All (1)" at bounding box center [704, 348] width 28 height 18
click at [690, 352] on input "All (1)" at bounding box center [674, 348] width 31 height 31
radio input "true"
click at [885, 381] on span "Ok" at bounding box center [889, 388] width 23 height 18
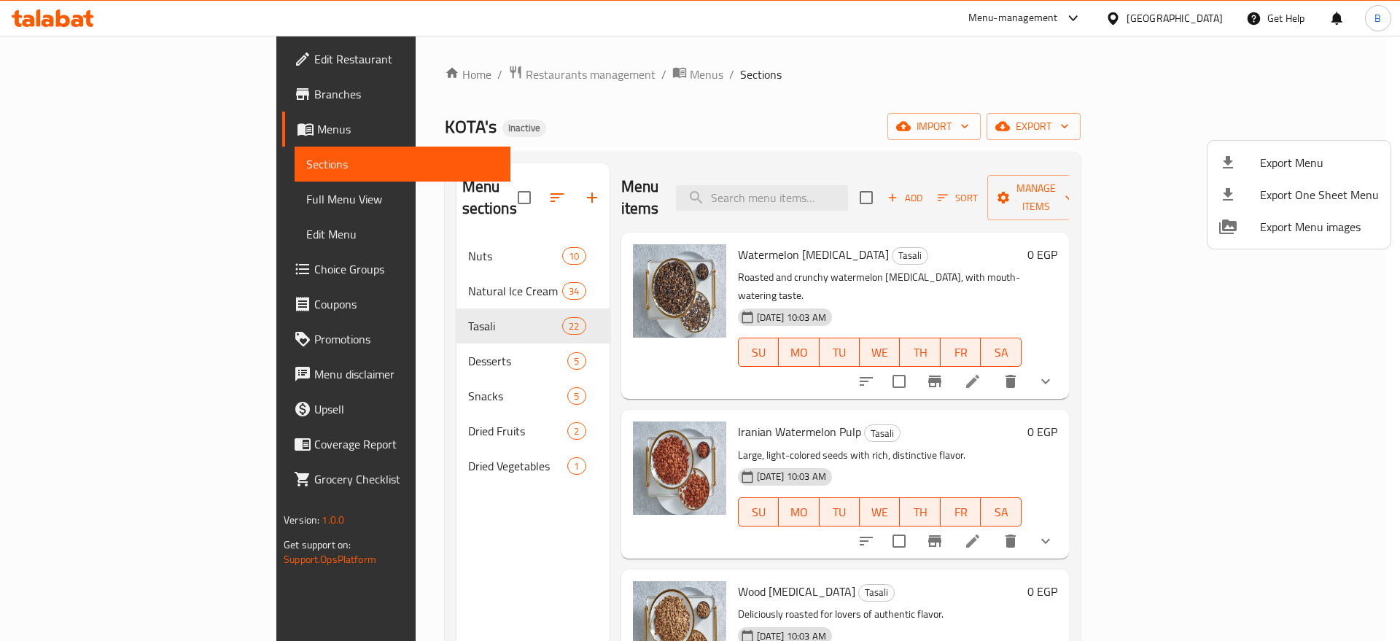
click at [712, 130] on div at bounding box center [700, 320] width 1400 height 641
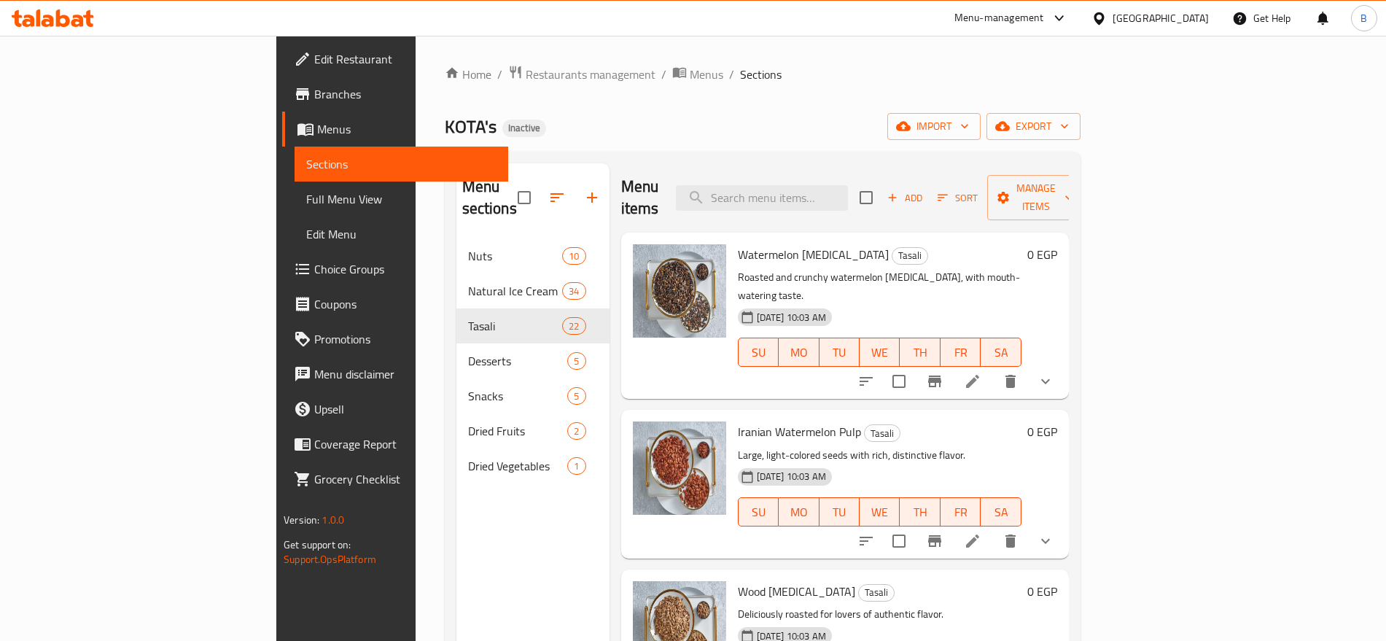
click at [306, 195] on span "Full Menu View" at bounding box center [401, 199] width 190 height 18
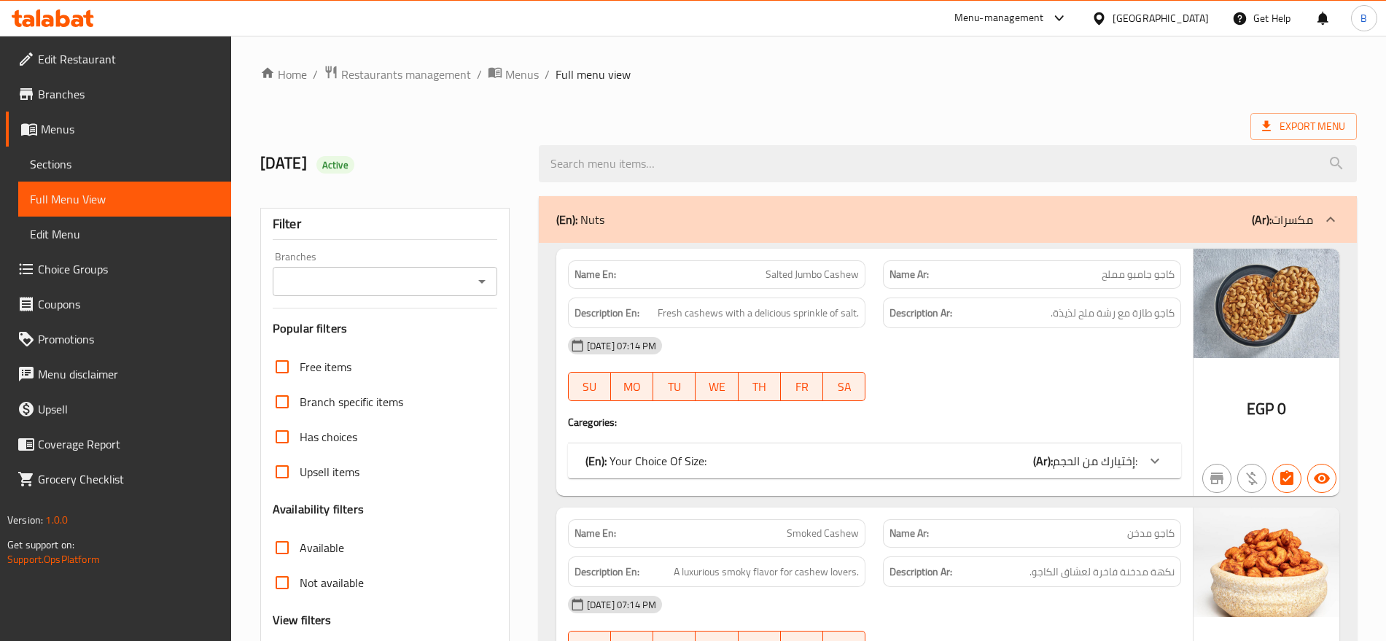
click div "Branches"
click icon "Open"
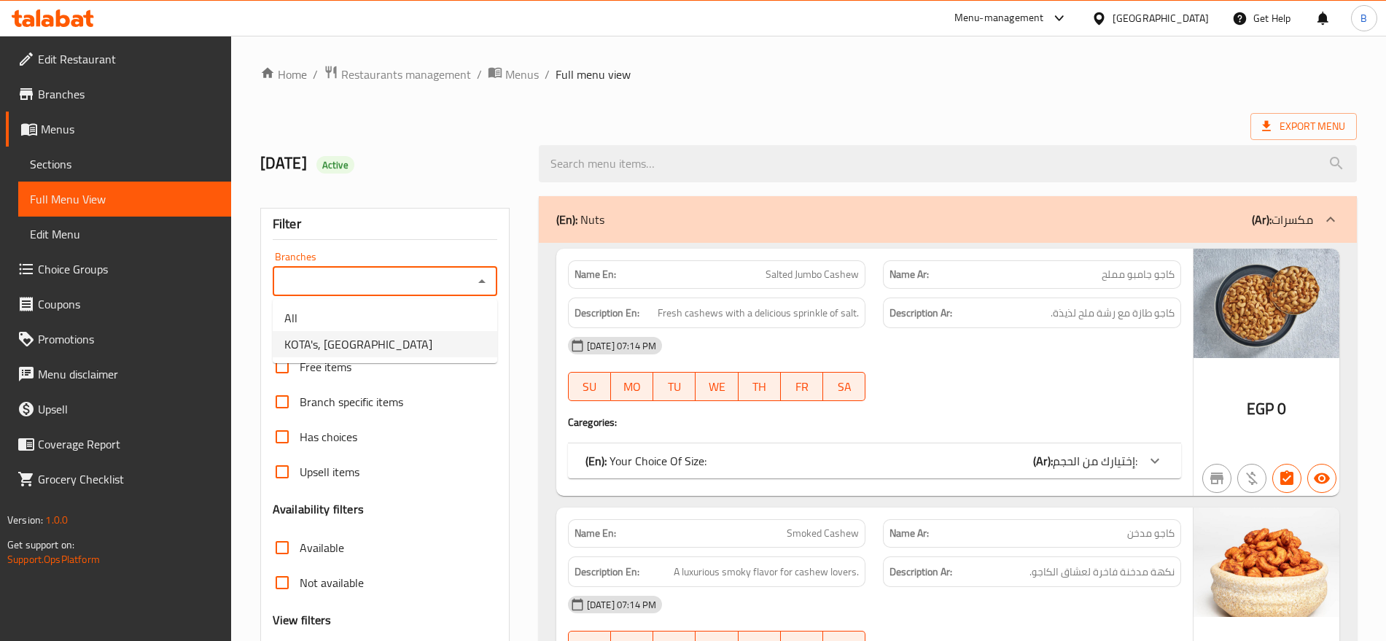
click li "KOTA's, El Helw Street"
type input "KOTA's, El Helw Street"
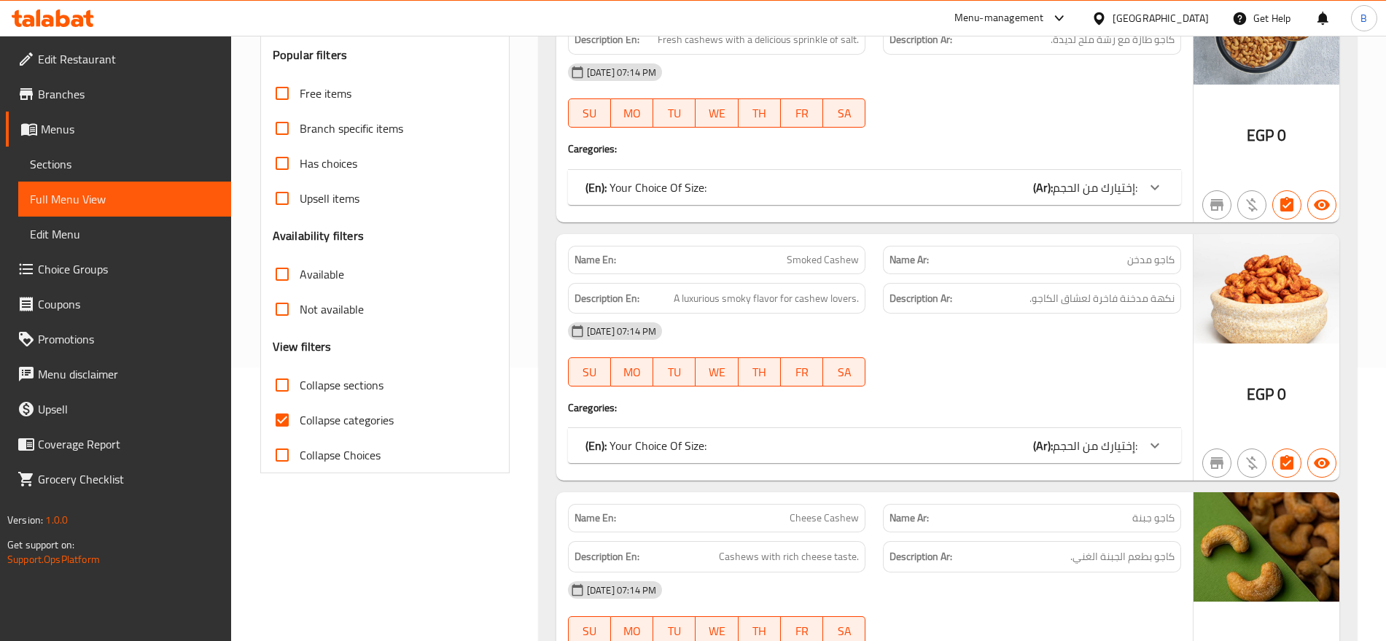
click span "Collapse sections"
click input "Collapse sections"
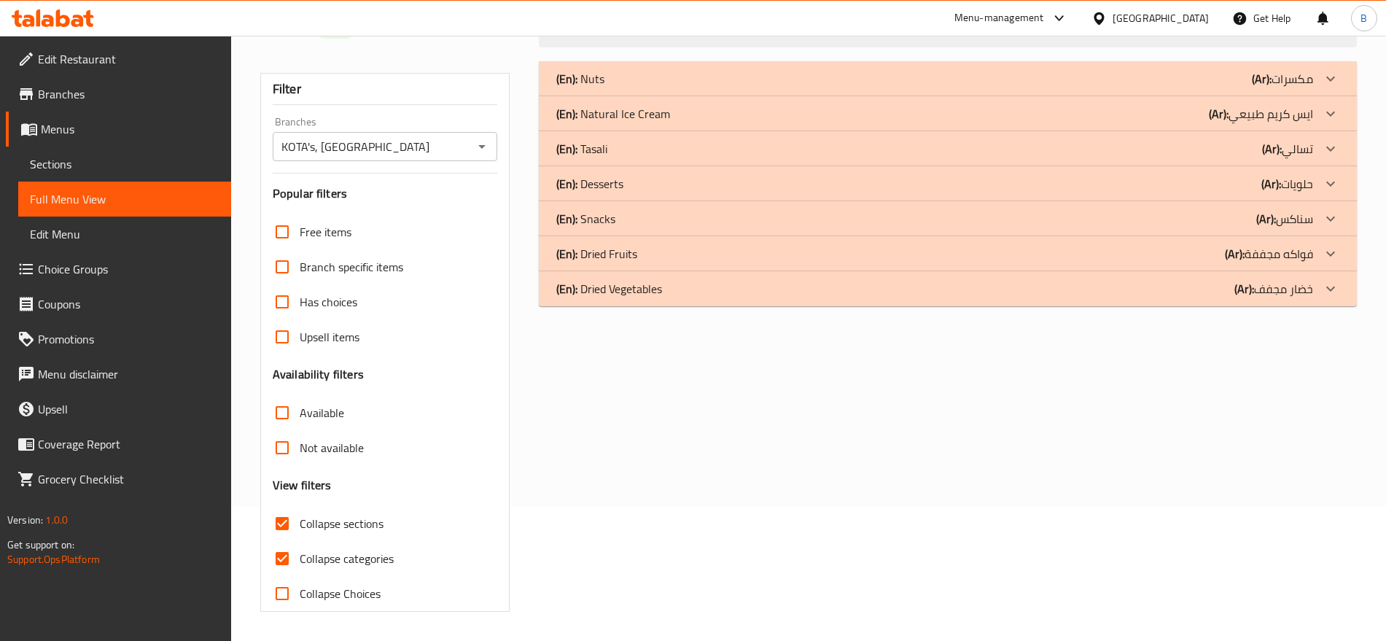
scroll to position [135, 0]
click input "Collapse sections"
checkbox input "false"
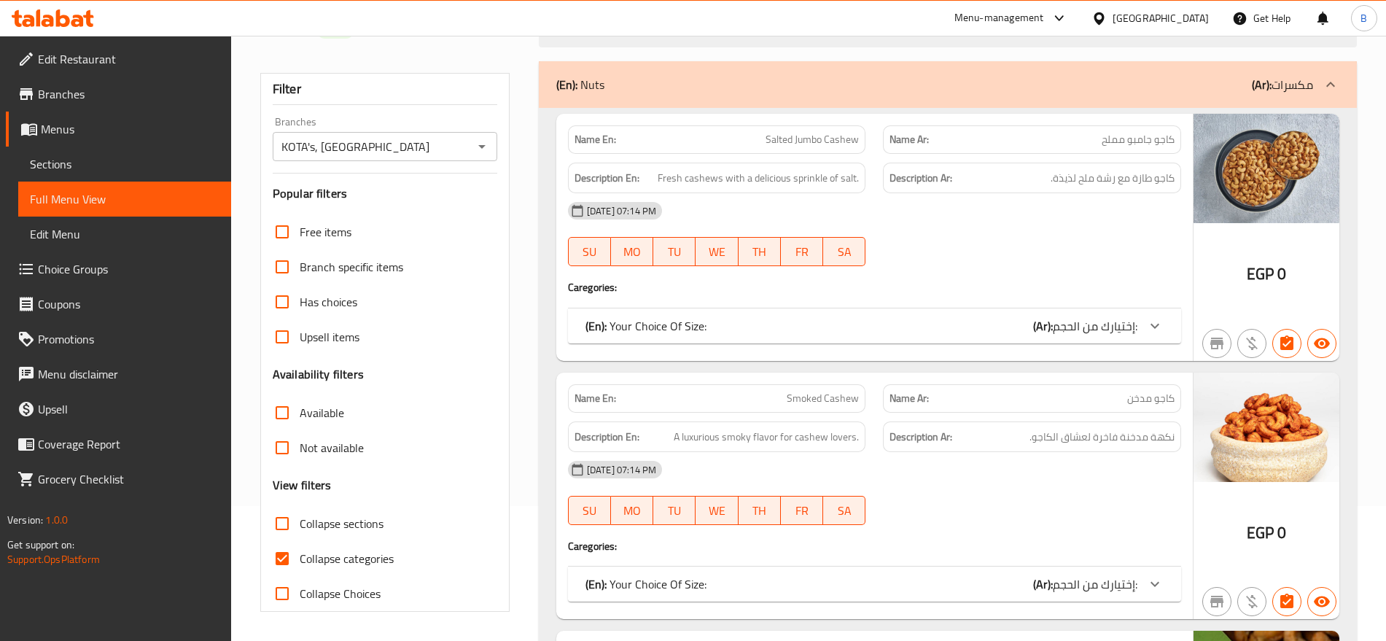
scroll to position [273, 0]
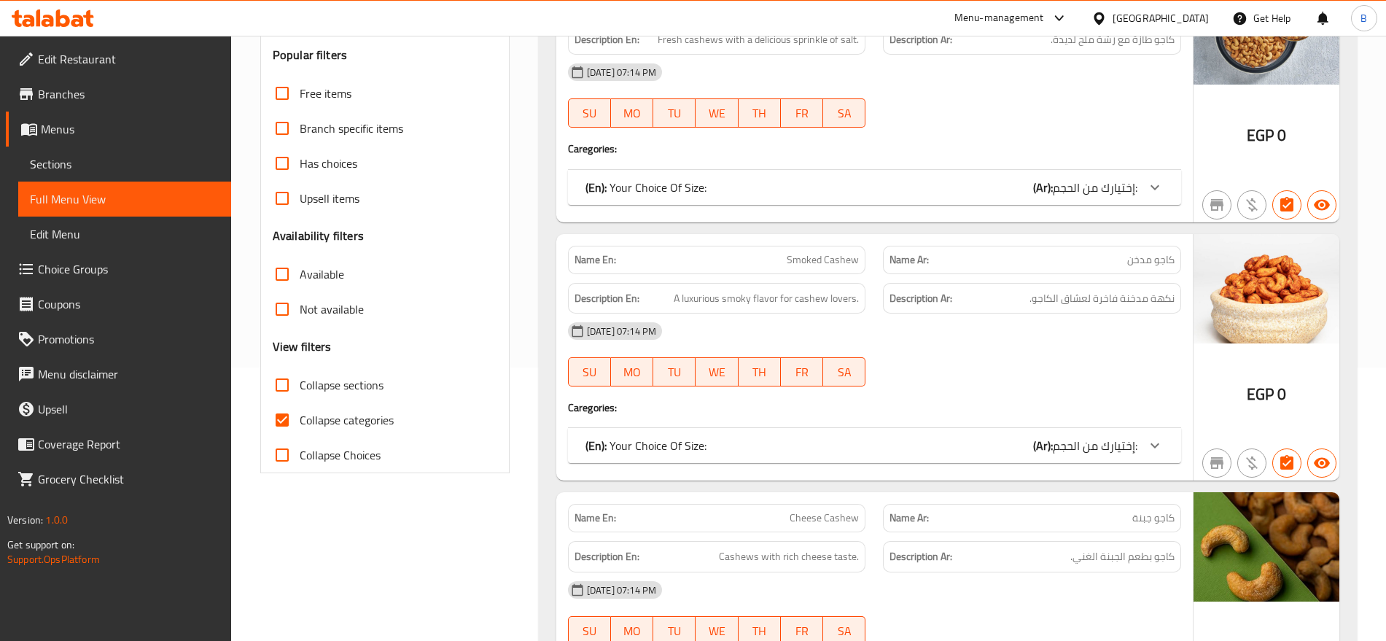
click input "Collapse categories"
checkbox input "false"
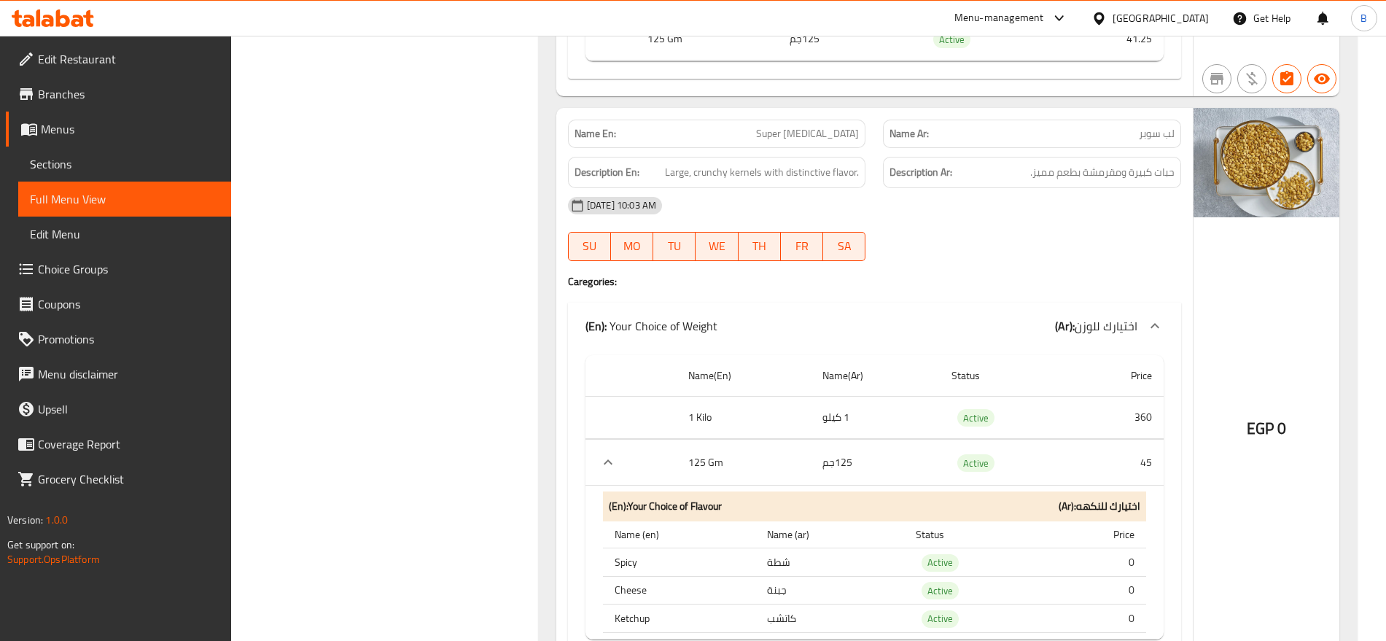
scroll to position [25281, 0]
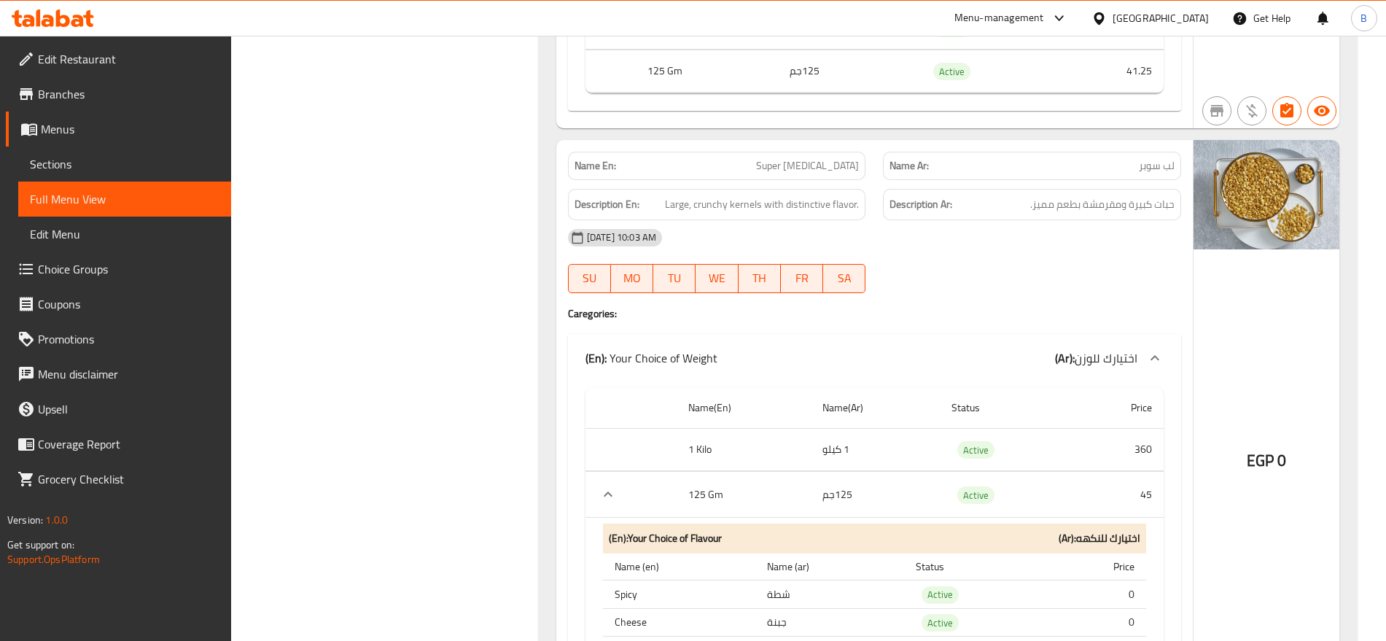
click span "Super Pulp"
copy span "Super Pulp"
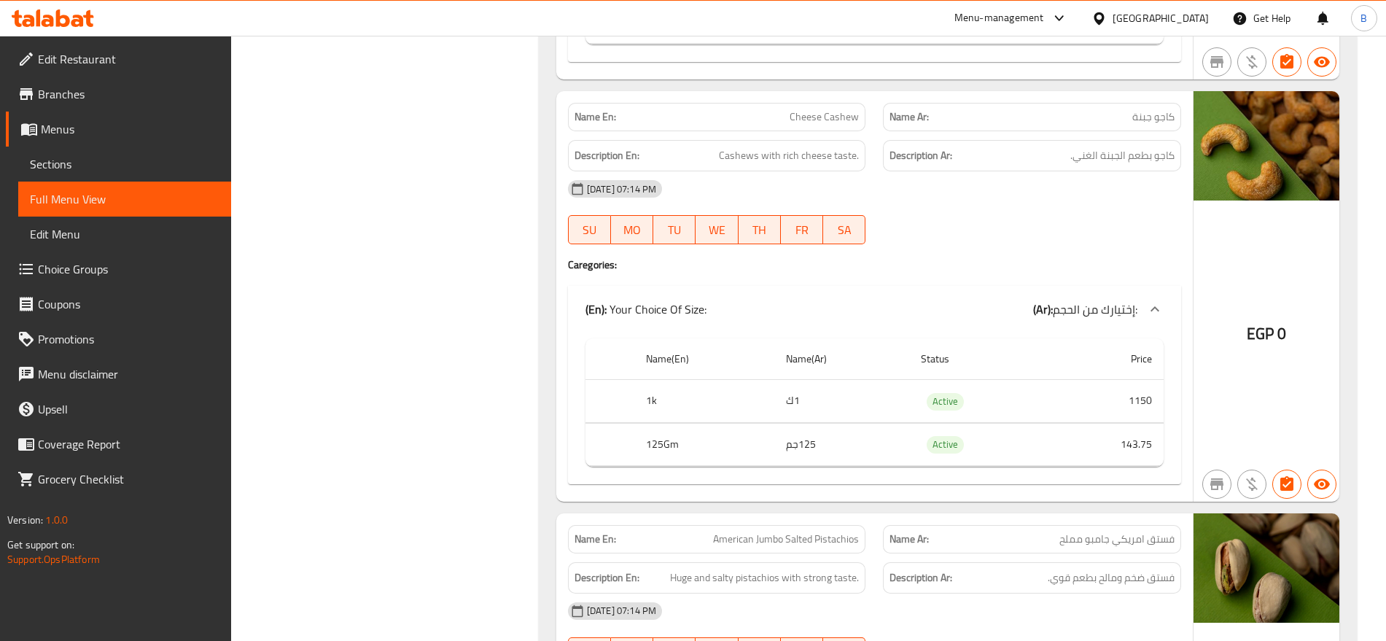
scroll to position [0, 0]
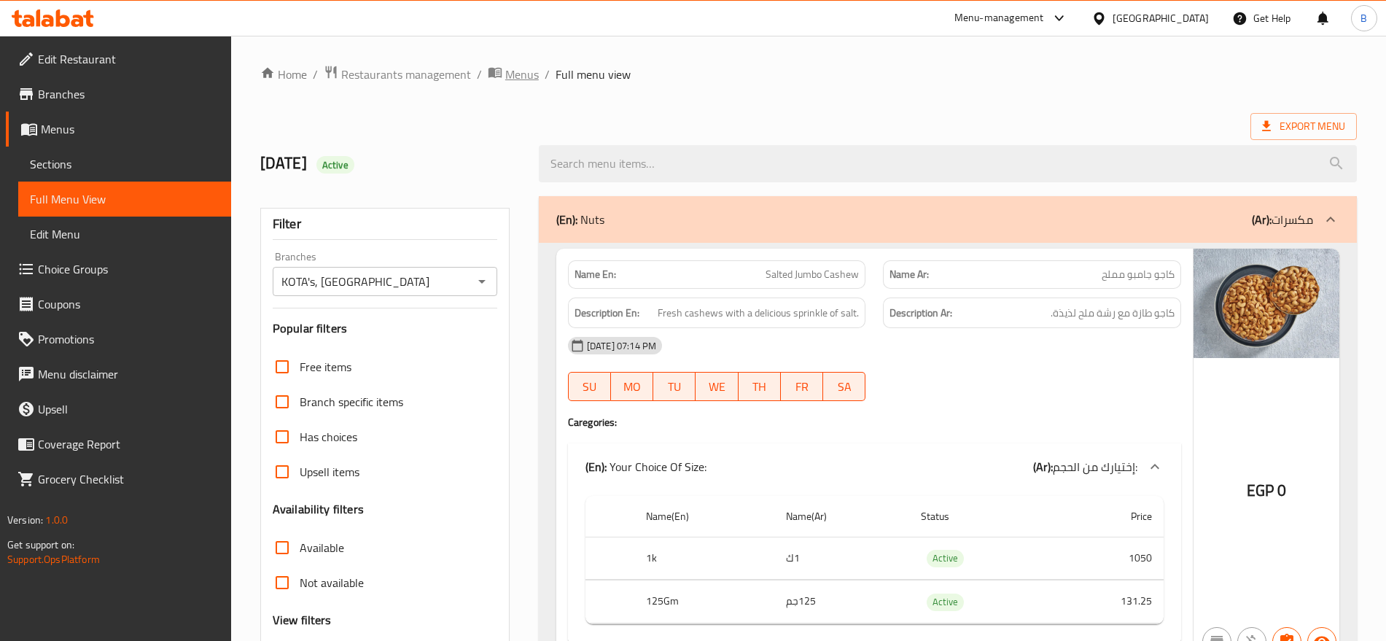
click span "Menus"
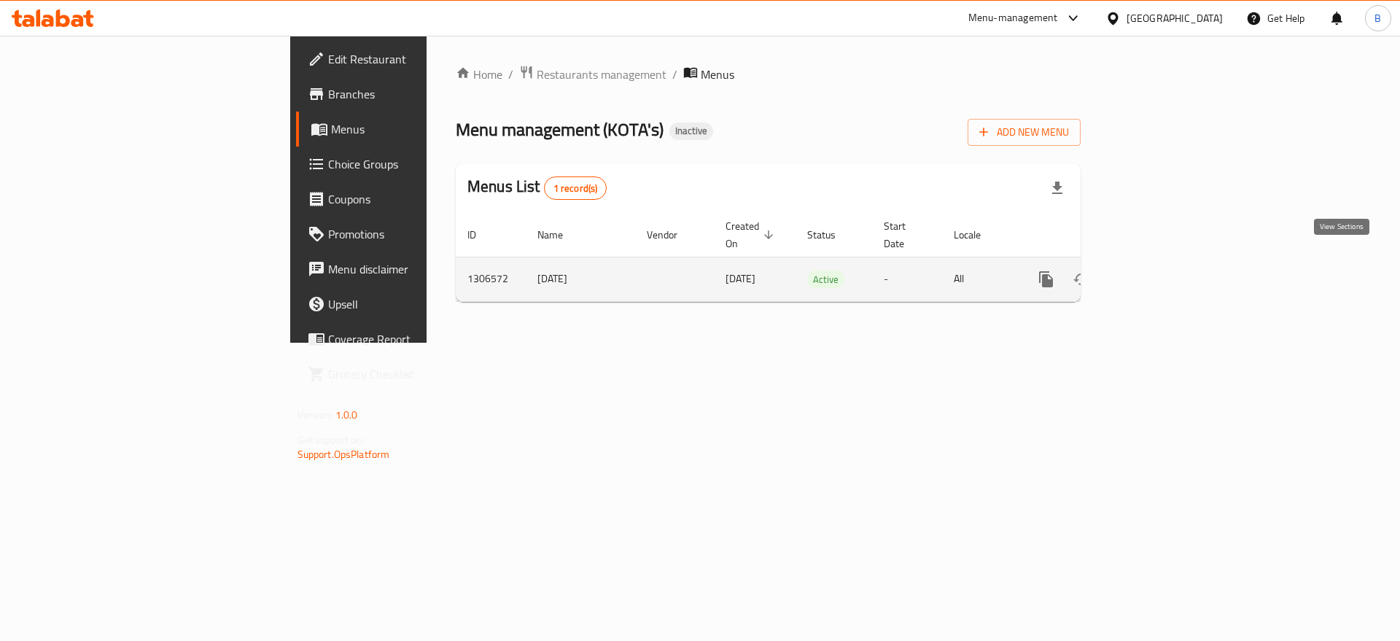
click icon "enhanced table"
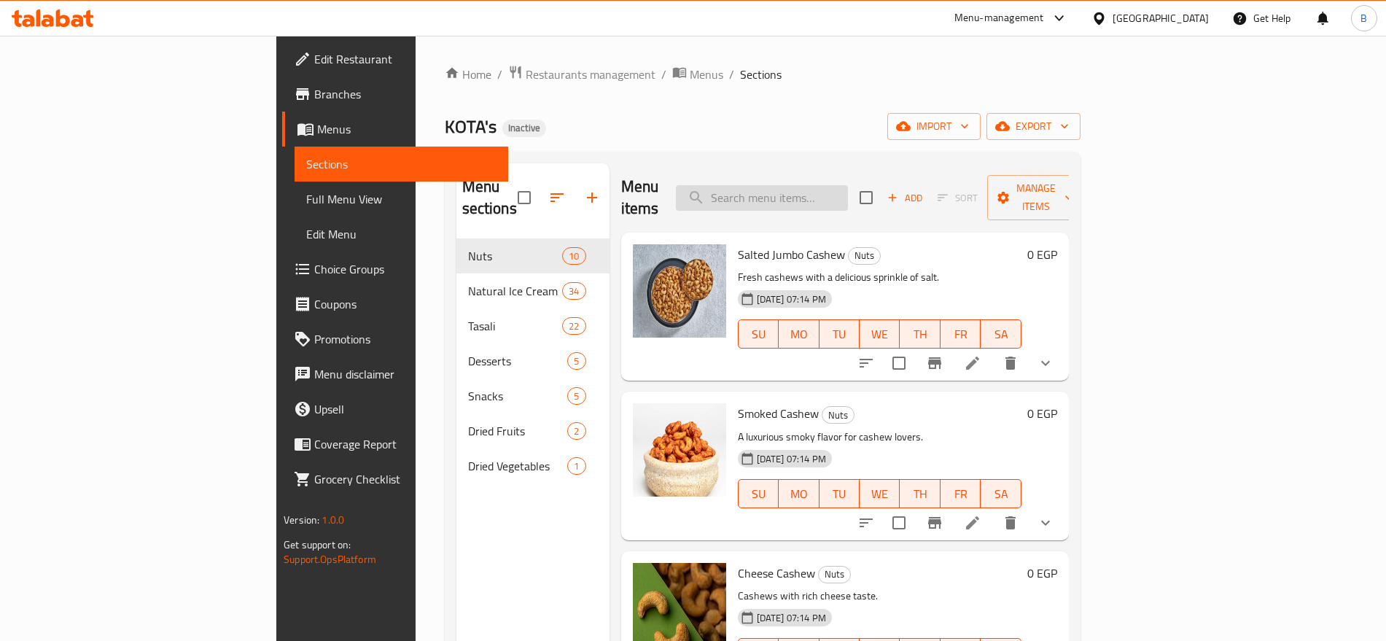
click input "search"
paste input "Super Pulp"
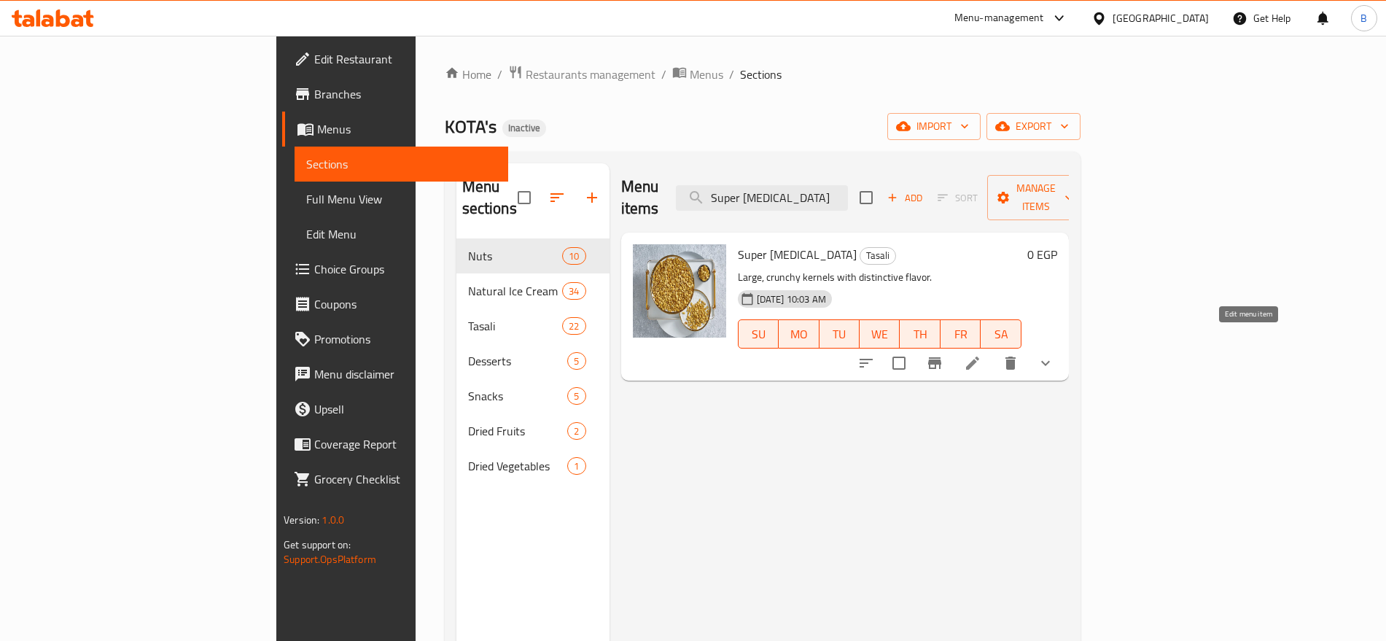
type input "Super Pulp"
click icon
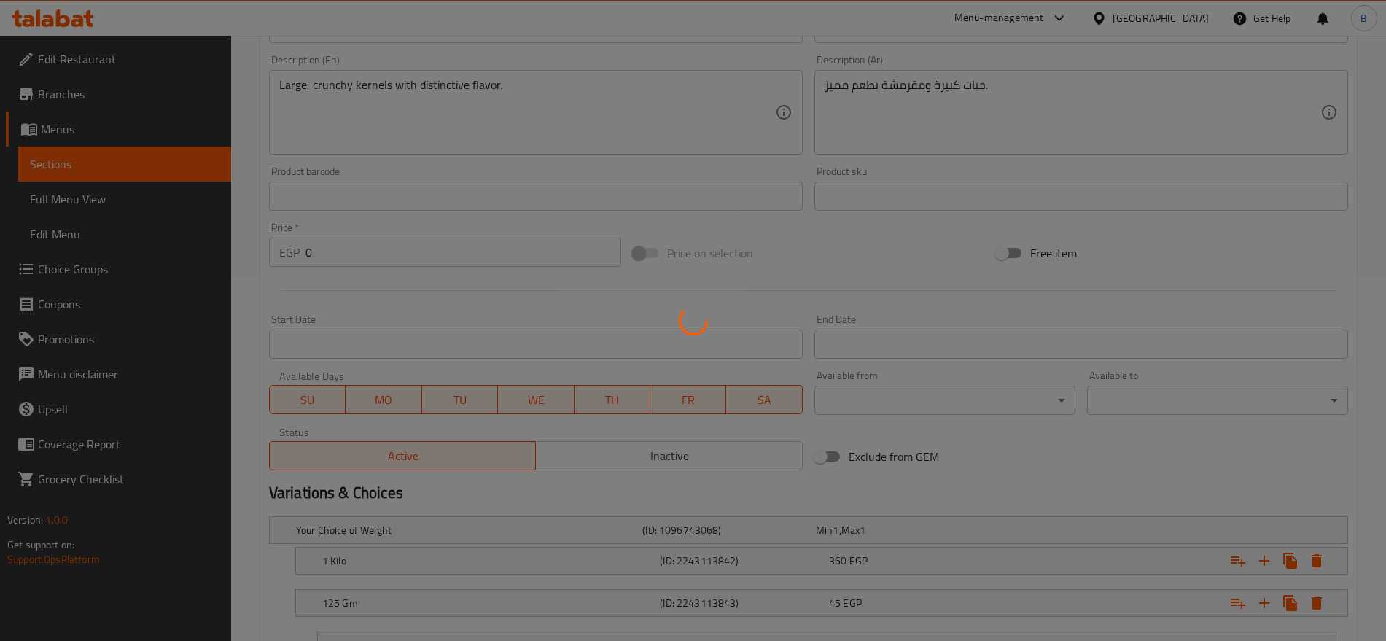
scroll to position [503, 0]
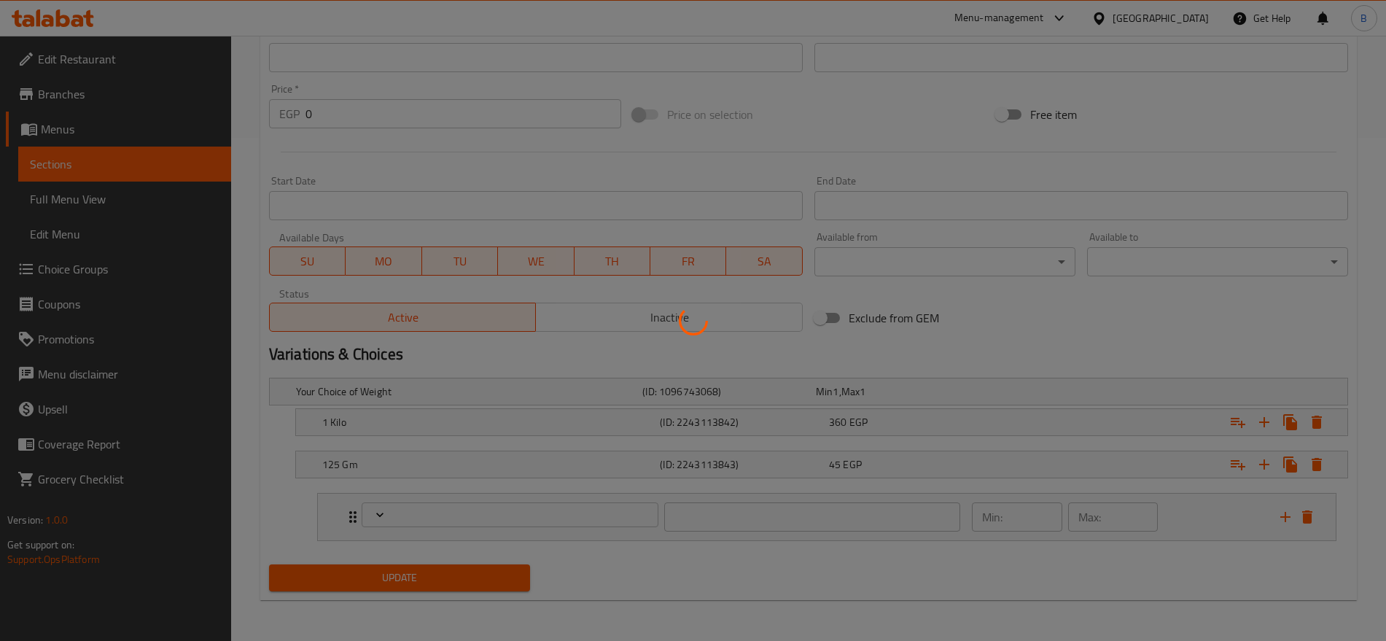
type input "اختيارك للنكهه"
type input "1"
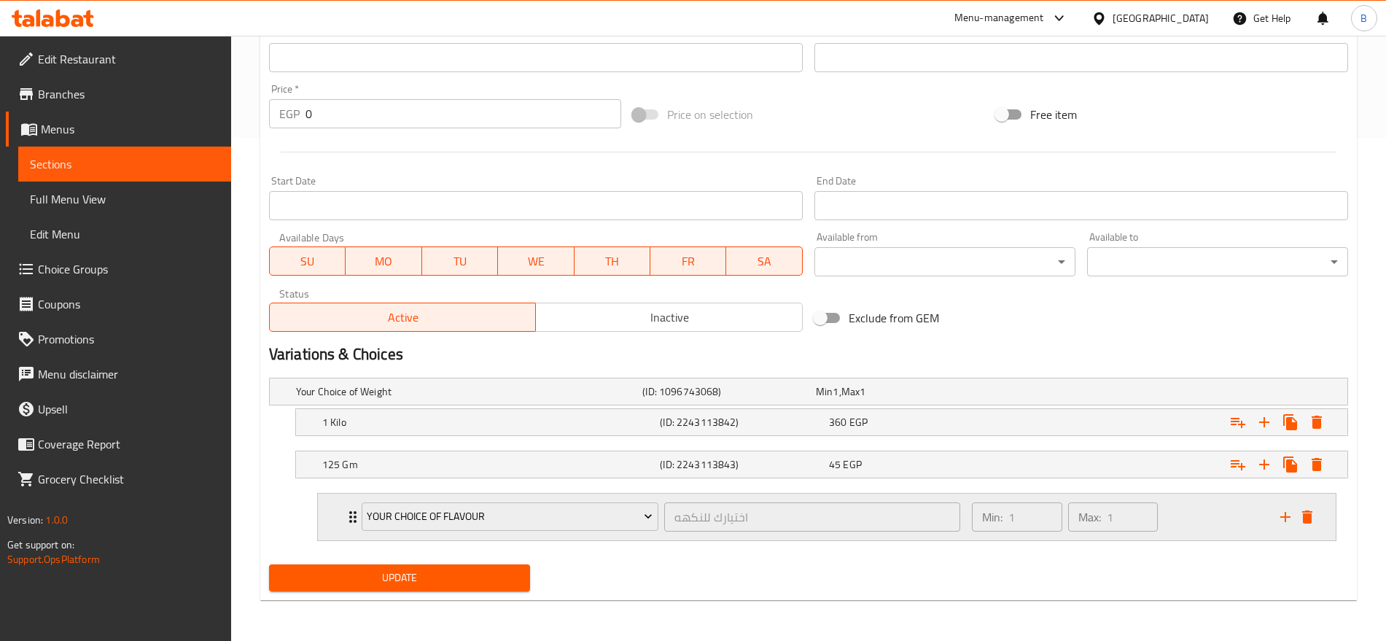
click div "Min: 1 ​ Max: 1 ​"
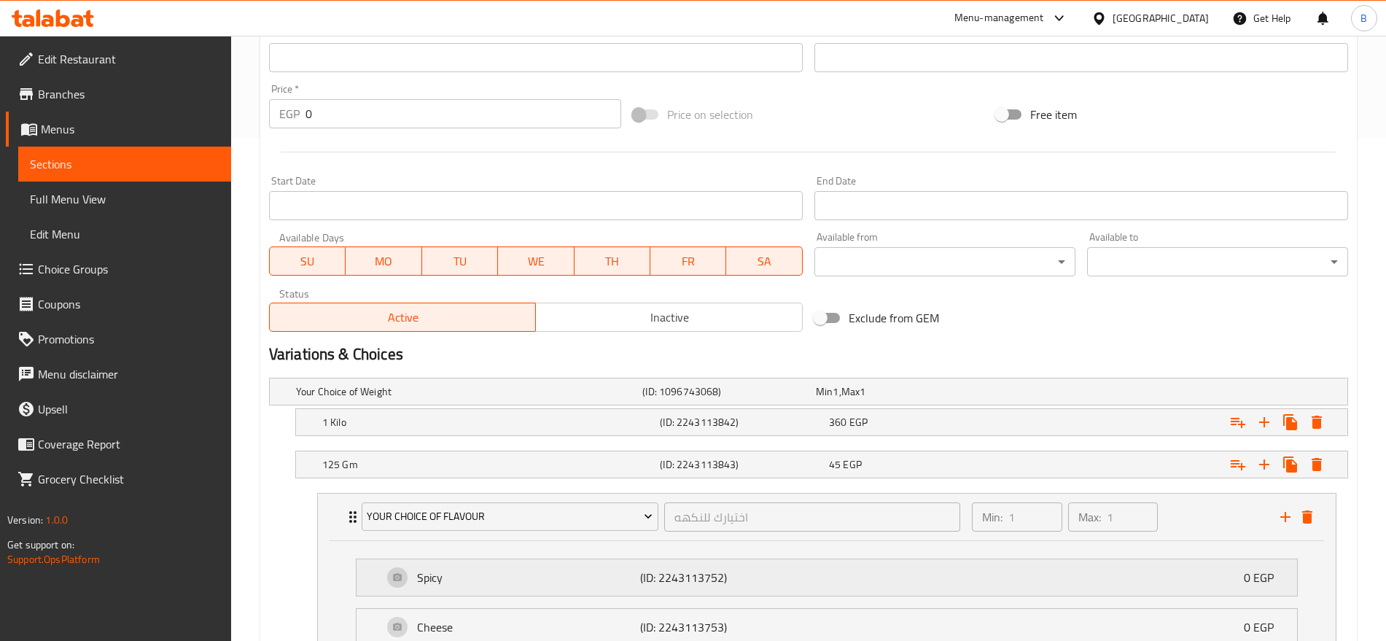
scroll to position [682, 0]
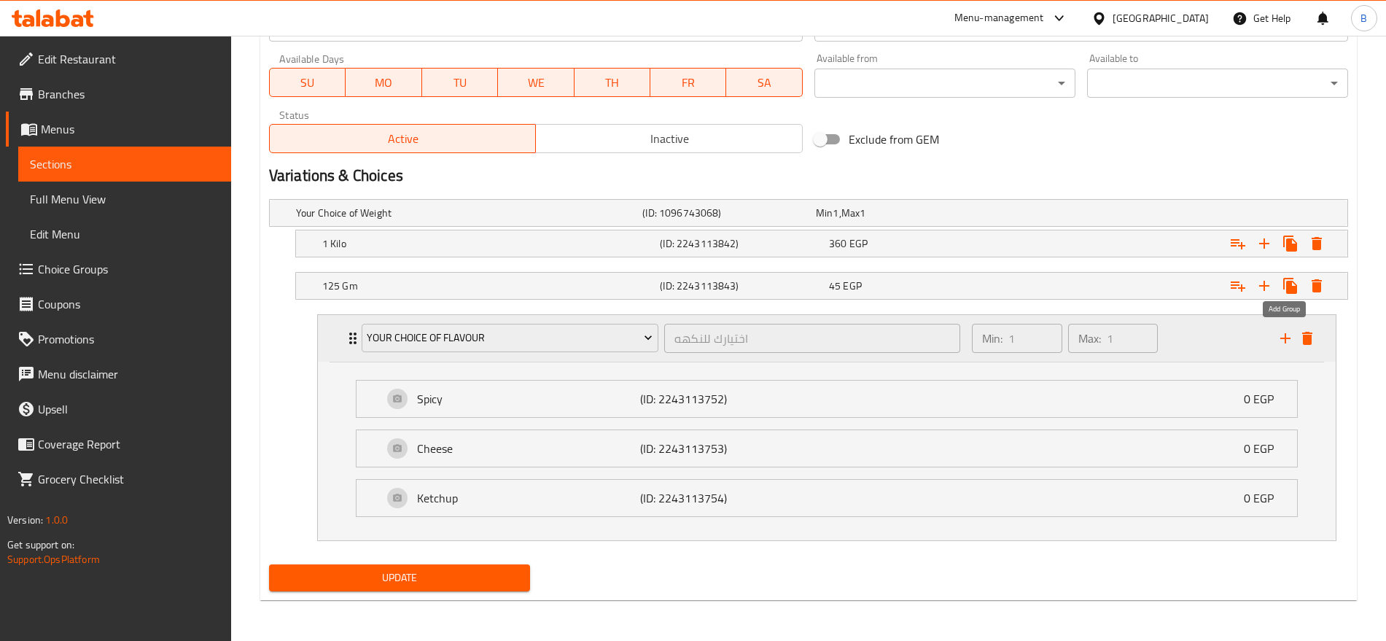
click icon "add"
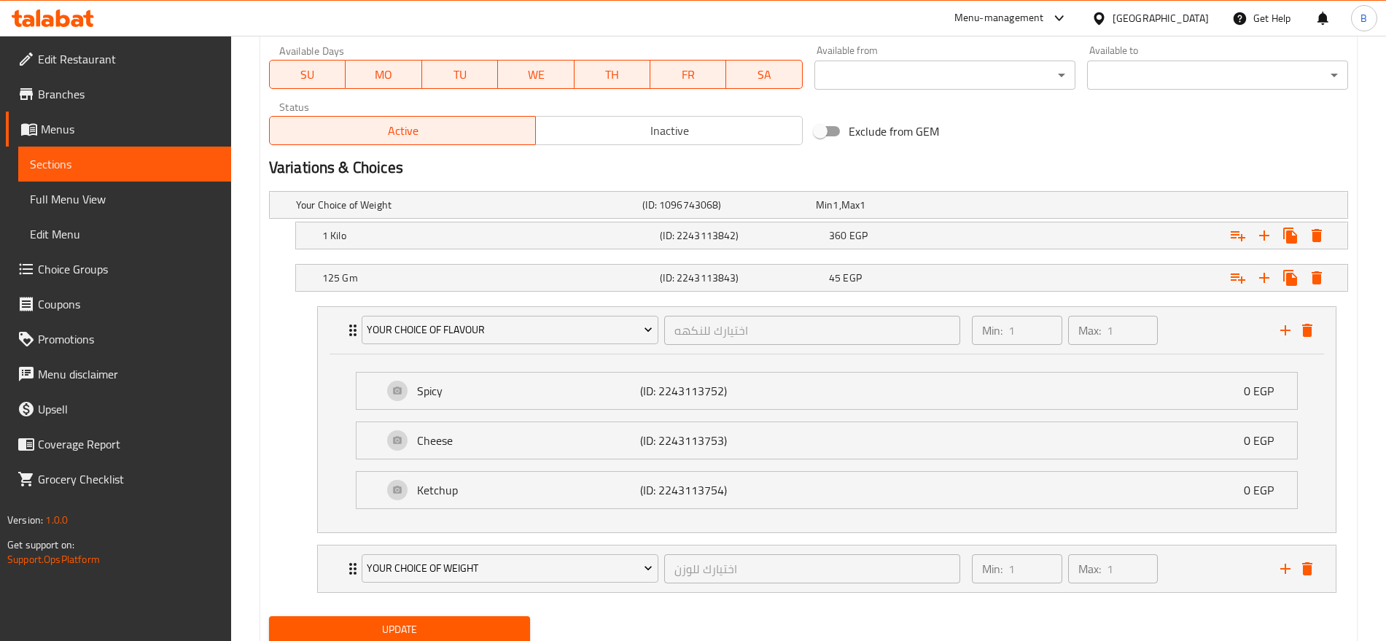
scroll to position [742, 0]
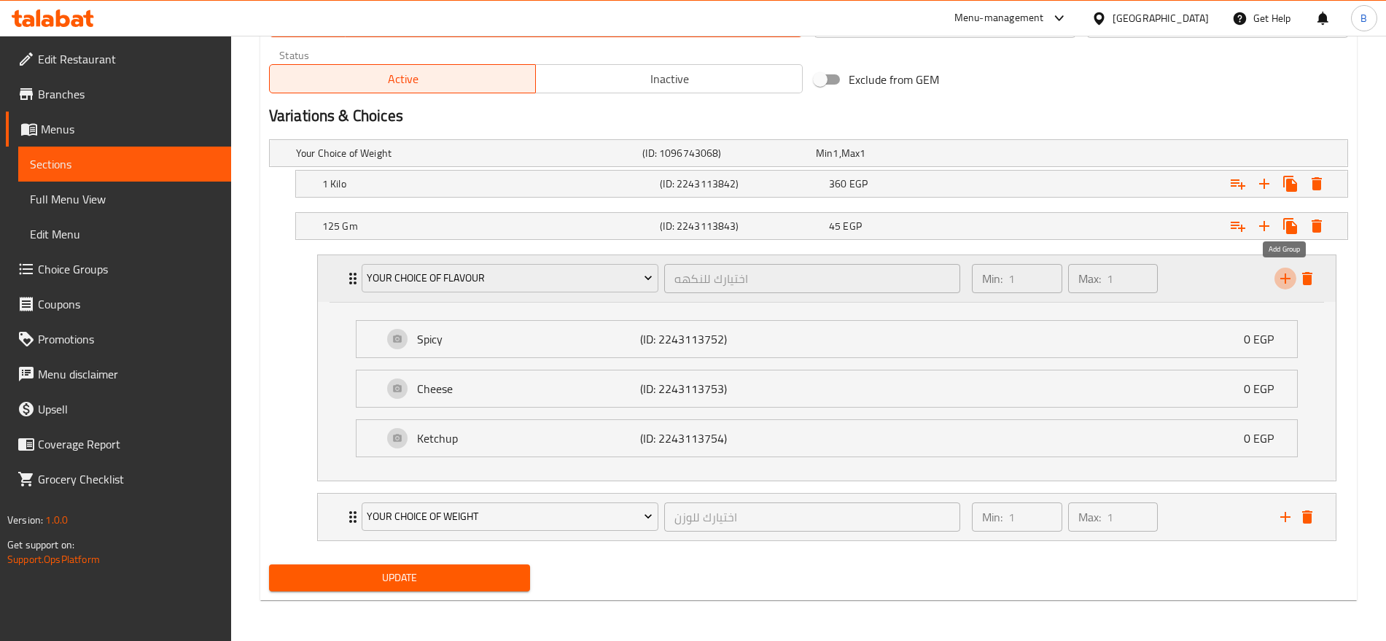
click icon "add"
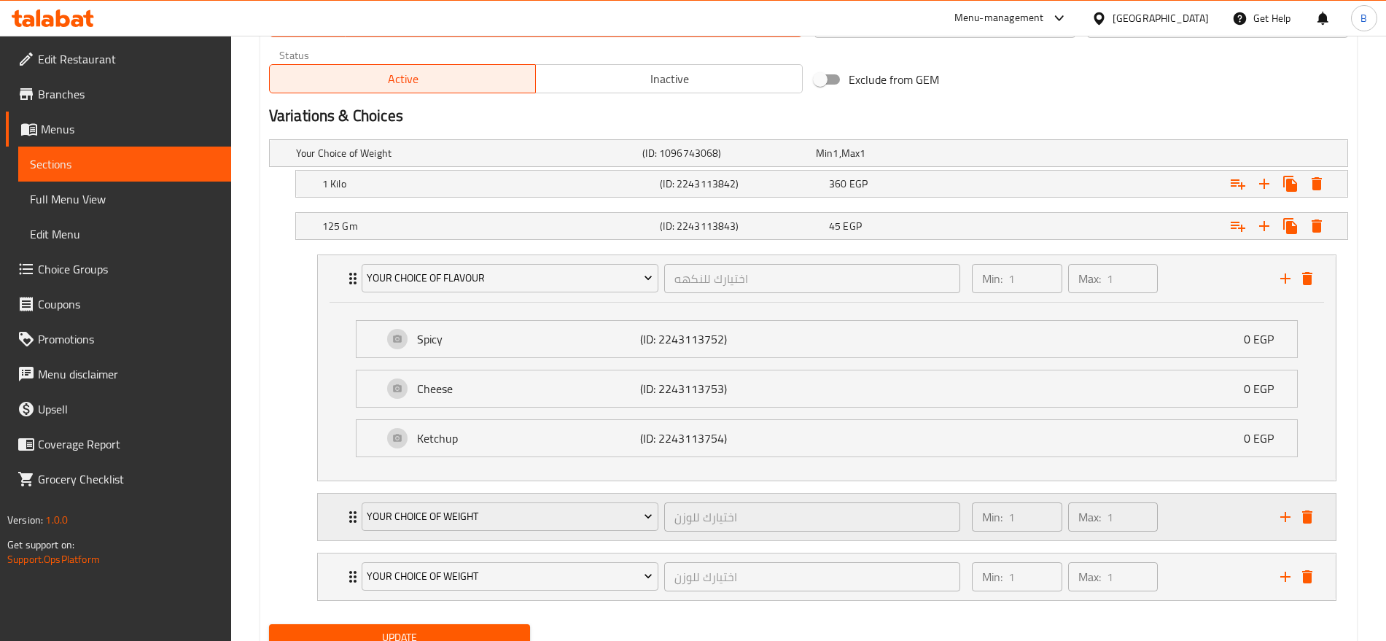
click div "Min: 1 ​ Max: 1 ​"
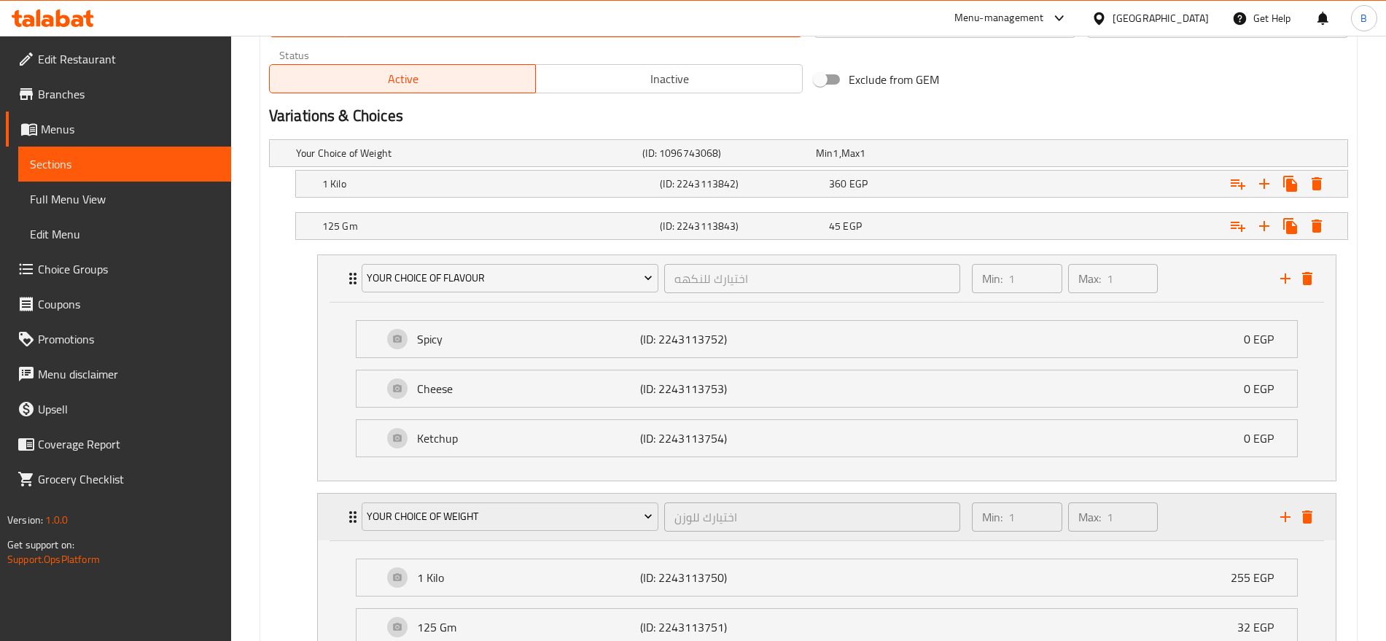
scroll to position [924, 0]
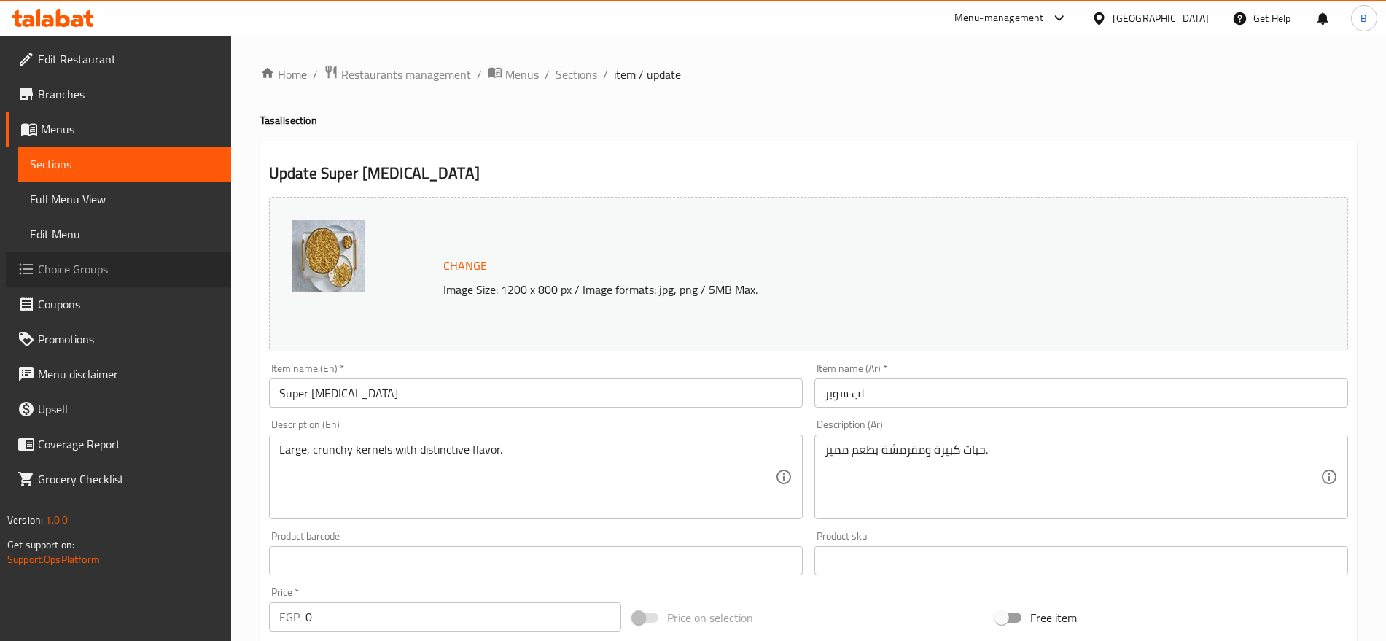
click at [85, 266] on span "Choice Groups" at bounding box center [129, 269] width 182 height 18
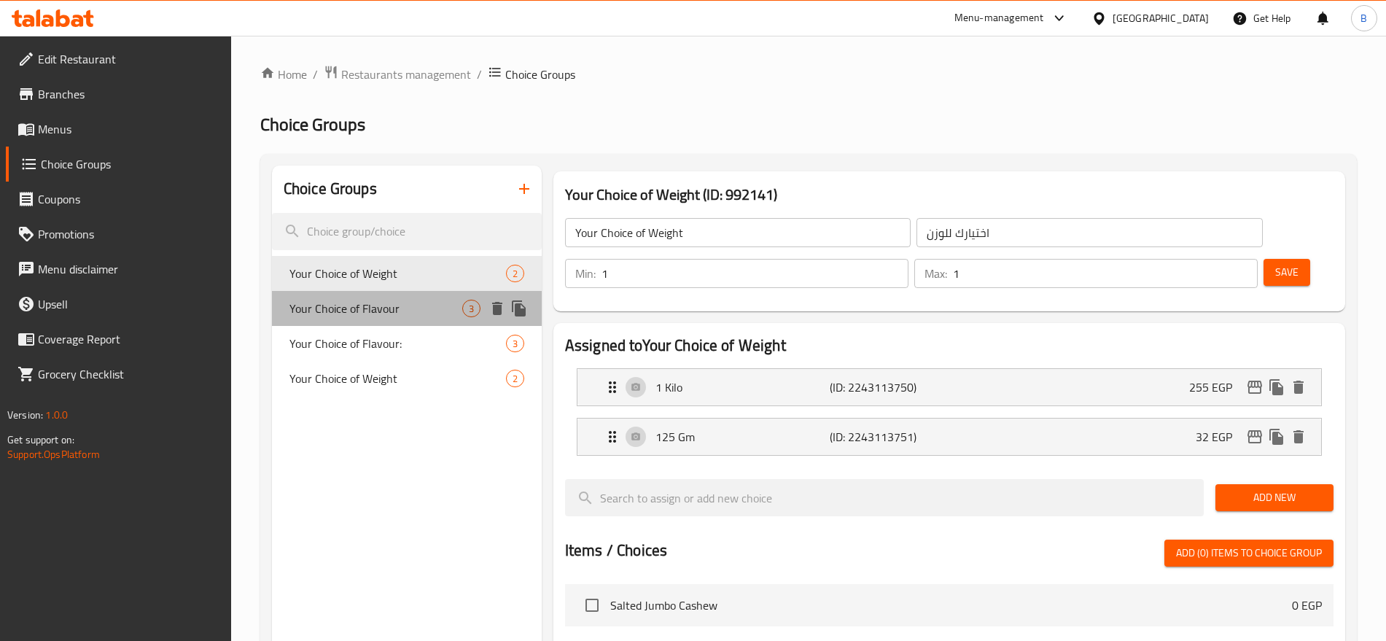
click at [384, 308] on span "Your Choice of Flavour" at bounding box center [376, 309] width 173 height 18
type input "Your Choice of Flavour"
type input "اختيارك للنكهه"
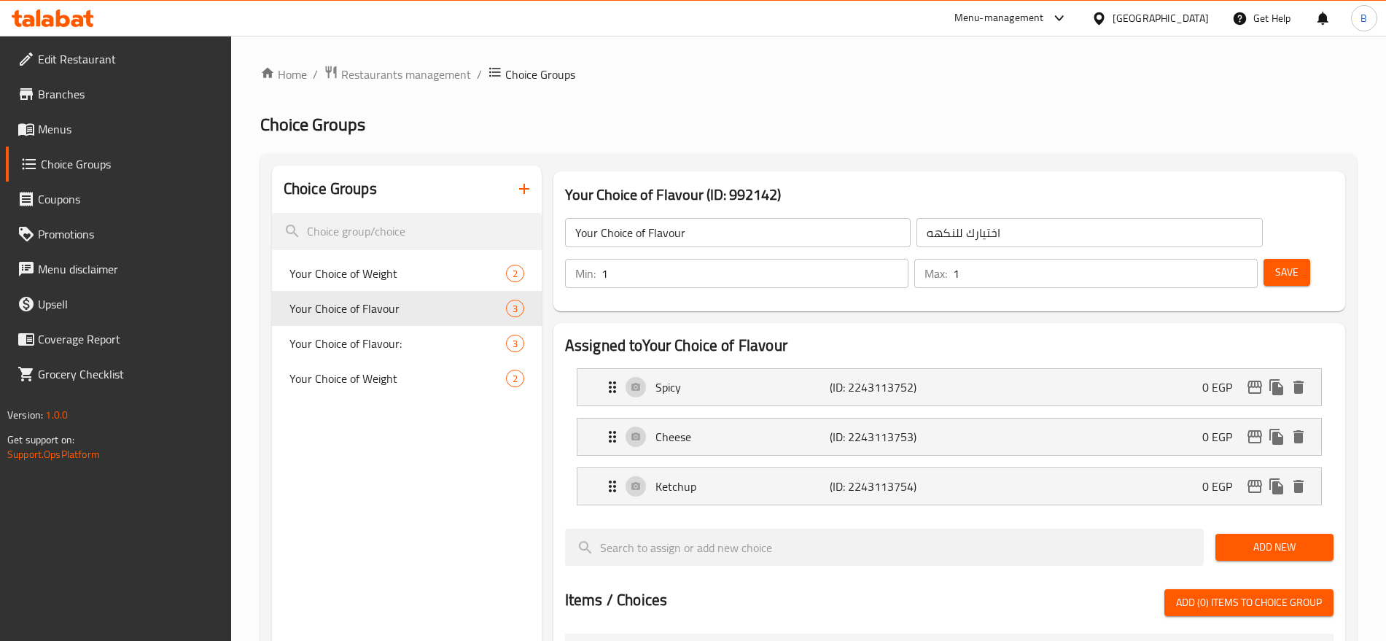
click at [1249, 538] on span "Add New" at bounding box center [1274, 547] width 95 height 18
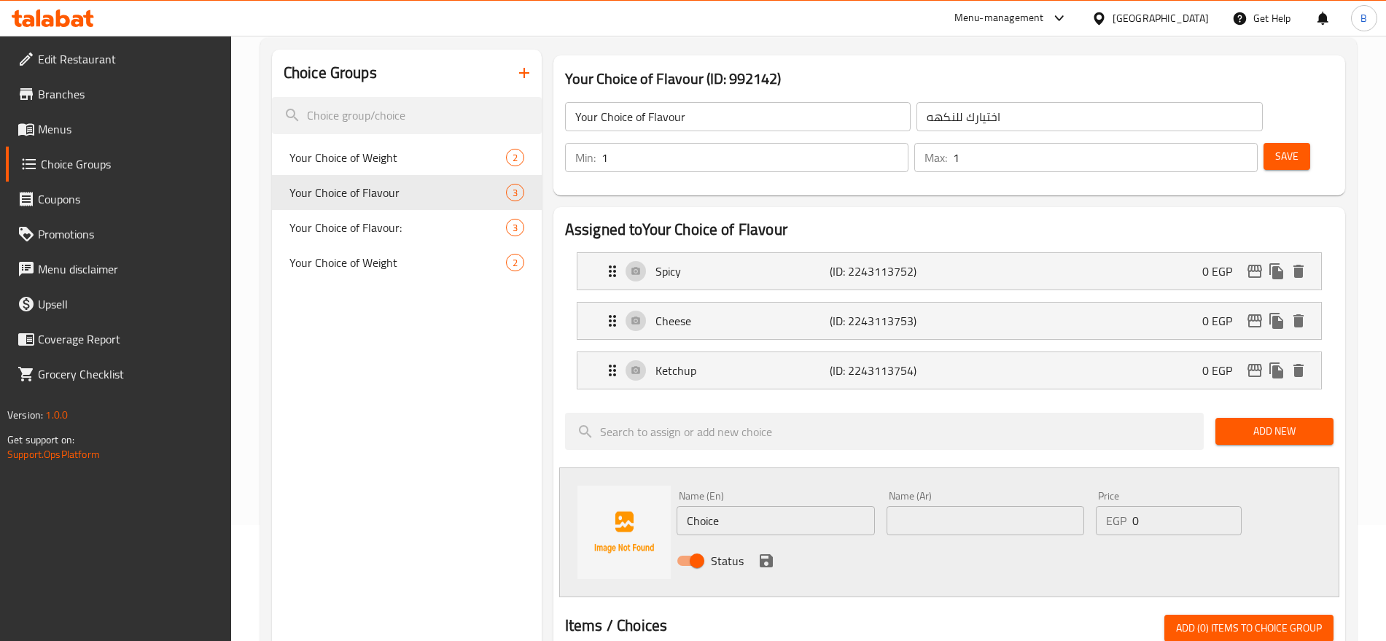
scroll to position [182, 0]
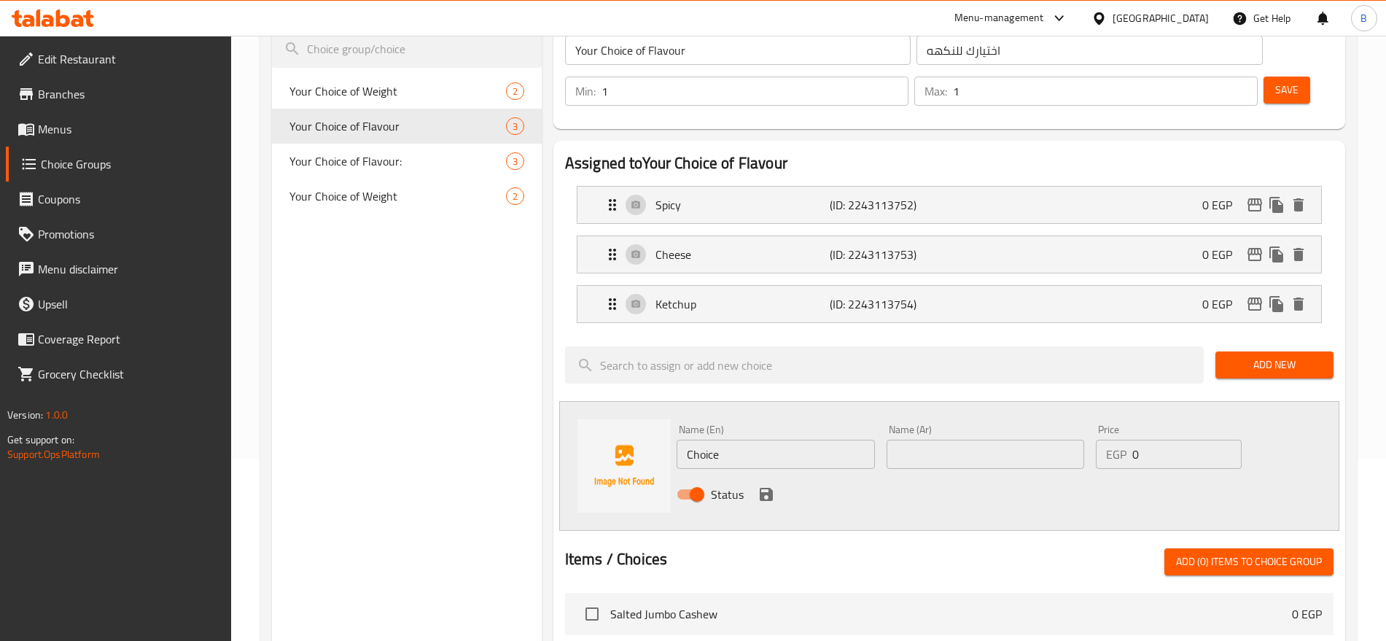
click at [770, 440] on input "Choice" at bounding box center [776, 454] width 198 height 29
drag, startPoint x: 738, startPoint y: 411, endPoint x: 865, endPoint y: 411, distance: 126.9
click at [865, 440] on input "Salted Caramel Ice Latte" at bounding box center [776, 454] width 198 height 29
type input "Salt"
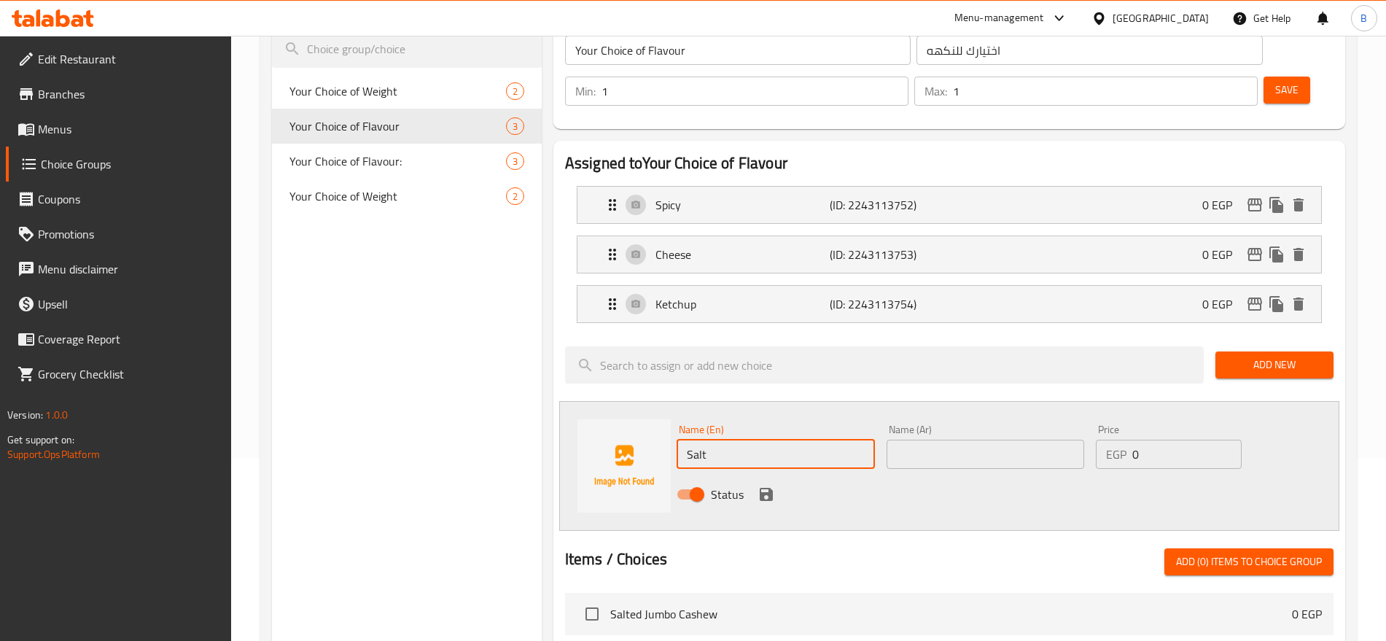
click at [935, 440] on input "text" at bounding box center [986, 454] width 198 height 29
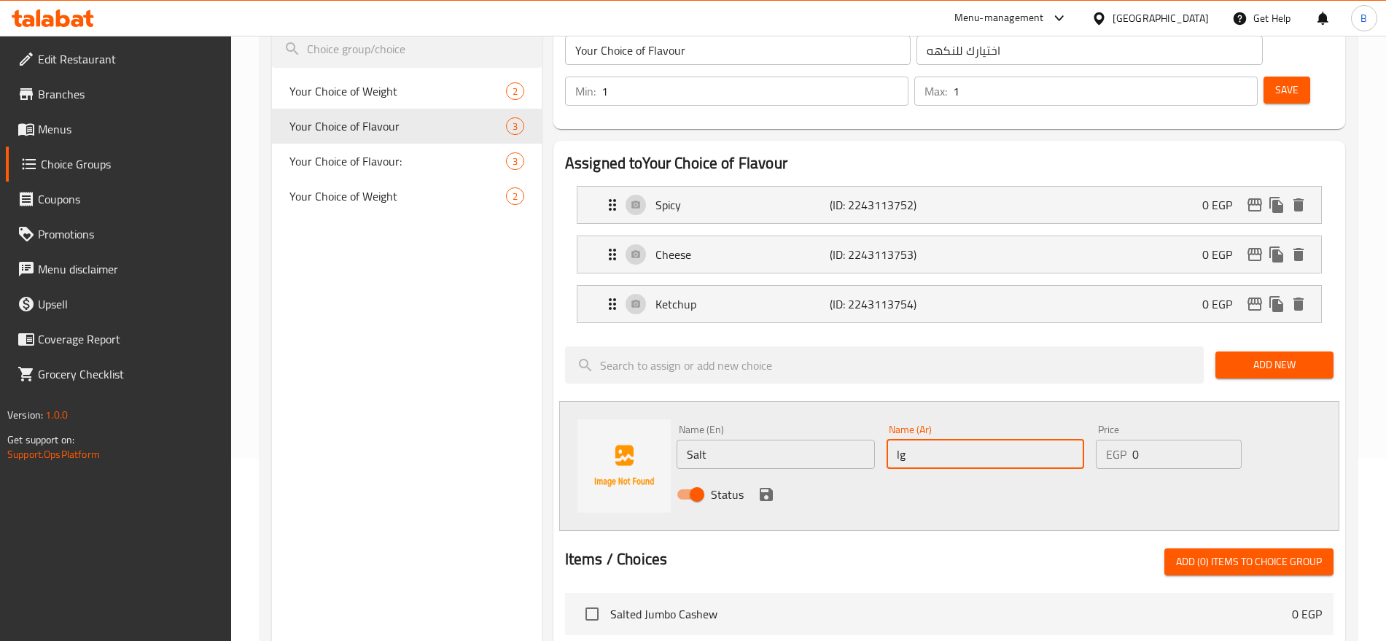
type input "l"
type input "ملح"
click at [758, 486] on icon "save" at bounding box center [767, 495] width 18 height 18
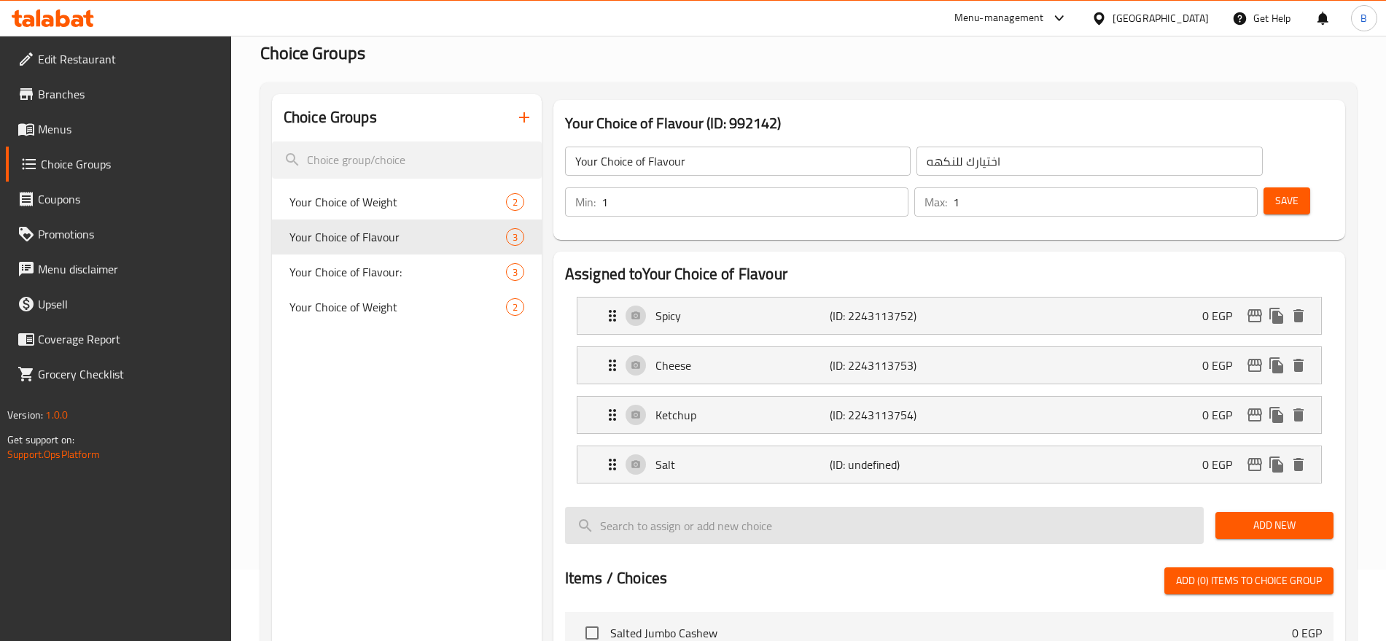
scroll to position [0, 0]
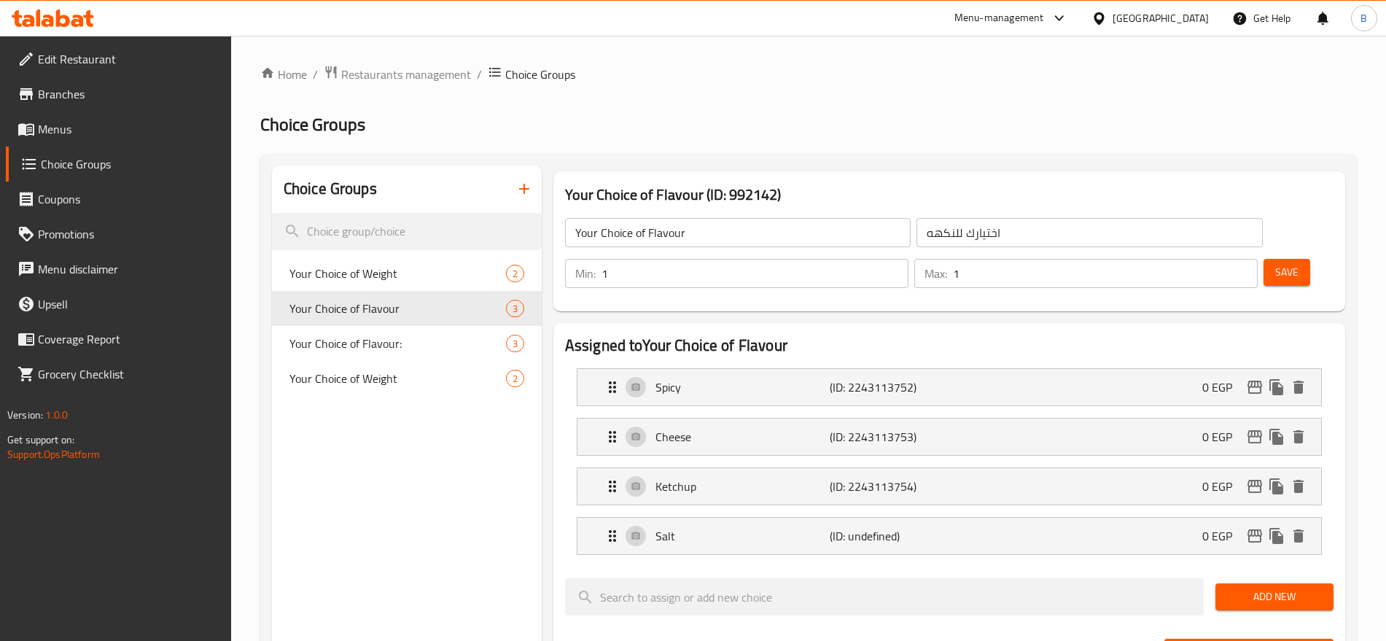
click at [1276, 263] on span "Save" at bounding box center [1287, 272] width 23 height 18
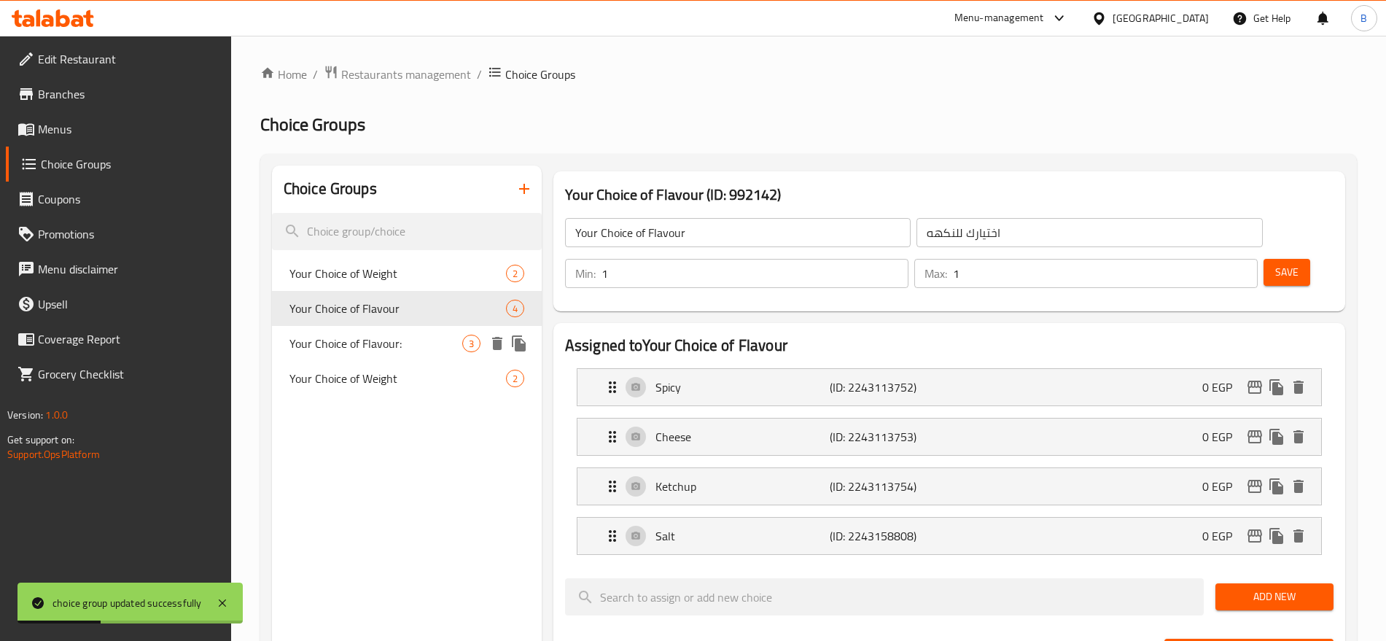
click at [351, 335] on span "Your Choice of Flavour:" at bounding box center [376, 344] width 173 height 18
type input "Your Choice of Flavour:"
type input "اختيارك للنكهة:"
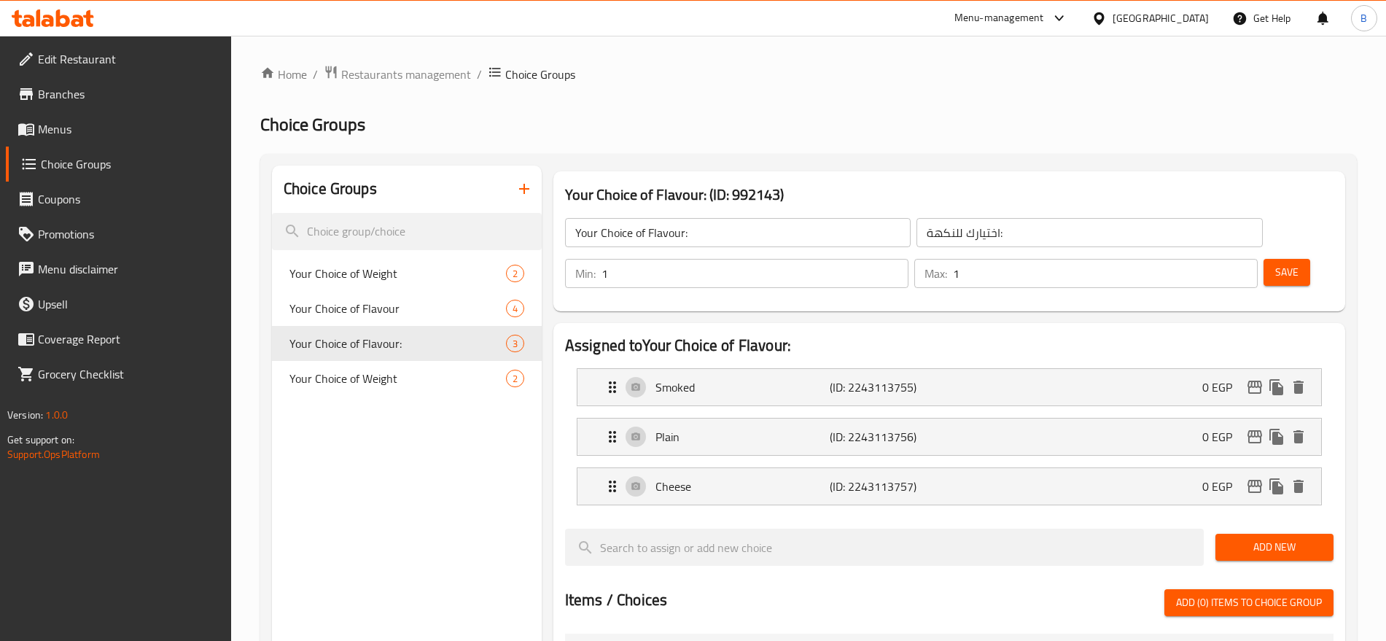
click at [71, 126] on span "Menus" at bounding box center [129, 129] width 182 height 18
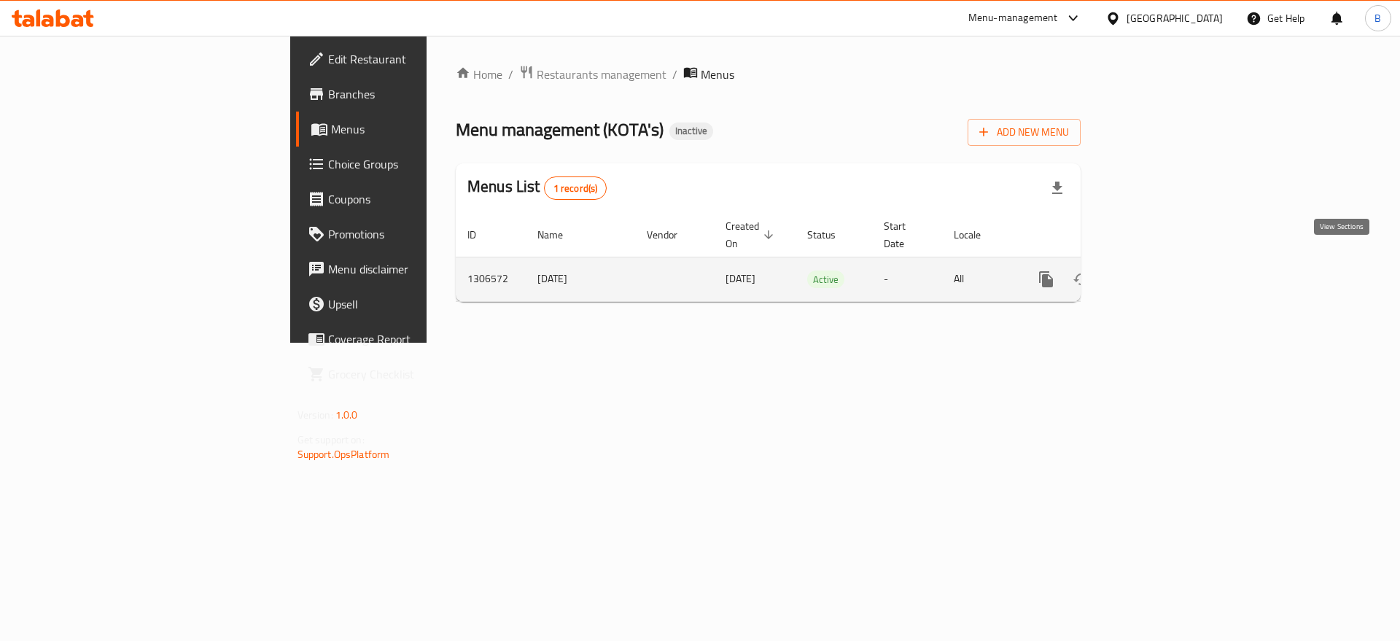
click at [1160, 271] on icon "enhanced table" at bounding box center [1152, 280] width 18 height 18
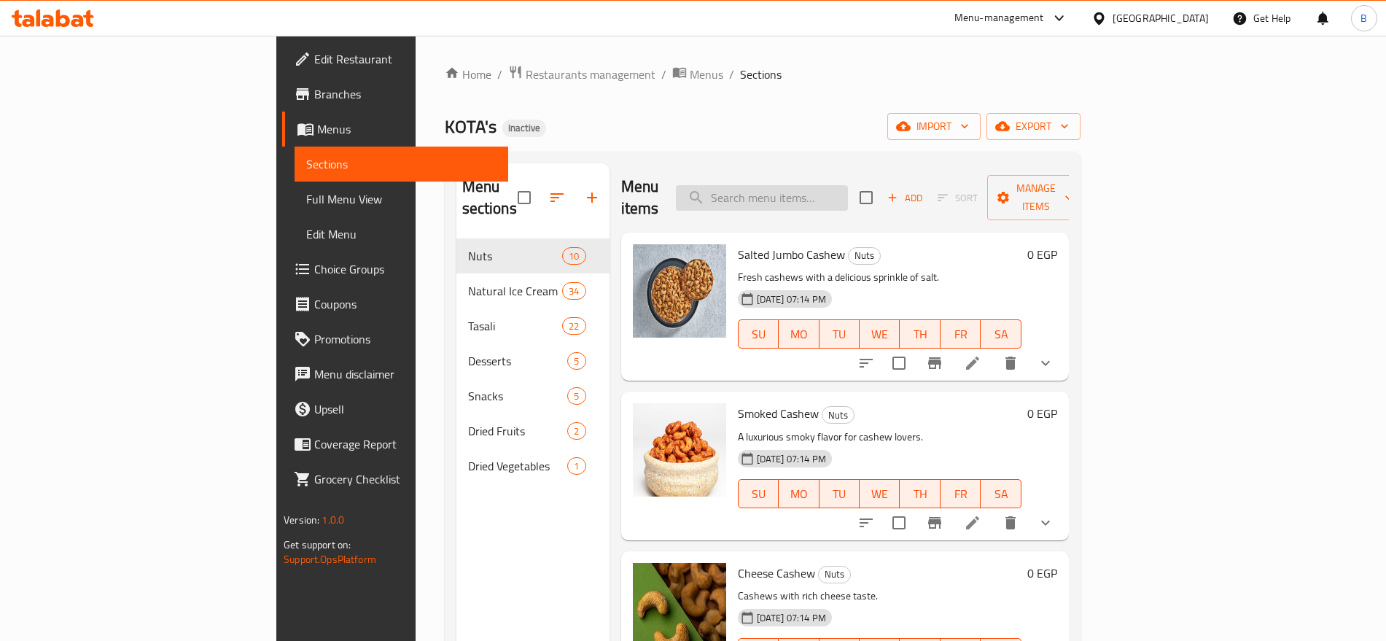
click at [848, 185] on input "search" at bounding box center [762, 198] width 172 height 26
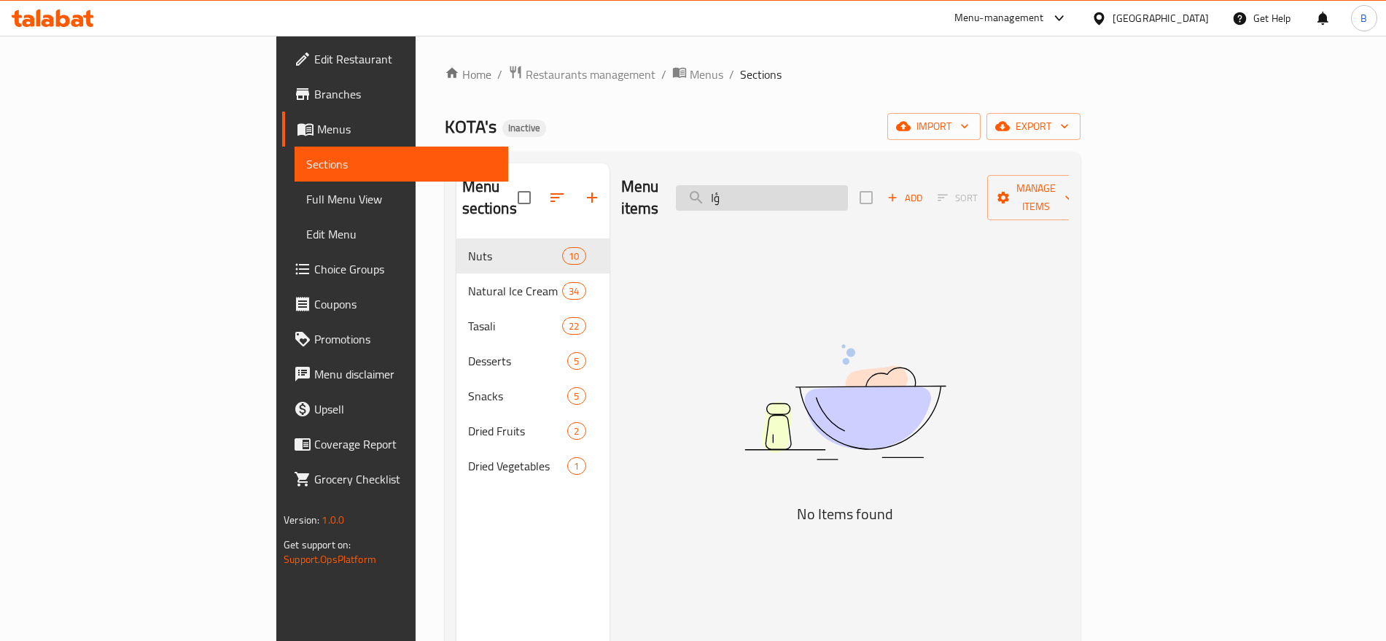
type input "ؤ"
type input "c"
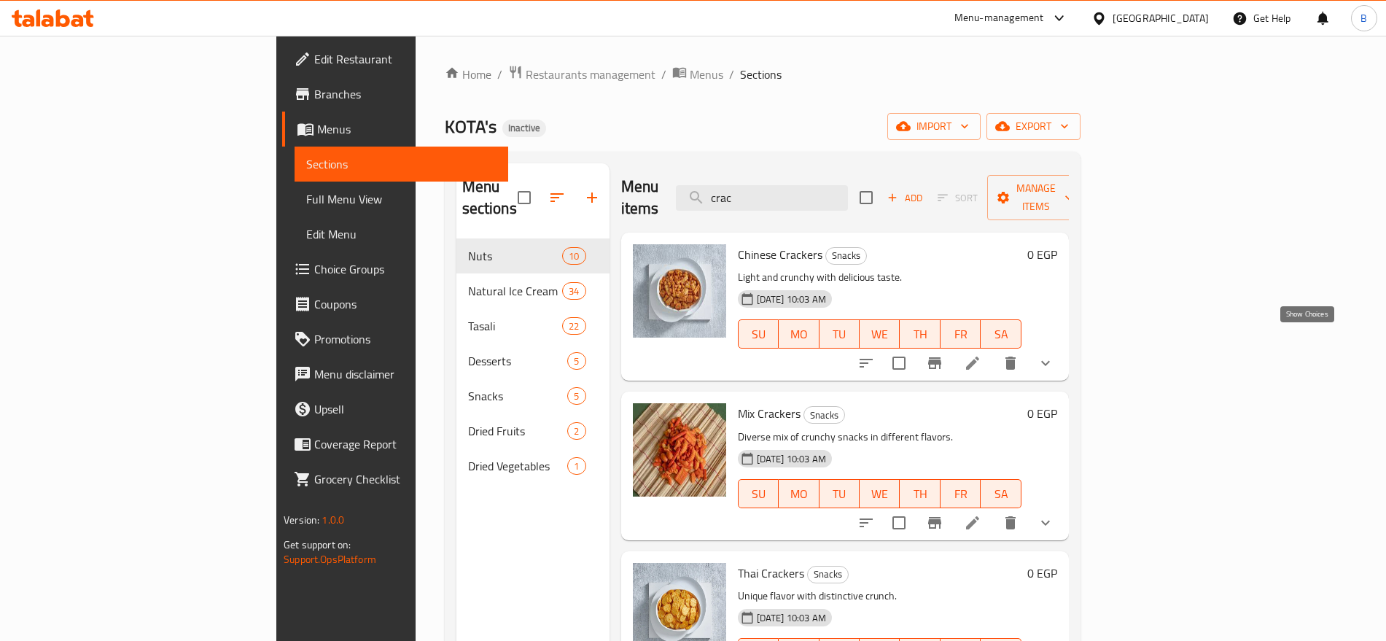
type input "crac"
click at [1055, 354] on icon "show more" at bounding box center [1046, 363] width 18 height 18
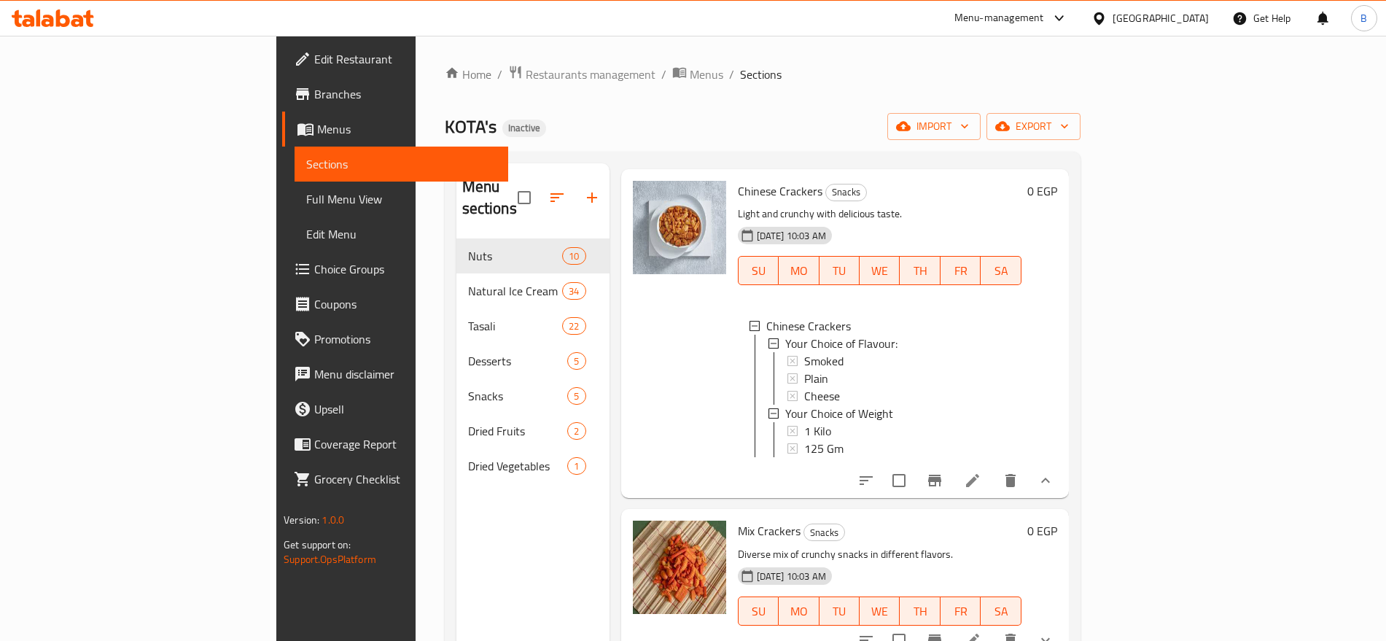
scroll to position [91, 0]
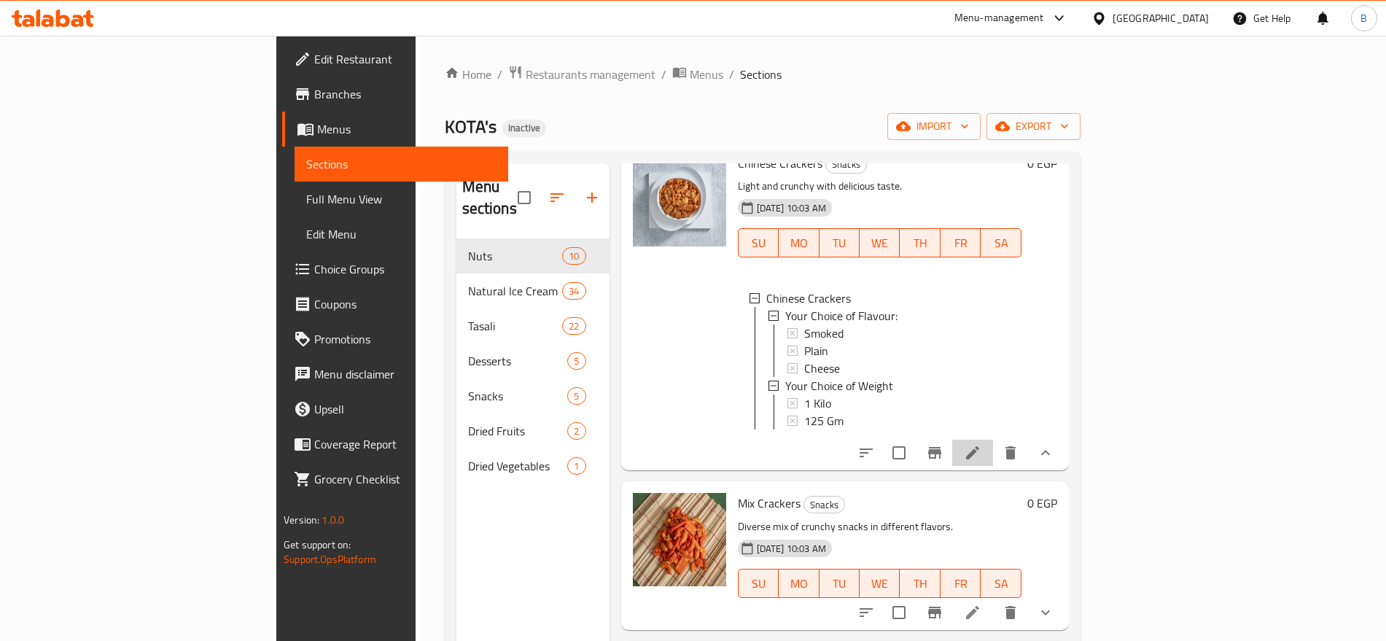
click at [993, 443] on li at bounding box center [972, 453] width 41 height 26
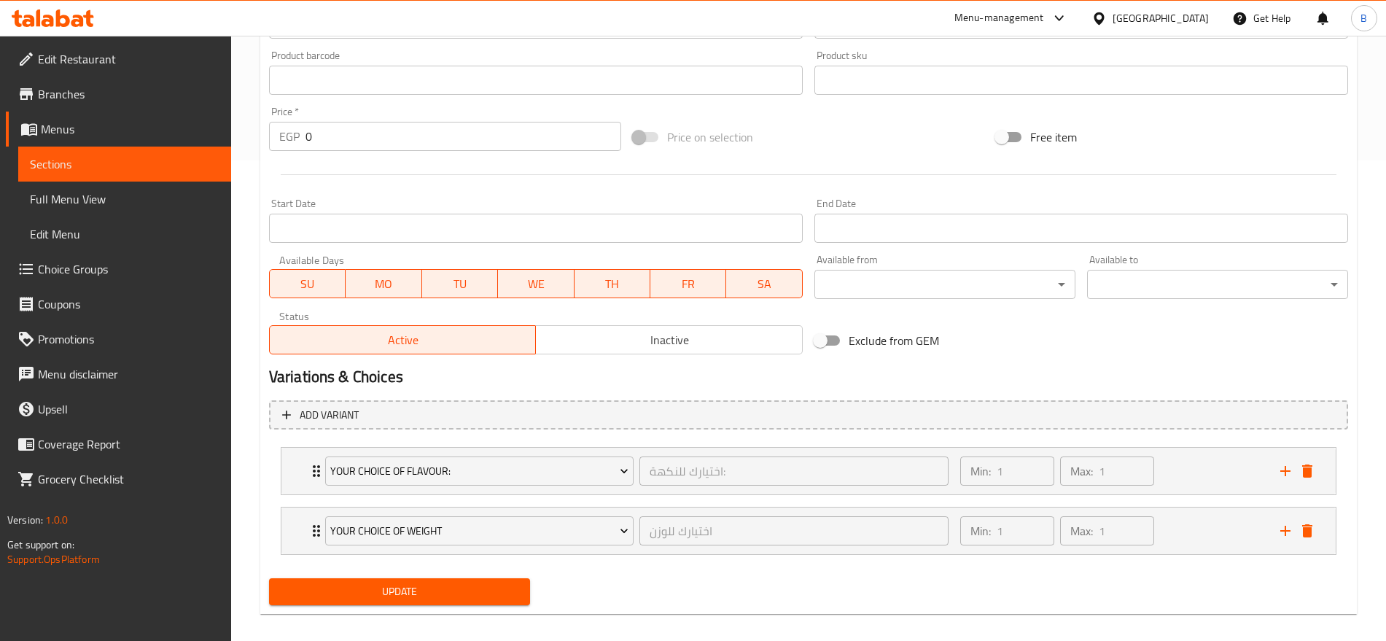
scroll to position [494, 0]
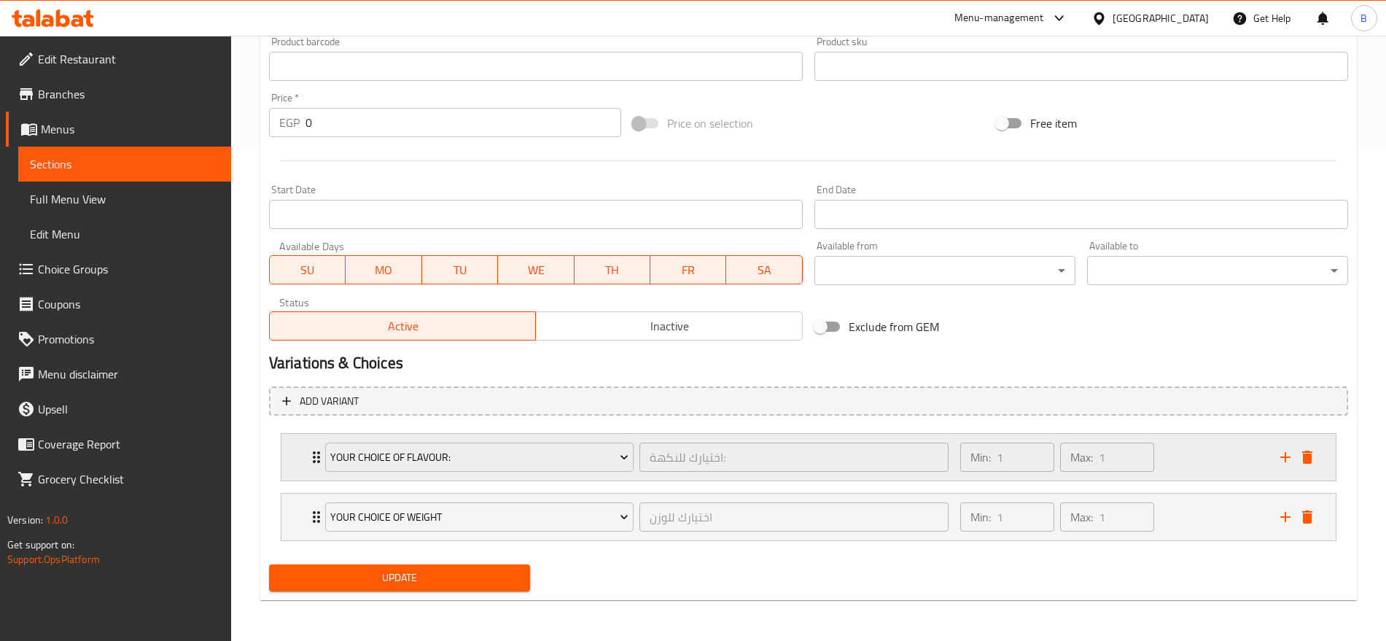
click at [1189, 450] on div "Min: 1 ​ Max: 1 ​" at bounding box center [1112, 457] width 320 height 47
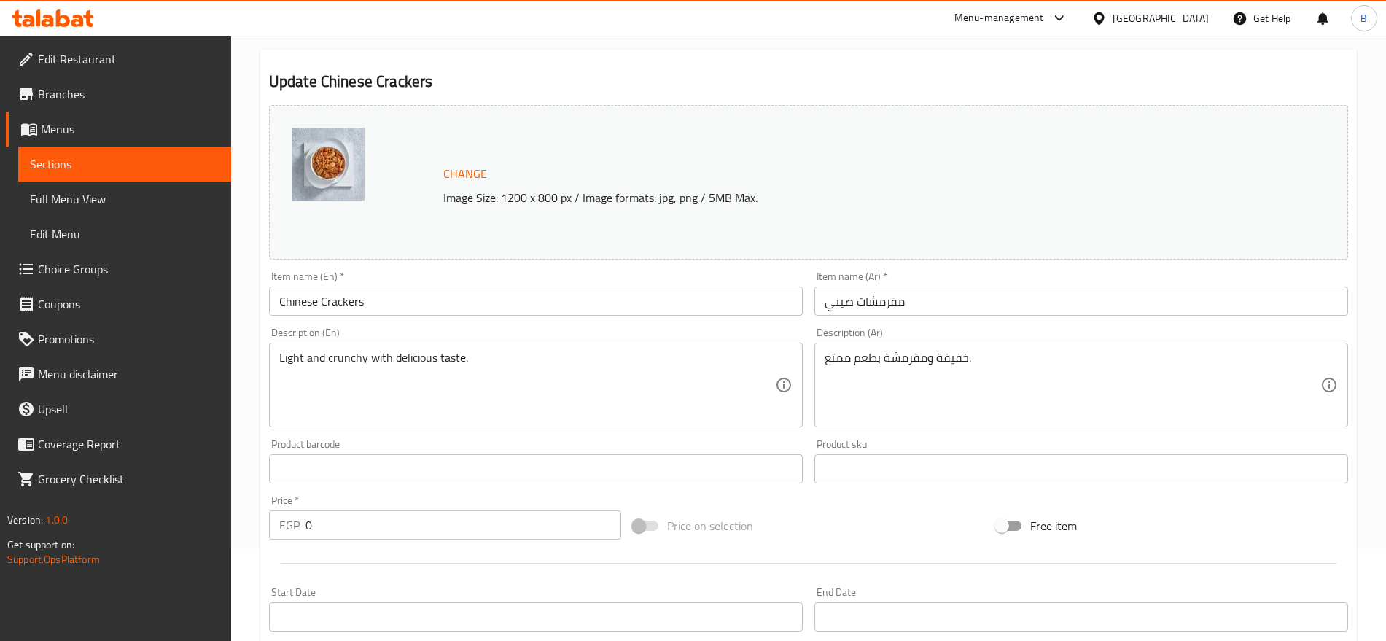
scroll to position [0, 0]
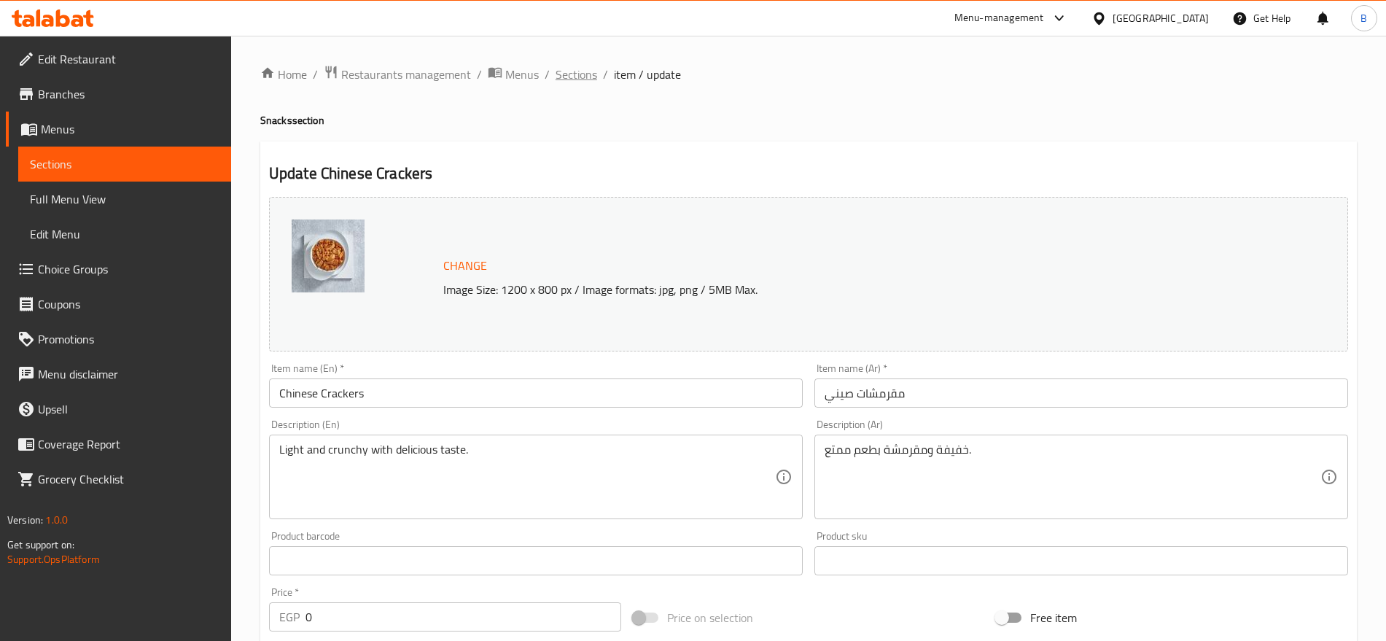
click at [583, 71] on span "Sections" at bounding box center [577, 75] width 42 height 18
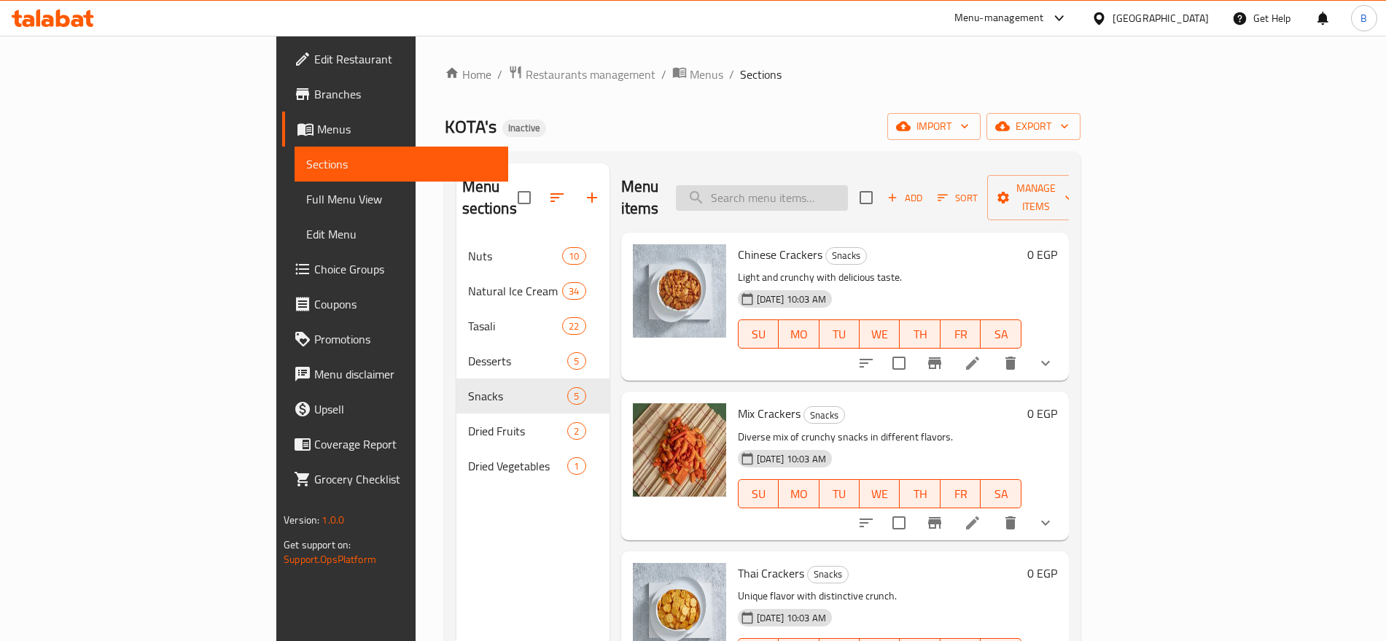
click at [848, 185] on input "search" at bounding box center [762, 198] width 172 height 26
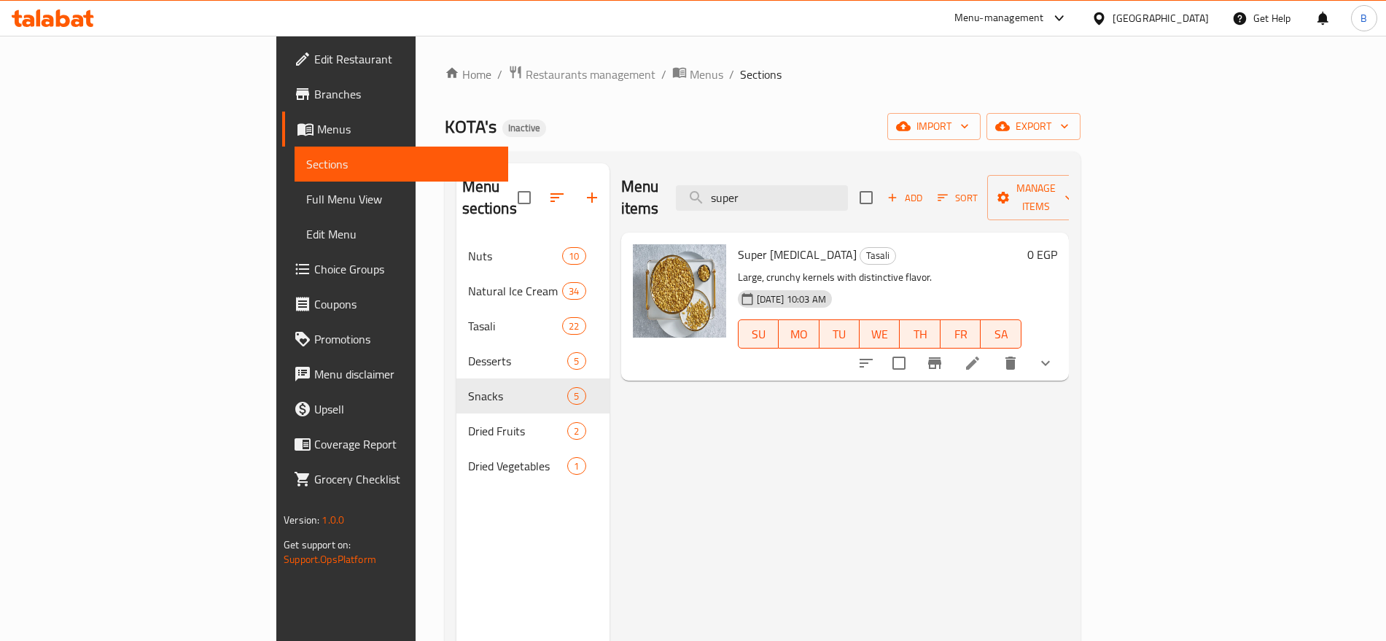
type input "super"
click at [1055, 354] on icon "show more" at bounding box center [1046, 363] width 18 height 18
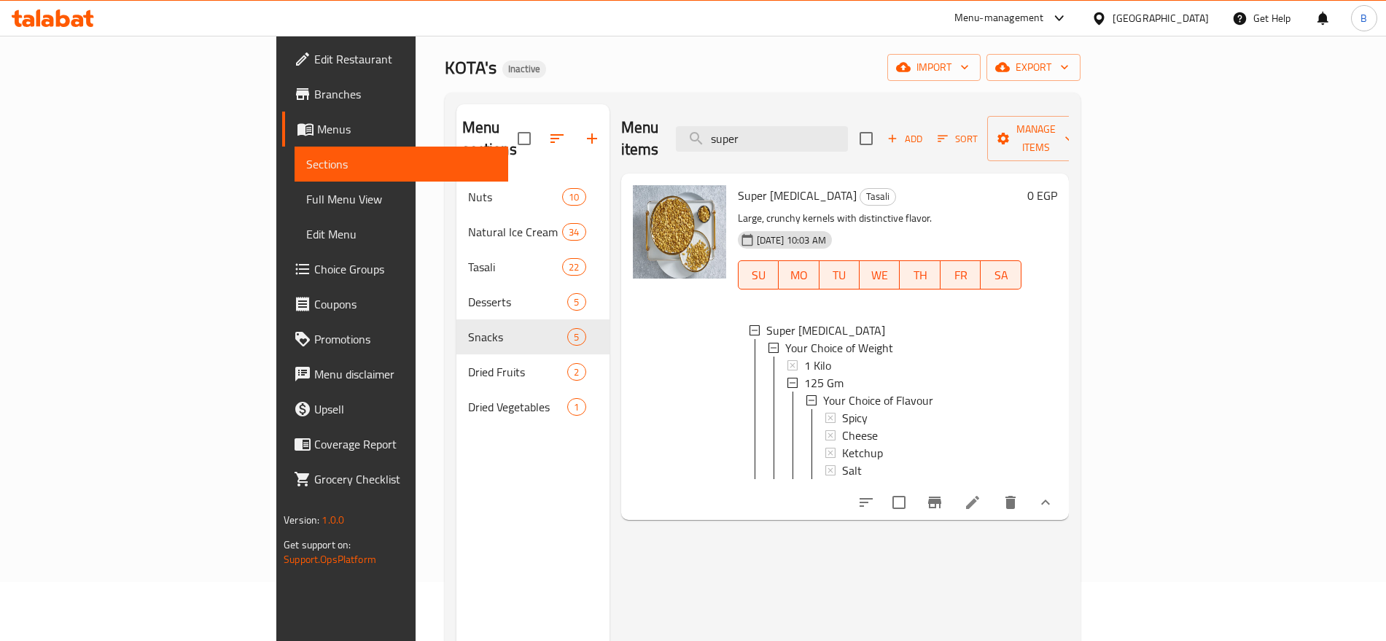
scroll to position [91, 0]
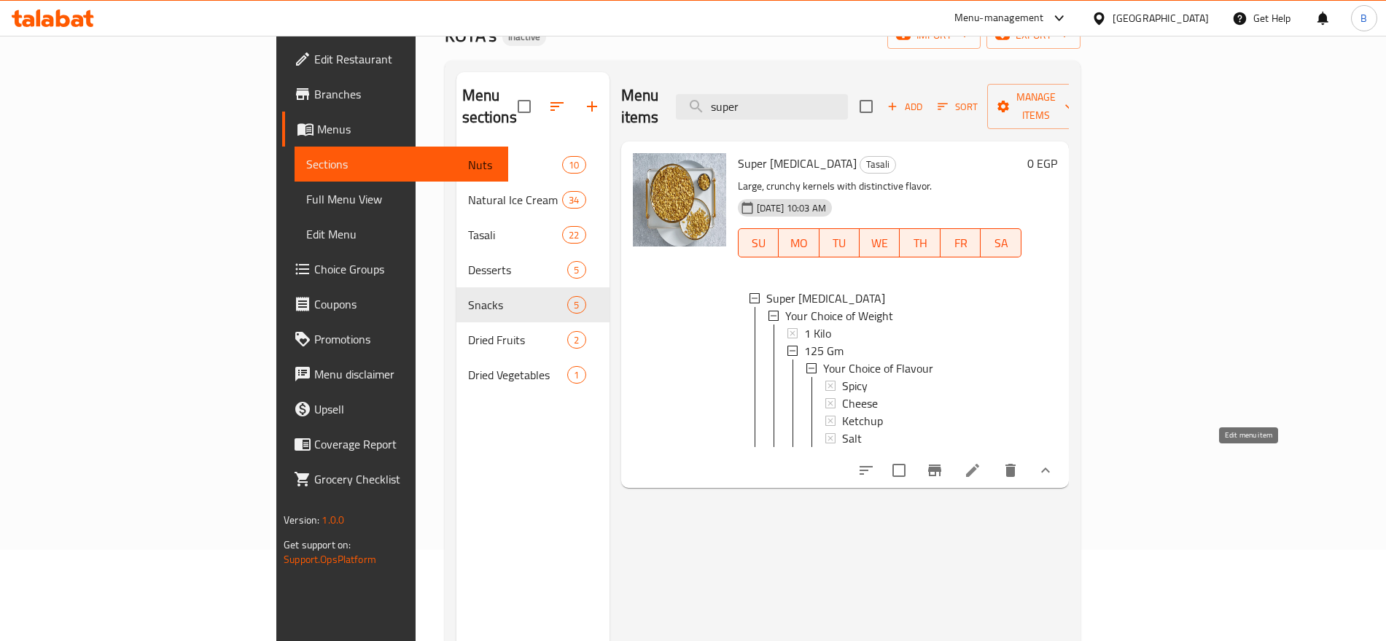
click at [982, 469] on icon at bounding box center [973, 471] width 18 height 18
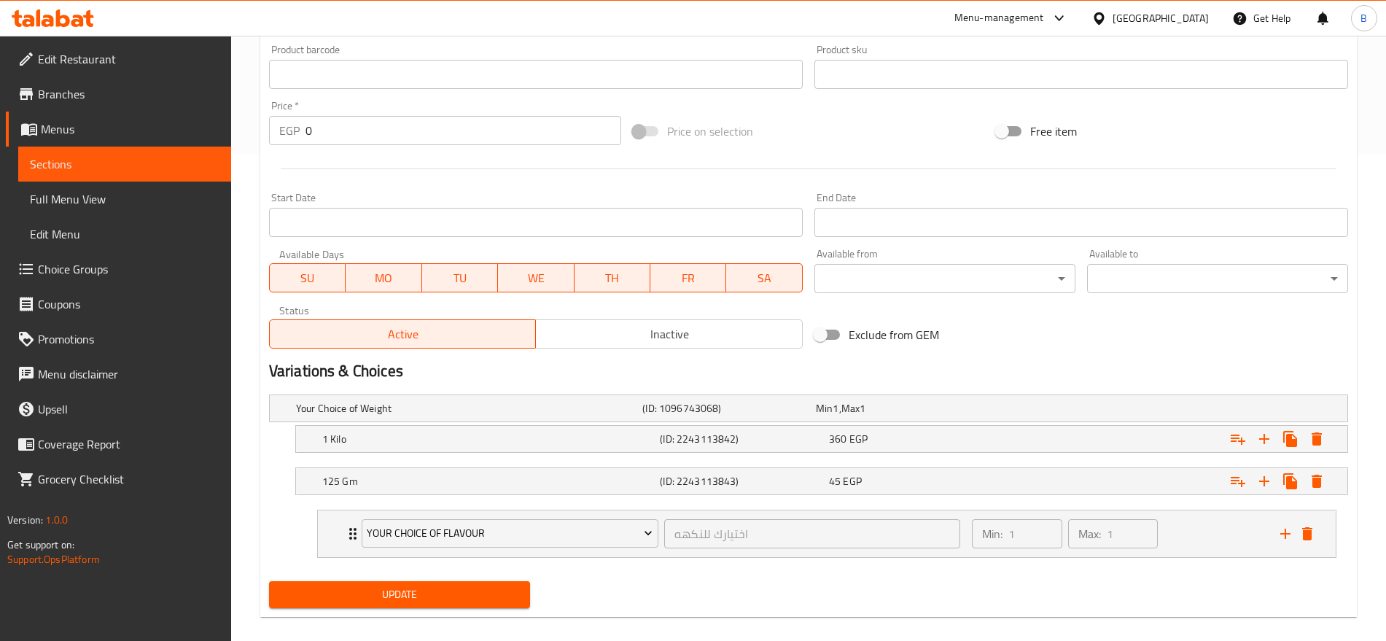
scroll to position [503, 0]
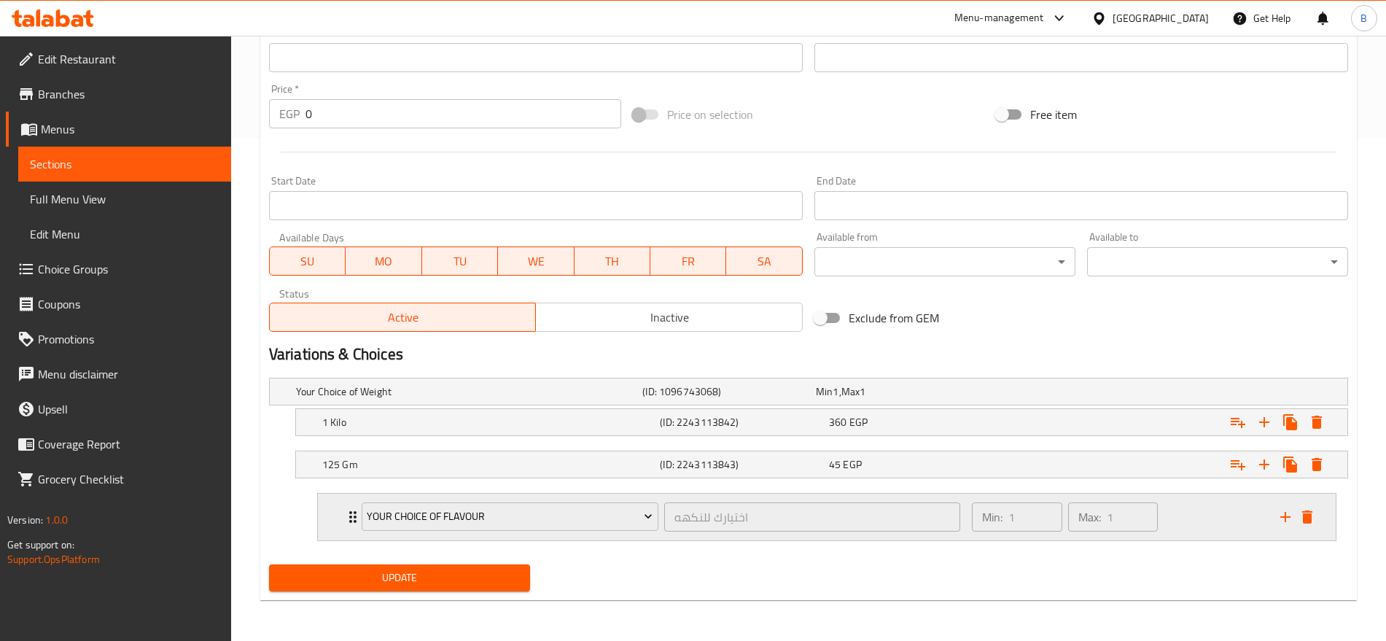
click at [1229, 528] on div "Min: 1 ​ Max: 1 ​" at bounding box center [1117, 517] width 308 height 47
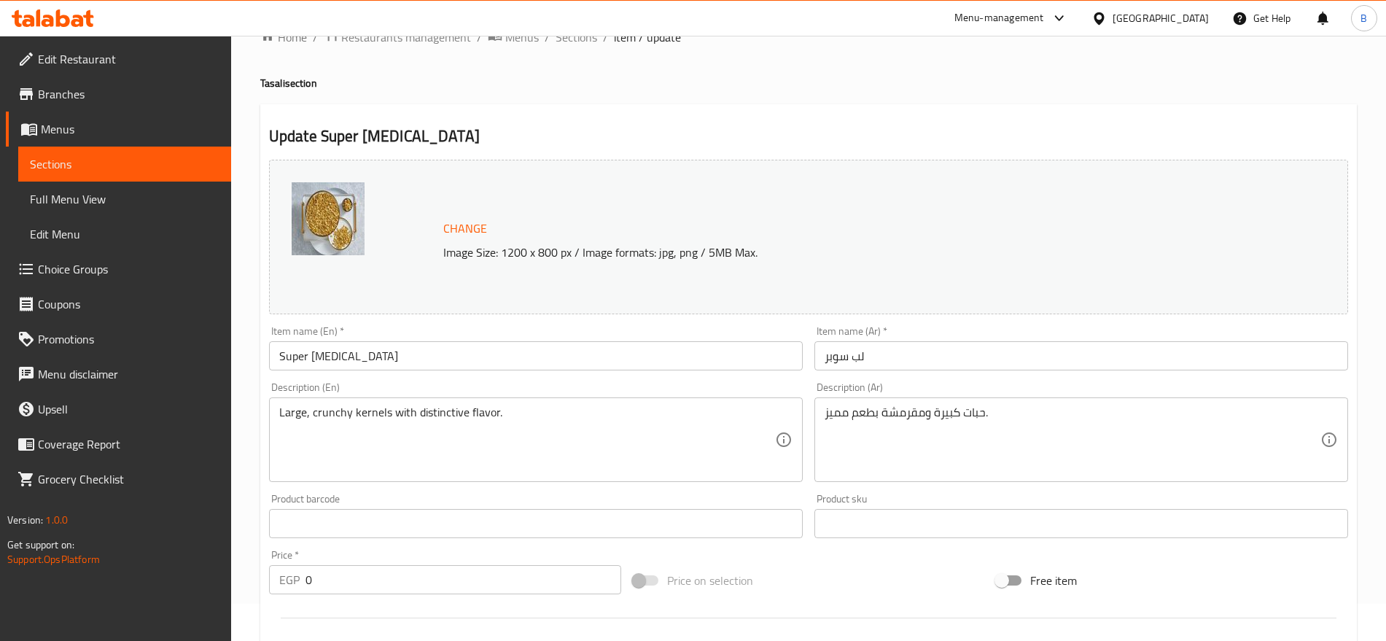
scroll to position [0, 0]
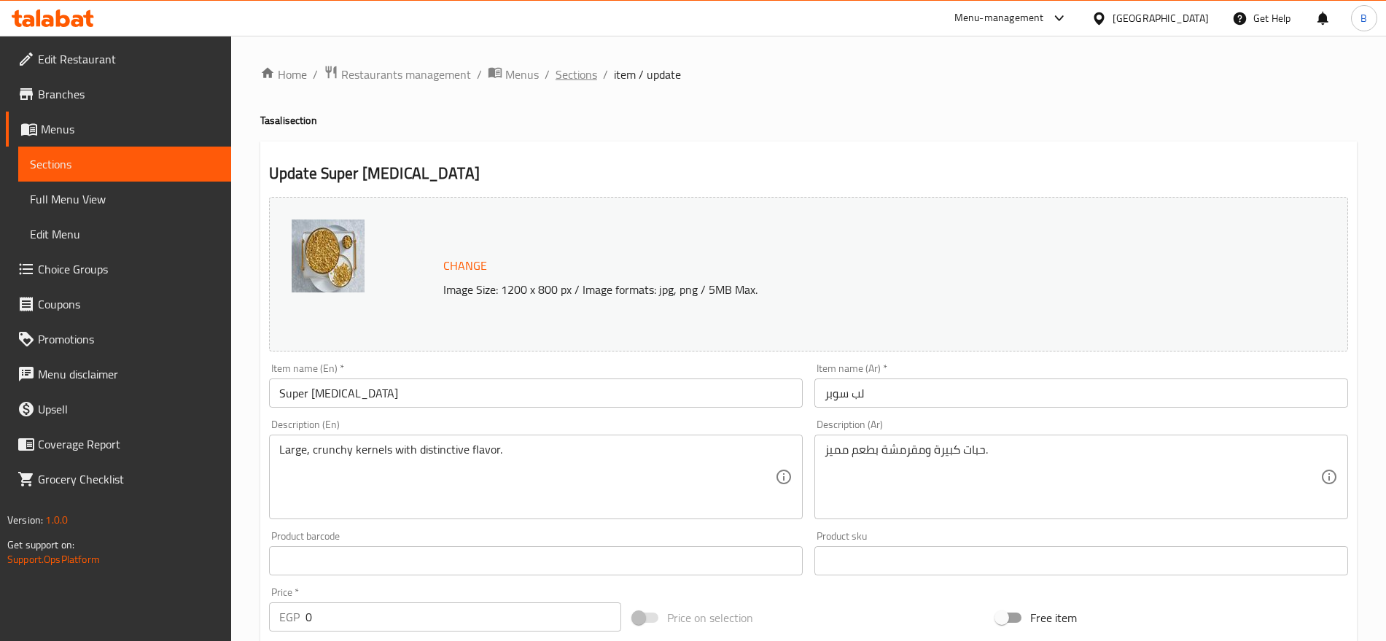
click at [574, 68] on span "Sections" at bounding box center [577, 75] width 42 height 18
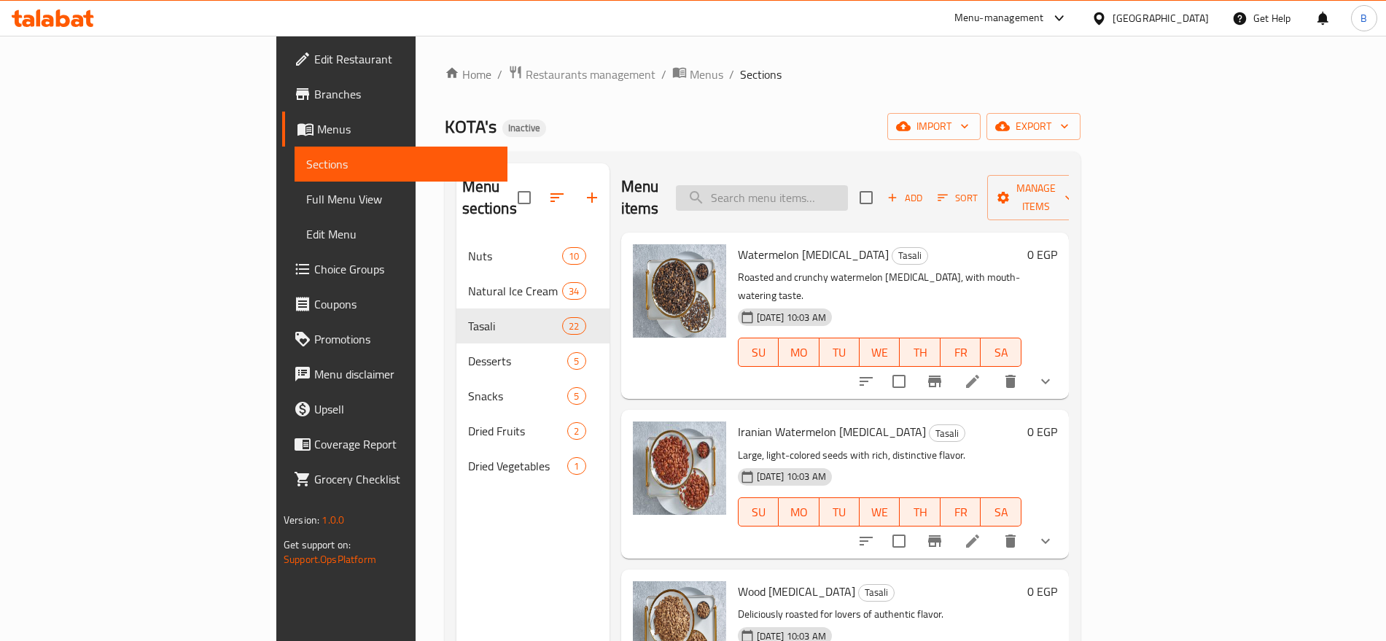
click at [826, 187] on input "search" at bounding box center [762, 198] width 172 height 26
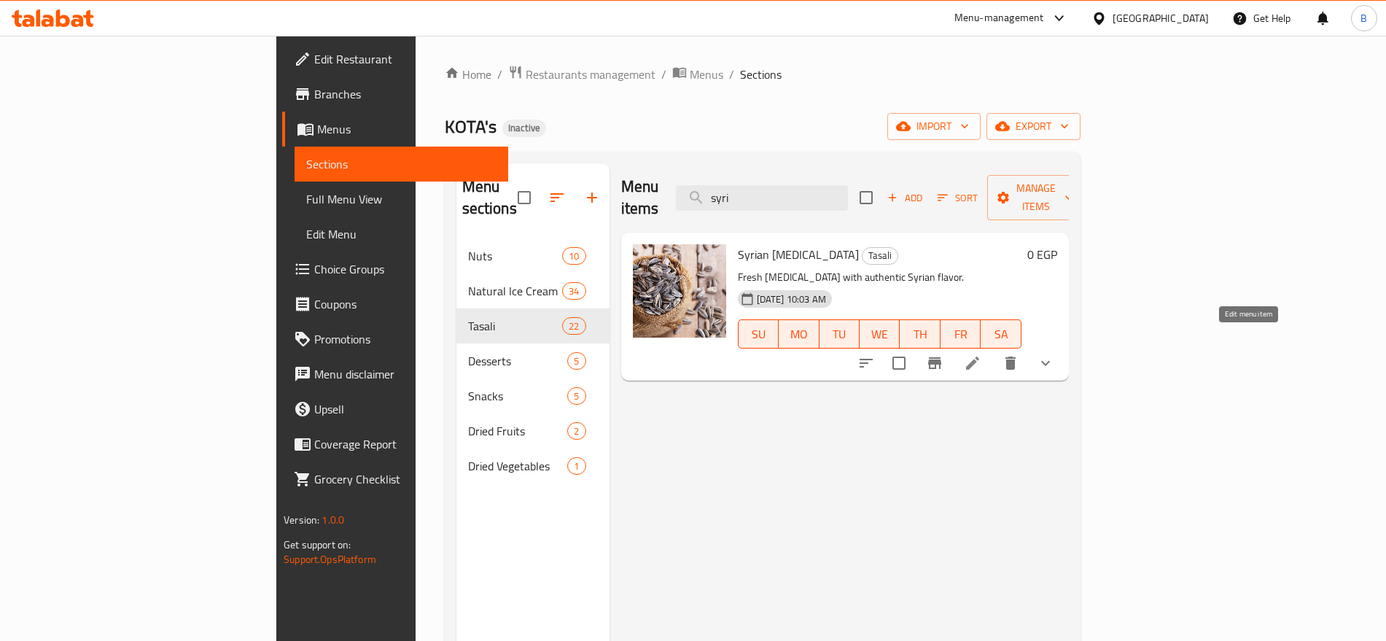
type input "syri"
click at [979, 357] on icon at bounding box center [972, 363] width 13 height 13
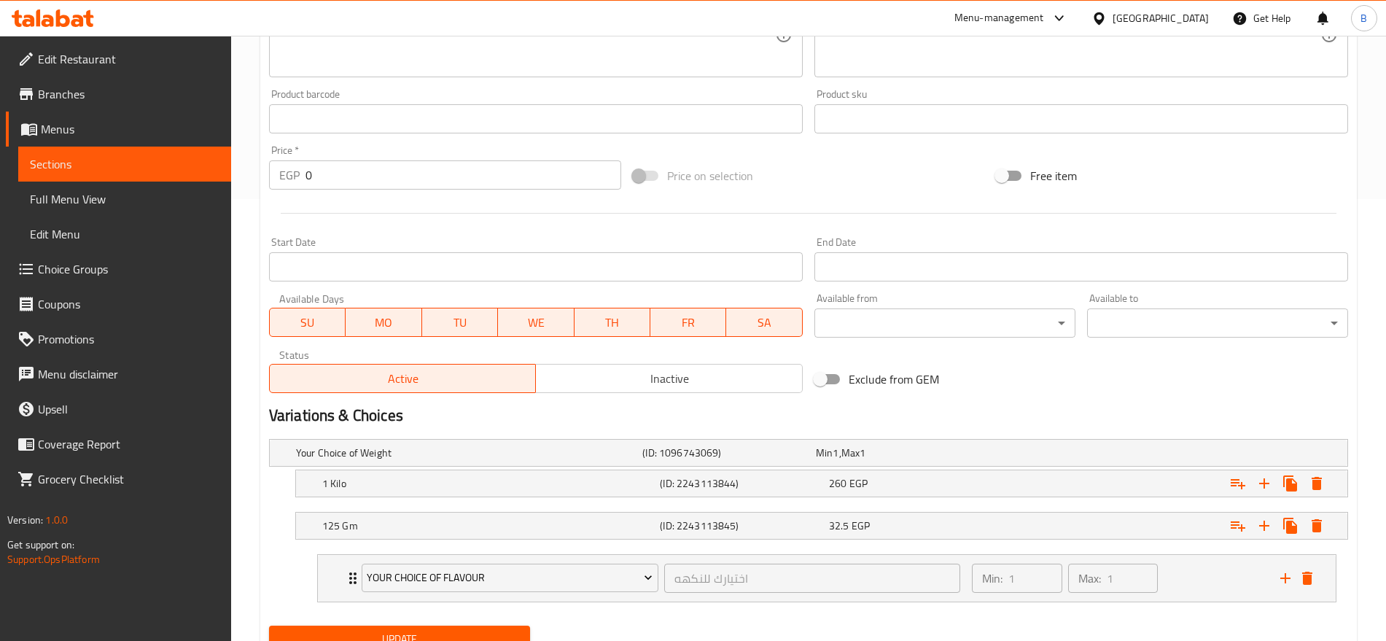
scroll to position [503, 0]
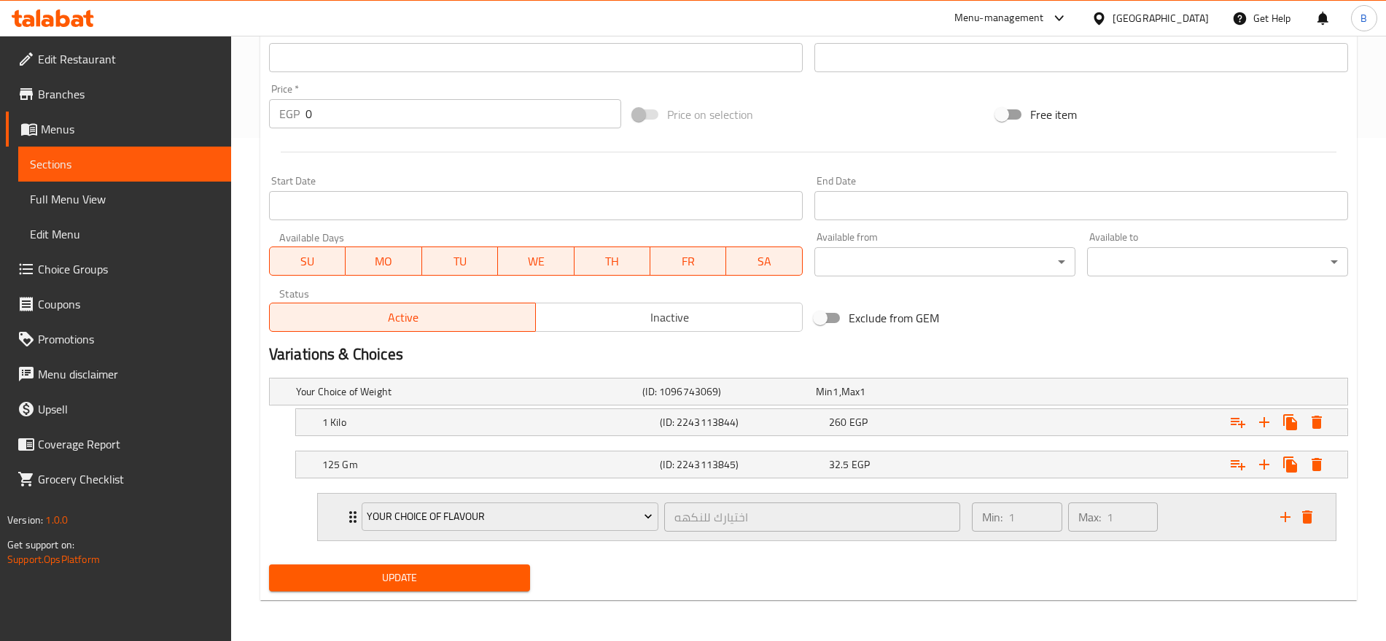
click at [1179, 510] on div "Min: 1 ​ Max: 1 ​" at bounding box center [1117, 517] width 308 height 47
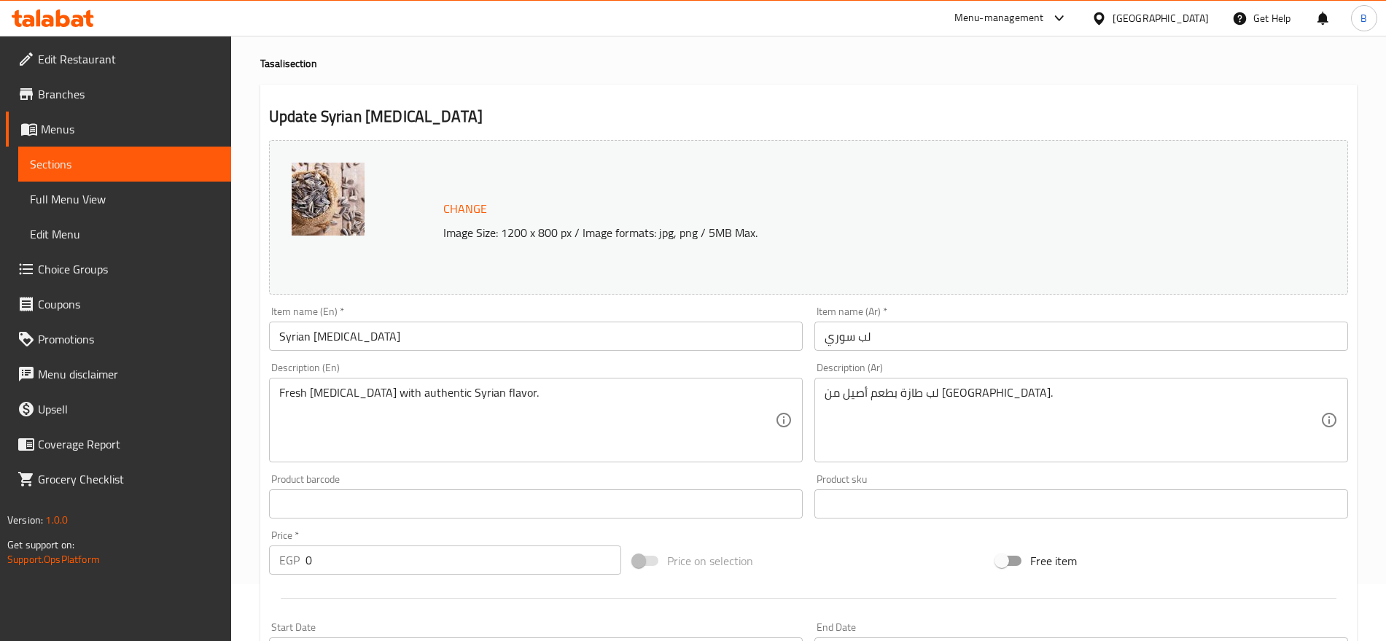
scroll to position [0, 0]
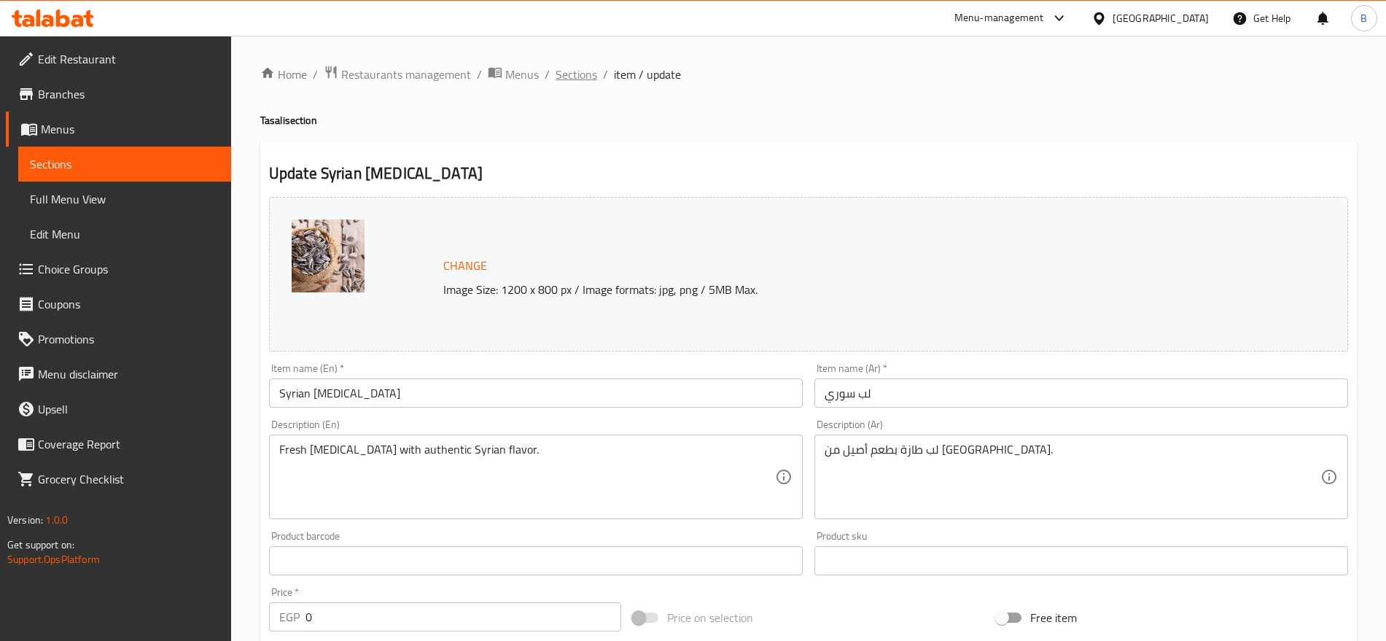
click at [578, 74] on span "Sections" at bounding box center [577, 75] width 42 height 18
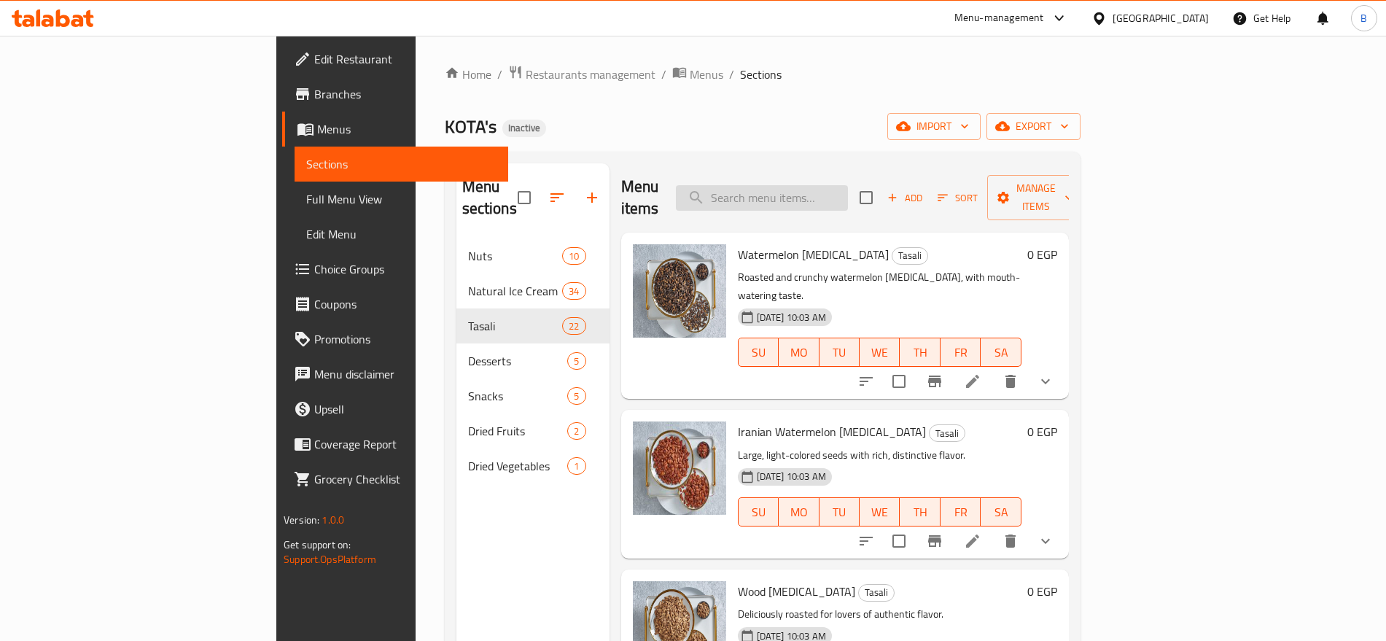
click at [834, 185] on input "search" at bounding box center [762, 198] width 172 height 26
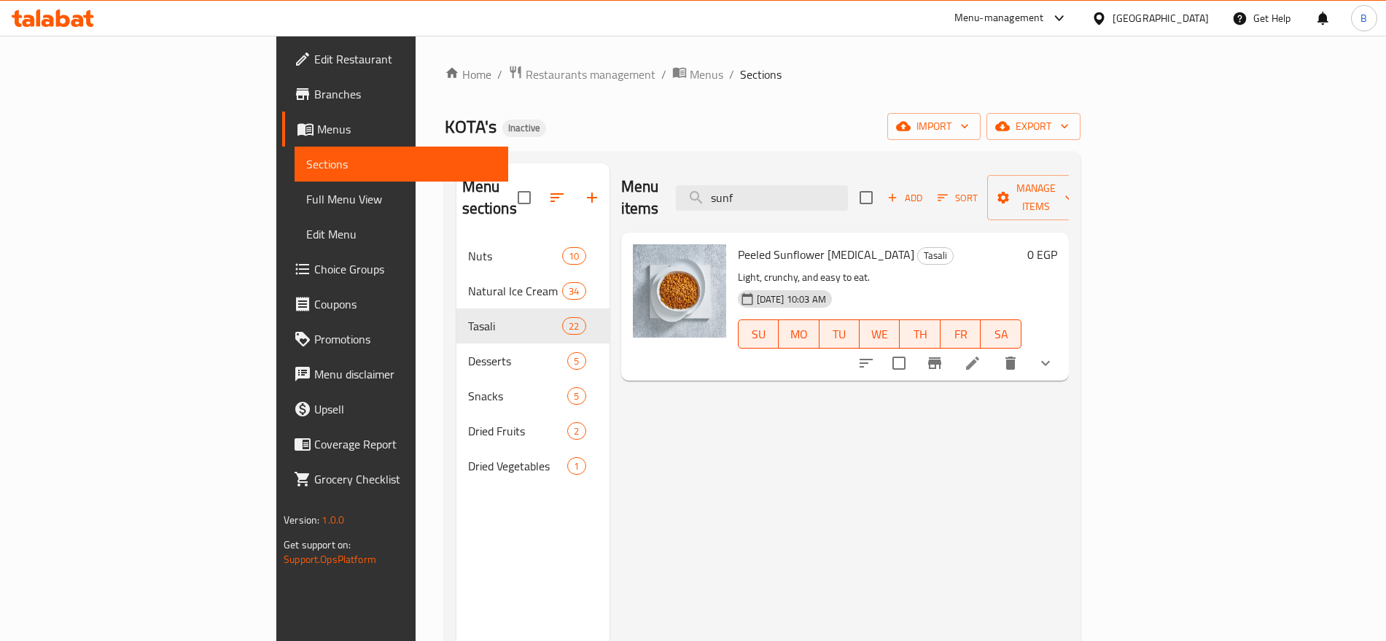
type input "sunf"
click at [982, 354] on icon at bounding box center [973, 363] width 18 height 18
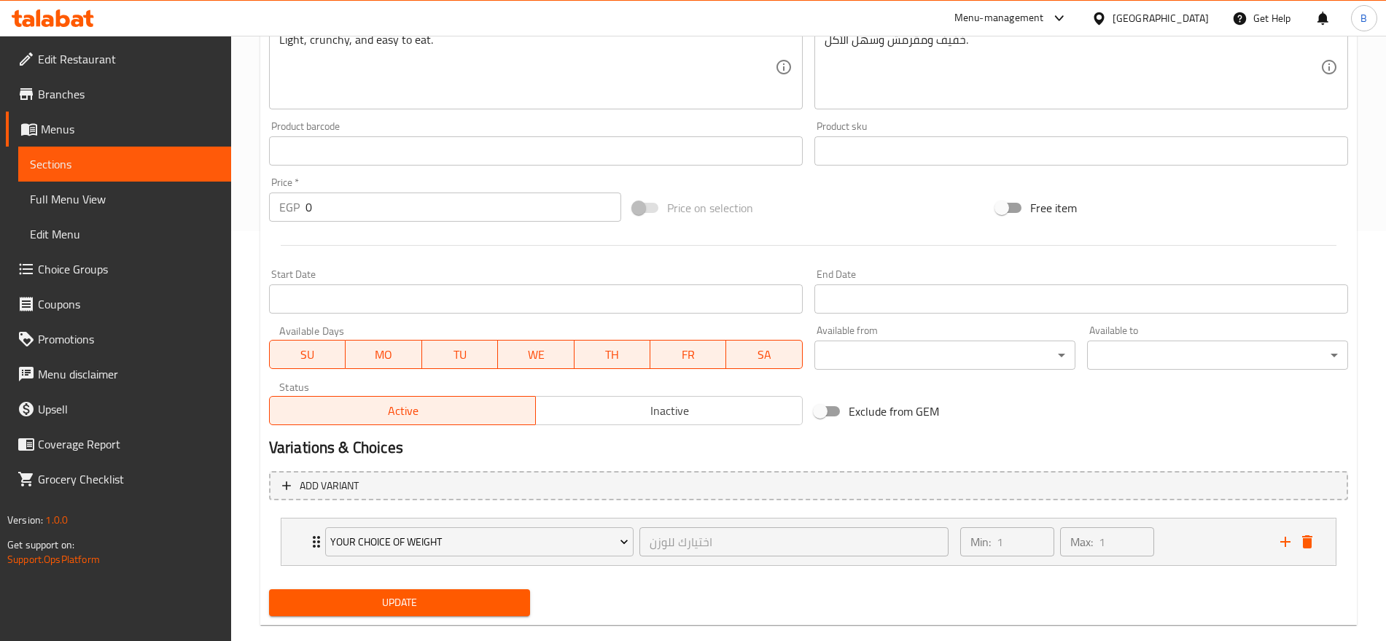
scroll to position [435, 0]
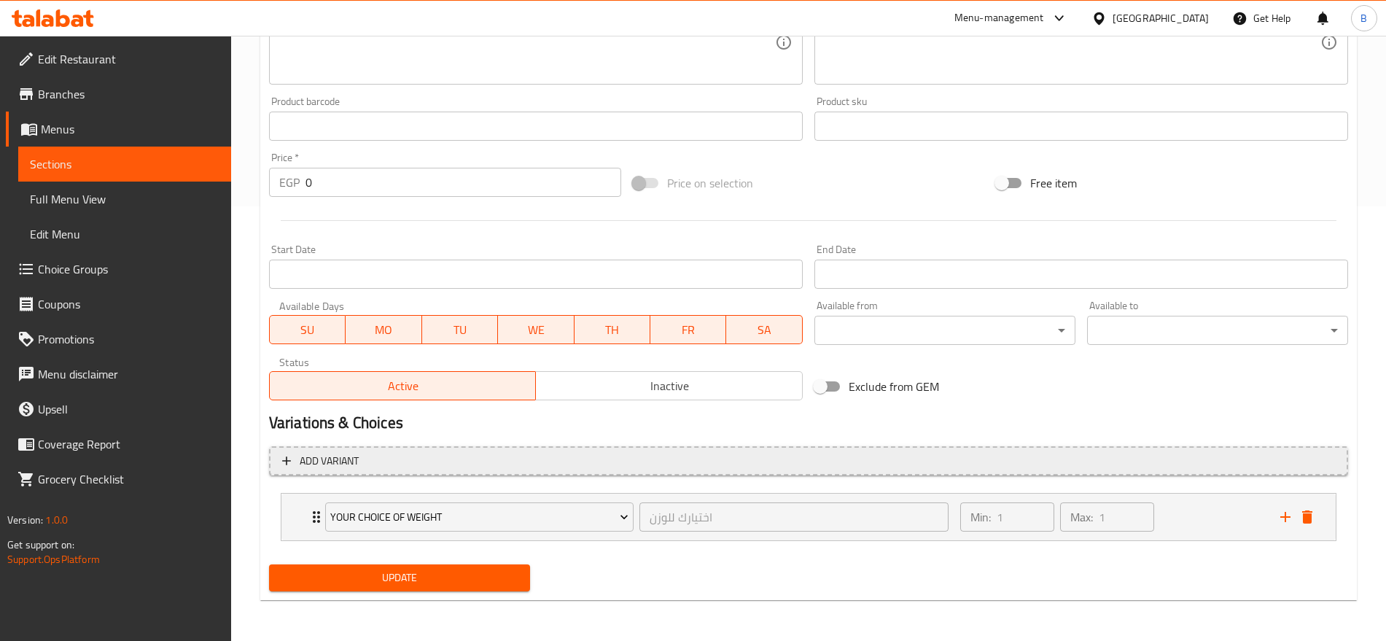
click at [1233, 458] on span "Add variant" at bounding box center [808, 461] width 1053 height 18
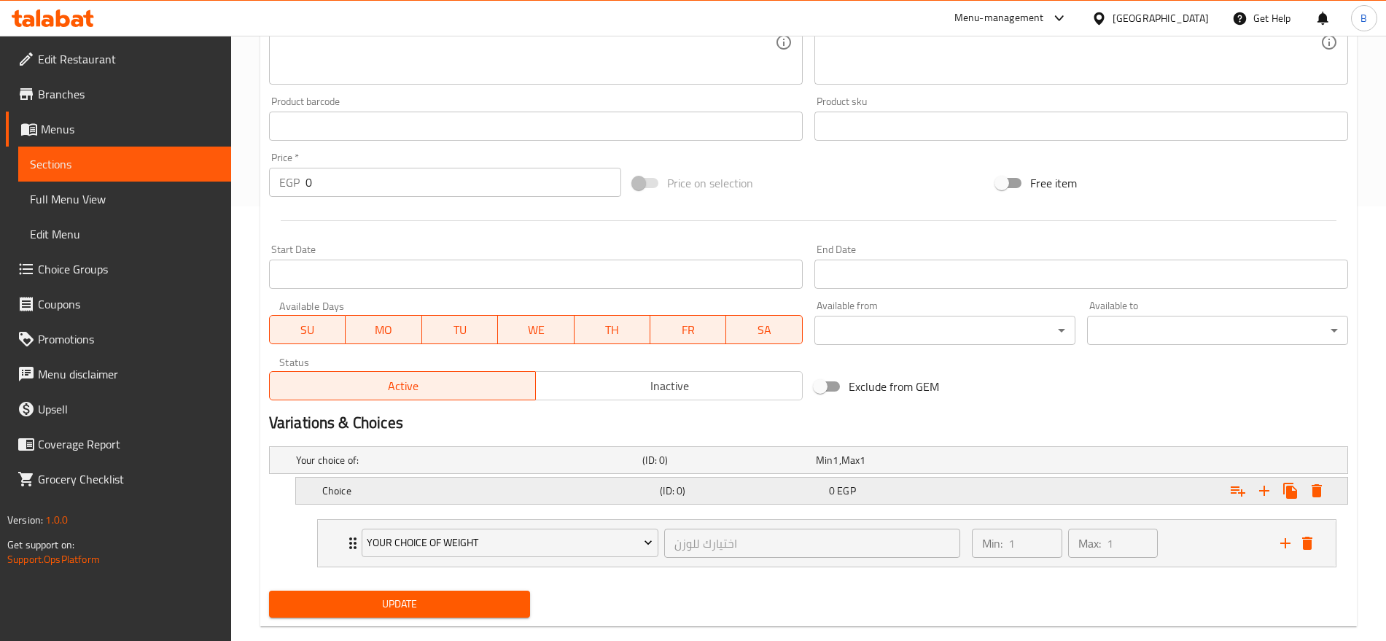
click at [917, 470] on div "0 EGP" at bounding box center [900, 460] width 174 height 20
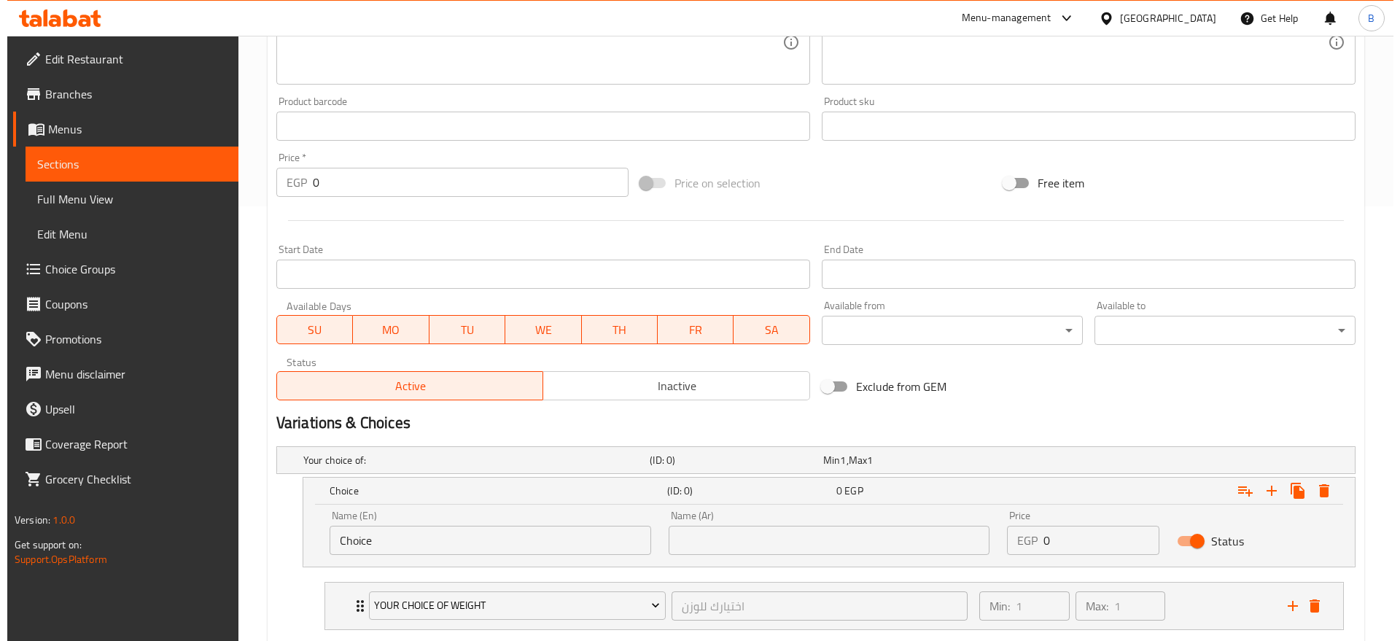
scroll to position [524, 0]
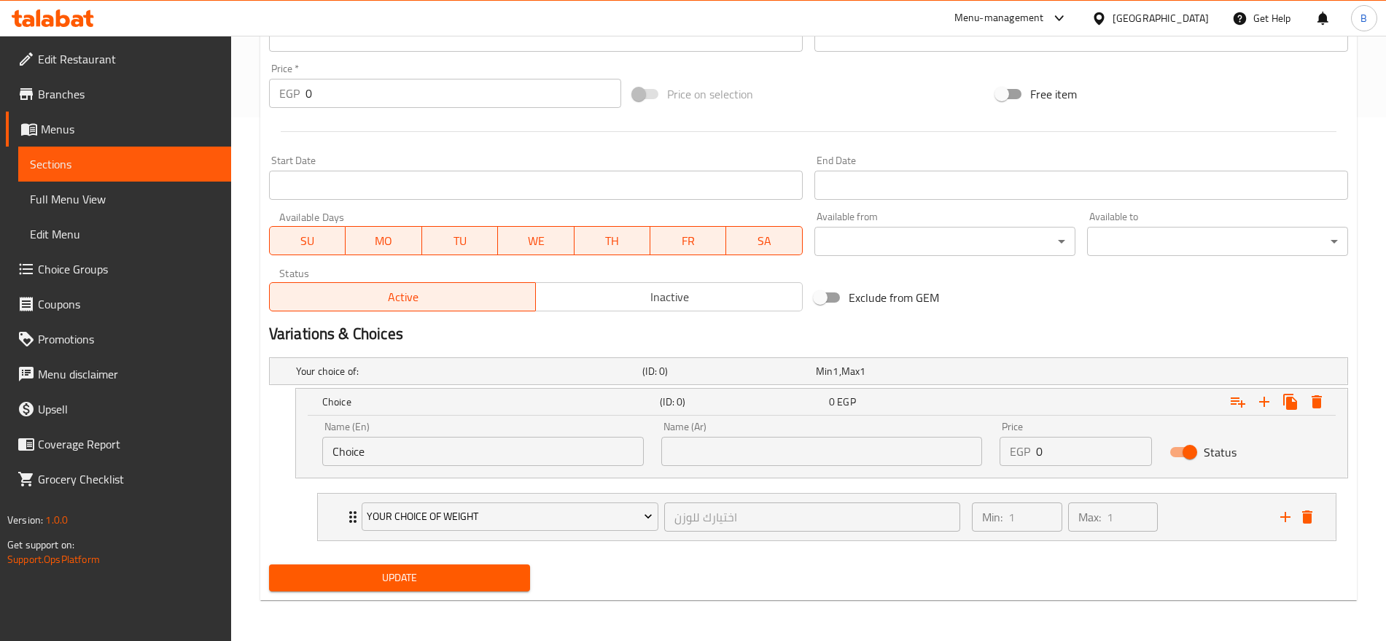
click at [549, 458] on input "Choice" at bounding box center [483, 451] width 322 height 29
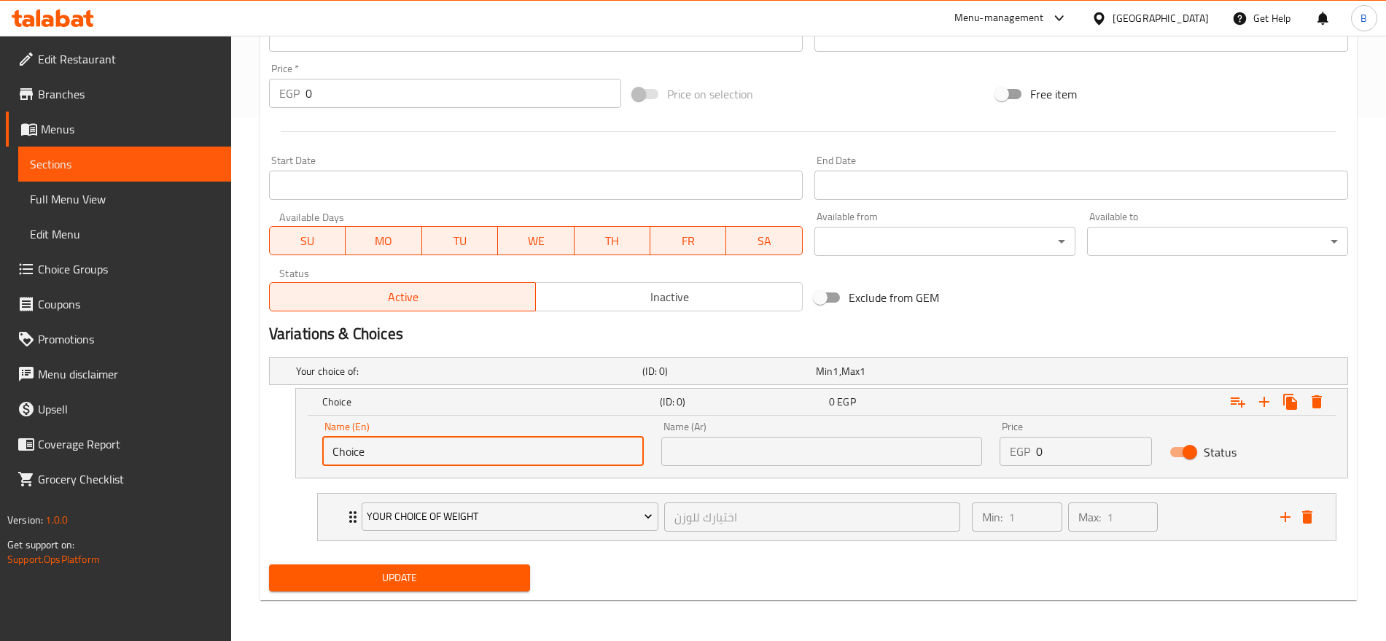
click at [549, 458] on input "Choice" at bounding box center [483, 451] width 322 height 29
type input "a"
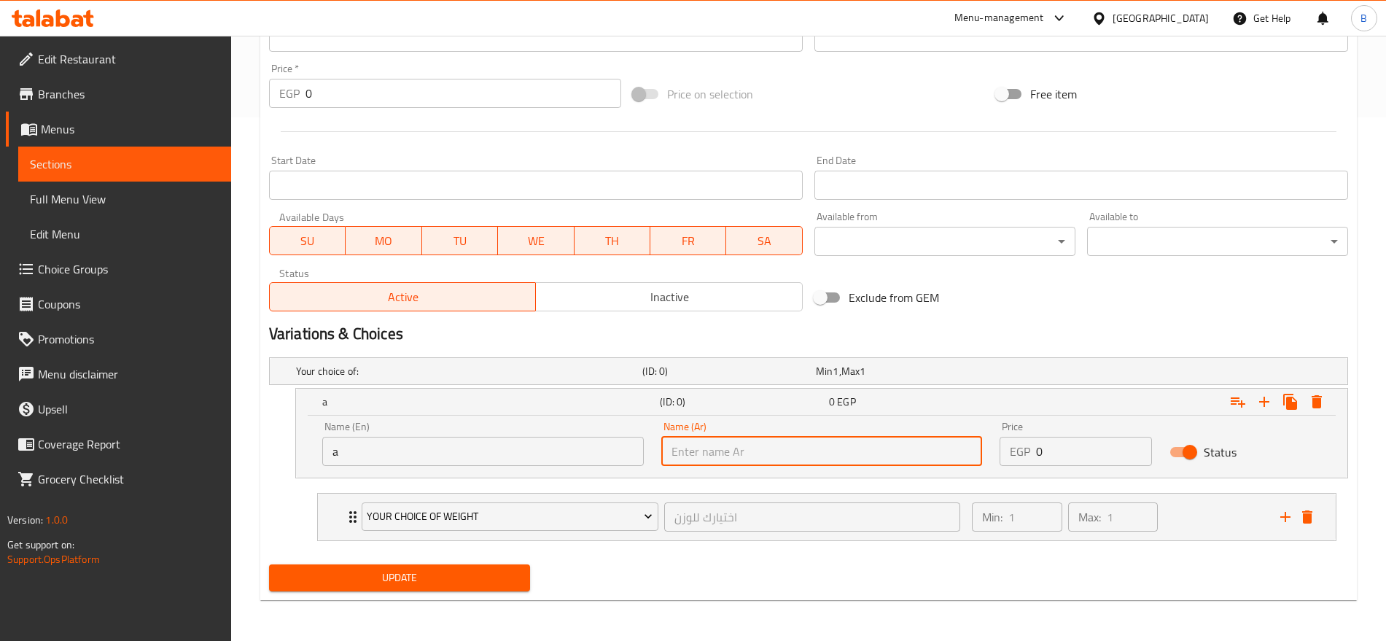
click at [793, 462] on input "text" at bounding box center [822, 451] width 322 height 29
type input "a"
click at [445, 578] on span "Update" at bounding box center [400, 578] width 238 height 18
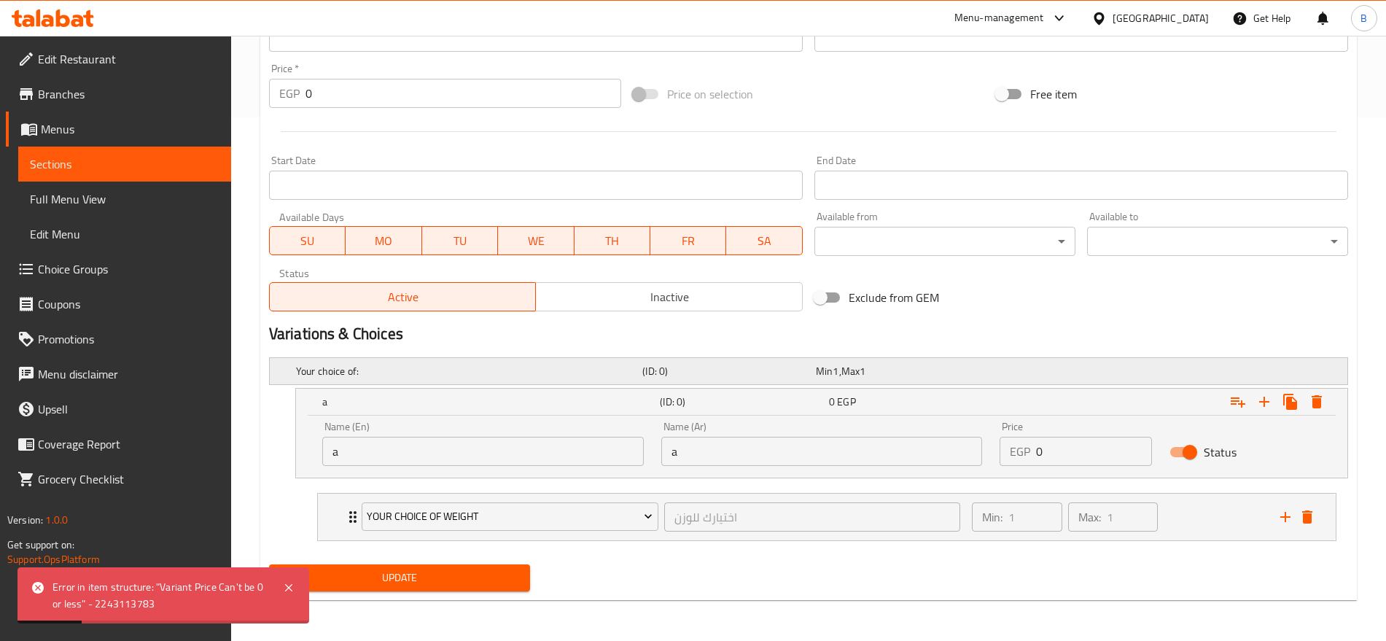
click at [878, 361] on div "Min 1 , Max 1" at bounding box center [900, 371] width 174 height 20
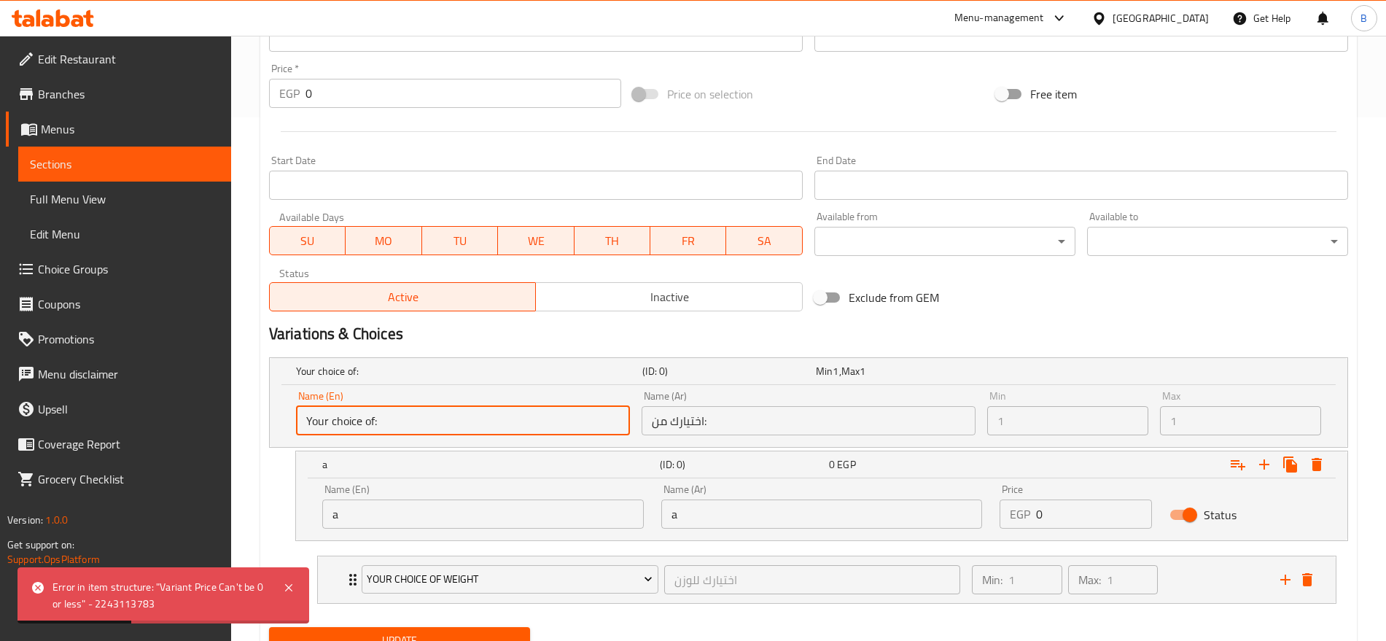
click at [540, 419] on input "Your choice of:" at bounding box center [463, 420] width 334 height 29
click at [521, 379] on h5 "a" at bounding box center [466, 371] width 341 height 15
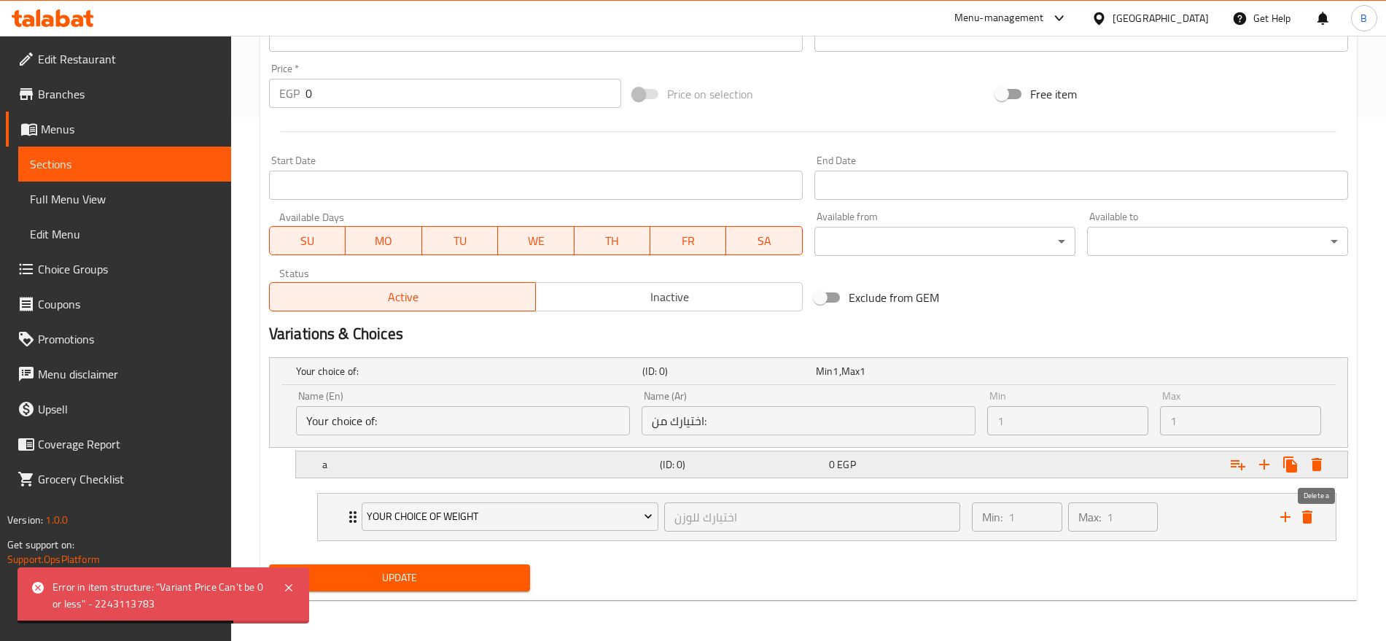
click at [1316, 467] on icon "Expand" at bounding box center [1317, 464] width 10 height 13
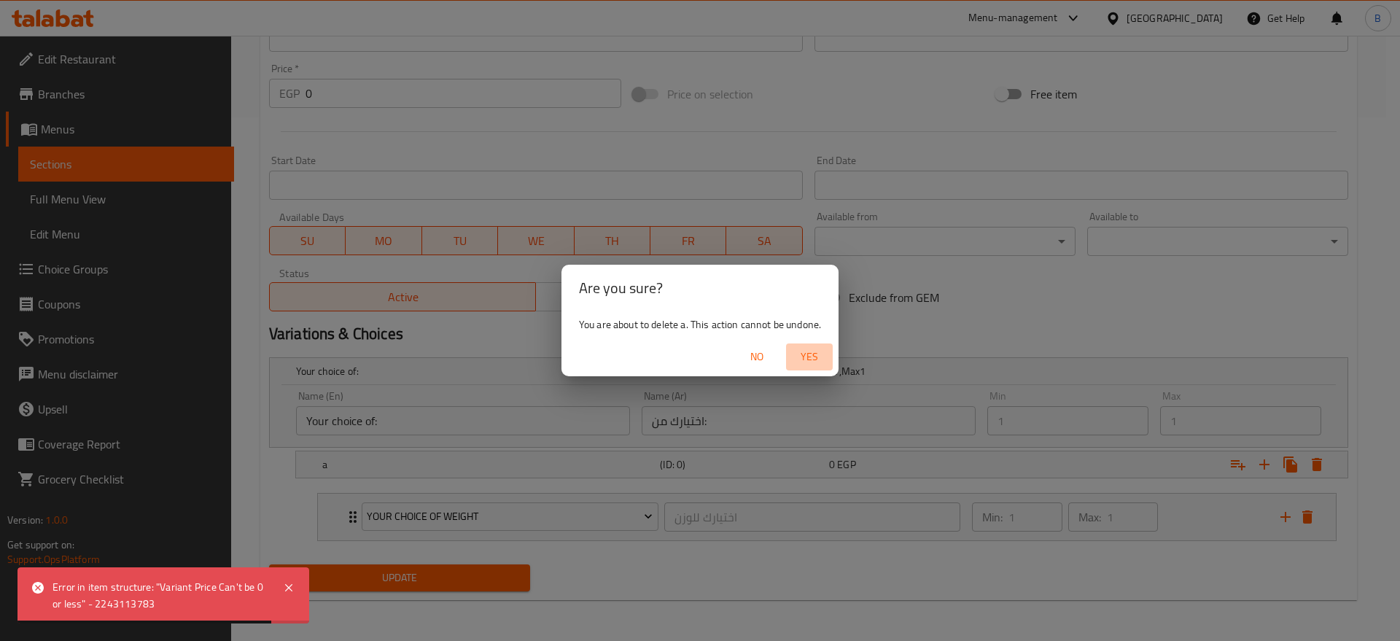
click at [810, 356] on span "Yes" at bounding box center [809, 357] width 35 height 18
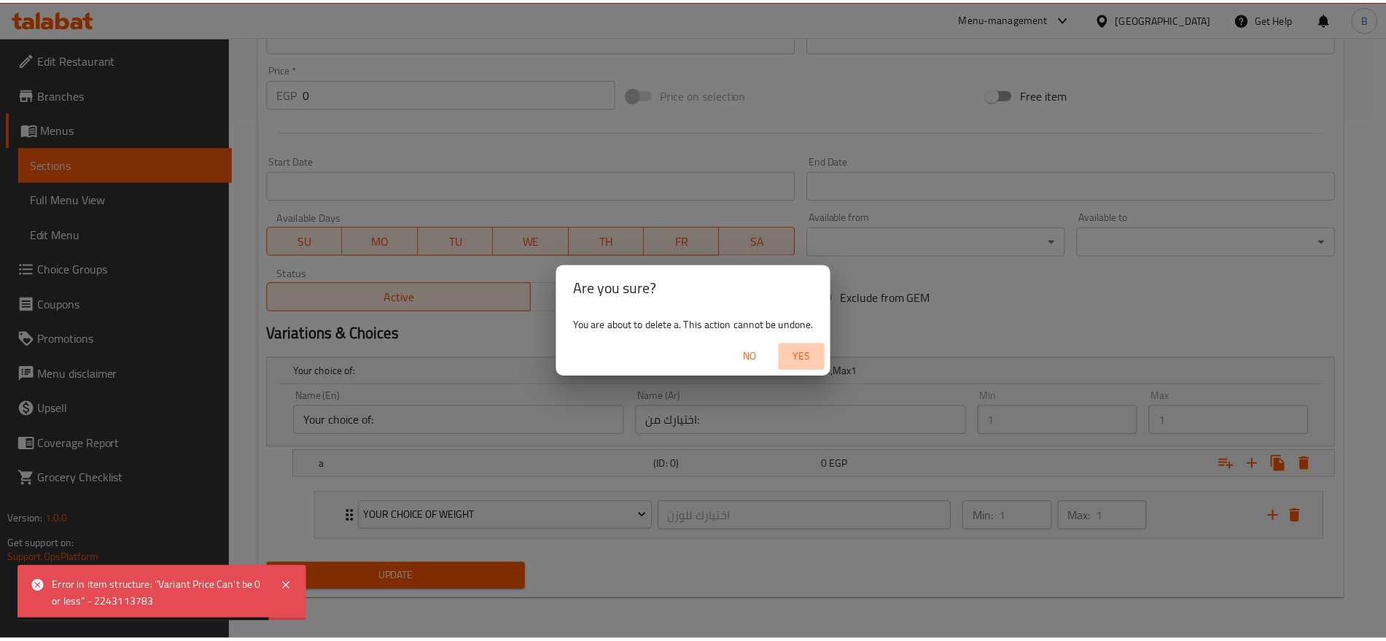
scroll to position [430, 0]
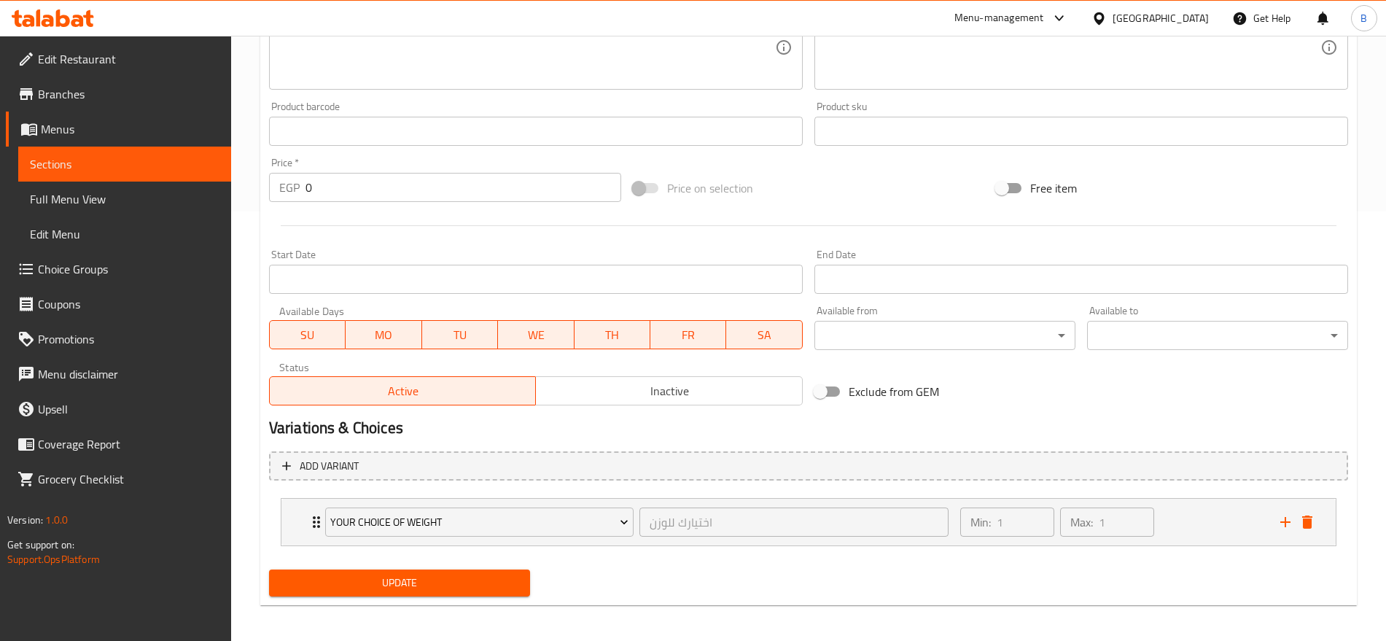
click at [104, 269] on span "Choice Groups" at bounding box center [129, 269] width 182 height 18
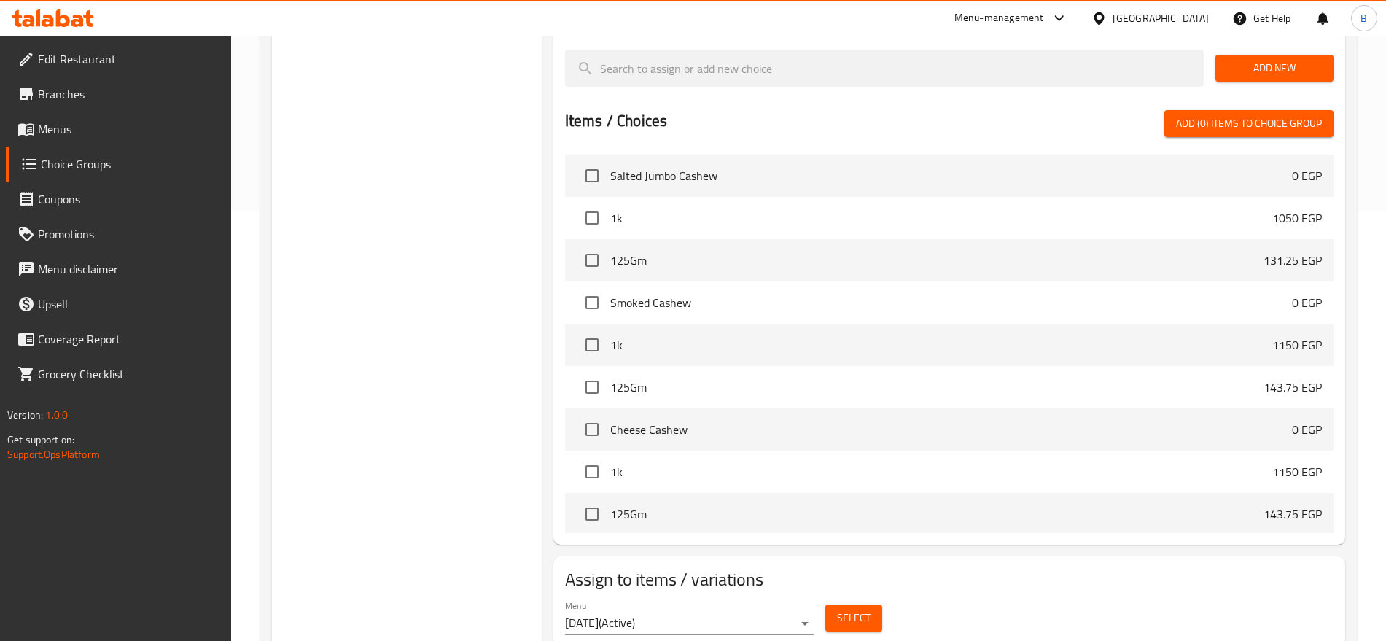
scroll to position [206, 0]
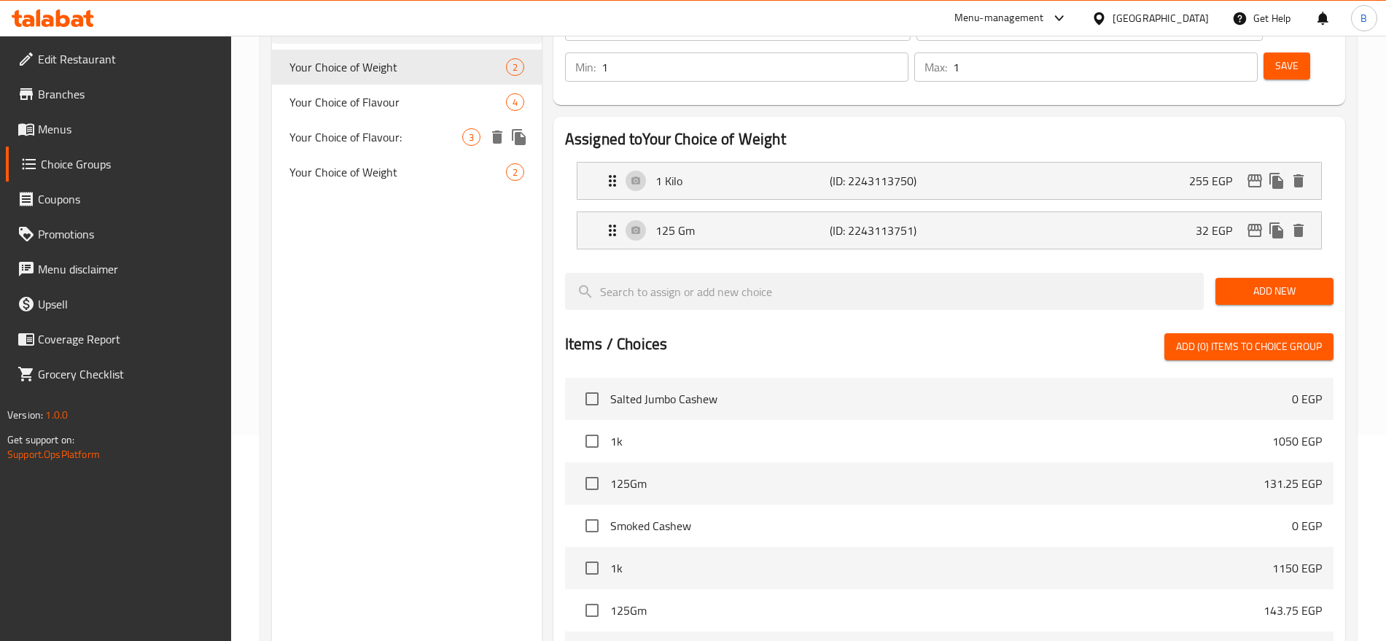
click at [375, 128] on span "Your Choice of Flavour:" at bounding box center [376, 137] width 173 height 18
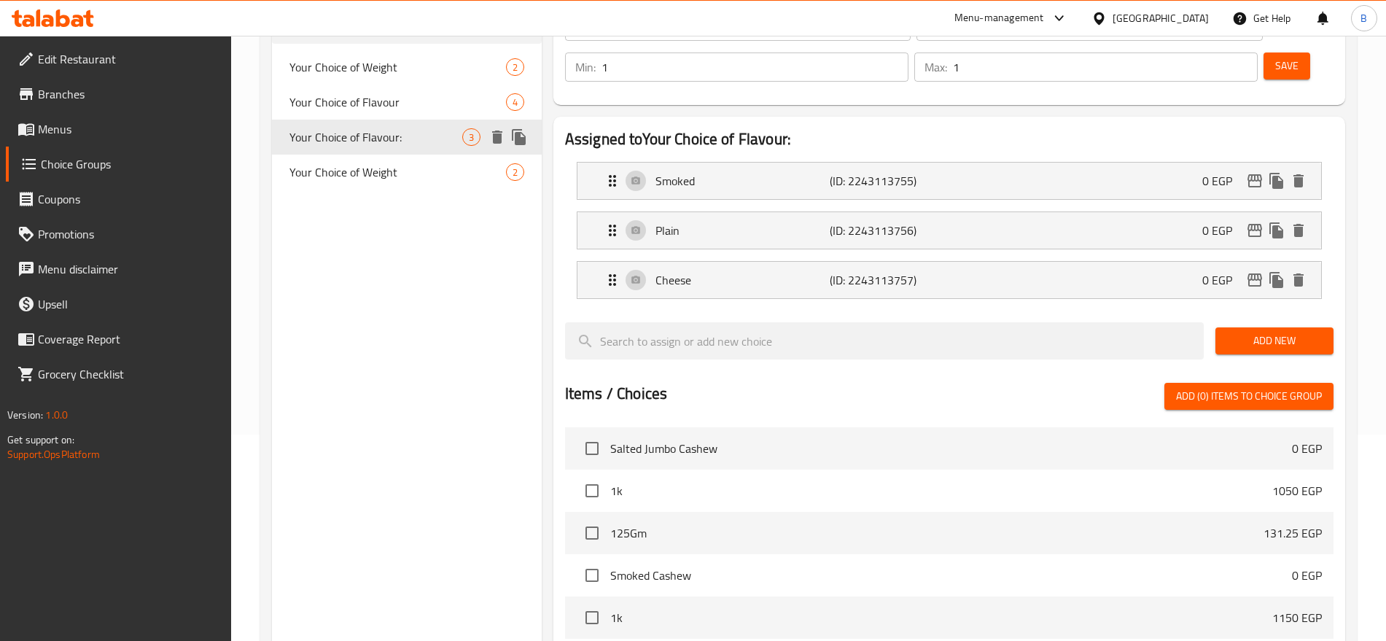
type input "Your Choice of Flavour:"
type input "اختيارك للنكهة:"
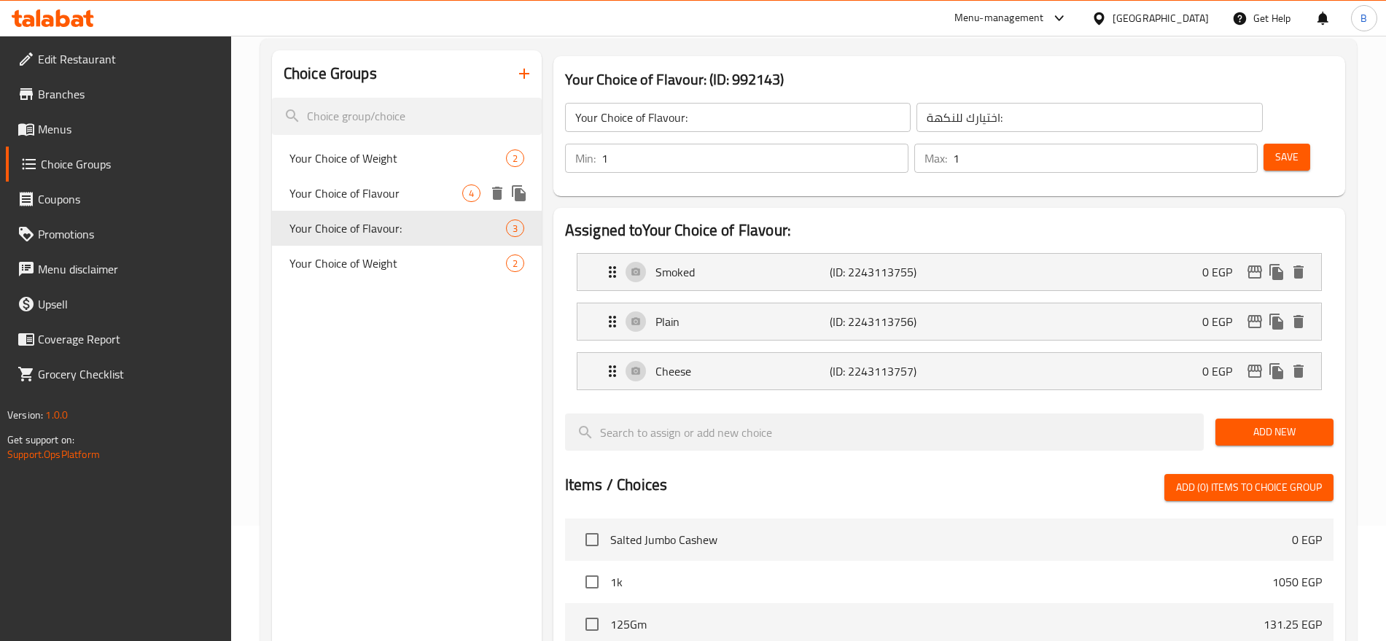
click at [386, 178] on div "Your Choice of Flavour 4" at bounding box center [407, 193] width 270 height 35
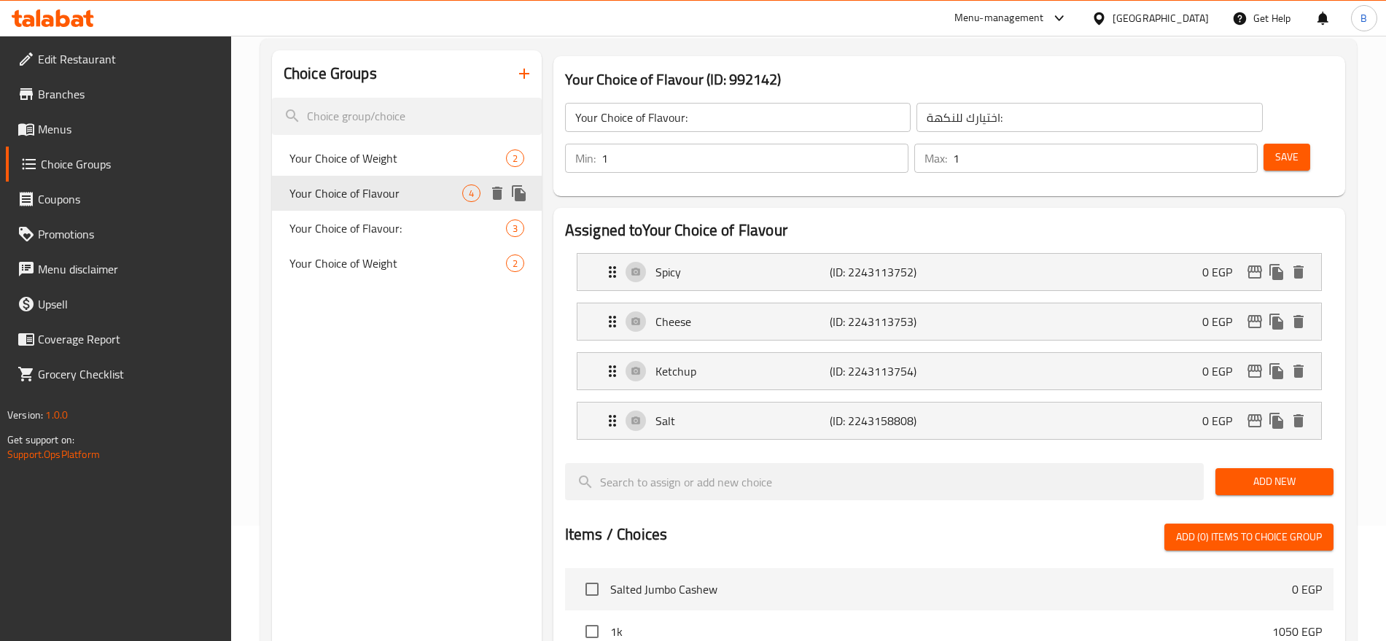
type input "Your Choice of Flavour"
type input "اختيارك للنكهه"
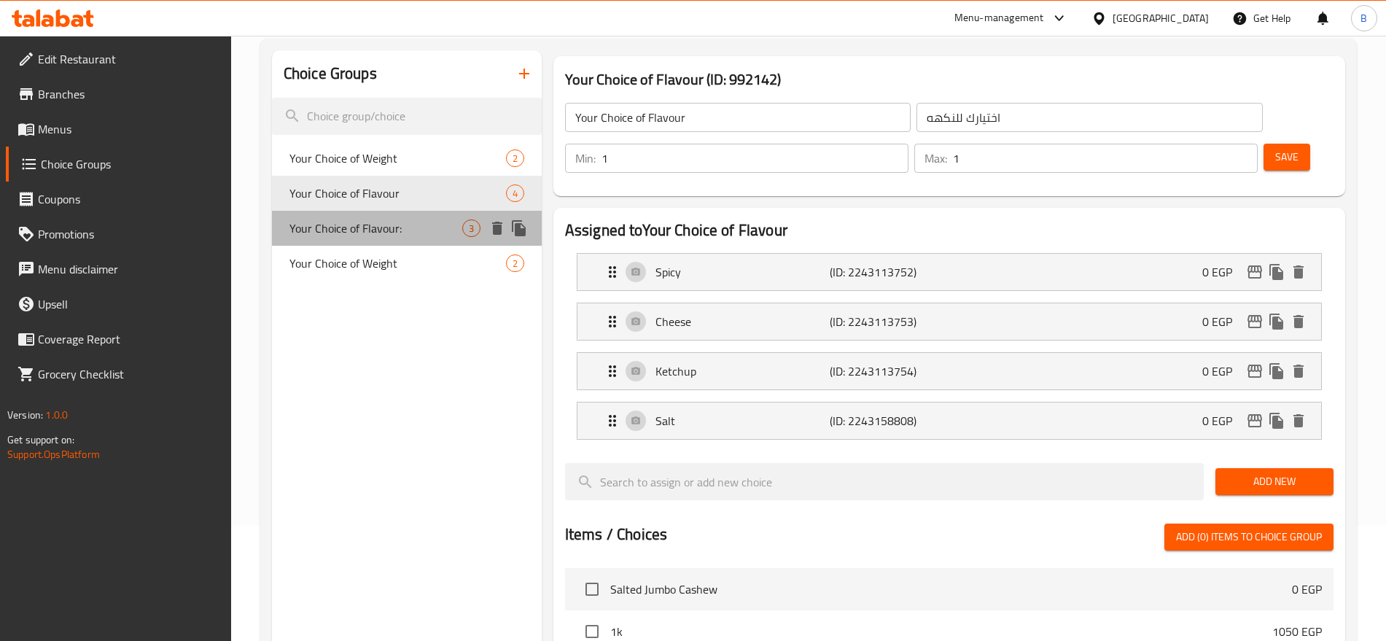
click at [411, 226] on span "Your Choice of Flavour:" at bounding box center [376, 229] width 173 height 18
type input "Your Choice of Flavour:"
type input "اختيارك للنكهة:"
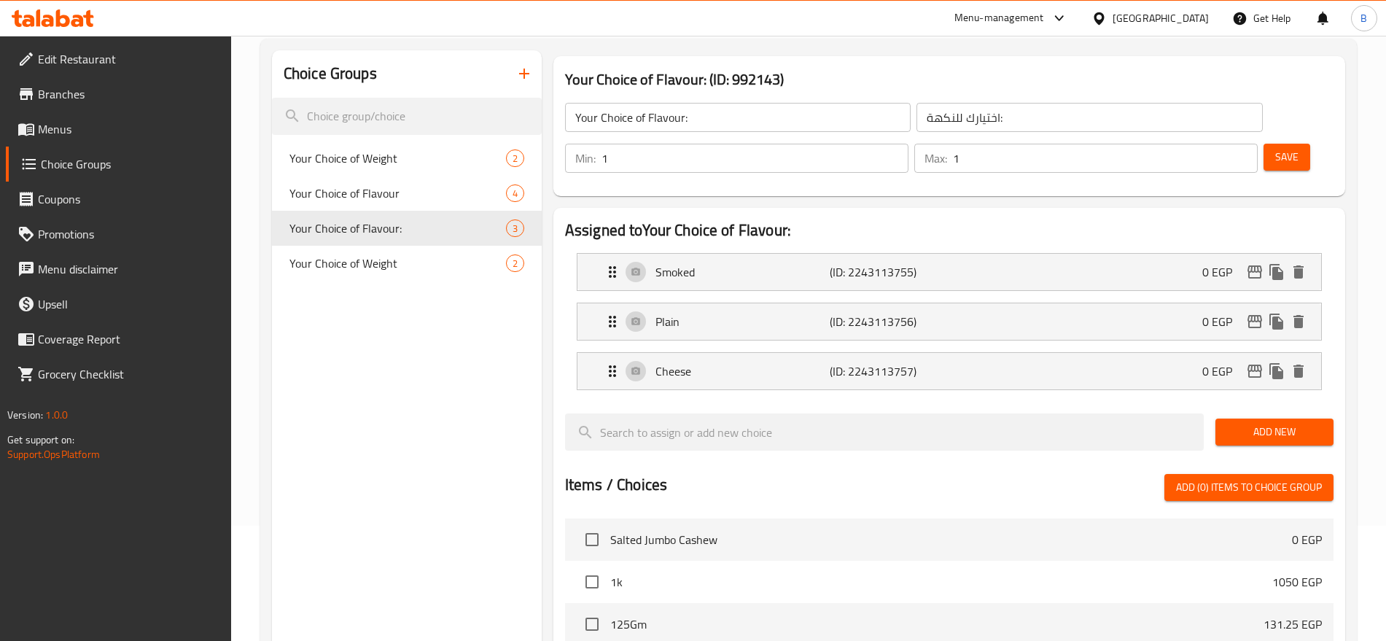
click at [526, 69] on icon "button" at bounding box center [525, 74] width 18 height 18
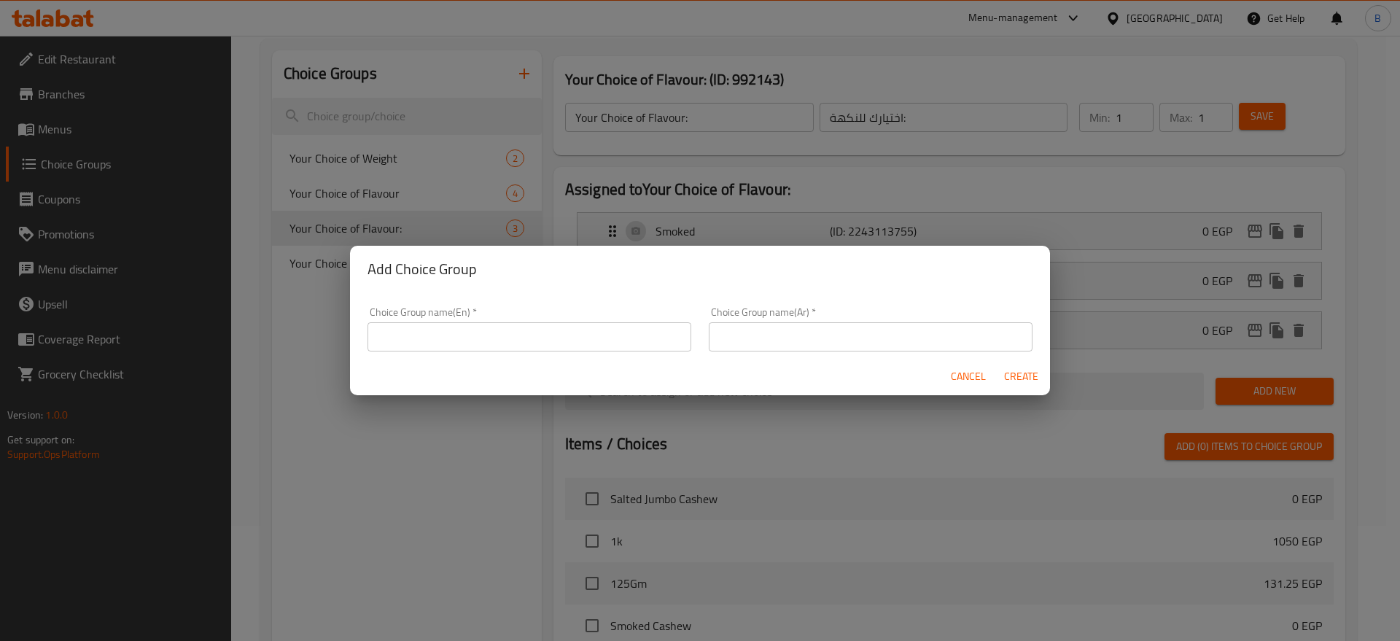
click at [597, 336] on input "text" at bounding box center [530, 336] width 324 height 29
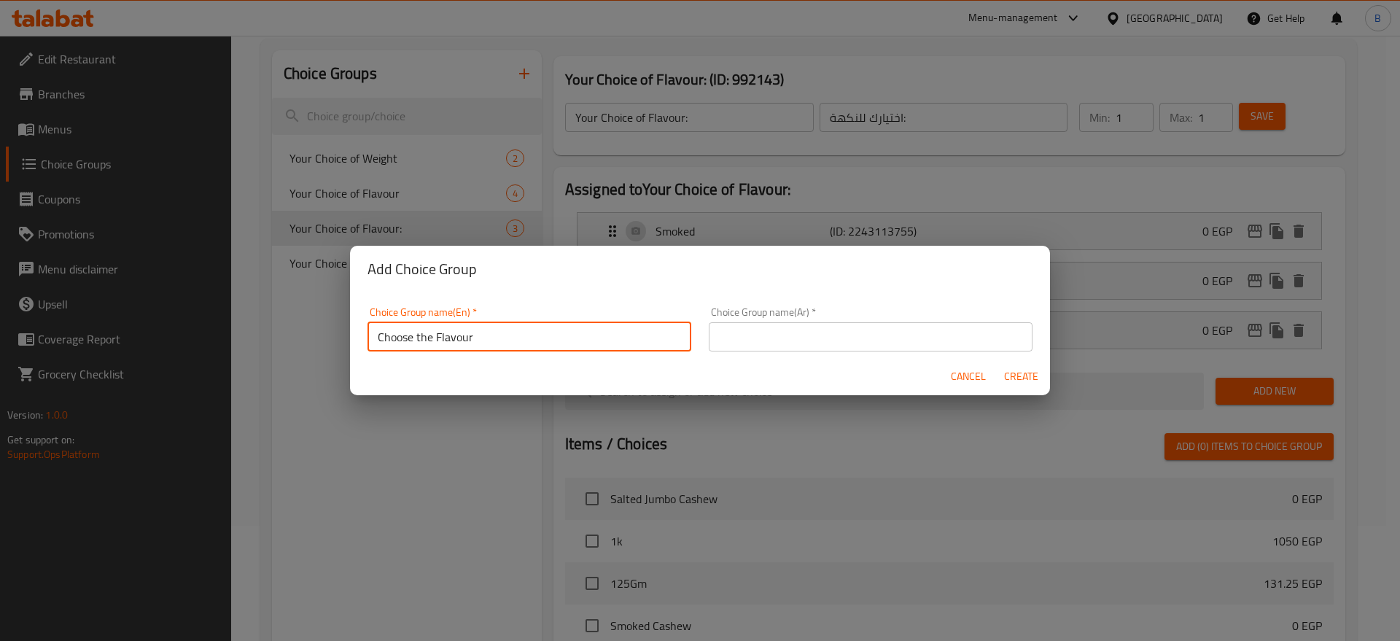
type input "Choose the Flavour"
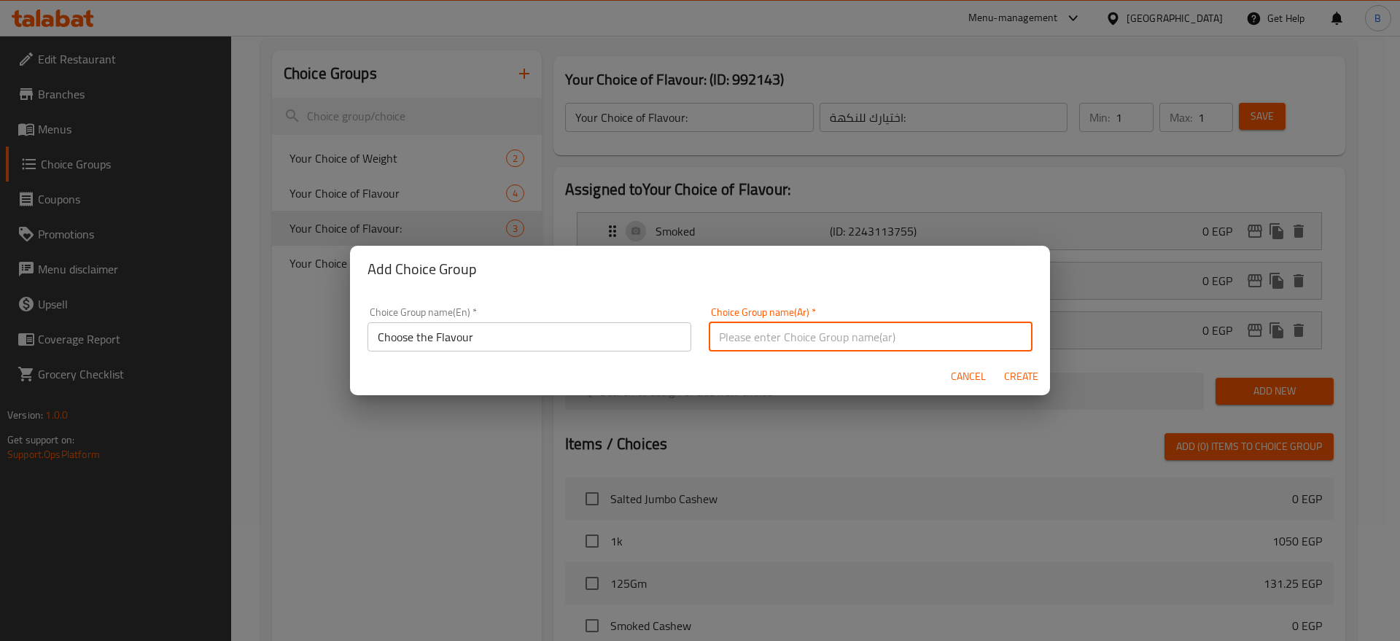
click at [734, 335] on input "text" at bounding box center [871, 336] width 324 height 29
type input "h"
type input "اختر النكهه"
click at [1023, 371] on span "Create" at bounding box center [1021, 377] width 35 height 18
type input "Choose the Flavour"
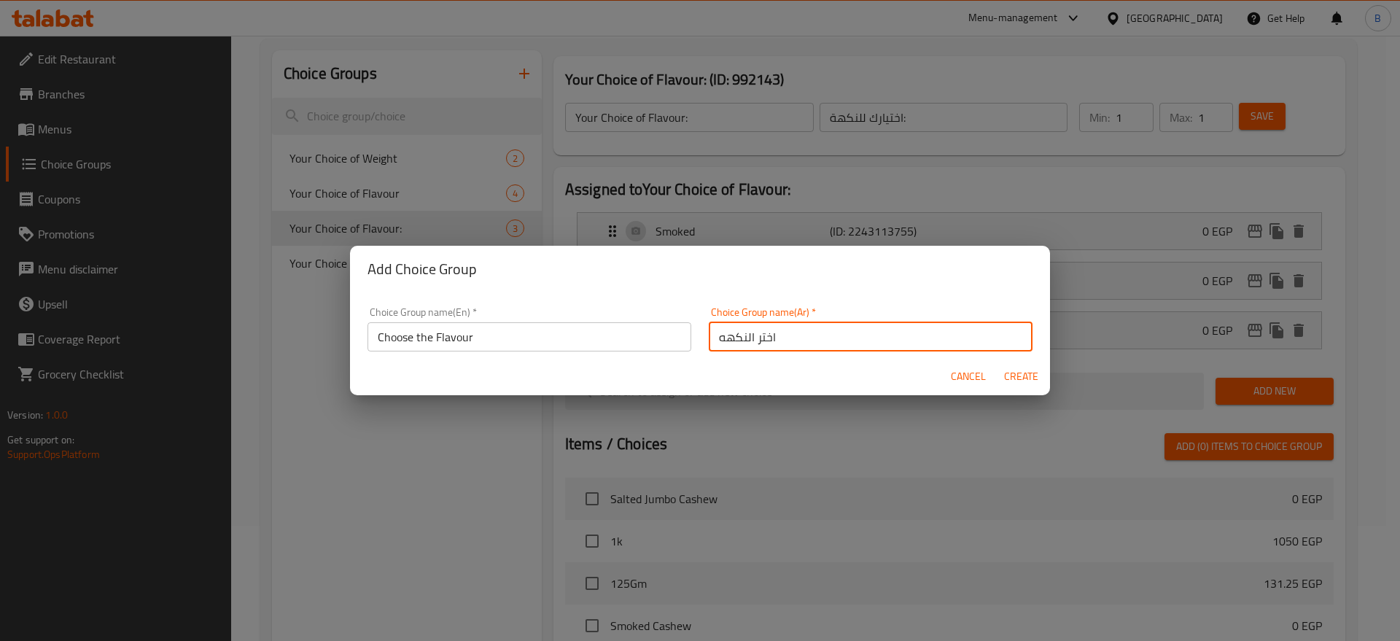
type input "اختر النكهه"
type input "0"
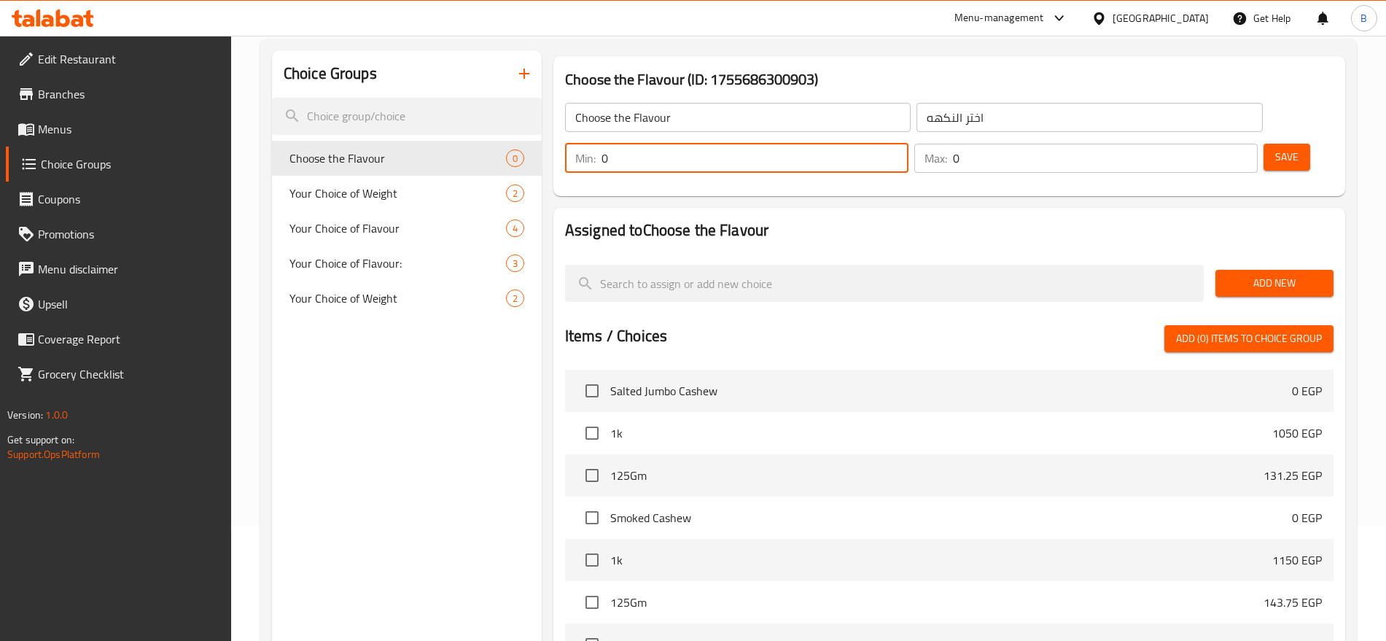
drag, startPoint x: 1115, startPoint y: 115, endPoint x: 1155, endPoint y: 123, distance: 40.8
click at [912, 141] on div "Min: 0 ​" at bounding box center [736, 158] width 349 height 35
type input "1"
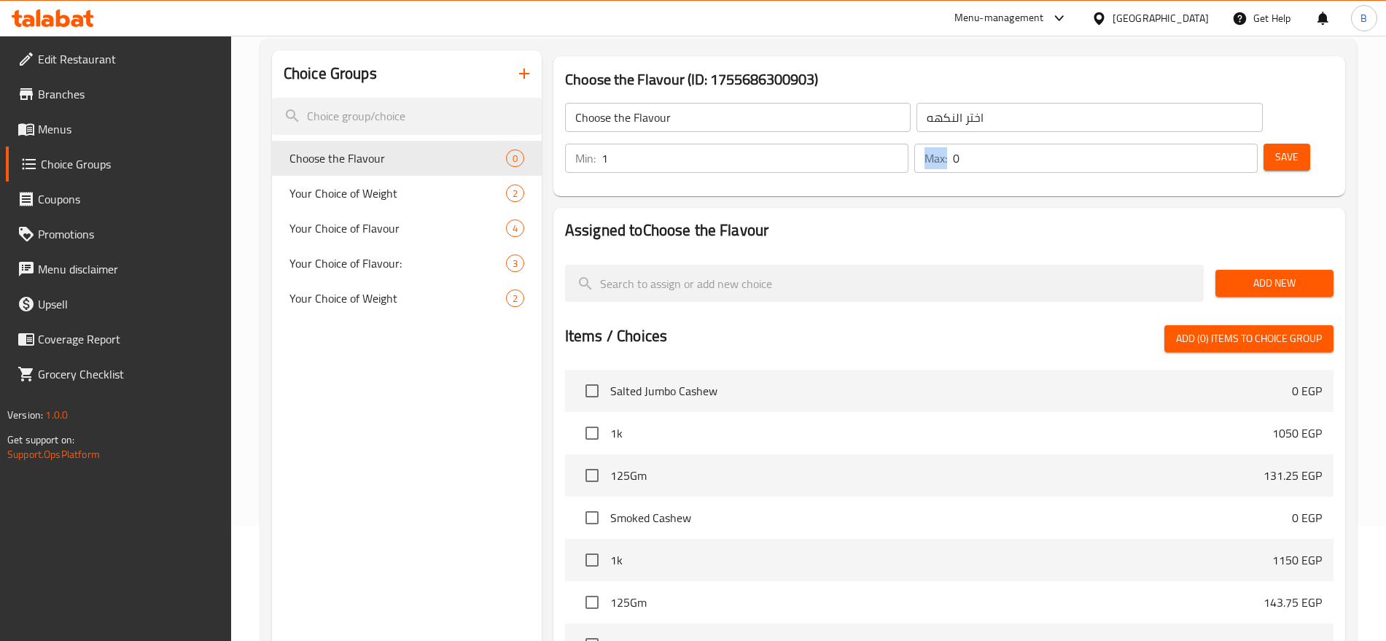
drag, startPoint x: 1195, startPoint y: 118, endPoint x: 1217, endPoint y: 114, distance: 22.3
click at [1217, 144] on div "Max: 0 ​" at bounding box center [1086, 158] width 343 height 29
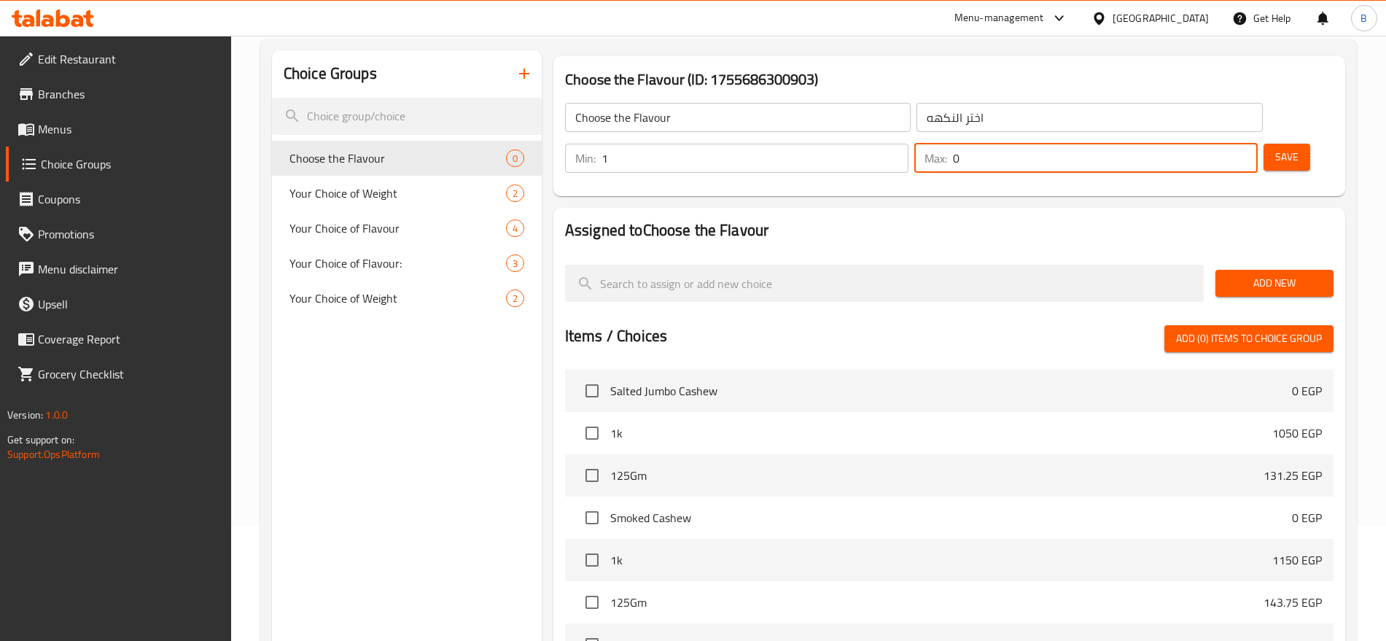
drag, startPoint x: 1206, startPoint y: 114, endPoint x: 1189, endPoint y: 117, distance: 17.0
click at [1189, 144] on div "Max: 0 ​" at bounding box center [1086, 158] width 343 height 29
type input "1"
click at [1276, 148] on span "Save" at bounding box center [1287, 157] width 23 height 18
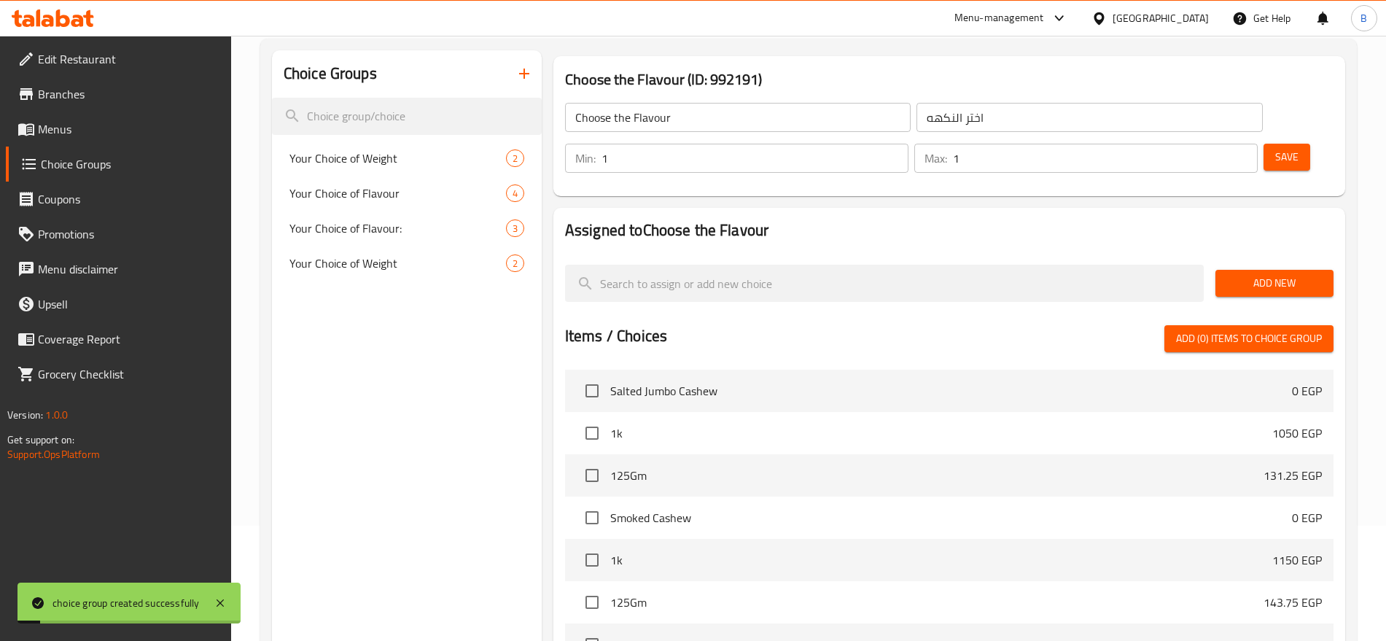
click at [1306, 274] on span "Add New" at bounding box center [1274, 283] width 95 height 18
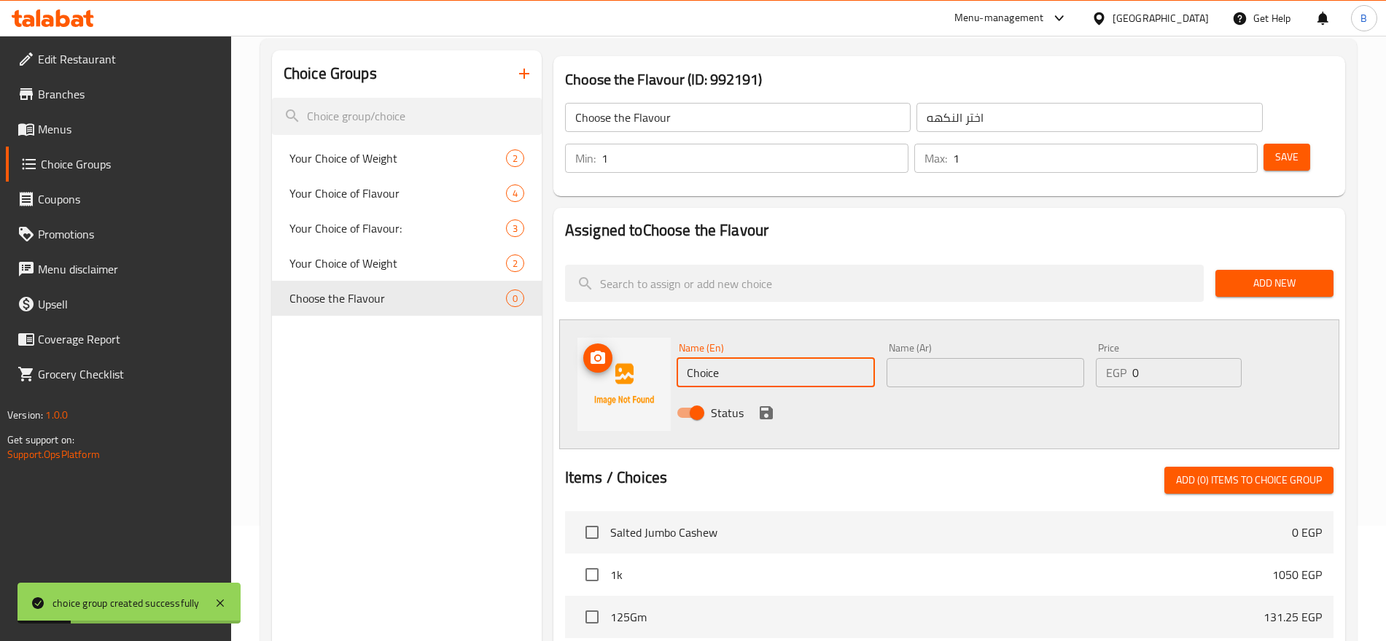
drag, startPoint x: 744, startPoint y: 333, endPoint x: 643, endPoint y: 346, distance: 102.2
click at [643, 346] on div "Name (En) Choice Name (En) Name (Ar) Name (Ar) Price EGP 0 Price Status" at bounding box center [949, 384] width 780 height 130
type input "س"
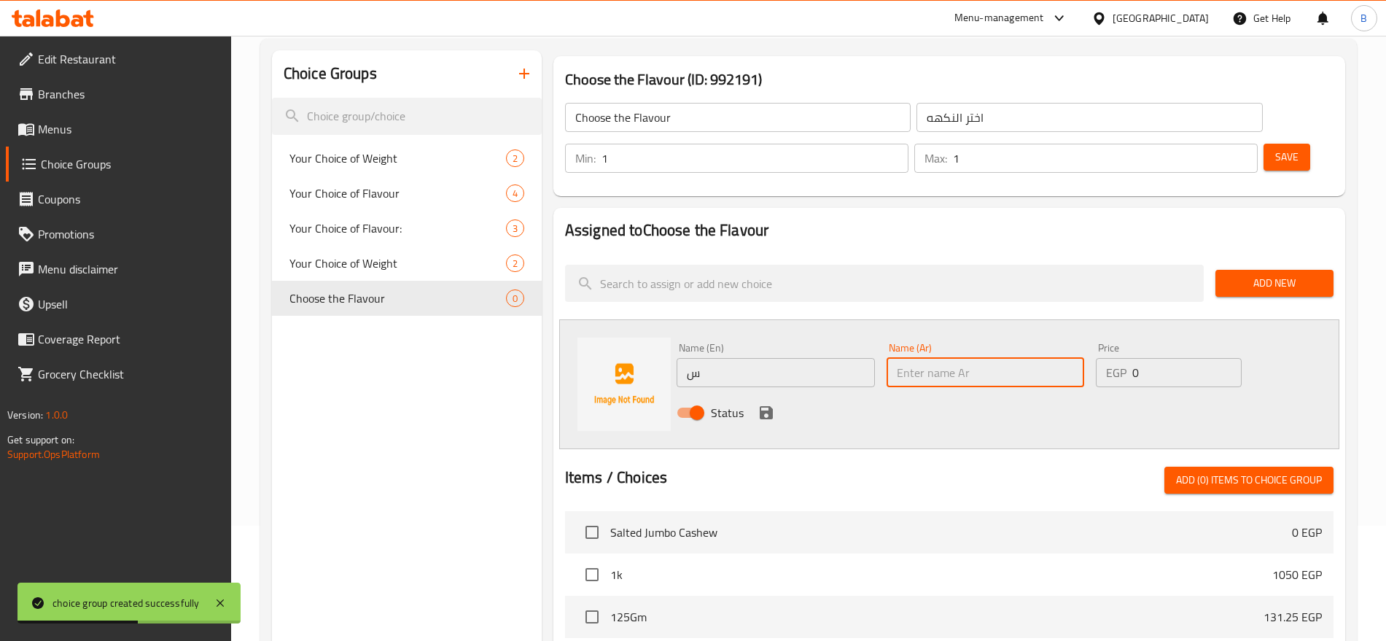
click at [977, 358] on input "text" at bounding box center [986, 372] width 198 height 29
type input "شطة"
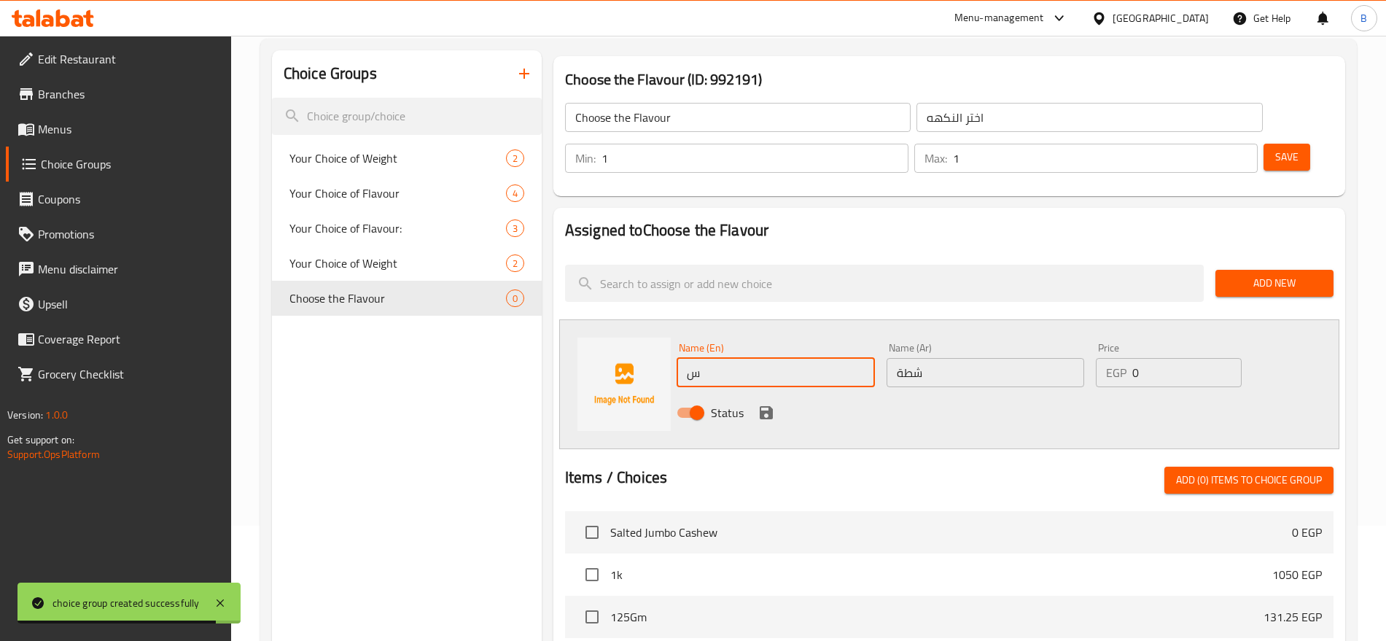
click at [730, 358] on input "س" at bounding box center [776, 372] width 198 height 29
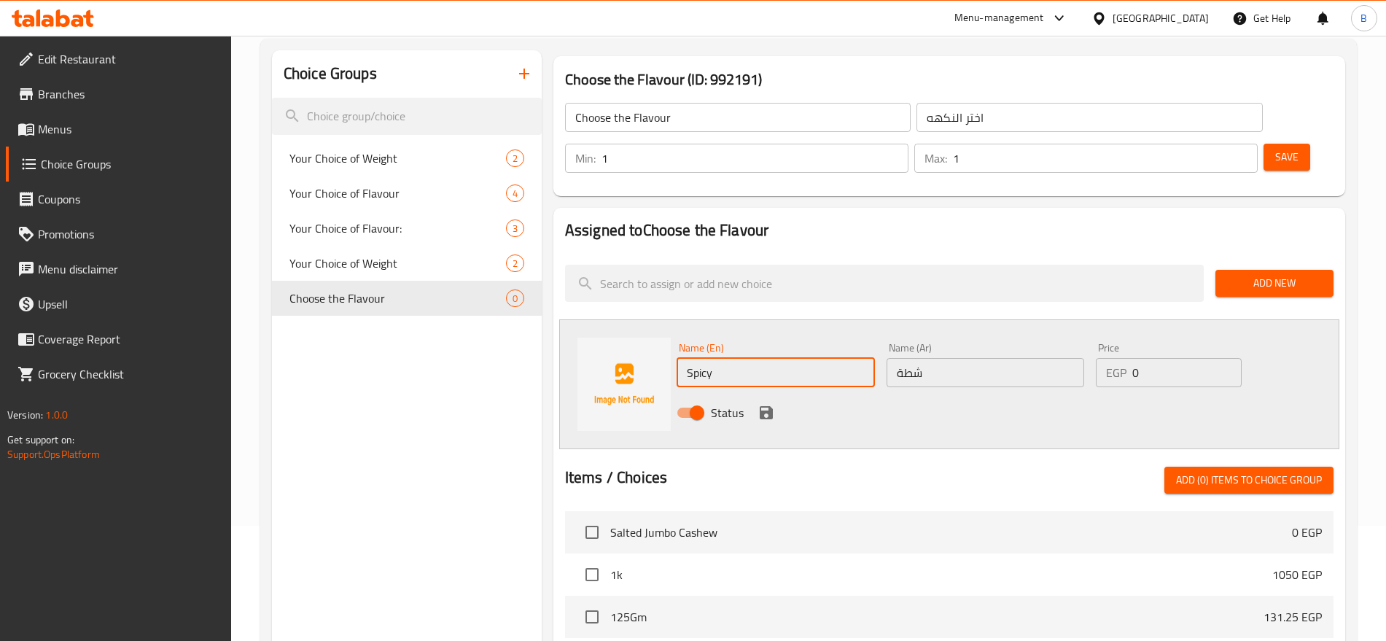
type input "Spicy"
click at [692, 455] on div at bounding box center [949, 461] width 769 height 12
click at [761, 404] on icon "save" at bounding box center [767, 413] width 18 height 18
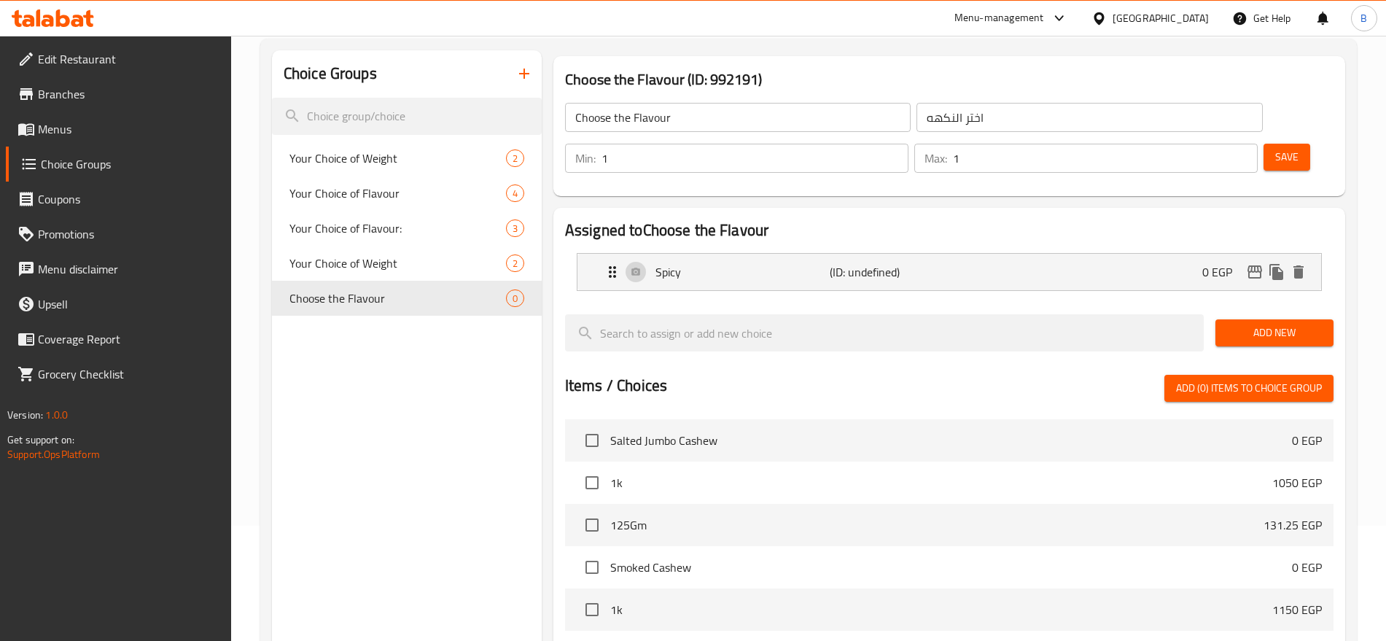
click at [1242, 324] on span "Add New" at bounding box center [1274, 333] width 95 height 18
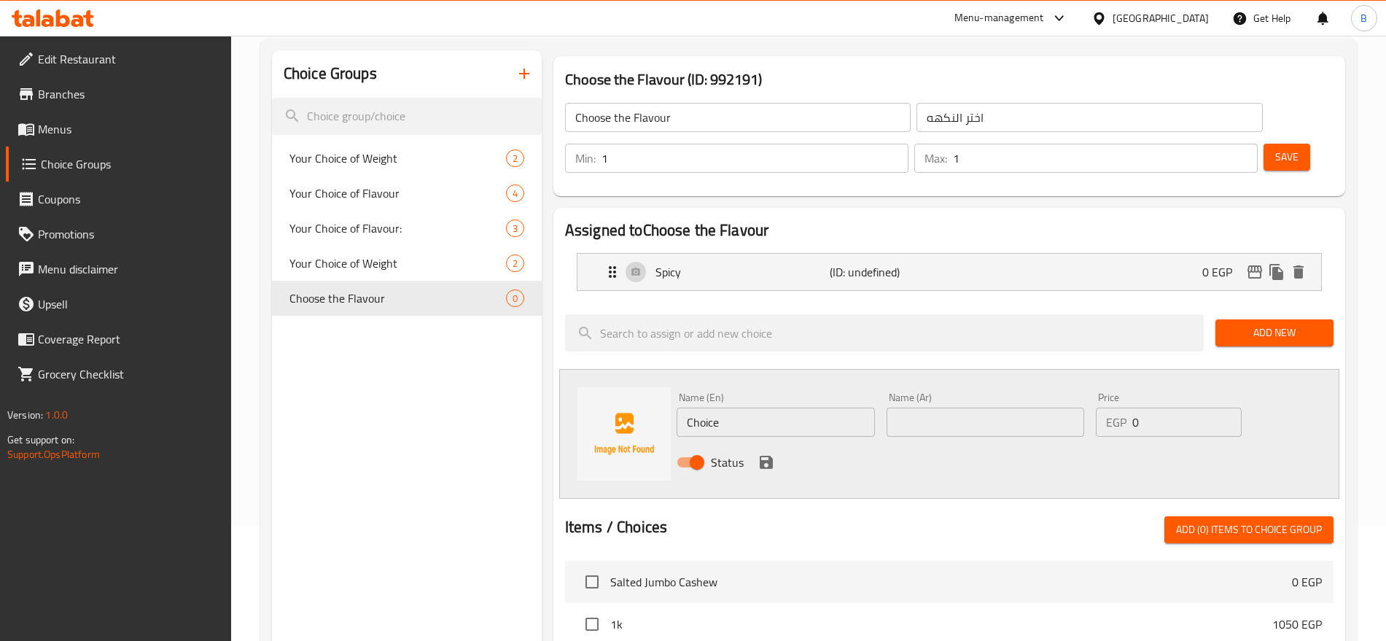
click at [737, 408] on input "Choice" at bounding box center [776, 422] width 198 height 29
type input "x"
type input "Cheese"
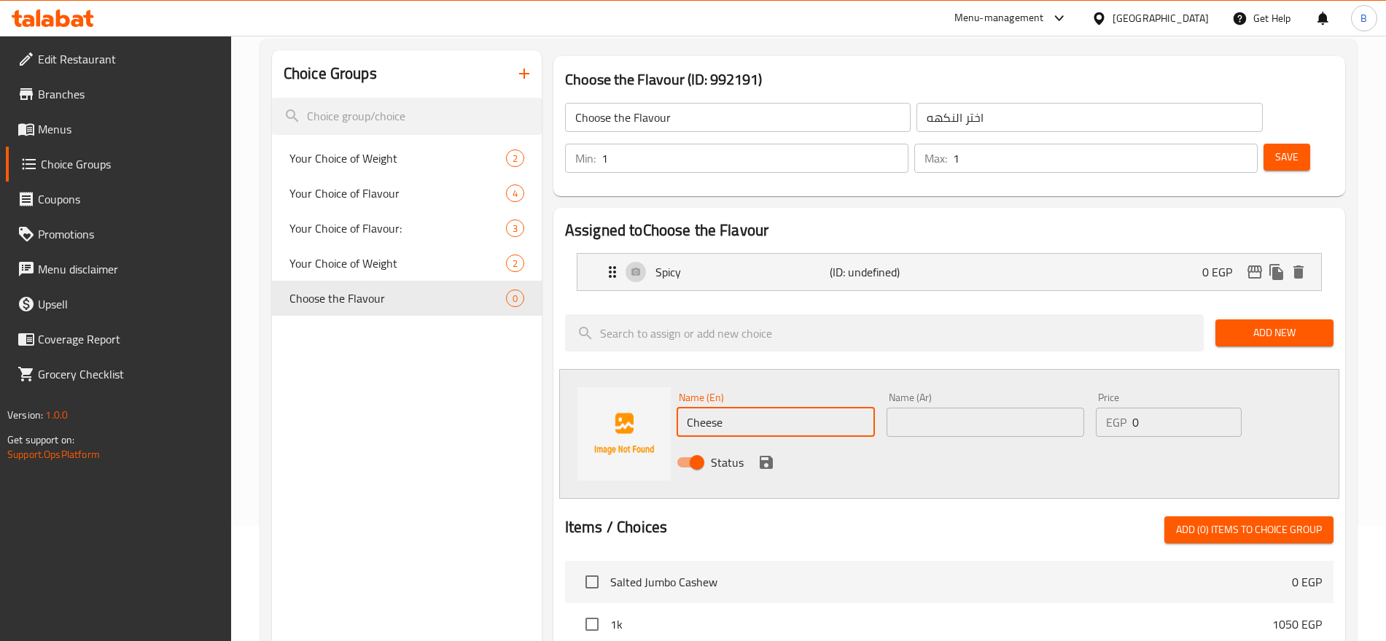
click at [991, 408] on input "text" at bounding box center [986, 422] width 198 height 29
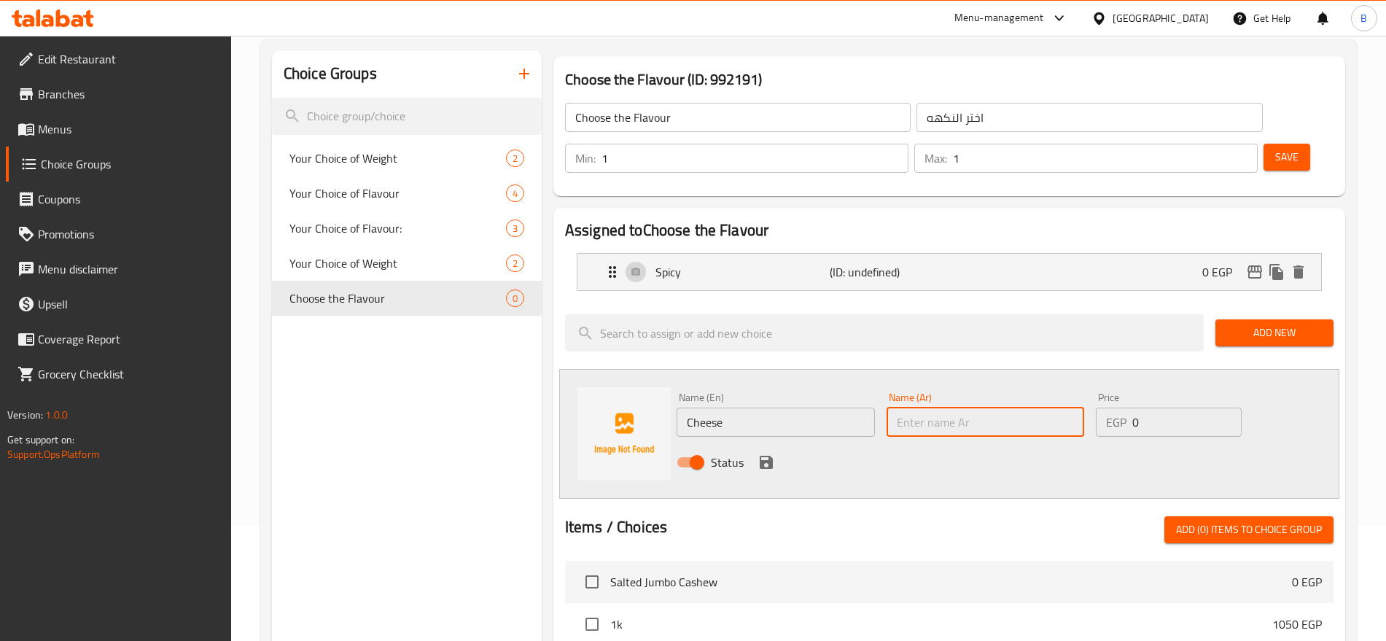
type input "["
type input "جبنة"
click at [760, 454] on icon "save" at bounding box center [767, 463] width 18 height 18
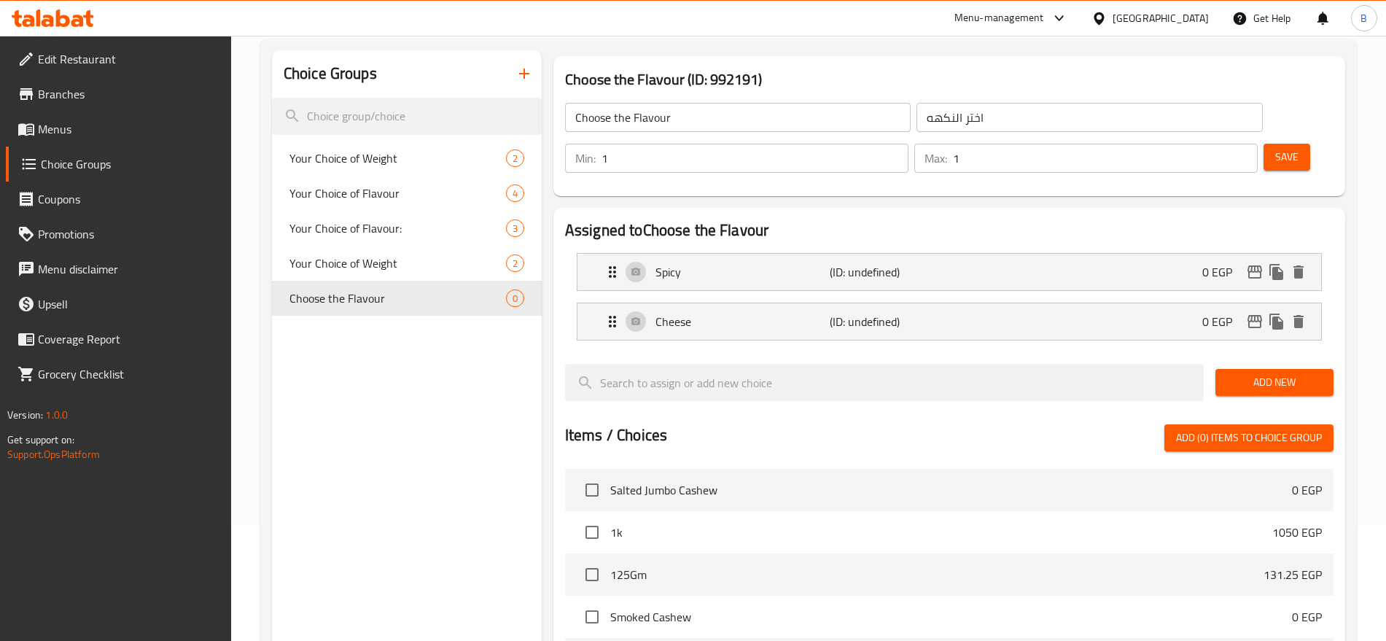
click at [1225, 369] on button "Add New" at bounding box center [1275, 382] width 118 height 27
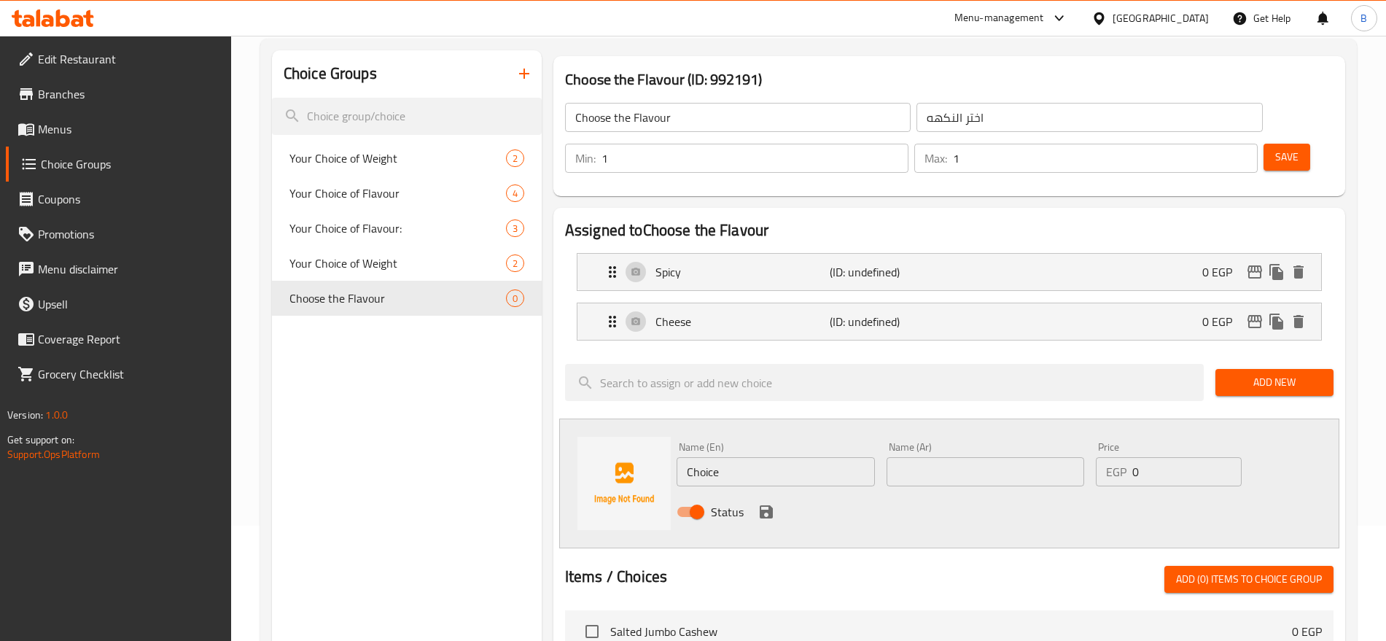
click at [781, 457] on input "Choice" at bounding box center [776, 471] width 198 height 29
click at [903, 457] on input "text" at bounding box center [986, 471] width 198 height 29
type input "كاتشب"
click at [826, 457] on input "Choice" at bounding box center [776, 471] width 198 height 29
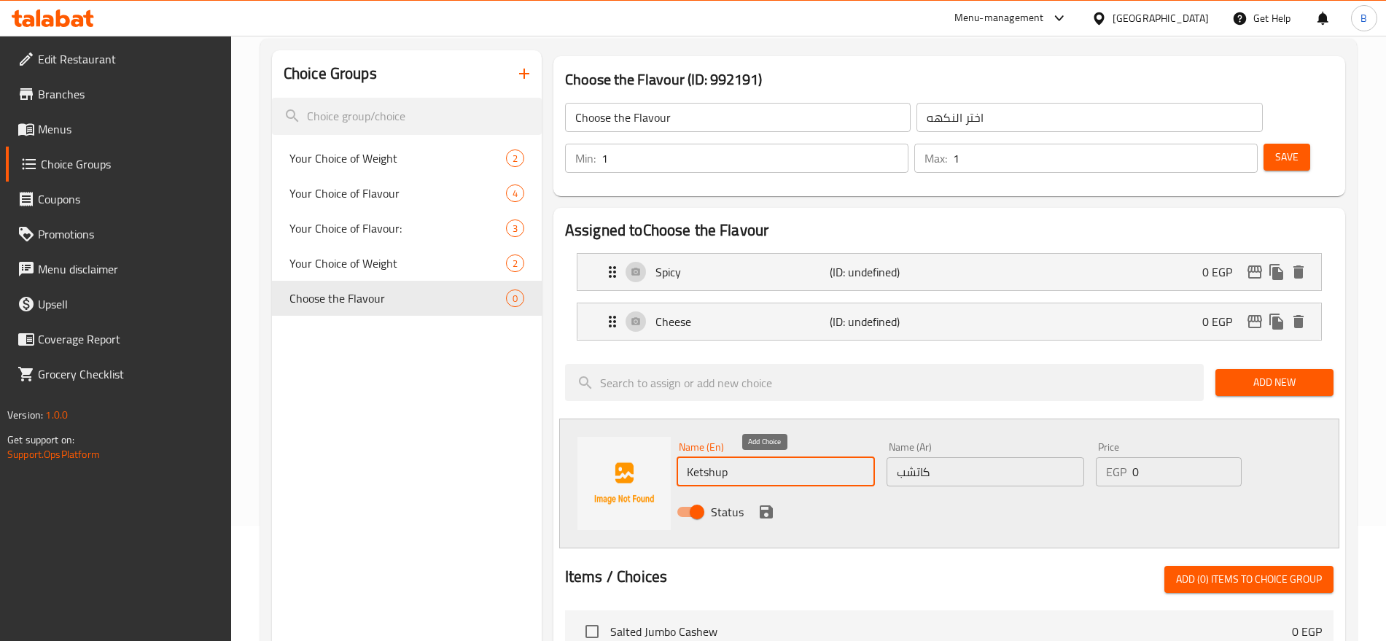
type input "Ketshup"
click at [770, 505] on icon "save" at bounding box center [766, 511] width 13 height 13
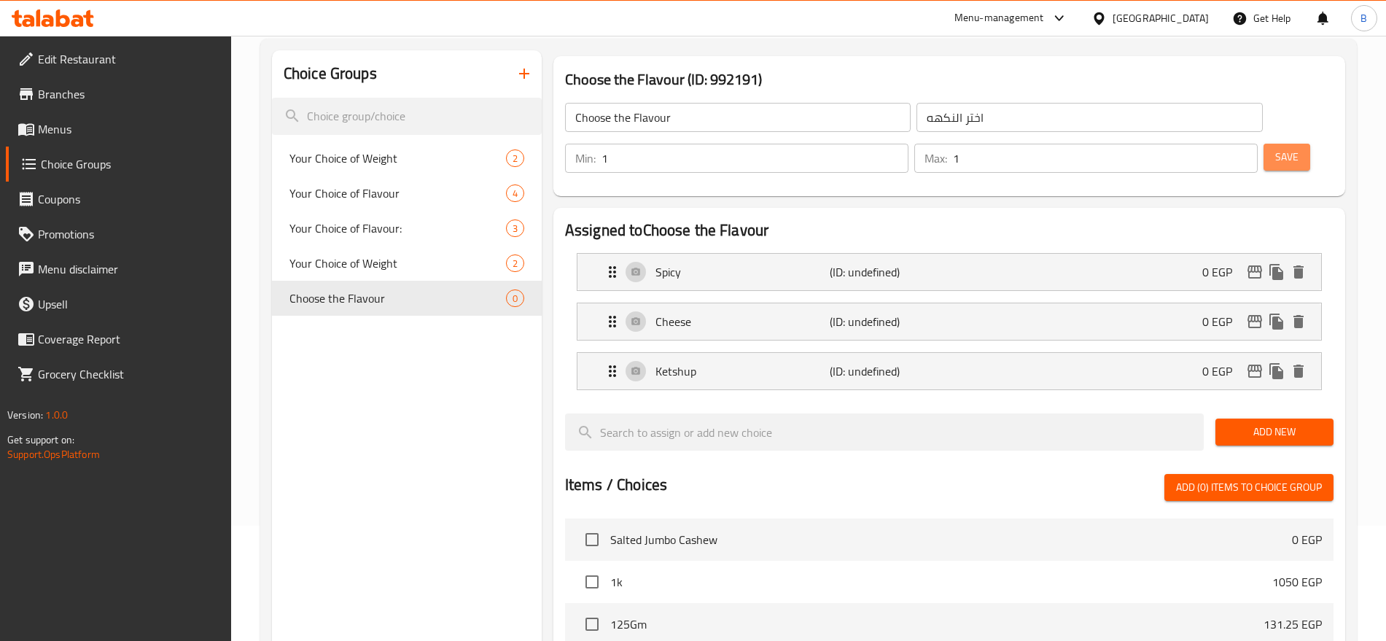
click at [1276, 148] on span "Save" at bounding box center [1287, 157] width 23 height 18
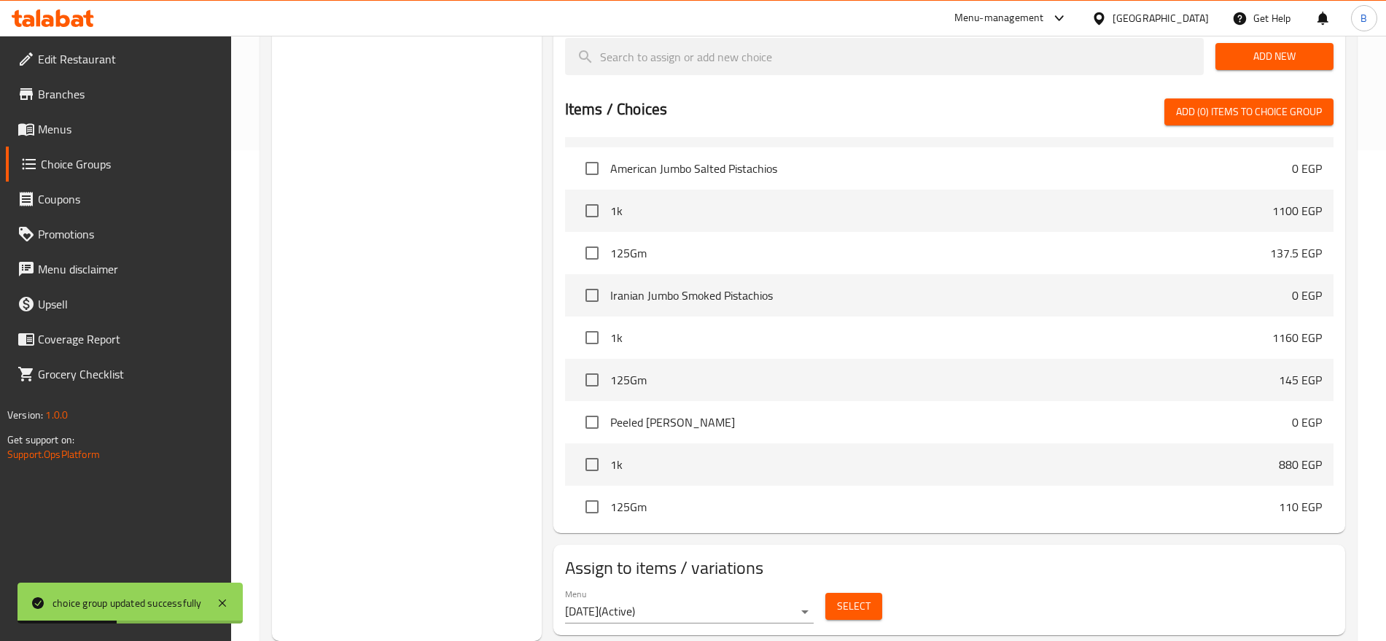
scroll to position [456, 0]
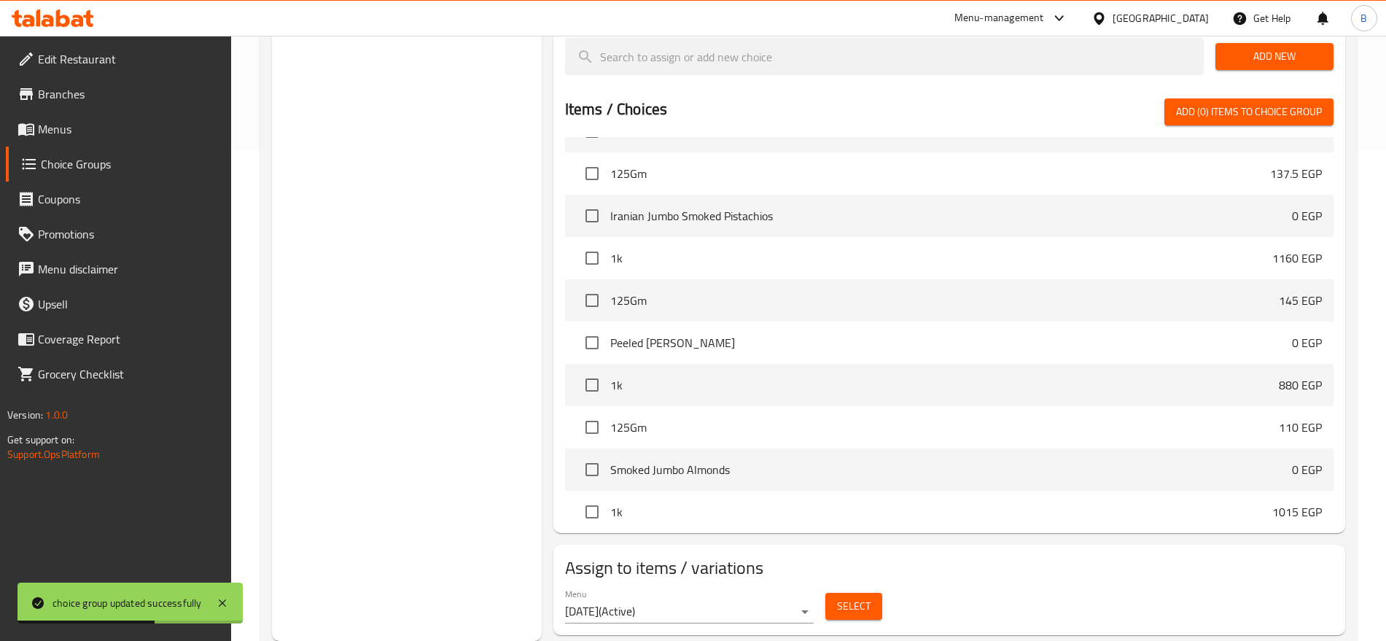
click at [842, 597] on span "Select" at bounding box center [854, 606] width 34 height 18
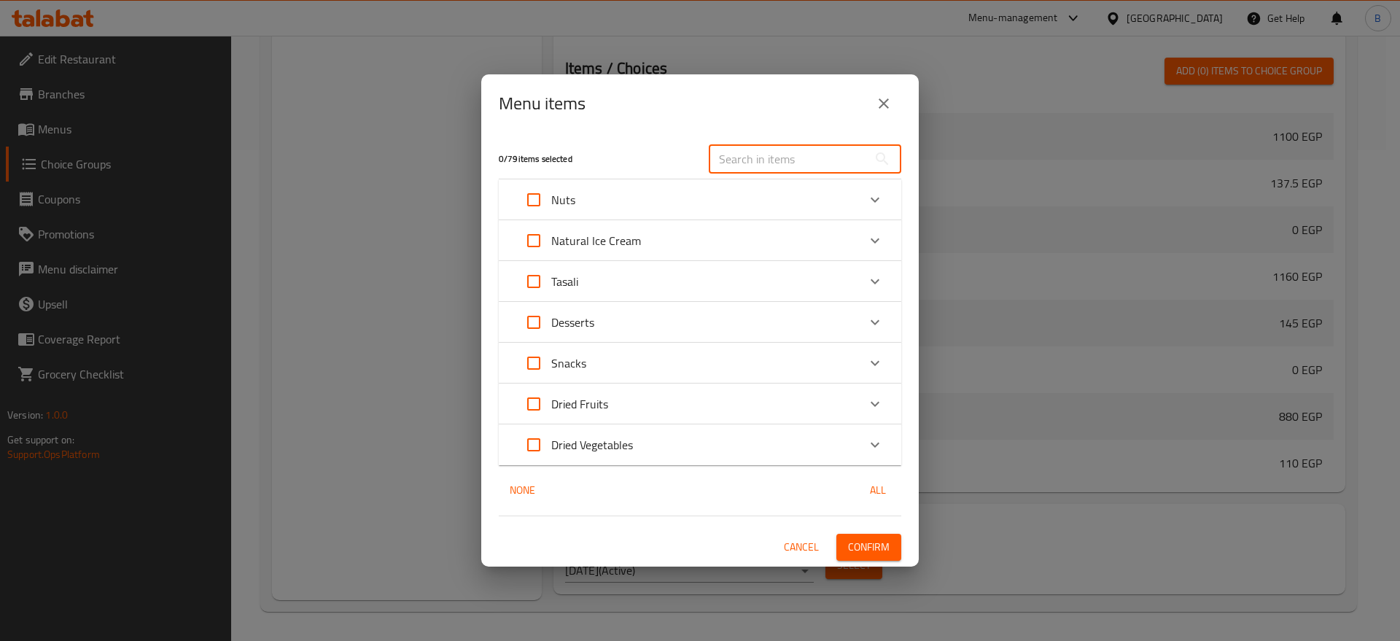
click at [770, 158] on input "text" at bounding box center [788, 158] width 159 height 29
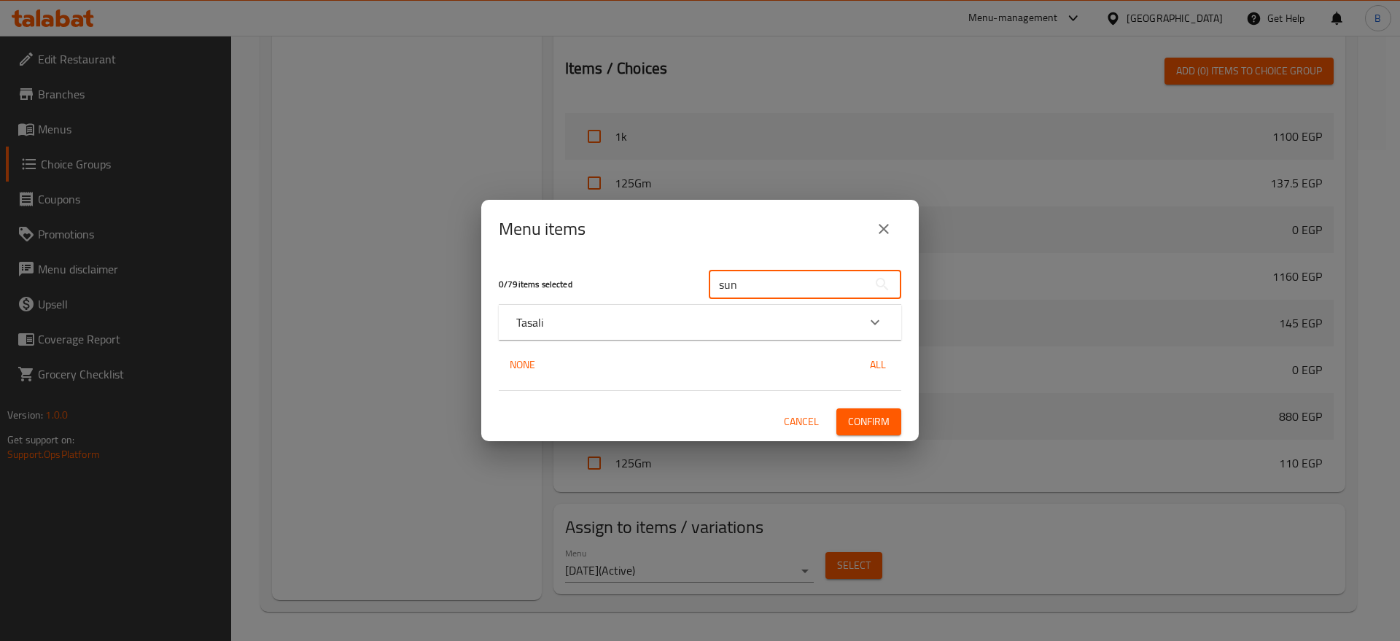
type input "sun"
click at [711, 322] on div "Tasali" at bounding box center [686, 323] width 341 height 18
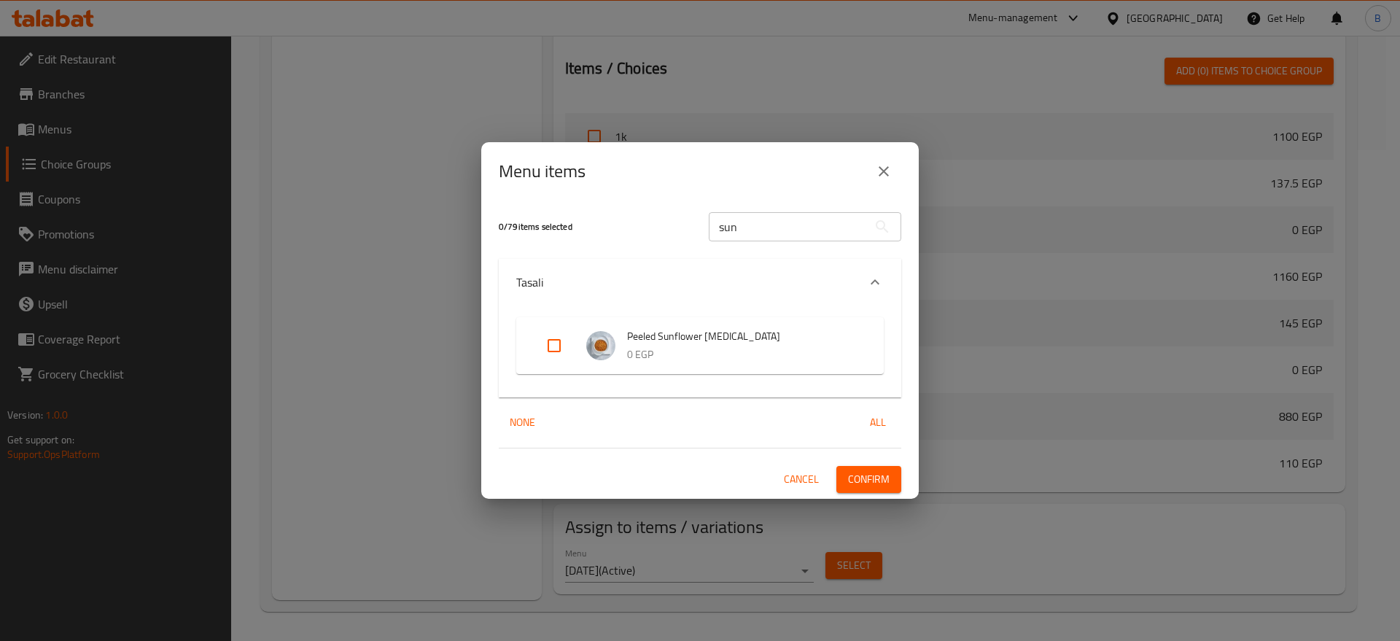
click at [552, 347] on input "Expand" at bounding box center [554, 345] width 35 height 35
checkbox input "true"
click at [865, 482] on span "Confirm" at bounding box center [869, 479] width 42 height 18
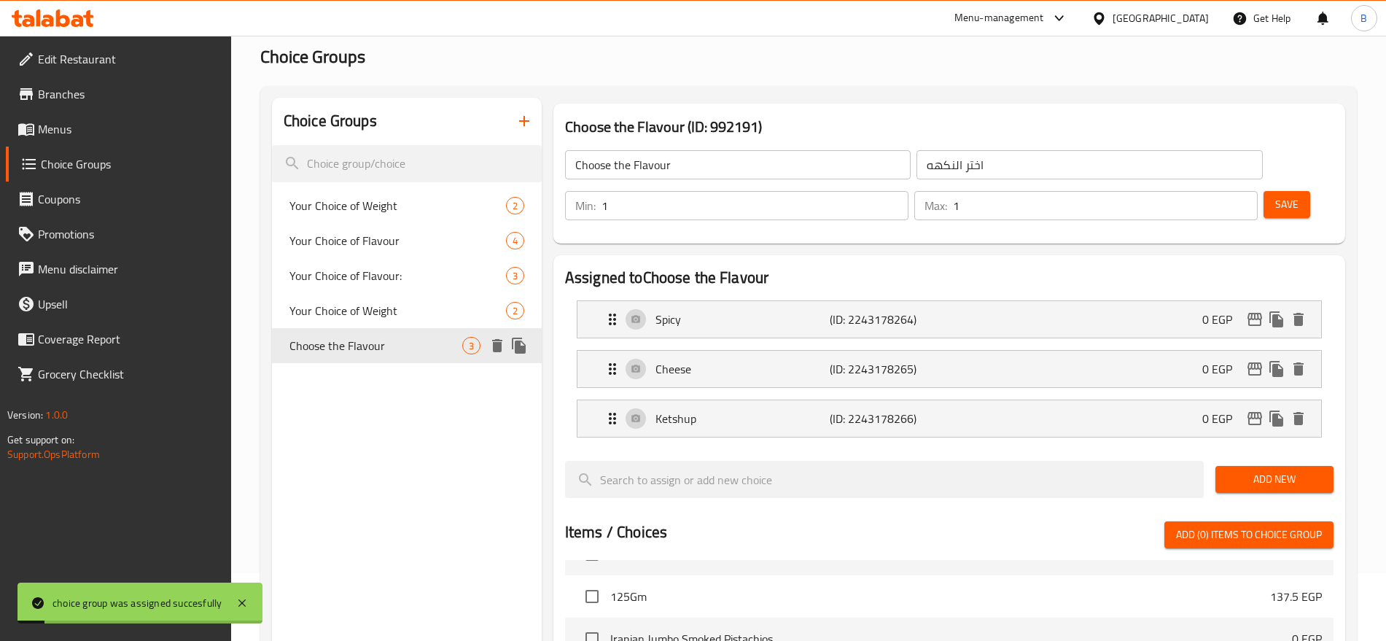
scroll to position [0, 0]
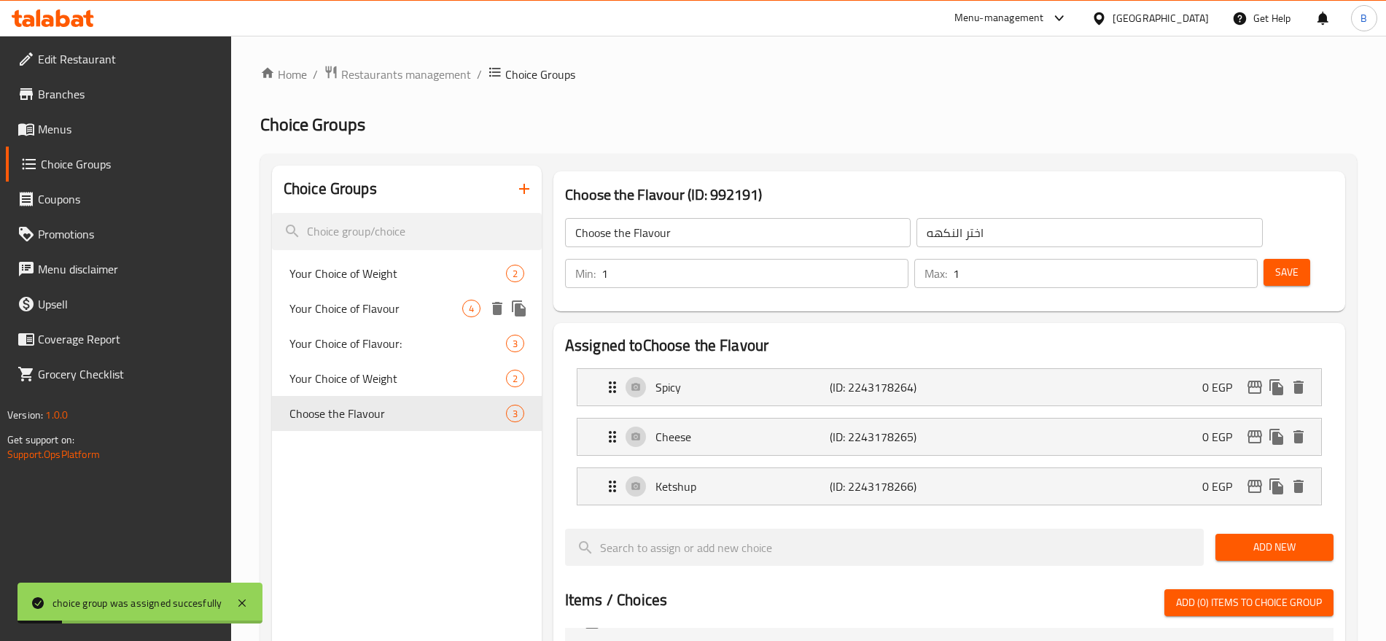
click at [386, 306] on span "Your Choice of Flavour" at bounding box center [376, 309] width 173 height 18
type input "Your Choice of Flavour"
type input "اختيارك للنكهه"
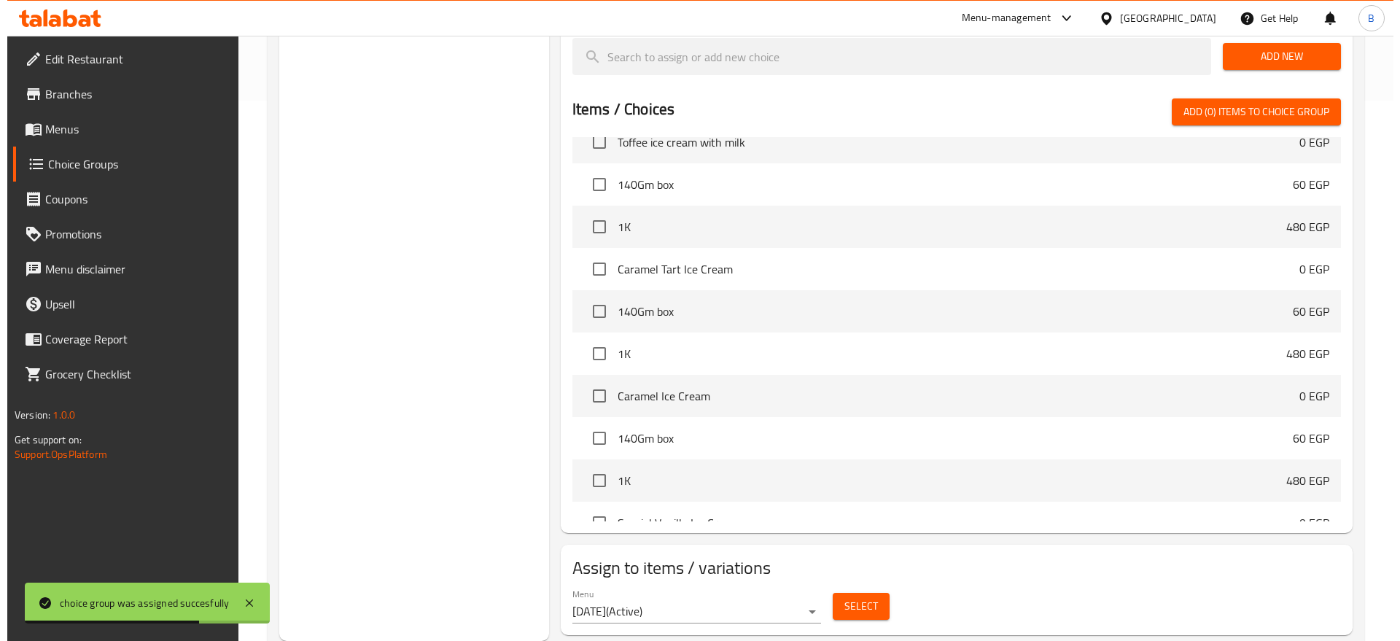
scroll to position [4193, 0]
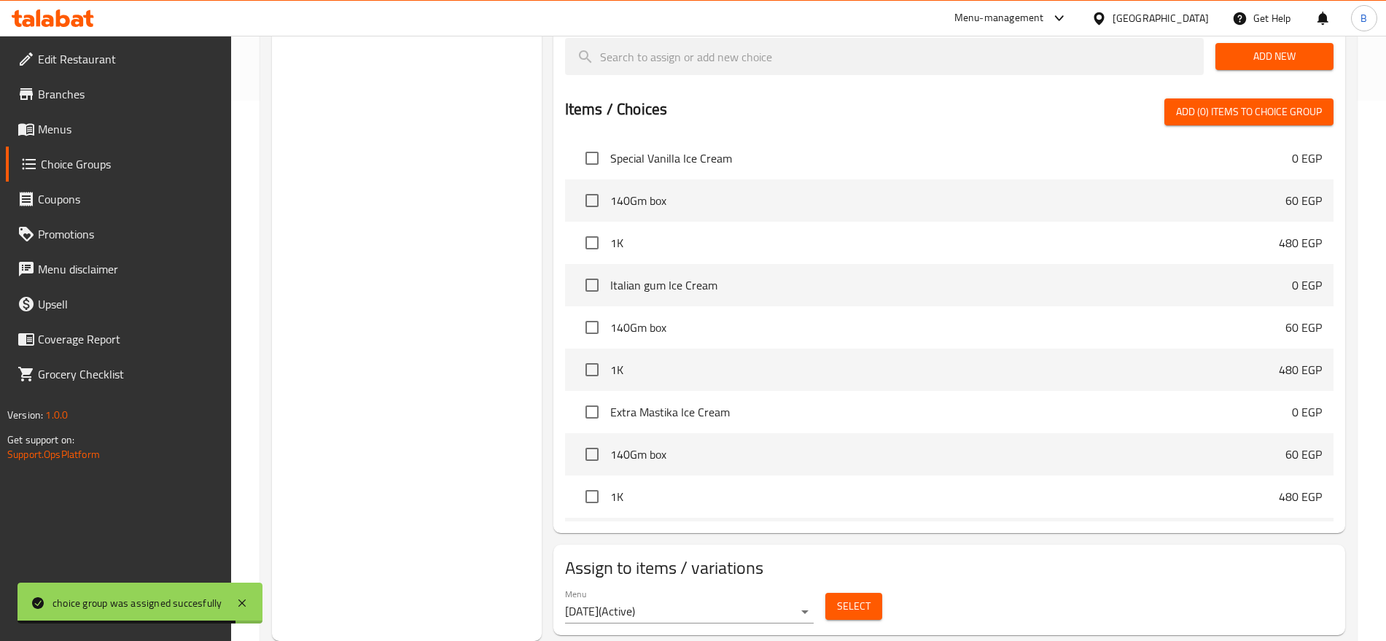
click at [843, 597] on span "Select" at bounding box center [854, 606] width 34 height 18
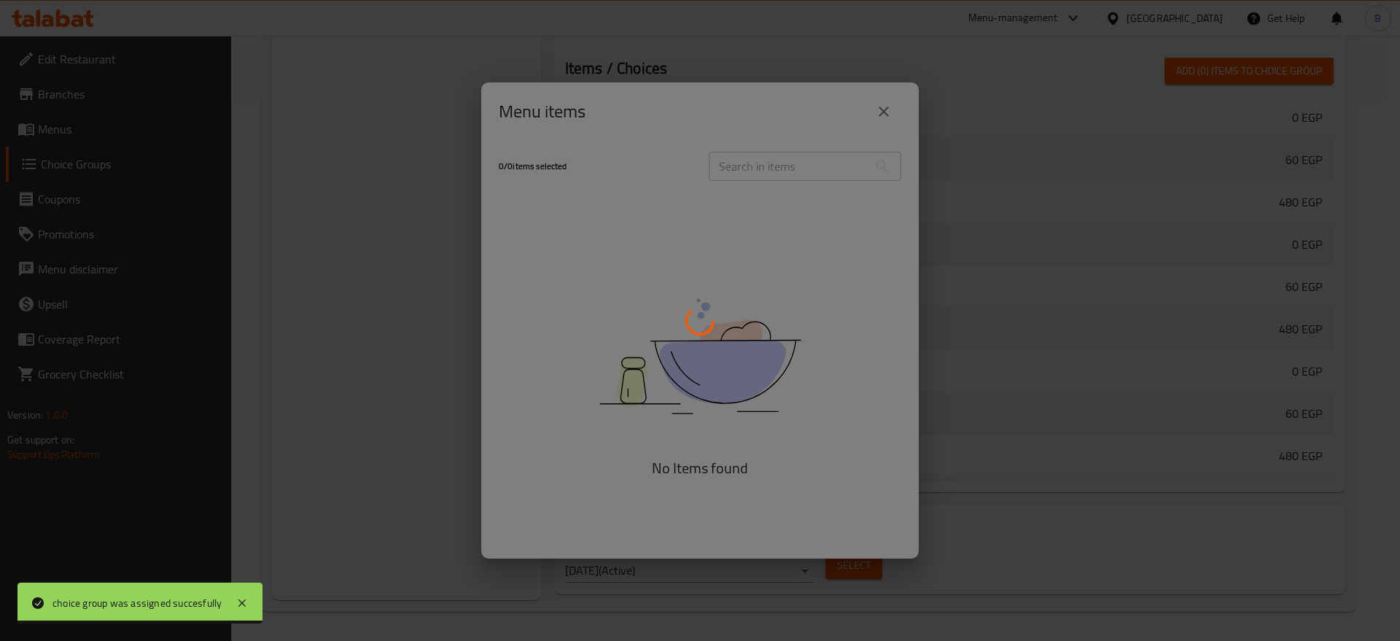
click at [779, 166] on div at bounding box center [700, 320] width 1400 height 641
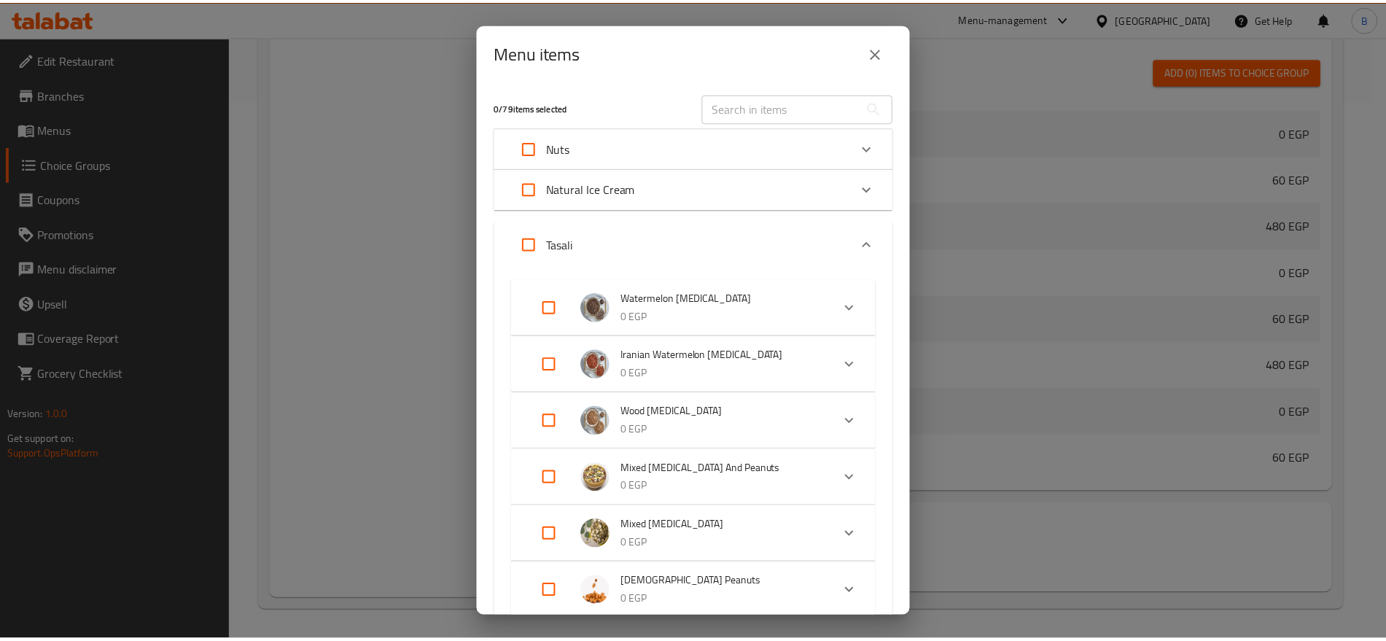
scroll to position [4627, 0]
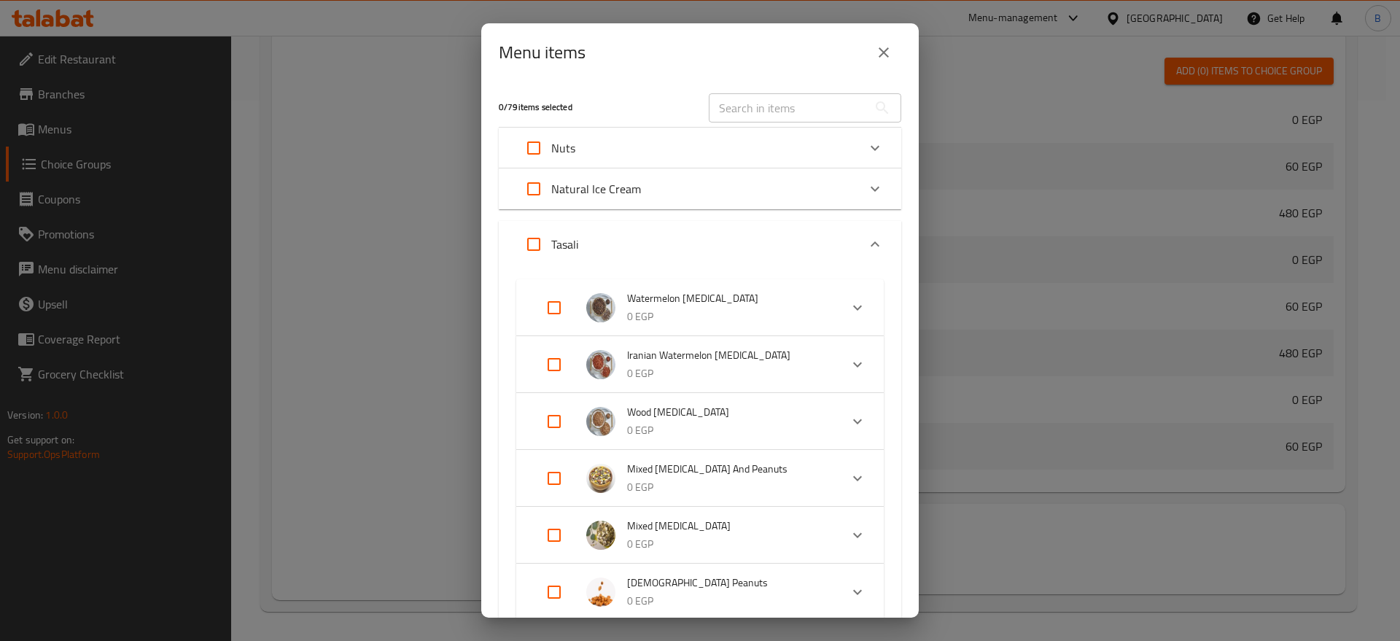
click at [779, 166] on div "Nuts" at bounding box center [700, 148] width 403 height 41
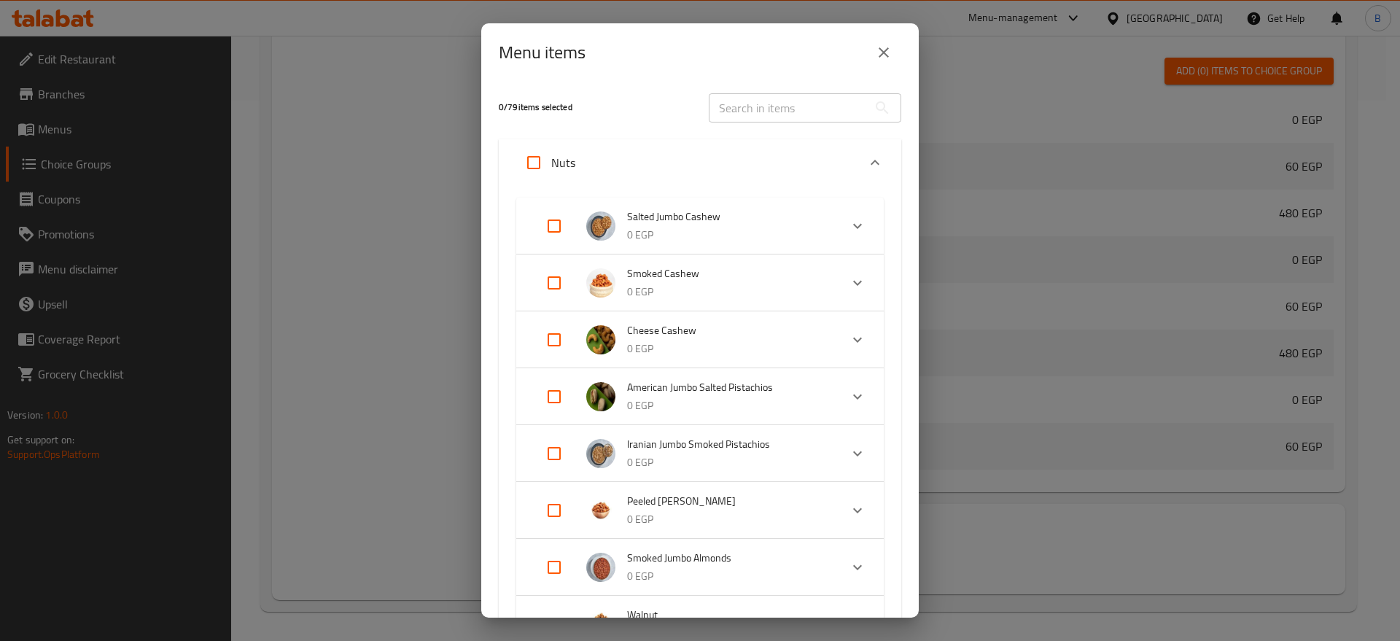
click at [788, 101] on input "text" at bounding box center [788, 107] width 159 height 29
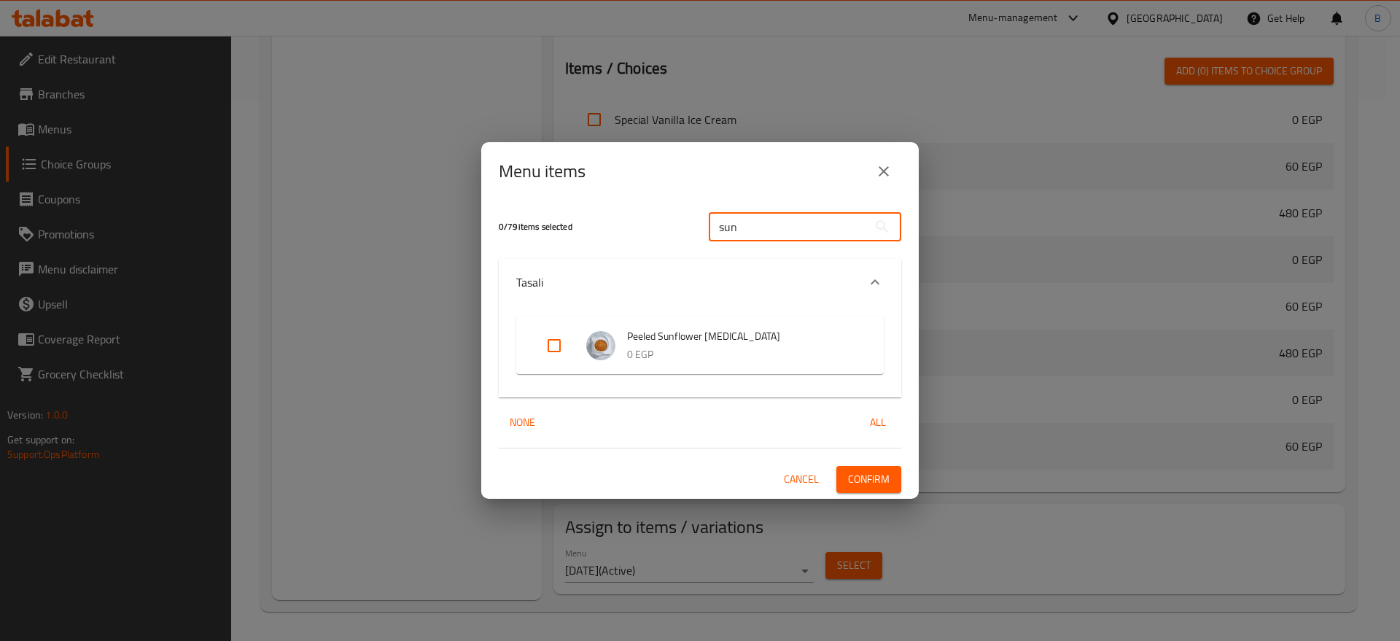
type input "sun"
drag, startPoint x: 770, startPoint y: 473, endPoint x: 797, endPoint y: 493, distance: 33.4
click at [769, 469] on div "Cancel Confirm" at bounding box center [700, 479] width 403 height 27
click at [751, 389] on div "Peeled Sunflower [MEDICAL_DATA] 0 EGP" at bounding box center [700, 352] width 403 height 92
click at [790, 485] on span "Cancel" at bounding box center [801, 479] width 35 height 18
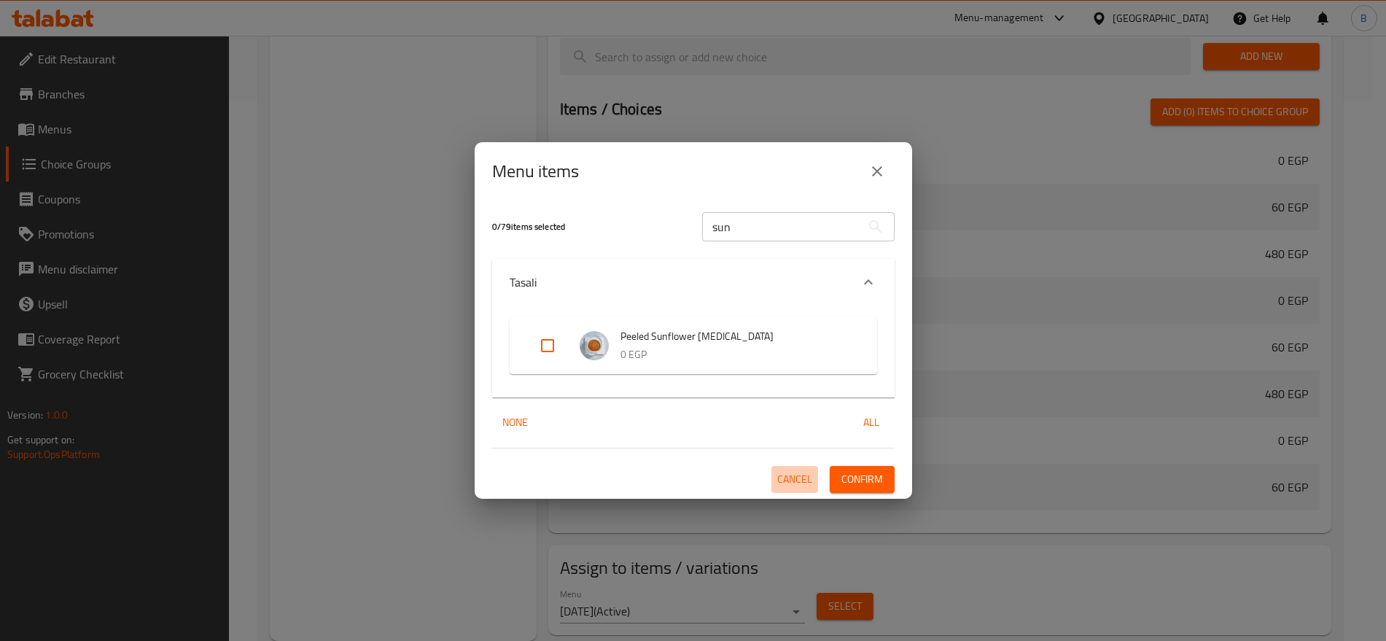
scroll to position [4193, 0]
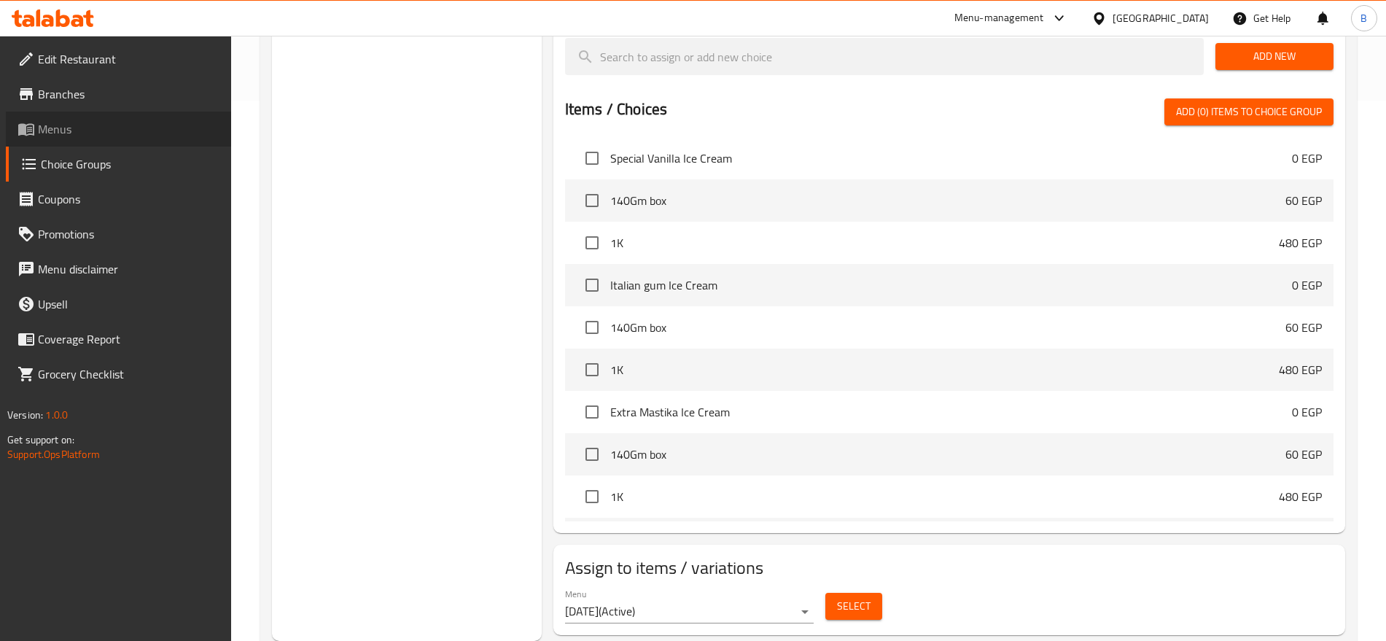
click at [28, 128] on icon at bounding box center [27, 129] width 18 height 18
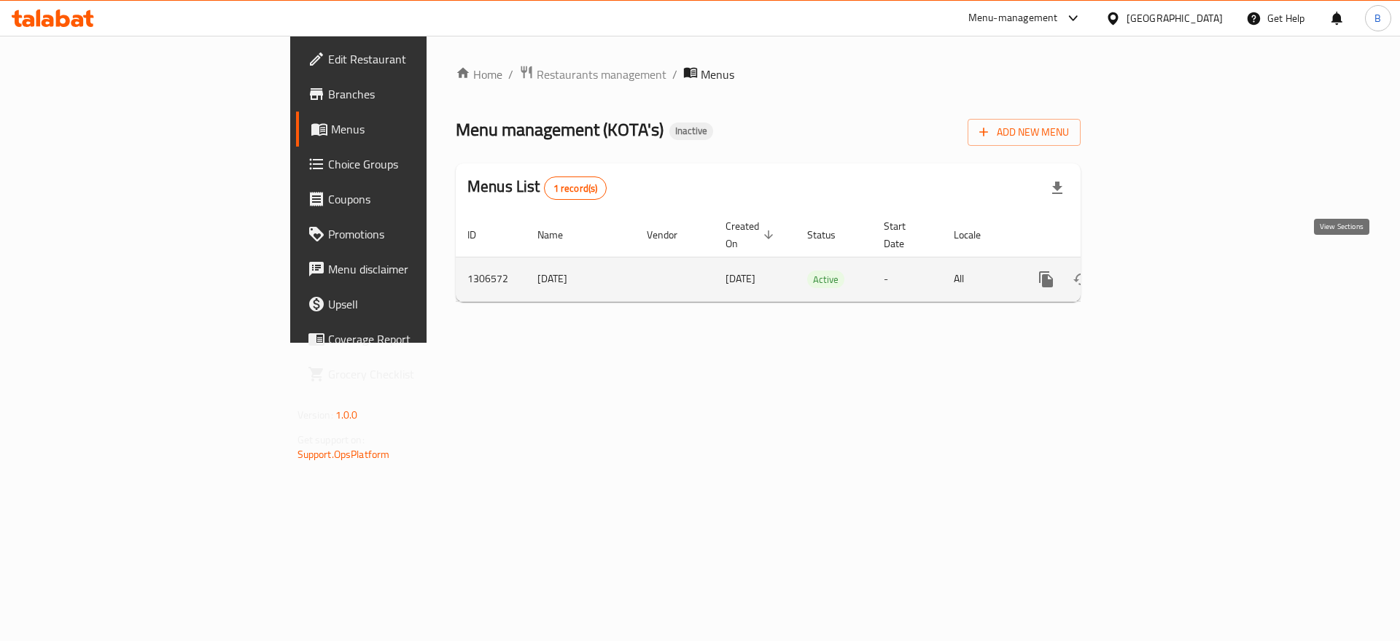
click at [1169, 262] on link "enhanced table" at bounding box center [1151, 279] width 35 height 35
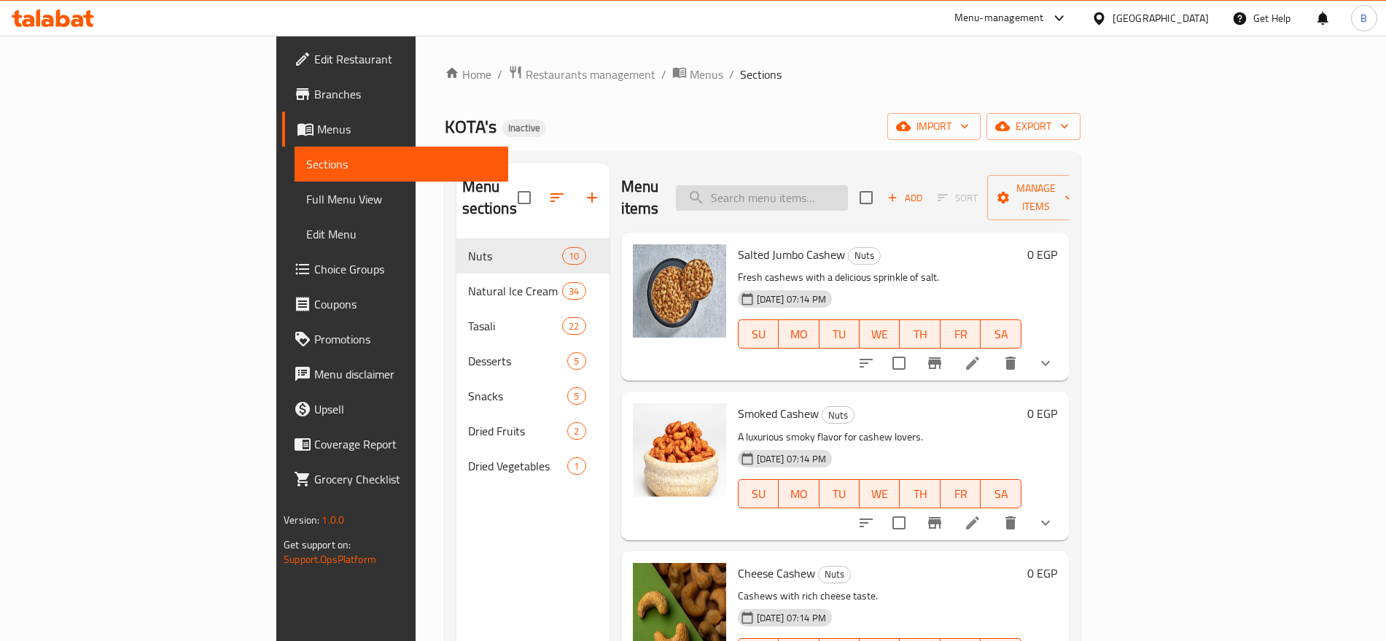
click at [848, 185] on input "search" at bounding box center [762, 198] width 172 height 26
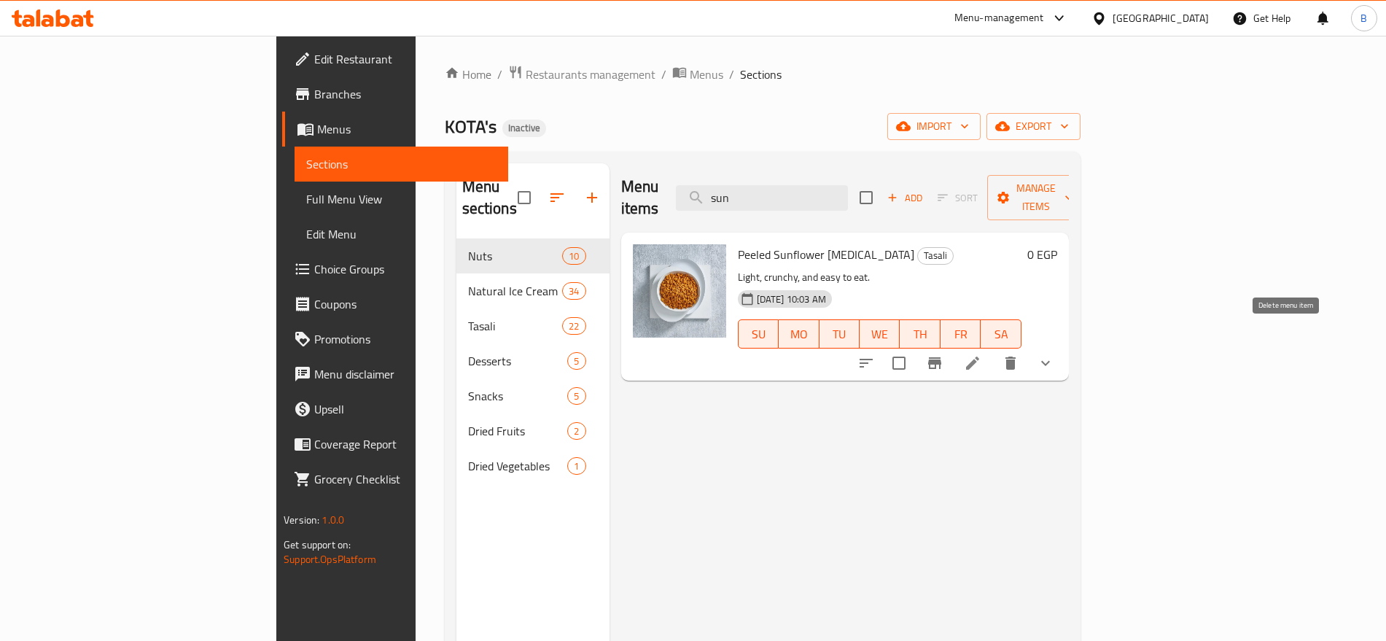
type input "sun"
click at [1055, 354] on icon "show more" at bounding box center [1046, 363] width 18 height 18
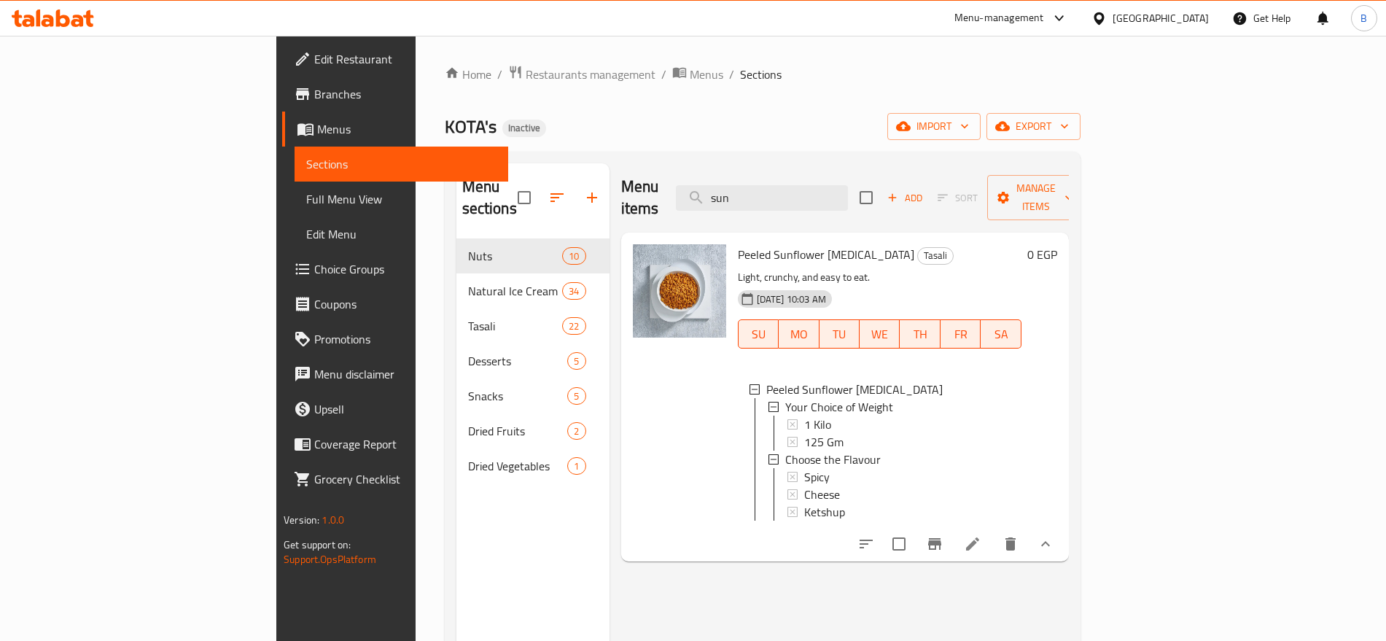
click at [306, 198] on span "Full Menu View" at bounding box center [401, 199] width 190 height 18
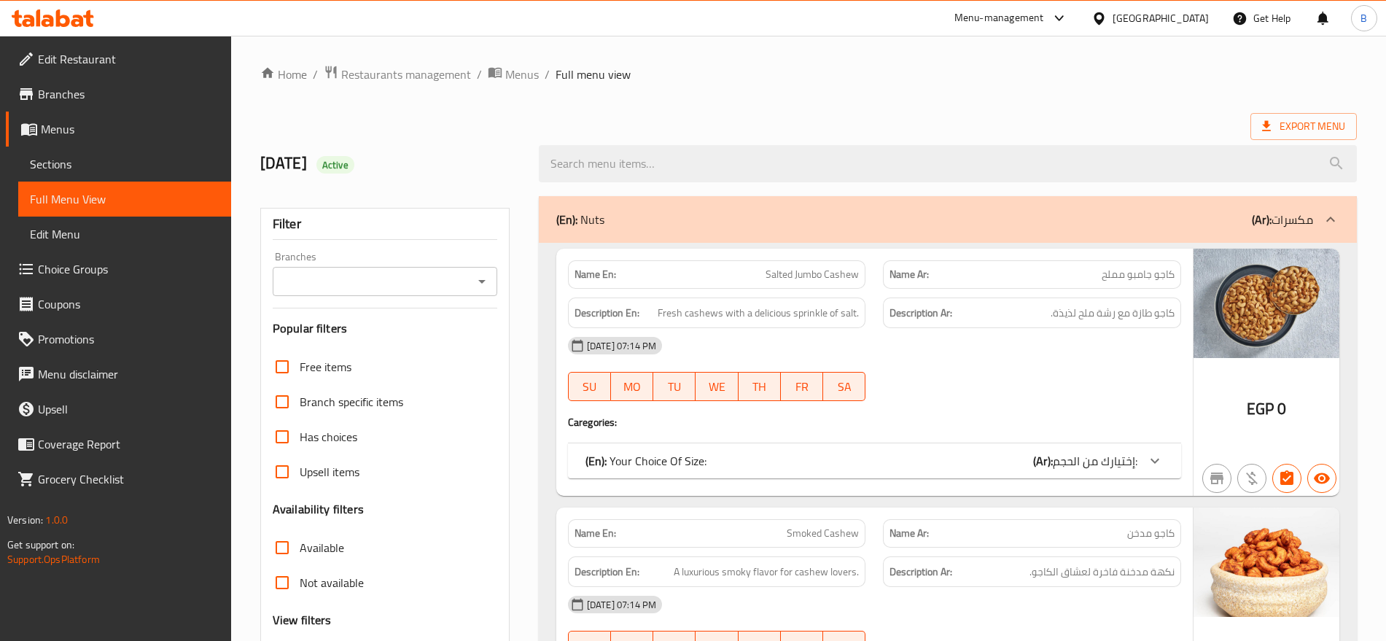
click at [479, 283] on icon "Open" at bounding box center [482, 282] width 18 height 18
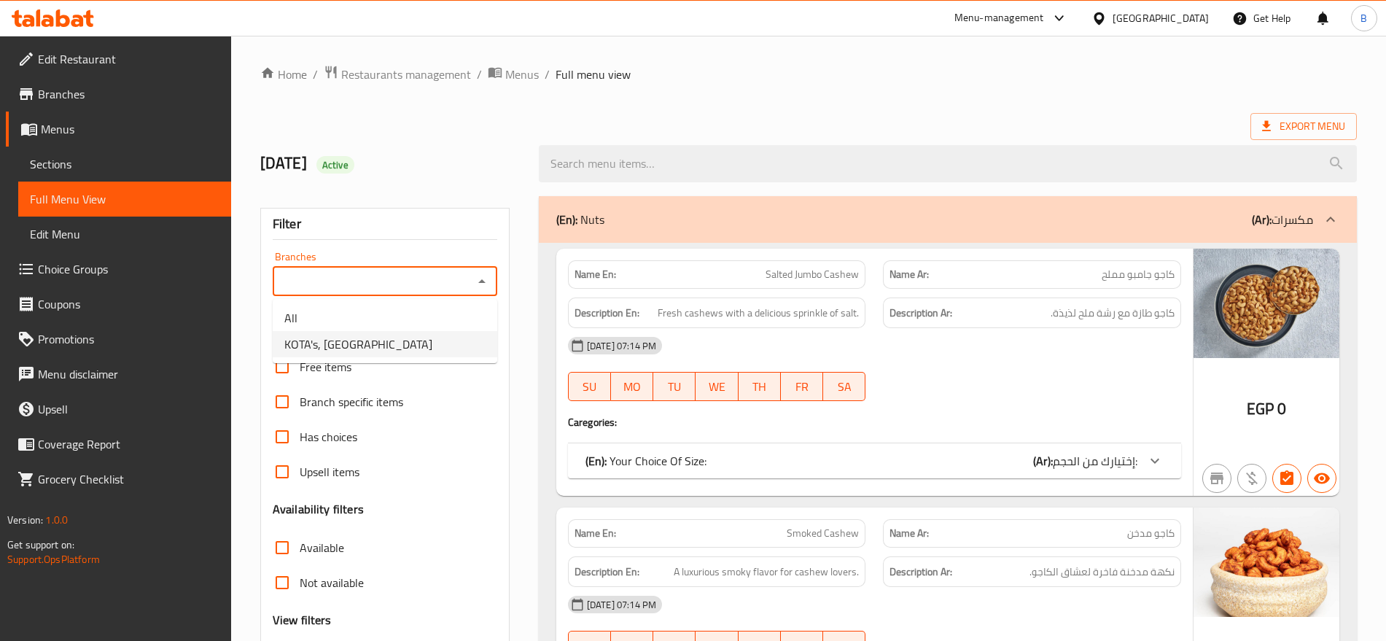
click at [414, 350] on li "KOTA's, [GEOGRAPHIC_DATA]" at bounding box center [385, 344] width 225 height 26
type input "KOTA's, [GEOGRAPHIC_DATA]"
click at [694, 225] on div "(En): Nuts (Ar): مكسرات" at bounding box center [934, 220] width 757 height 18
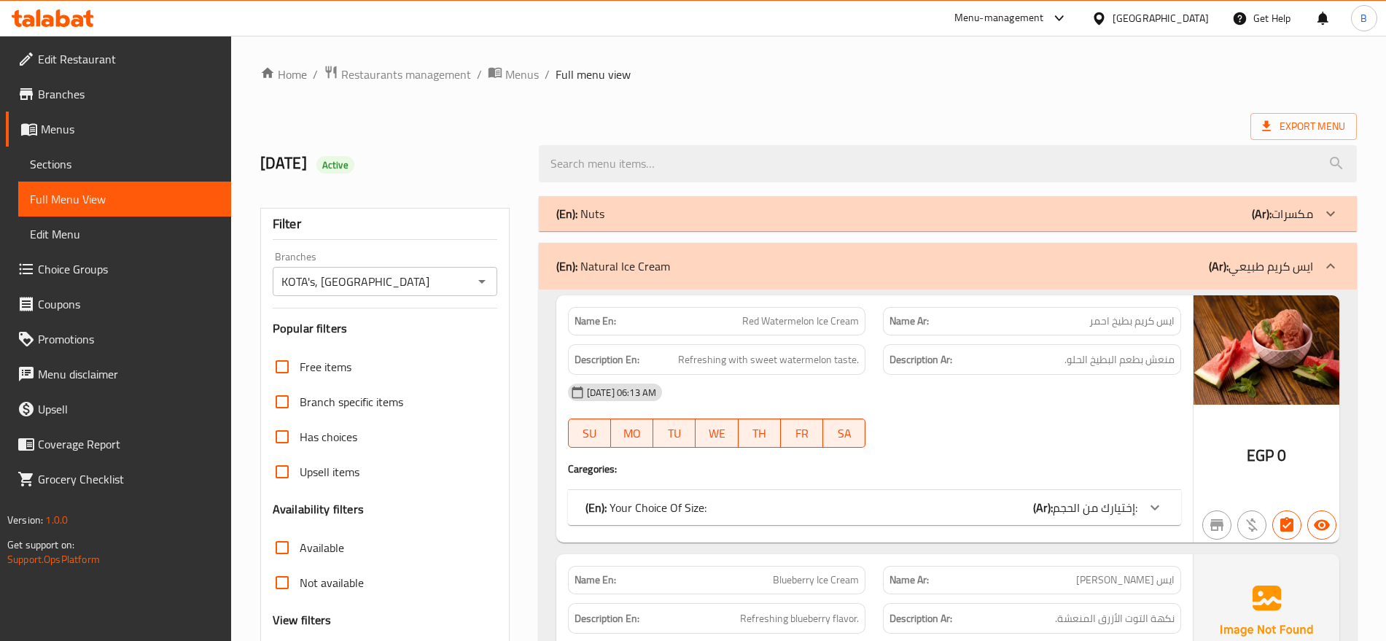
click at [663, 268] on p "(En): Natural Ice Cream" at bounding box center [613, 266] width 114 height 18
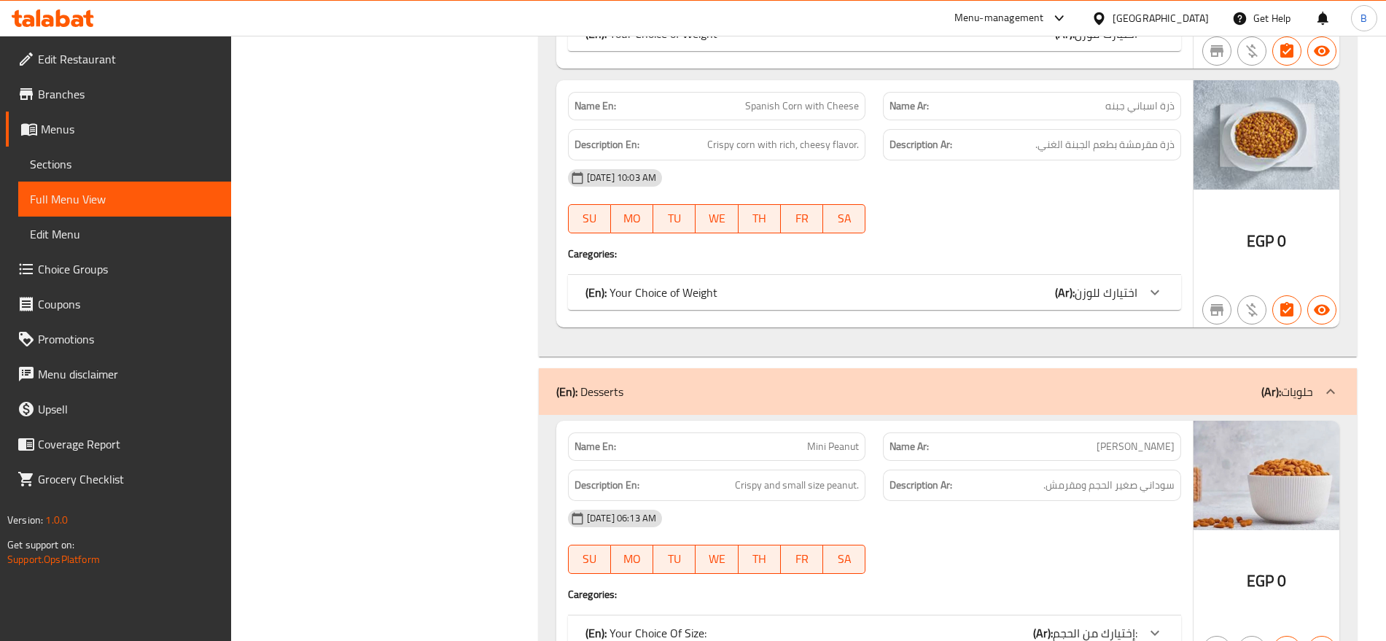
scroll to position [5952, 0]
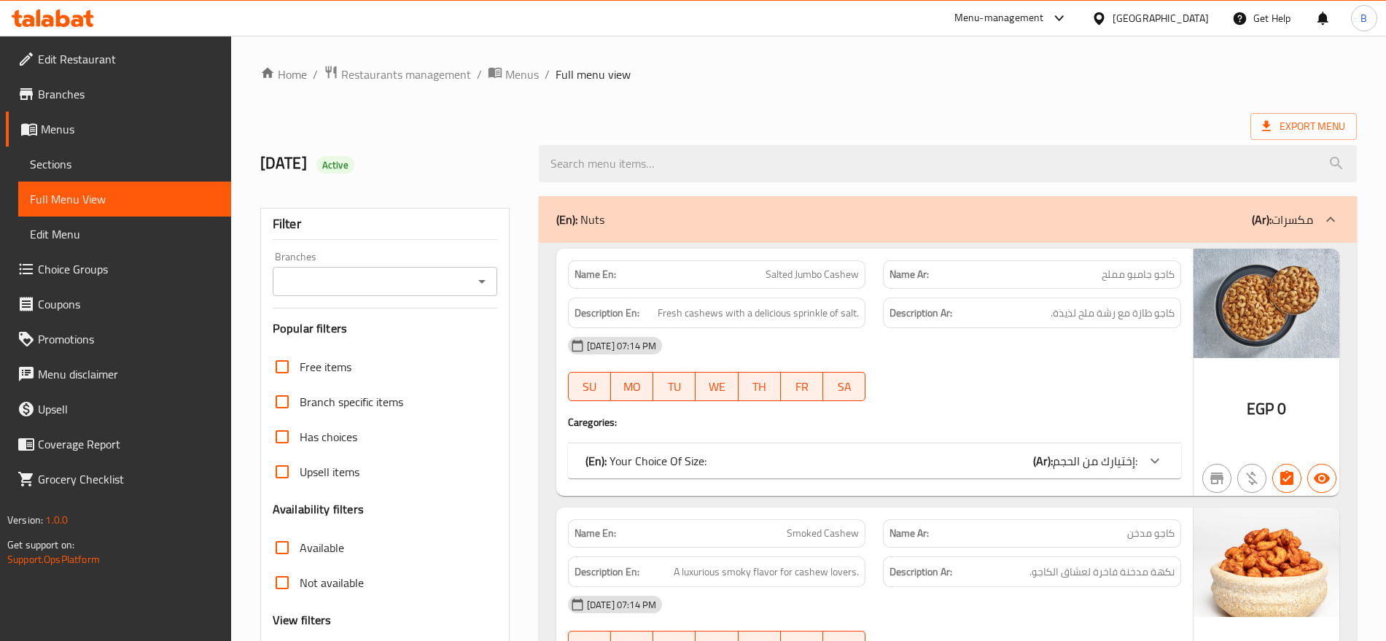
click at [485, 280] on icon "Open" at bounding box center [481, 282] width 7 height 4
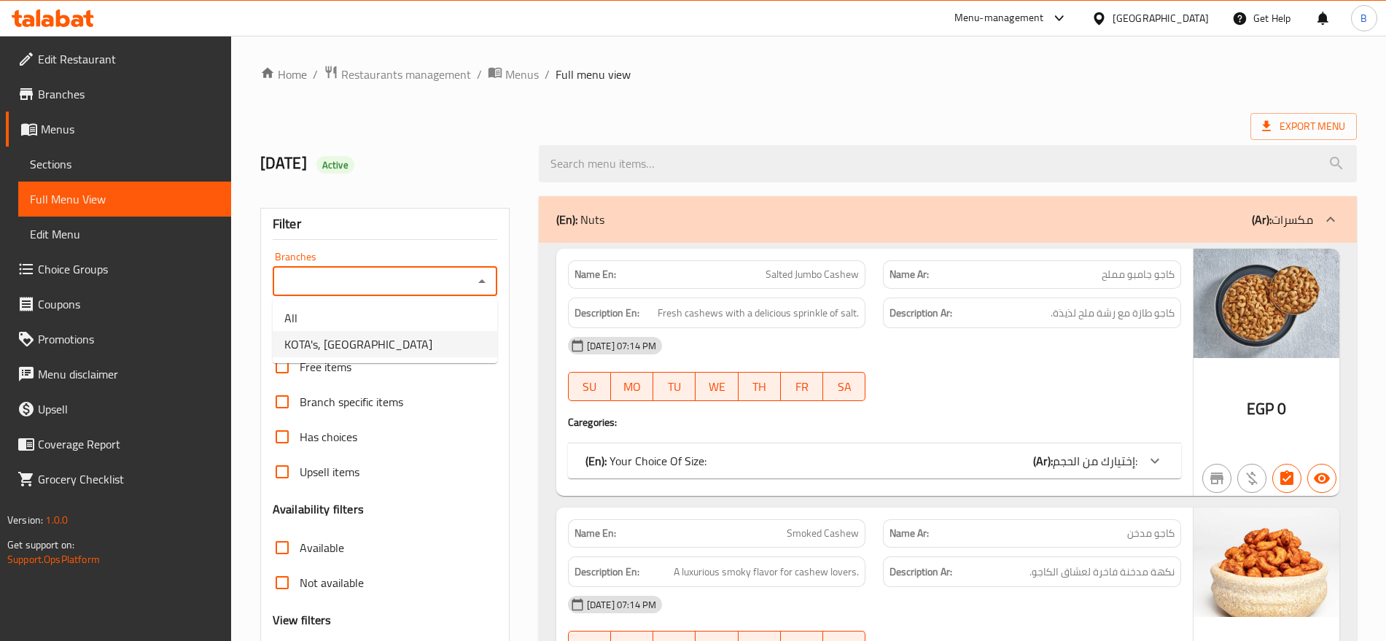
click at [439, 343] on li "KOTA's, El Helw Street" at bounding box center [385, 344] width 225 height 26
type input "KOTA's, El Helw Street"
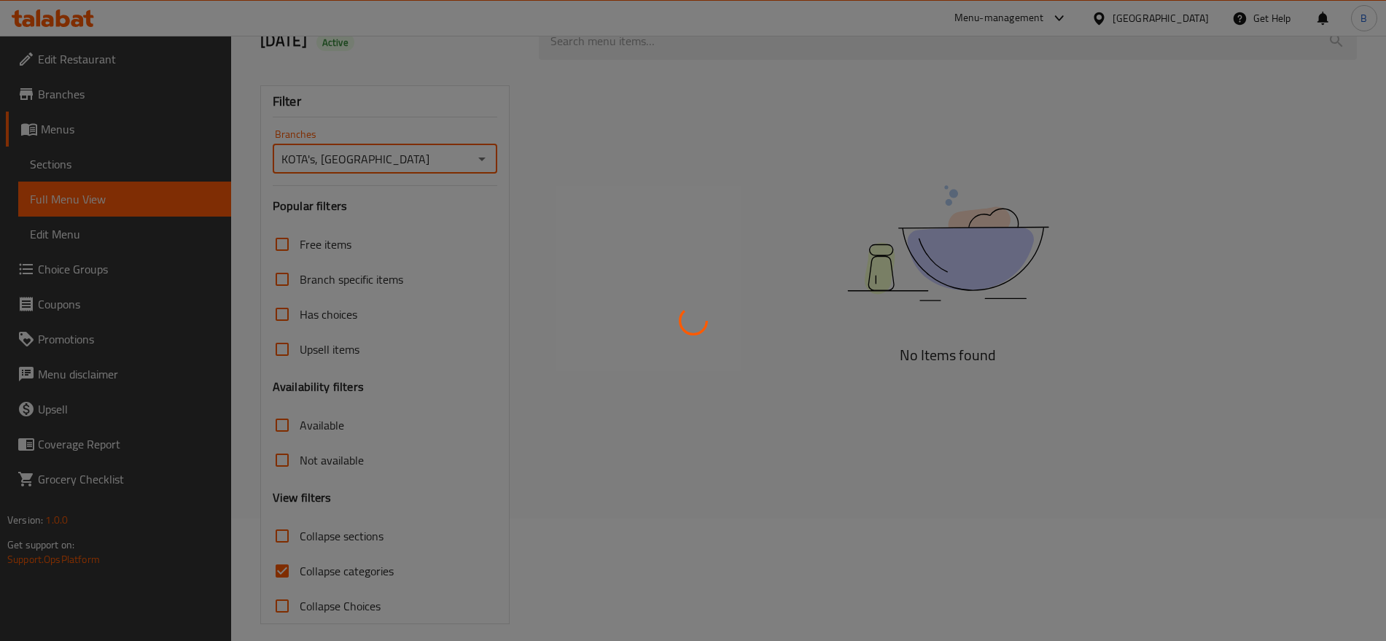
scroll to position [135, 0]
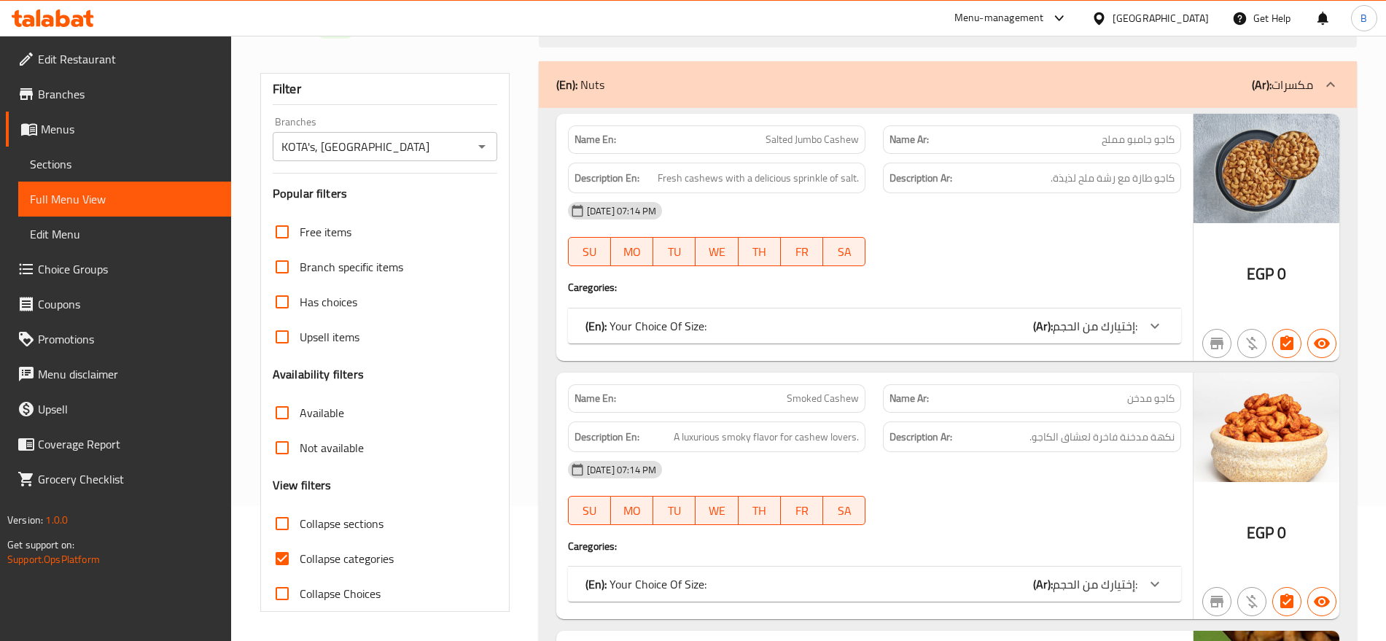
click at [290, 564] on input "Collapse categories" at bounding box center [282, 558] width 35 height 35
checkbox input "false"
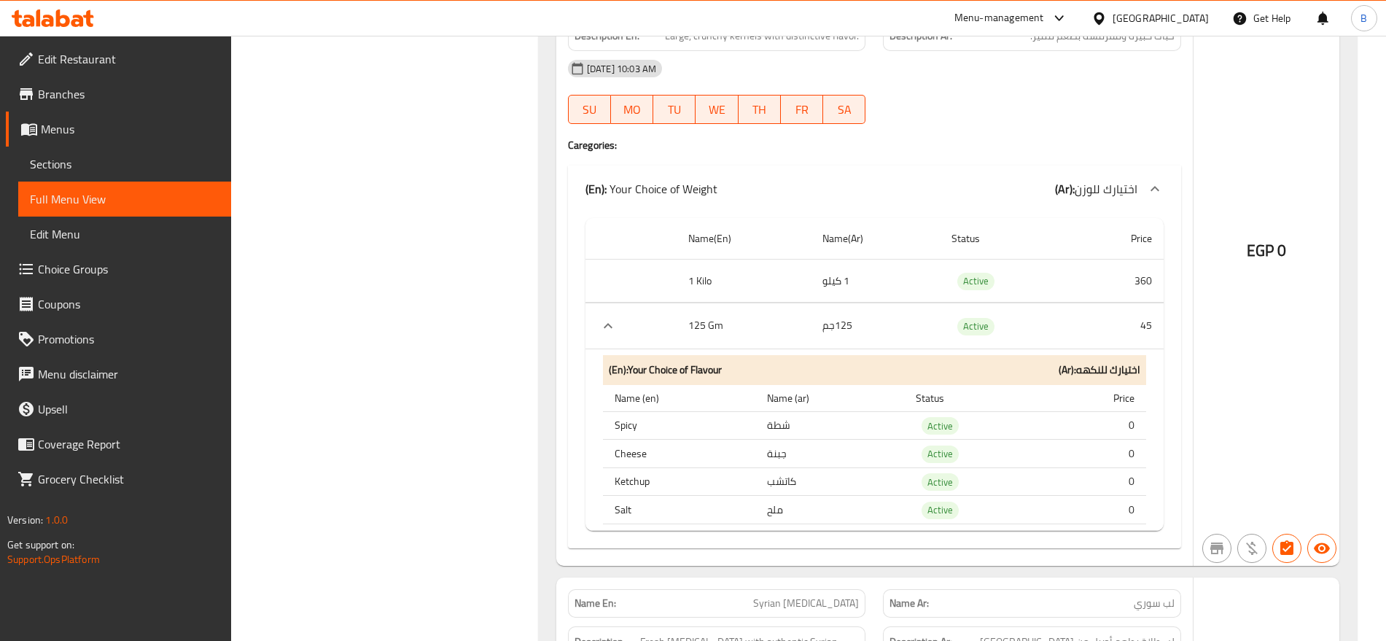
scroll to position [25800, 0]
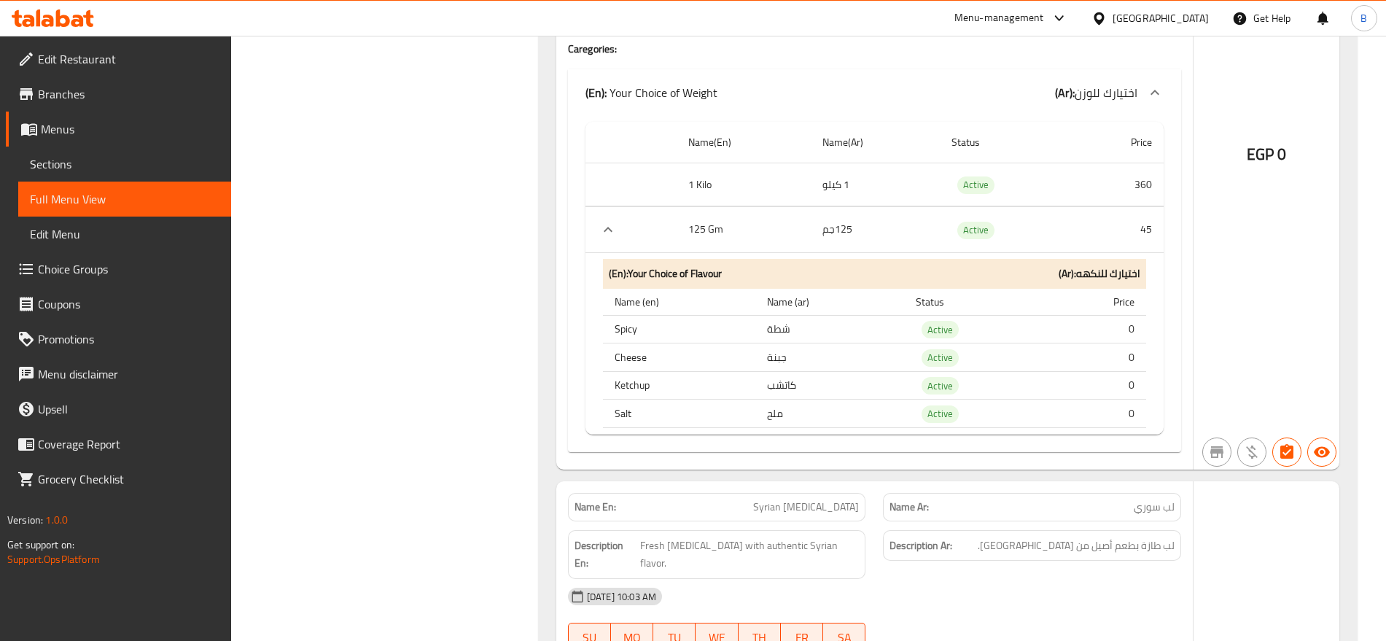
click at [608, 221] on icon "expand row" at bounding box center [608, 230] width 18 height 18
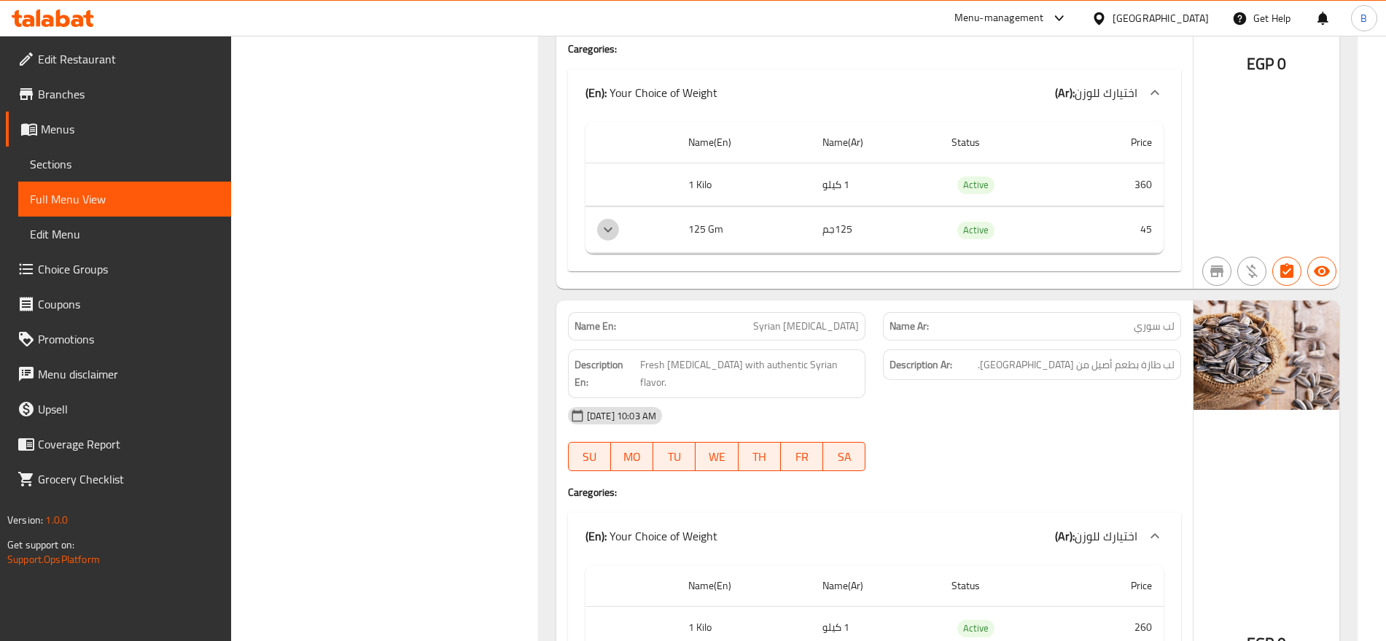
click at [608, 221] on icon "expand row" at bounding box center [608, 230] width 18 height 18
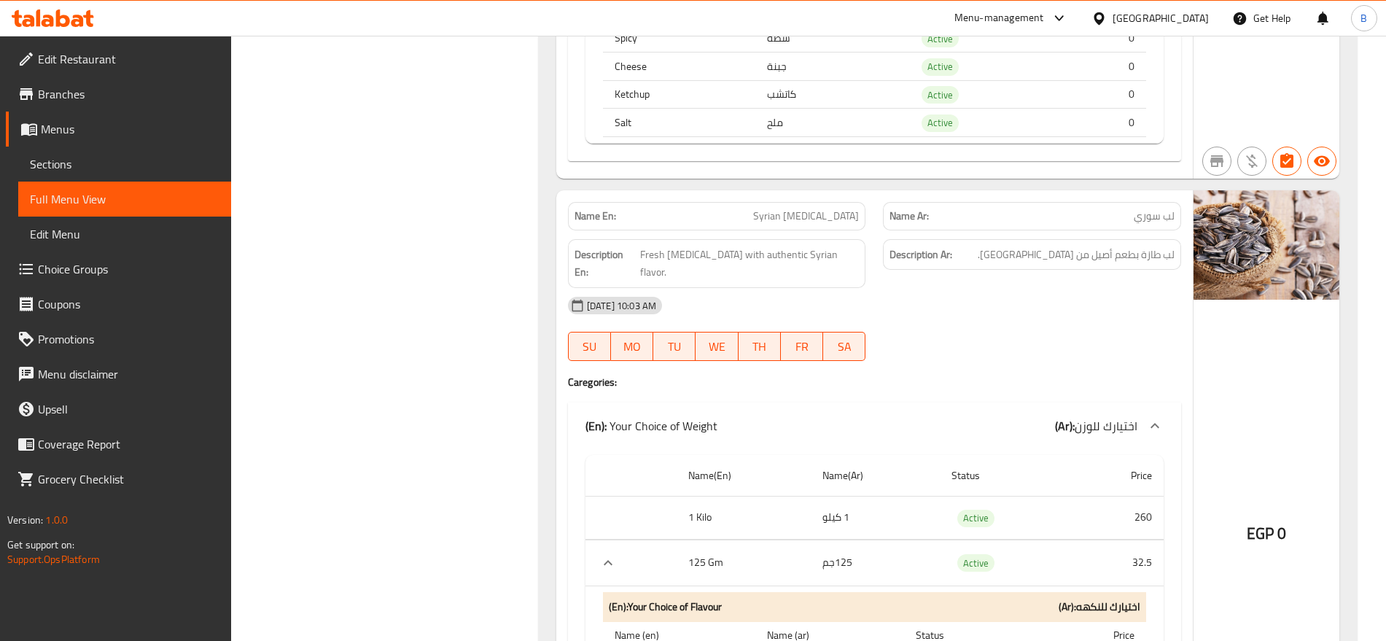
scroll to position [26255, 0]
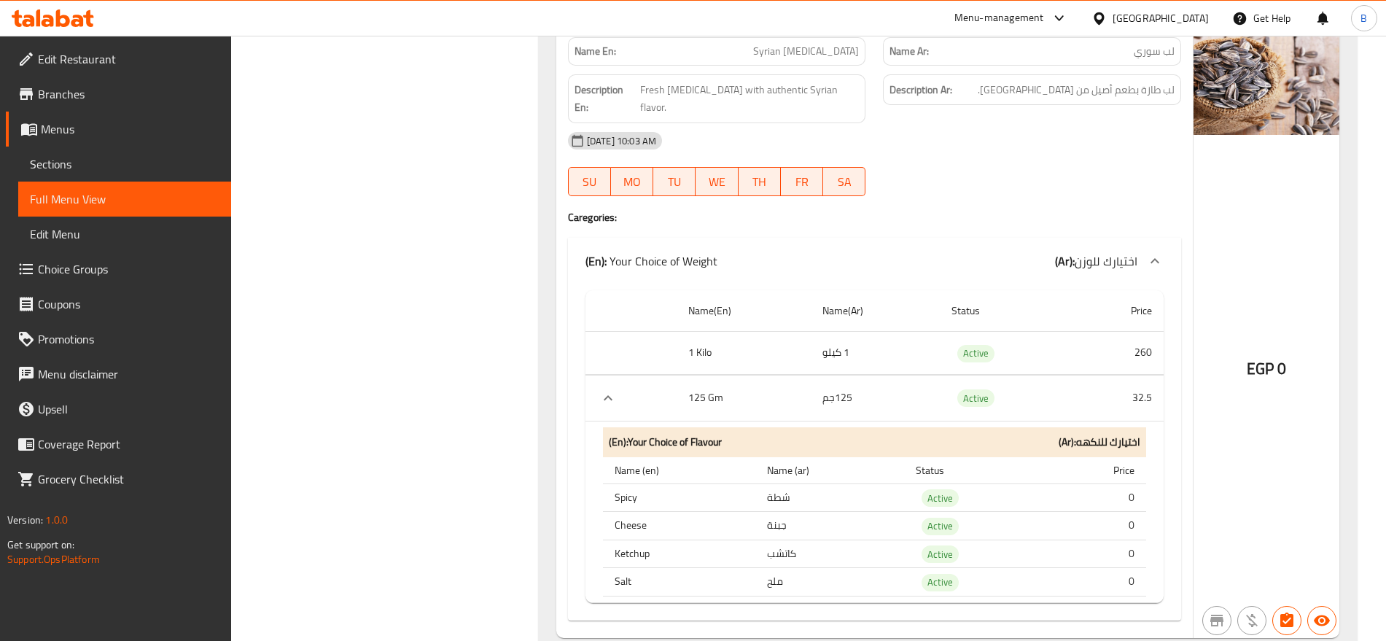
click at [79, 267] on span "Choice Groups" at bounding box center [129, 269] width 182 height 18
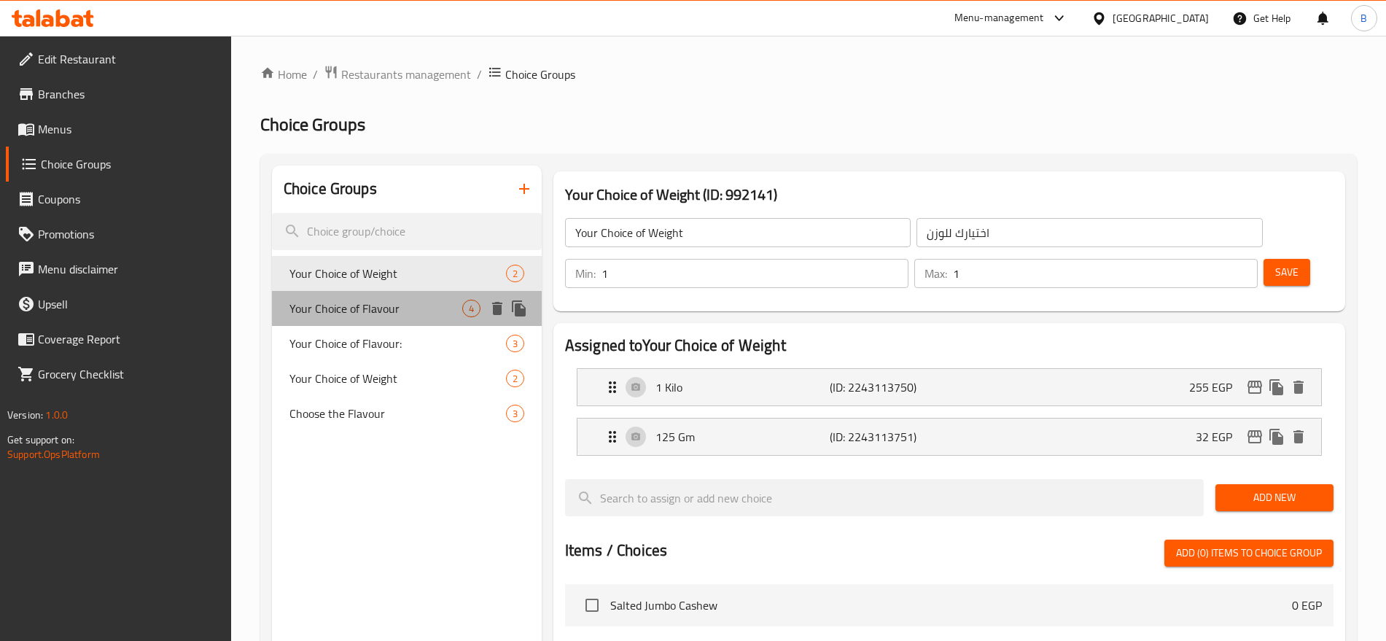
click at [375, 311] on span "Your Choice of Flavour" at bounding box center [376, 309] width 173 height 18
type input "Your Choice of Flavour"
type input "اختيارك للنكهه"
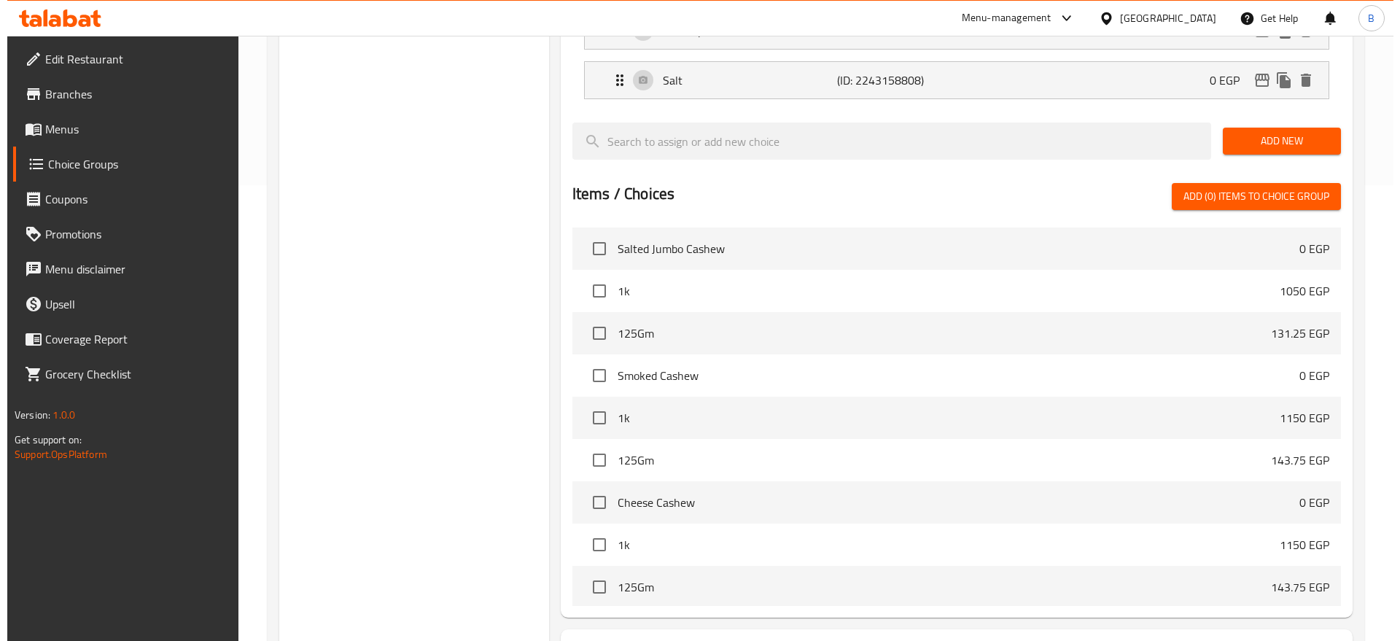
scroll to position [540, 0]
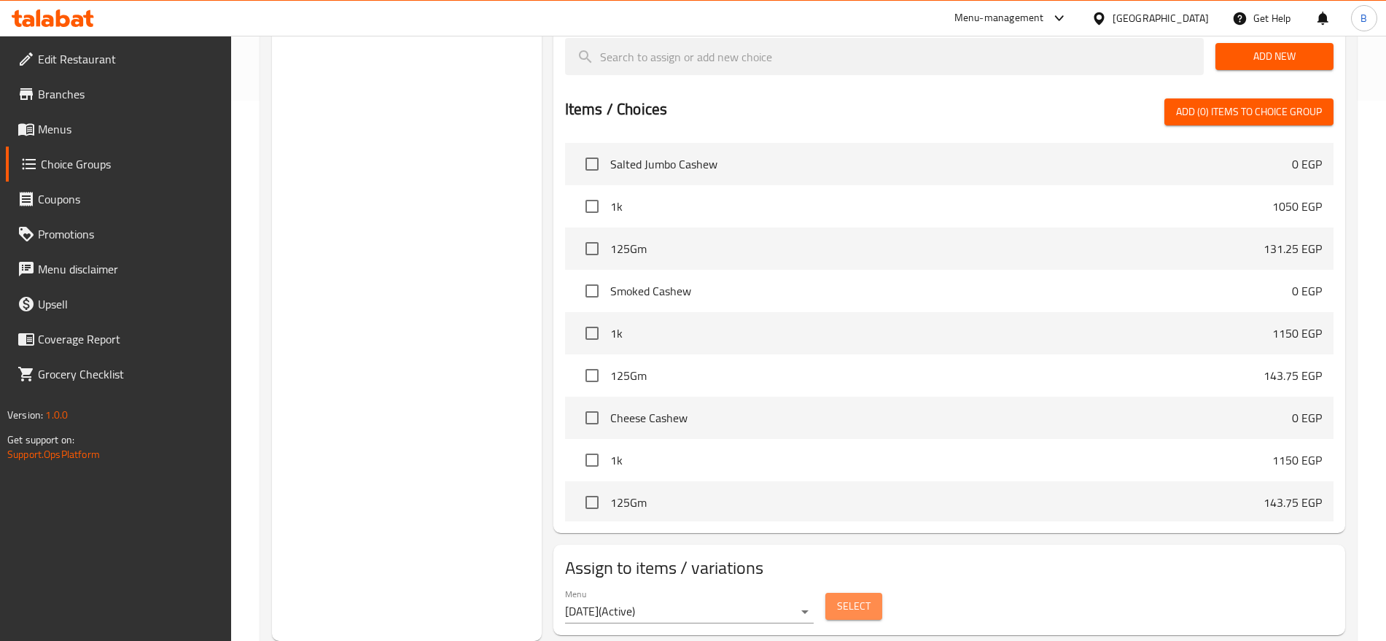
click at [861, 597] on span "Select" at bounding box center [854, 606] width 34 height 18
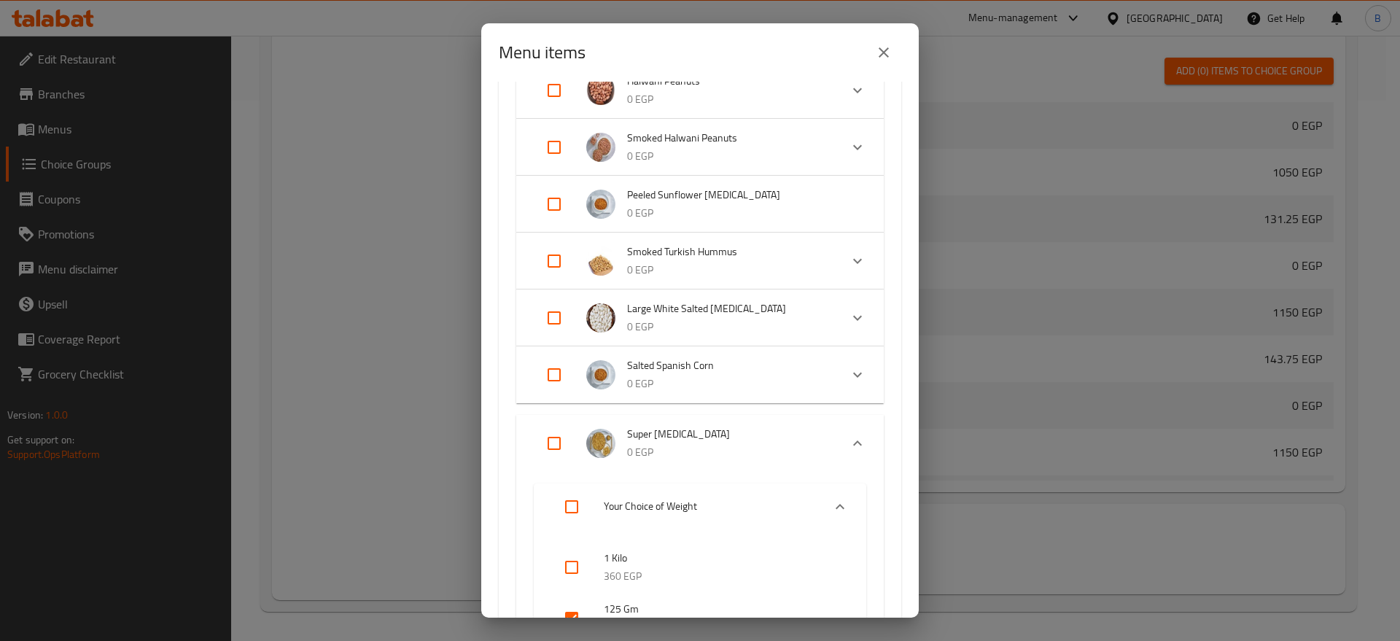
scroll to position [1003, 0]
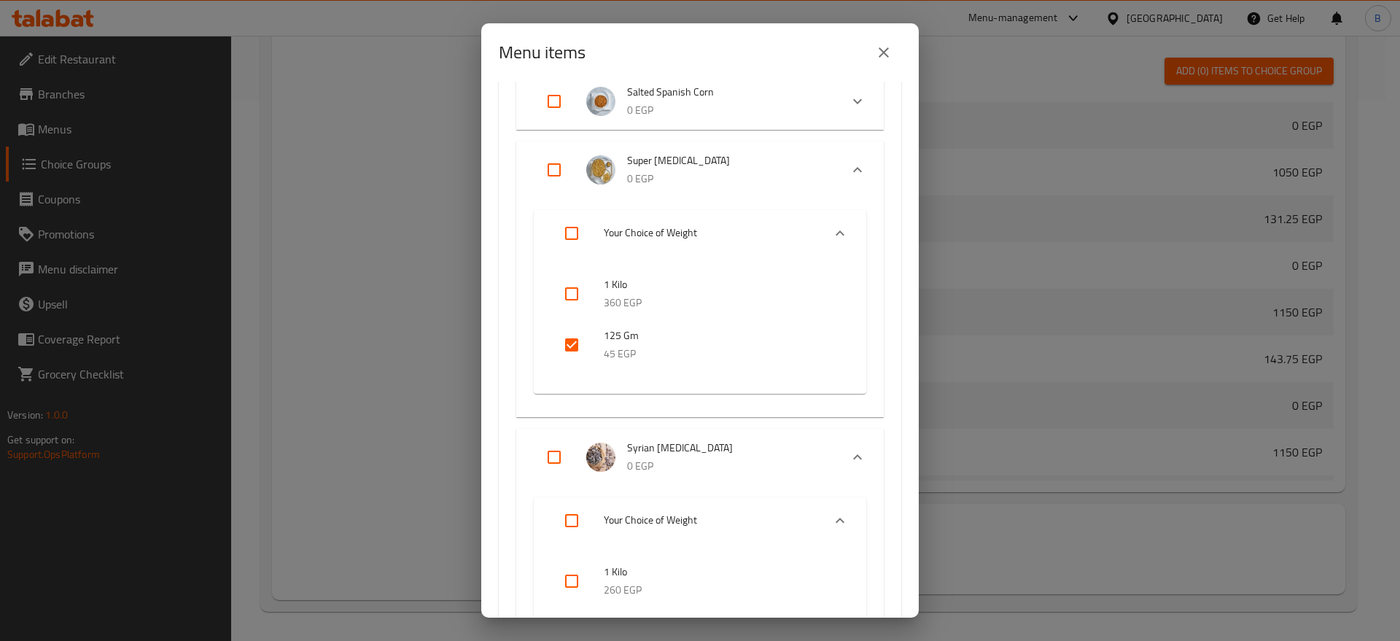
click at [567, 340] on input "checkbox" at bounding box center [571, 344] width 35 height 35
checkbox input "false"
click at [556, 162] on input "Expand" at bounding box center [554, 169] width 35 height 35
checkbox input "true"
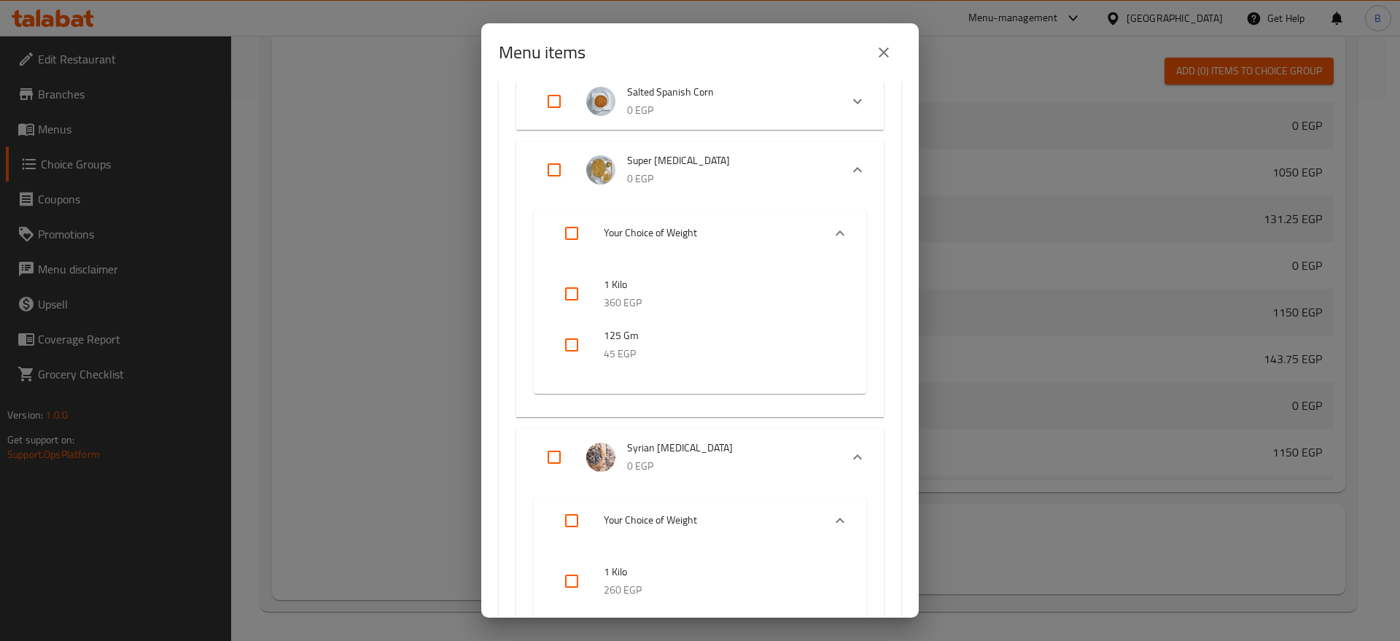
checkbox input "true"
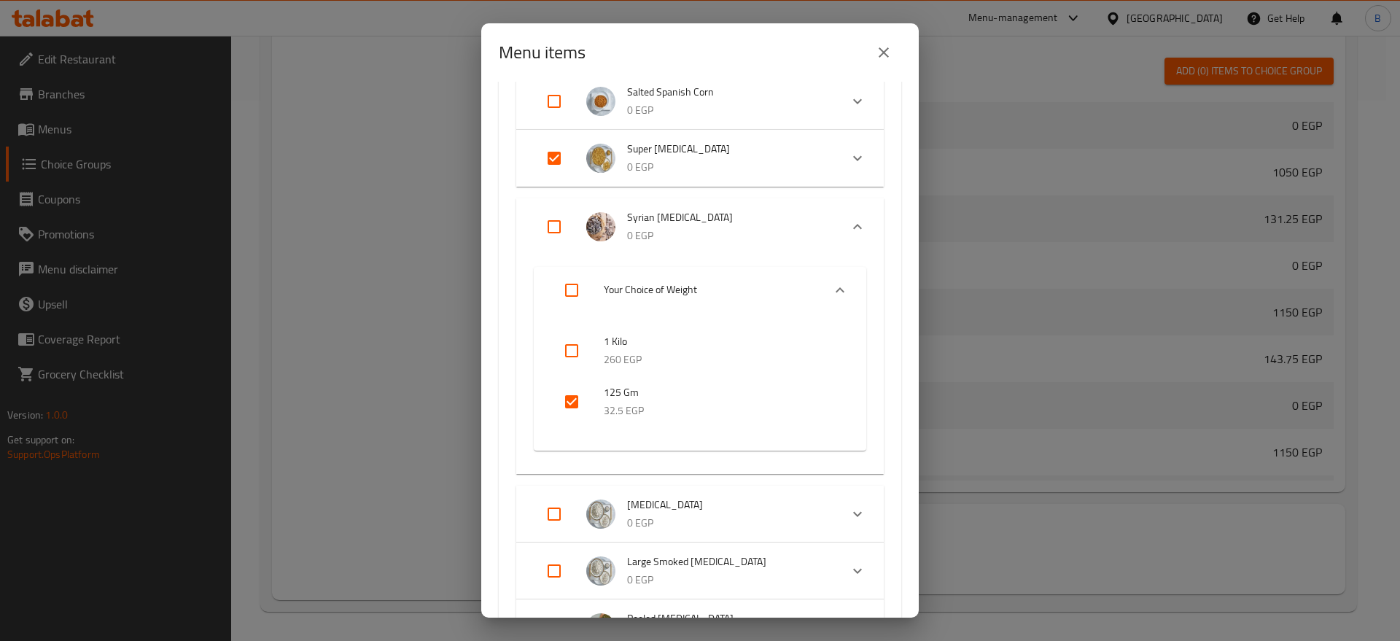
click at [571, 400] on input "checkbox" at bounding box center [571, 401] width 35 height 35
checkbox input "false"
click at [551, 225] on input "Expand" at bounding box center [554, 226] width 35 height 35
checkbox input "true"
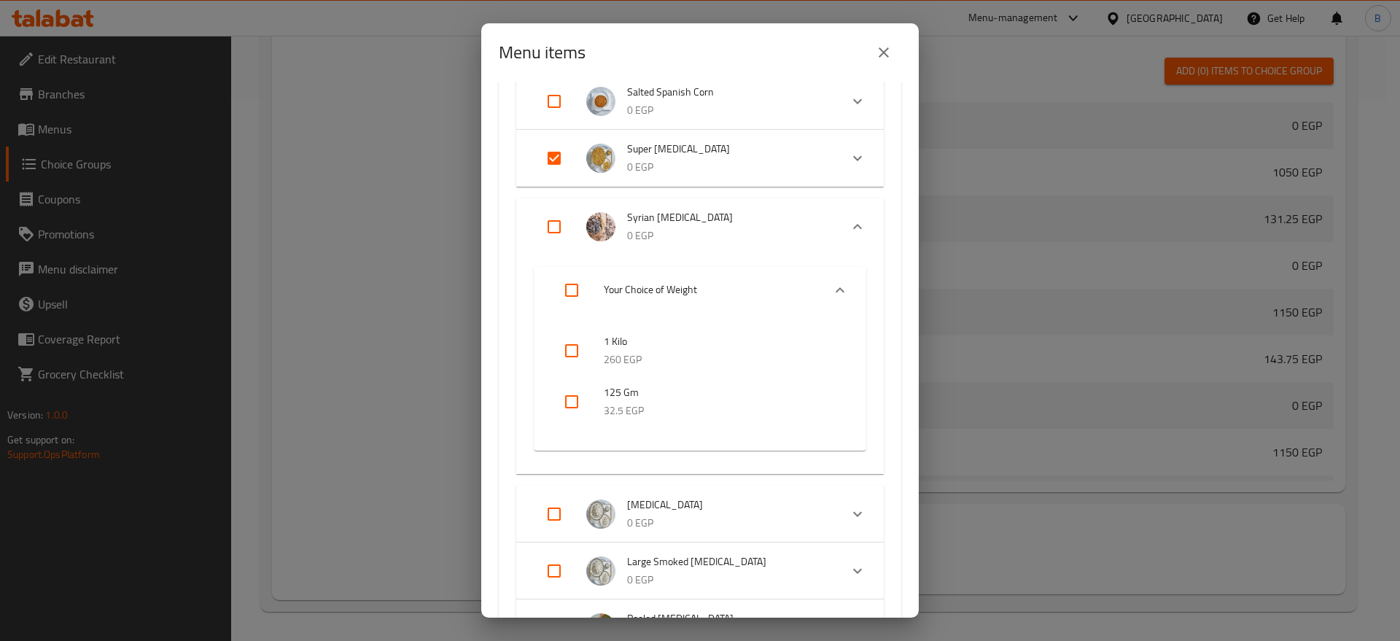
checkbox input "true"
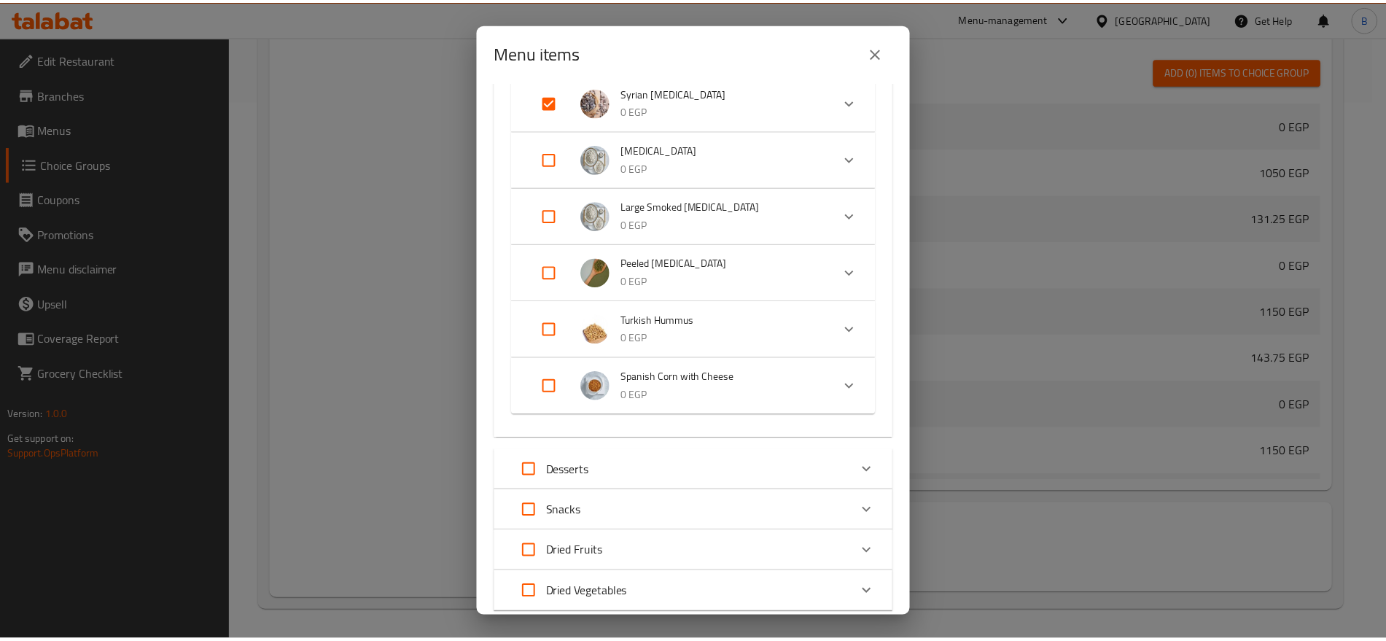
scroll to position [1213, 0]
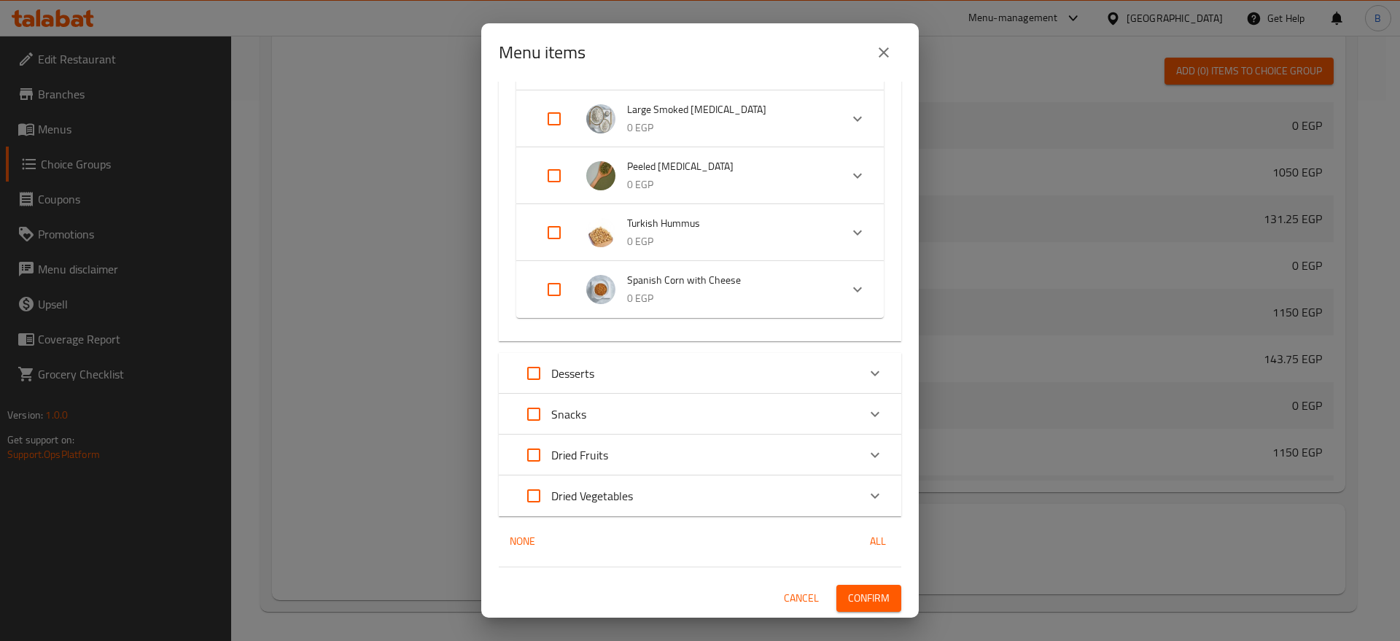
click at [863, 599] on span "Confirm" at bounding box center [869, 598] width 42 height 18
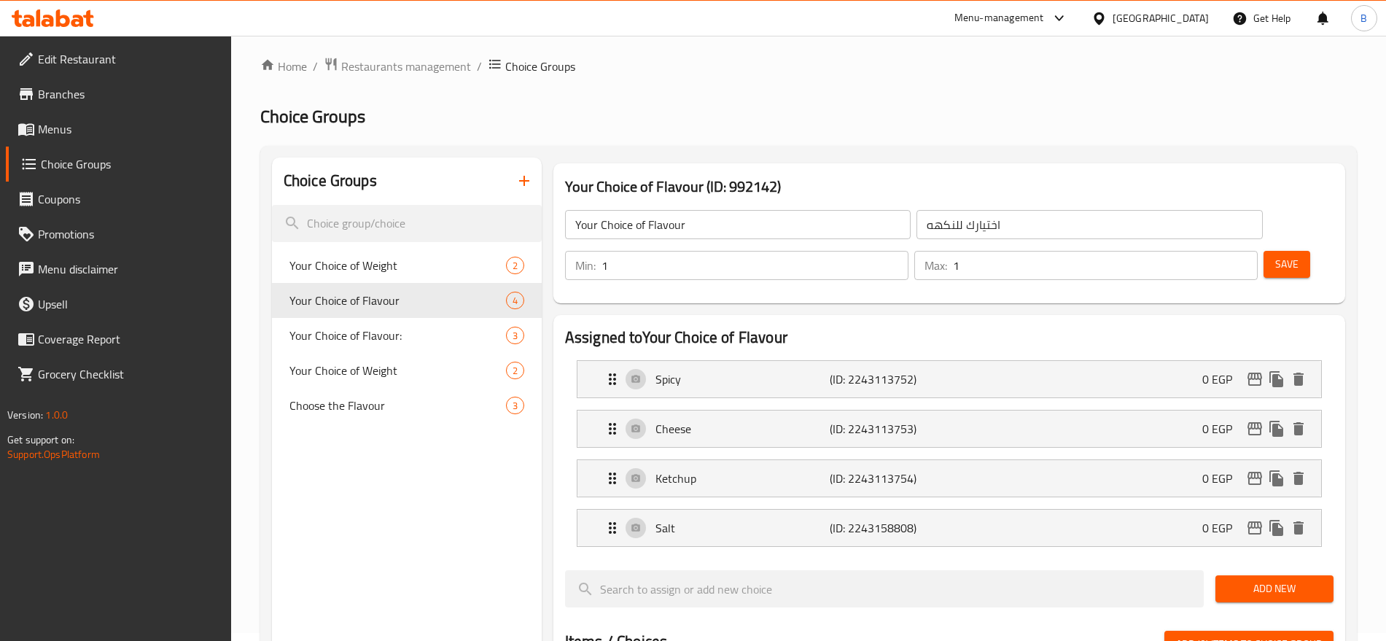
scroll to position [0, 0]
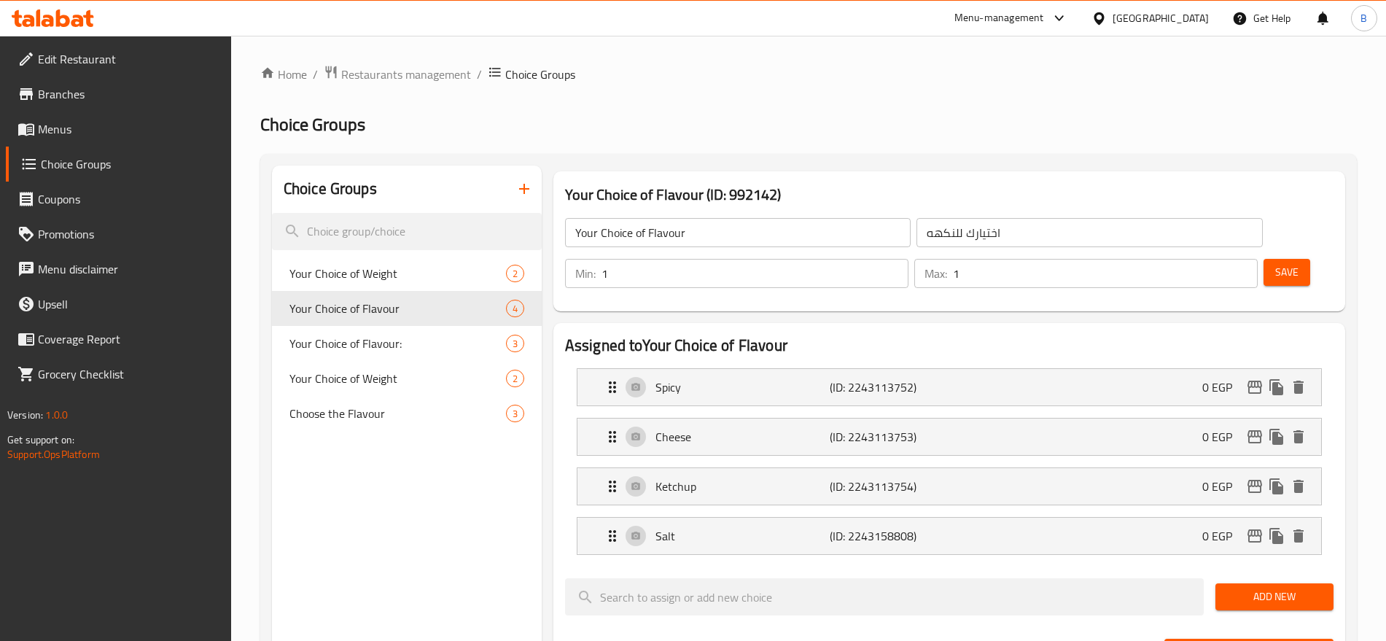
click at [54, 143] on link "Menus" at bounding box center [118, 129] width 225 height 35
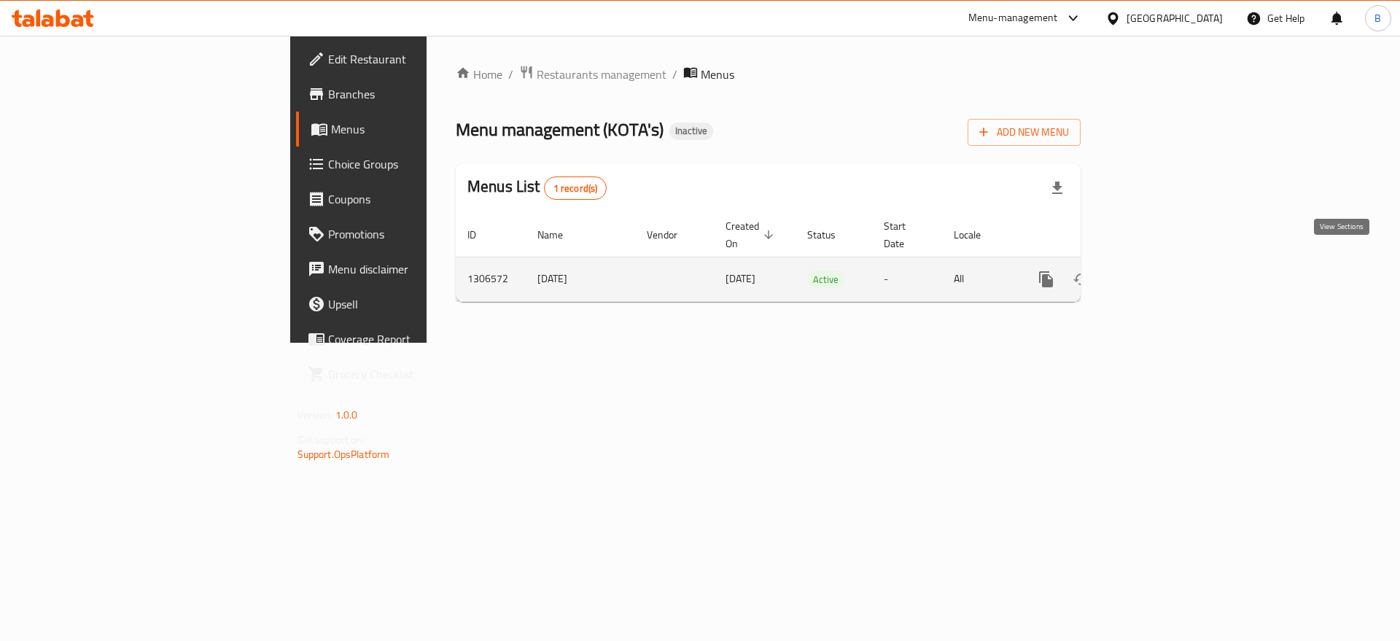
click at [1169, 269] on link "enhanced table" at bounding box center [1151, 279] width 35 height 35
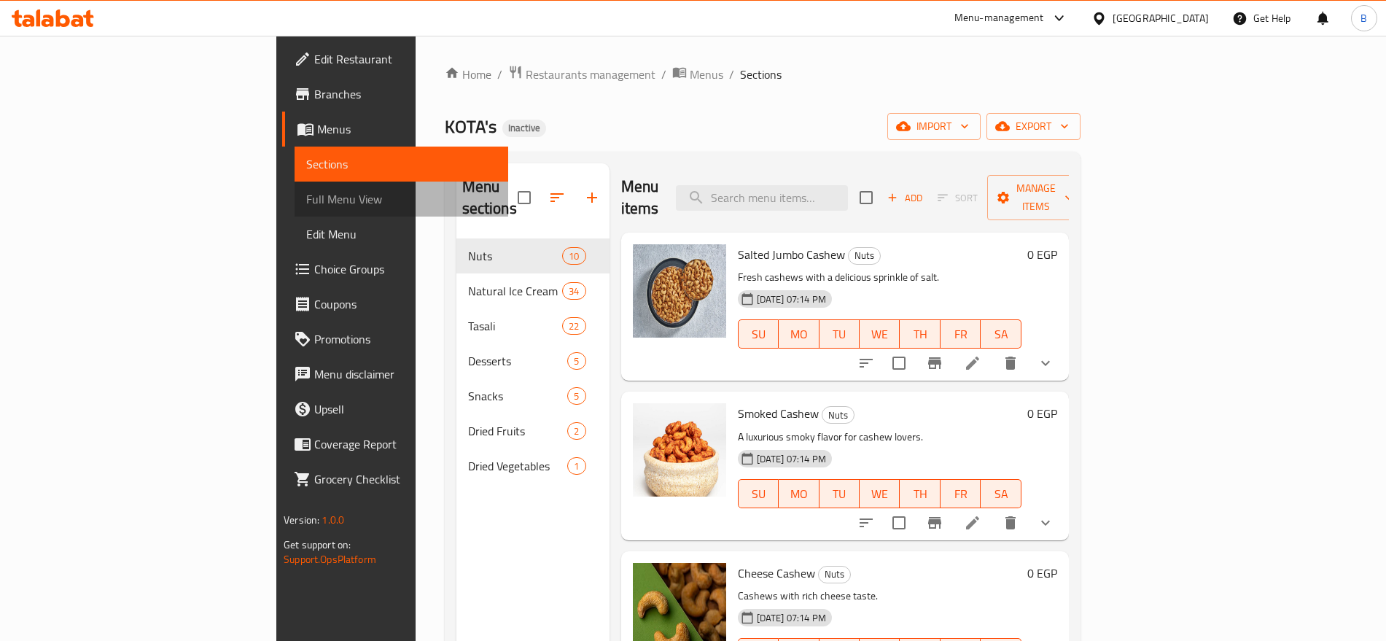
click at [306, 199] on span "Full Menu View" at bounding box center [401, 199] width 190 height 18
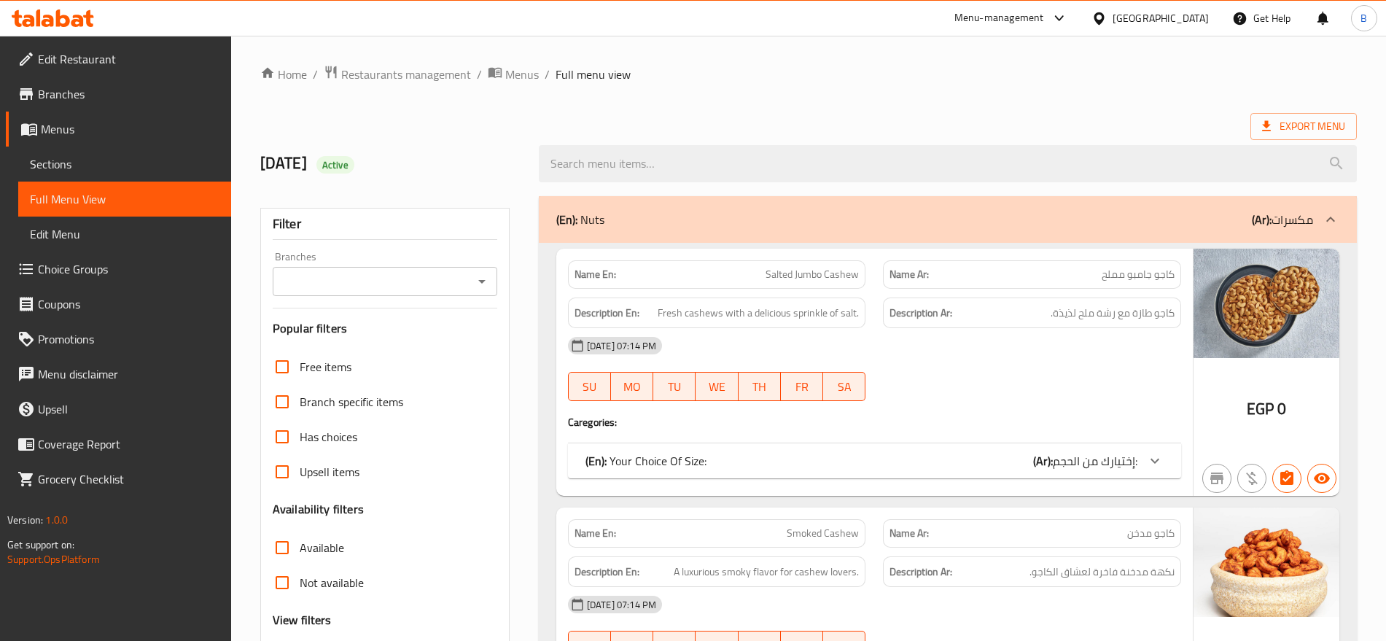
click at [487, 287] on icon "Open" at bounding box center [482, 282] width 18 height 18
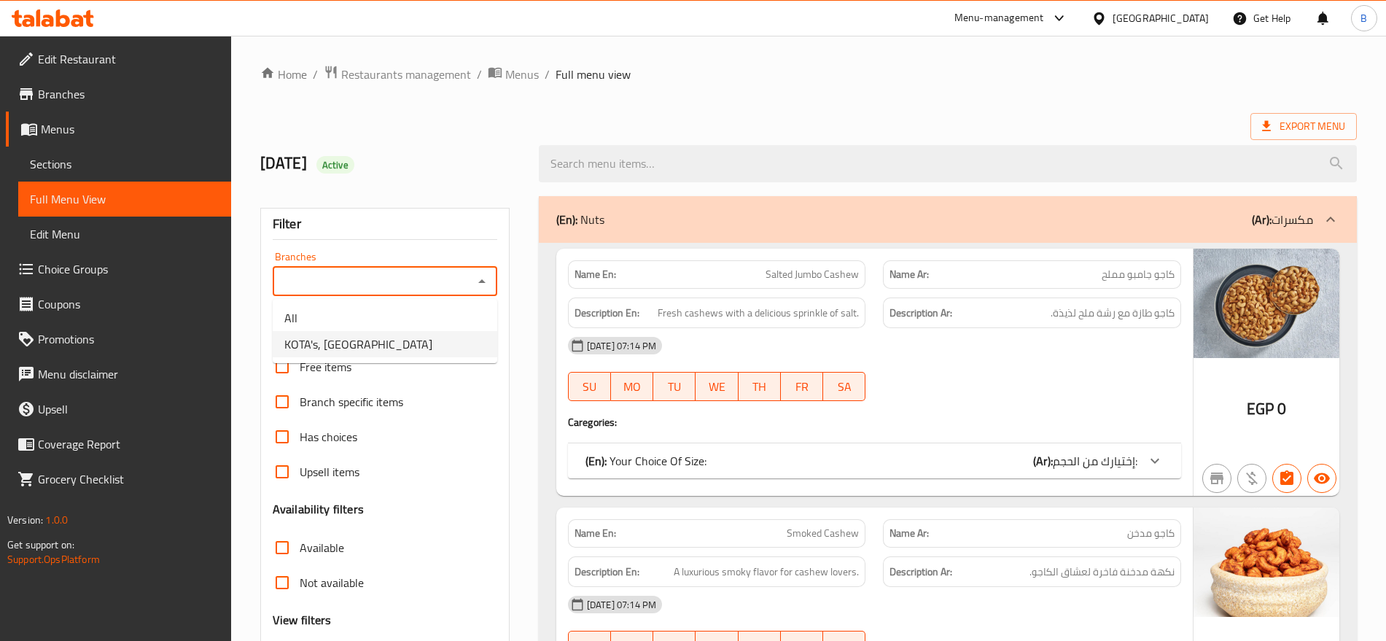
click at [403, 334] on li "KOTA's, El Helw Street" at bounding box center [385, 344] width 225 height 26
type input "KOTA's, El Helw Street"
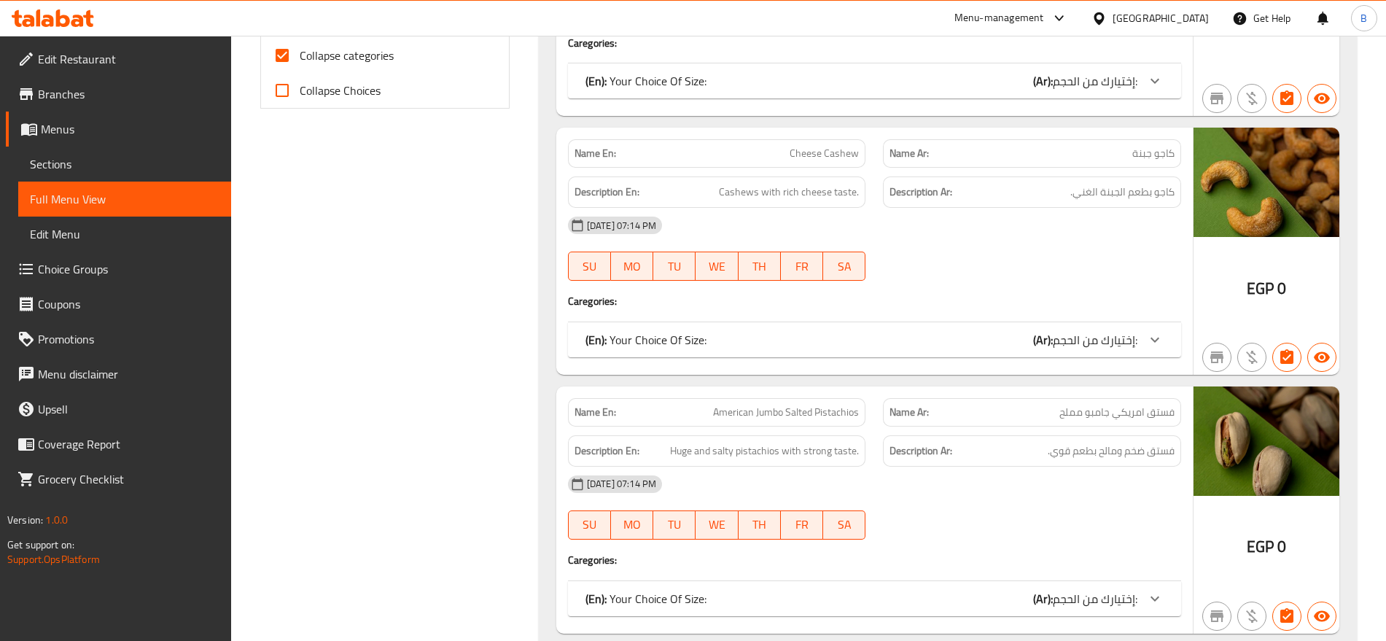
scroll to position [365, 0]
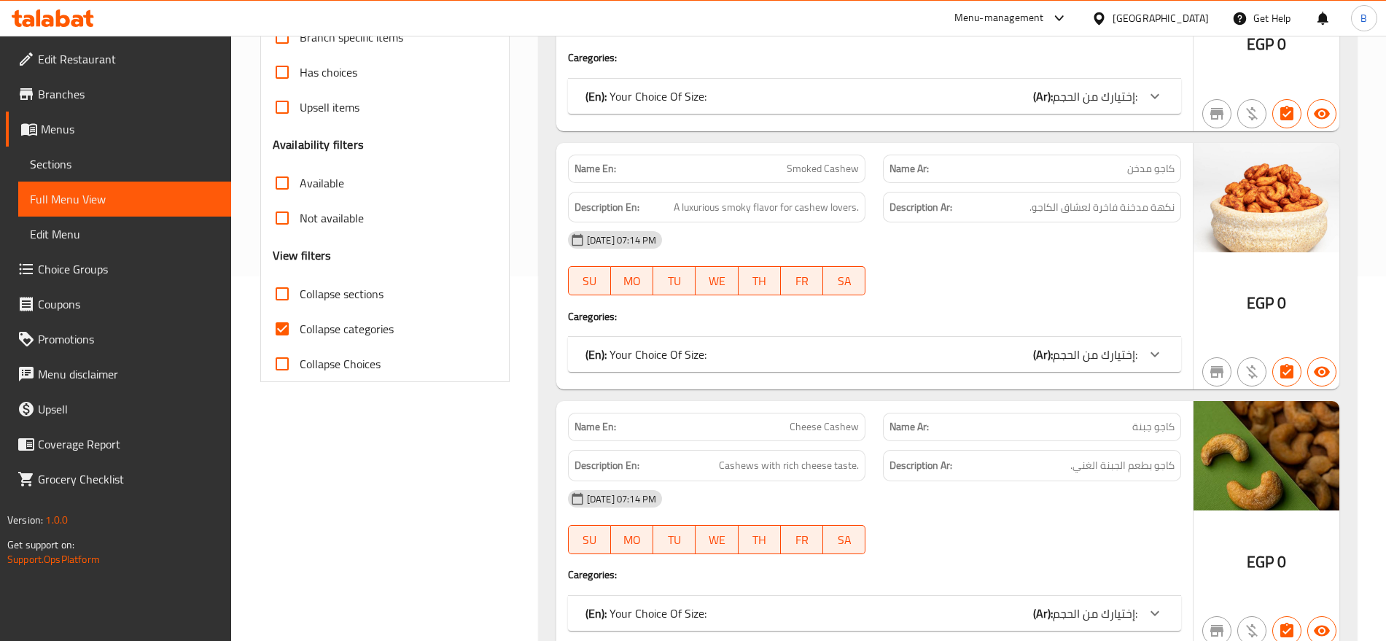
click at [276, 325] on input "Collapse categories" at bounding box center [282, 328] width 35 height 35
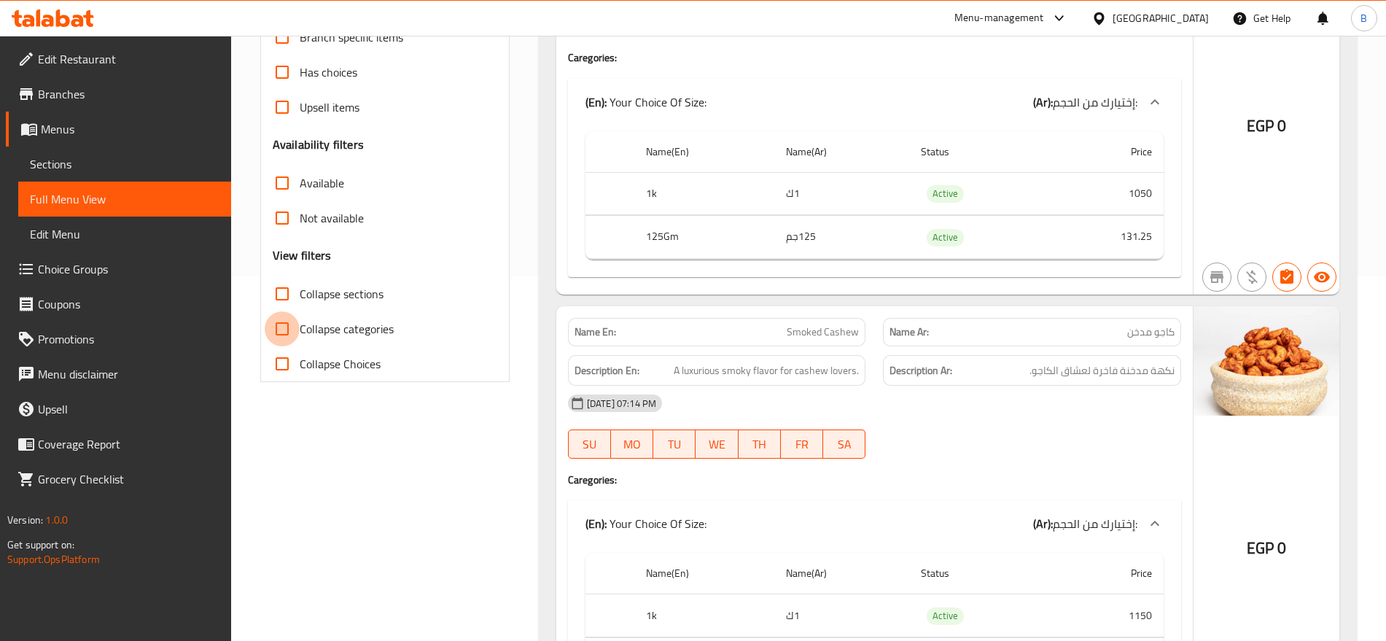
click at [277, 325] on input "Collapse categories" at bounding box center [282, 328] width 35 height 35
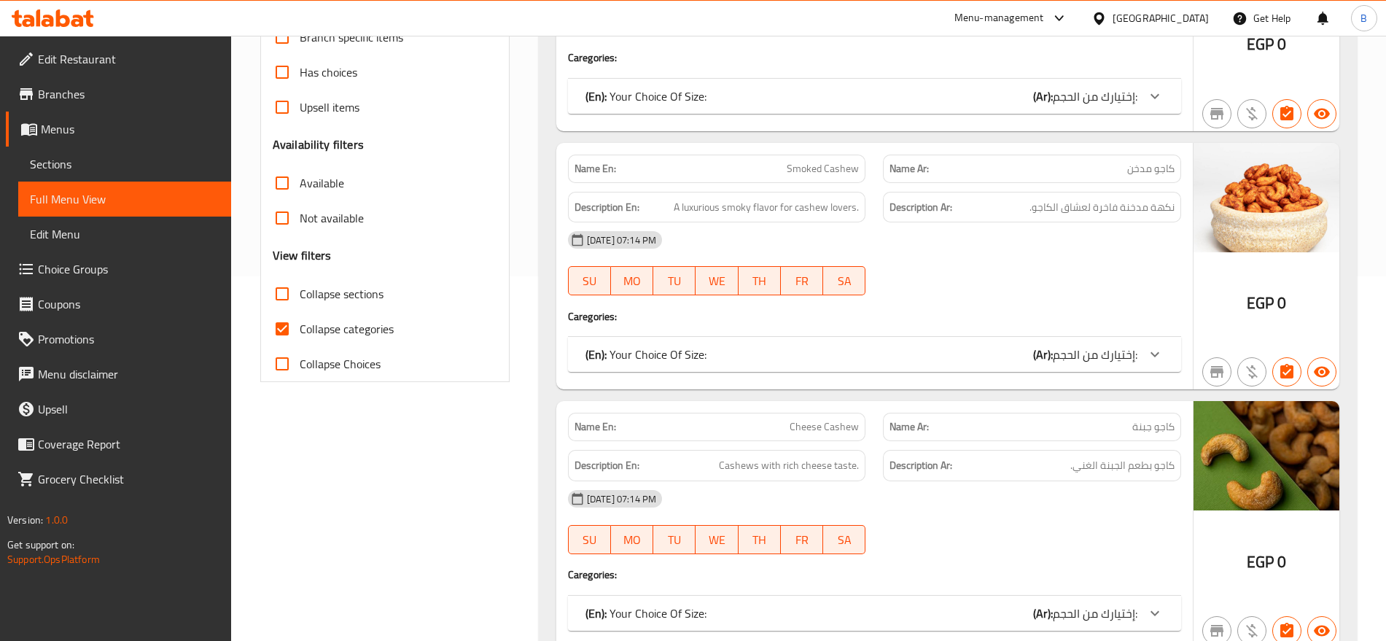
drag, startPoint x: 278, startPoint y: 325, endPoint x: 512, endPoint y: 363, distance: 237.3
click at [277, 325] on input "Collapse categories" at bounding box center [282, 328] width 35 height 35
checkbox input "false"
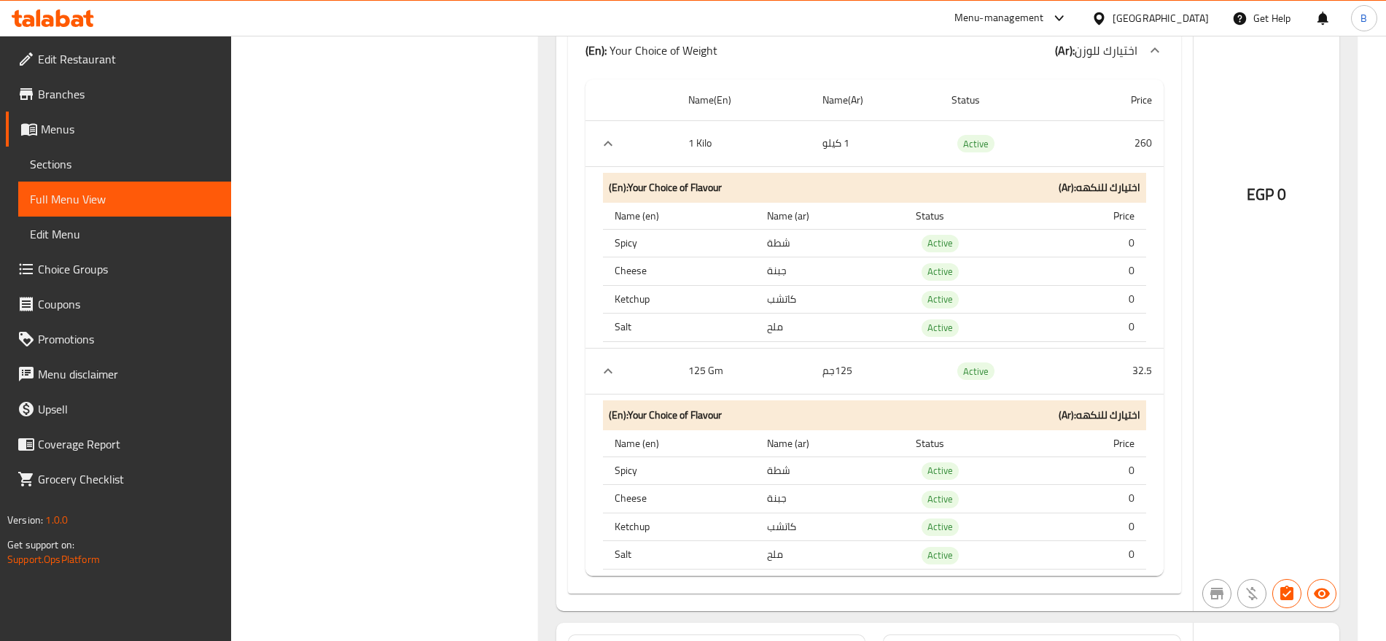
scroll to position [26681, 0]
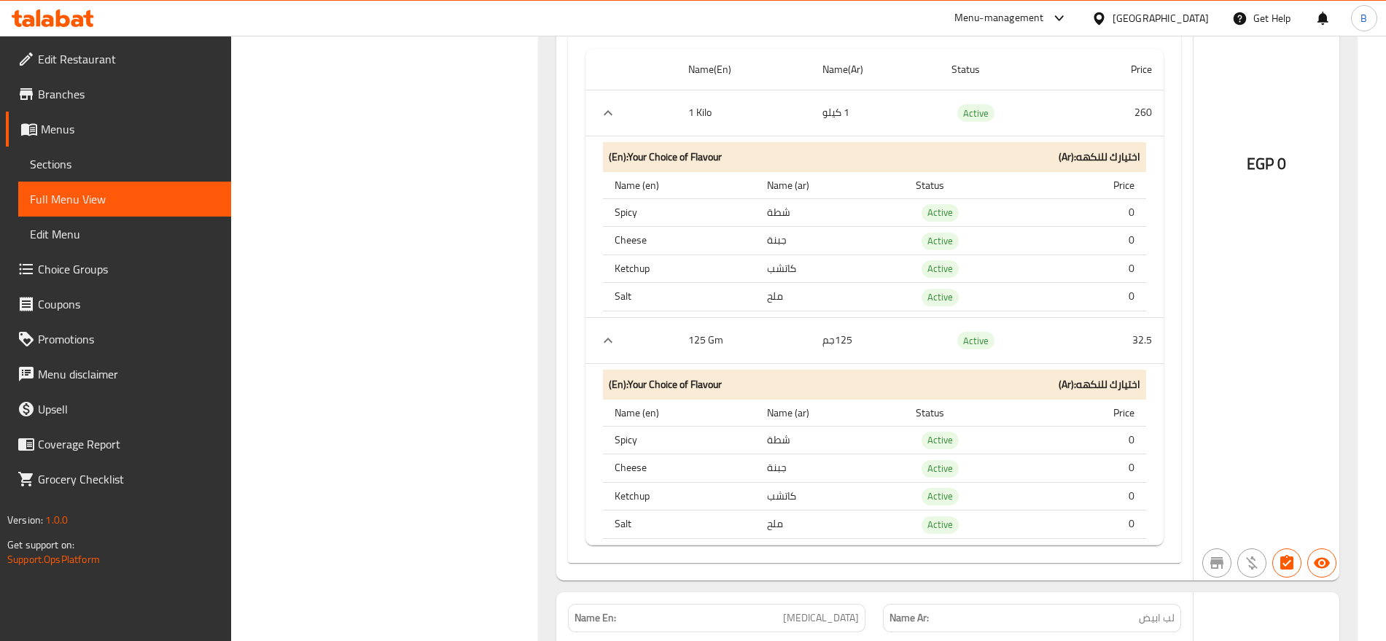
click at [89, 271] on span "Choice Groups" at bounding box center [129, 269] width 182 height 18
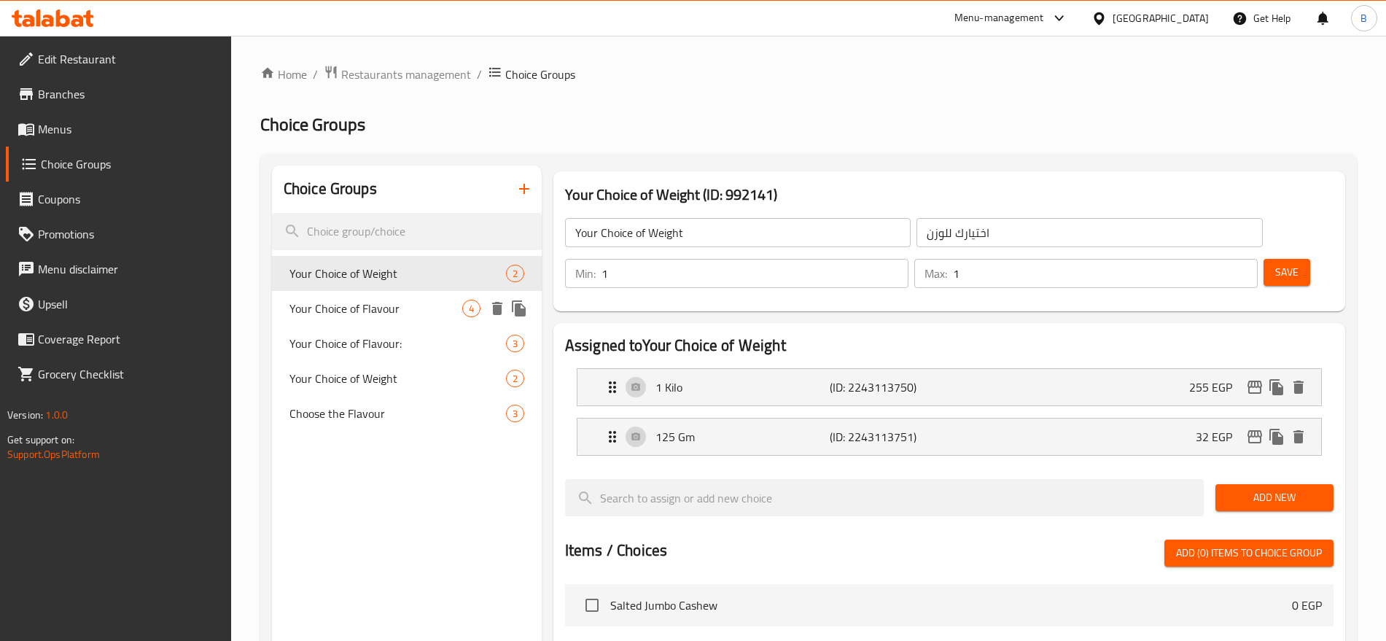
click at [372, 317] on span "Your Choice of Flavour" at bounding box center [376, 309] width 173 height 18
type input "Your Choice of Flavour"
type input "اختيارك للنكهه"
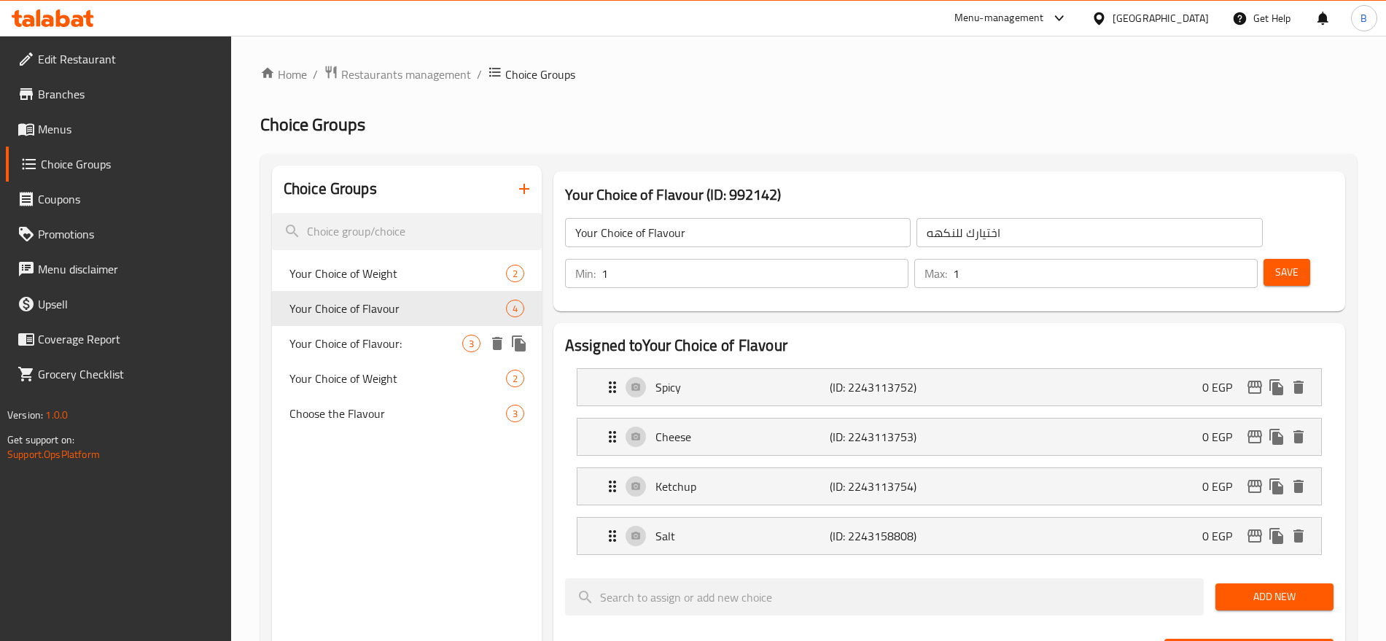
click at [405, 335] on span "Your Choice of Flavour:" at bounding box center [376, 344] width 173 height 18
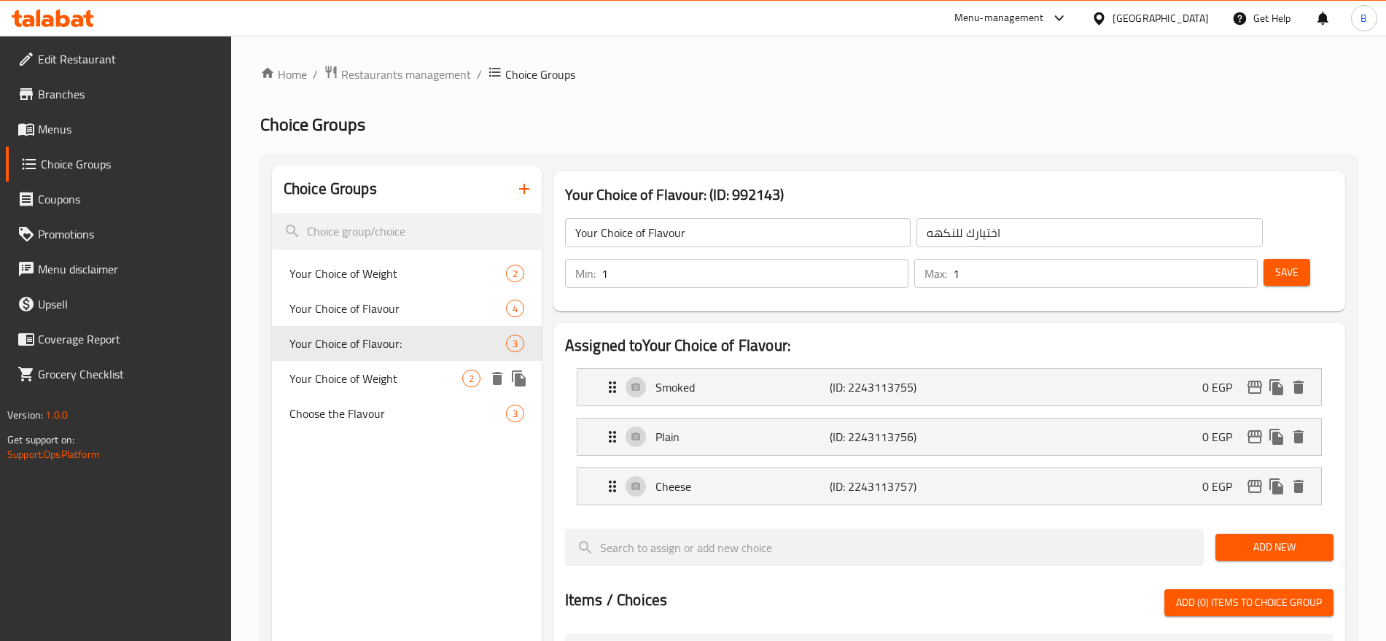
type input "Your Choice of Flavour:"
type input "اختيارك للنكهة:"
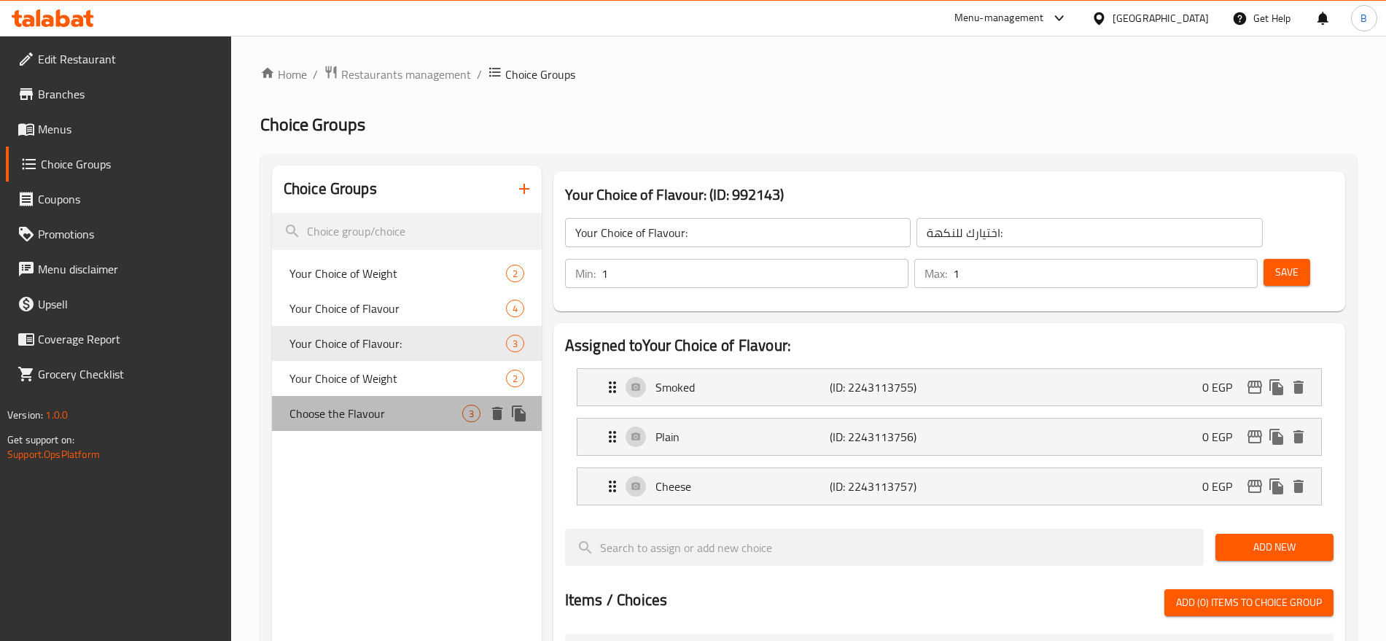
click at [398, 417] on span "Choose the Flavour" at bounding box center [376, 414] width 173 height 18
type input "Choose the Flavour"
type input "اختر النكهه"
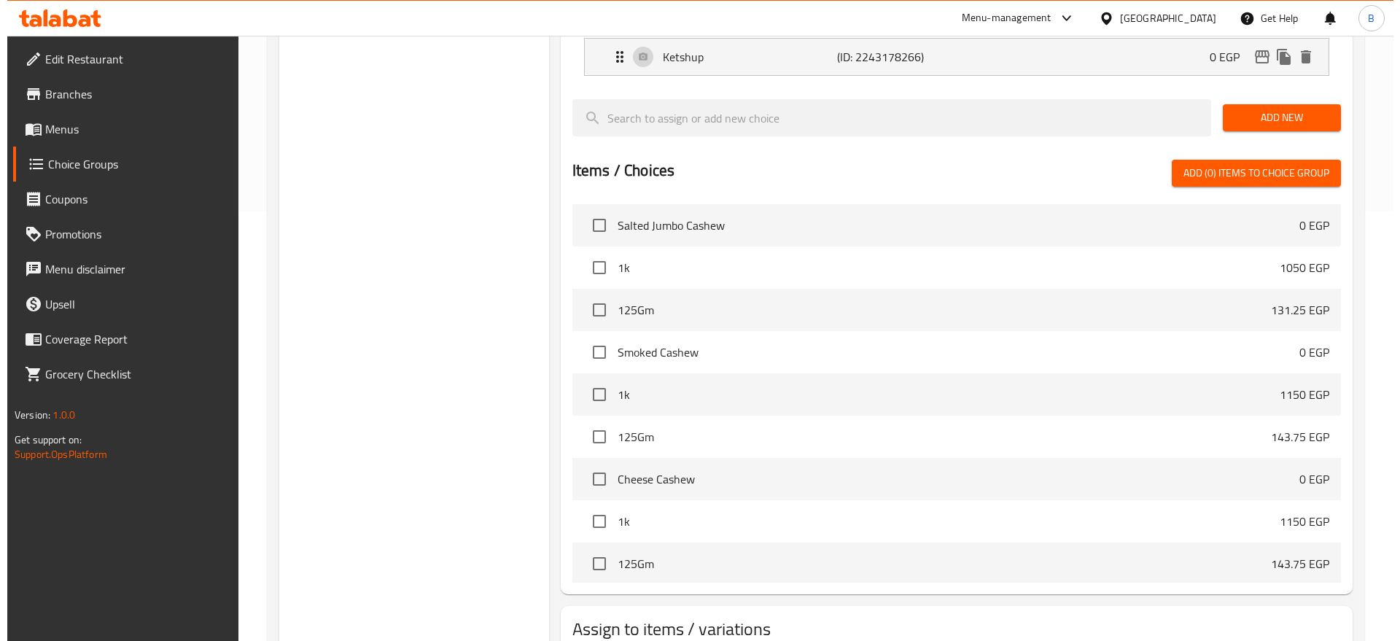
scroll to position [491, 0]
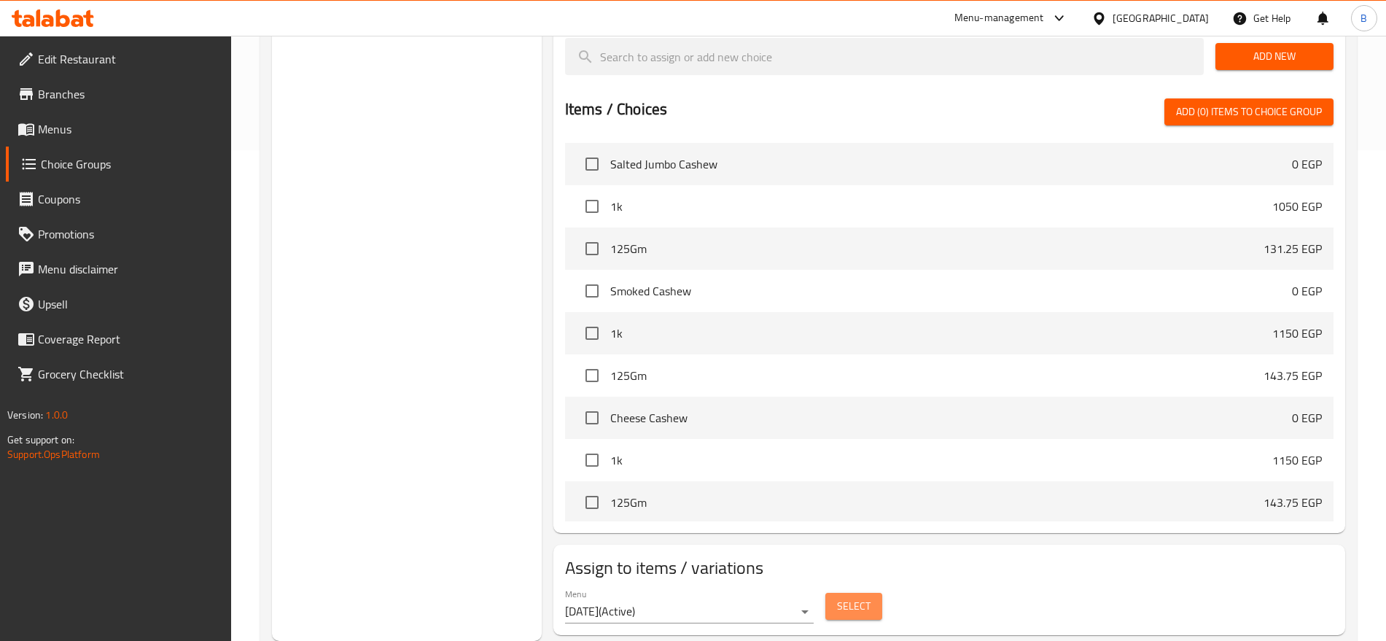
click at [869, 597] on span "Select" at bounding box center [854, 606] width 34 height 18
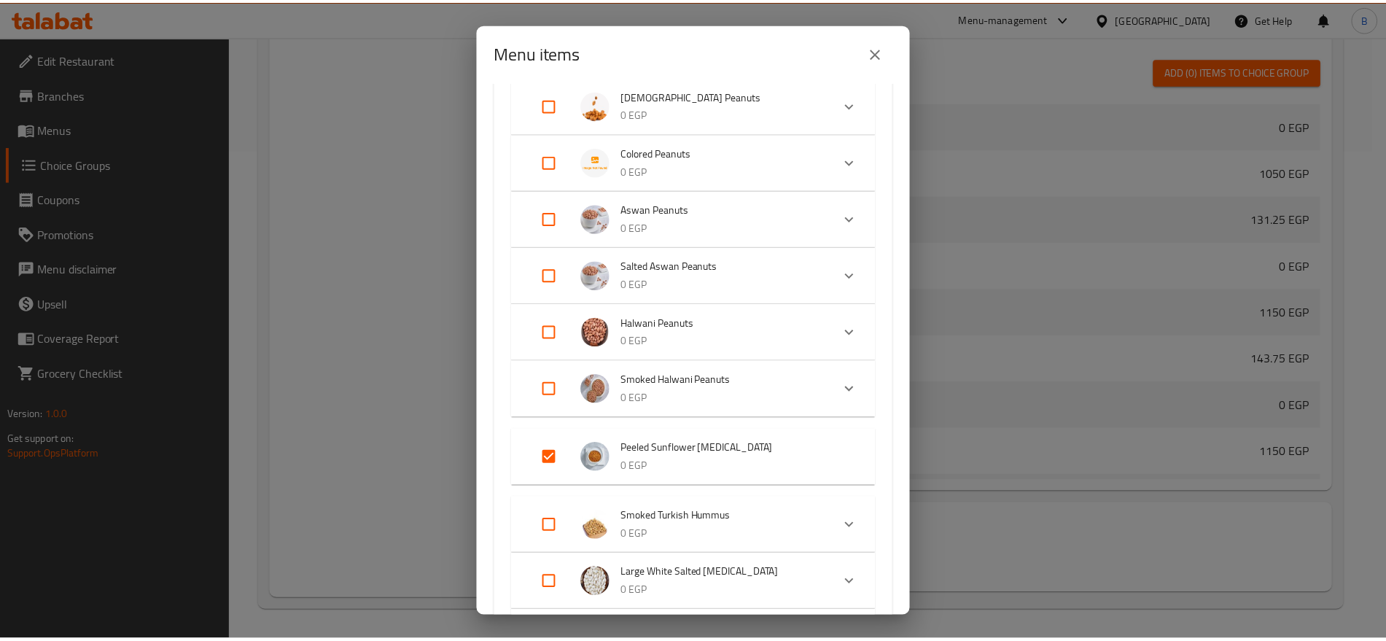
scroll to position [729, 0]
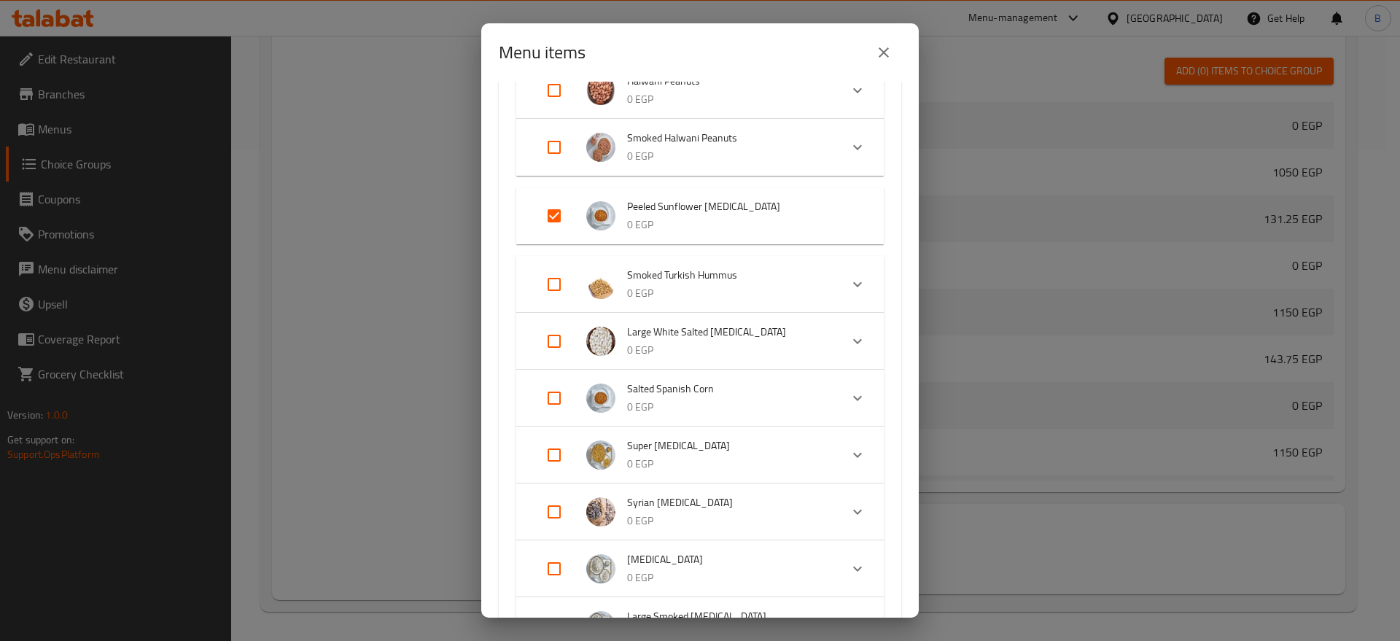
click at [807, 217] on p "0 EGP" at bounding box center [741, 225] width 228 height 18
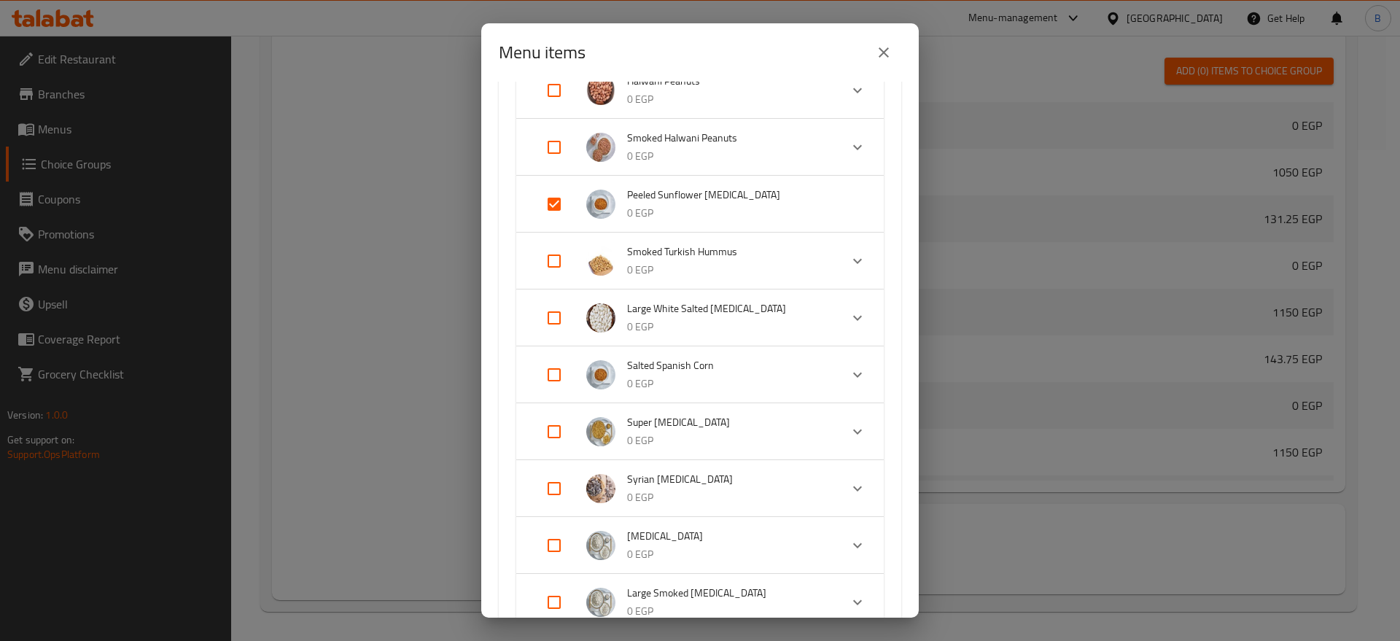
click at [807, 217] on p "0 EGP" at bounding box center [741, 213] width 228 height 18
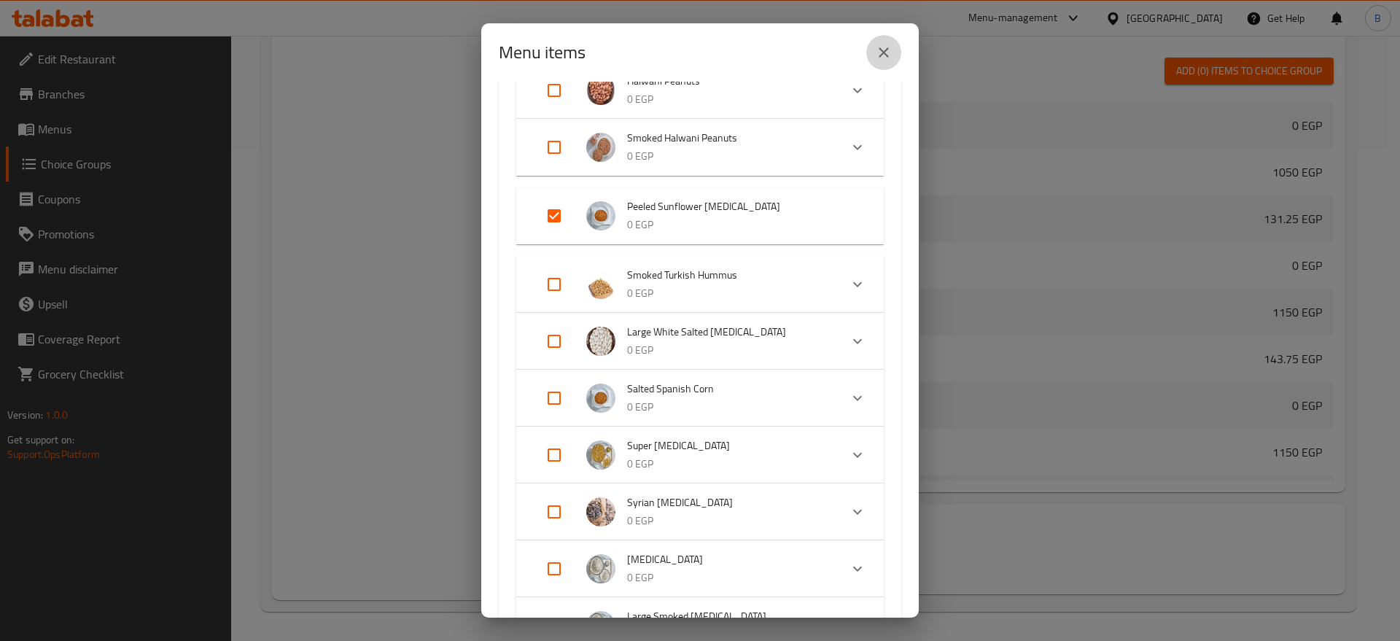
click at [880, 55] on icon "close" at bounding box center [884, 52] width 10 height 10
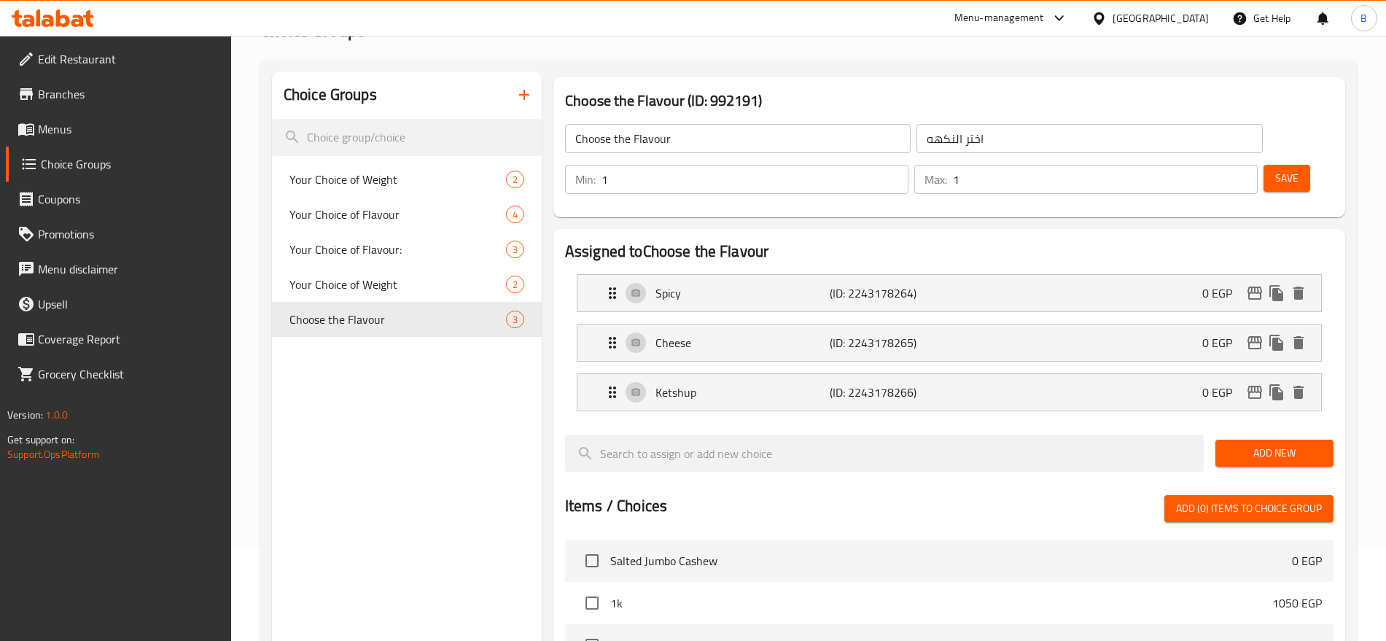
scroll to position [0, 0]
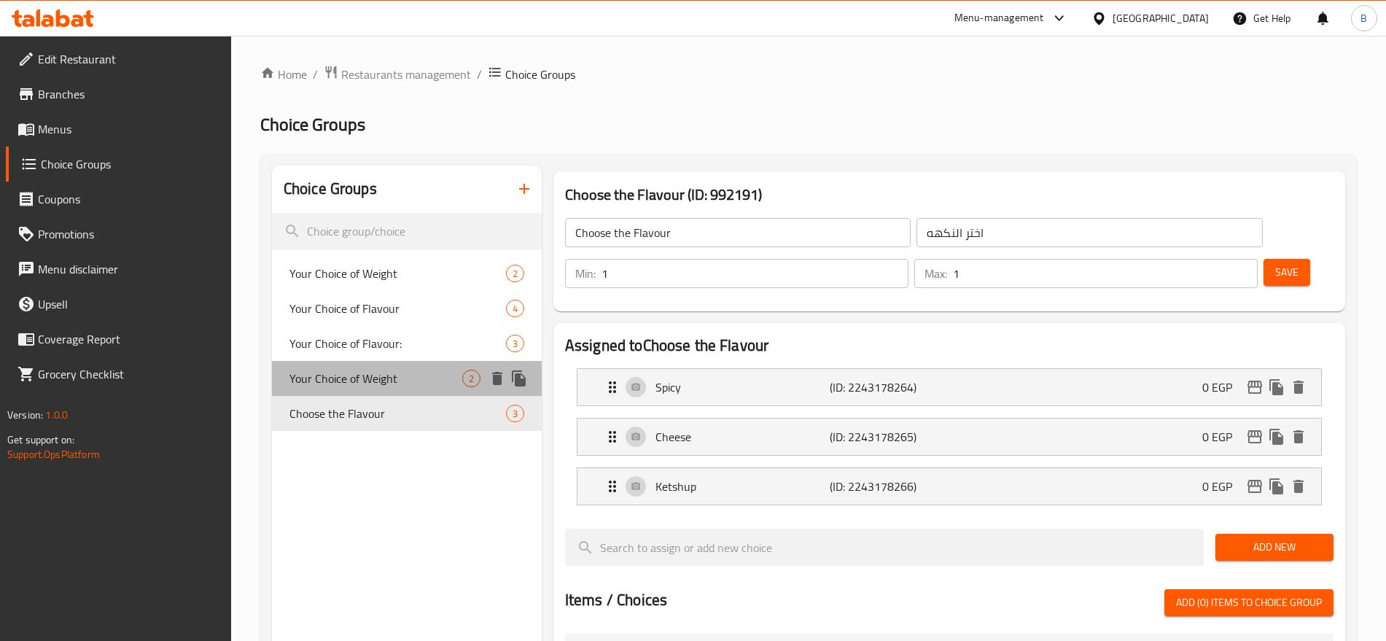
click at [368, 383] on span "Your Choice of Weight" at bounding box center [376, 379] width 173 height 18
type input "Your Choice of Weight"
type input "اختيارك للوزن"
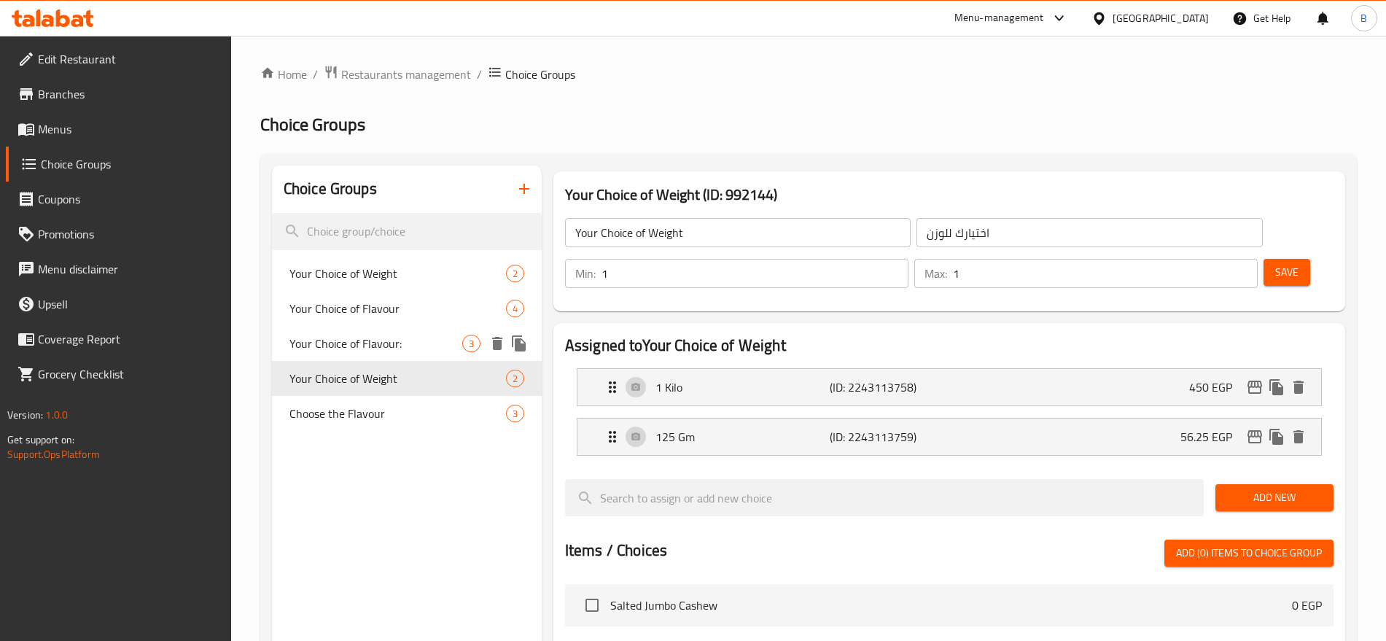
click at [369, 344] on span "Your Choice of Flavour:" at bounding box center [376, 344] width 173 height 18
type input "Your Choice of Flavour:"
type input "اختيارك للنكهة:"
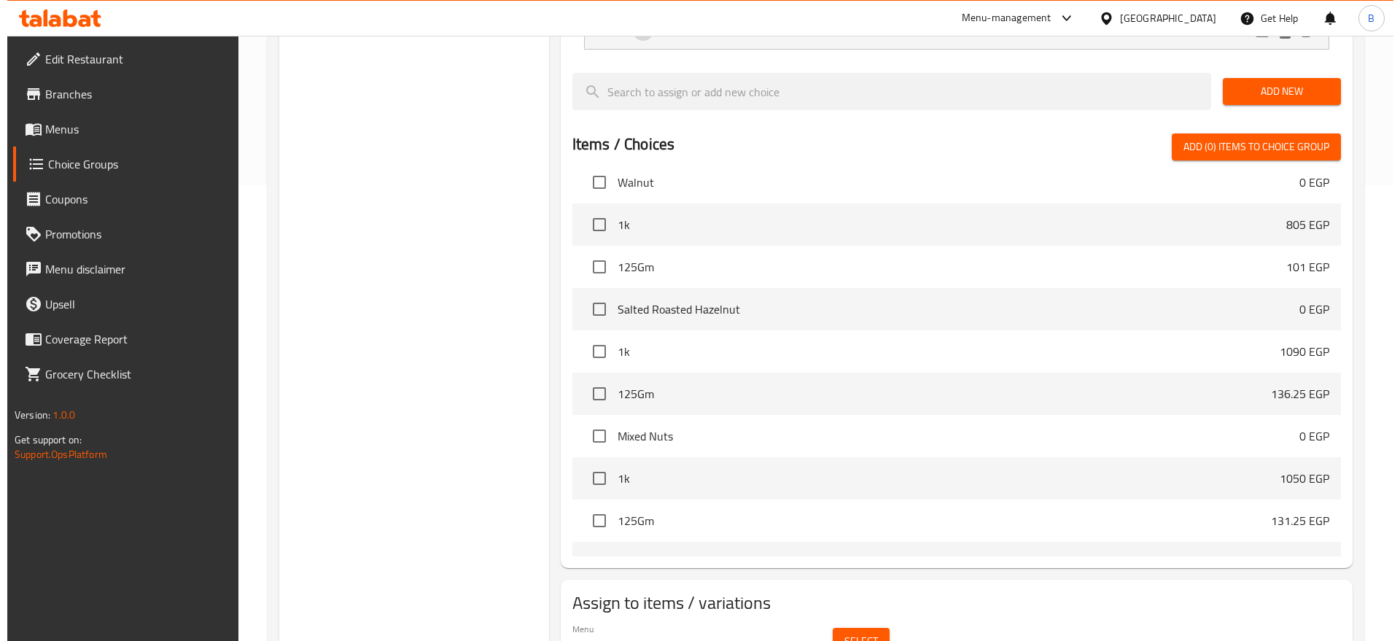
scroll to position [1003, 0]
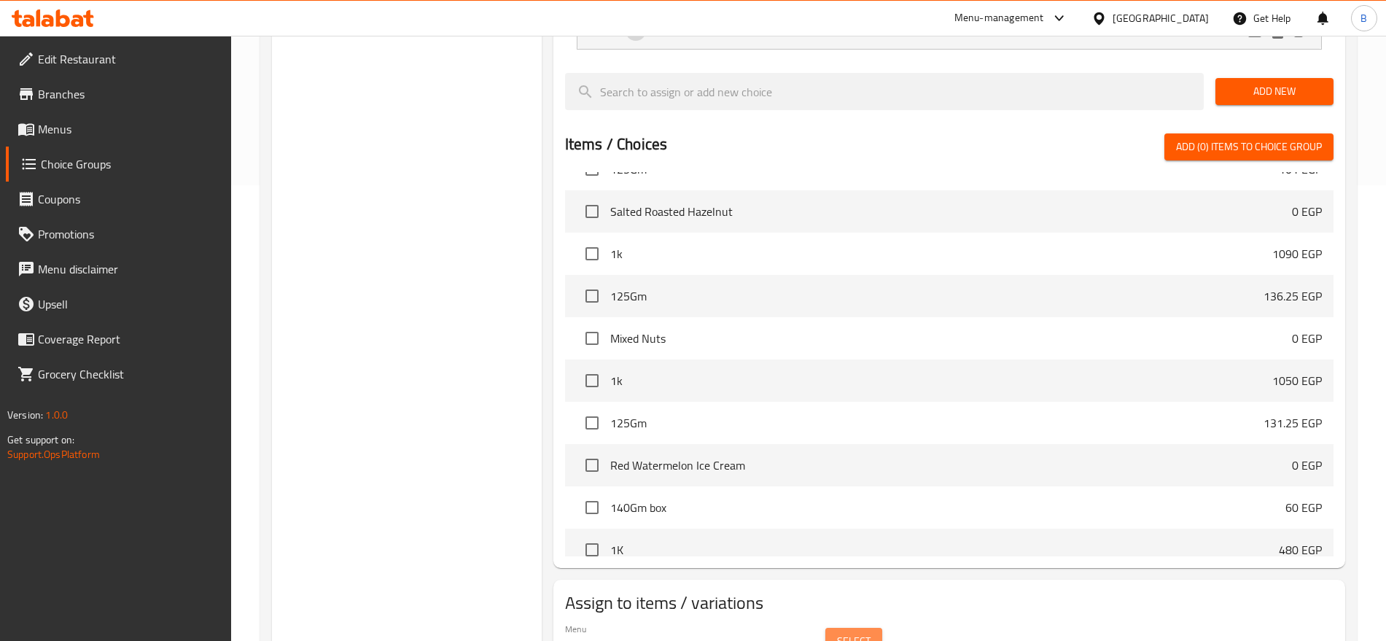
click at [854, 632] on span "Select" at bounding box center [854, 641] width 34 height 18
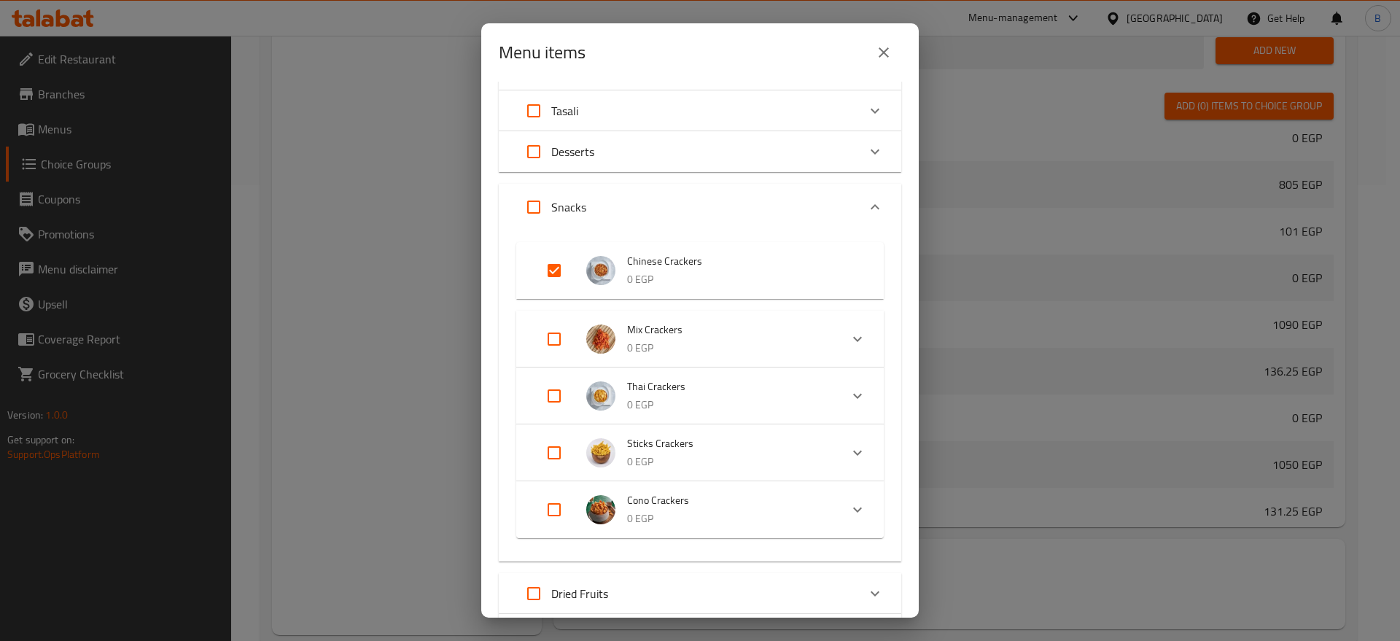
scroll to position [91, 0]
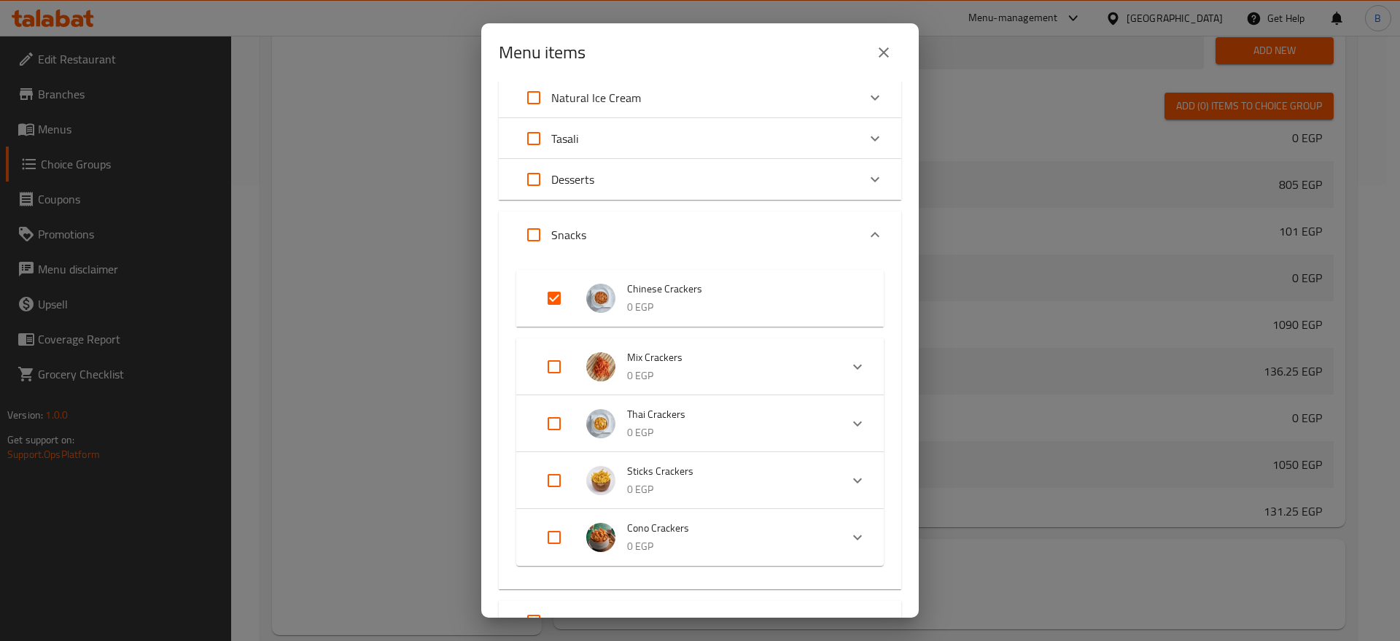
click at [734, 308] on p "0 EGP" at bounding box center [741, 307] width 228 height 18
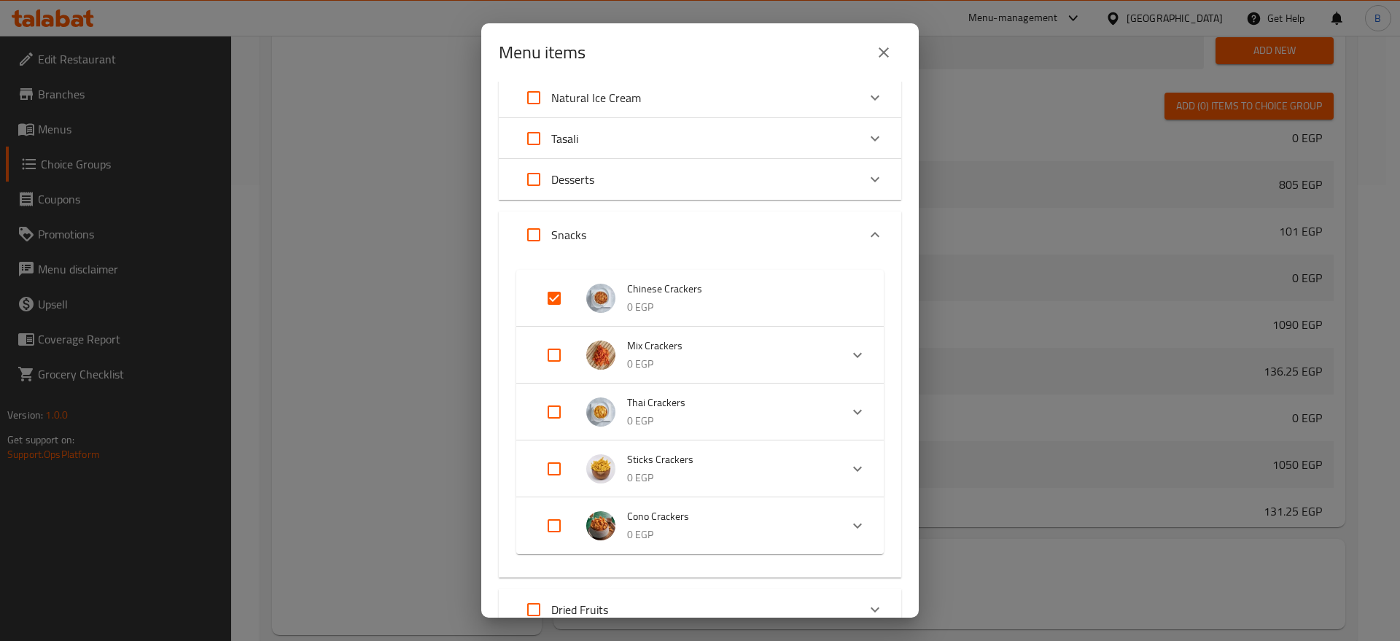
click at [734, 308] on p "0 EGP" at bounding box center [741, 307] width 228 height 18
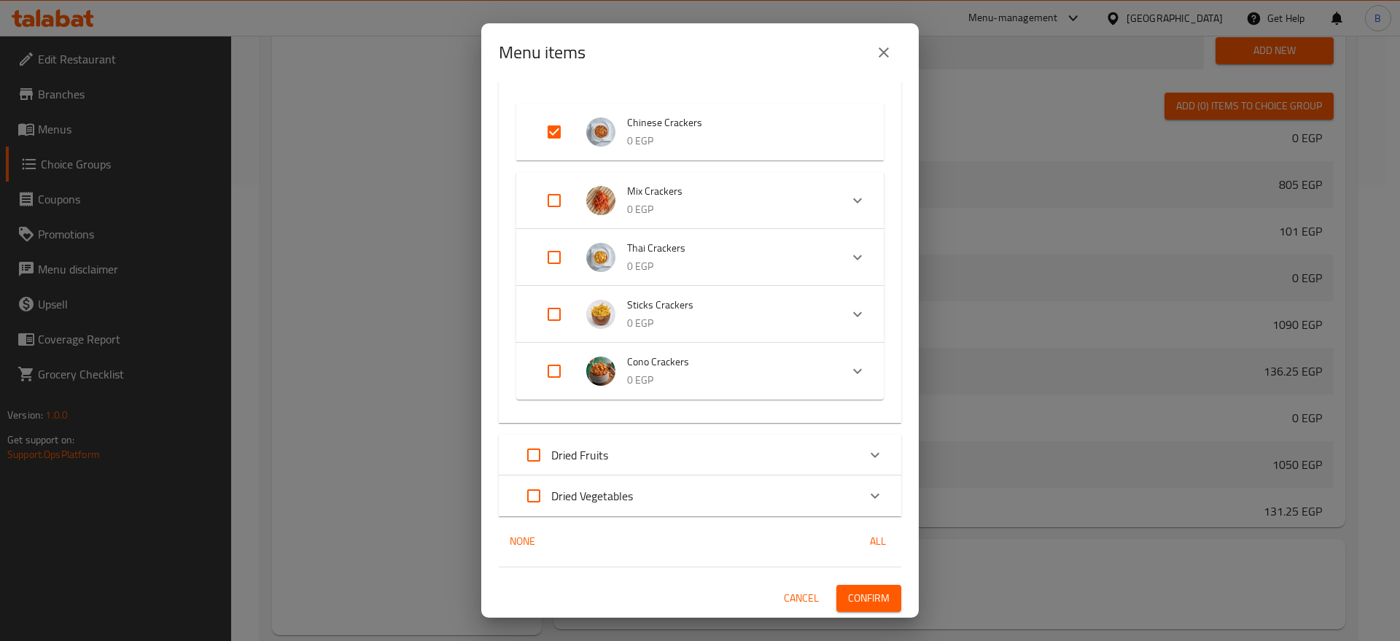
scroll to position [0, 0]
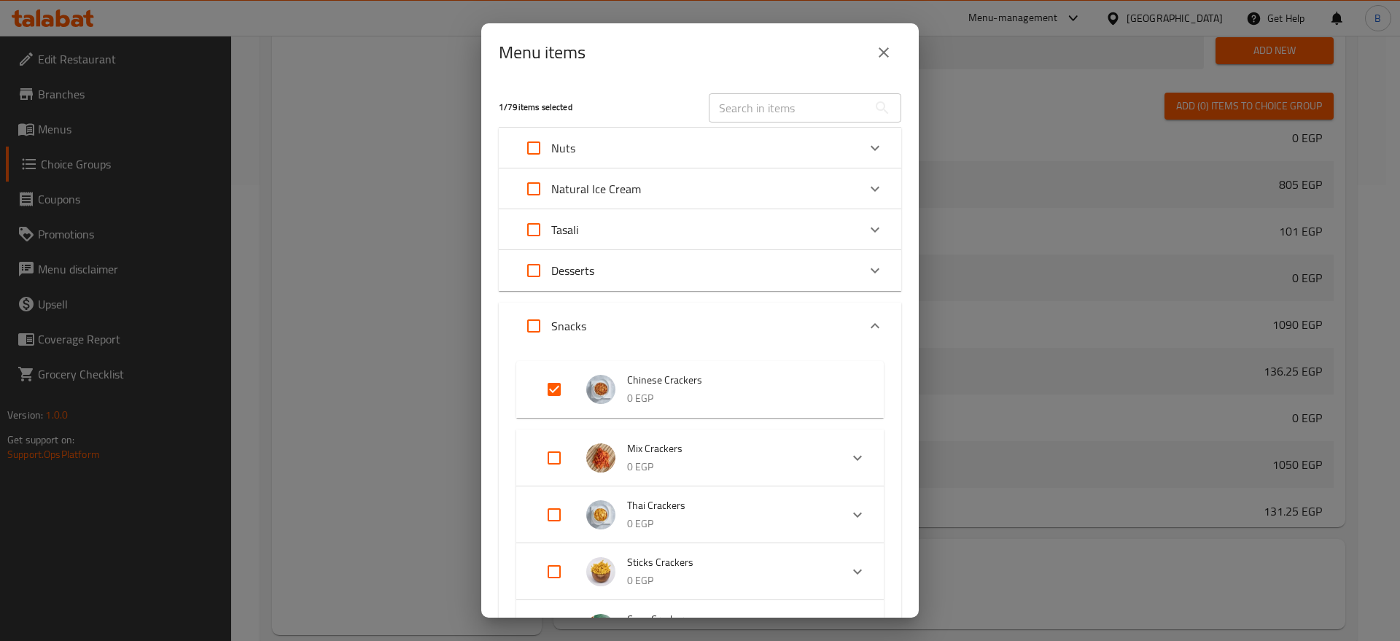
click at [613, 232] on div "Tasali" at bounding box center [686, 229] width 341 height 35
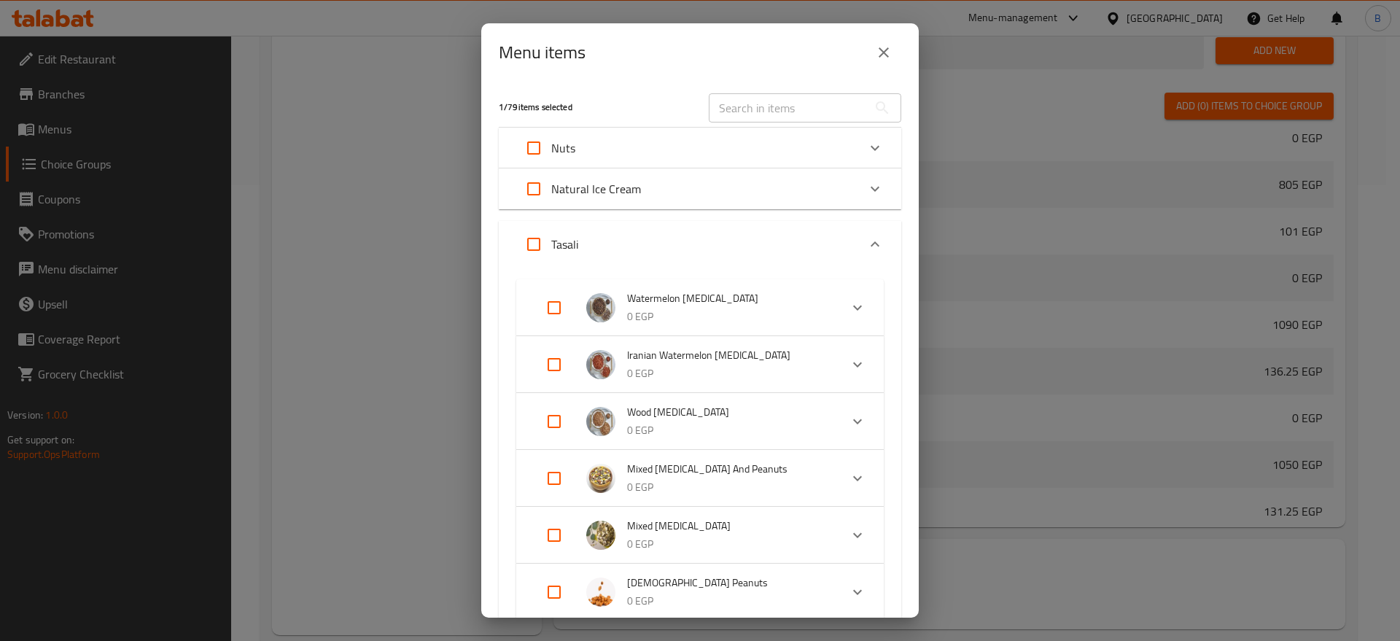
click at [735, 109] on input "text" at bounding box center [788, 107] width 159 height 29
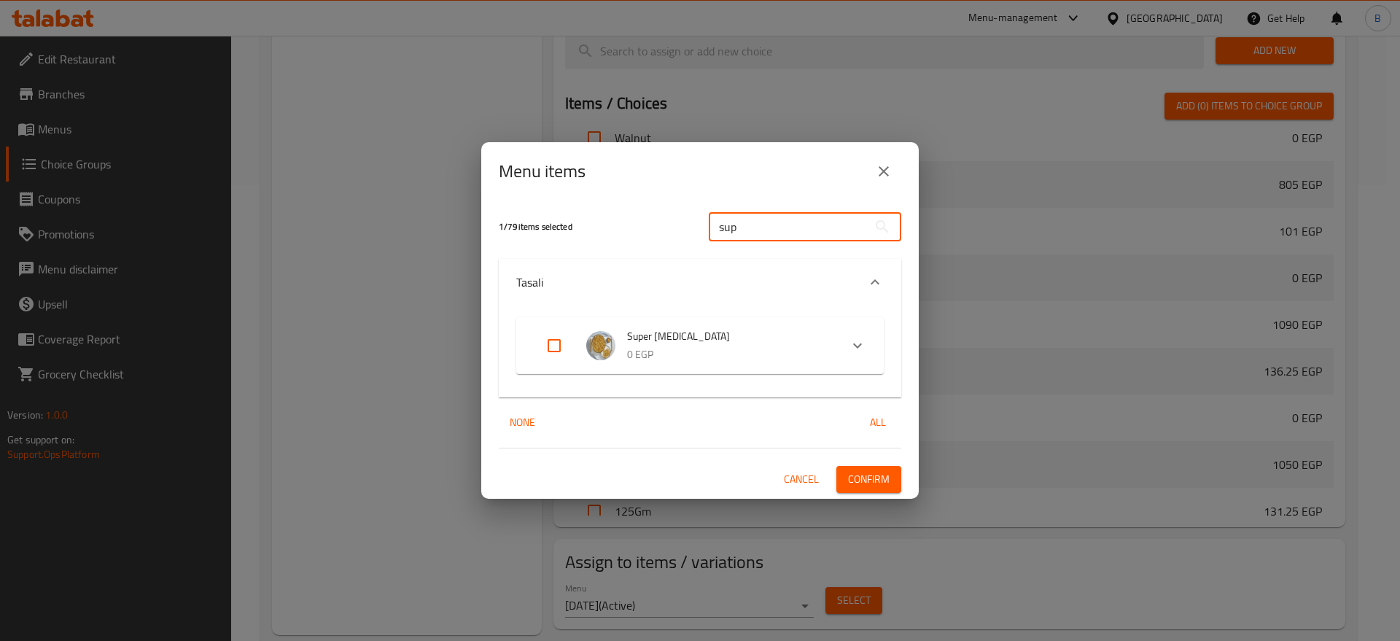
type input "sup"
click at [797, 473] on span "Cancel" at bounding box center [801, 479] width 35 height 18
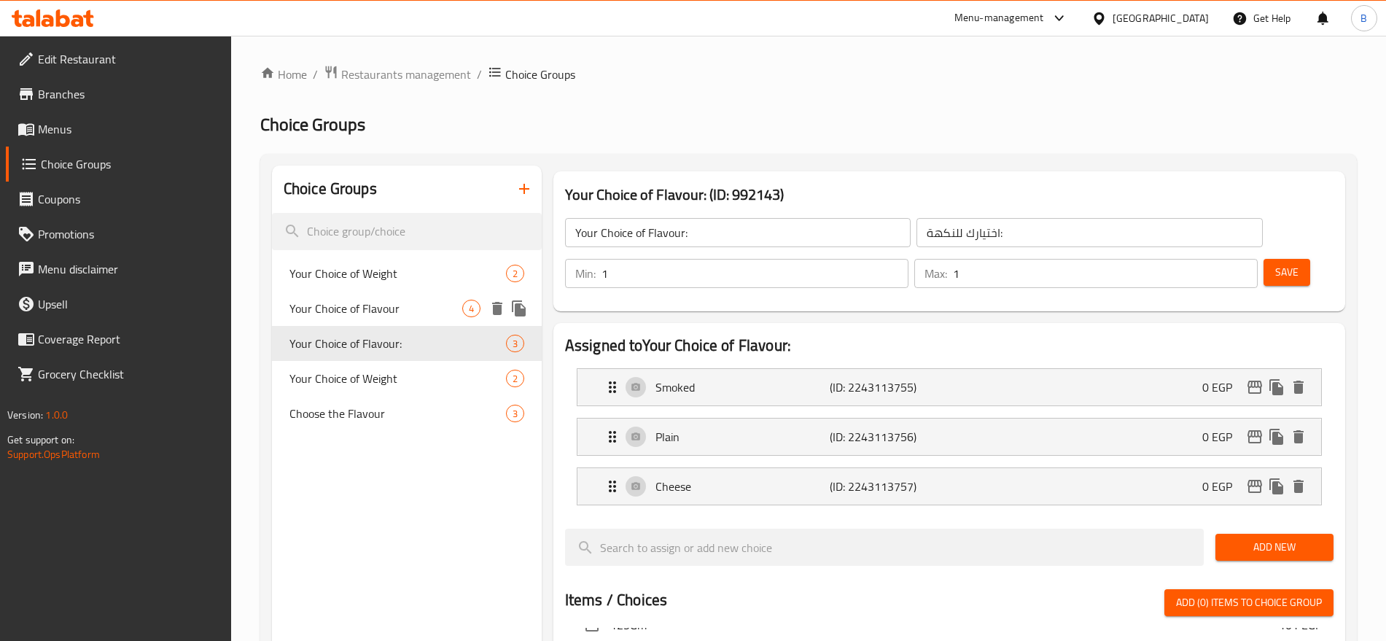
click at [395, 313] on span "Your Choice of Flavour" at bounding box center [376, 309] width 173 height 18
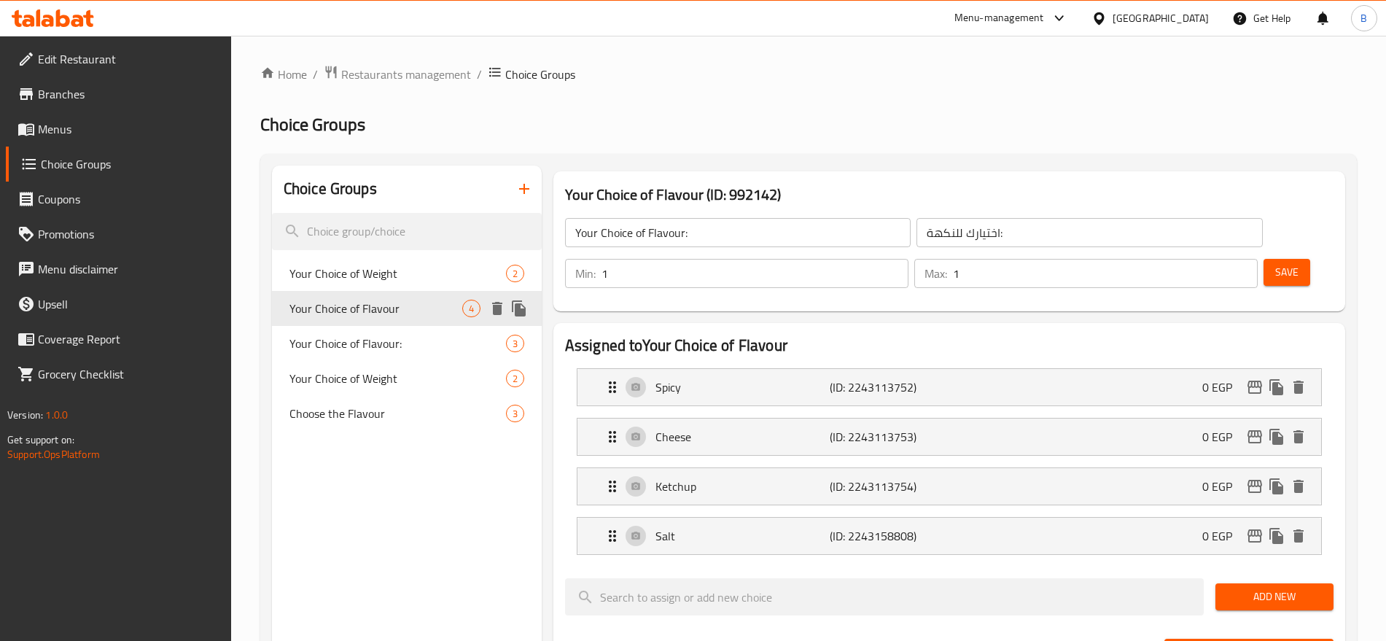
type input "Your Choice of Flavour"
type input "اختيارك للنكهه"
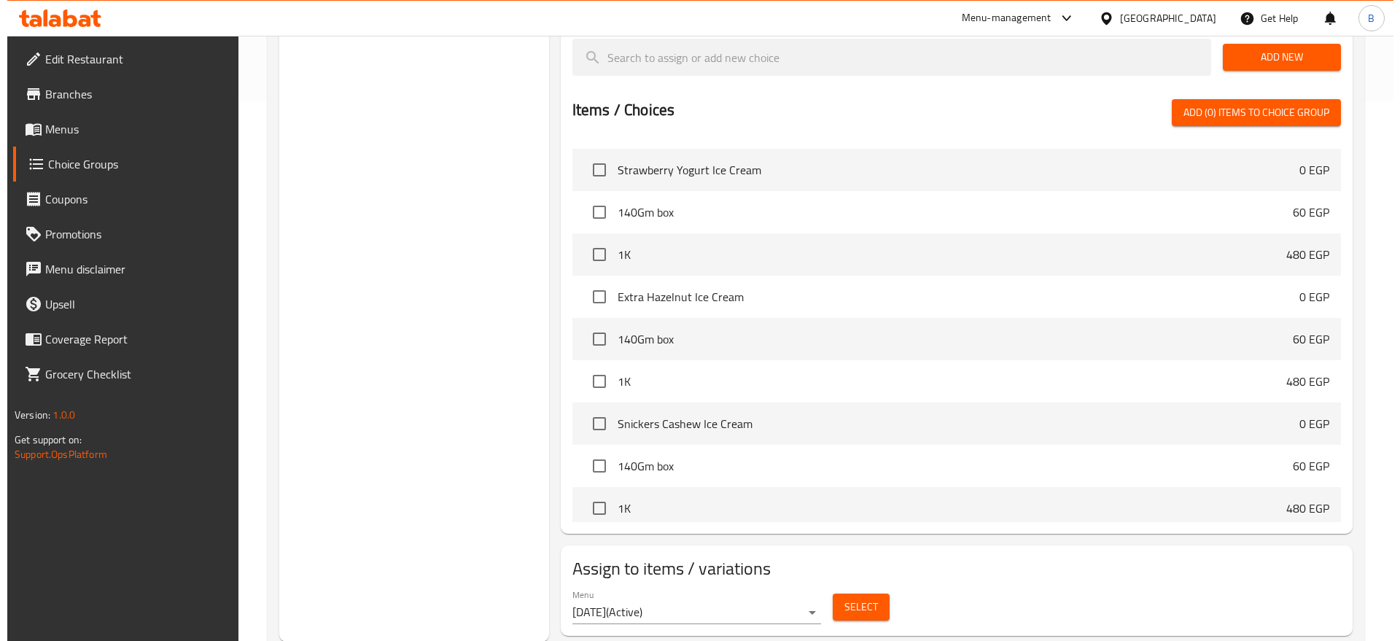
scroll to position [540, 0]
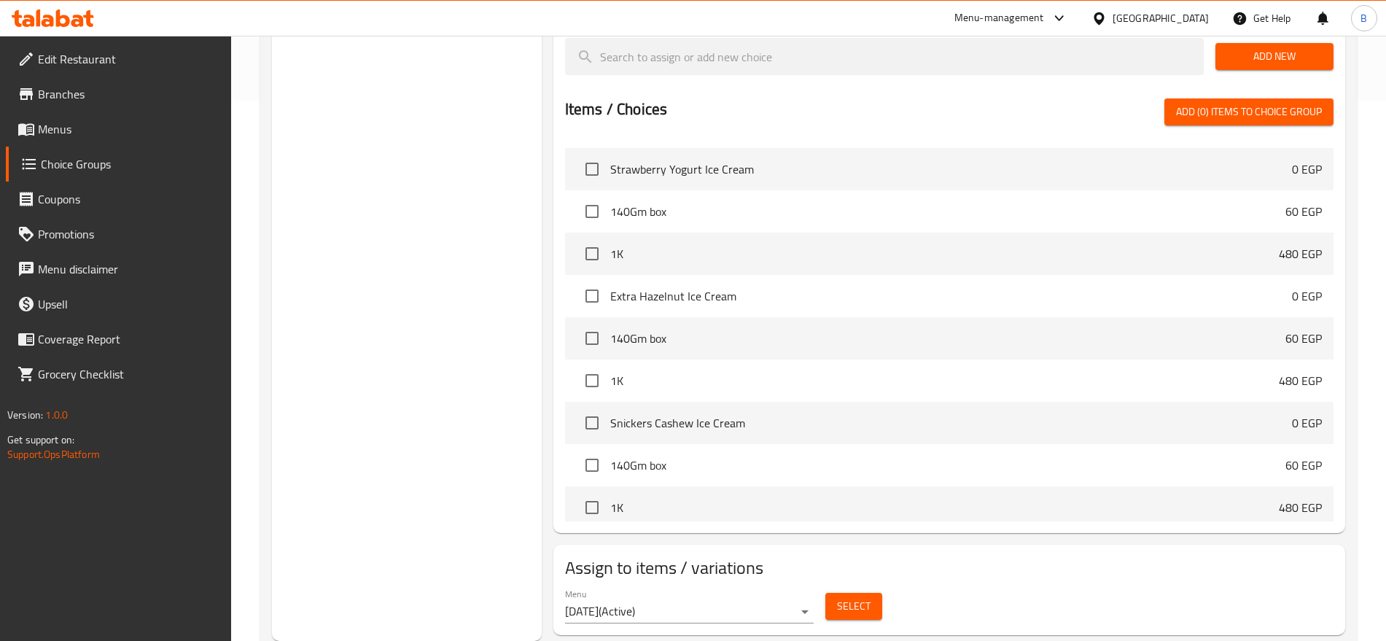
click at [855, 597] on span "Select" at bounding box center [854, 606] width 34 height 18
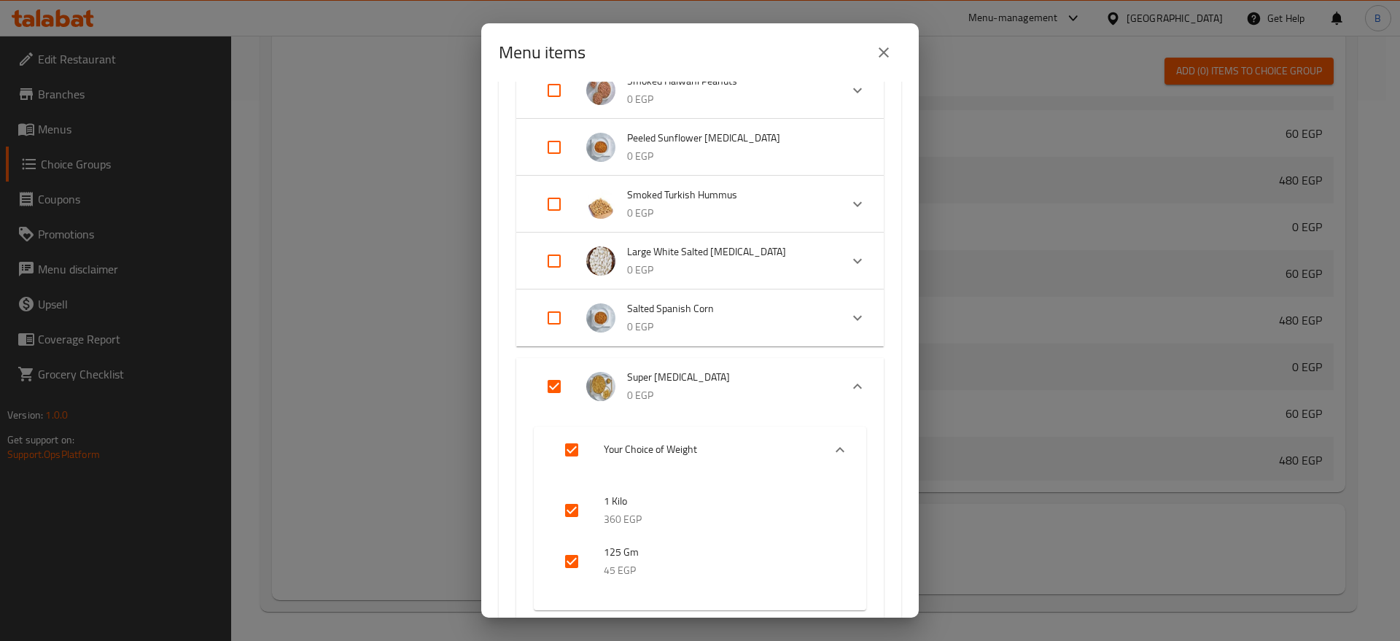
scroll to position [820, 0]
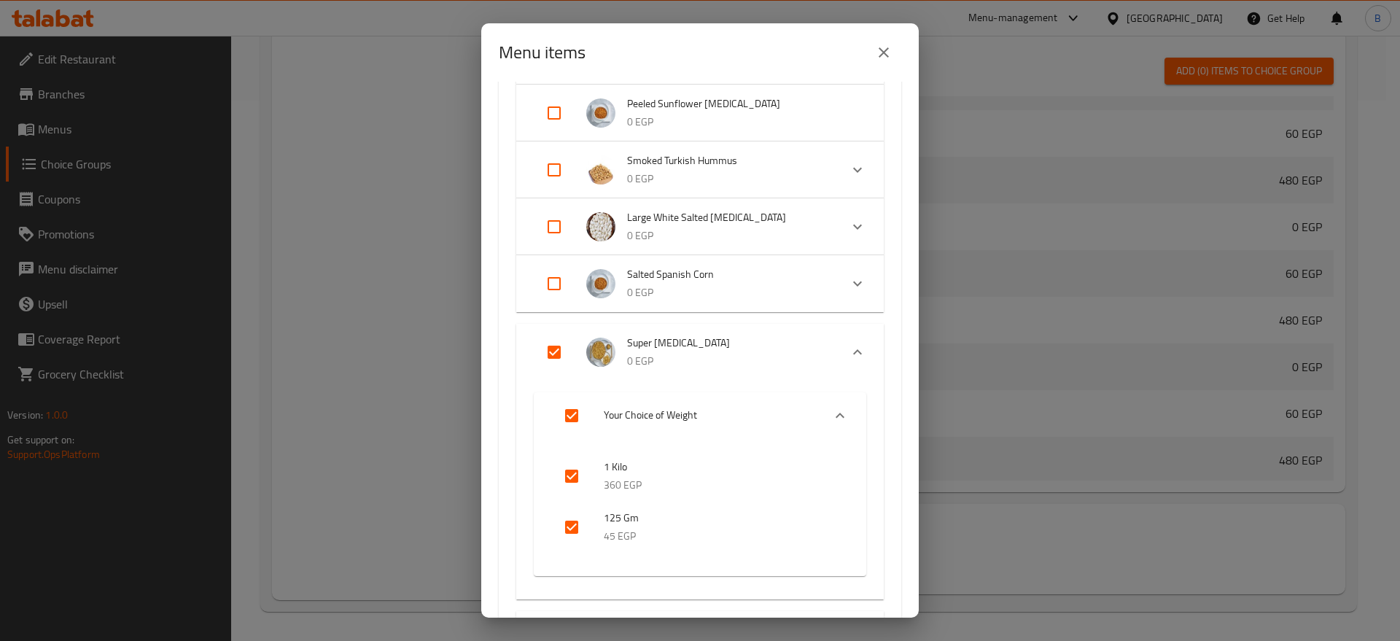
click at [571, 417] on input "Expand" at bounding box center [571, 415] width 35 height 35
checkbox input "false"
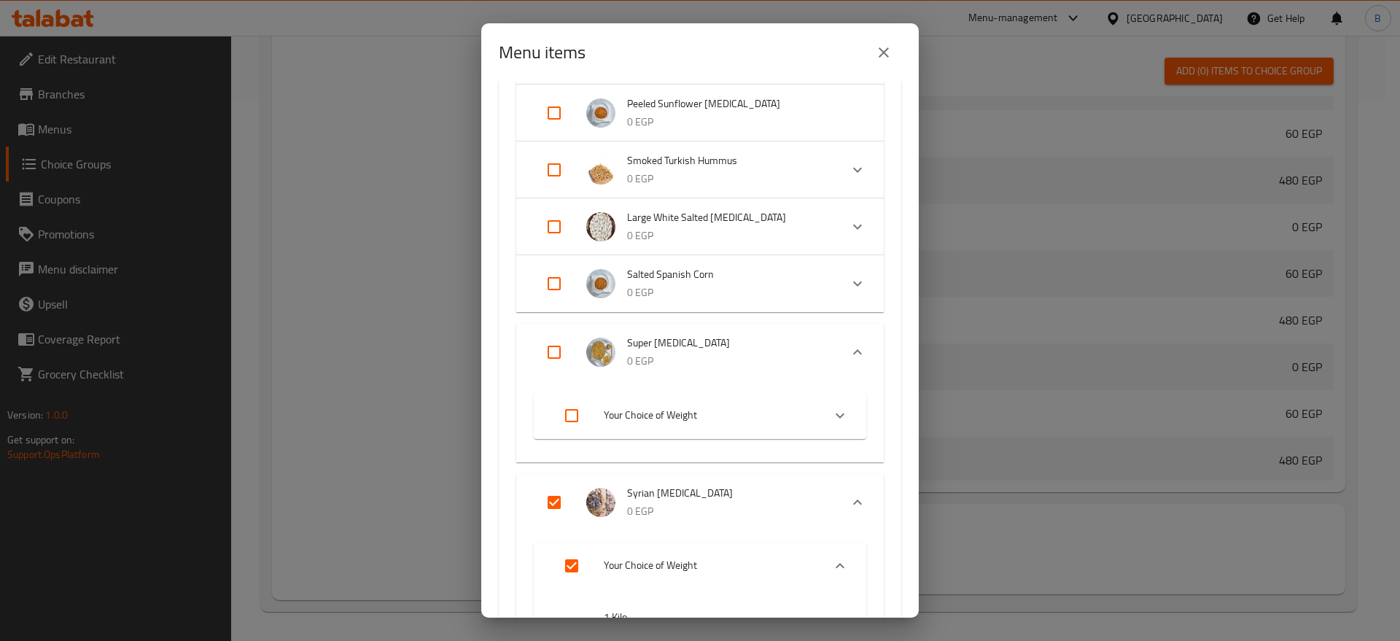
click at [553, 351] on input "Expand" at bounding box center [554, 352] width 35 height 35
checkbox input "true"
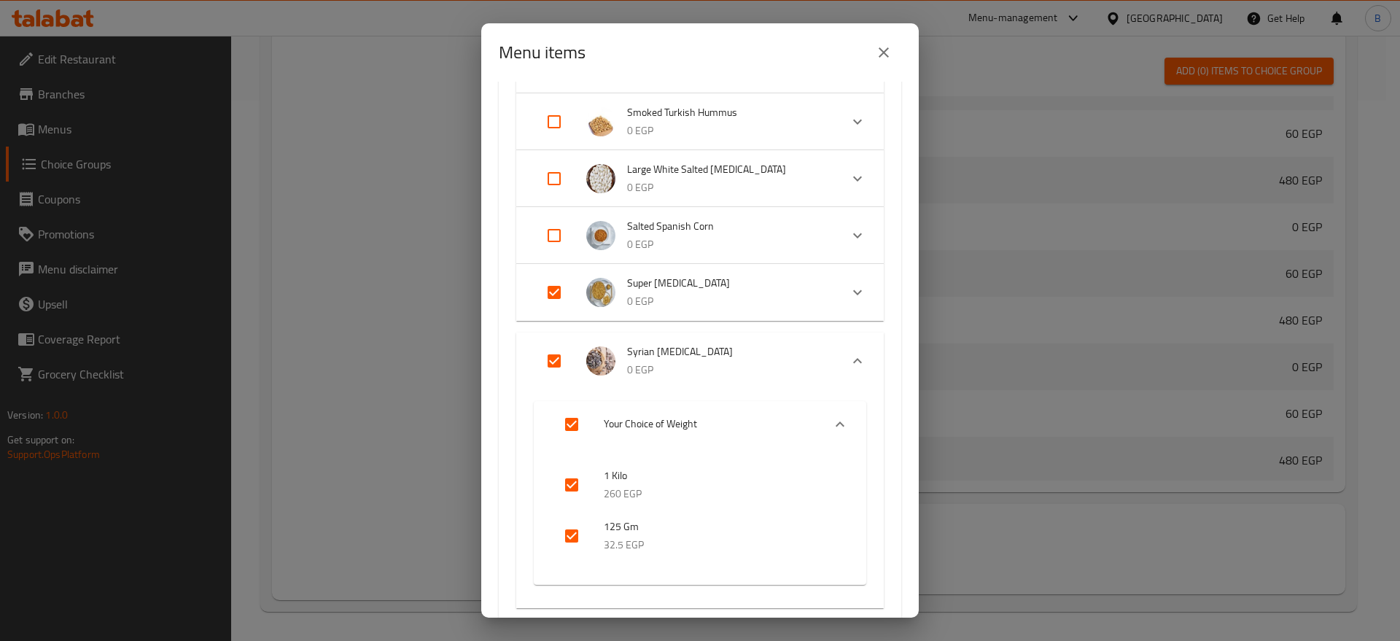
scroll to position [912, 0]
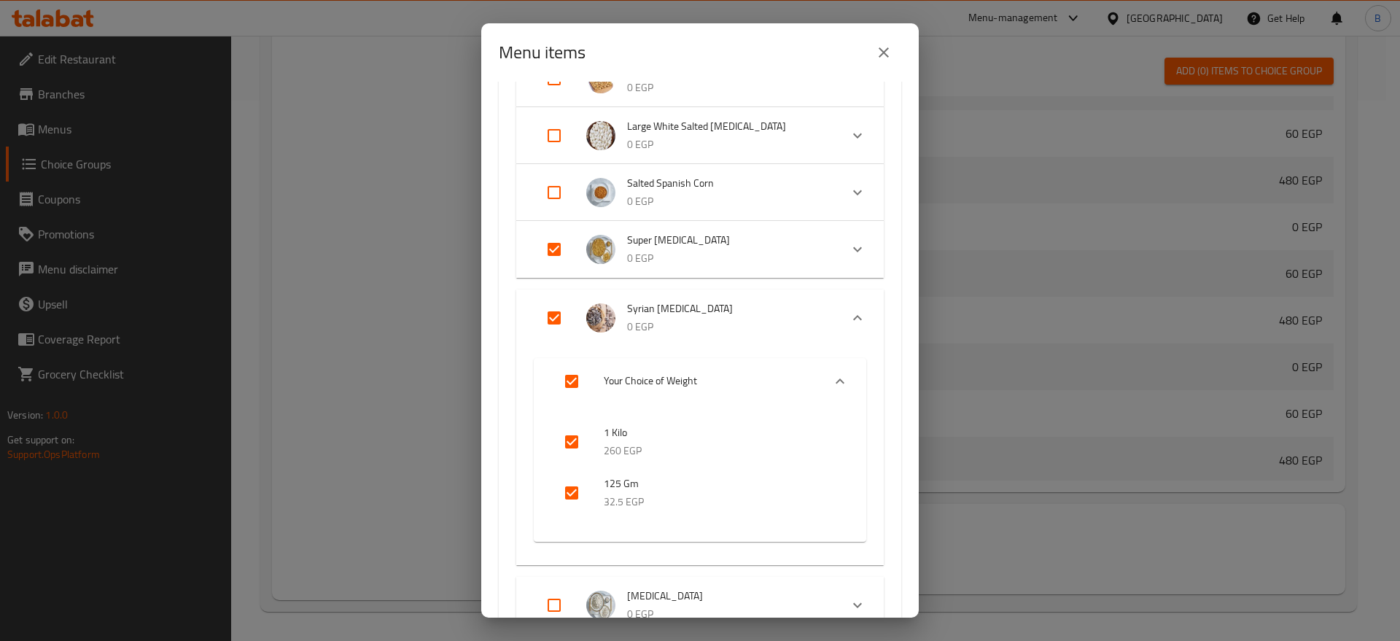
click at [572, 381] on input "Expand" at bounding box center [571, 381] width 35 height 35
checkbox input "false"
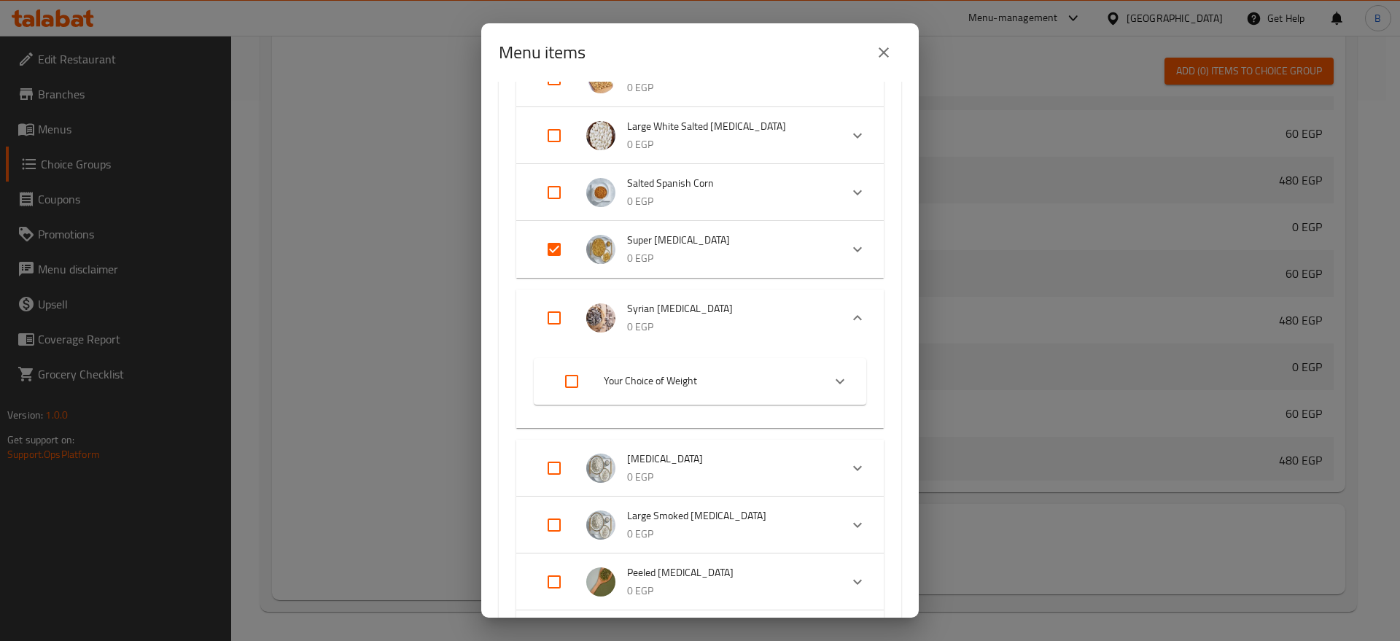
click at [549, 318] on input "Expand" at bounding box center [554, 317] width 35 height 35
checkbox input "true"
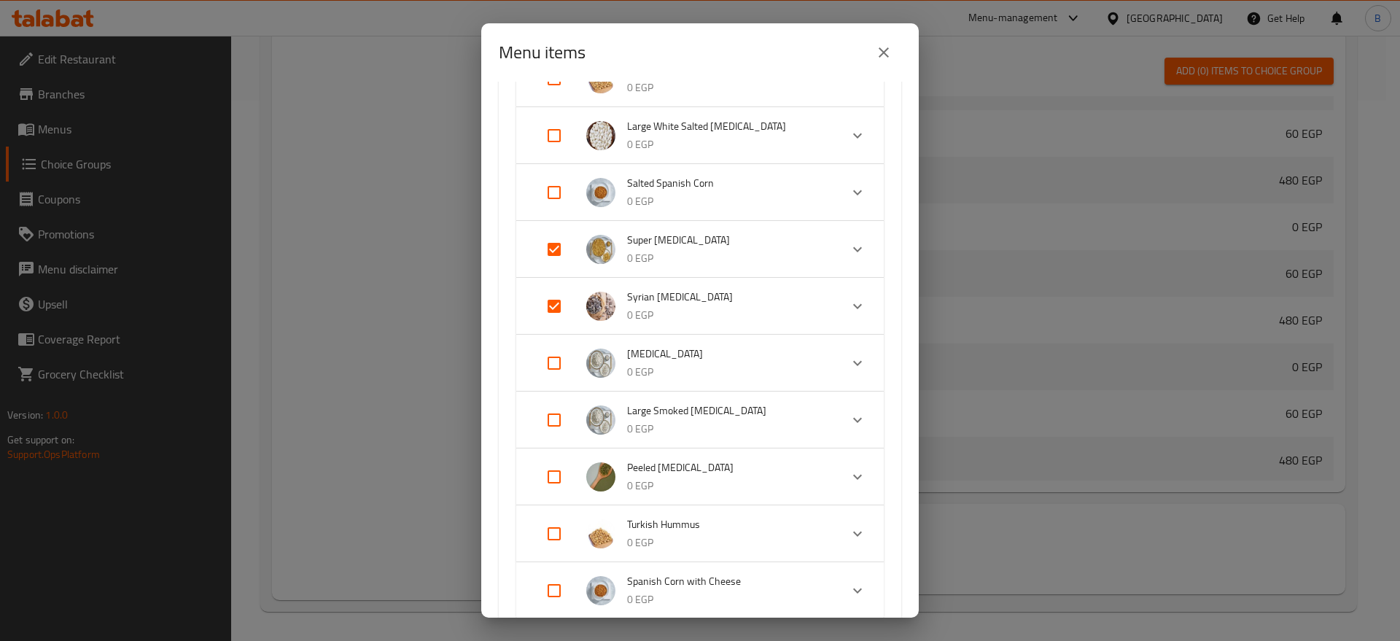
click at [849, 305] on icon "Expand" at bounding box center [858, 307] width 18 height 18
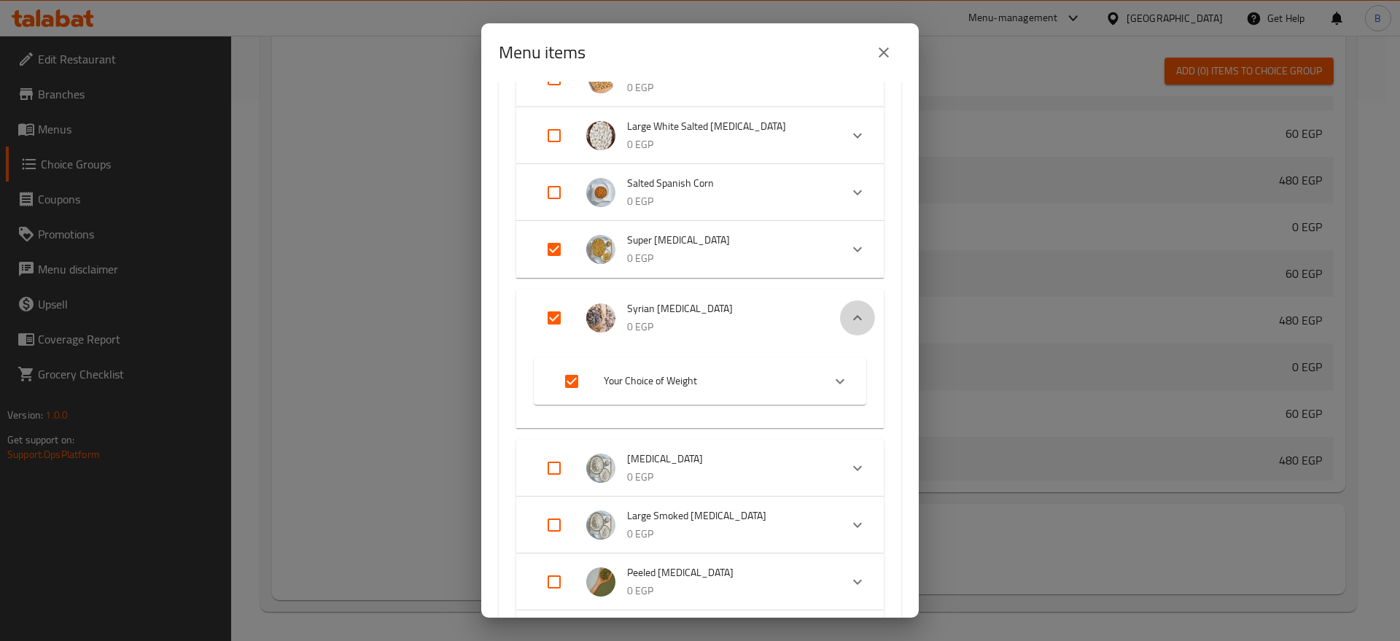
click at [845, 305] on div "Expand" at bounding box center [857, 317] width 35 height 35
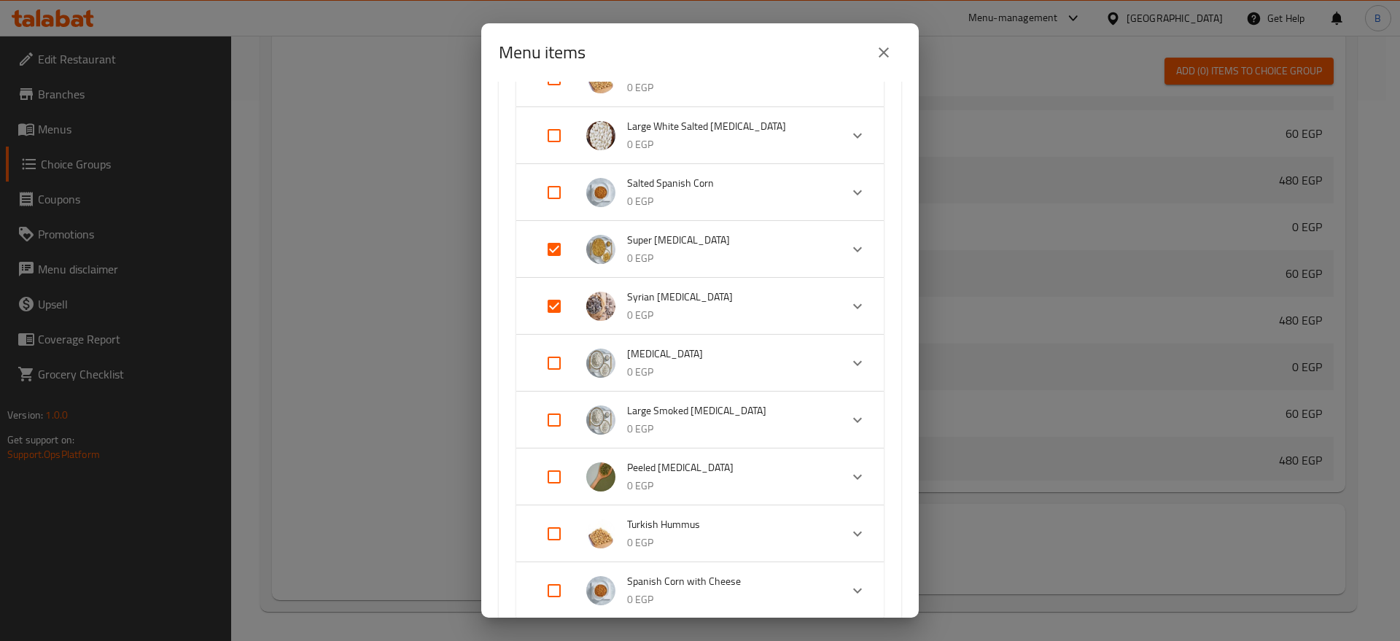
click at [765, 237] on span "Super Pulp" at bounding box center [727, 240] width 201 height 18
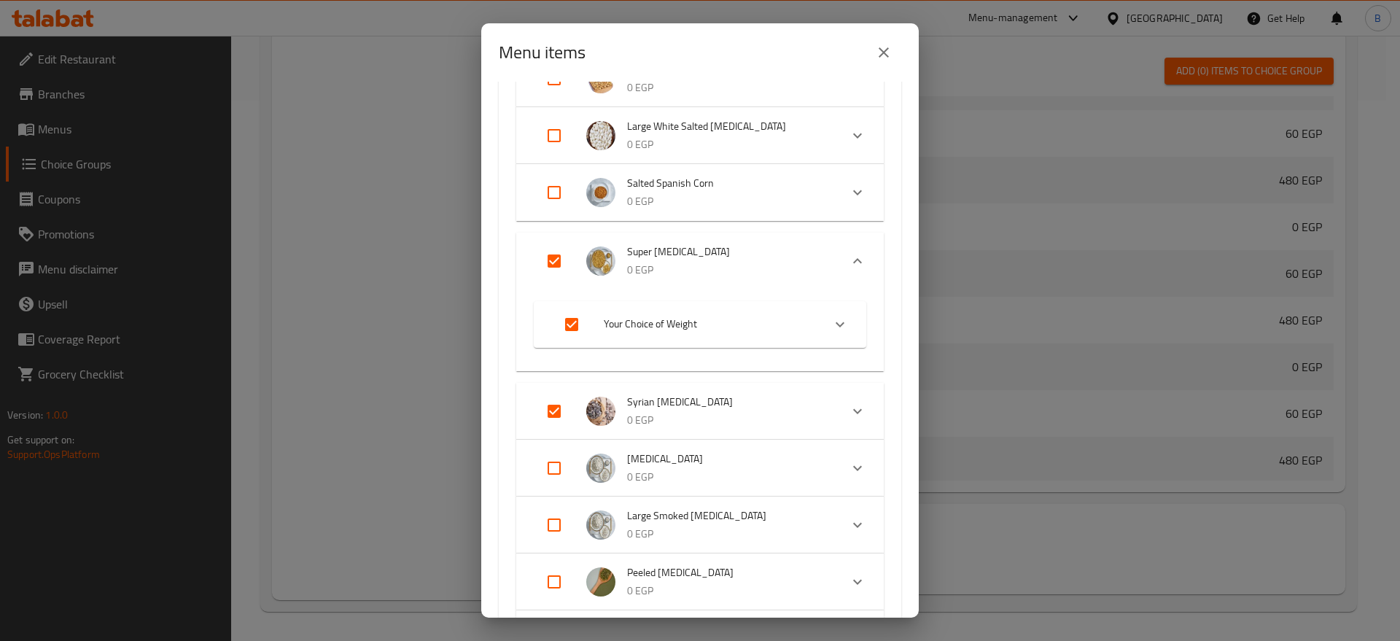
click at [764, 252] on span "Super Pulp" at bounding box center [727, 252] width 201 height 18
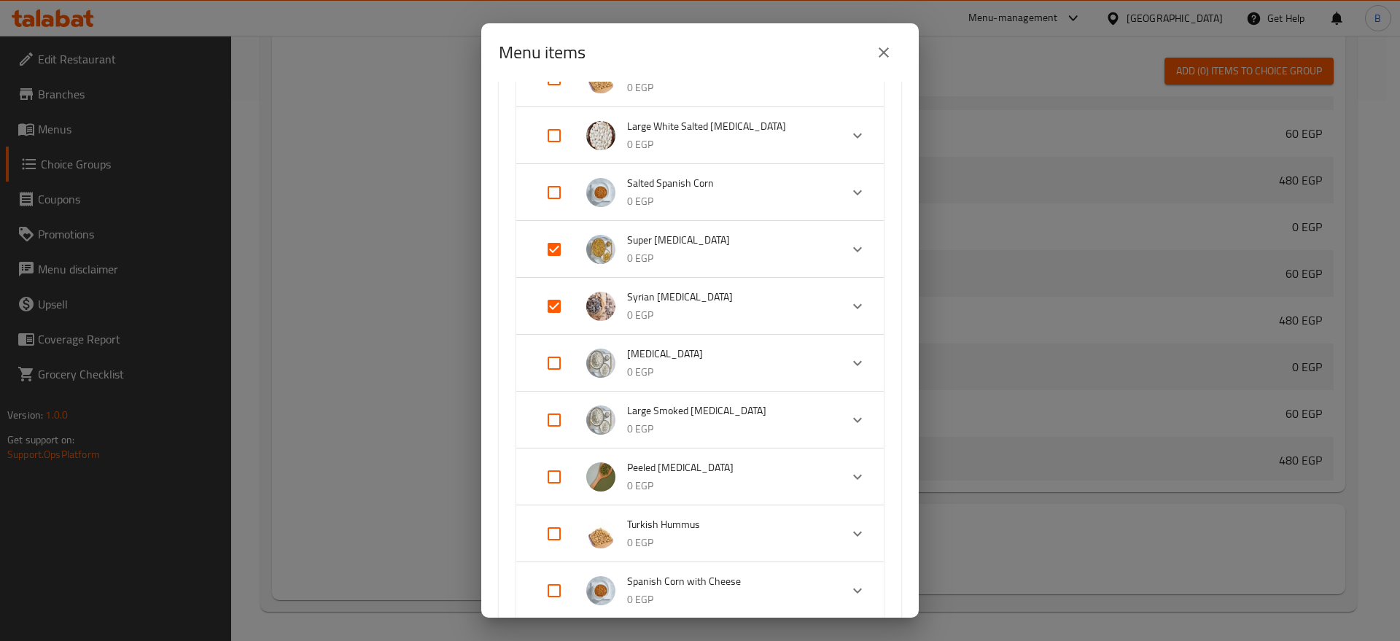
click at [764, 252] on p "0 EGP" at bounding box center [727, 258] width 201 height 18
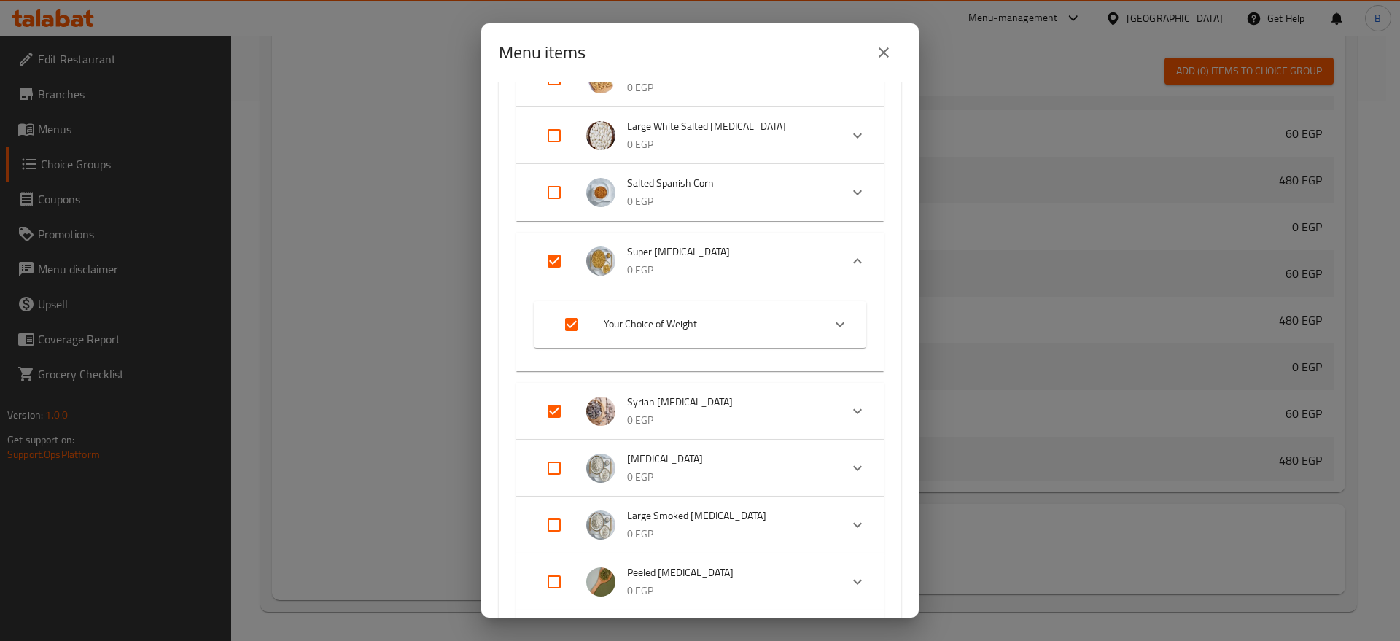
click at [569, 322] on input "Expand" at bounding box center [571, 324] width 35 height 35
checkbox input "false"
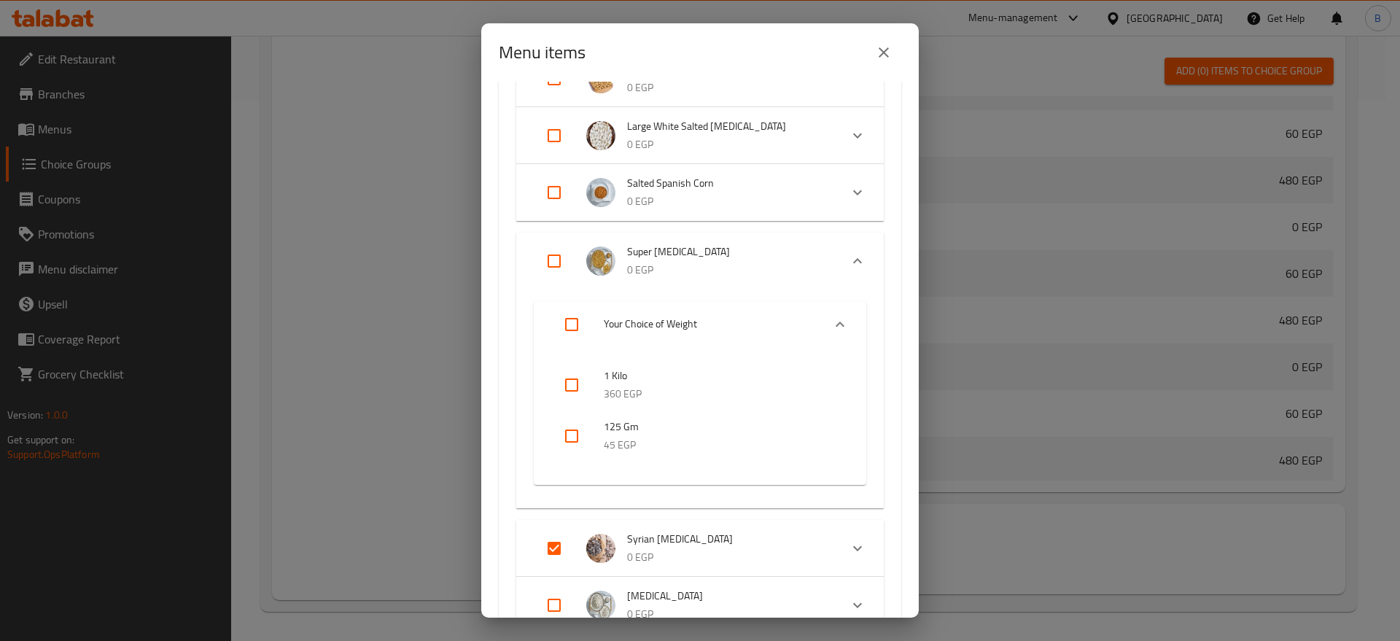
click at [552, 258] on input "Expand" at bounding box center [554, 261] width 35 height 35
checkbox input "true"
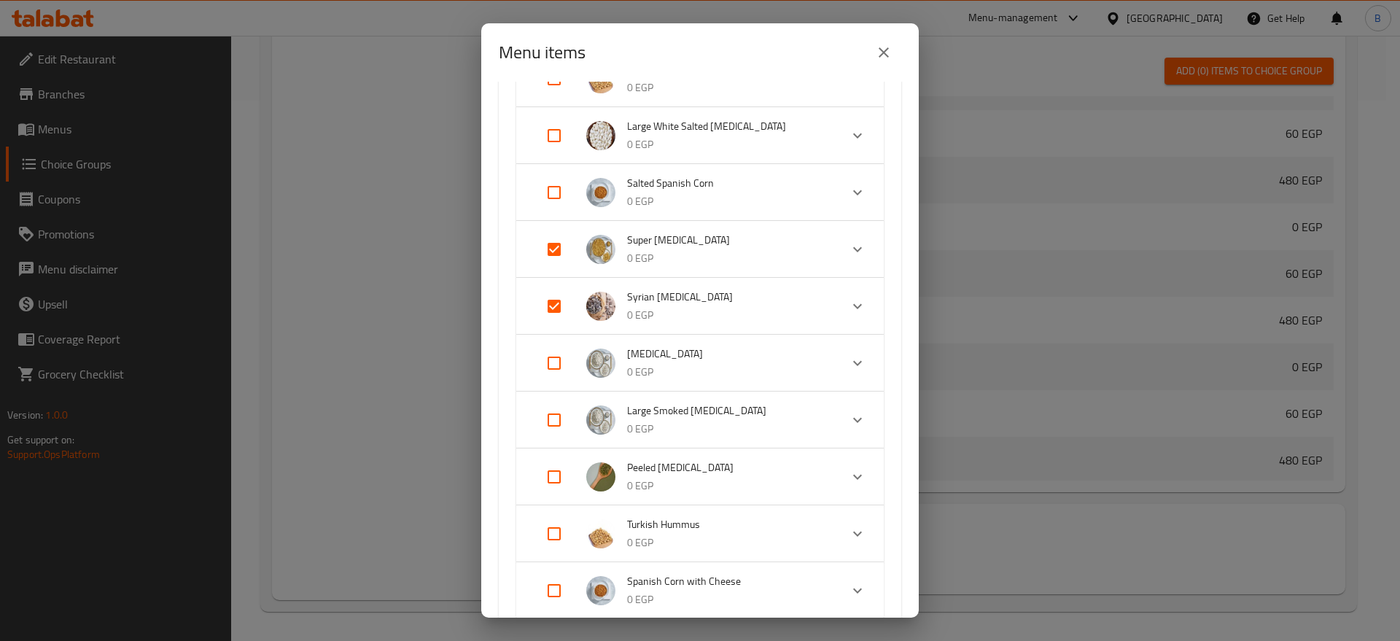
click at [668, 252] on p "0 EGP" at bounding box center [727, 258] width 201 height 18
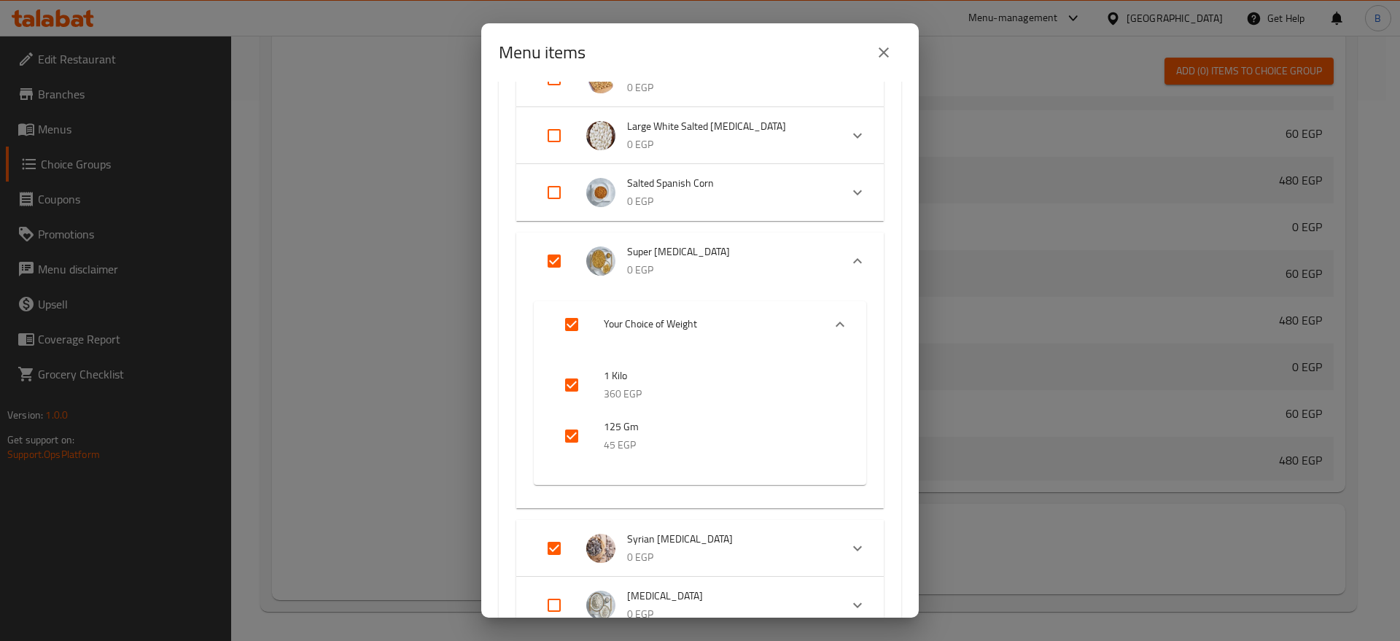
click at [573, 325] on input "Expand" at bounding box center [571, 324] width 35 height 35
checkbox input "false"
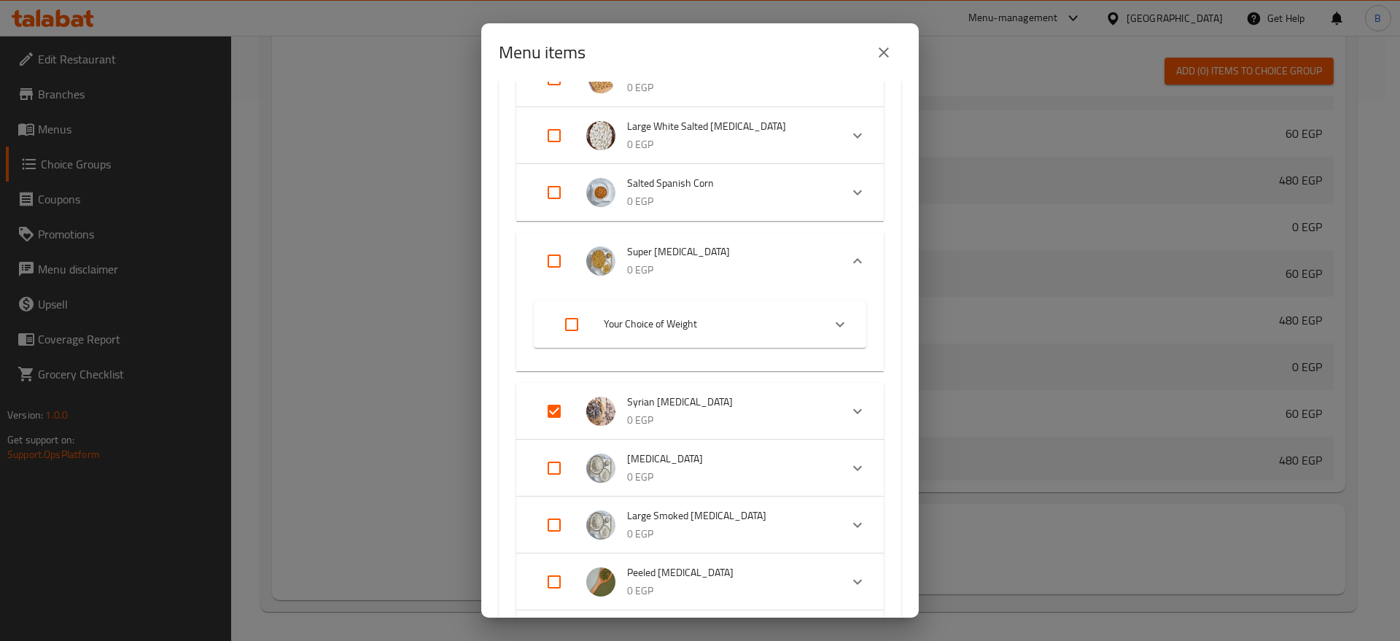
click at [555, 265] on input "Expand" at bounding box center [554, 261] width 35 height 35
checkbox input "true"
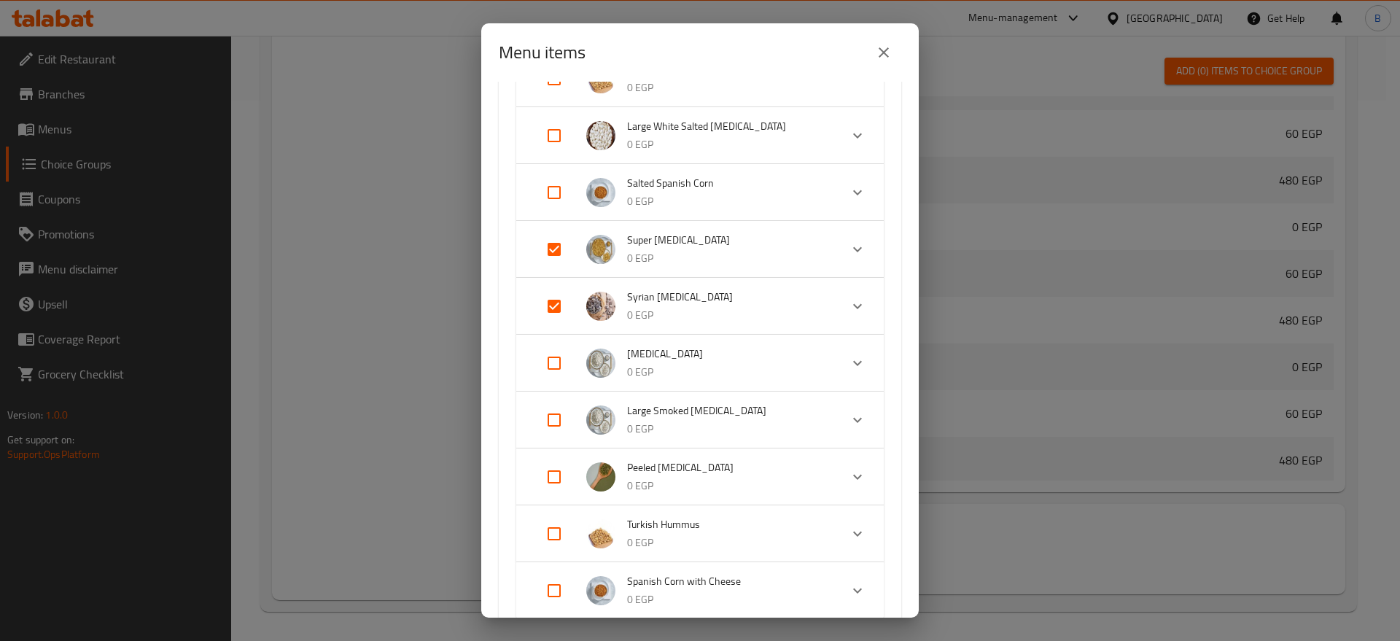
click at [851, 251] on icon "Expand" at bounding box center [858, 250] width 18 height 18
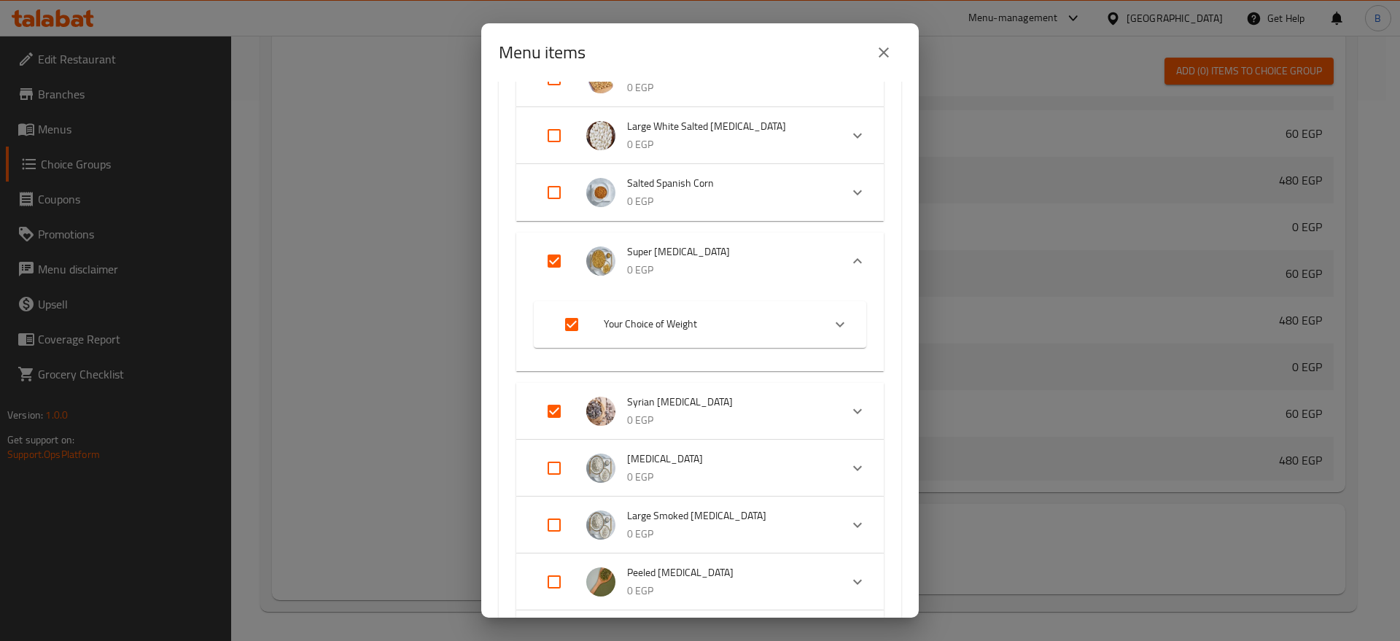
click at [851, 251] on div "Expand" at bounding box center [857, 261] width 35 height 35
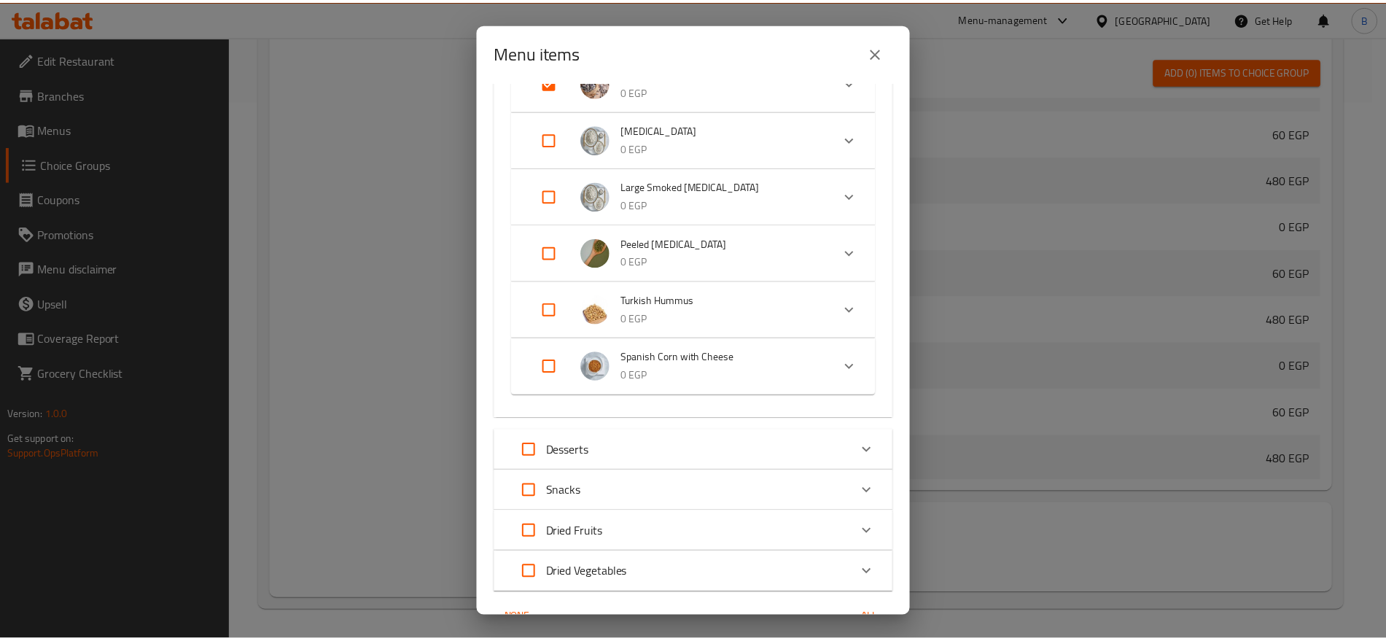
scroll to position [1213, 0]
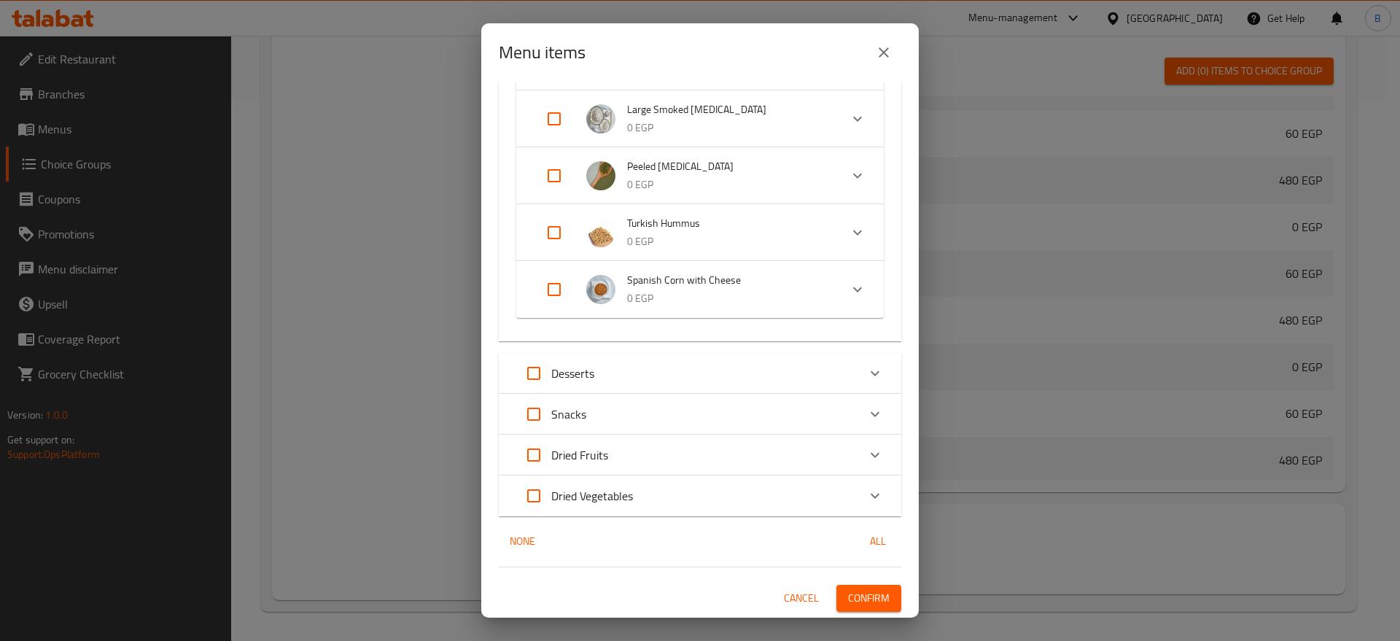
click at [848, 597] on span "Confirm" at bounding box center [869, 598] width 42 height 18
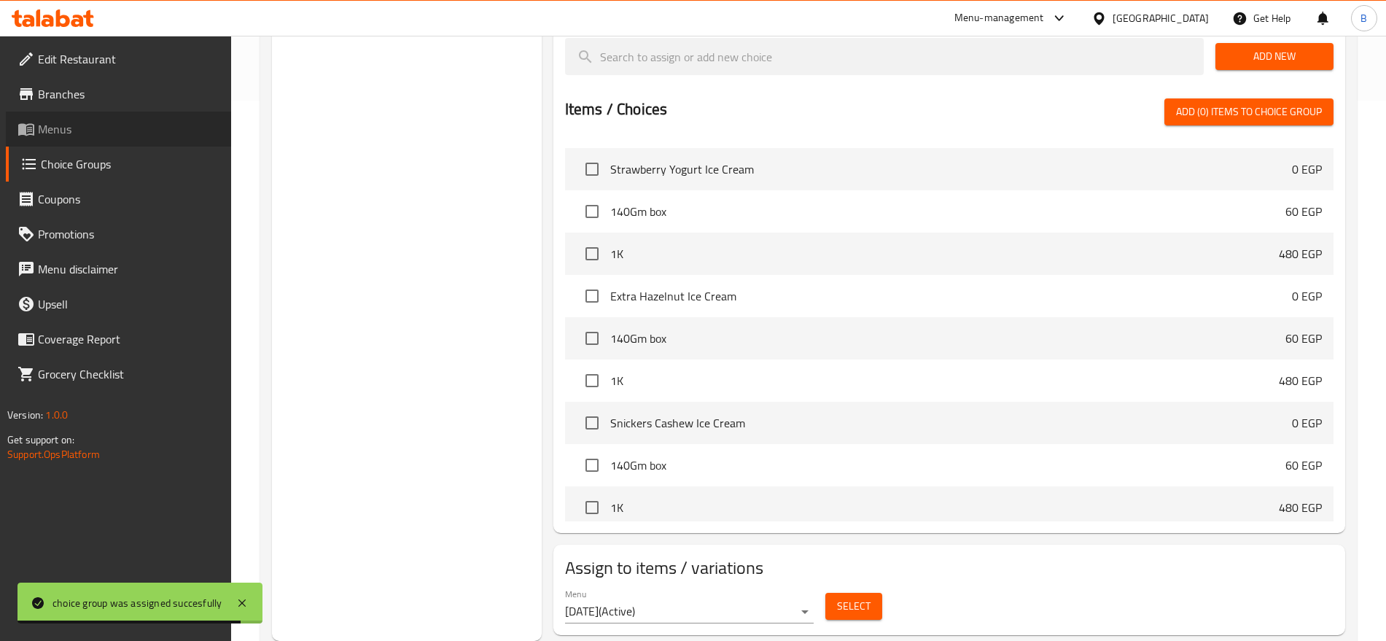
click at [78, 133] on span "Menus" at bounding box center [129, 129] width 182 height 18
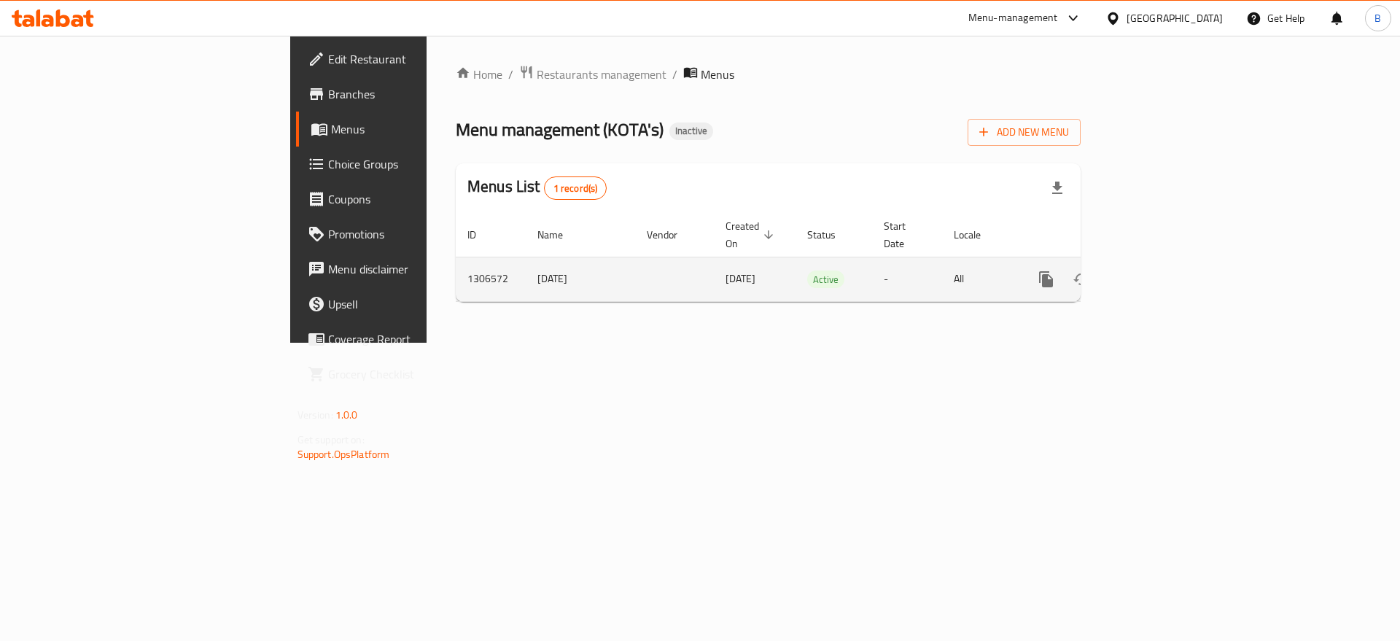
click at [1160, 271] on icon "enhanced table" at bounding box center [1152, 280] width 18 height 18
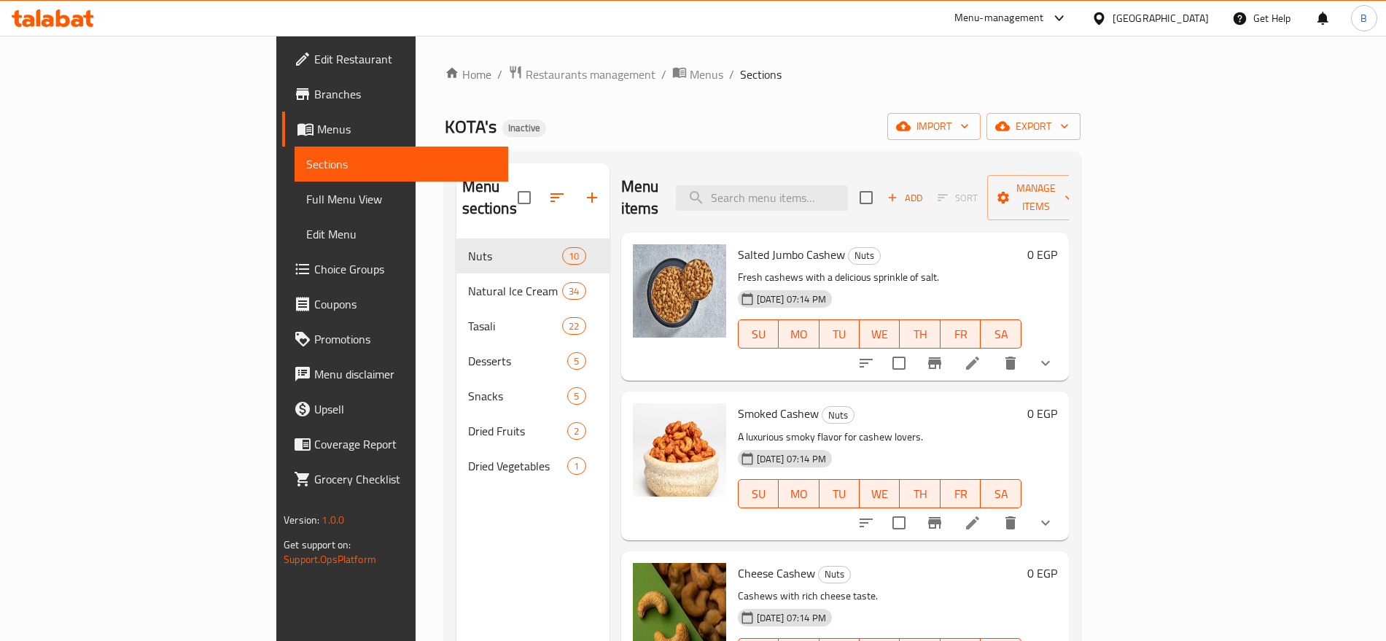
click at [306, 201] on span "Full Menu View" at bounding box center [401, 199] width 190 height 18
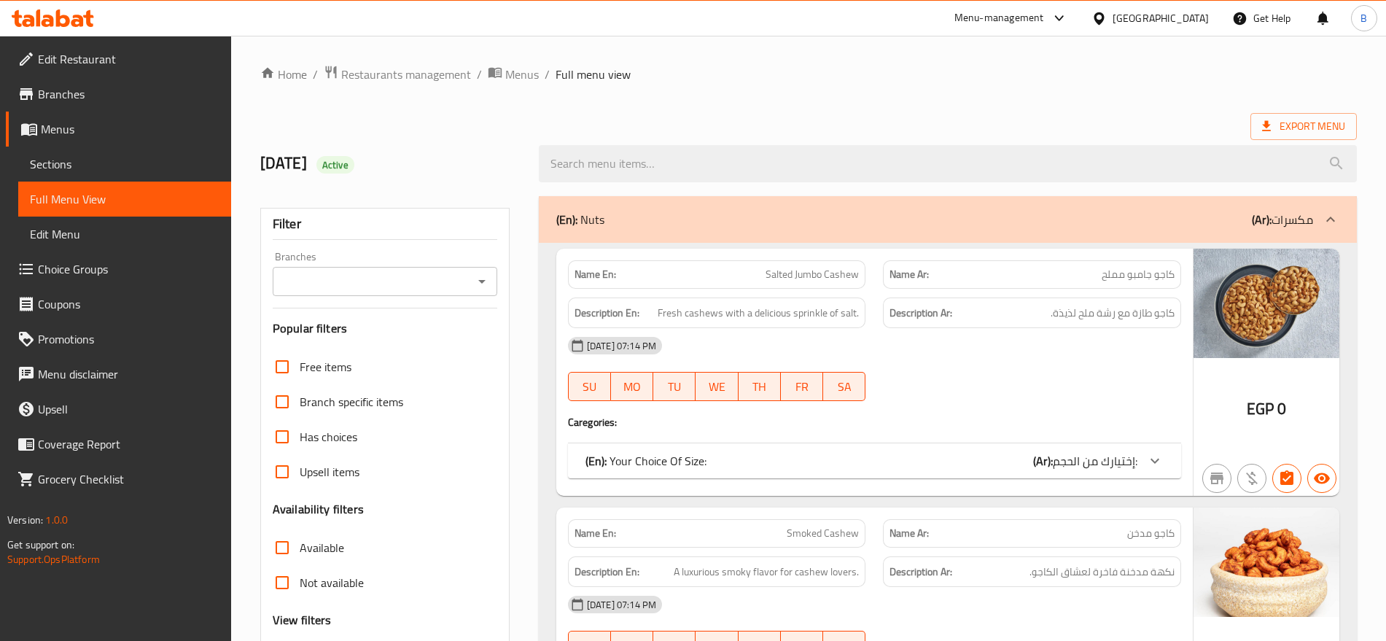
click at [481, 284] on icon "Open" at bounding box center [482, 282] width 18 height 18
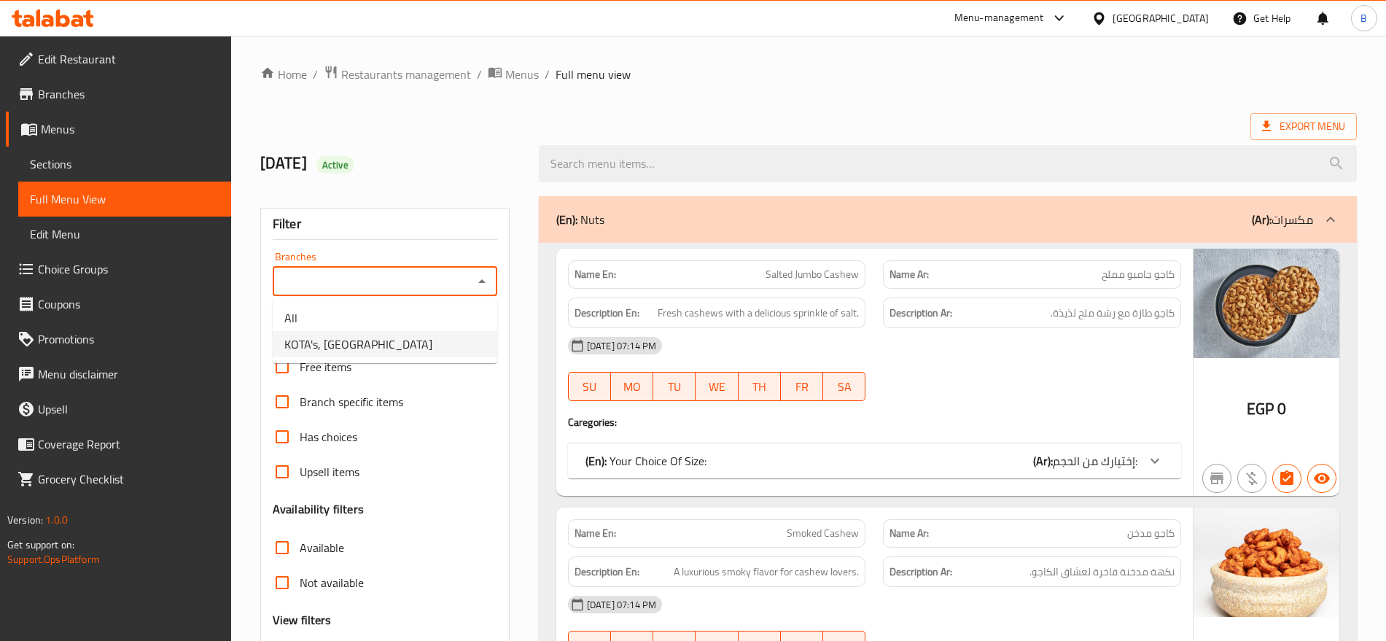
click at [438, 340] on li "KOTA's, El Helw Street" at bounding box center [385, 344] width 225 height 26
type input "KOTA's, El Helw Street"
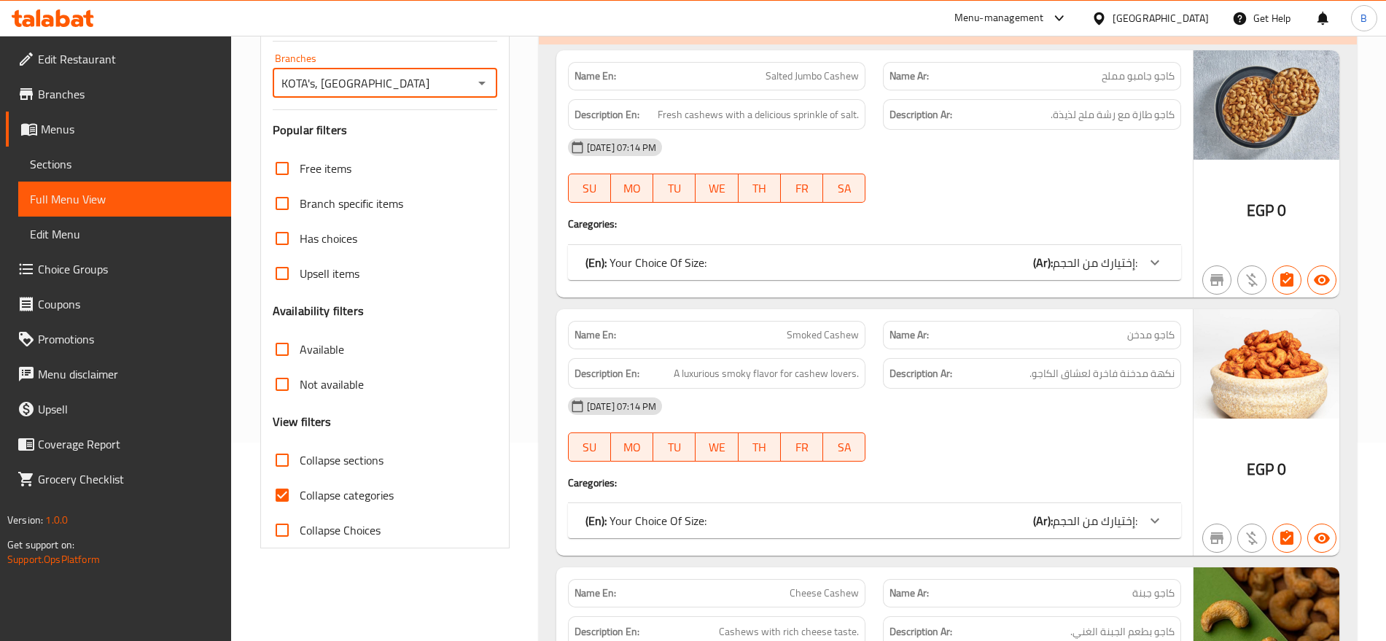
scroll to position [456, 0]
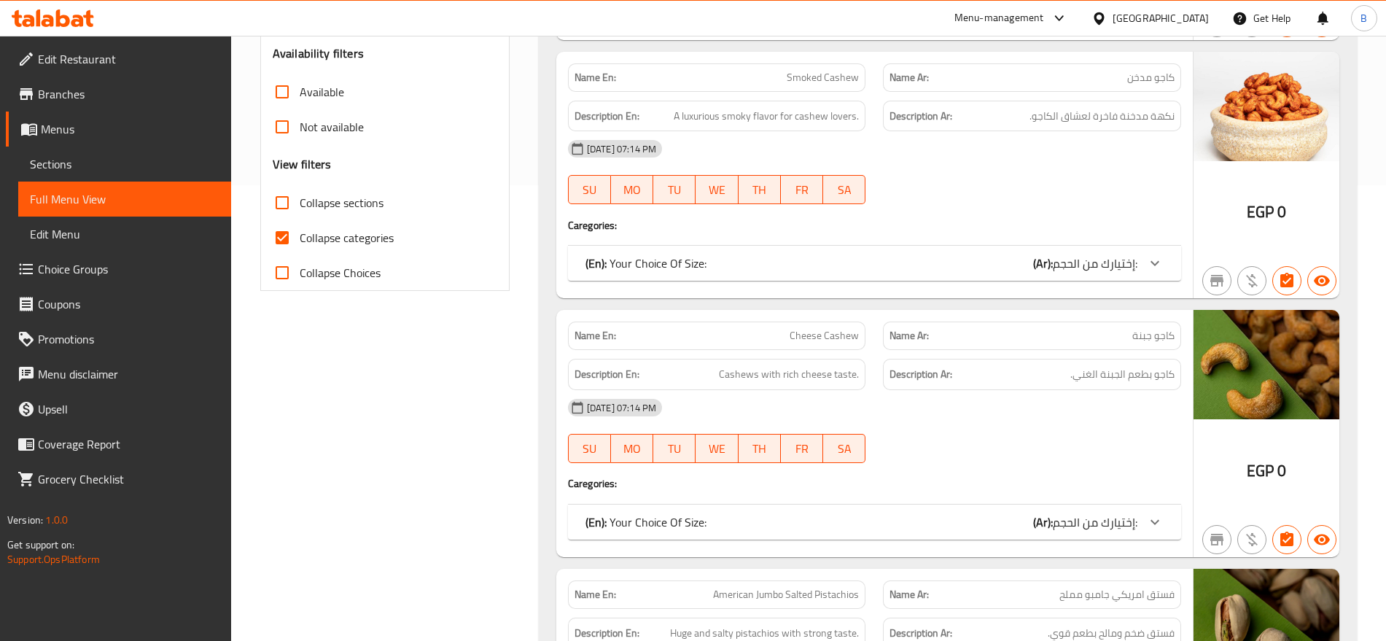
click at [279, 228] on input "Collapse categories" at bounding box center [282, 237] width 35 height 35
checkbox input "false"
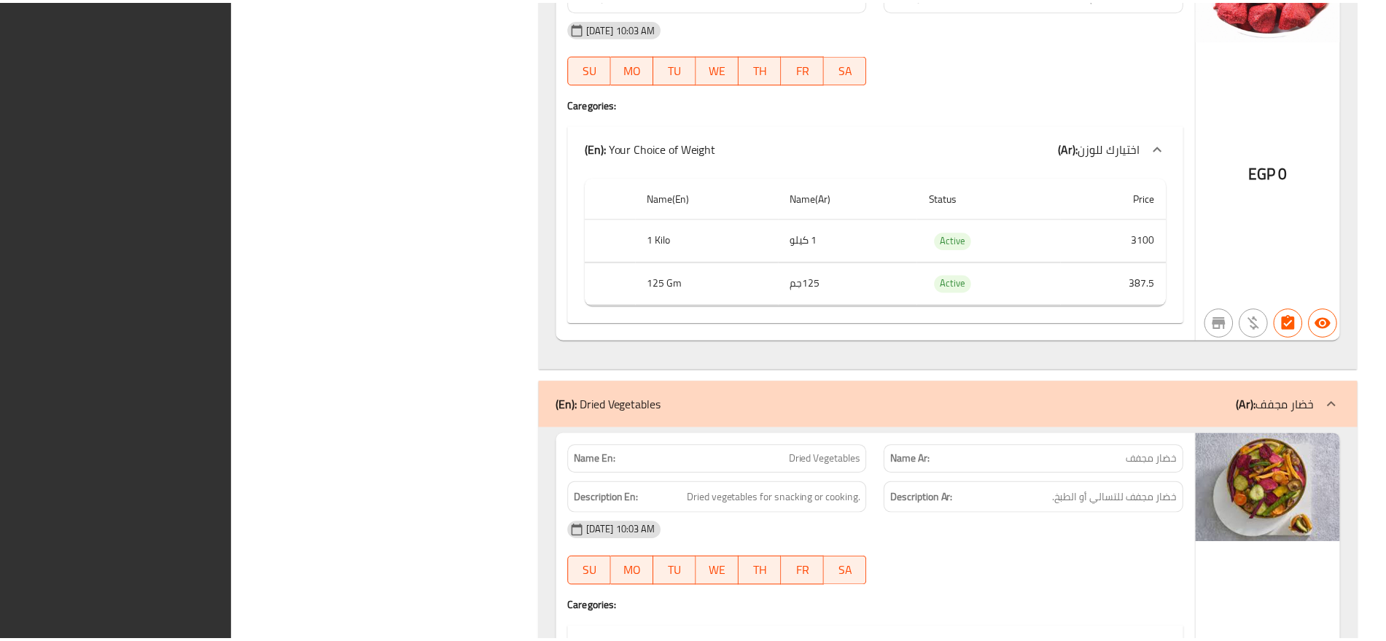
scroll to position [34784, 0]
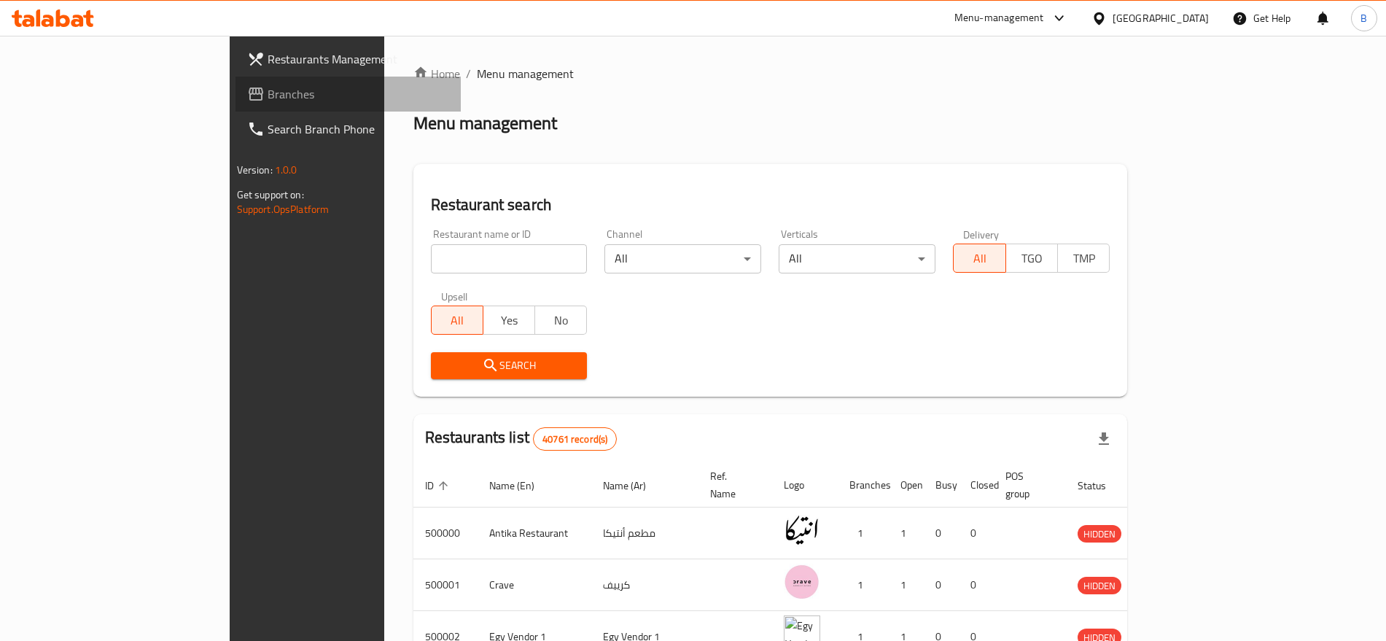
click at [268, 103] on span "Branches" at bounding box center [359, 94] width 182 height 18
